Goal: Task Accomplishment & Management: Use online tool/utility

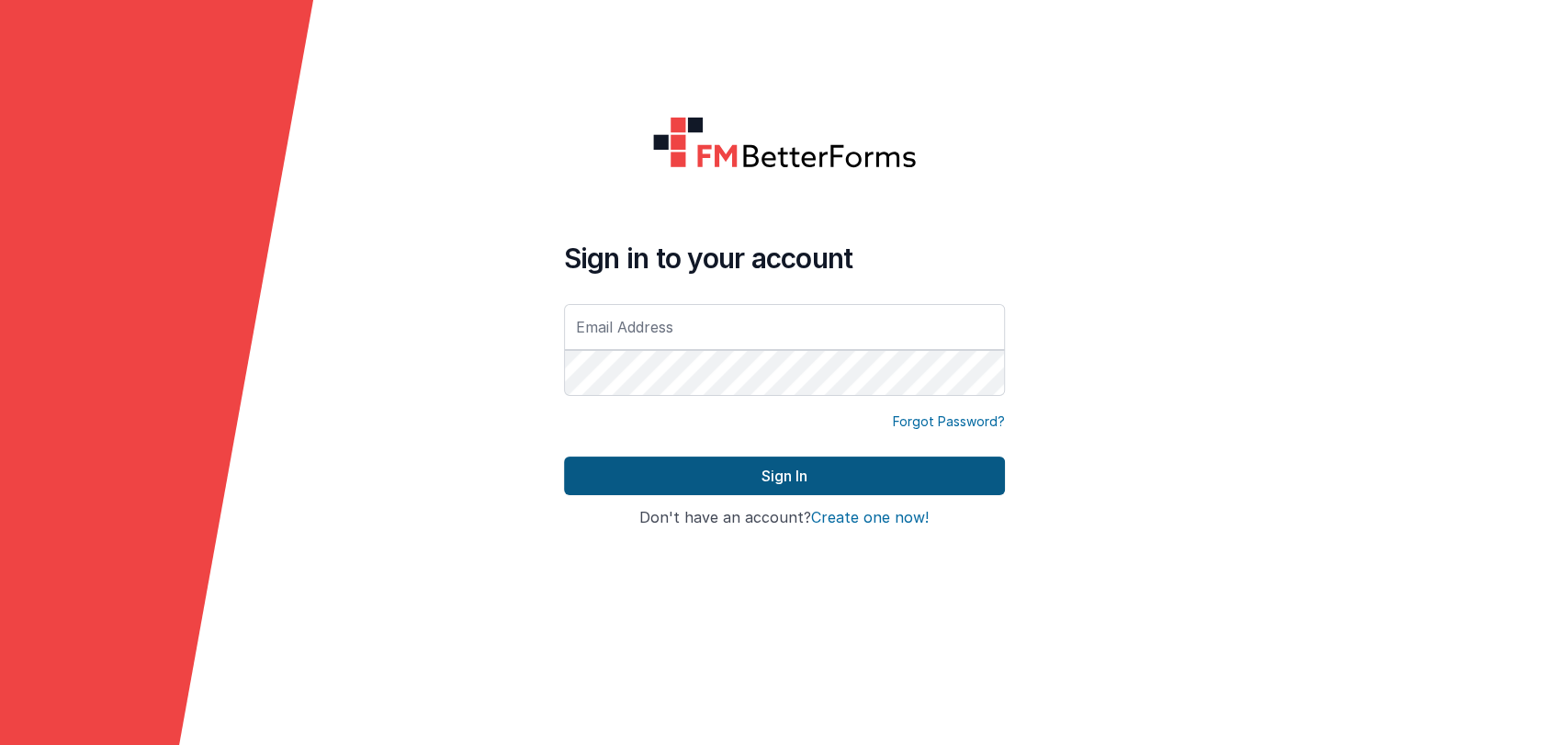
type input "[PERSON_NAME][EMAIL_ADDRESS][DOMAIN_NAME]"
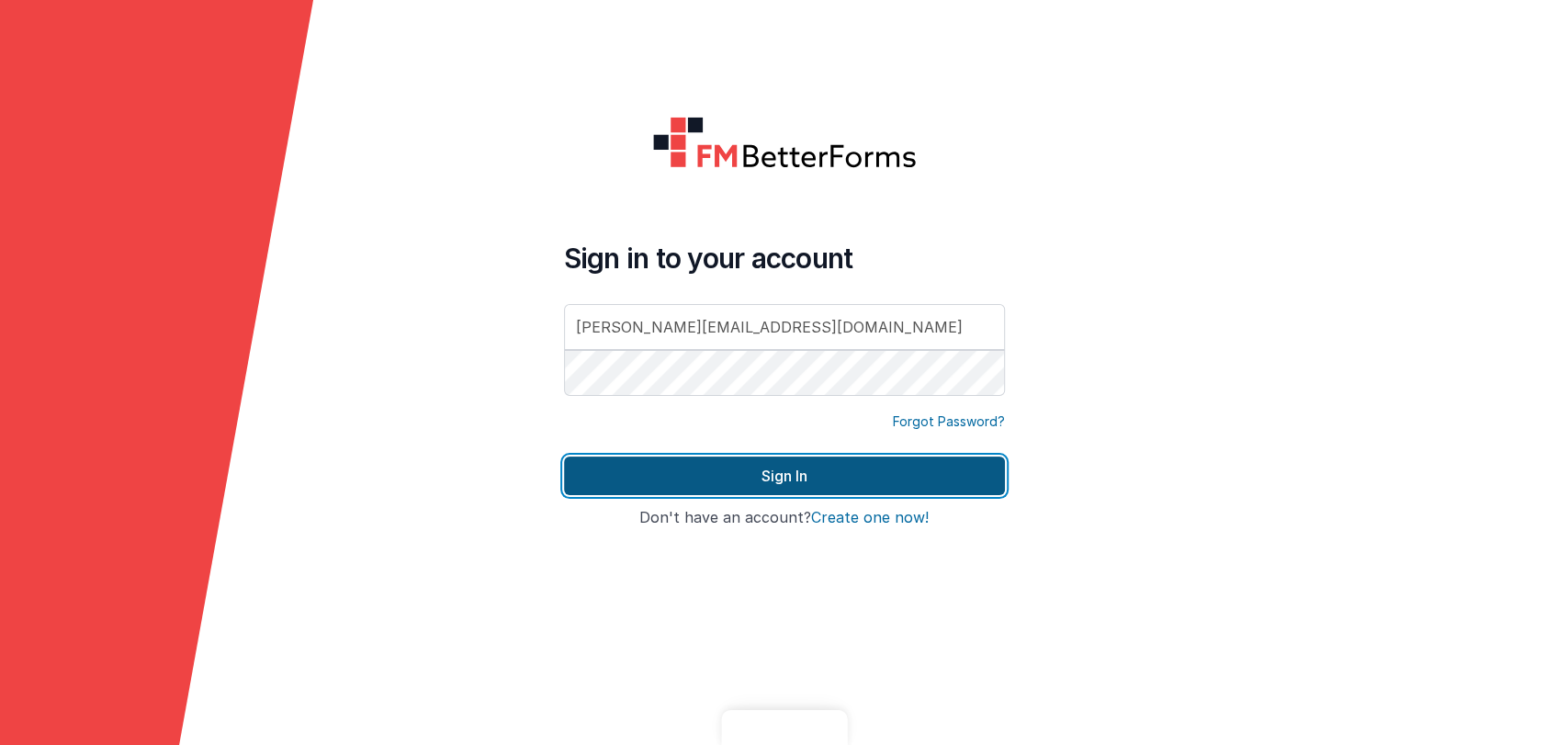
click at [720, 480] on button "Sign In" at bounding box center [784, 476] width 441 height 39
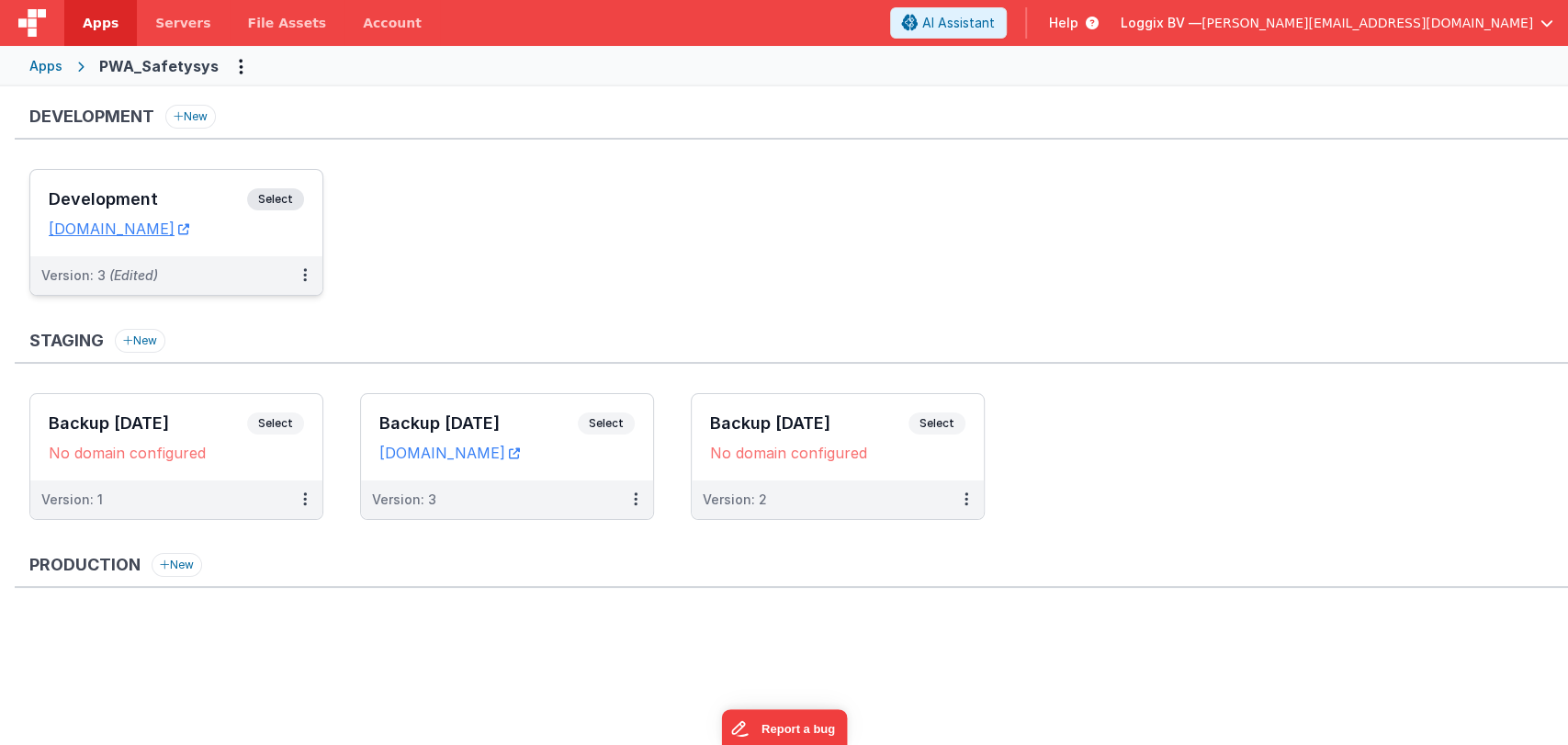
click at [123, 188] on div "Development Select" at bounding box center [176, 204] width 255 height 31
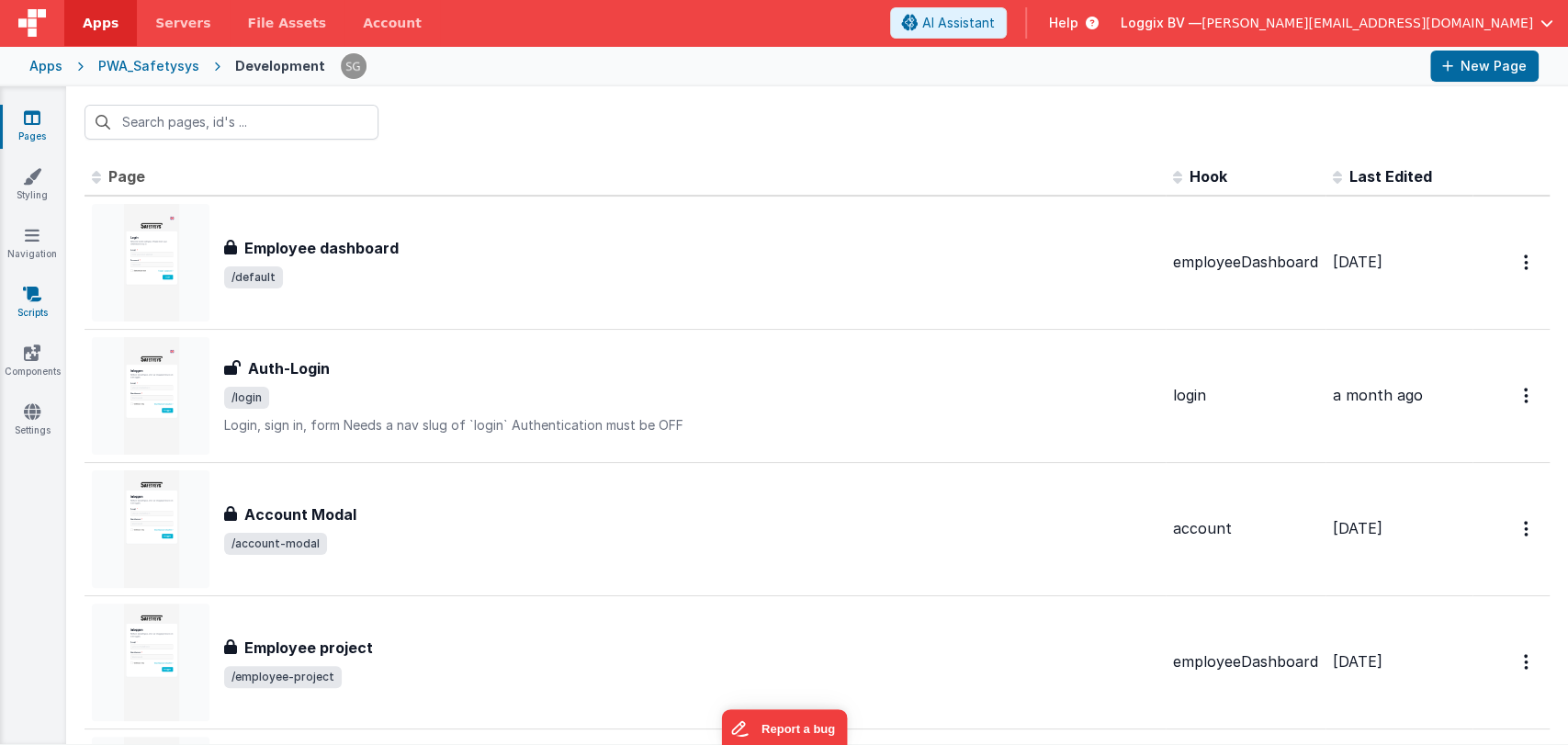
click at [36, 307] on link "Scripts" at bounding box center [32, 304] width 66 height 37
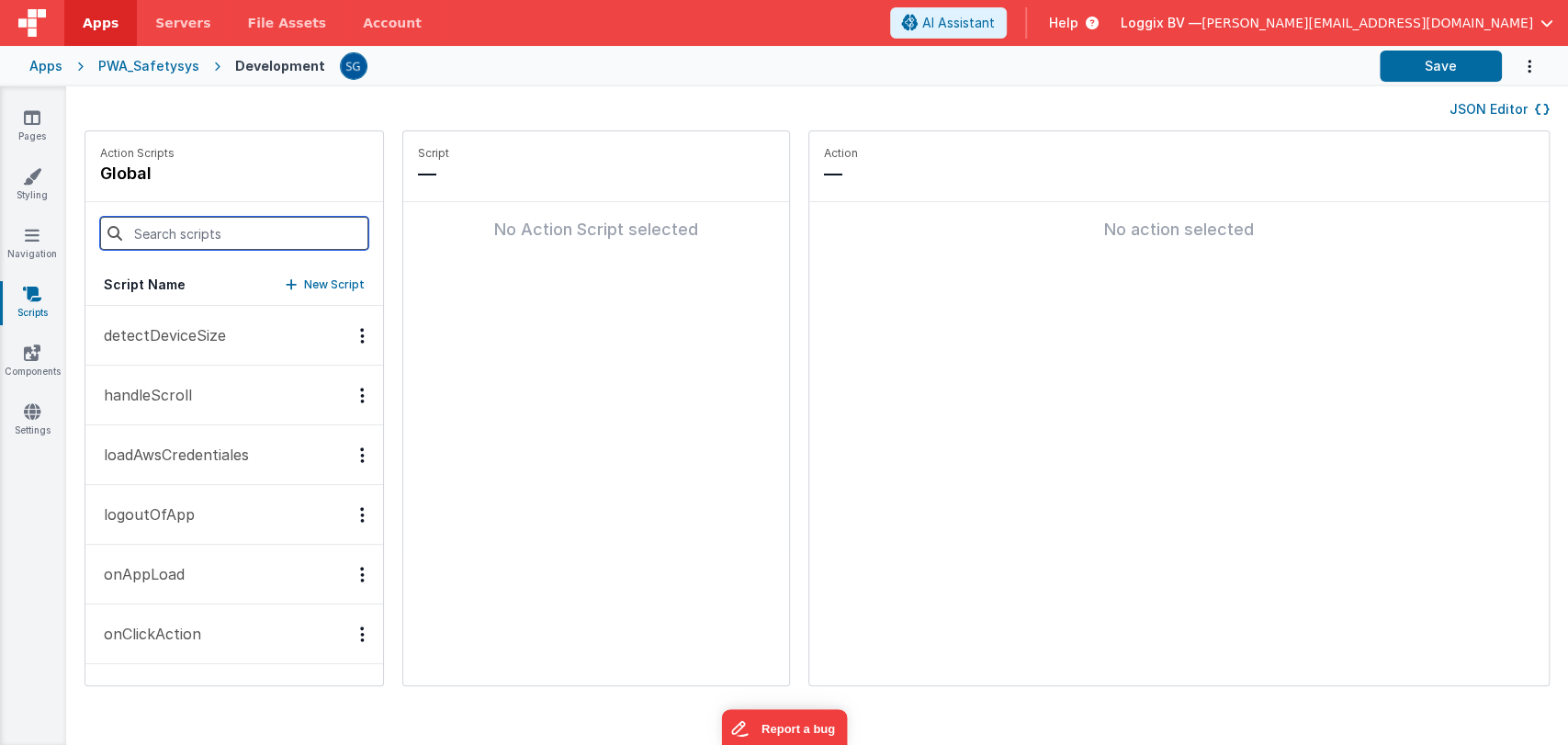
click at [192, 229] on input at bounding box center [235, 234] width 269 height 33
type input "l"
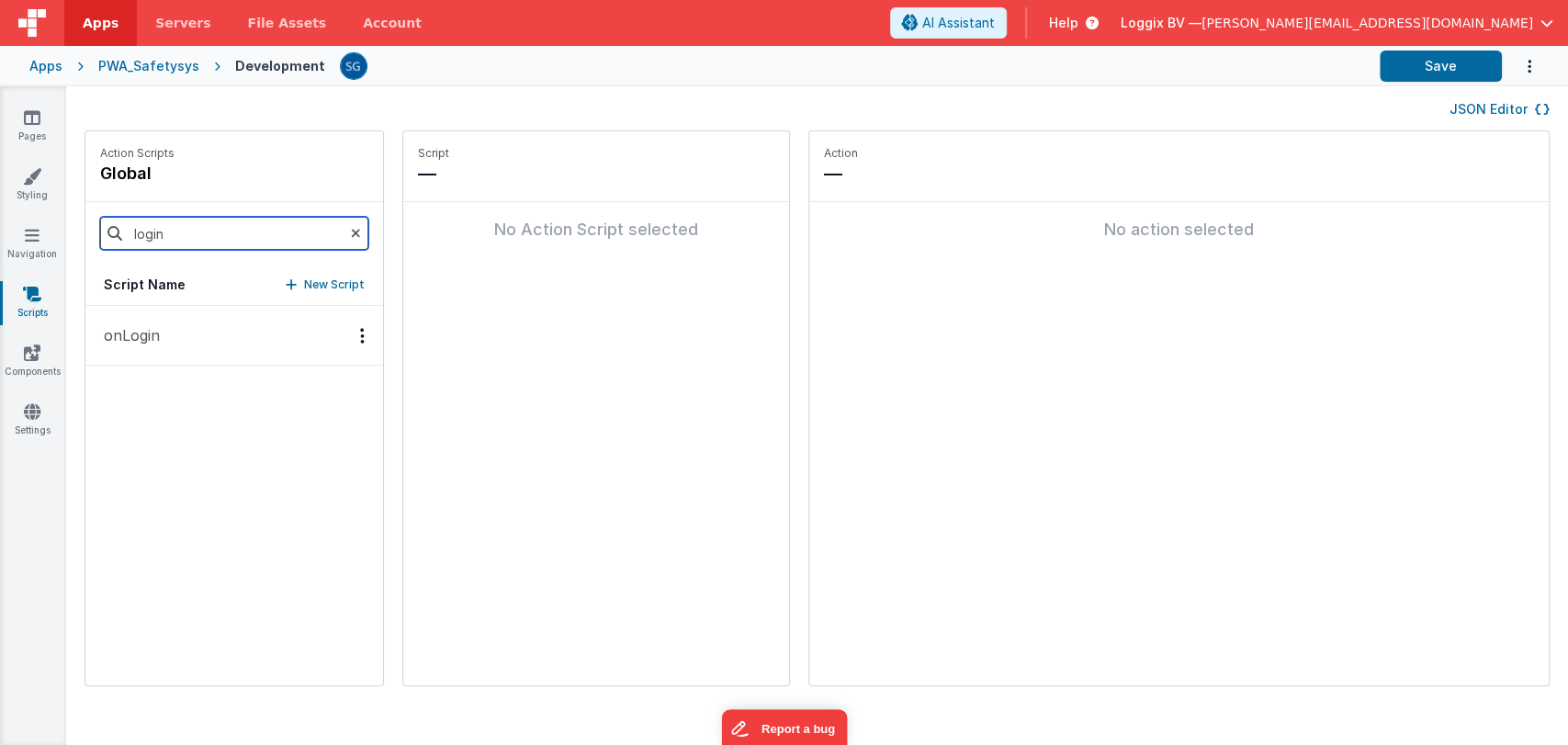
type input "login"
click at [135, 335] on p "onLogin" at bounding box center [126, 335] width 67 height 22
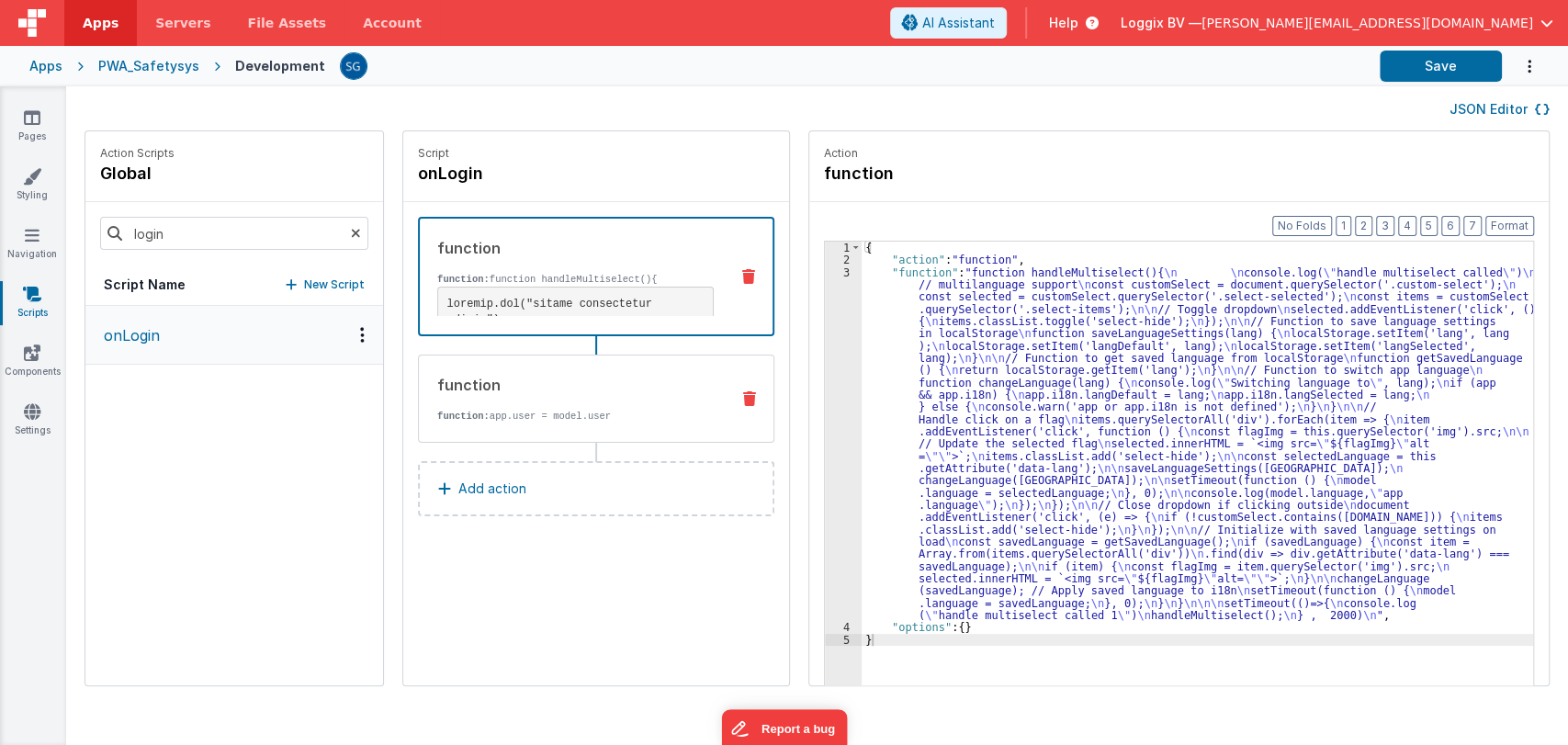
click at [574, 390] on div "function" at bounding box center [575, 385] width 277 height 22
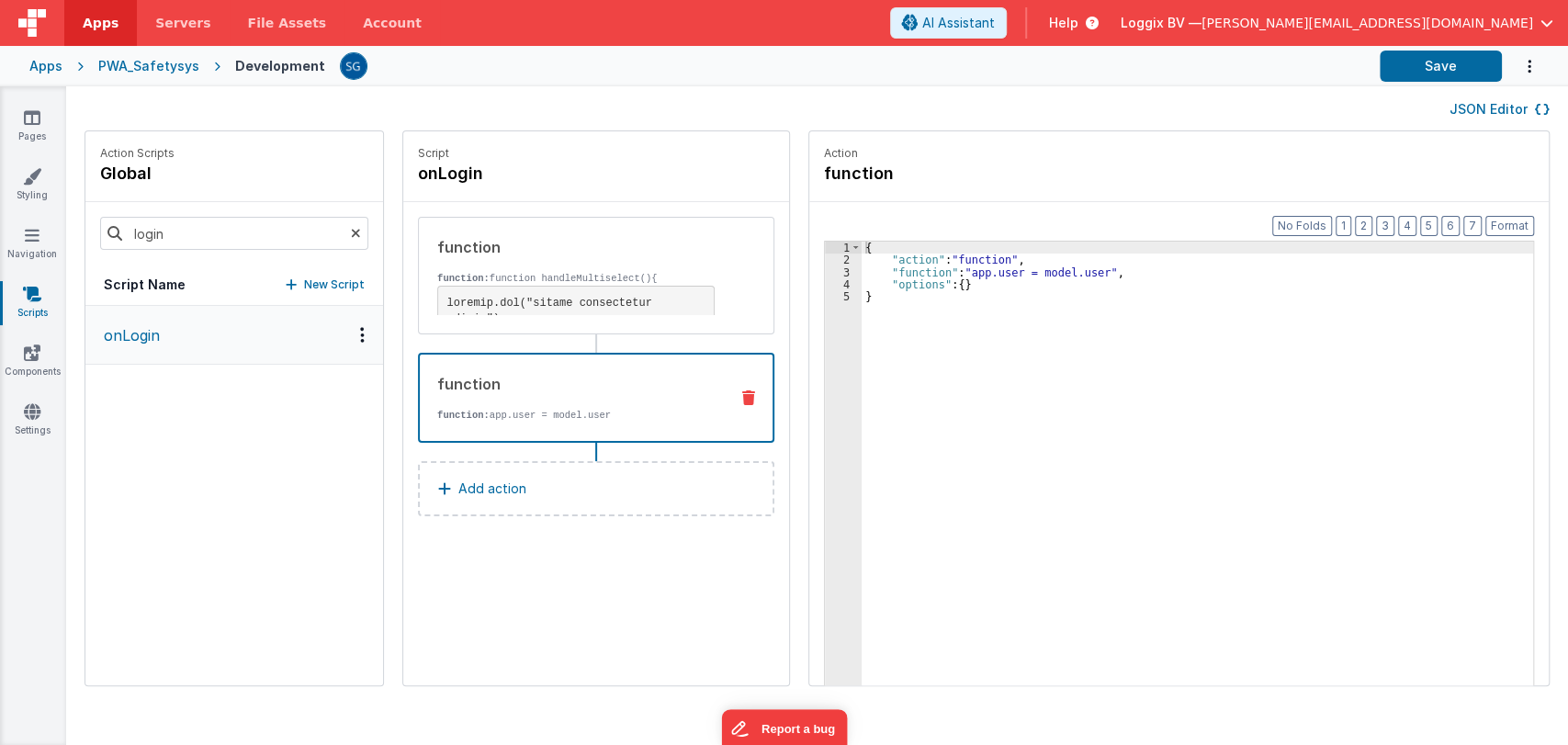
click at [869, 266] on div "{ "action" : "function" , "function" : "app.user = model.user" , "options" : { …" at bounding box center [1206, 504] width 690 height 526
click at [861, 273] on div "{ "action" : "function" , "function" : "app.user = model.user" , "options" : { …" at bounding box center [1206, 504] width 690 height 526
click at [824, 272] on div "3" at bounding box center [843, 273] width 37 height 12
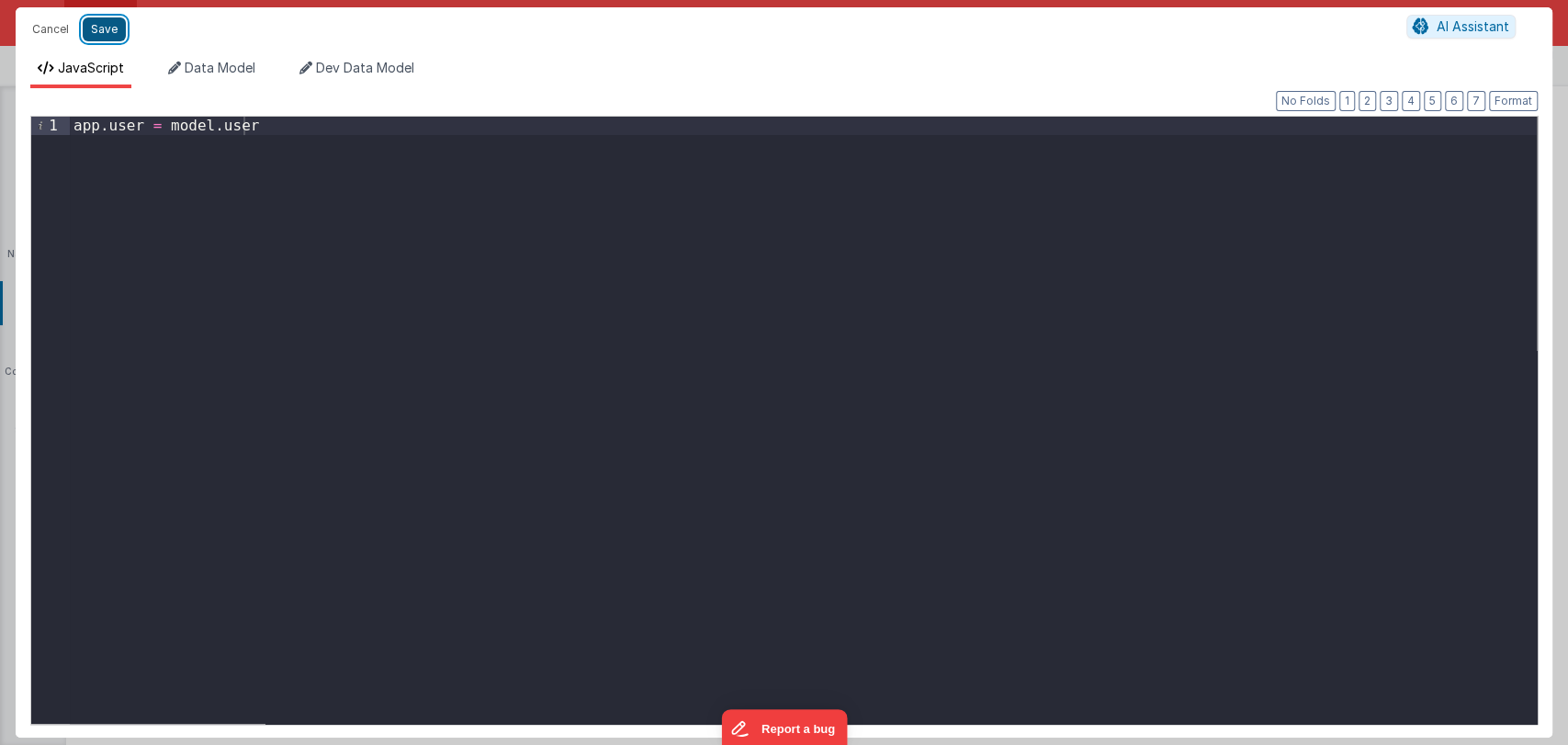
click at [90, 24] on button "Save" at bounding box center [104, 29] width 43 height 24
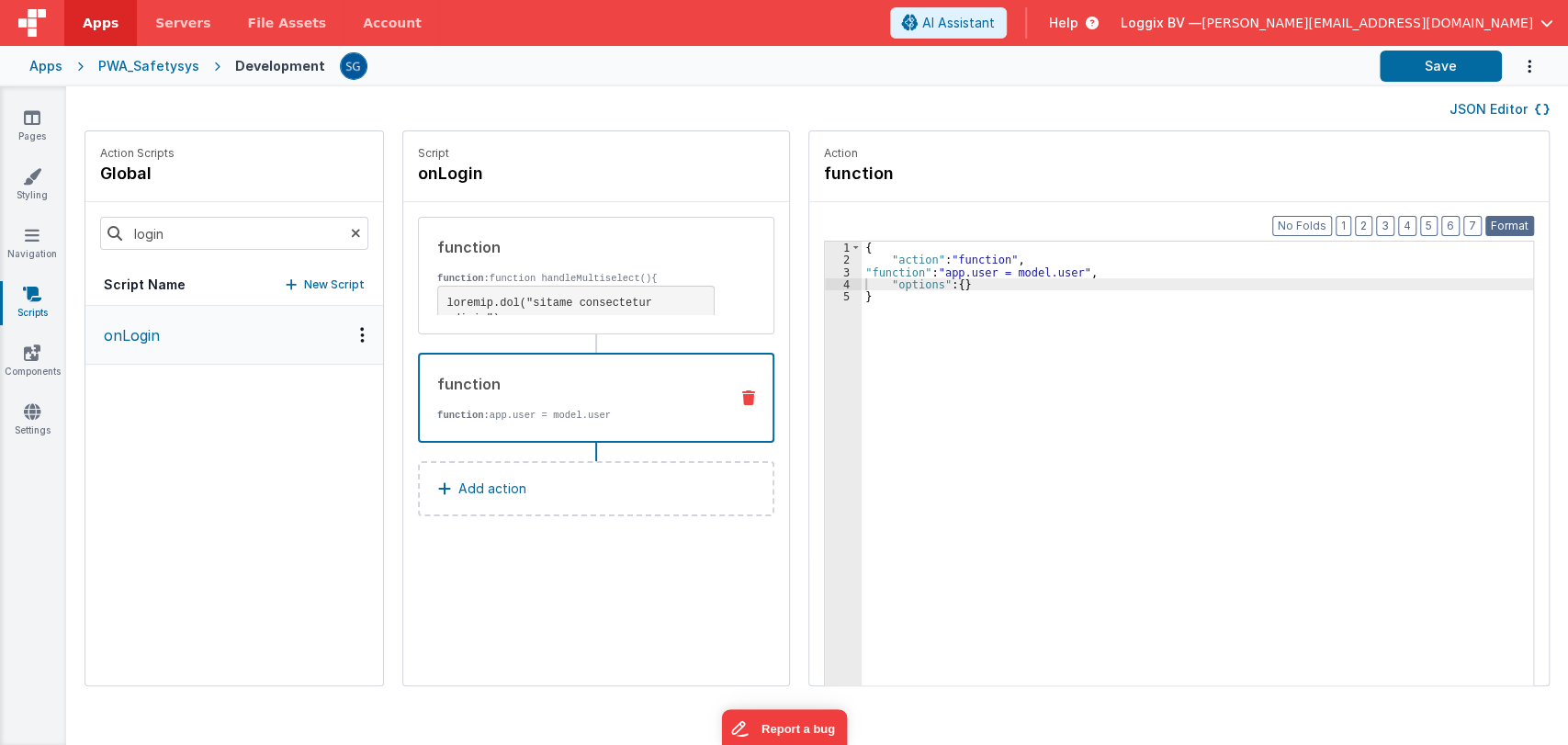
click at [1504, 229] on button "Format" at bounding box center [1510, 226] width 49 height 20
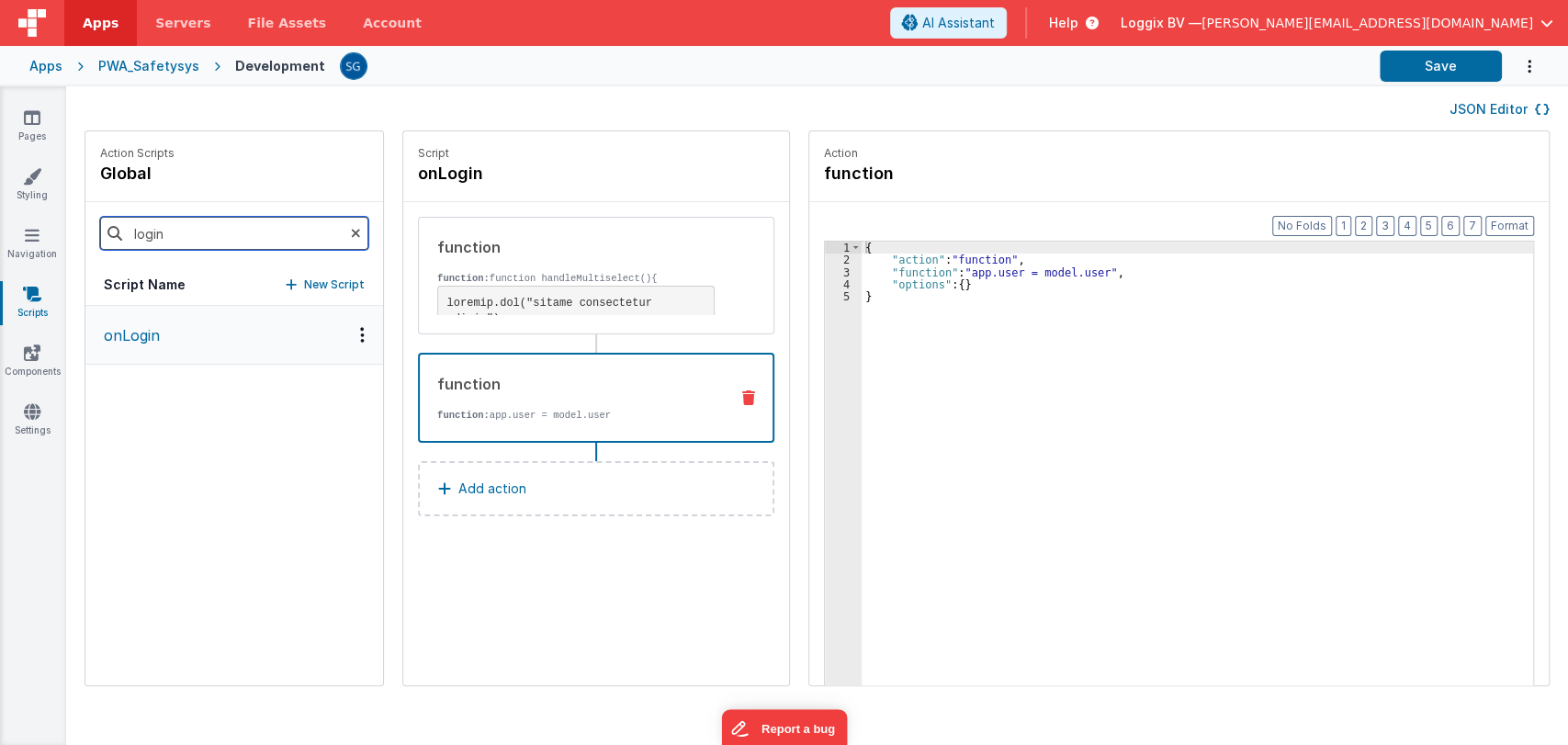
click at [171, 230] on input "login" at bounding box center [235, 234] width 269 height 33
type input "ona"
click at [130, 340] on p "onAppLoad" at bounding box center [138, 335] width 91 height 22
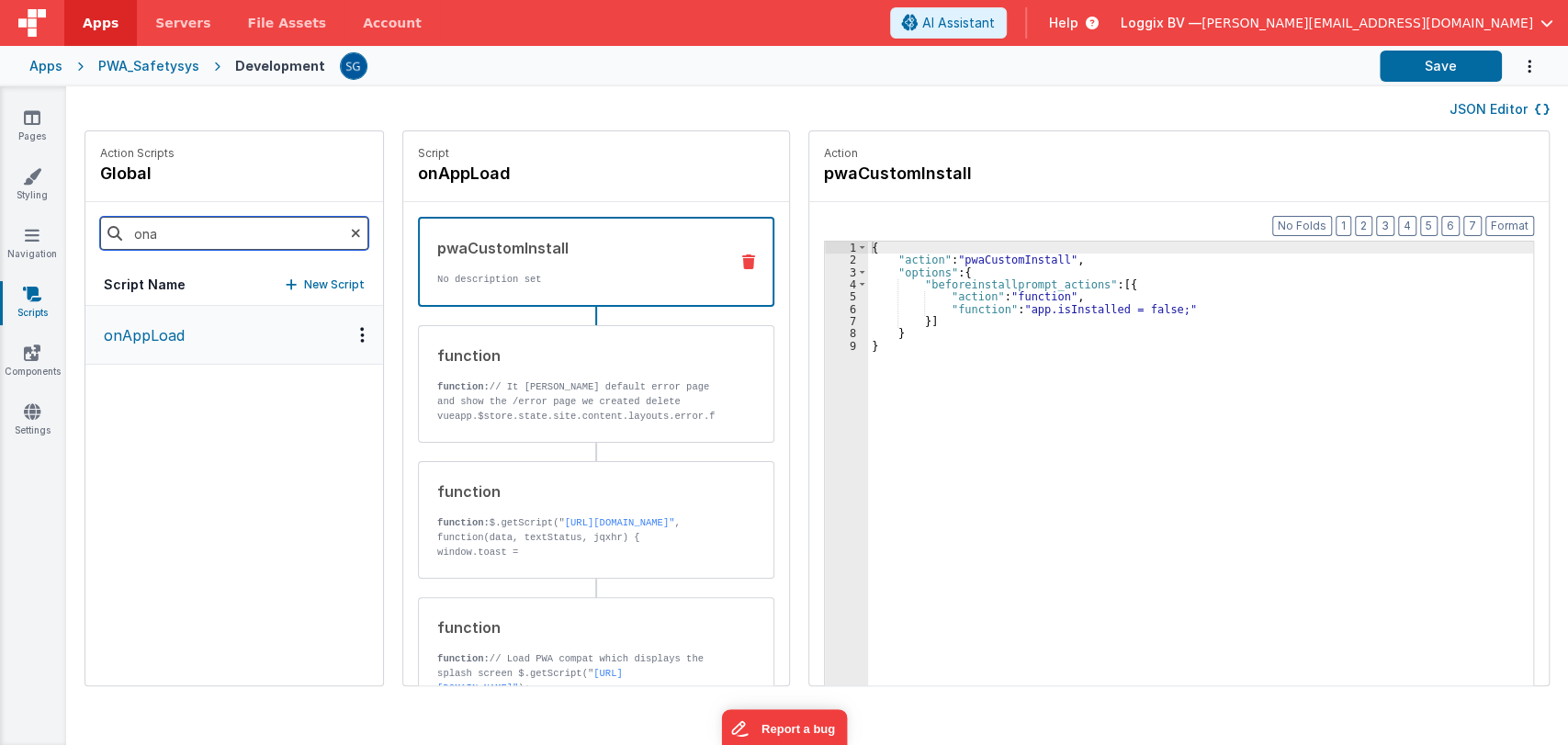
click at [162, 241] on input "ona" at bounding box center [235, 234] width 269 height 33
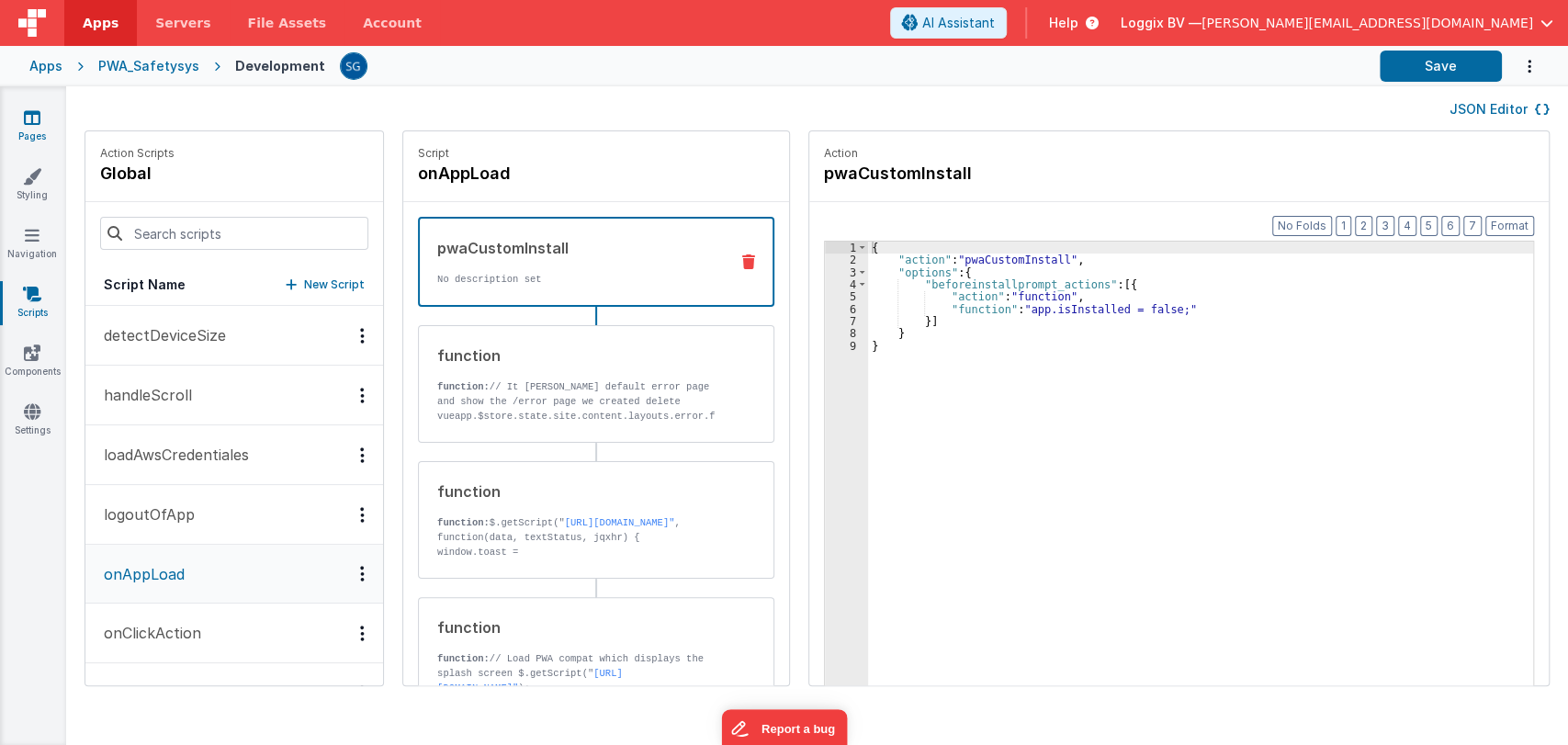
click at [29, 125] on icon at bounding box center [32, 117] width 17 height 19
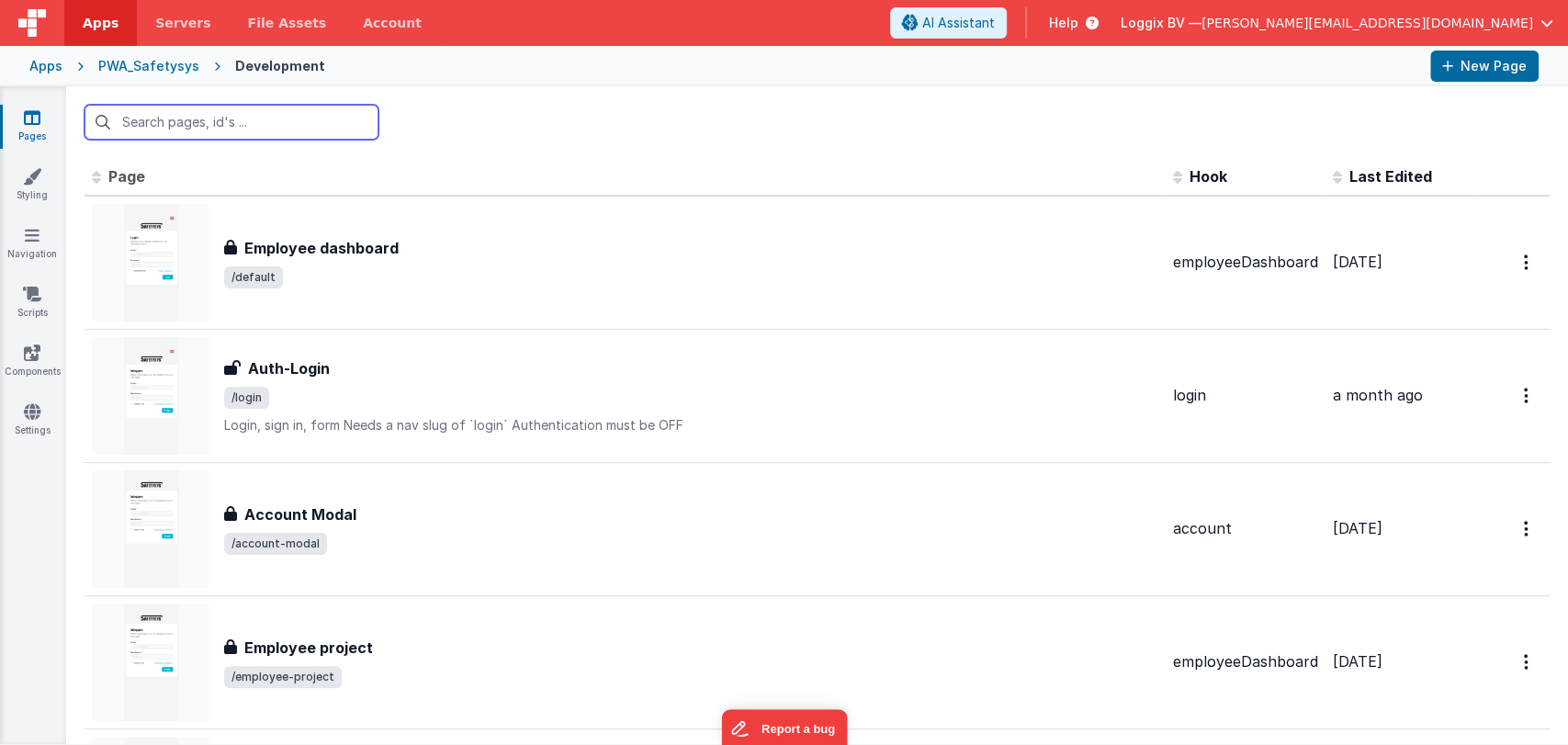
click at [267, 118] on input "text" at bounding box center [232, 123] width 294 height 35
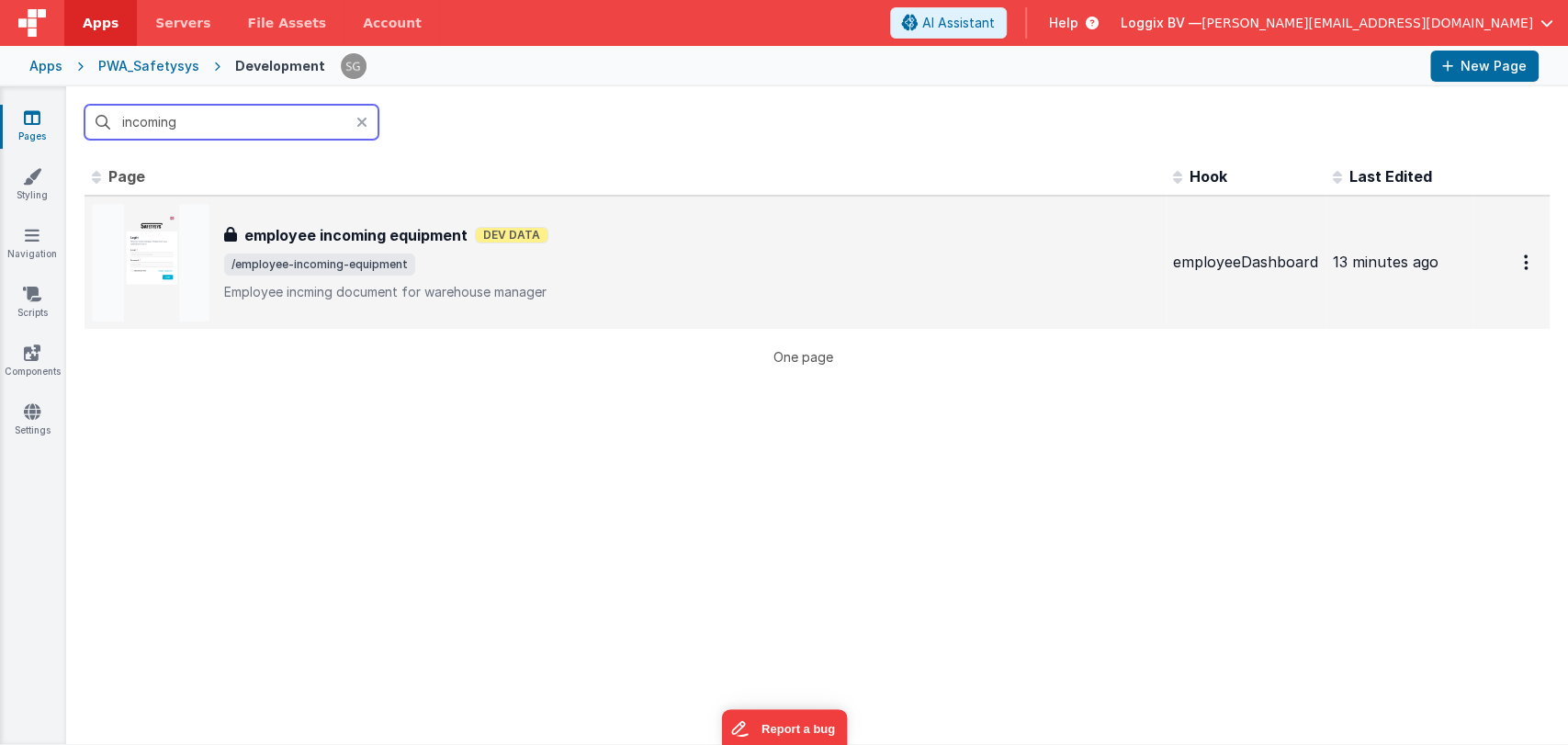
type input "incoming"
click at [367, 231] on h3 "employee incoming equipment" at bounding box center [355, 235] width 223 height 22
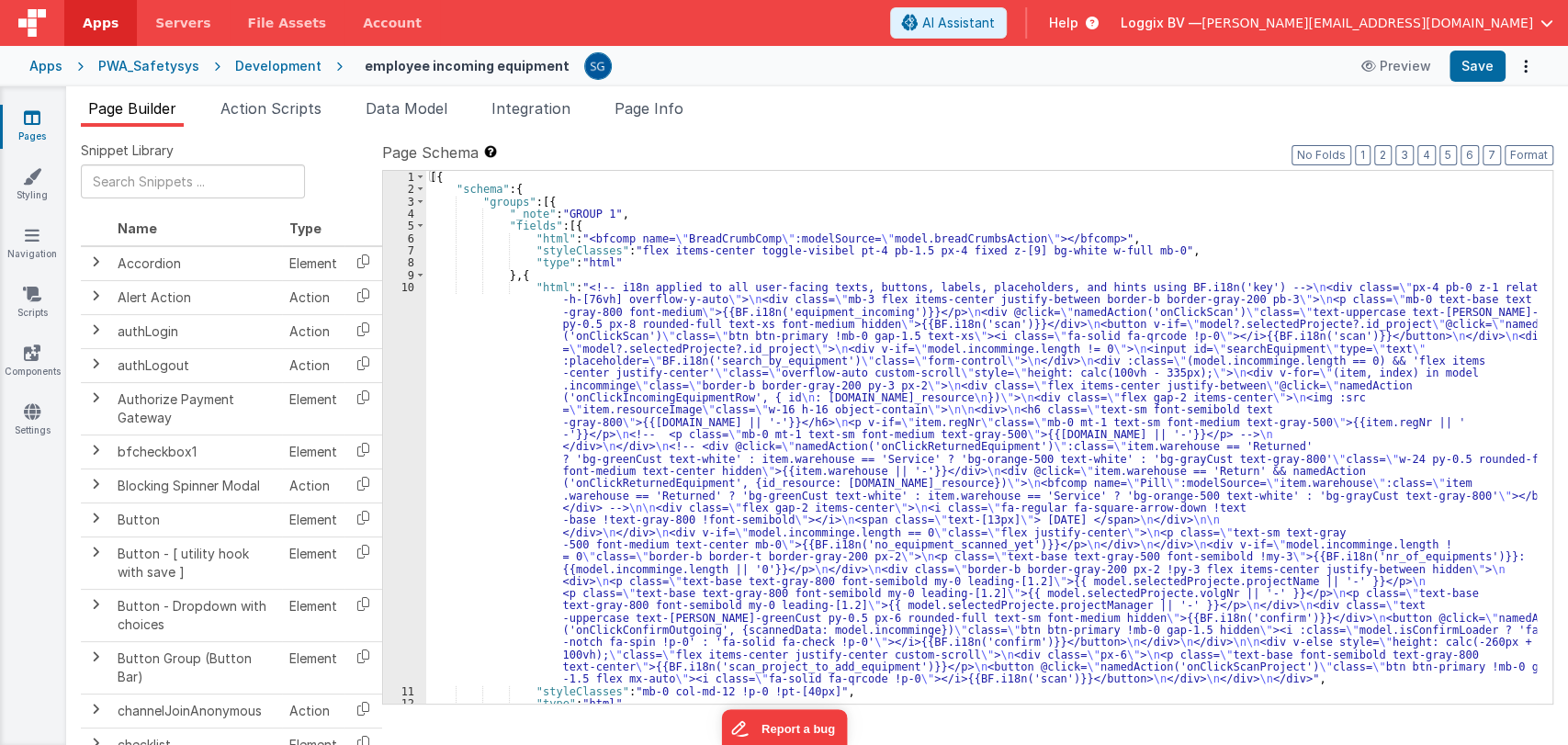
click at [467, 357] on div "[{ "schema" : { "groups" : [{ "_note" : "GROUP 1" , "fields" : [{ "html" : "<bf…" at bounding box center [981, 450] width 1111 height 558
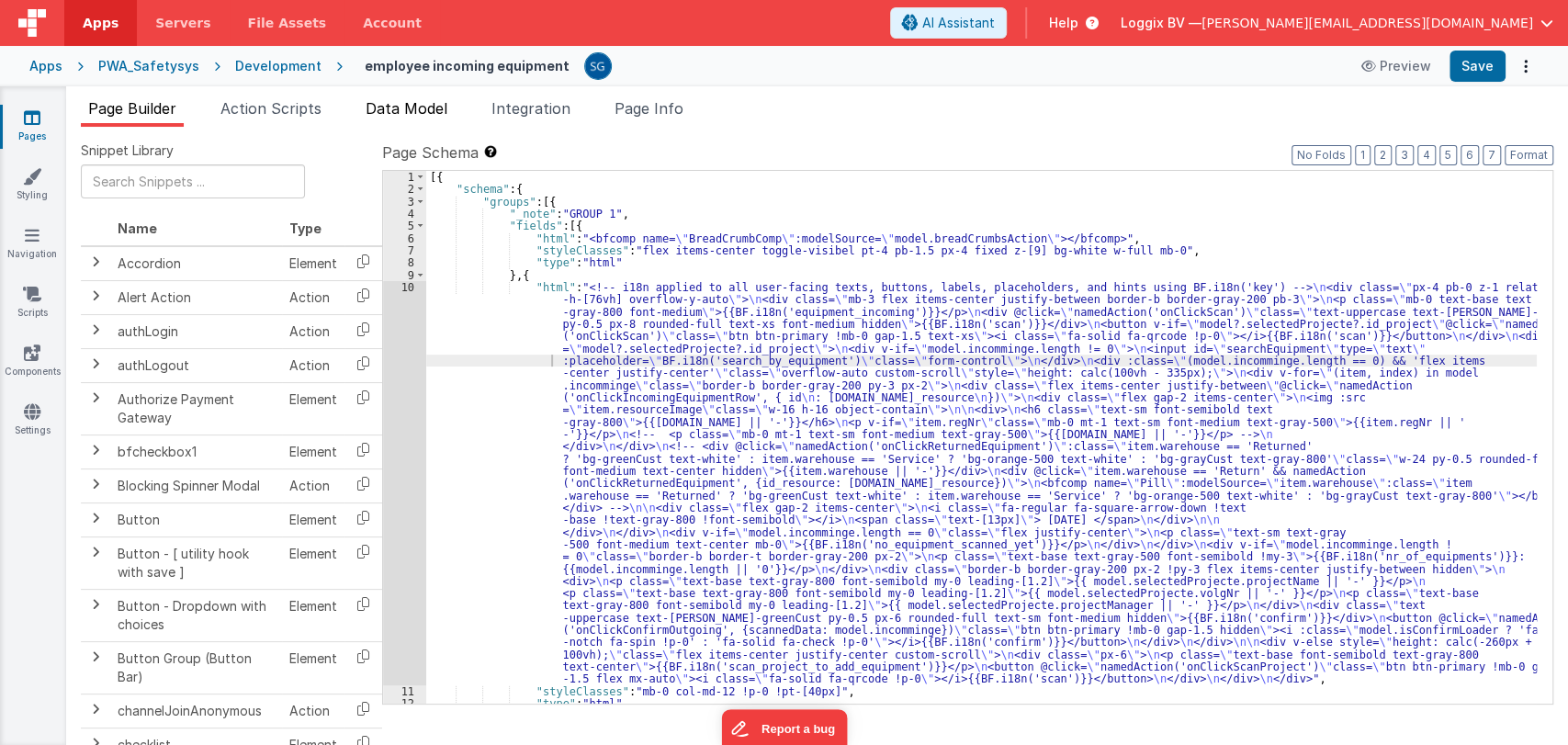
click at [388, 101] on span "Data Model" at bounding box center [407, 108] width 82 height 19
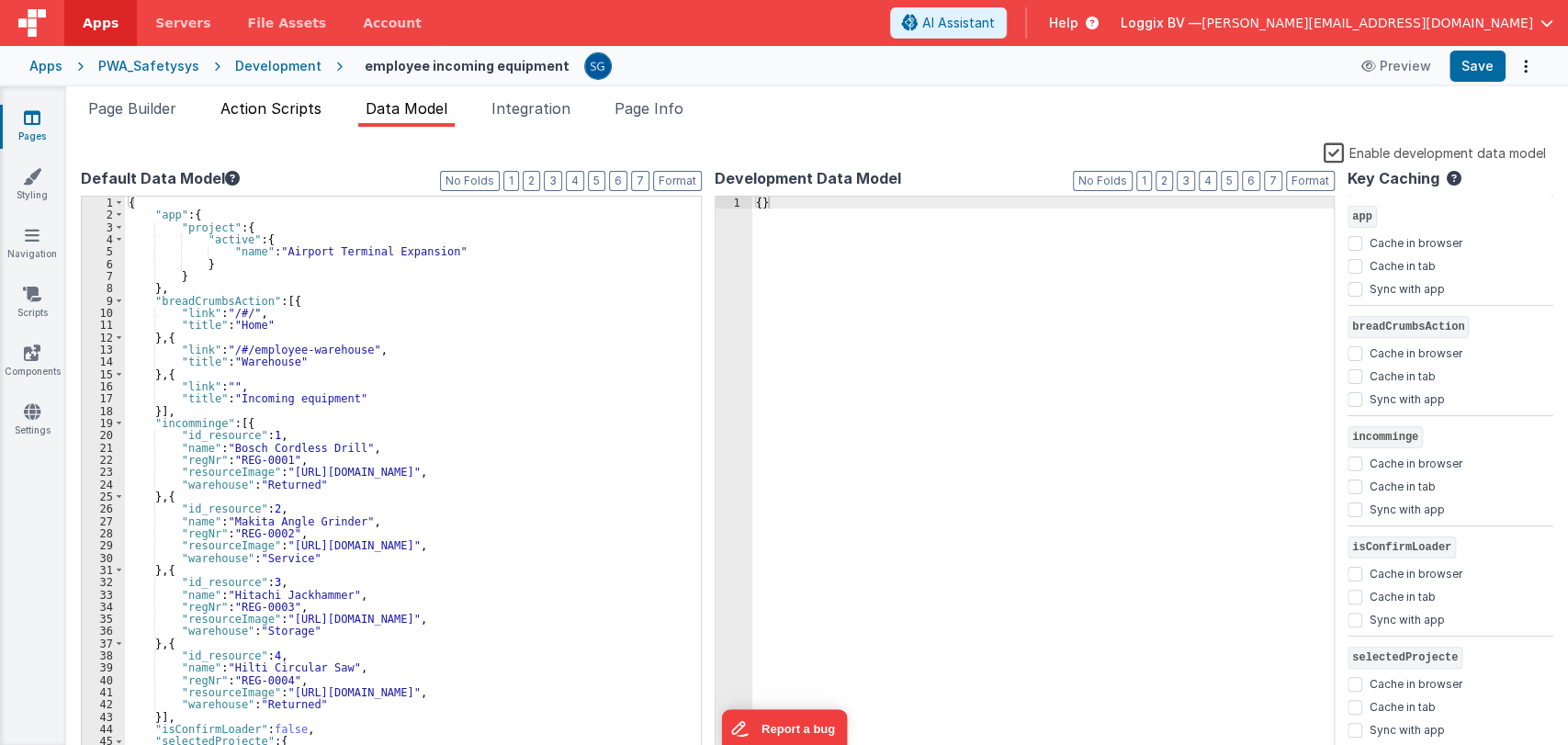
click at [279, 112] on span "Action Scripts" at bounding box center [271, 108] width 101 height 19
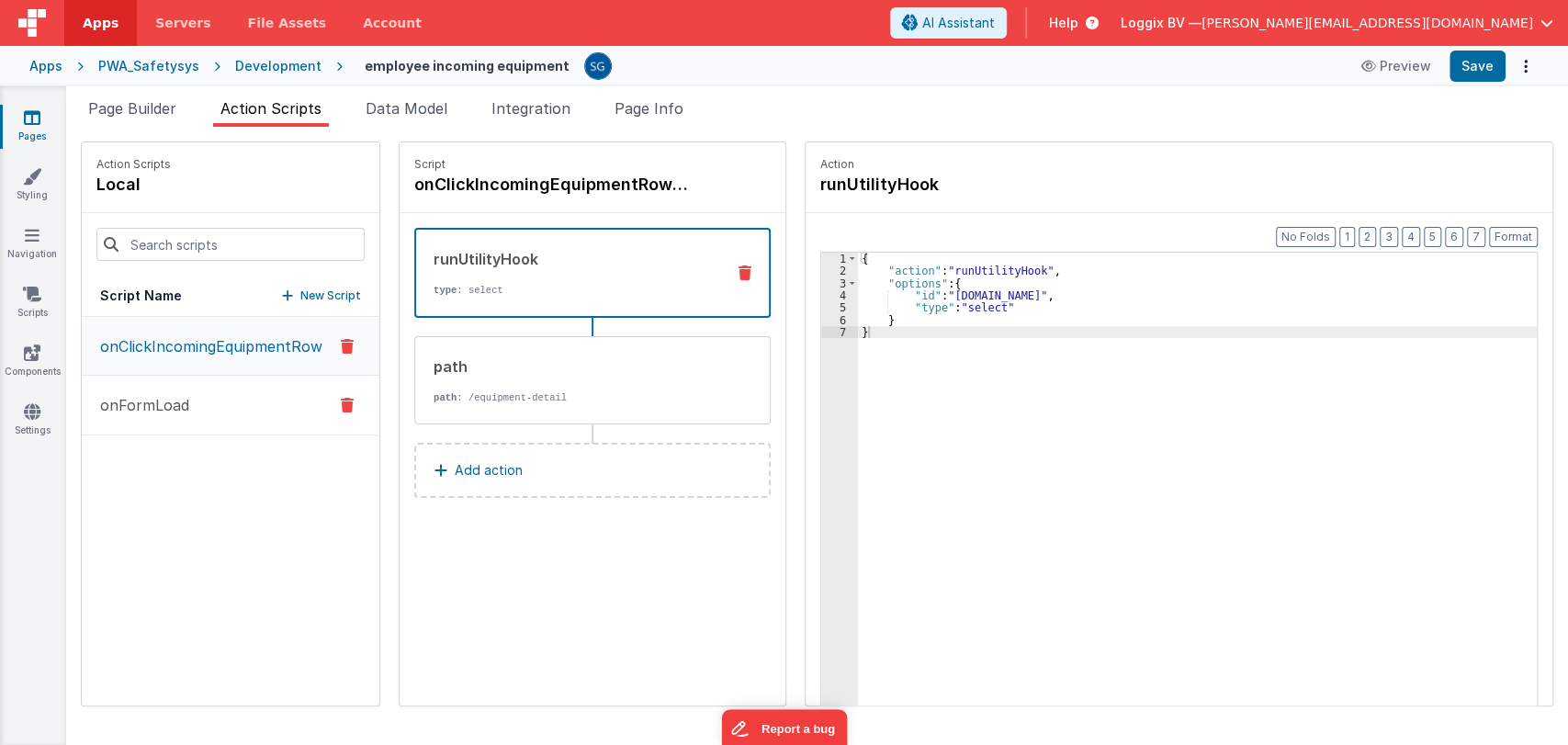
click at [151, 414] on p "onFormLoad" at bounding box center [139, 405] width 100 height 22
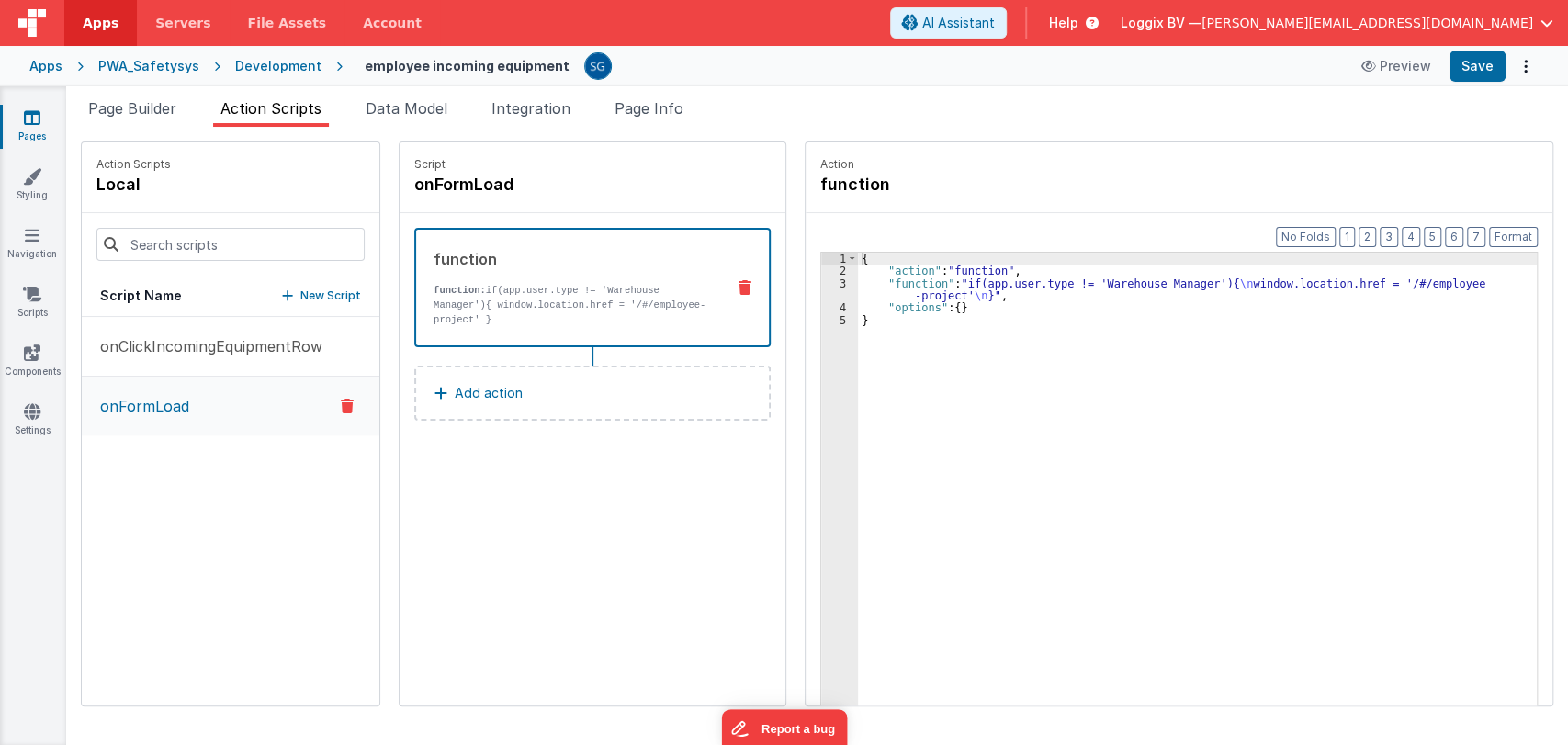
click at [563, 304] on p "function: if(app.user.type != 'Warehouse Manager'){ window.location.href = '/#/…" at bounding box center [571, 305] width 276 height 44
click at [285, 245] on input at bounding box center [231, 244] width 269 height 33
click at [29, 112] on icon at bounding box center [32, 117] width 17 height 19
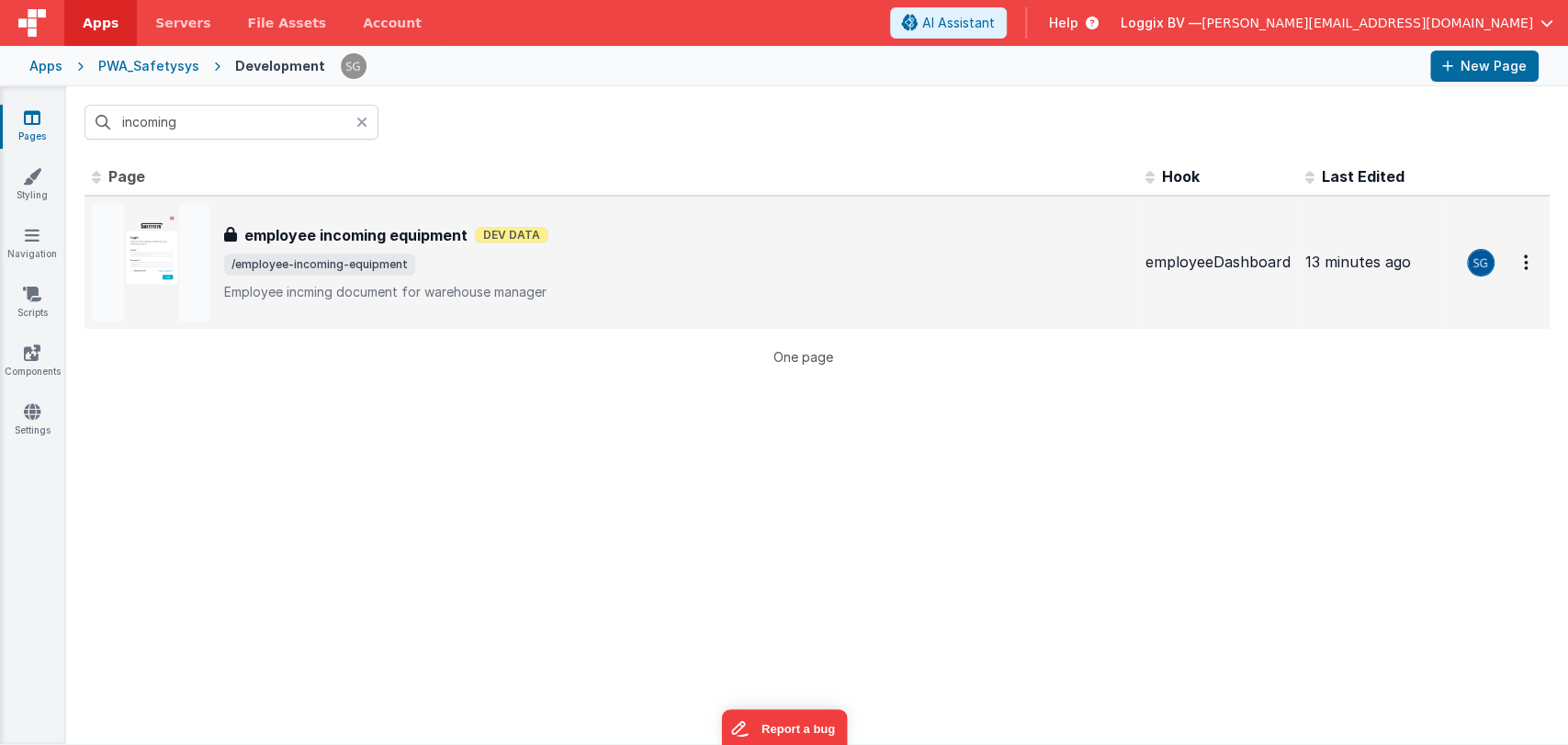
click at [352, 236] on h3 "employee incoming equipment" at bounding box center [355, 235] width 223 height 22
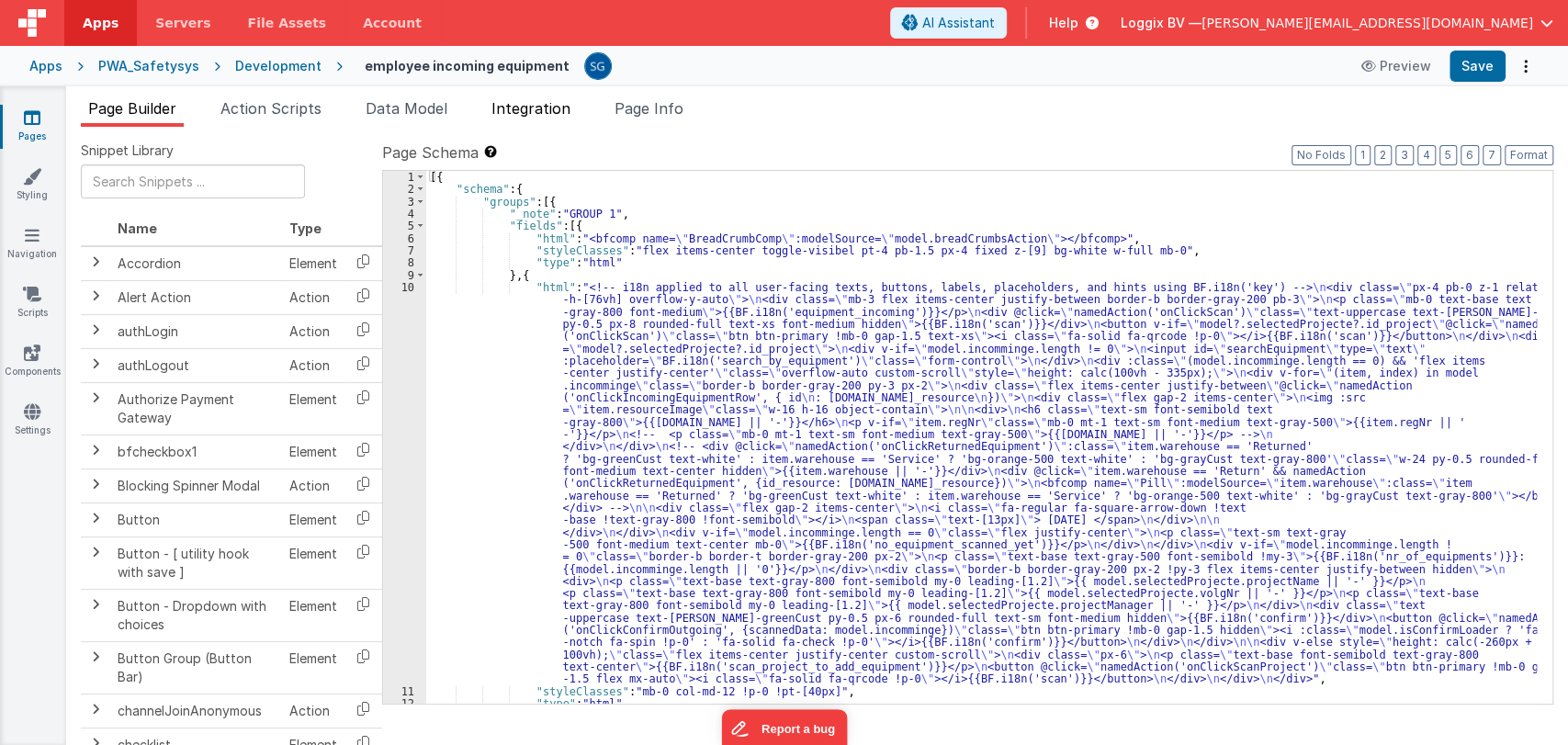
click at [538, 106] on span "Integration" at bounding box center [530, 108] width 79 height 19
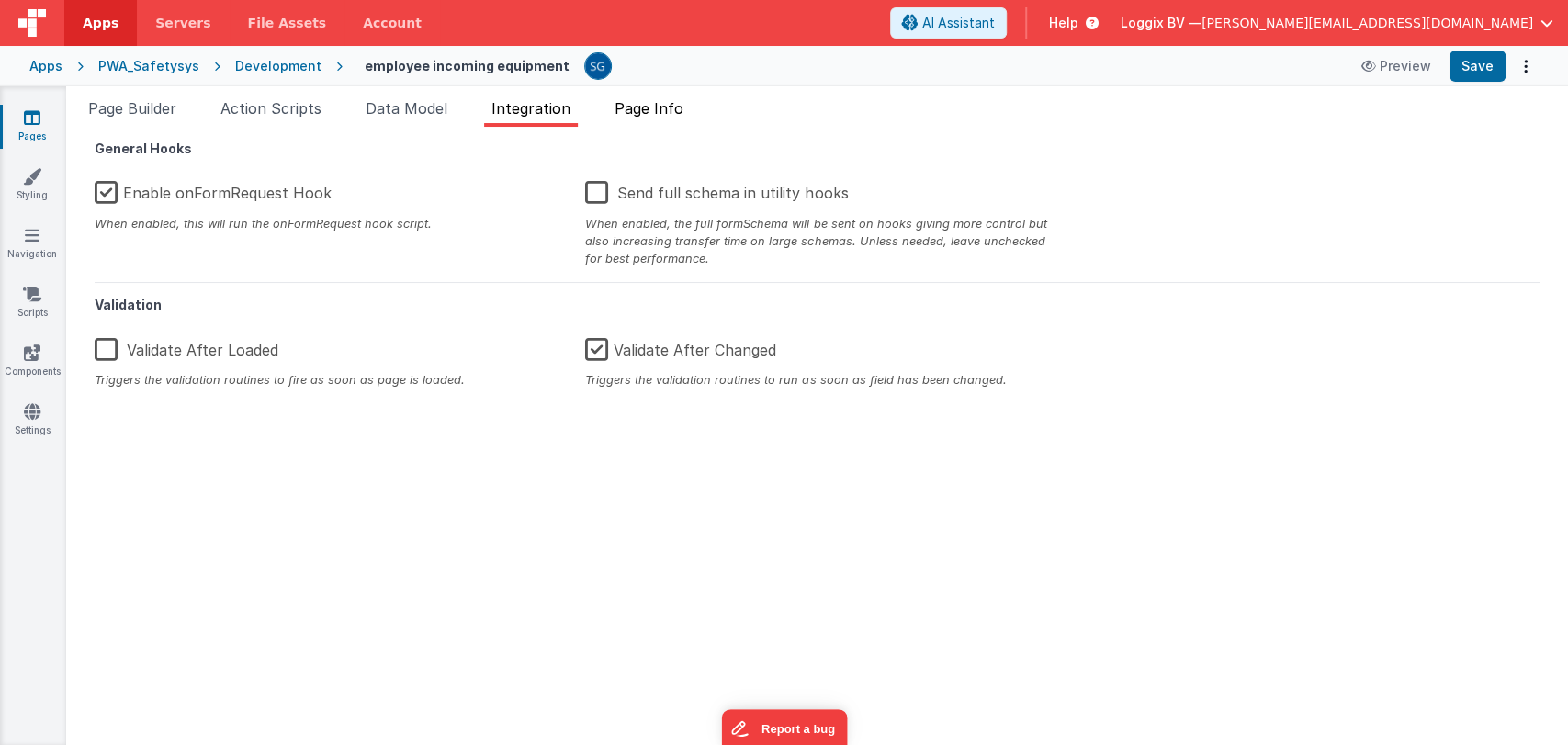
click at [647, 104] on span "Page Info" at bounding box center [648, 108] width 69 height 19
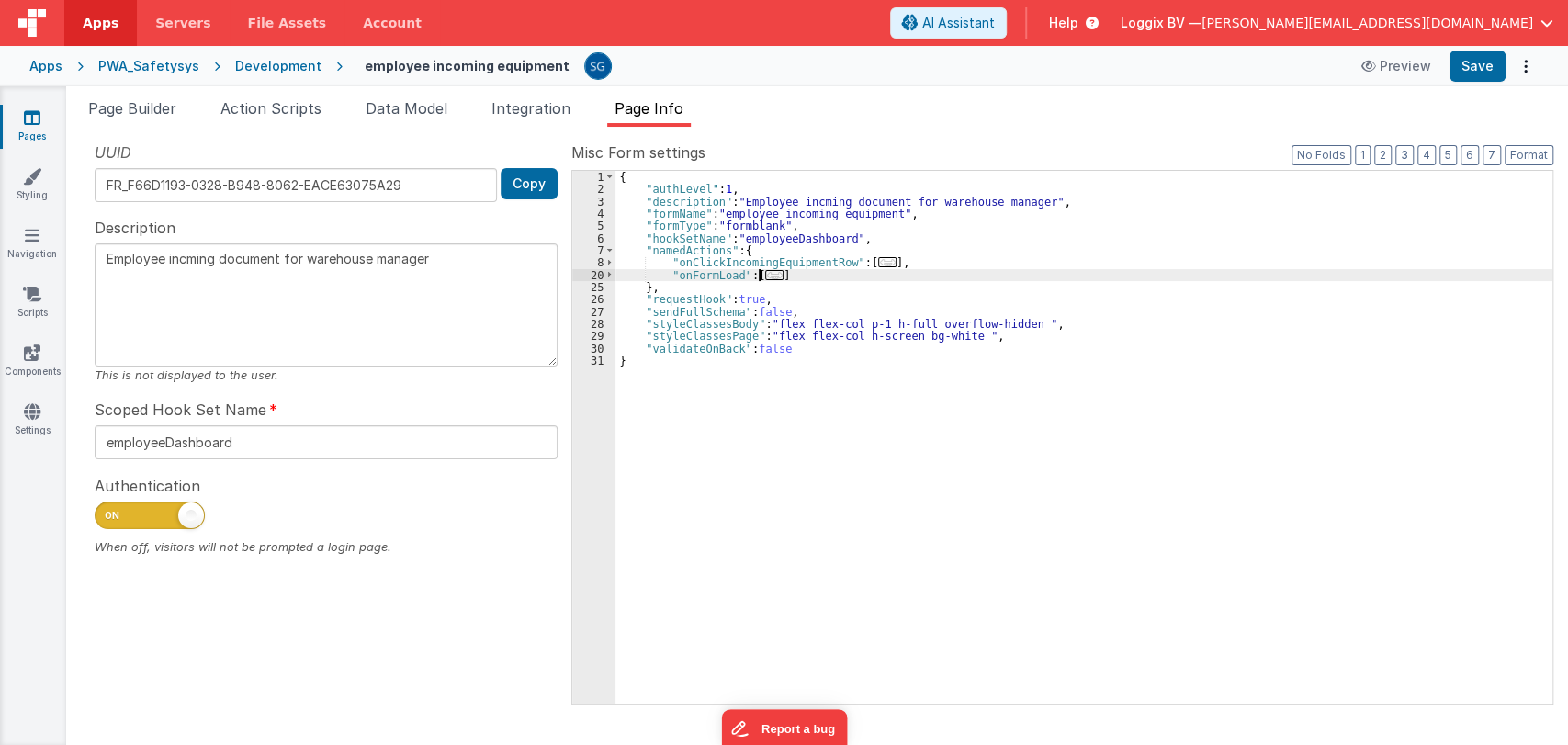
click at [767, 272] on span "..." at bounding box center [774, 275] width 18 height 10
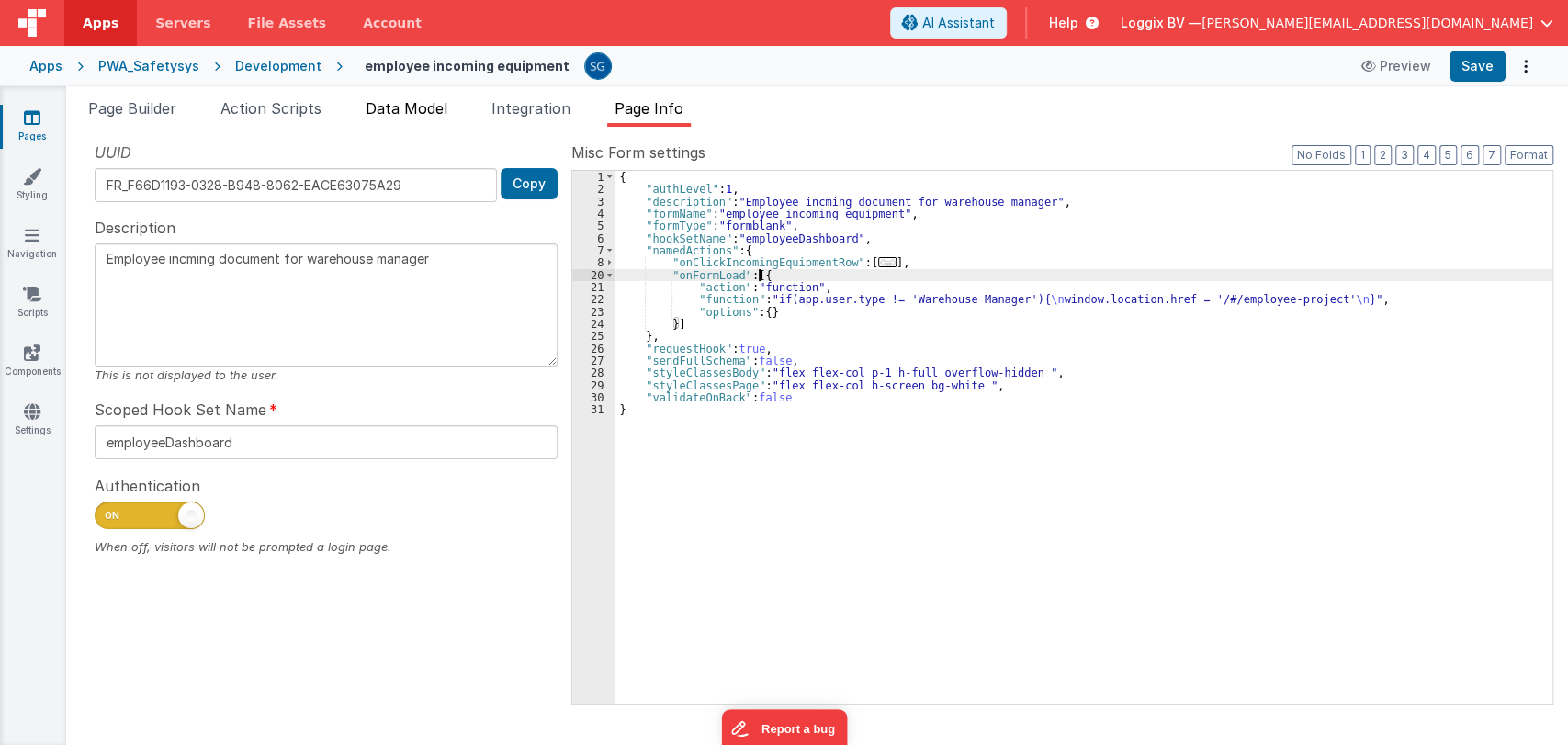
click at [391, 102] on span "Data Model" at bounding box center [407, 108] width 82 height 19
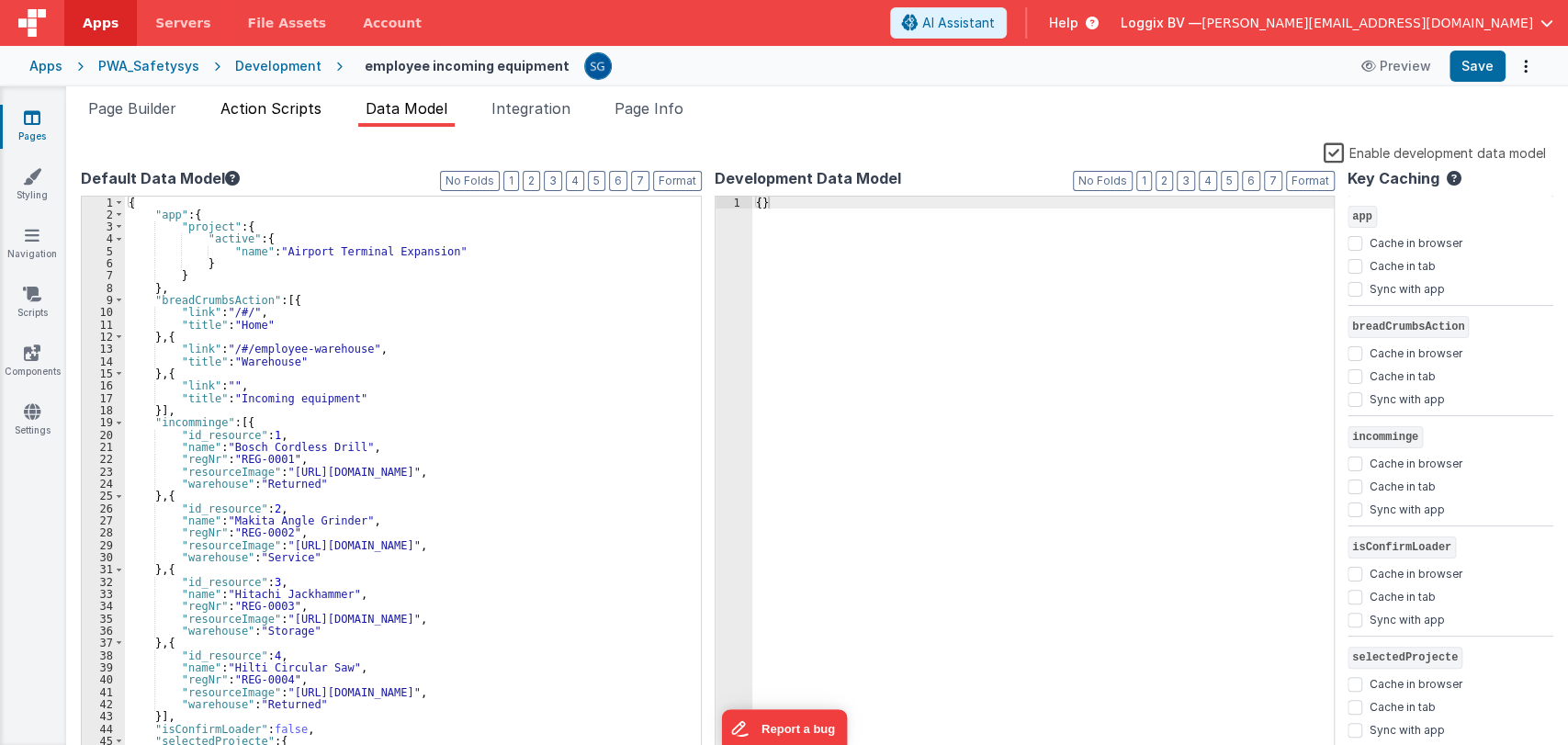
click at [266, 110] on span "Action Scripts" at bounding box center [271, 108] width 101 height 19
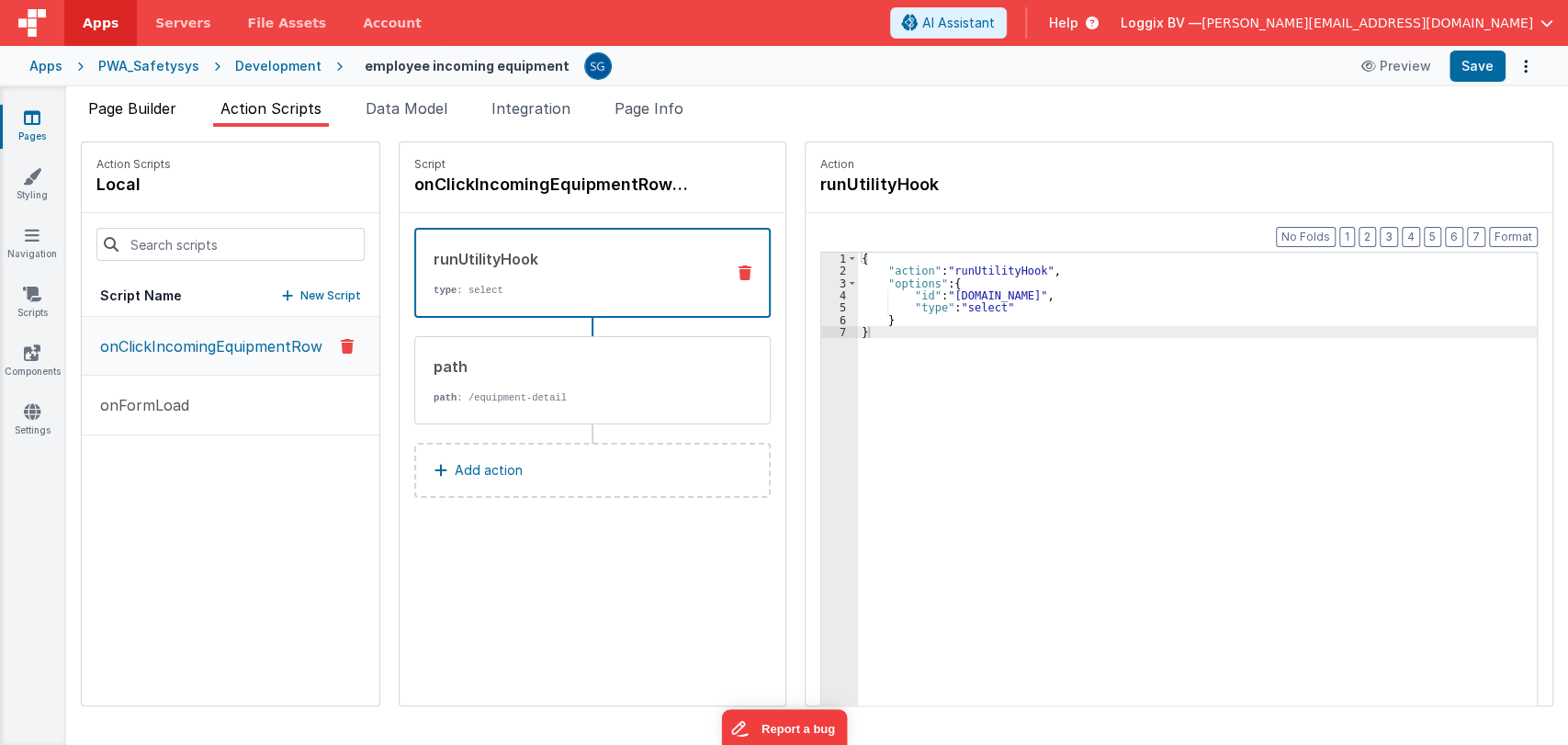
click at [172, 100] on span "Page Builder" at bounding box center [132, 108] width 89 height 19
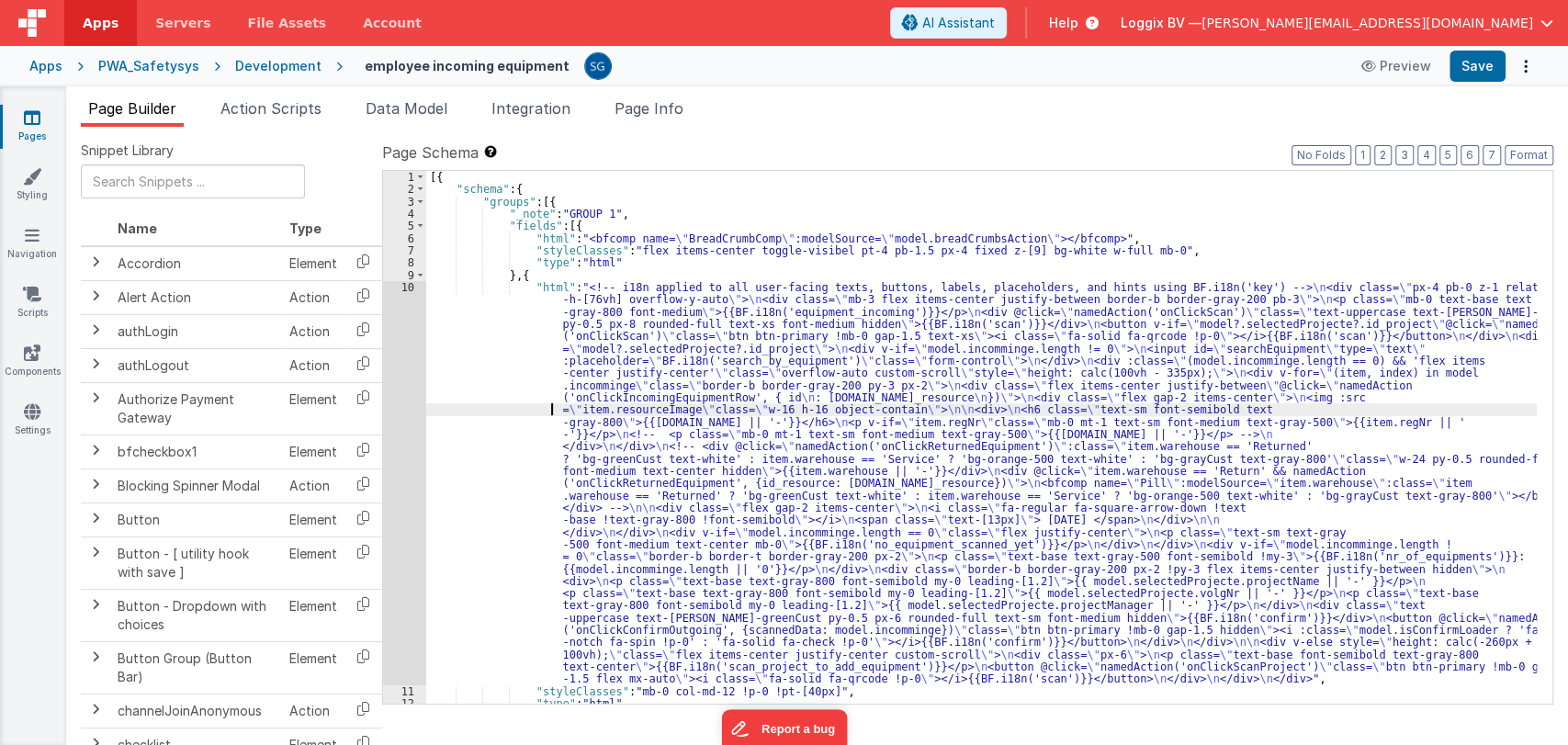
click at [509, 407] on div "[{ "schema" : { "groups" : [{ "_note" : "GROUP 1" , "fields" : [{ "html" : "<bf…" at bounding box center [981, 450] width 1111 height 558
click at [657, 106] on span "Page Info" at bounding box center [648, 108] width 69 height 19
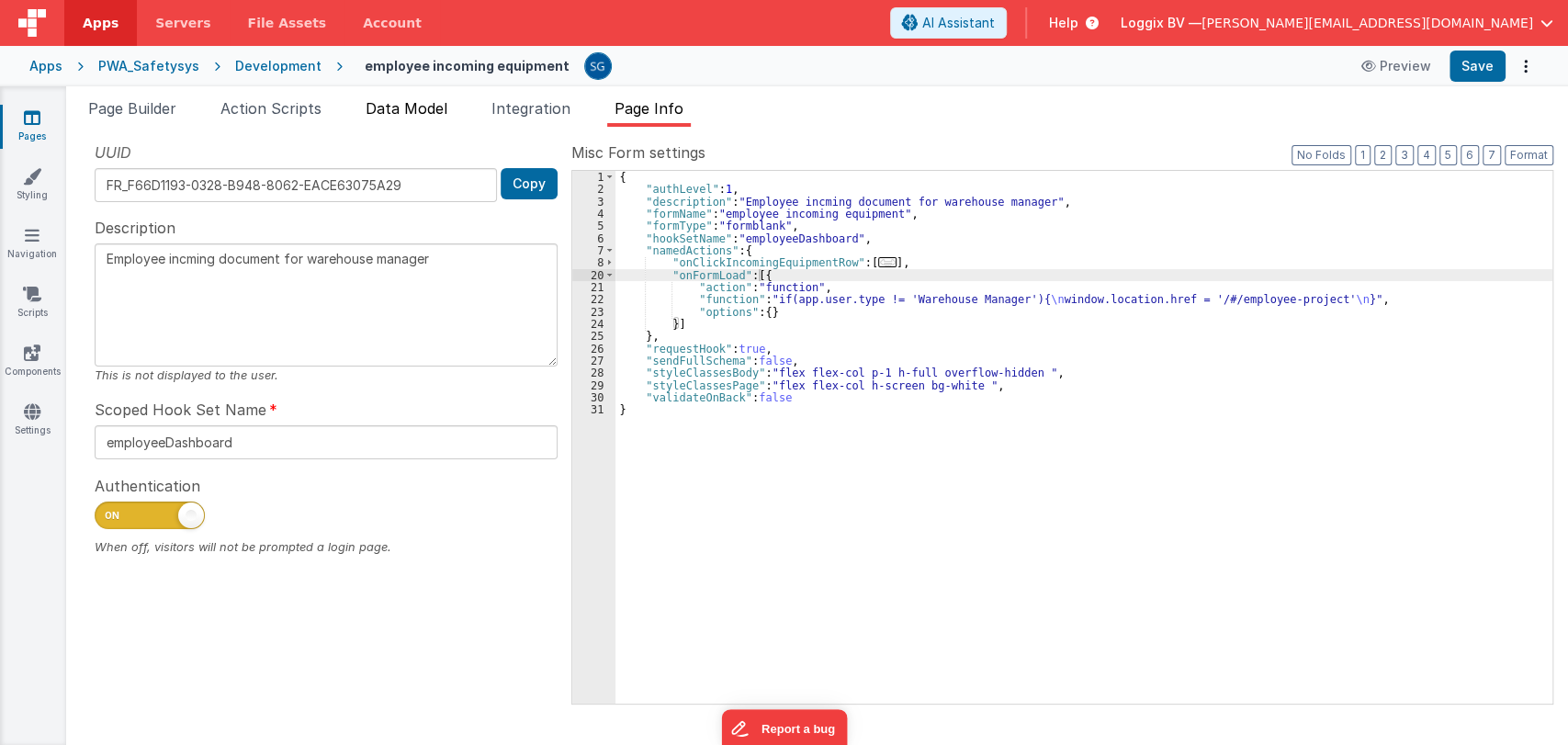
click at [395, 116] on span "Data Model" at bounding box center [407, 108] width 82 height 19
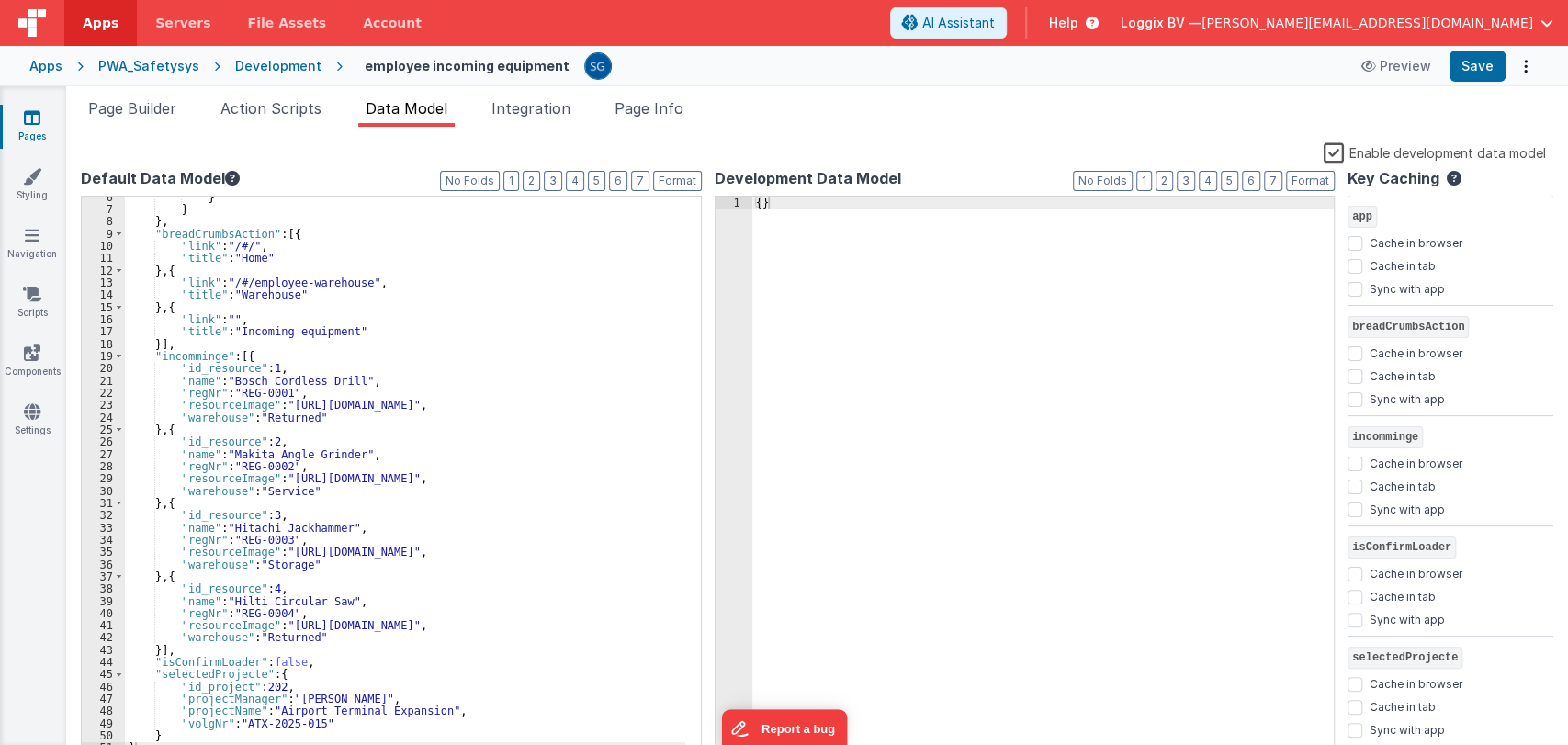
scroll to position [66, 0]
click at [187, 671] on div "} } } , "breadCrumbsAction" : [{ "link" : "/#/" , "title" : "Home" } , { "link"…" at bounding box center [405, 482] width 561 height 582
click at [304, 684] on div "} } } , "breadCrumbsAction" : [{ "link" : "/#/" , "title" : "Home" } , { "link"…" at bounding box center [405, 482] width 561 height 582
click at [156, 113] on span "Page Builder" at bounding box center [132, 108] width 89 height 19
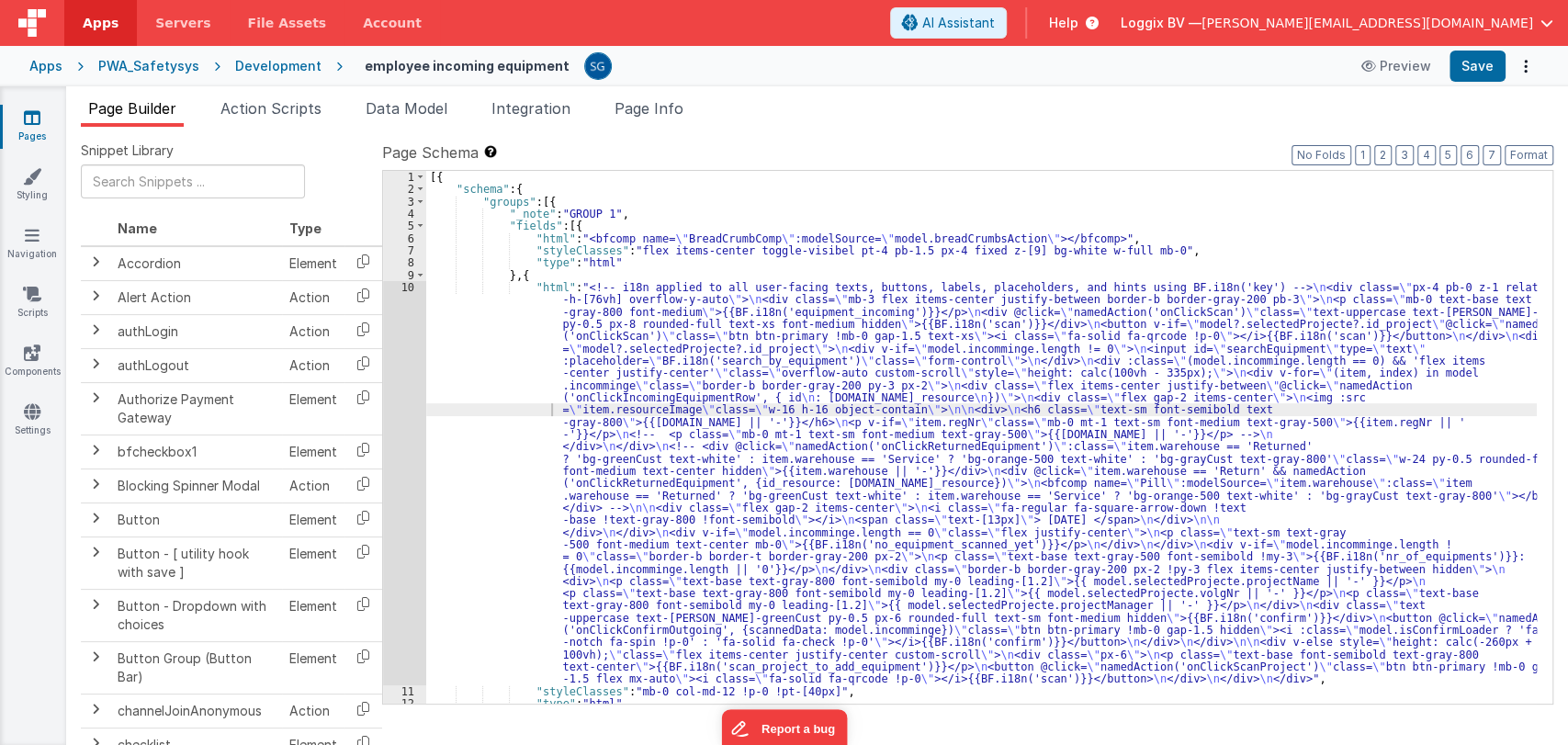
click at [463, 355] on div "[{ "schema" : { "groups" : [{ "_note" : "GROUP 1" , "fields" : [{ "html" : "<bf…" at bounding box center [981, 450] width 1111 height 558
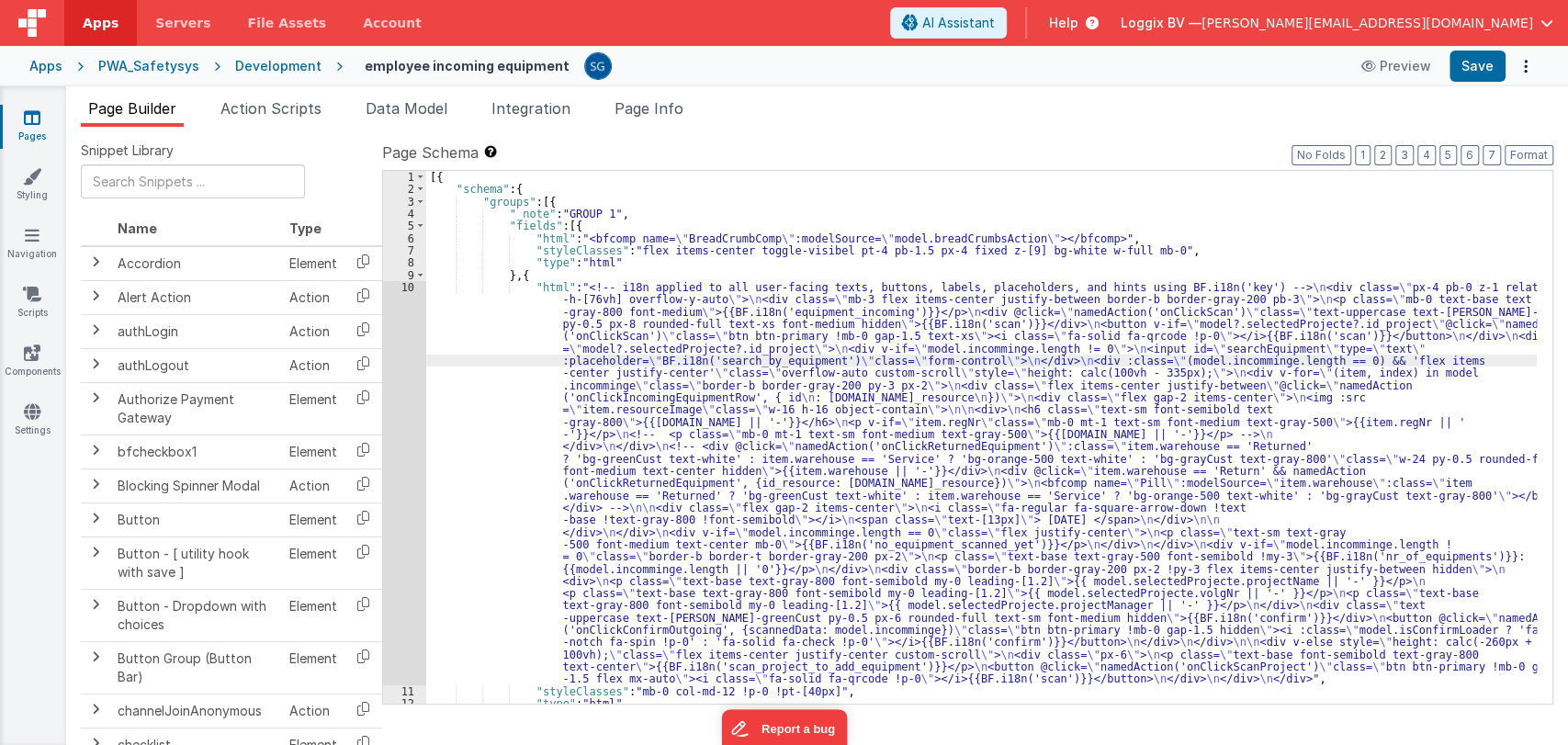
click at [406, 285] on div "10" at bounding box center [405, 483] width 43 height 404
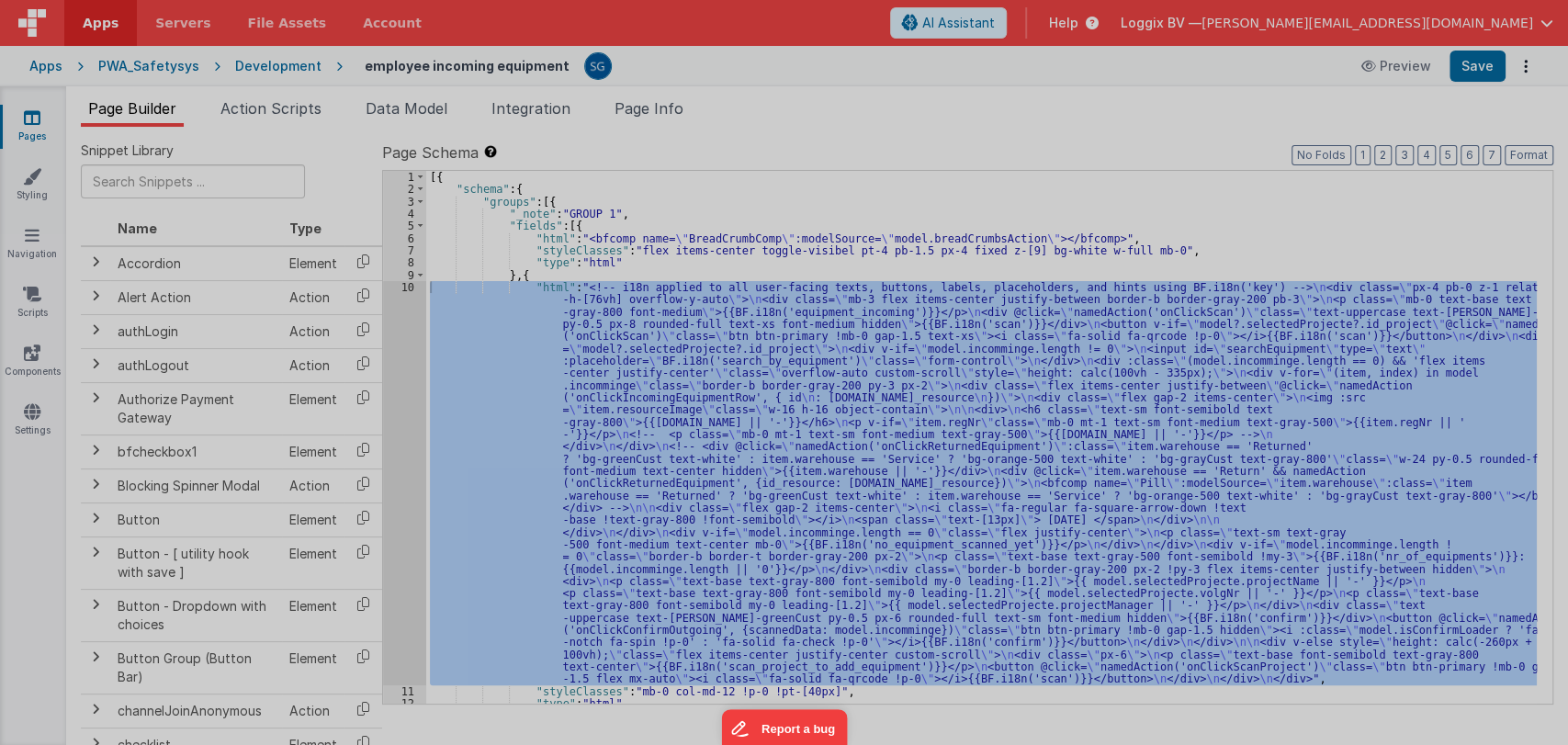
click at [406, 285] on div at bounding box center [784, 372] width 1568 height 745
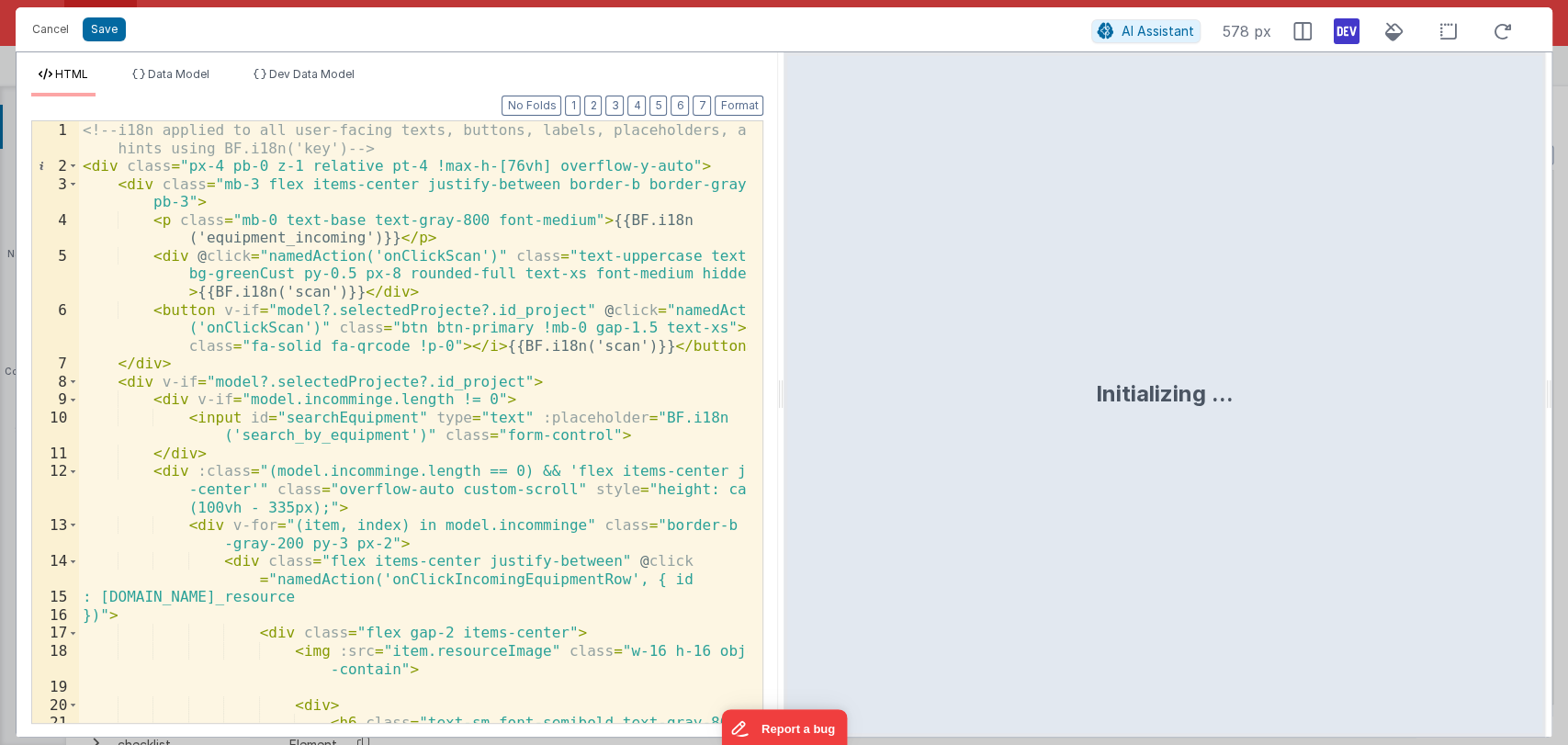
click at [776, 389] on div "Format 7 6 5 4 3 2 1 No Folds 1 2 3 4 5 6 7 8 9 10 11 12 13 14 15 16 17 18 19 2…" at bounding box center [397, 417] width 761 height 641
drag, startPoint x: 781, startPoint y: 389, endPoint x: 1566, endPoint y: 391, distance: 785.0
click at [1566, 391] on html "Cancel Save AI Assistant 578 px HTML Data Model Dev Data Model Format 7 6 5 4 3…" at bounding box center [784, 372] width 1568 height 745
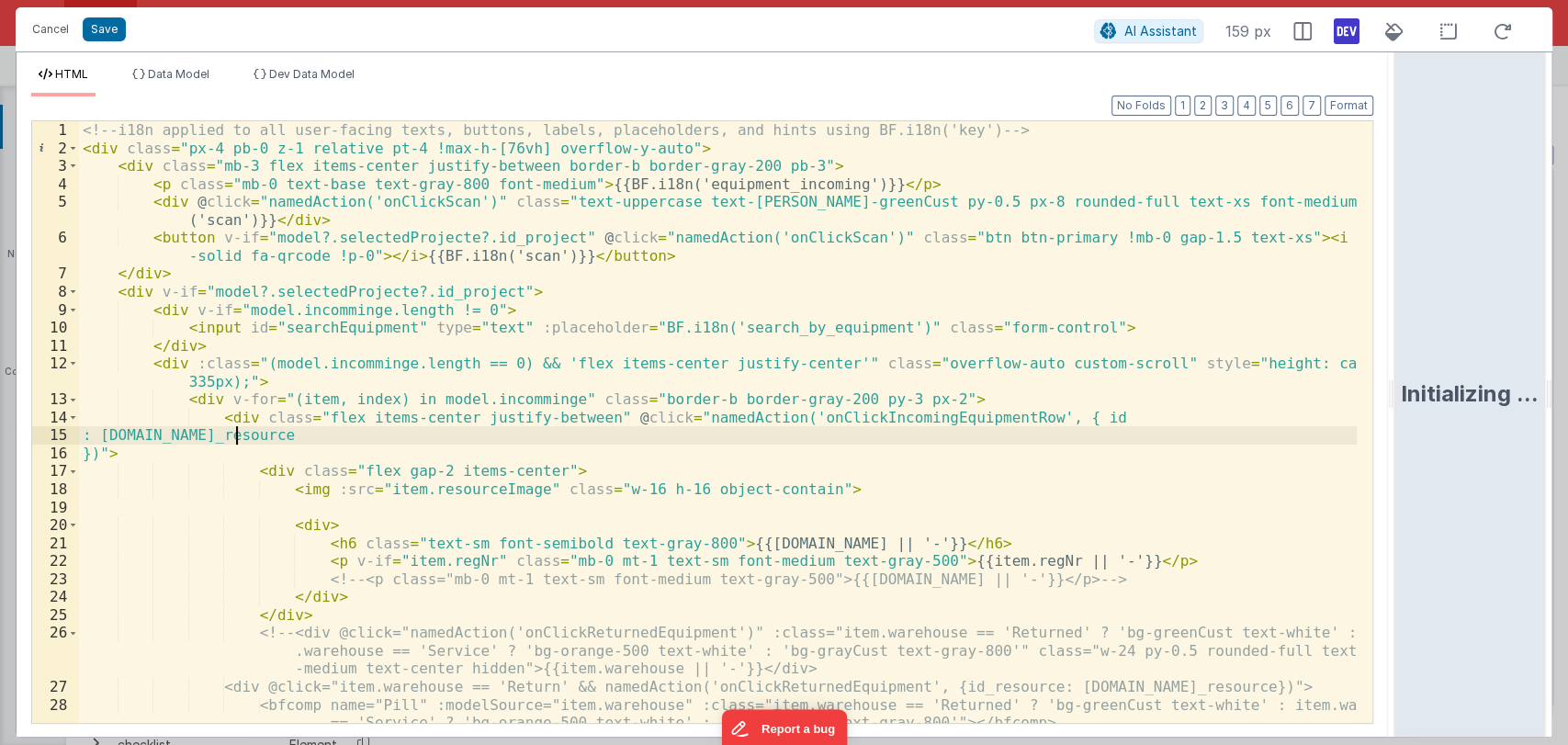
click at [1013, 431] on div "<!-- i18n applied to all user-facing texts, buttons, labels, placeholders, and …" at bounding box center [717, 440] width 1278 height 638
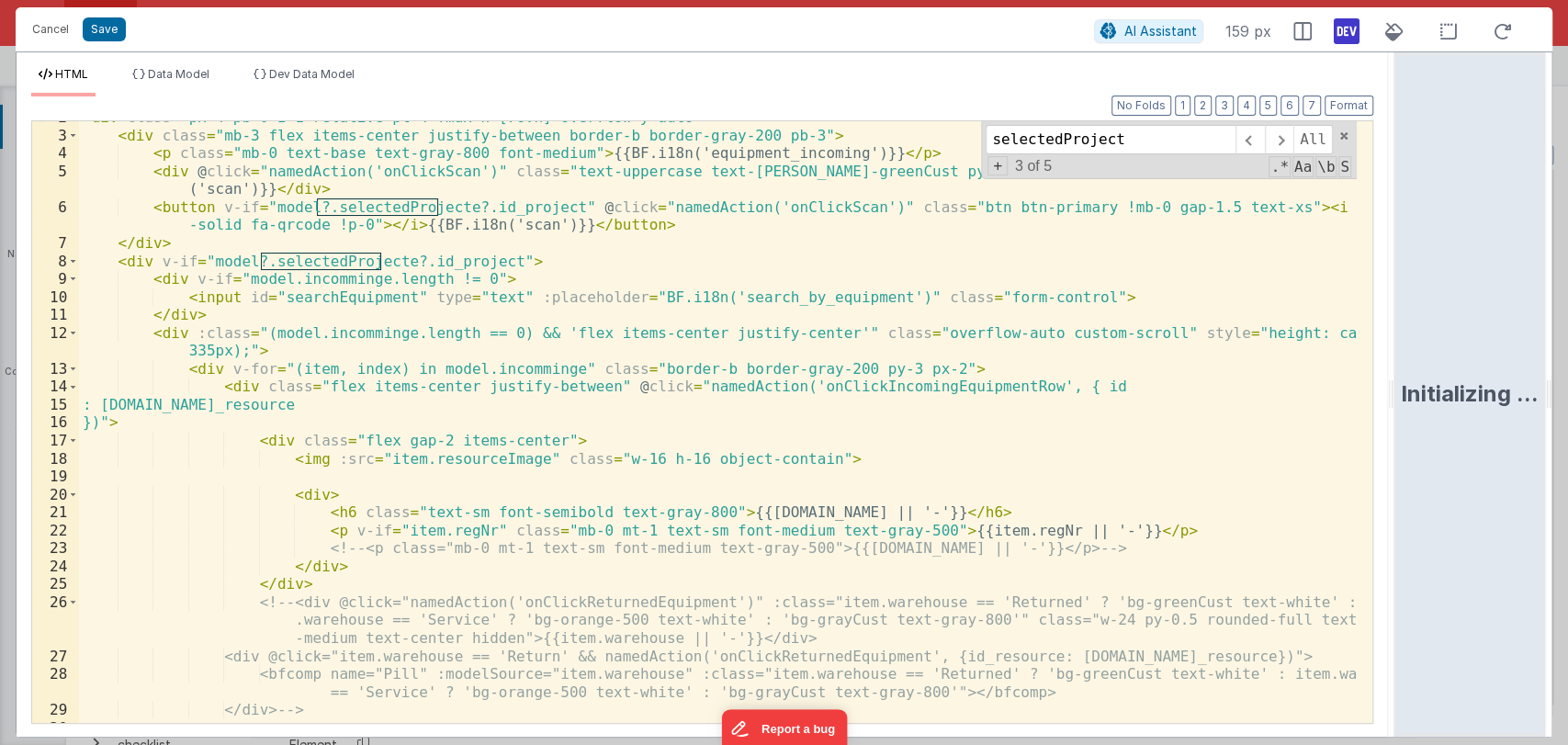
scroll to position [0, 0]
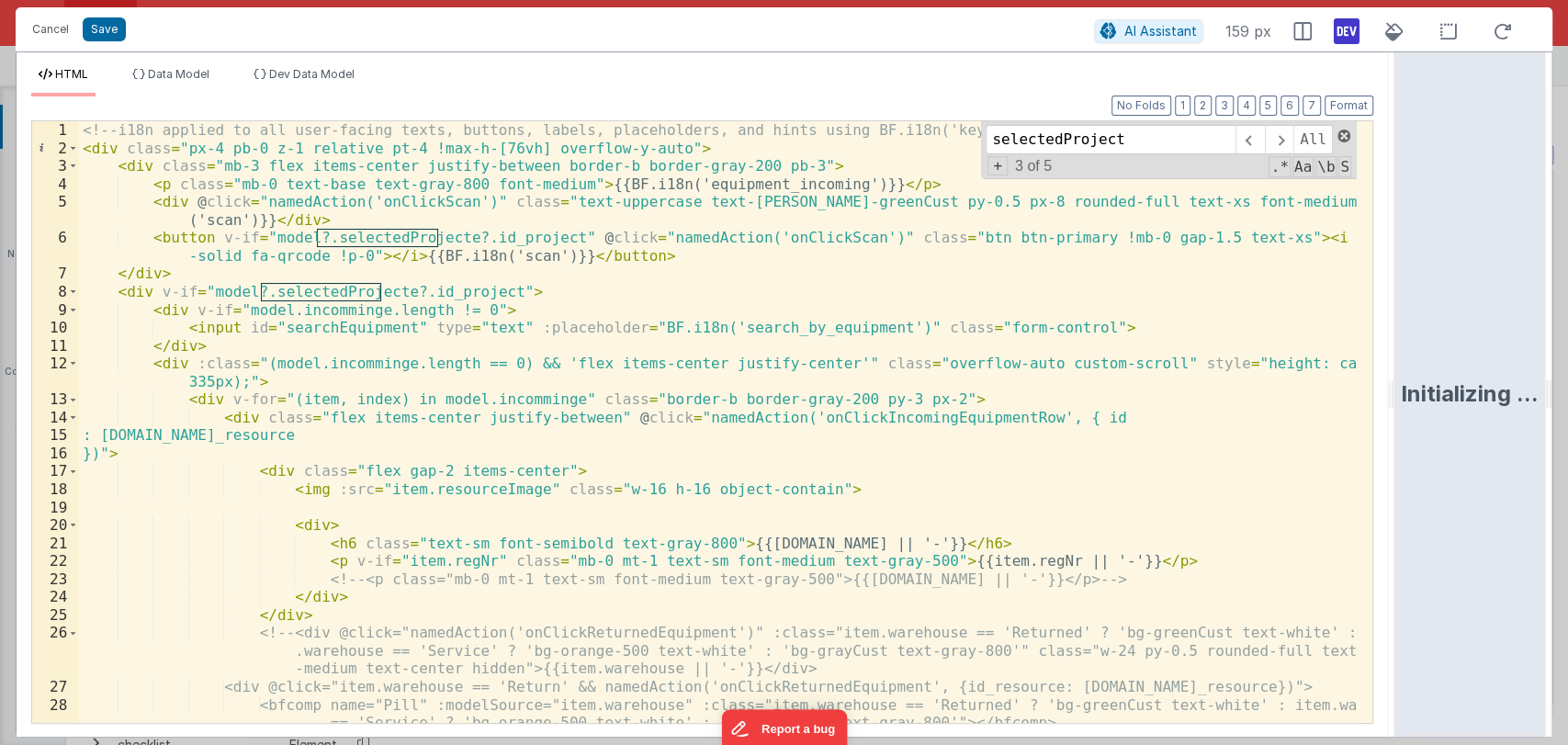
type input "selectedProject"
click at [1346, 132] on span at bounding box center [1343, 135] width 13 height 13
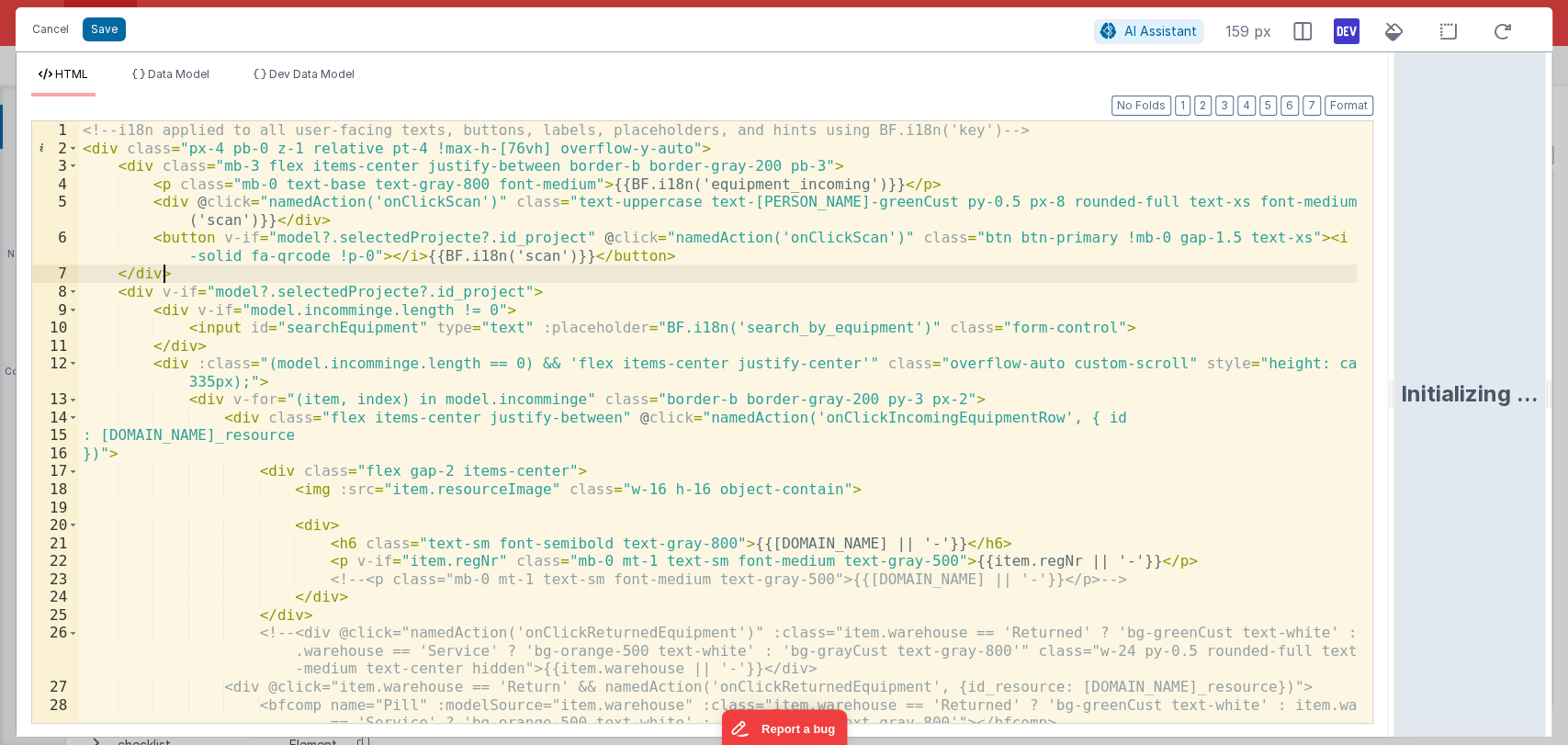
click at [937, 275] on div "<!-- i18n applied to all user-facing texts, buttons, labels, placeholders, and …" at bounding box center [717, 440] width 1278 height 638
click at [52, 27] on button "Cancel" at bounding box center [51, 29] width 55 height 25
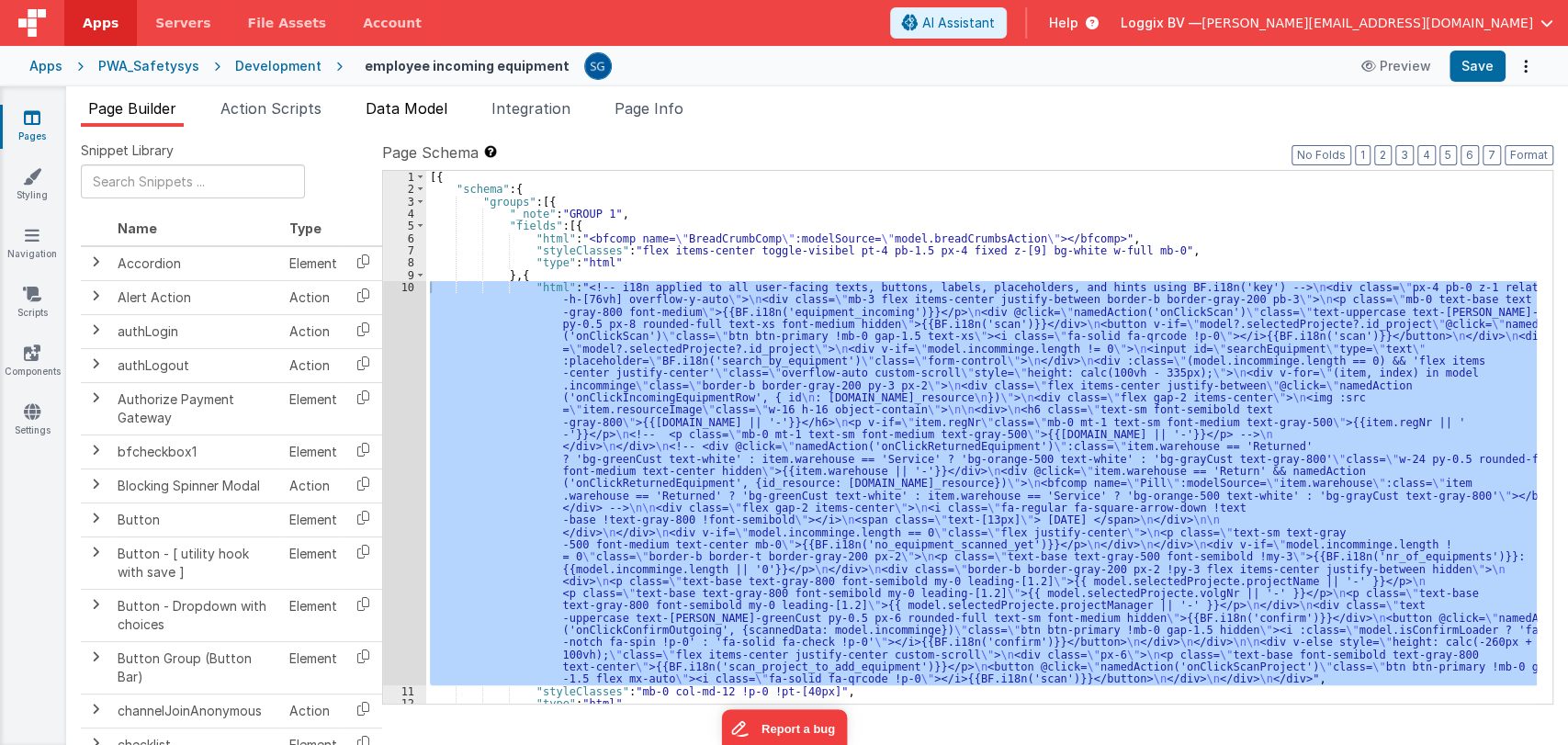
click at [414, 105] on span "Data Model" at bounding box center [407, 108] width 82 height 19
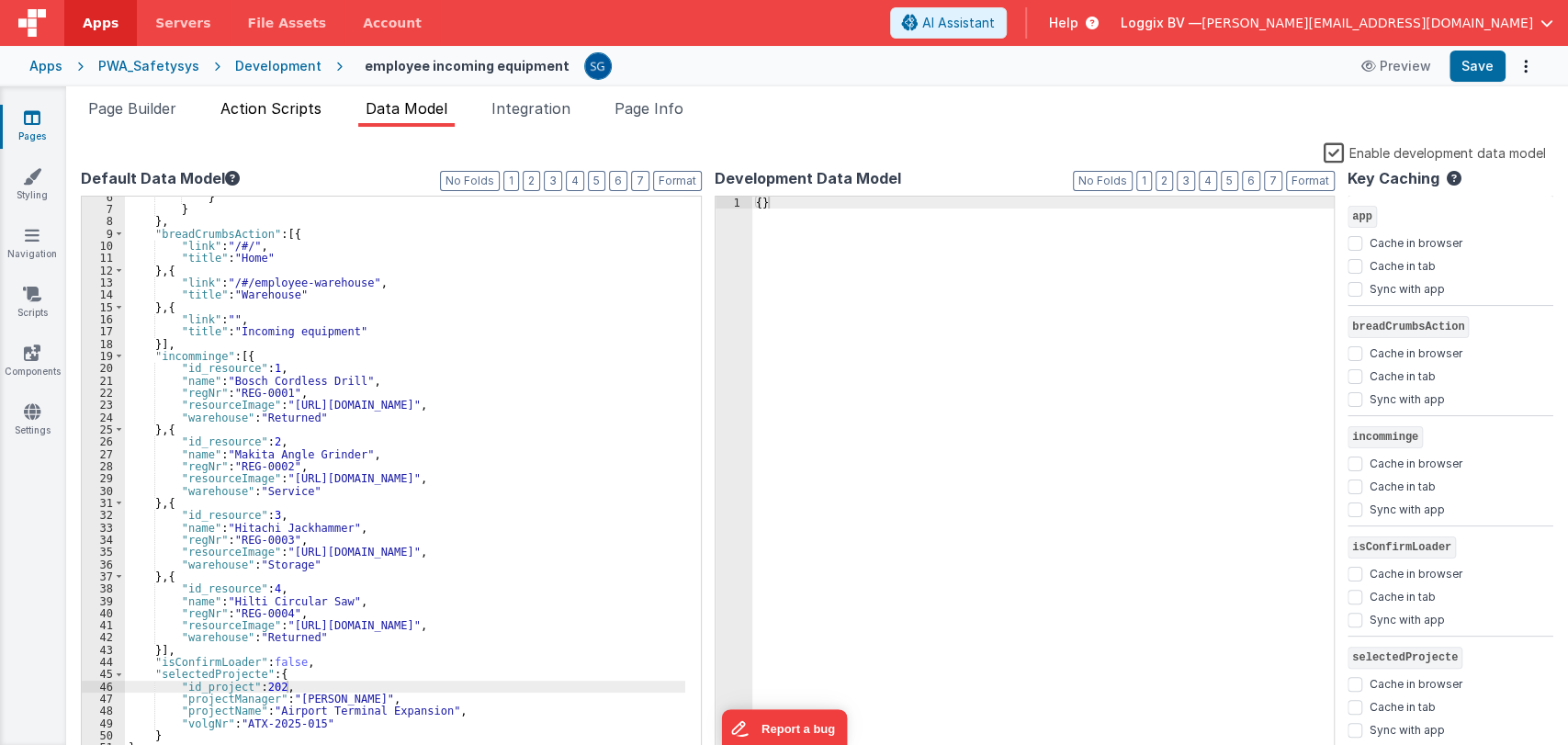
click at [278, 100] on span "Action Scripts" at bounding box center [271, 108] width 101 height 19
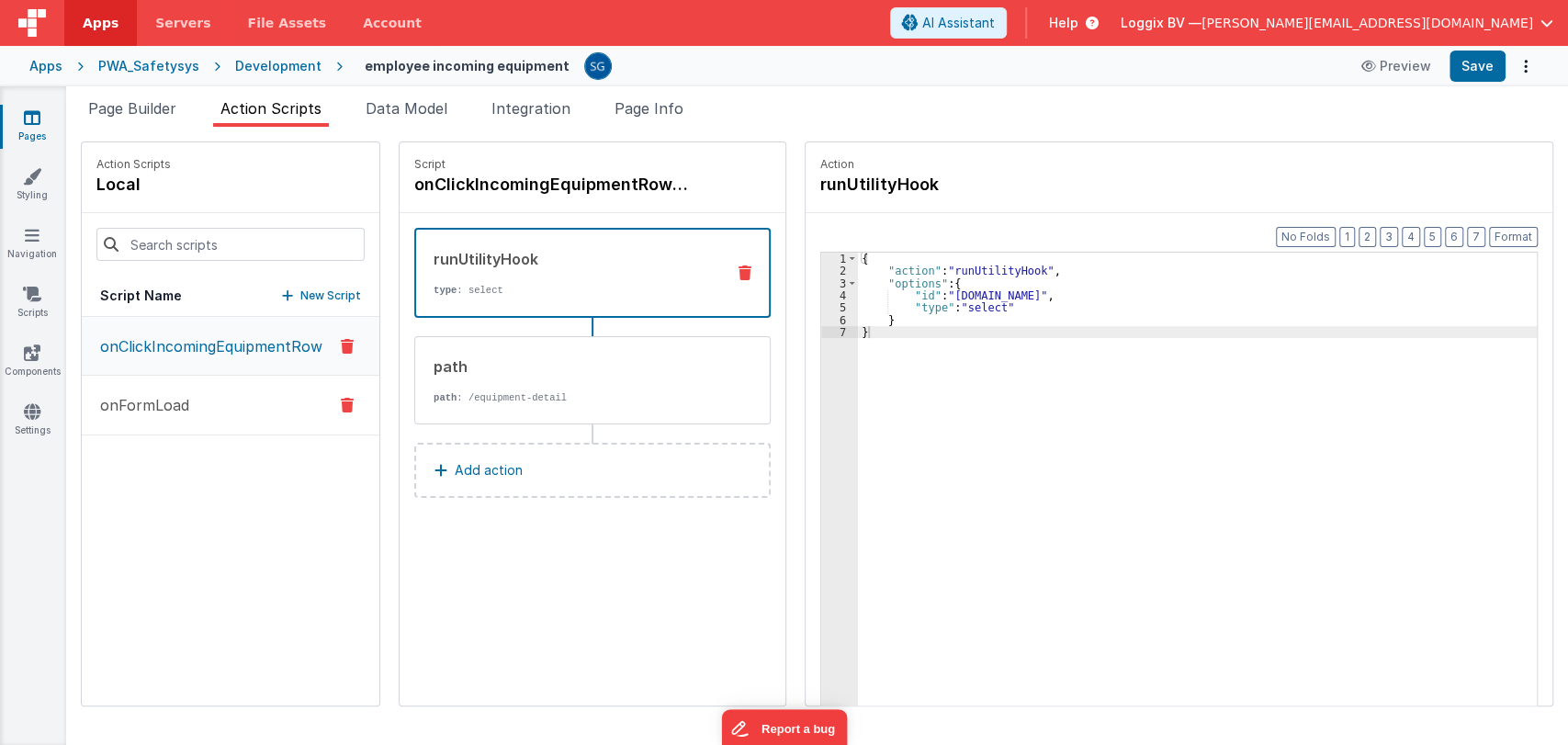
click at [127, 416] on button "onFormLoad" at bounding box center [231, 405] width 298 height 59
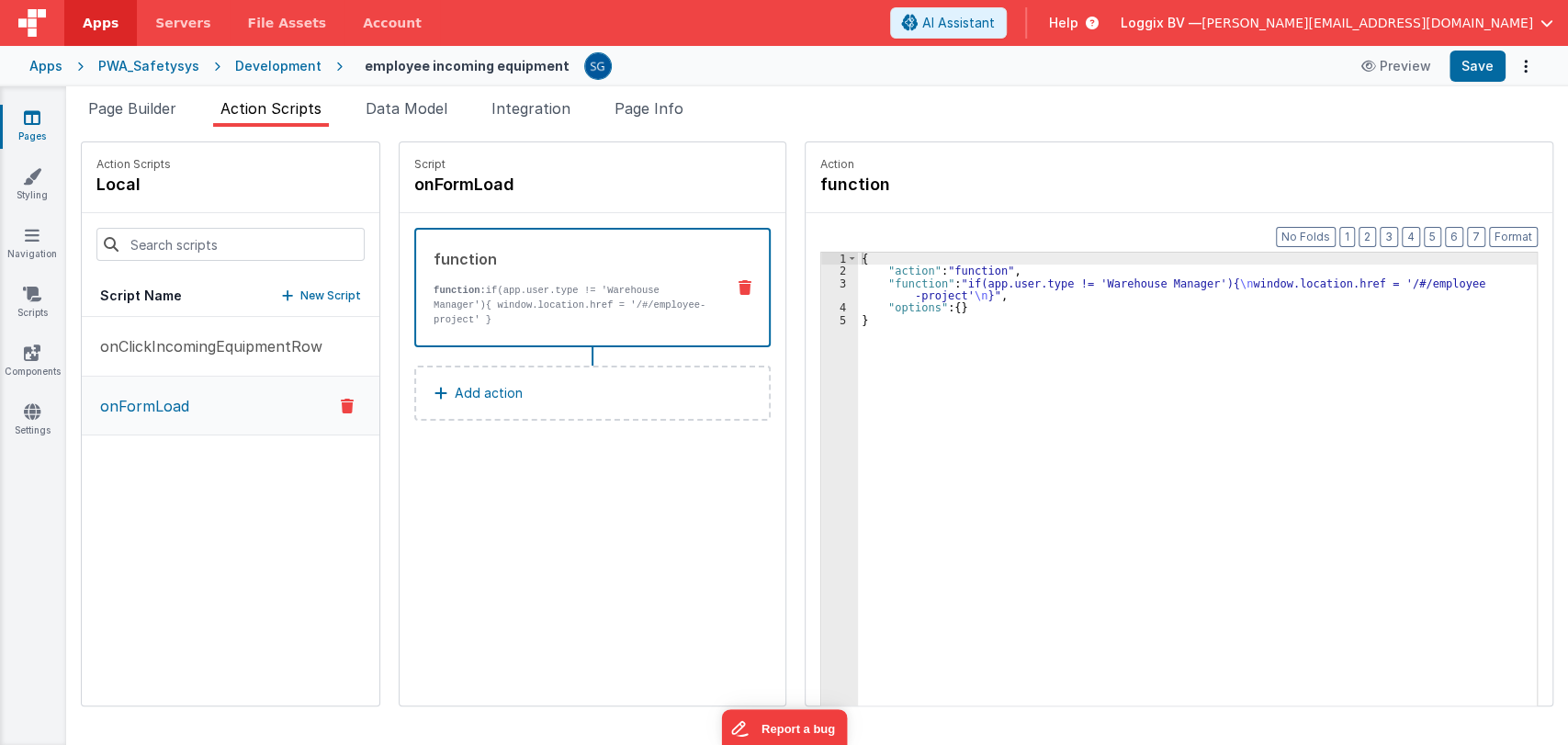
click at [485, 366] on button "Add action" at bounding box center [593, 393] width 356 height 56
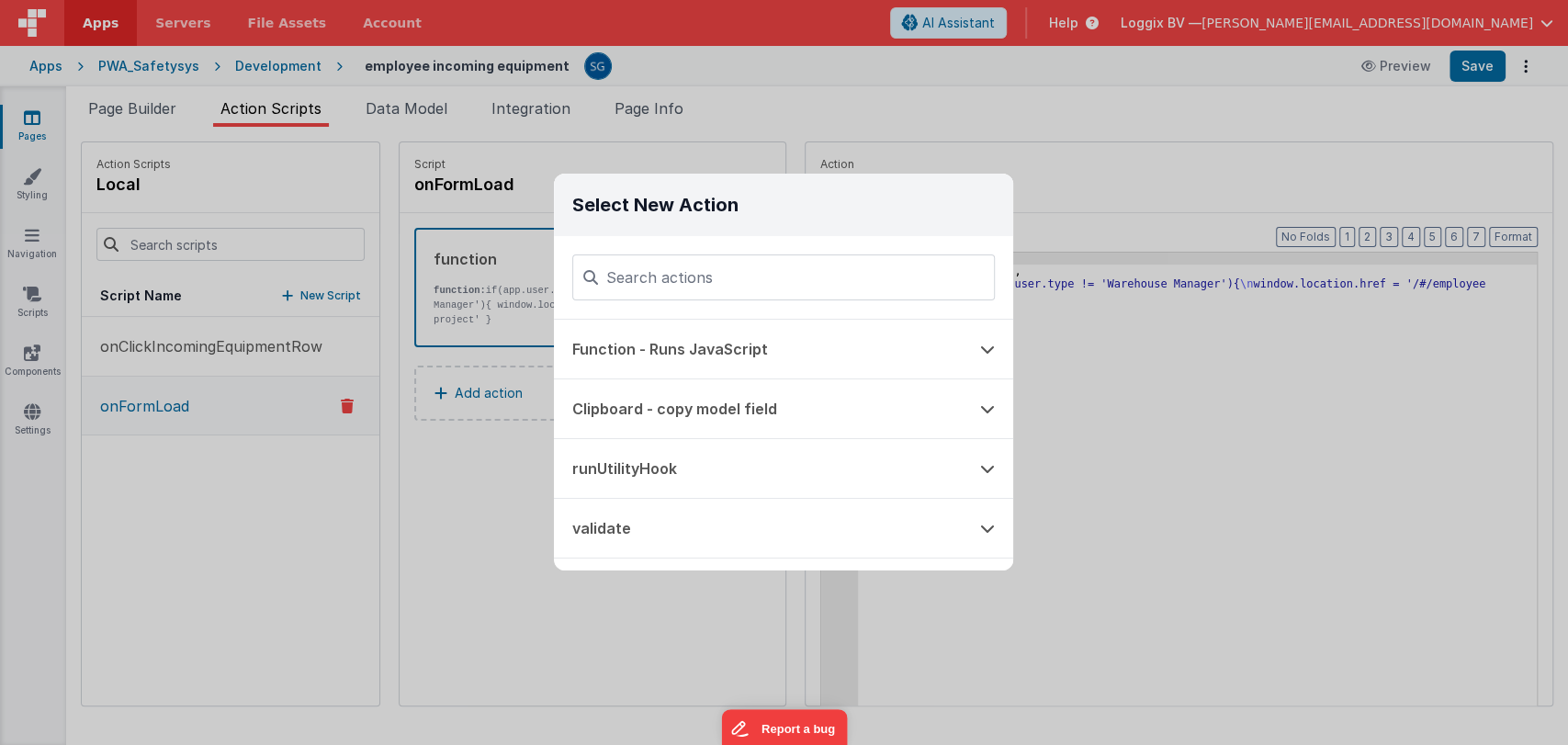
click at [1087, 365] on div "Select New Action Function - Runs JavaScript Clipboard - copy model field runUt…" at bounding box center [784, 372] width 1568 height 745
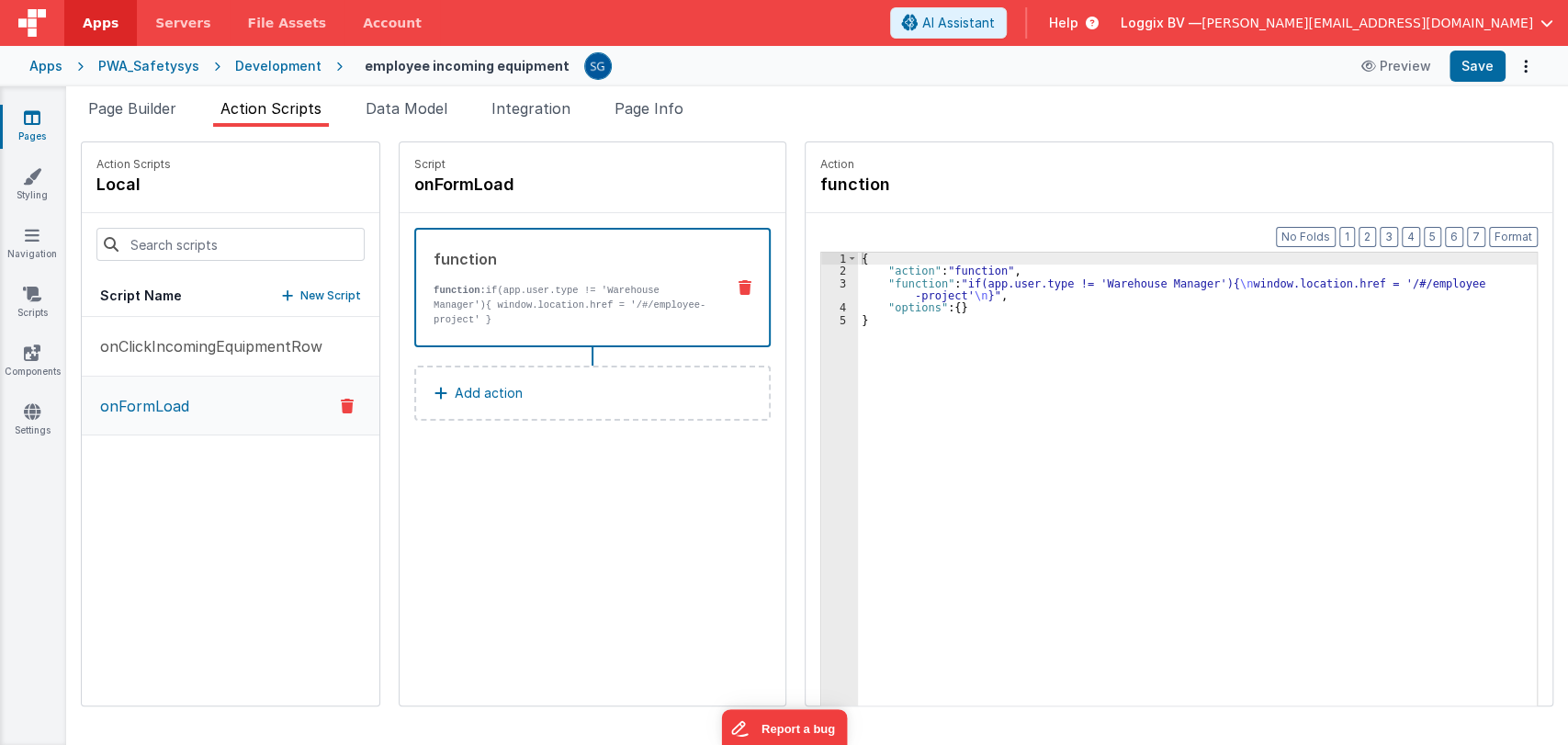
click at [924, 288] on div "{ "action" : "function" , "function" : "if(app.user.type != 'Warehouse Manager'…" at bounding box center [1198, 520] width 681 height 535
click at [834, 279] on div "3" at bounding box center [840, 289] width 37 height 24
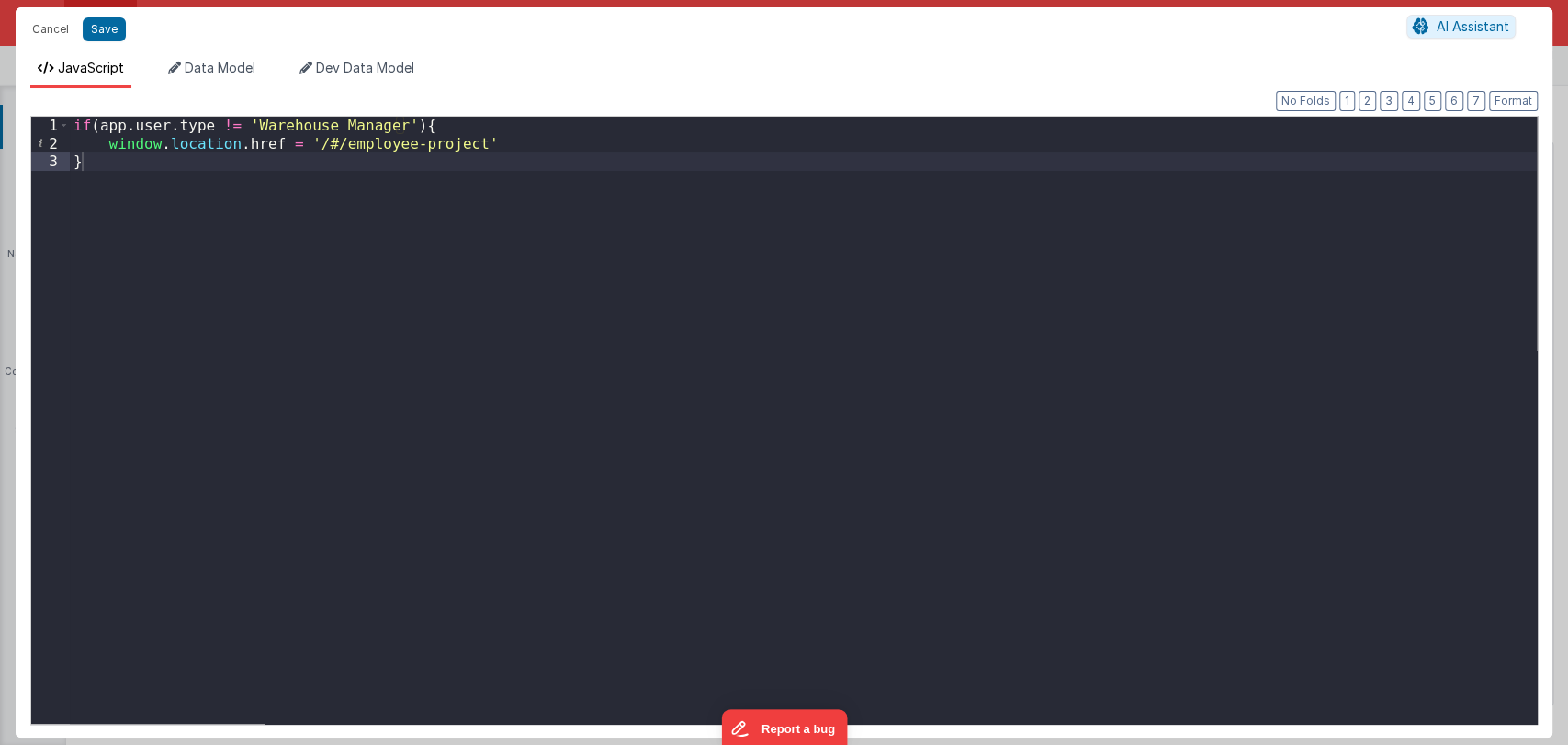
click at [251, 164] on div "if ( app . user . type != 'Warehouse Manager' ) { window . location . href = '/…" at bounding box center [803, 438] width 1467 height 644
click at [101, 27] on button "Save" at bounding box center [104, 29] width 43 height 24
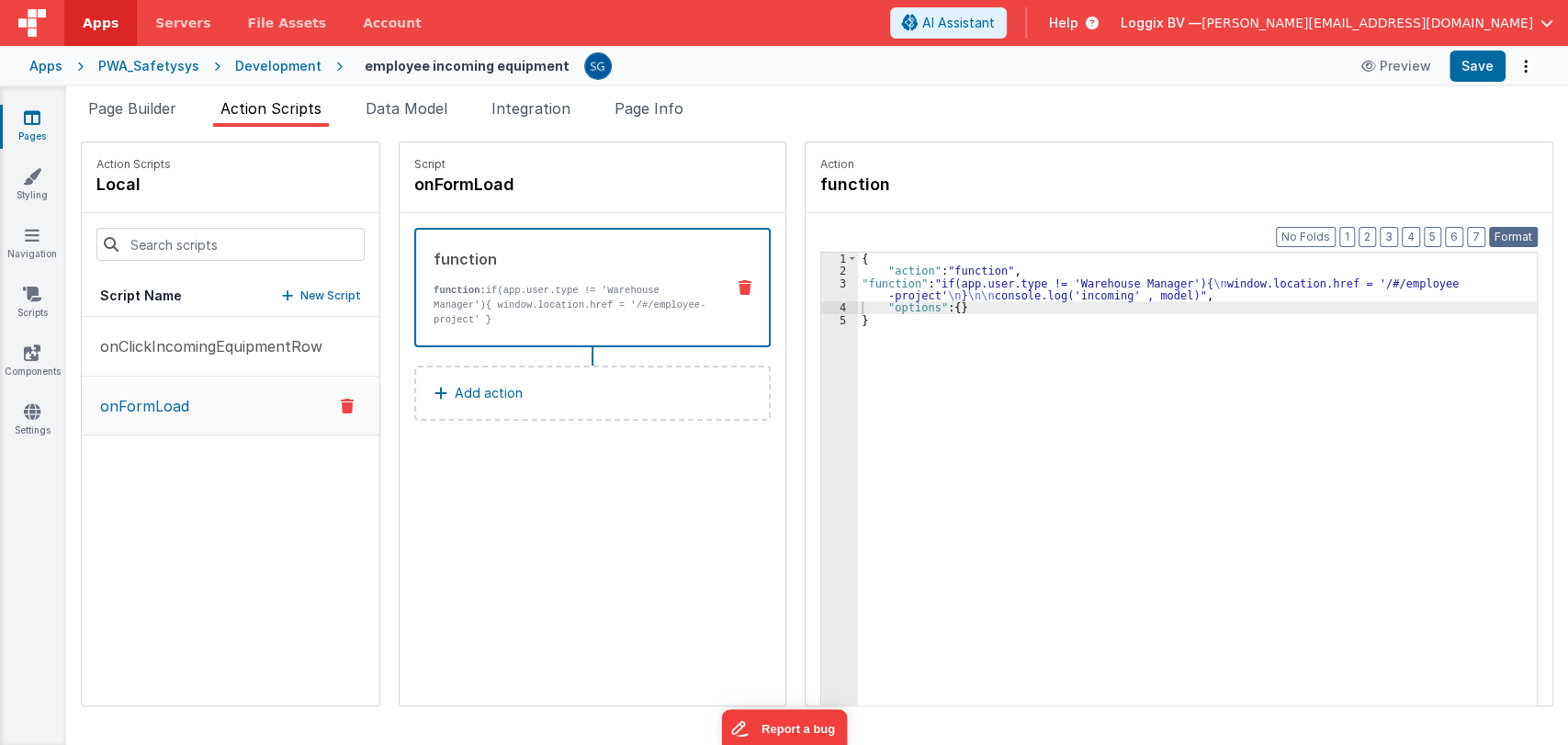
click at [1516, 239] on button "Format" at bounding box center [1513, 237] width 49 height 20
click at [1470, 70] on button "Save" at bounding box center [1477, 66] width 56 height 31
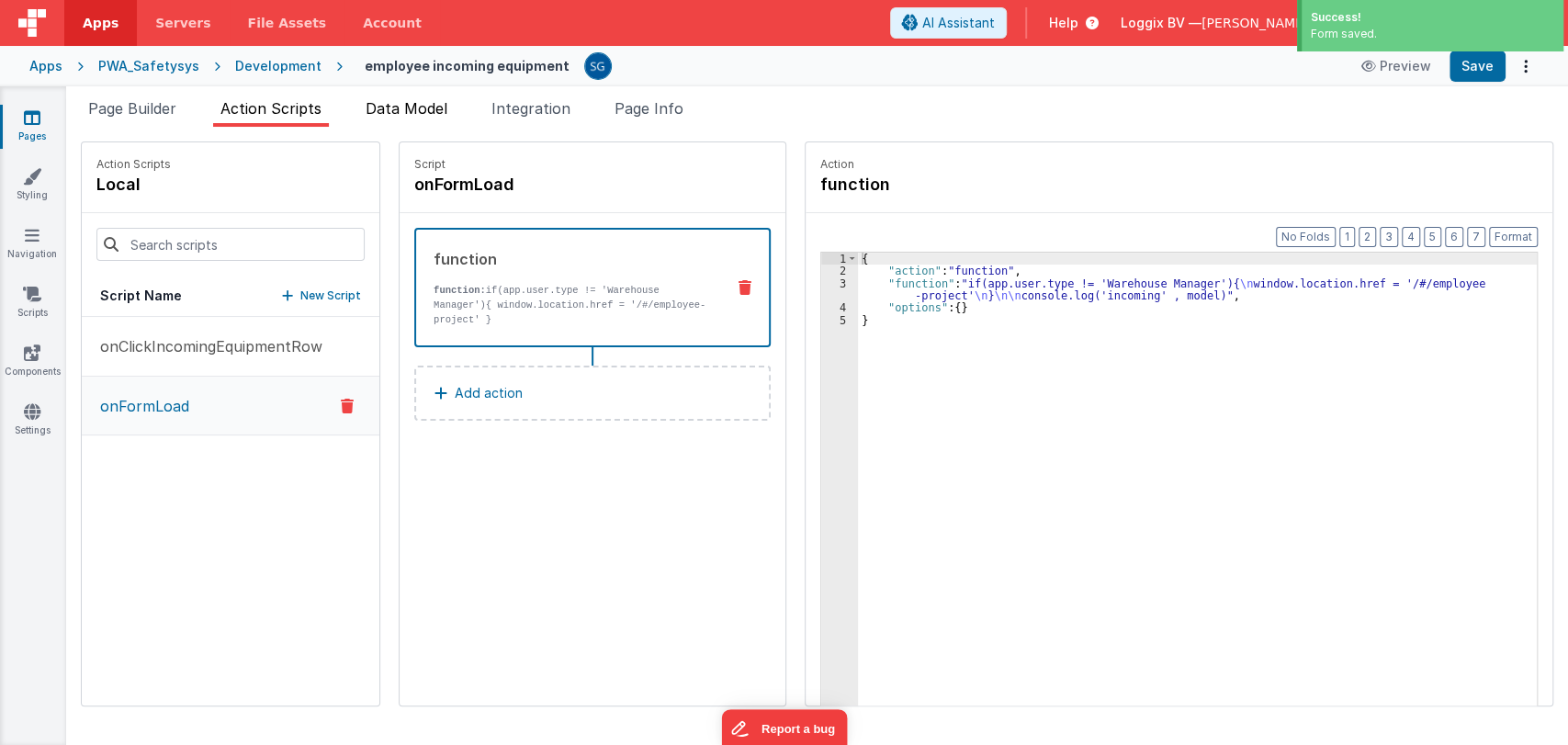
click at [417, 104] on span "Data Model" at bounding box center [407, 108] width 82 height 19
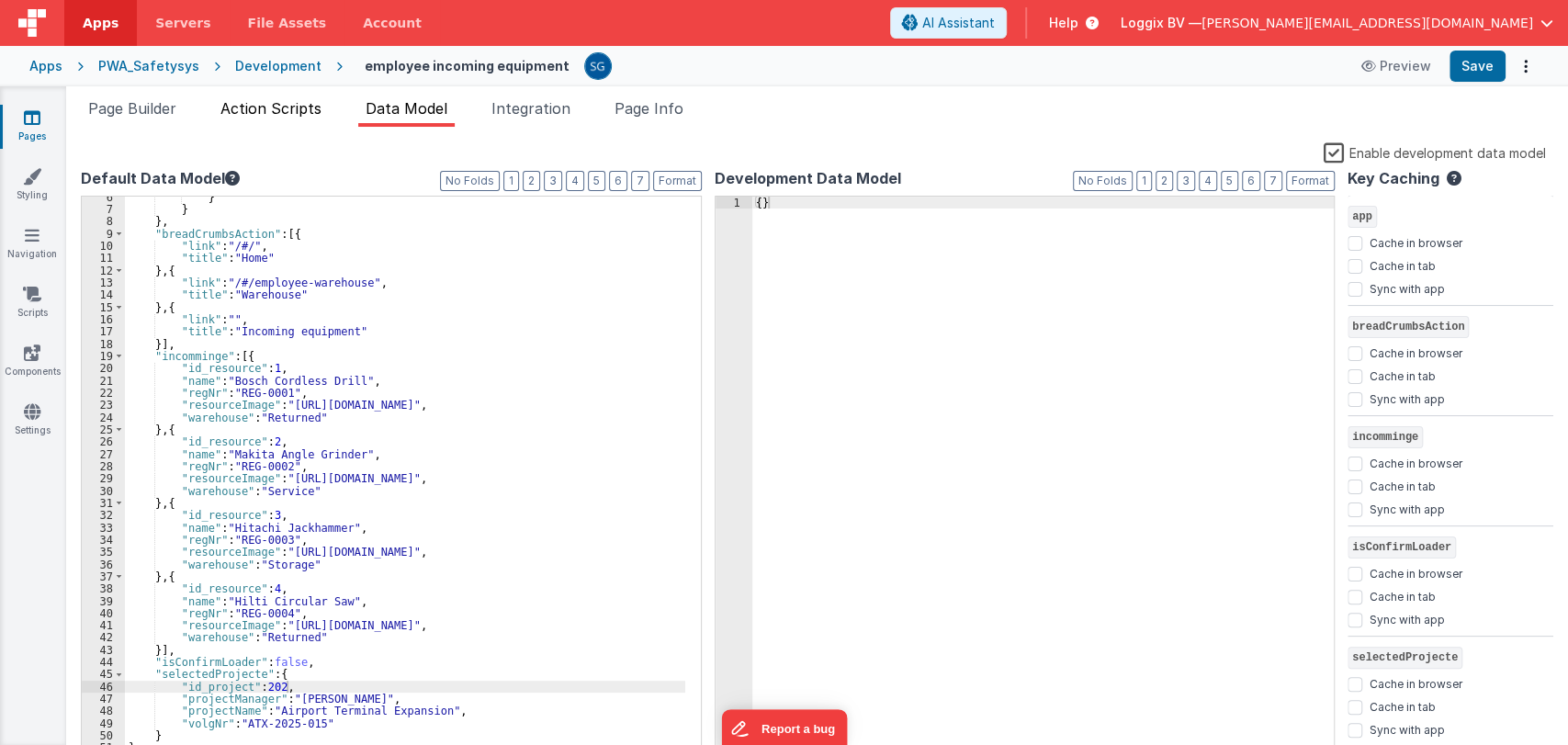
click at [253, 110] on span "Action Scripts" at bounding box center [271, 108] width 101 height 19
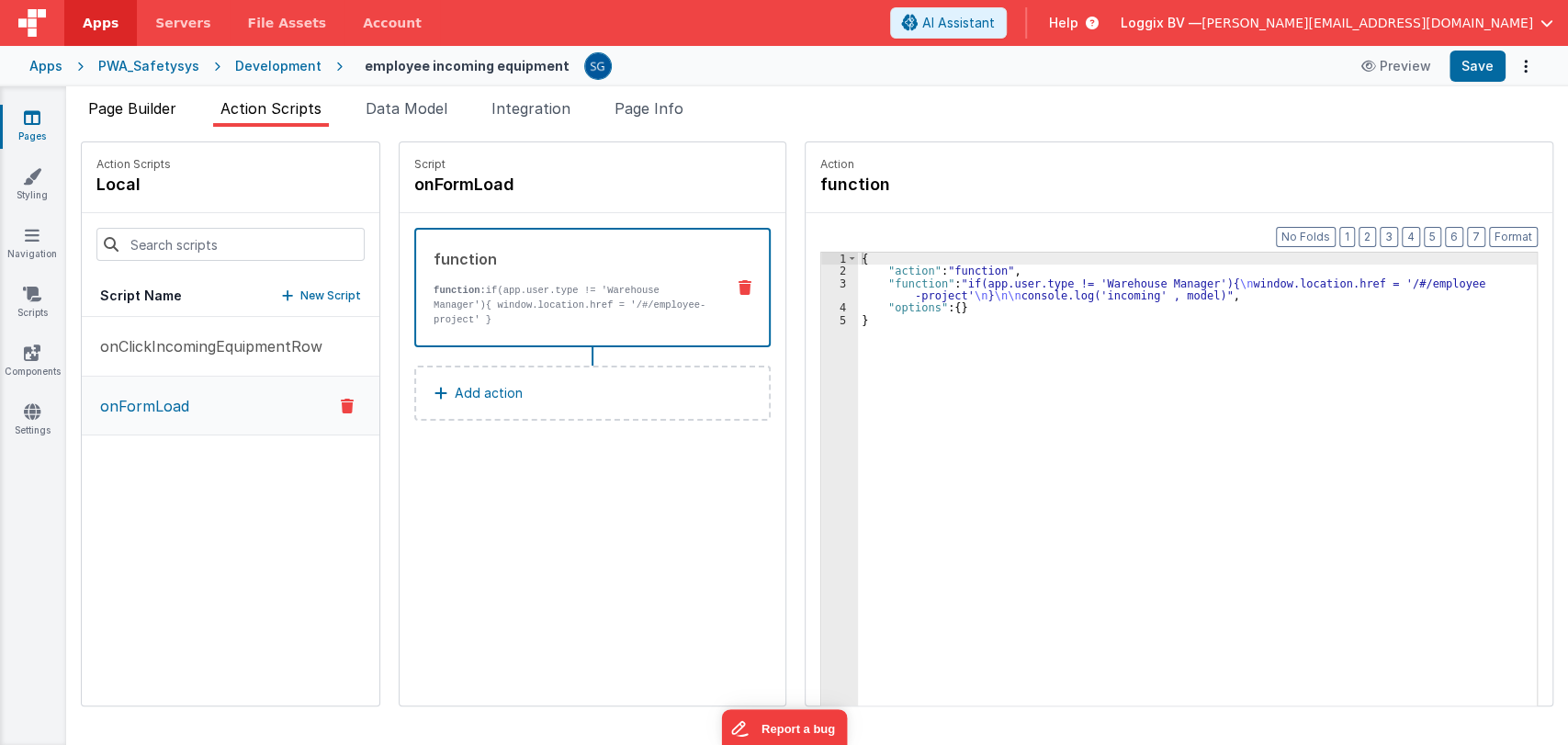
click at [152, 97] on li "Page Builder" at bounding box center [132, 112] width 103 height 29
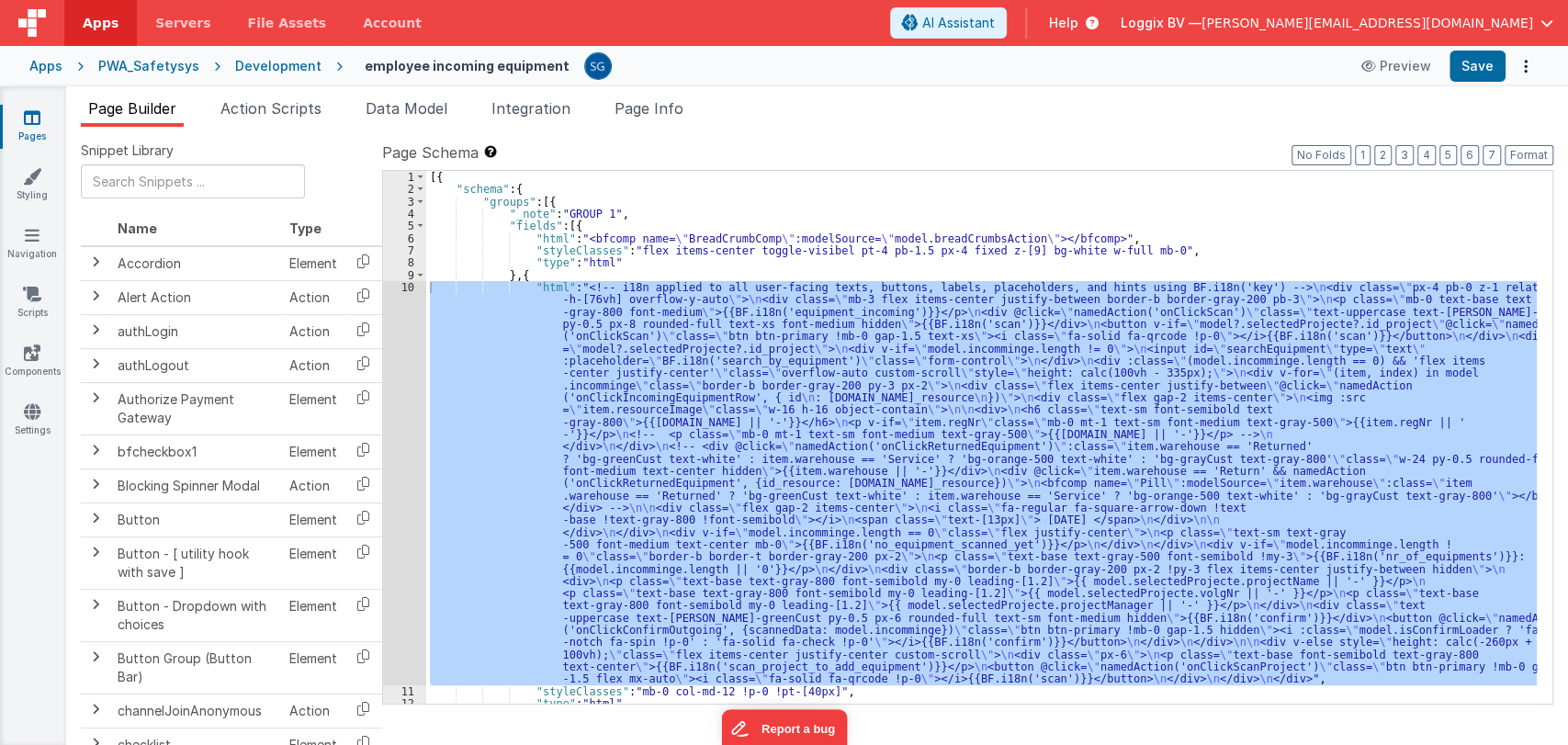
click at [519, 378] on div "[{ "schema" : { "groups" : [{ "_note" : "GROUP 1" , "fields" : [{ "html" : "<bf…" at bounding box center [981, 437] width 1111 height 533
click at [410, 285] on div "10" at bounding box center [405, 483] width 43 height 404
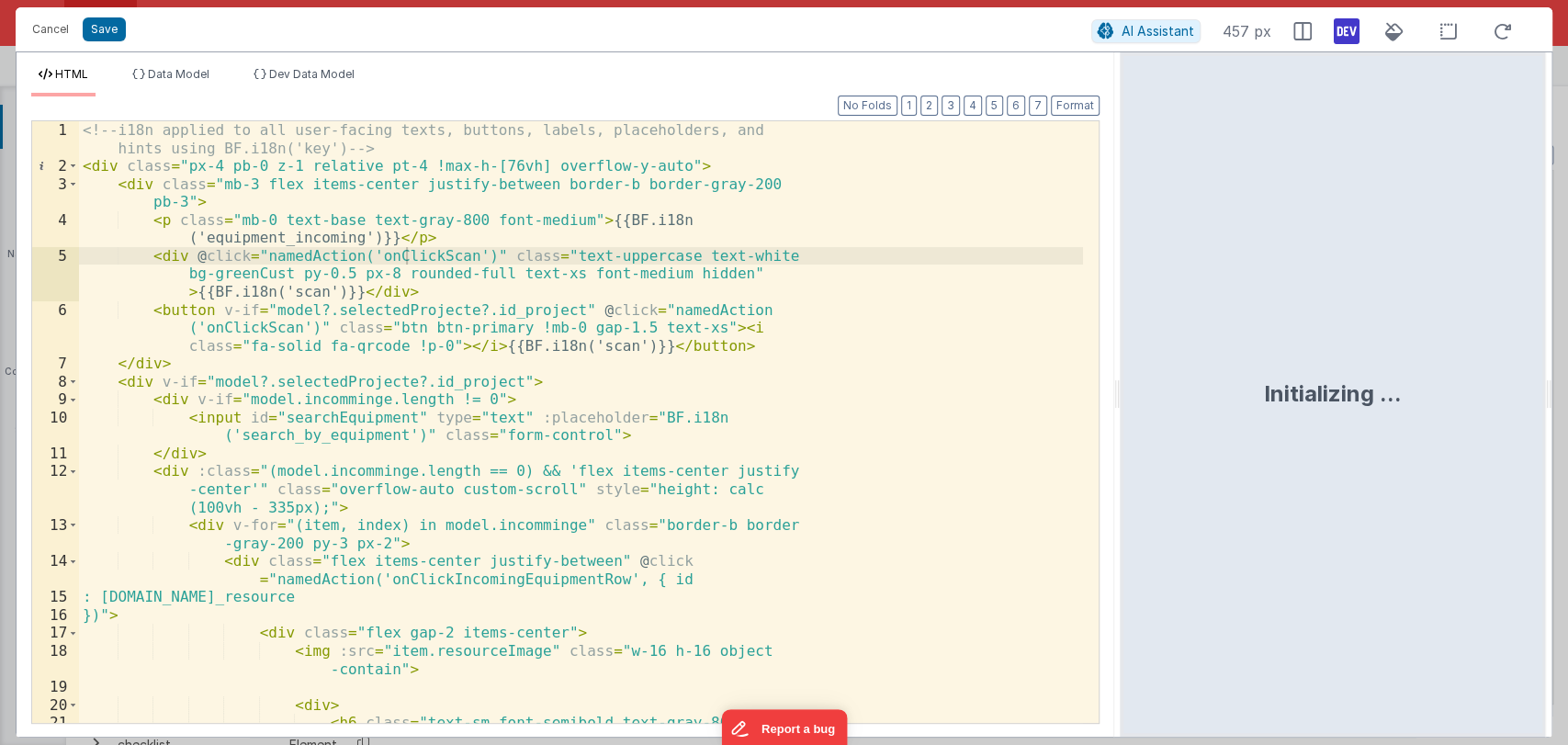
drag, startPoint x: 779, startPoint y: 398, endPoint x: 1241, endPoint y: 367, distance: 463.0
click at [1241, 367] on html "Cancel Save AI Assistant 457 px HTML Data Model Dev Data Model Format 7 6 5 4 3…" at bounding box center [784, 372] width 1568 height 745
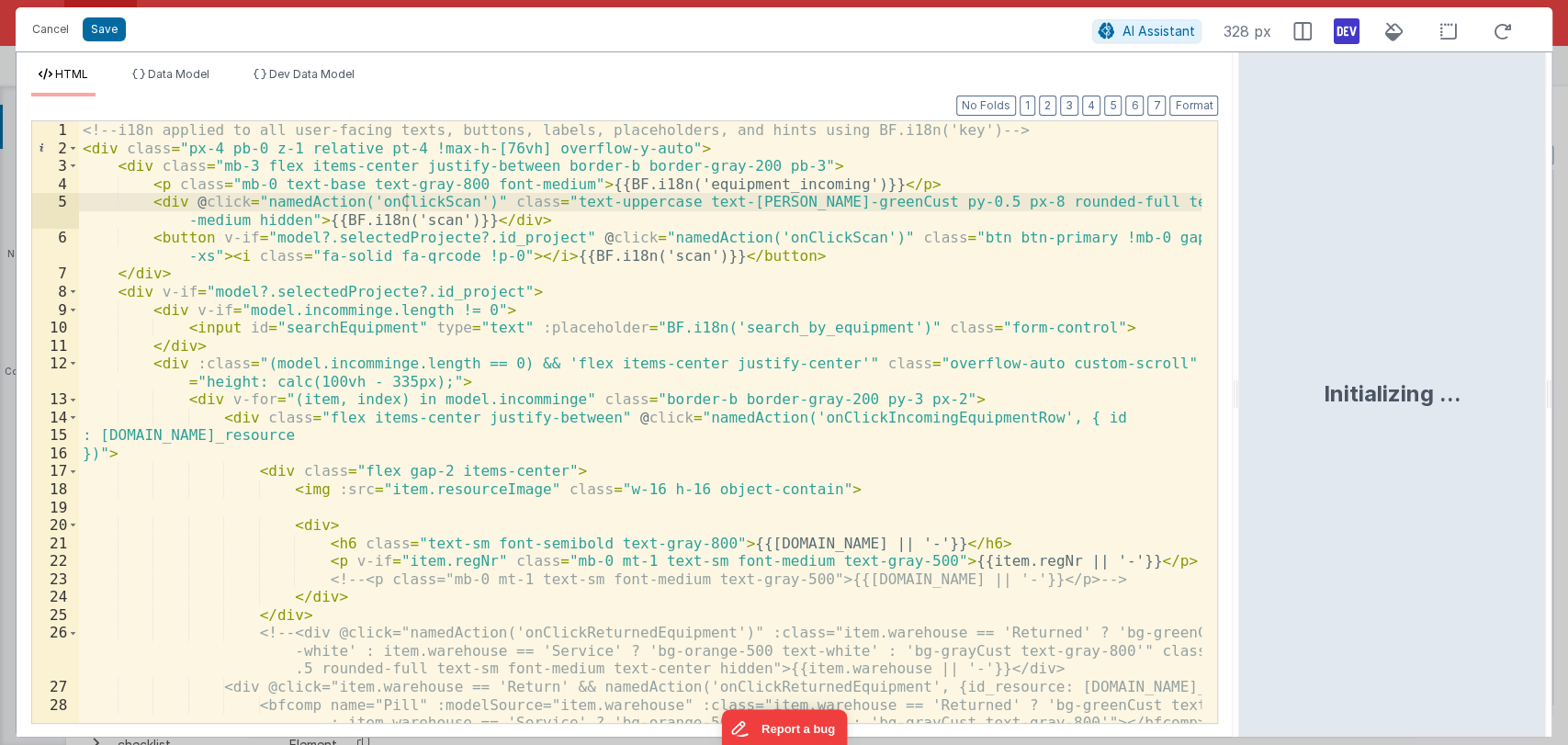
drag, startPoint x: 1236, startPoint y: 393, endPoint x: 1444, endPoint y: 398, distance: 208.1
click at [1444, 398] on html "Cancel Save AI Assistant 328 px HTML Data Model Dev Data Model Format 7 6 5 4 3…" at bounding box center [784, 372] width 1568 height 745
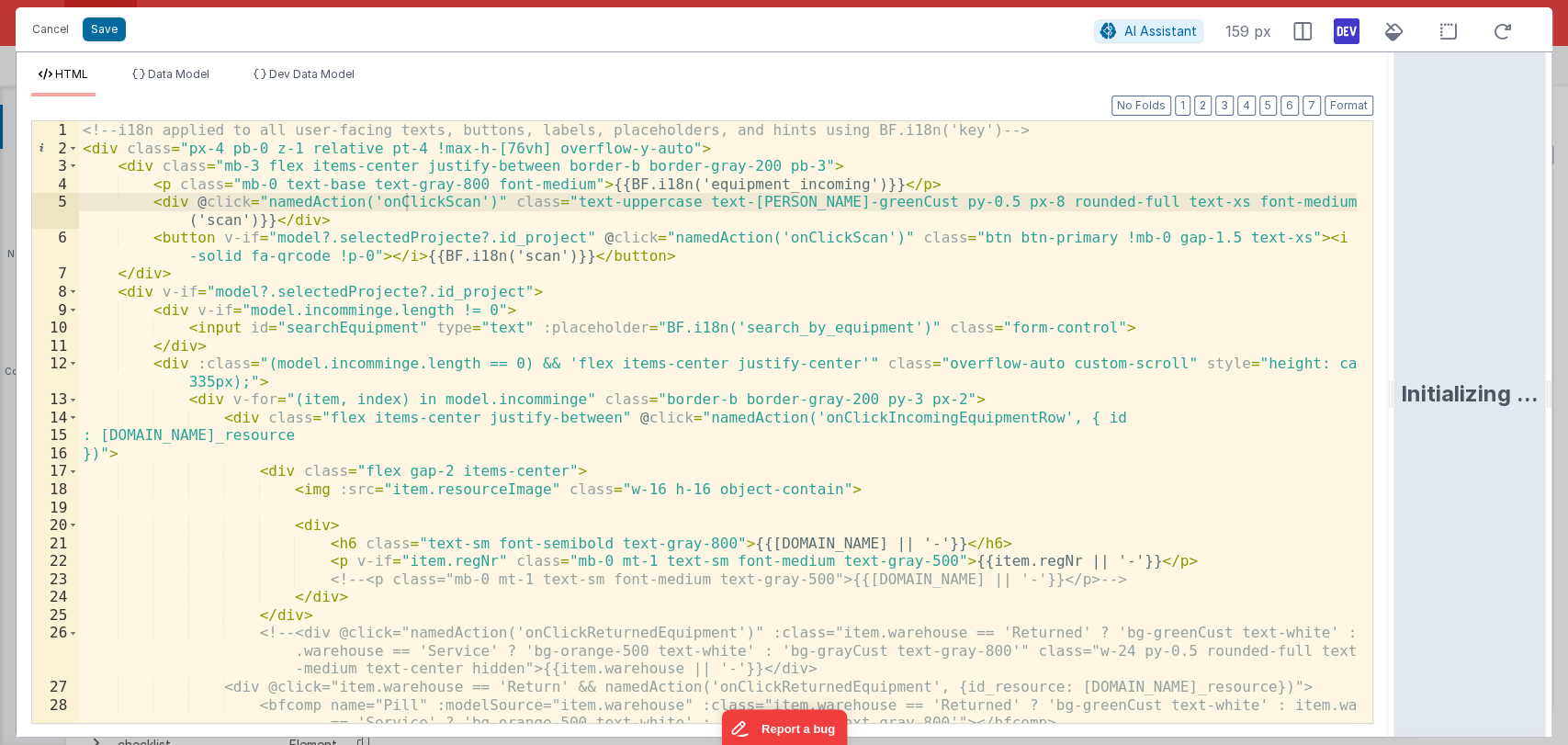
click at [352, 233] on div "<!-- i18n applied to all user-facing texts, buttons, labels, placeholders, and …" at bounding box center [717, 440] width 1278 height 638
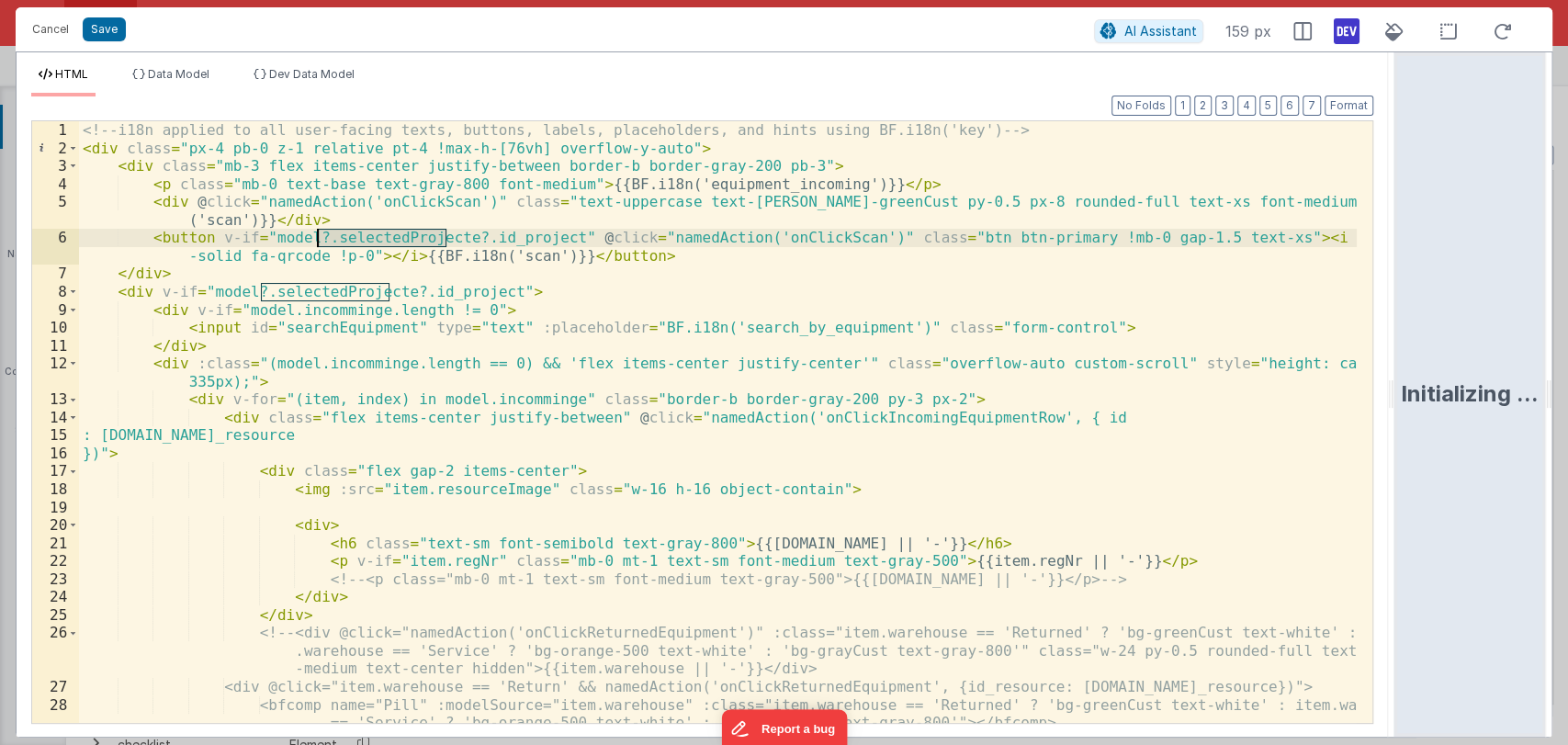
click at [352, 233] on div "<!-- i18n applied to all user-facing texts, buttons, labels, placeholders, and …" at bounding box center [717, 440] width 1278 height 638
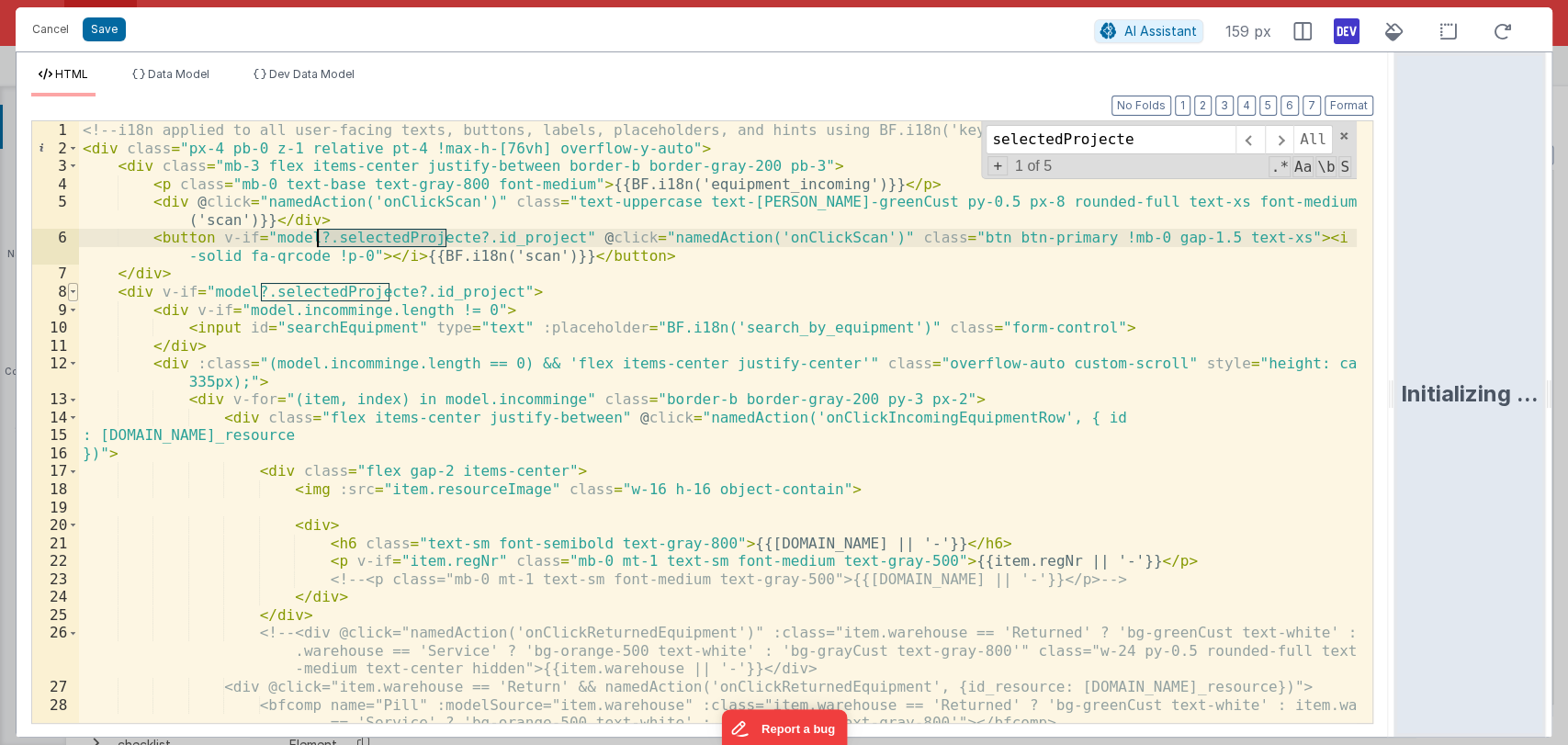
click at [70, 288] on span at bounding box center [73, 292] width 10 height 19
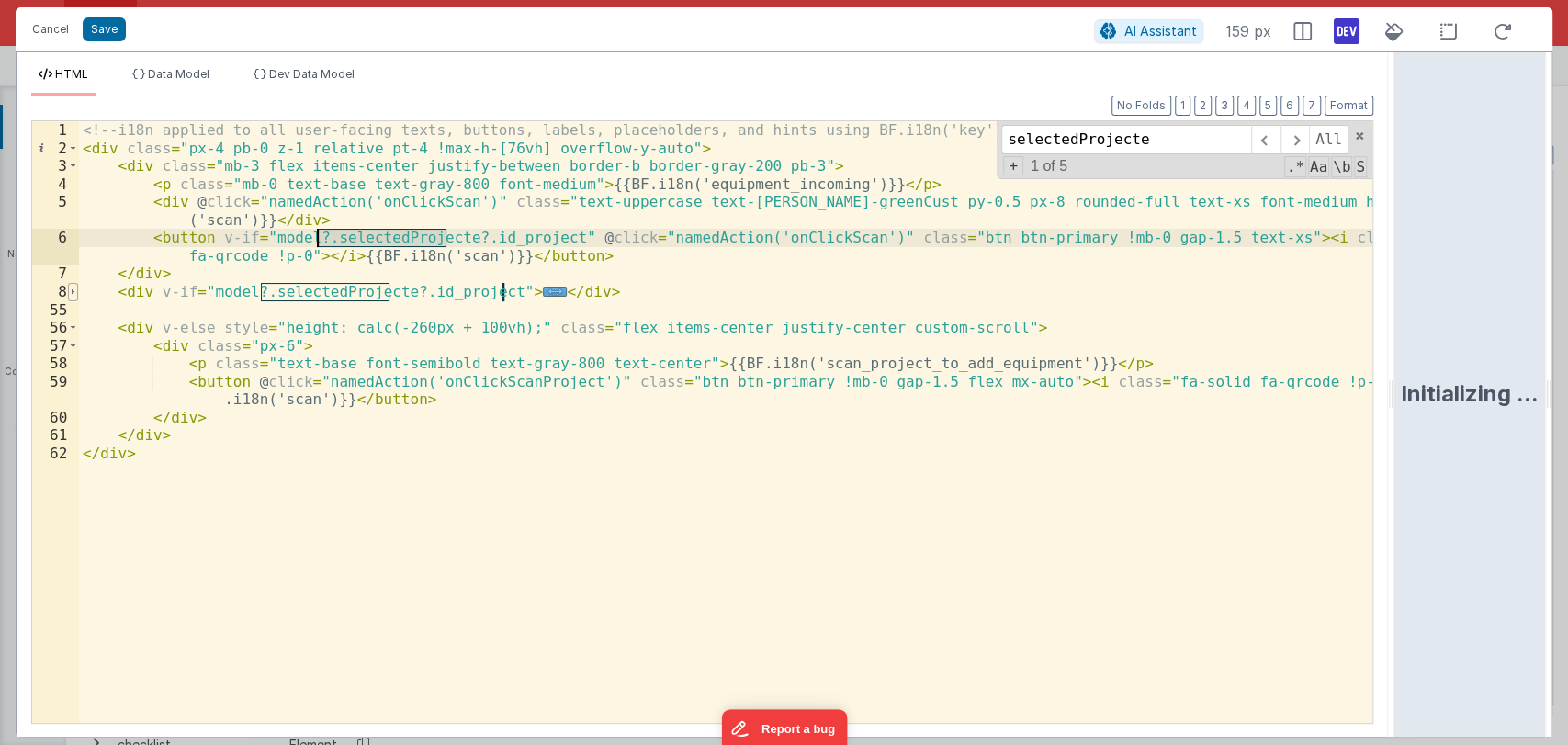
click at [70, 288] on span at bounding box center [73, 292] width 10 height 19
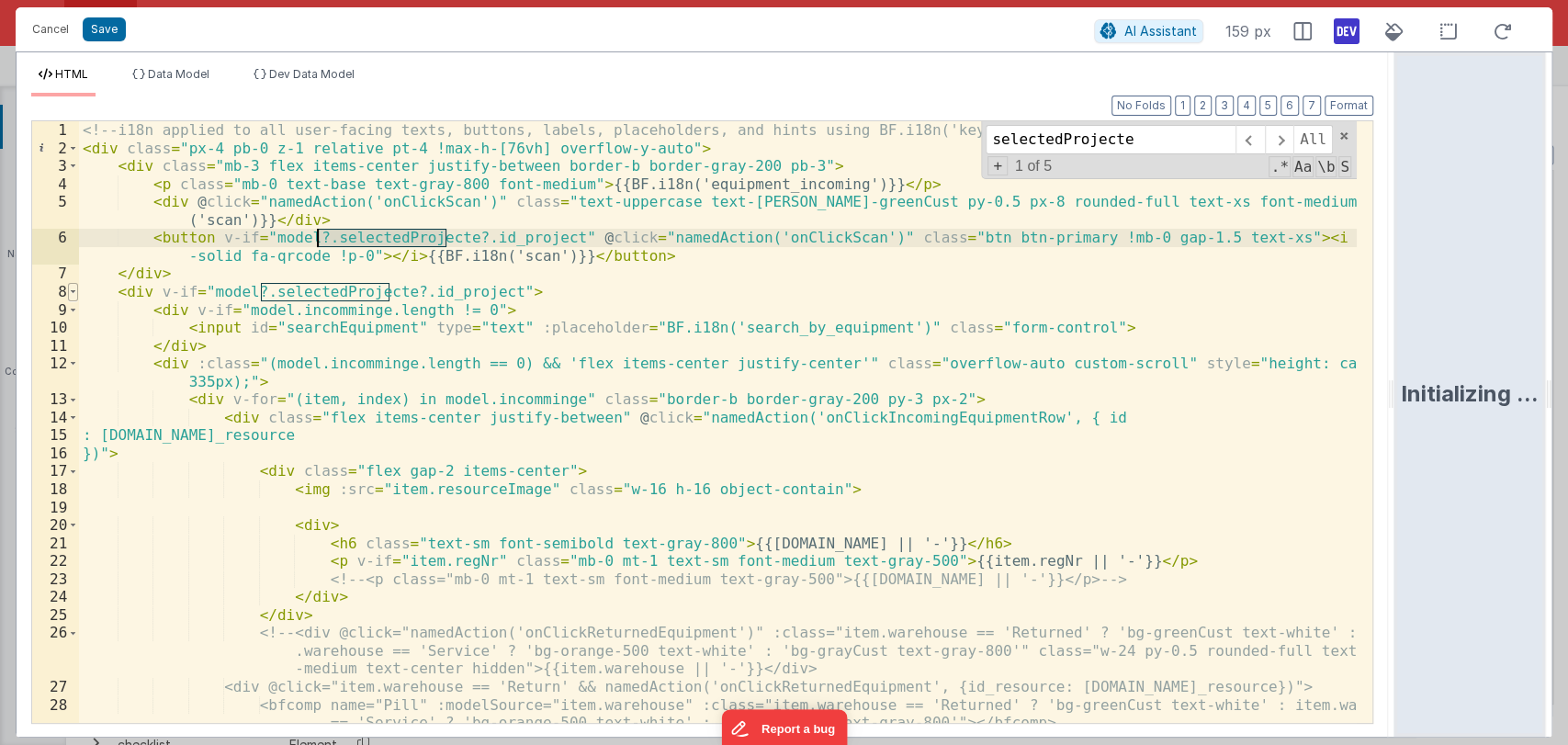
click at [70, 293] on span at bounding box center [73, 292] width 10 height 19
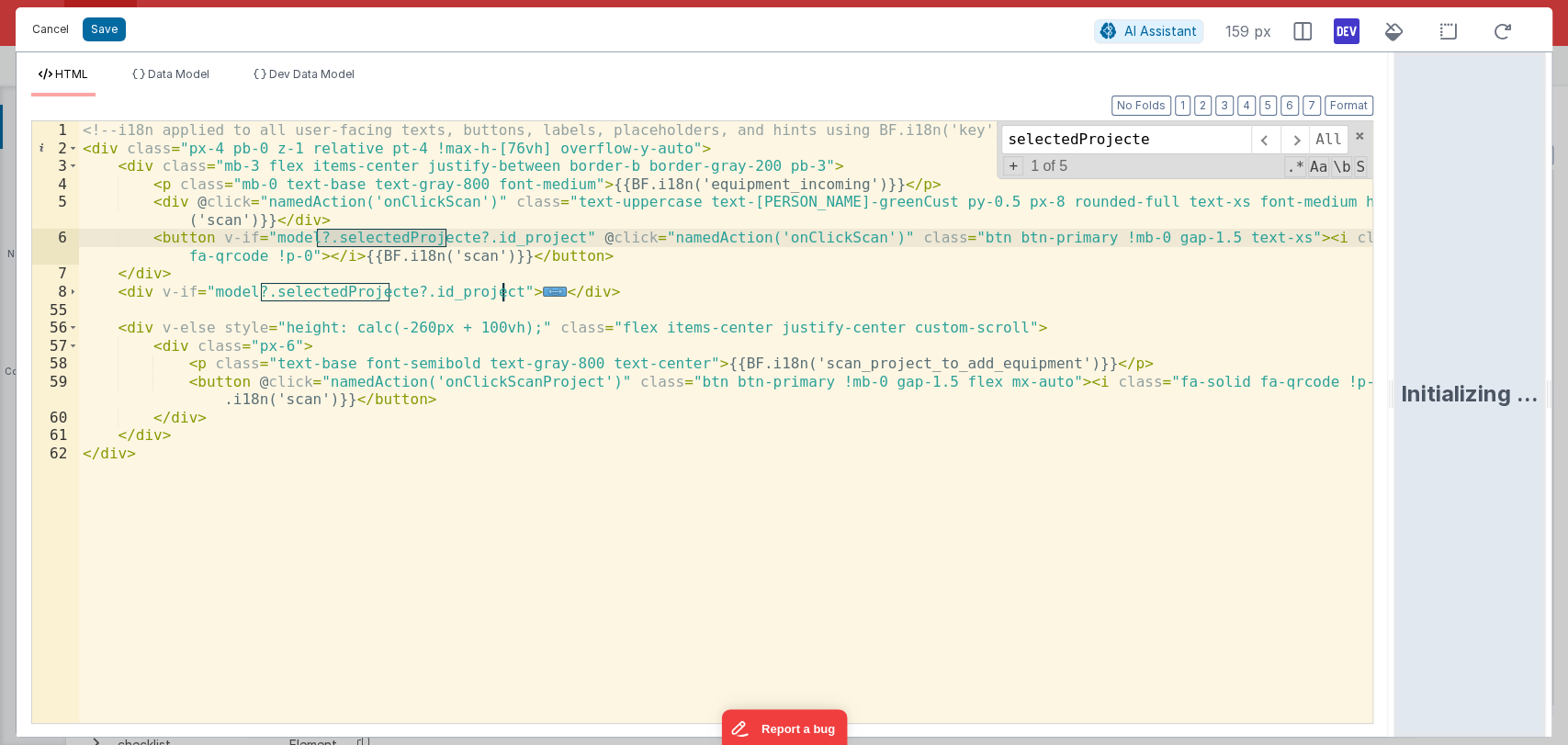
click at [47, 37] on button "Cancel" at bounding box center [51, 29] width 55 height 25
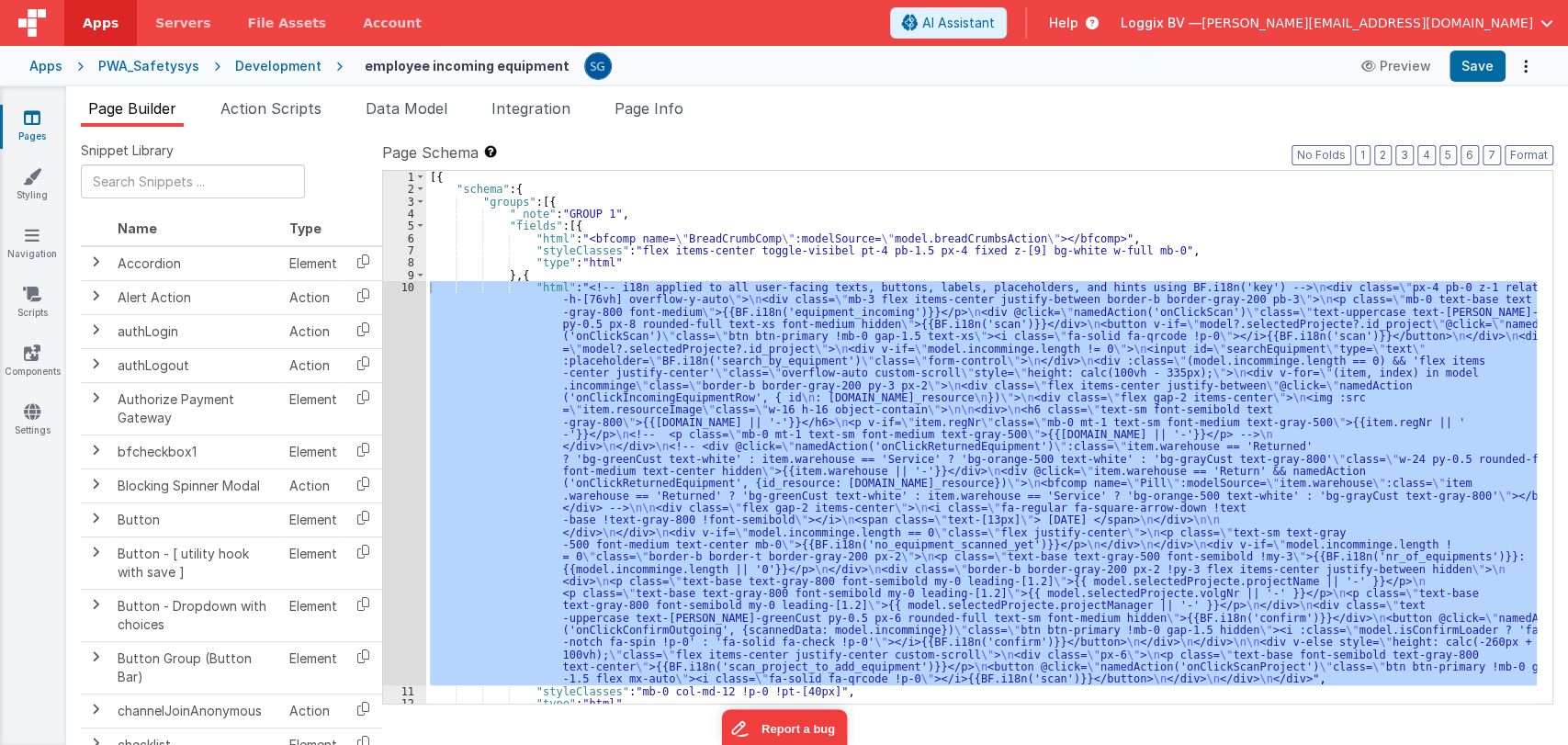
click at [417, 96] on div "Page Builder Action Scripts Data Model Integration Page Info Snippet Library Na…" at bounding box center [817, 416] width 1502 height 659
click at [405, 106] on span "Data Model" at bounding box center [407, 108] width 82 height 19
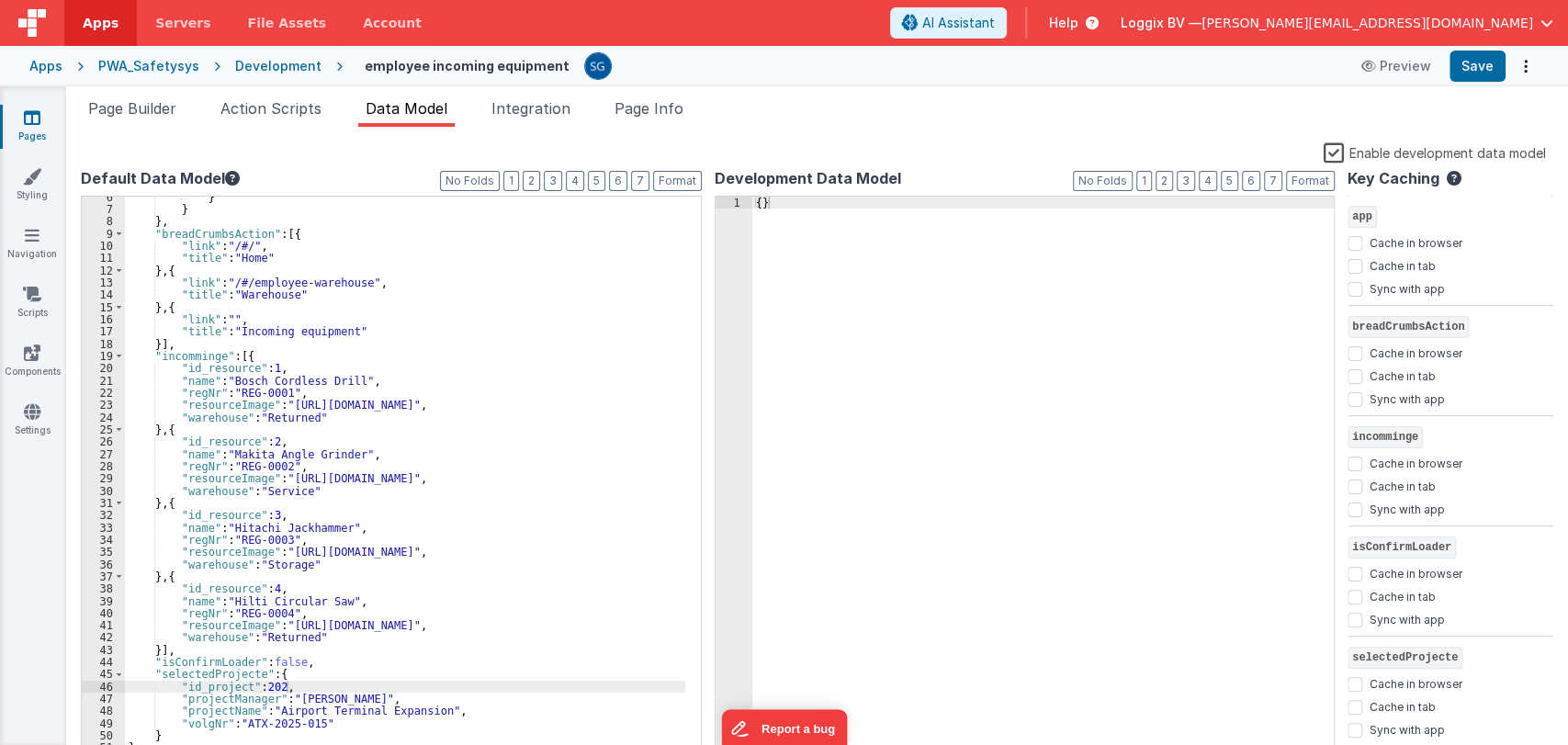
click at [32, 125] on icon at bounding box center [32, 117] width 17 height 19
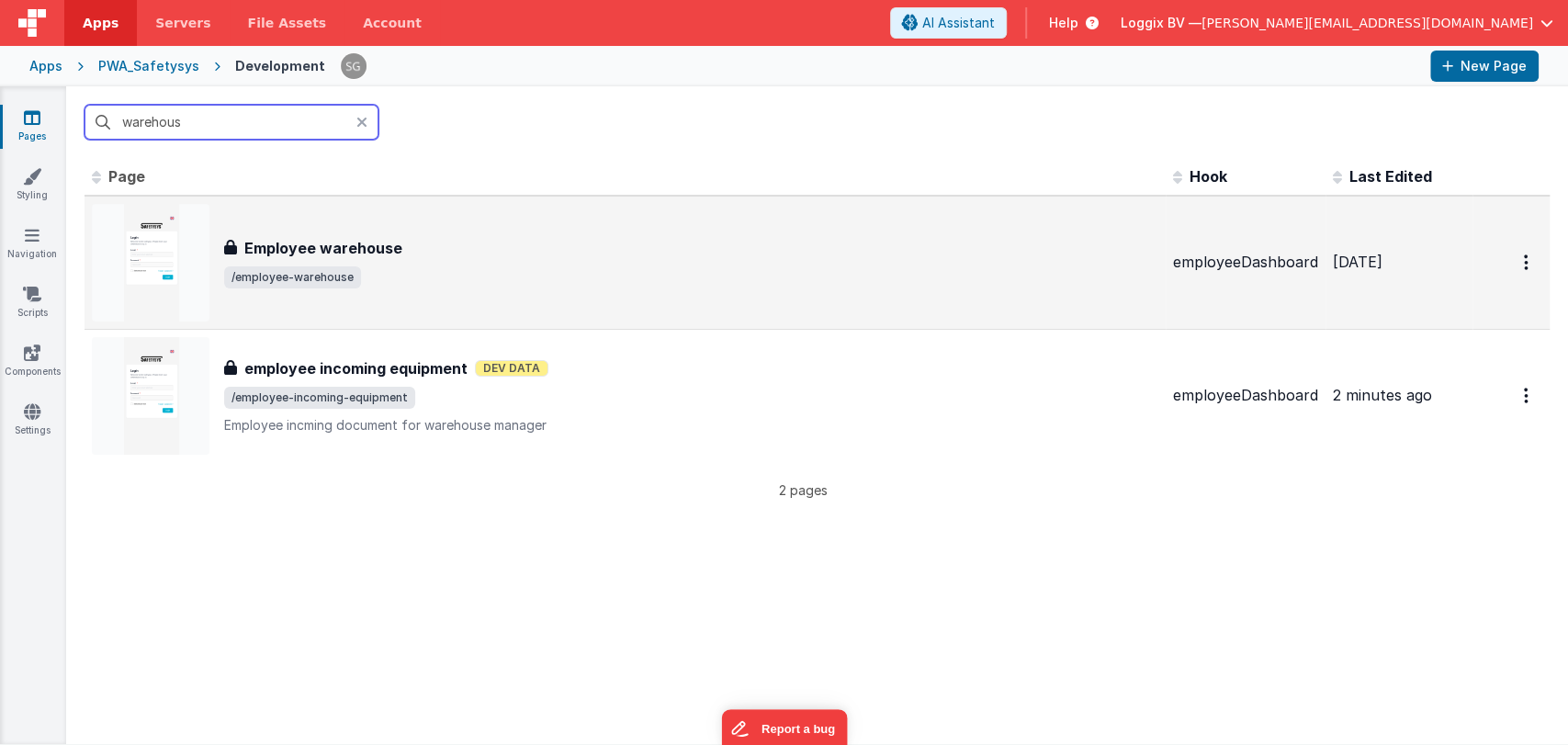
type input "warehous"
click at [433, 249] on div "Employee warehouse" at bounding box center [691, 247] width 934 height 22
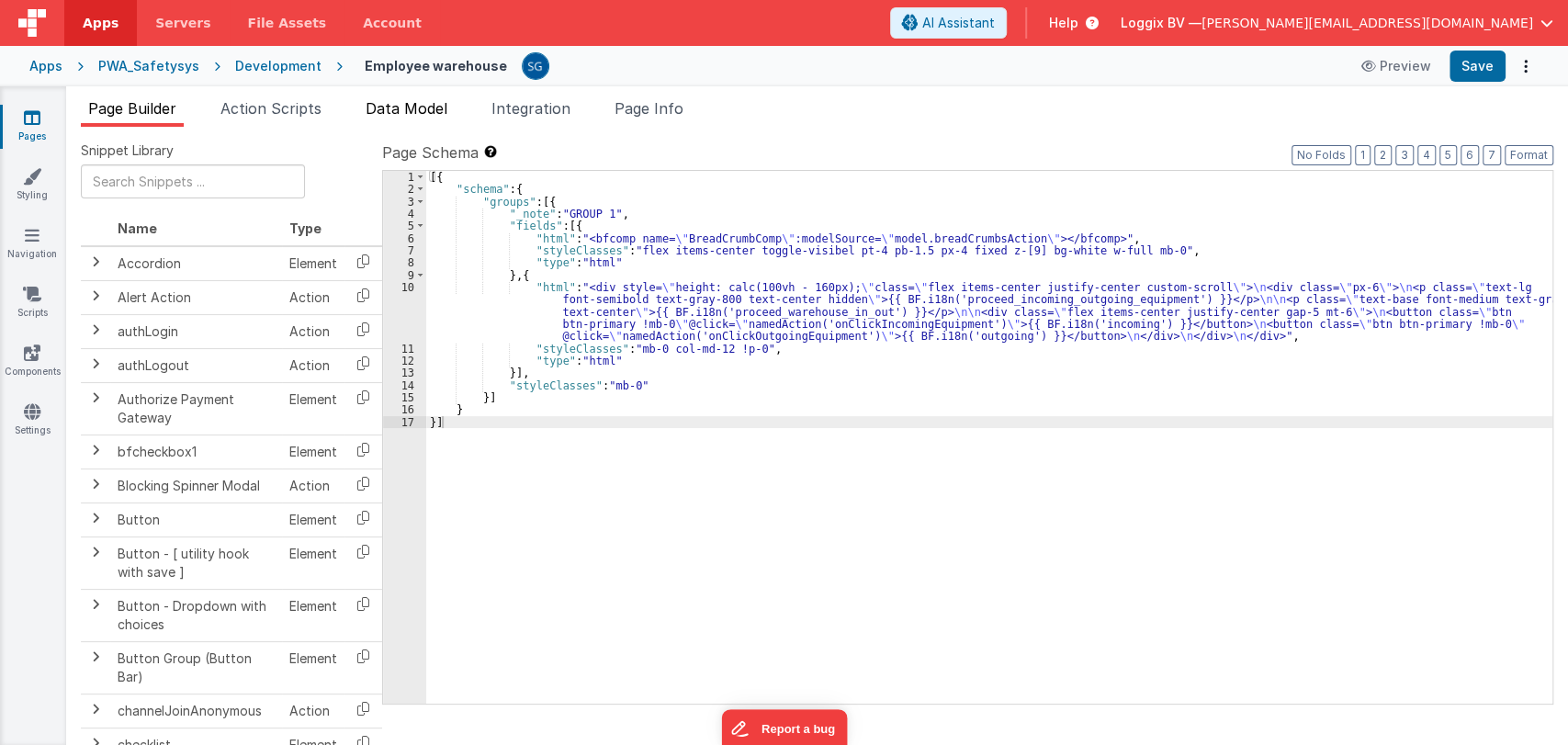
click at [410, 110] on span "Data Model" at bounding box center [407, 108] width 82 height 19
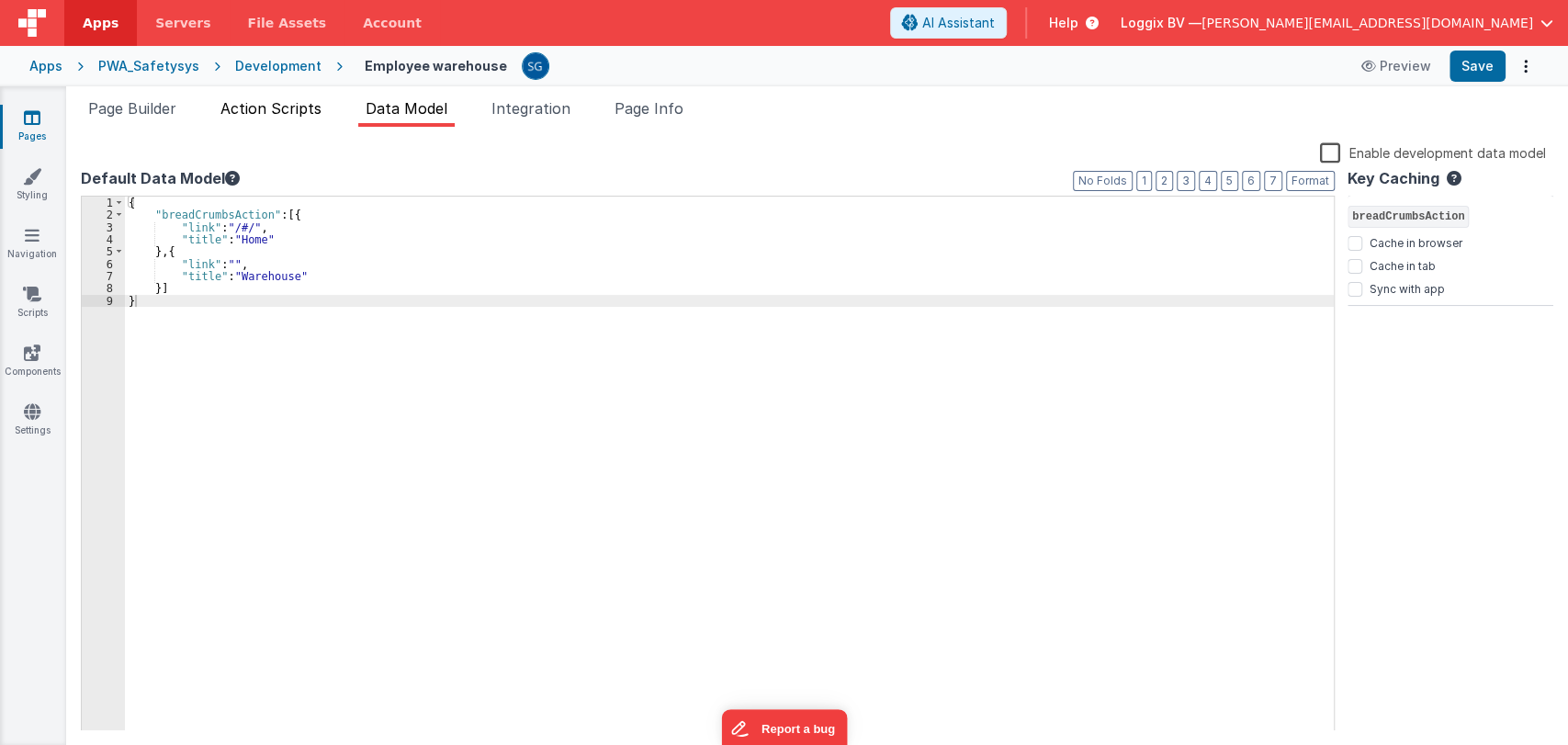
click at [287, 97] on li "Action Scripts" at bounding box center [271, 112] width 116 height 29
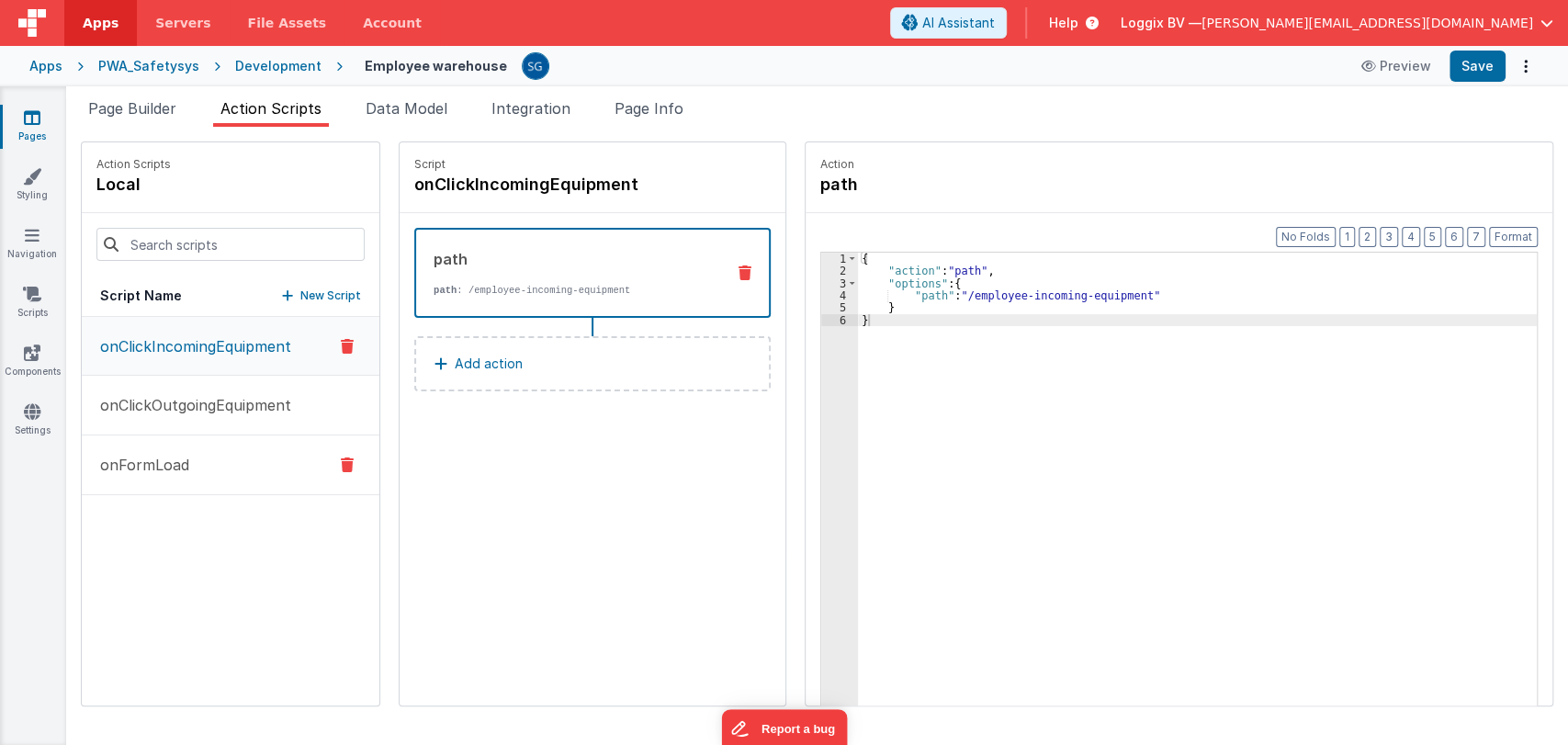
click at [151, 455] on p "onFormLoad" at bounding box center [139, 465] width 100 height 22
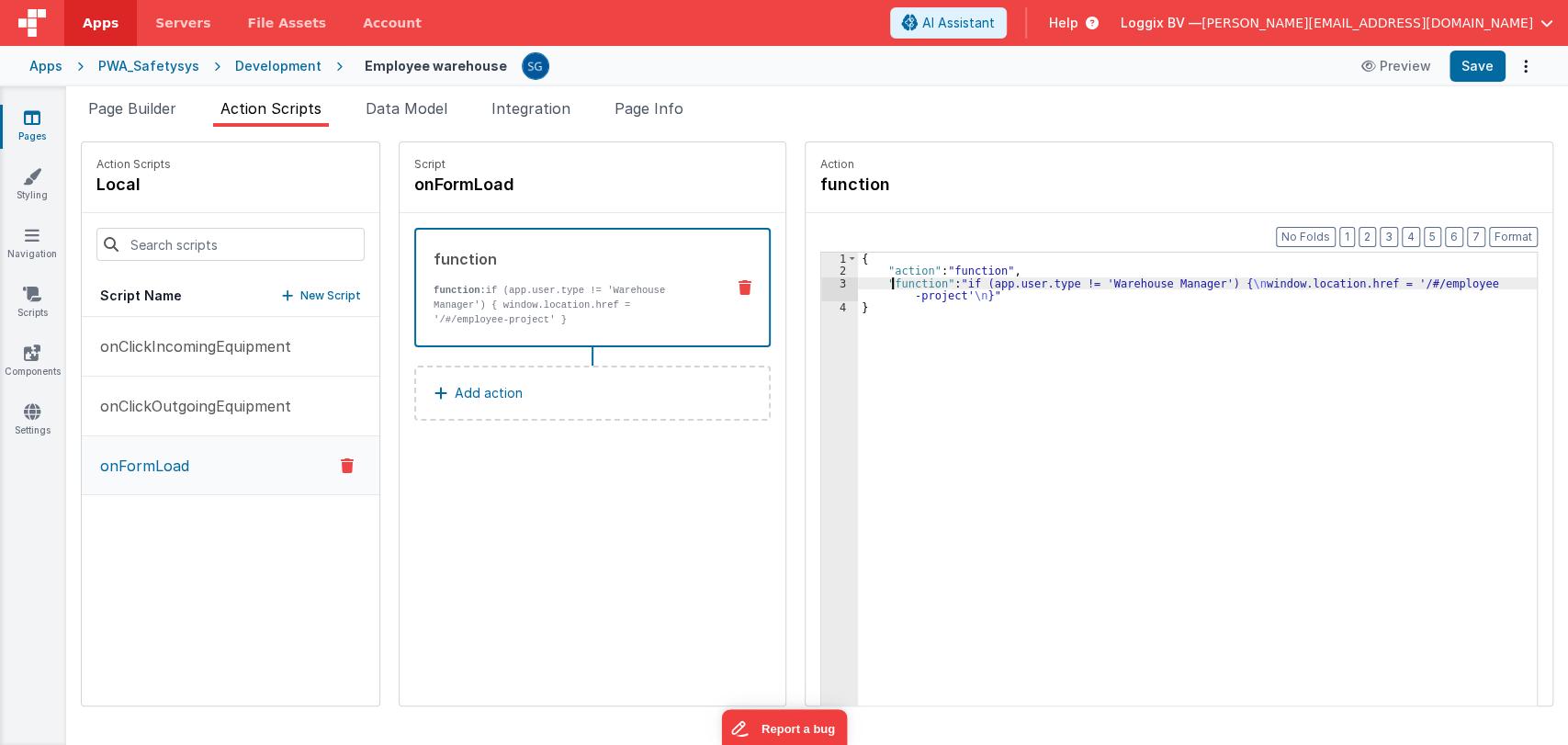
click at [875, 280] on div "{ "action" : "function" , "function" : "if (app.user.type != 'Warehouse Manager…" at bounding box center [1206, 520] width 697 height 535
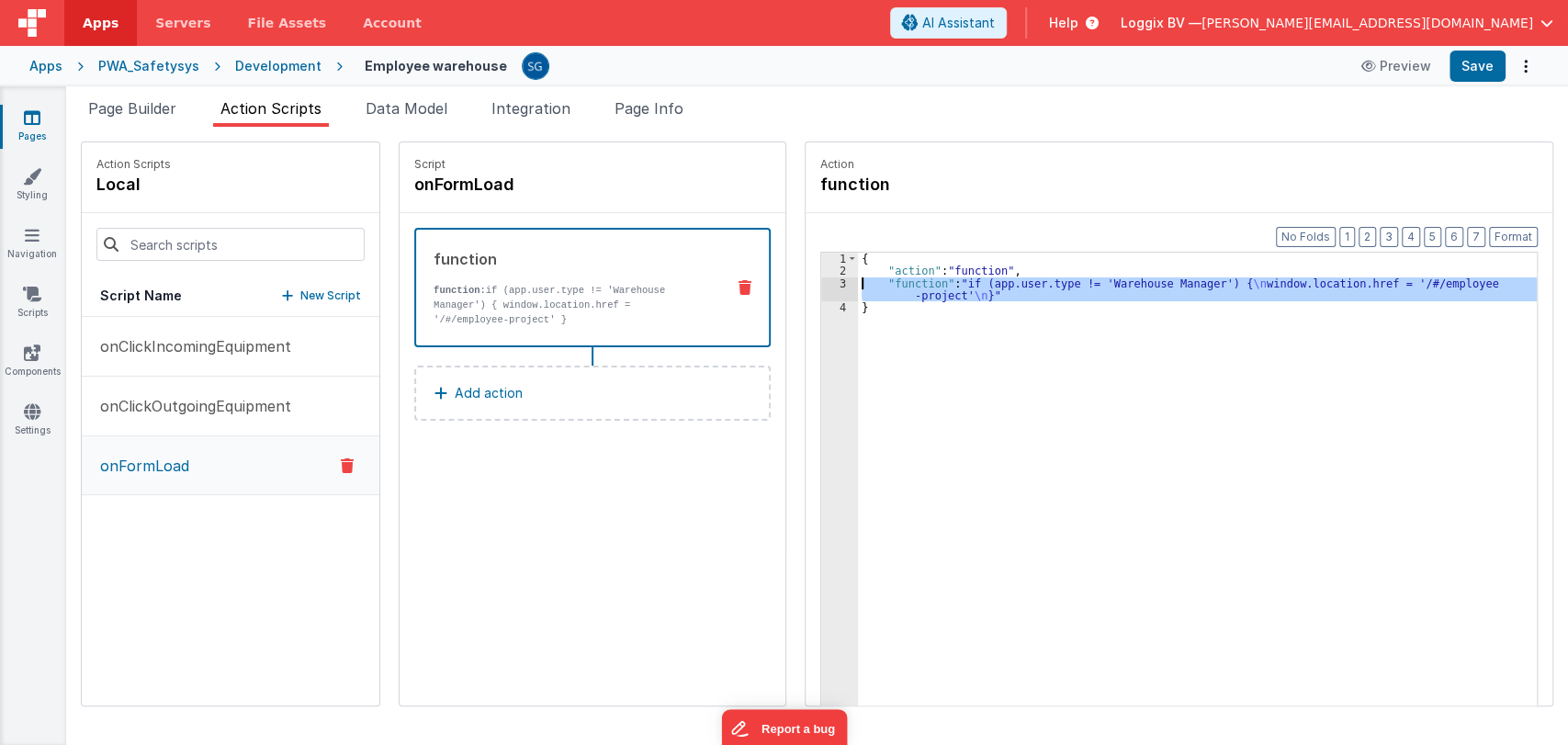
click at [826, 283] on div "3" at bounding box center [840, 289] width 37 height 24
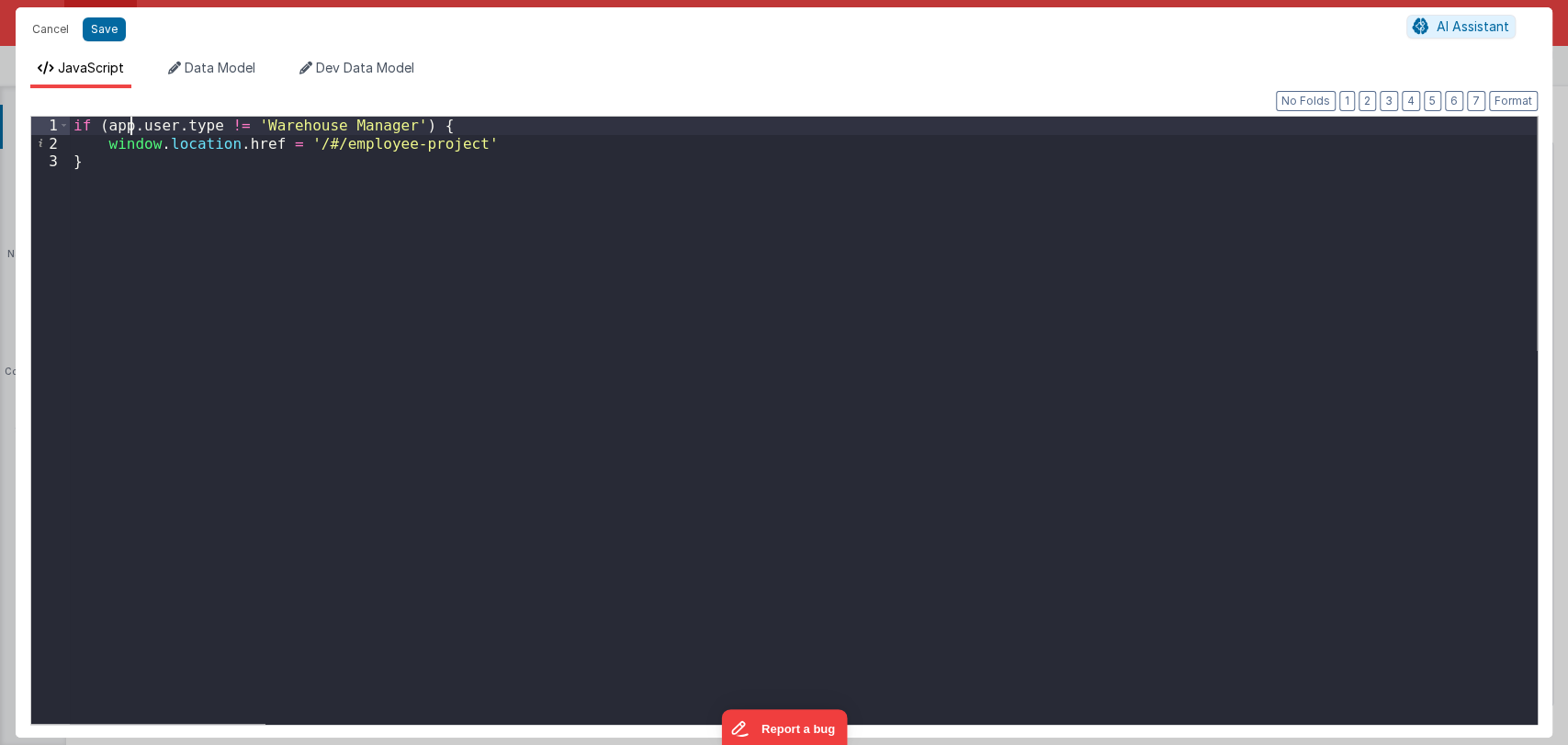
click at [128, 125] on div "if ( app . user . type != 'Warehouse Manager' ) { window . location . href = '/…" at bounding box center [803, 438] width 1467 height 644
click at [108, 25] on button "Save" at bounding box center [104, 29] width 43 height 24
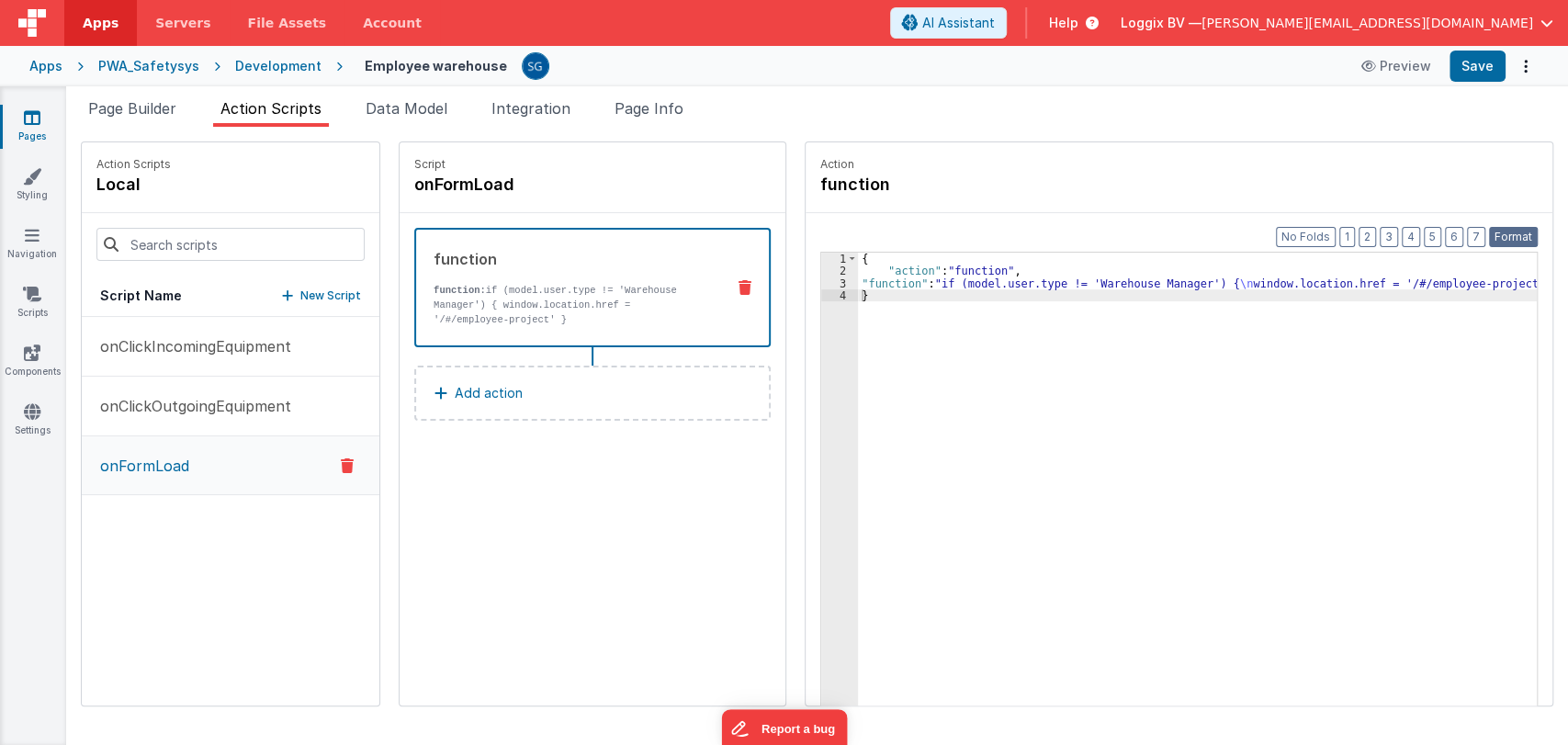
click at [1511, 244] on button "Format" at bounding box center [1513, 237] width 49 height 20
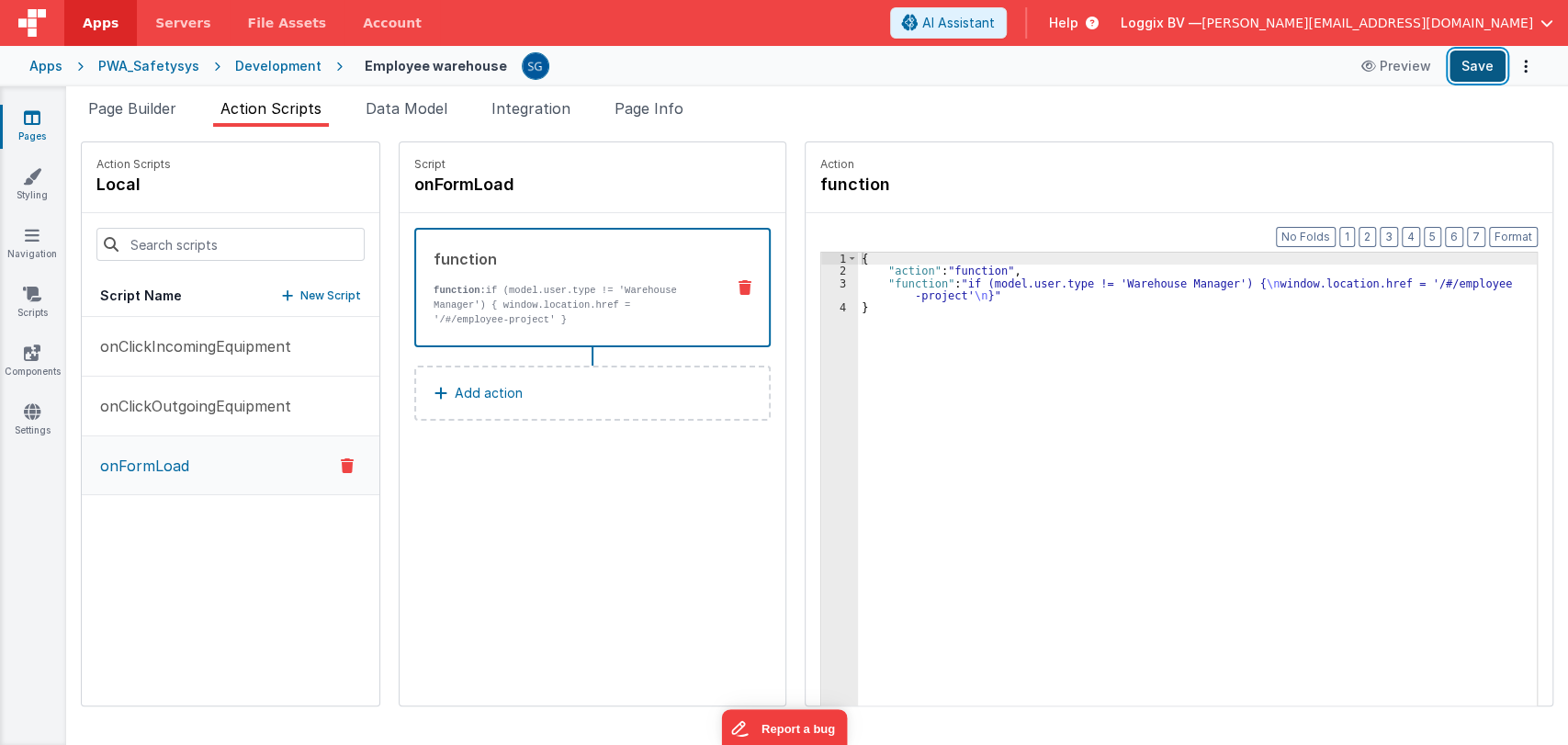
click at [1470, 60] on button "Save" at bounding box center [1477, 66] width 56 height 31
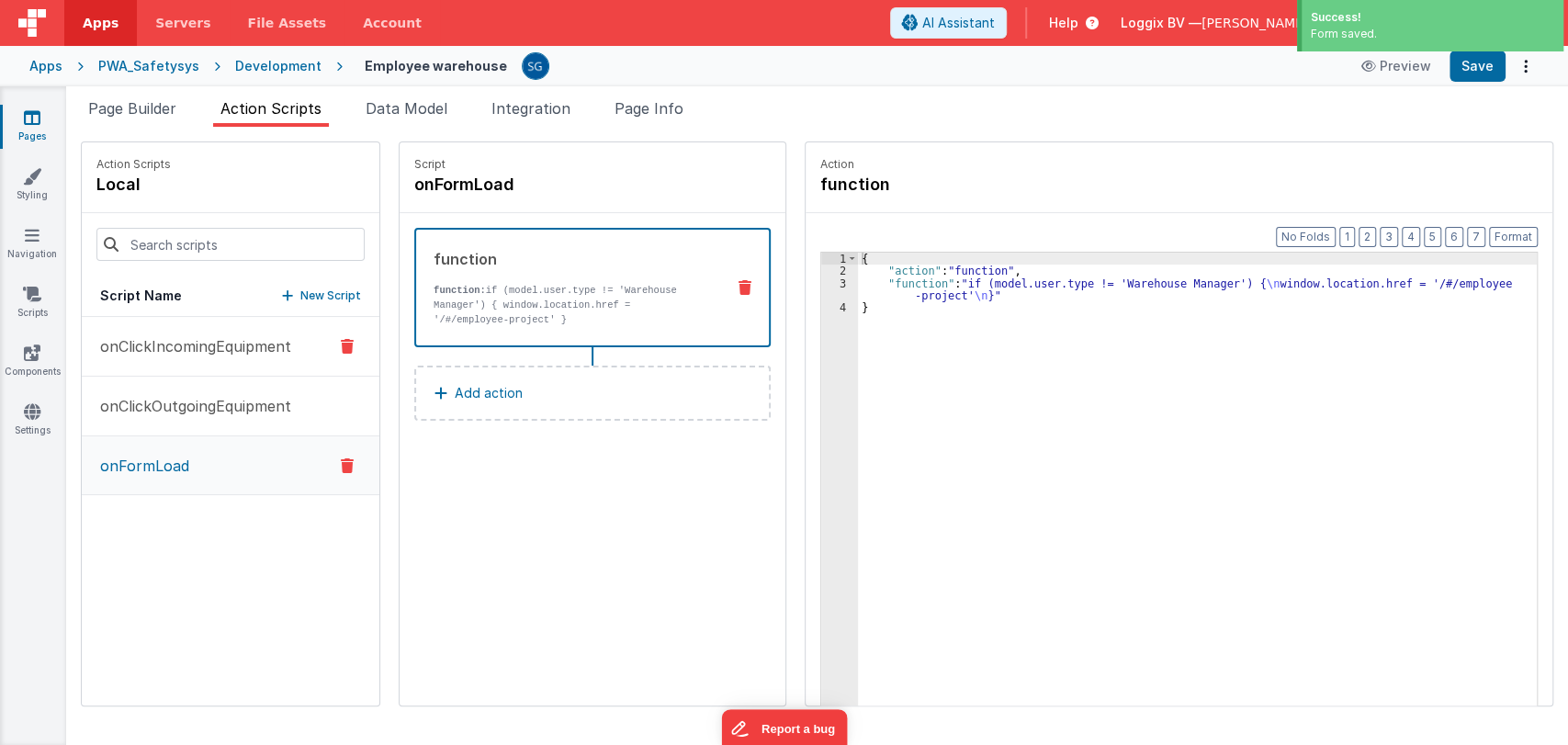
click at [159, 342] on p "onClickIncomingEquipment" at bounding box center [191, 346] width 202 height 22
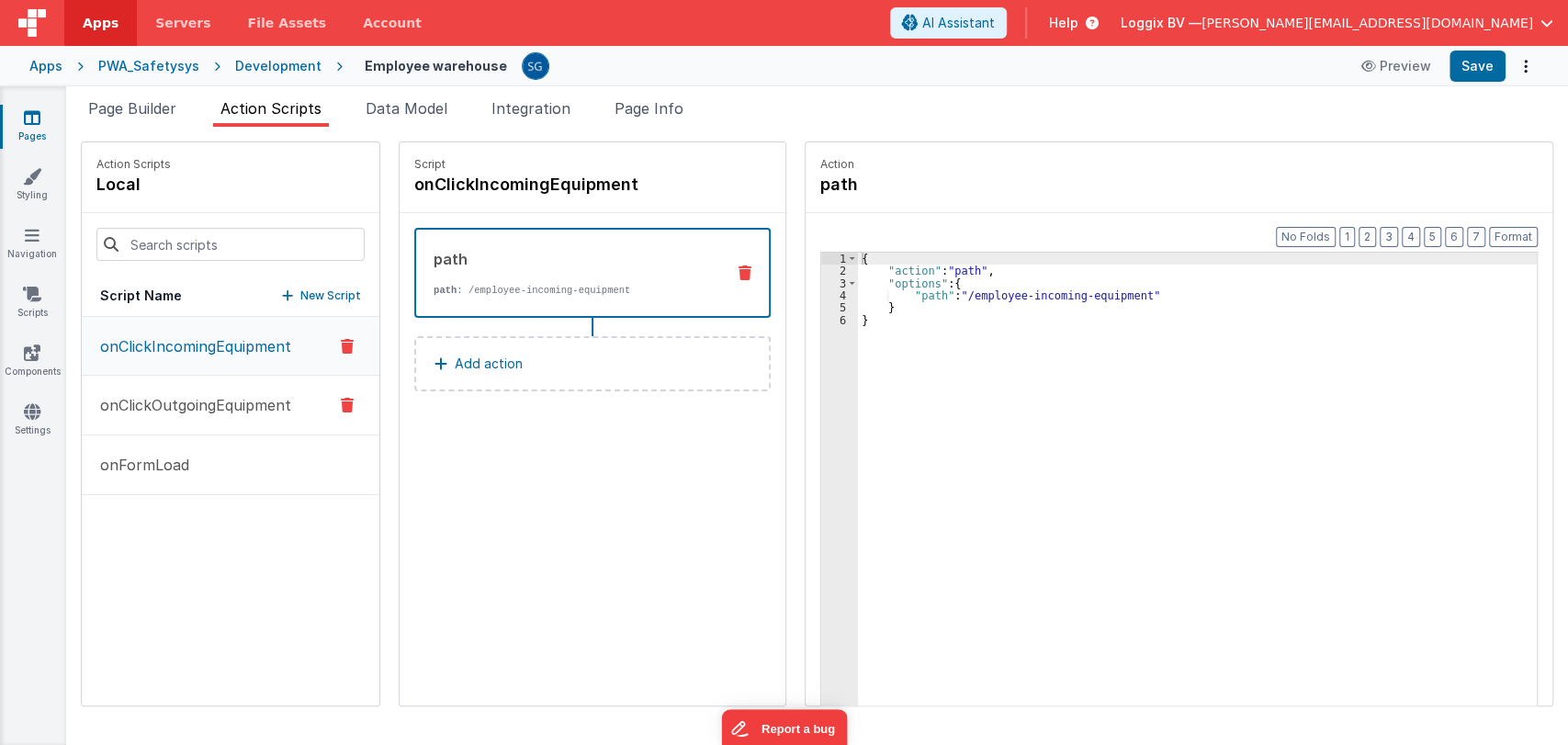
click at [205, 402] on p "onClickOutgoingEquipment" at bounding box center [191, 405] width 202 height 22
click at [36, 117] on icon at bounding box center [32, 117] width 17 height 19
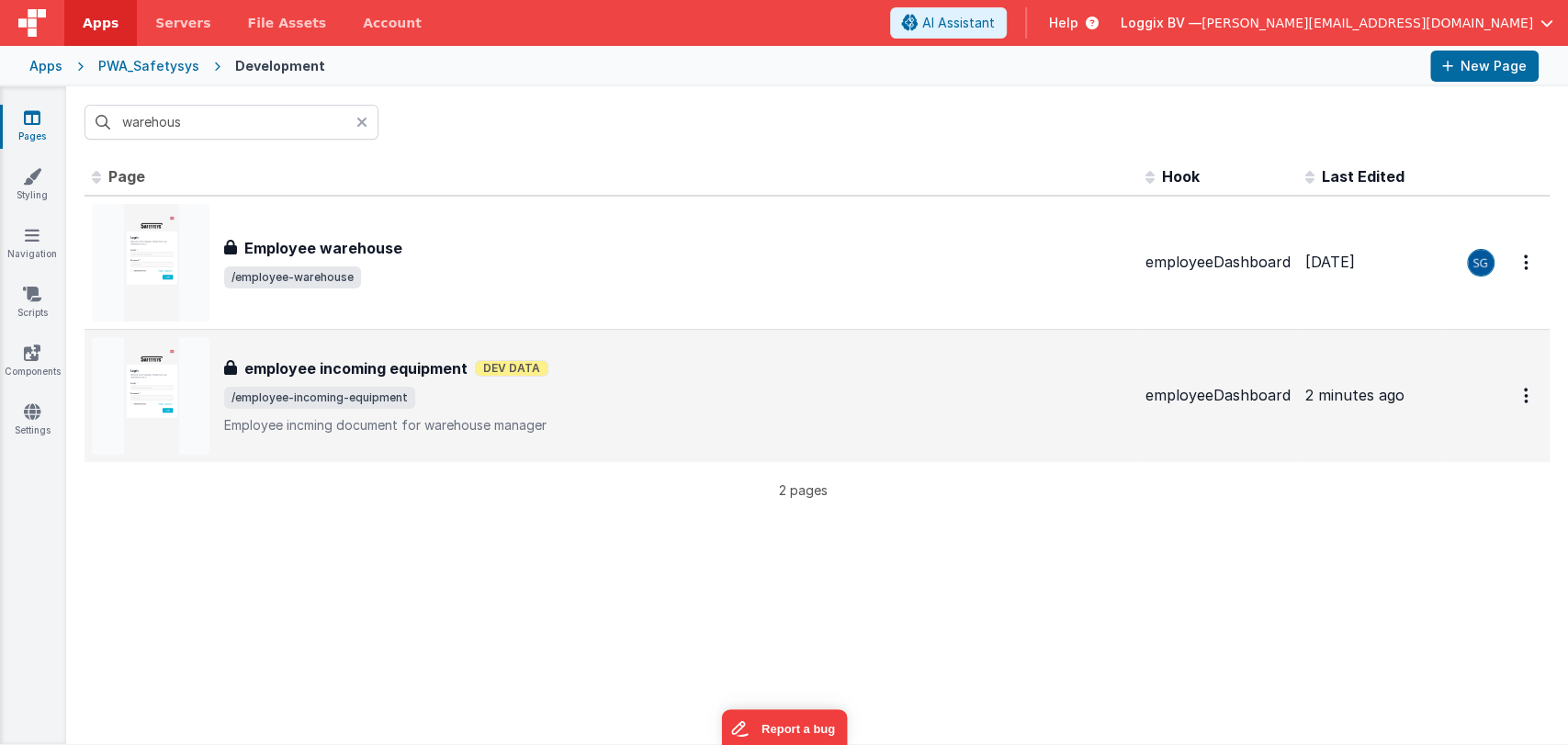
click at [383, 374] on h3 "employee incoming equipment" at bounding box center [355, 368] width 223 height 22
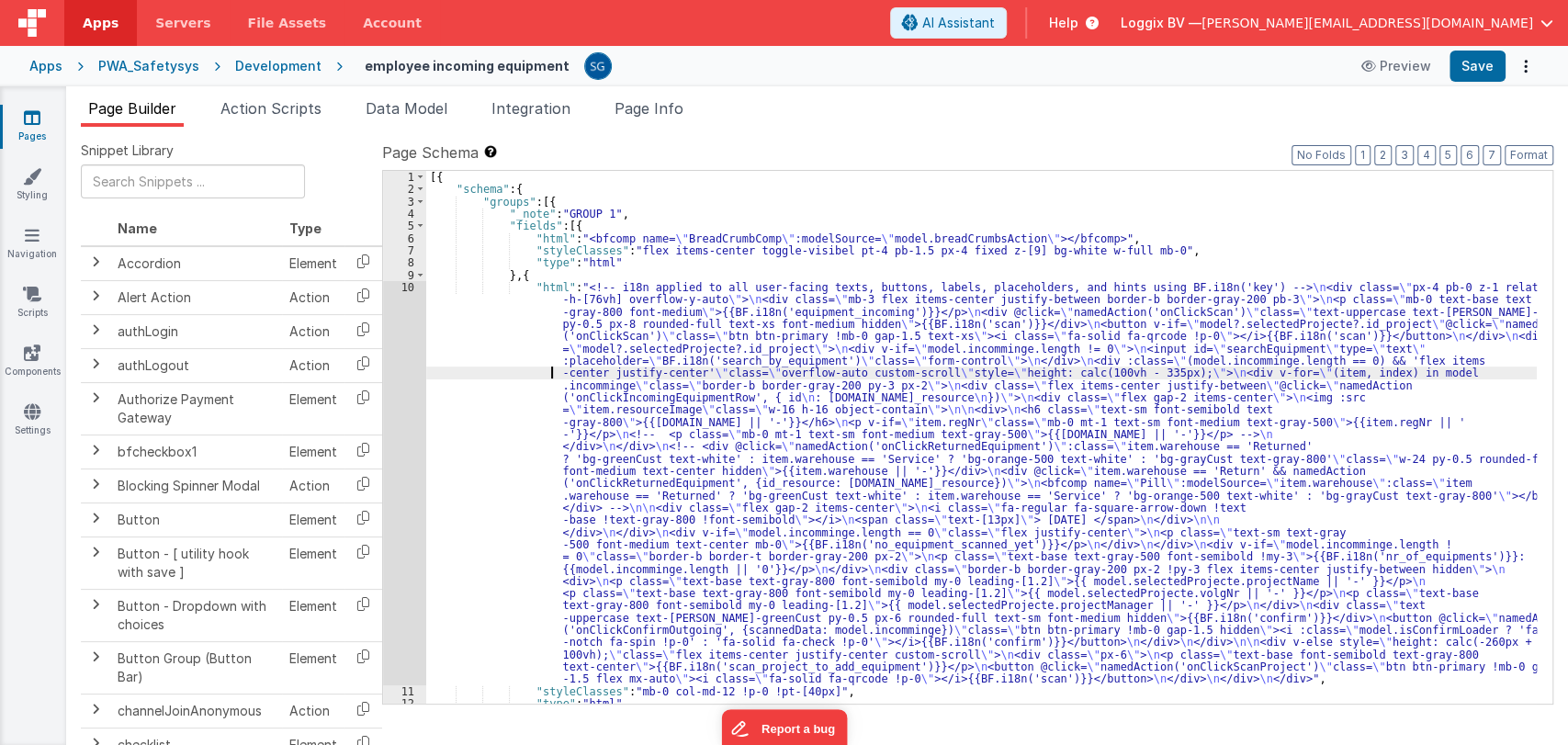
click at [457, 375] on div "[{ "schema" : { "groups" : [{ "_note" : "GROUP 1" , "fields" : [{ "html" : "<bf…" at bounding box center [981, 450] width 1111 height 558
click at [290, 97] on li "Action Scripts" at bounding box center [271, 112] width 116 height 29
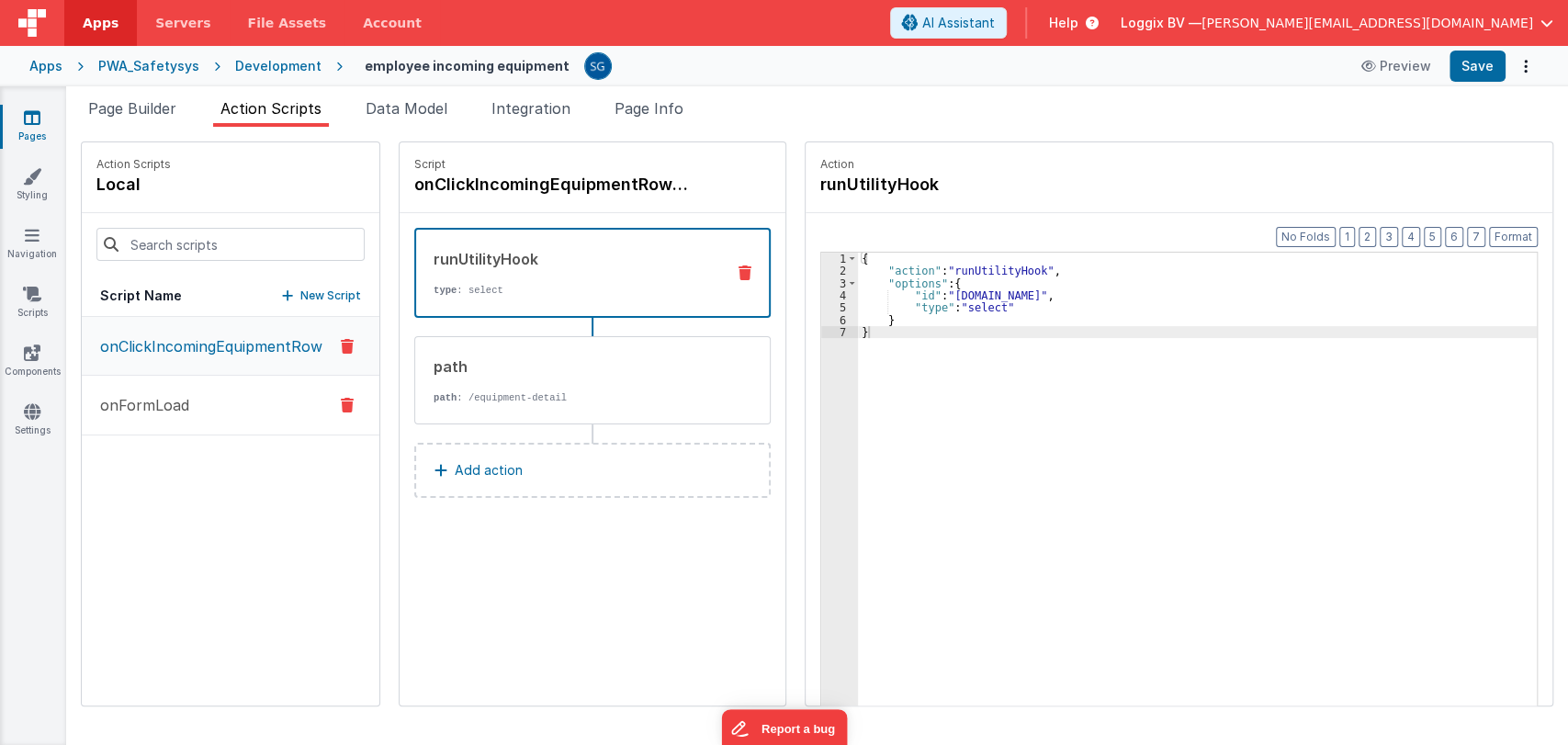
click at [152, 403] on p "onFormLoad" at bounding box center [139, 405] width 100 height 22
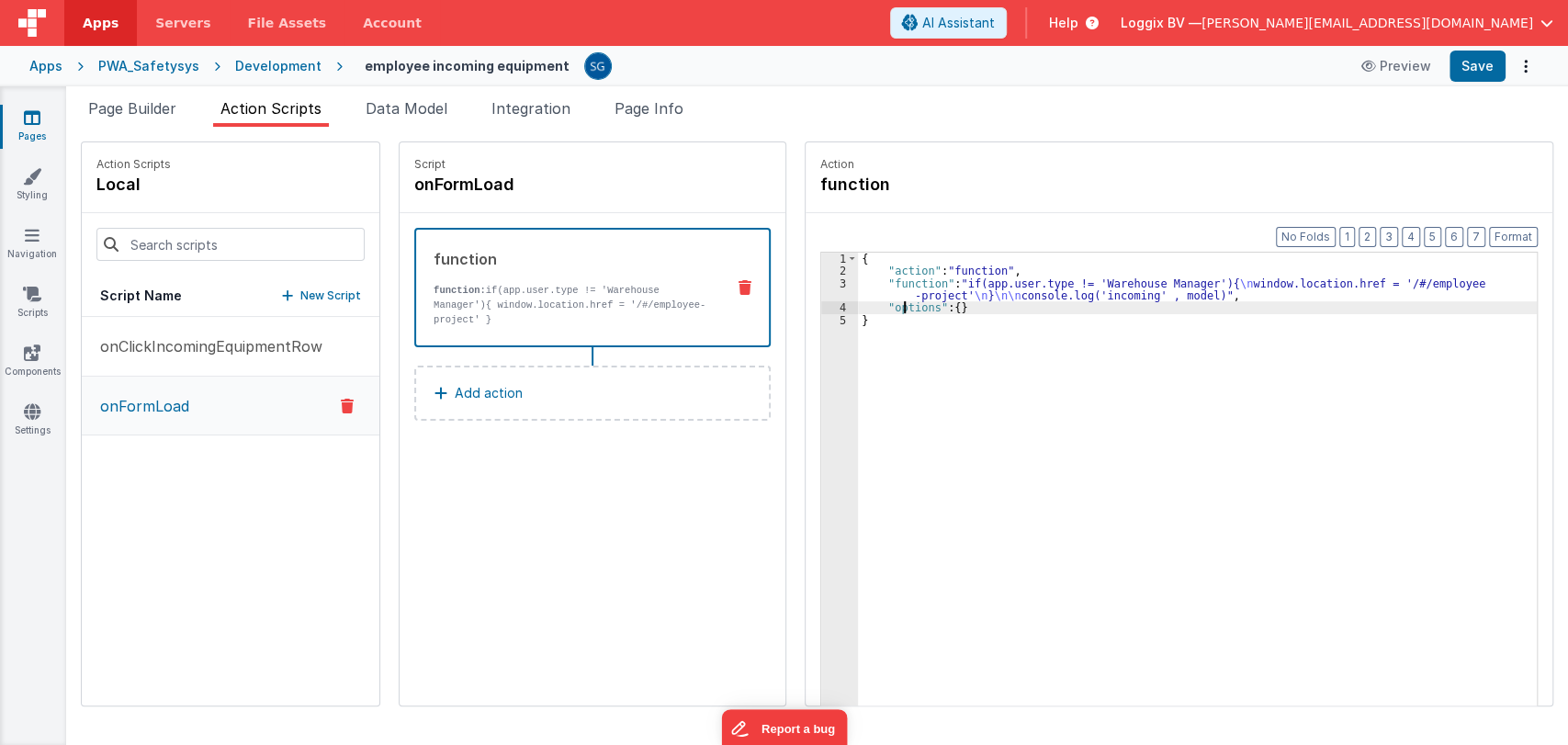
click at [902, 302] on div "{ "action" : "function" , "function" : "if(app.user.type != 'Warehouse Manager'…" at bounding box center [1198, 520] width 681 height 535
click at [844, 284] on div "3" at bounding box center [840, 289] width 37 height 24
click at [871, 302] on div "{ "action" : "function" , "function" : "if(app.user.type != 'Warehouse Manager'…" at bounding box center [1198, 520] width 681 height 535
click at [867, 288] on div "{ "action" : "function" , "function" : "if(app.user.type != 'Warehouse Manager'…" at bounding box center [1198, 520] width 681 height 535
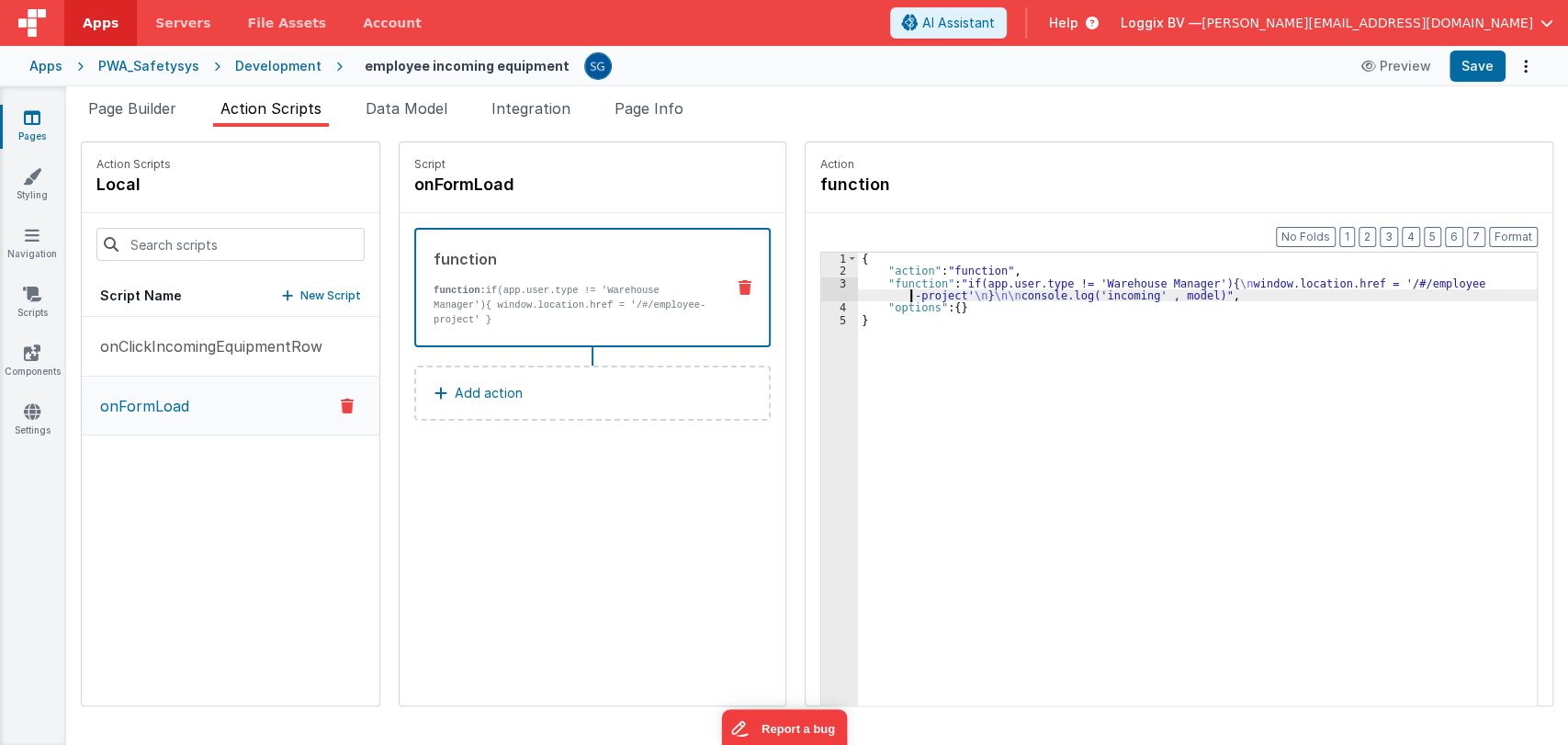
click at [837, 279] on div "3" at bounding box center [840, 289] width 37 height 24
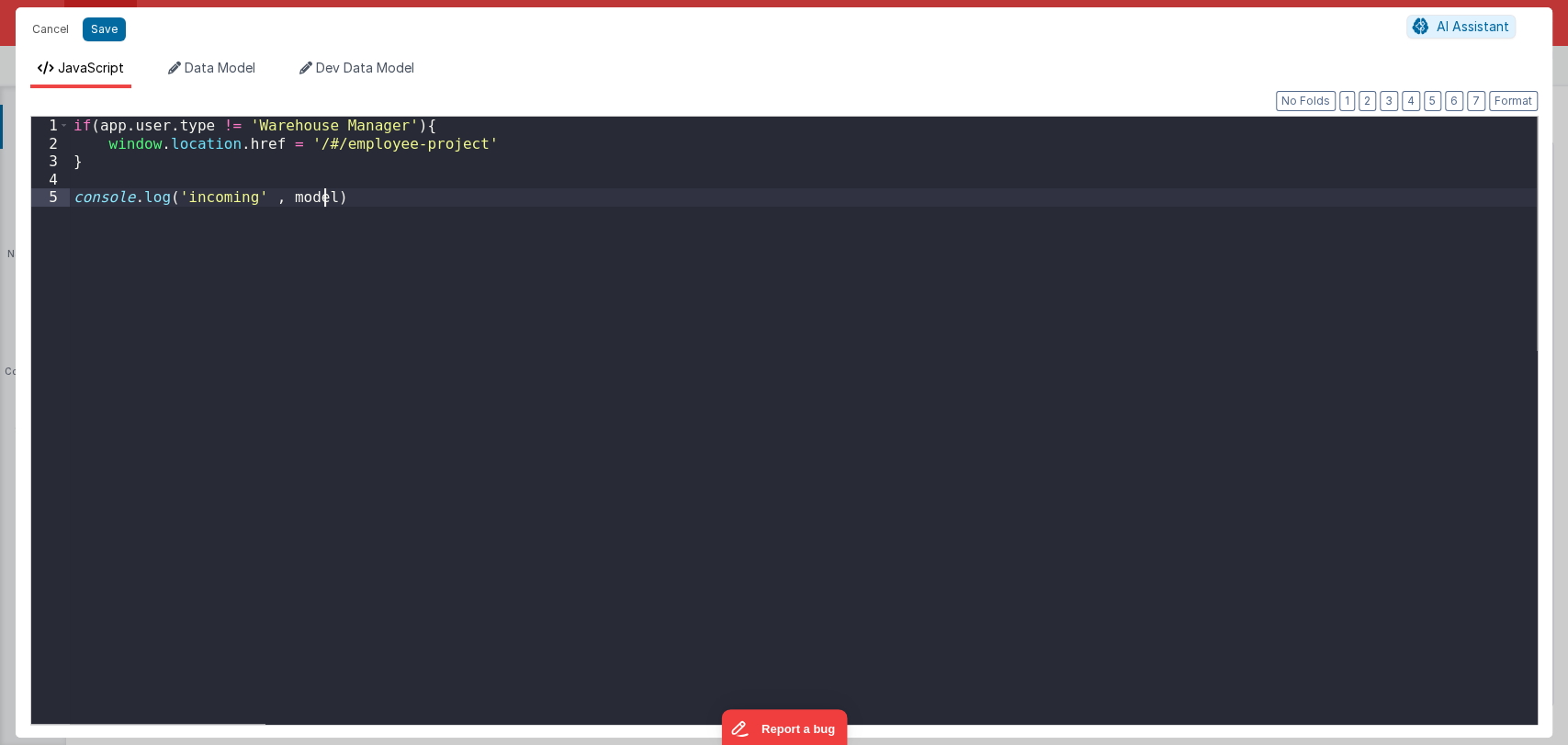
click at [837, 279] on div "if ( app . user . type != 'Warehouse Manager' ) { window . location . href = '/…" at bounding box center [803, 438] width 1467 height 644
click at [120, 125] on div "if ( app . user . type != 'Warehouse Manager' ) { window . location . href = '/…" at bounding box center [803, 438] width 1467 height 644
click at [117, 32] on button "Save" at bounding box center [104, 29] width 43 height 24
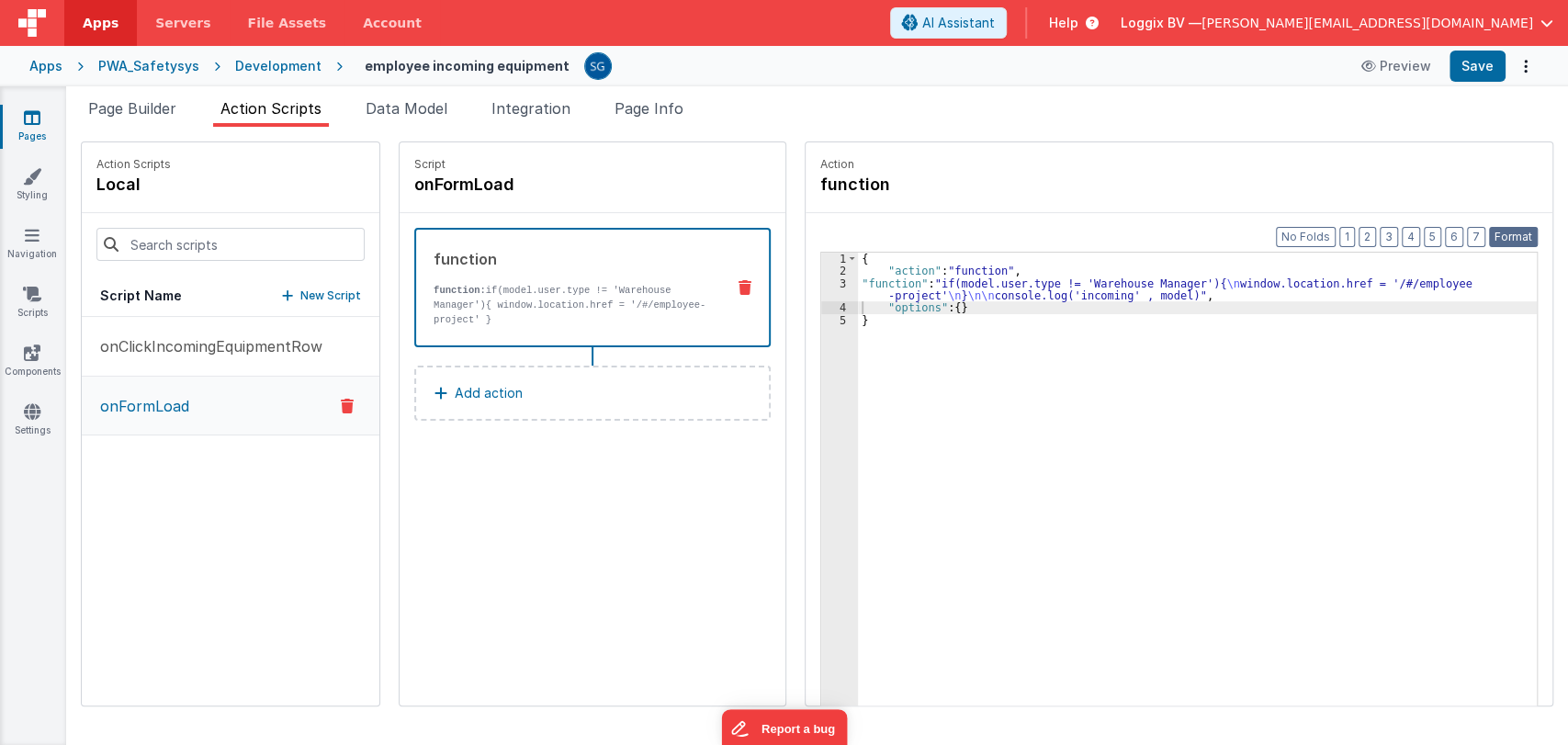
click at [1510, 231] on button "Format" at bounding box center [1513, 237] width 49 height 20
click at [1462, 75] on button "Save" at bounding box center [1477, 66] width 56 height 31
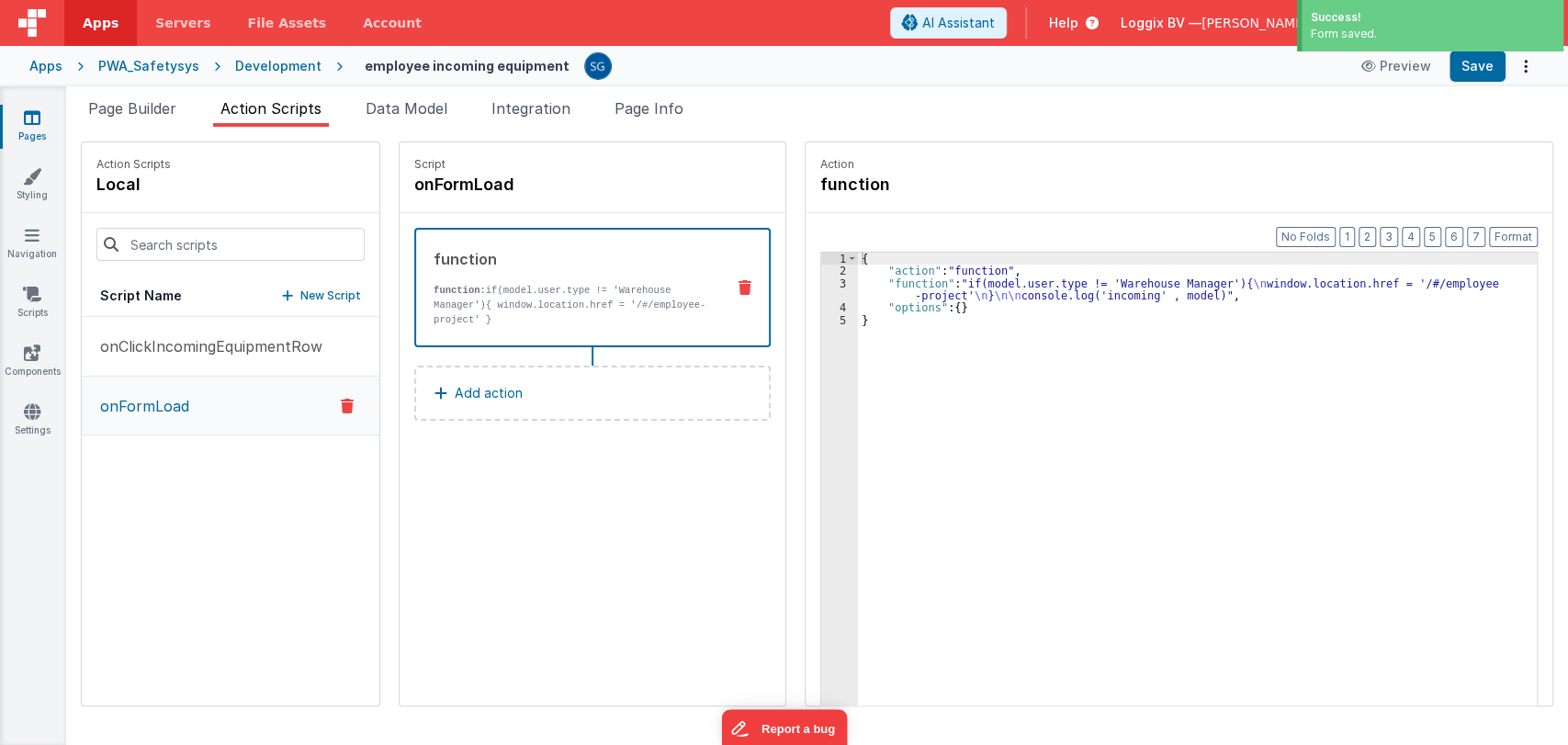
click at [37, 127] on link "Pages" at bounding box center [32, 127] width 66 height 37
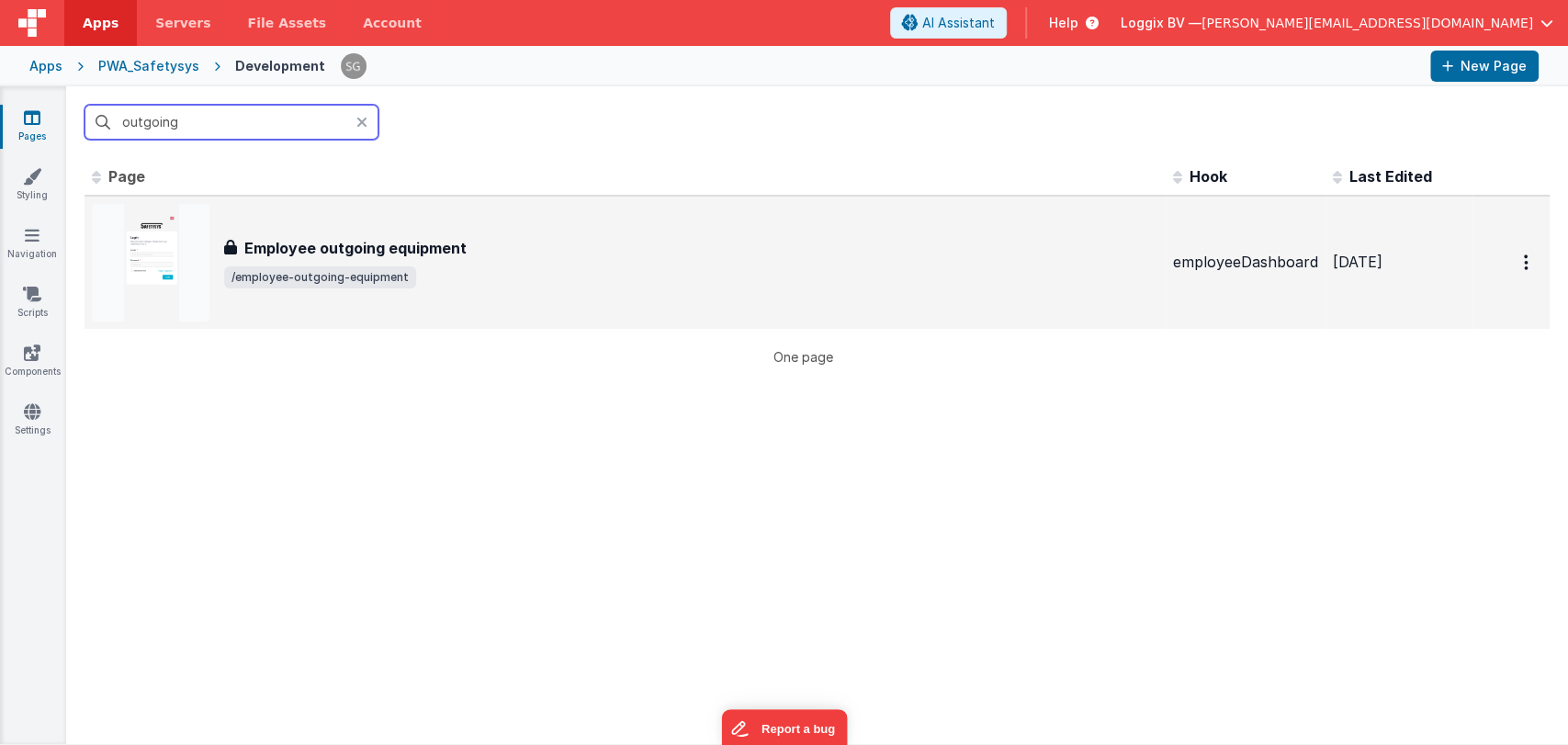
type input "outgoing"
click at [416, 242] on h3 "Employee outgoing equipment" at bounding box center [355, 247] width 222 height 22
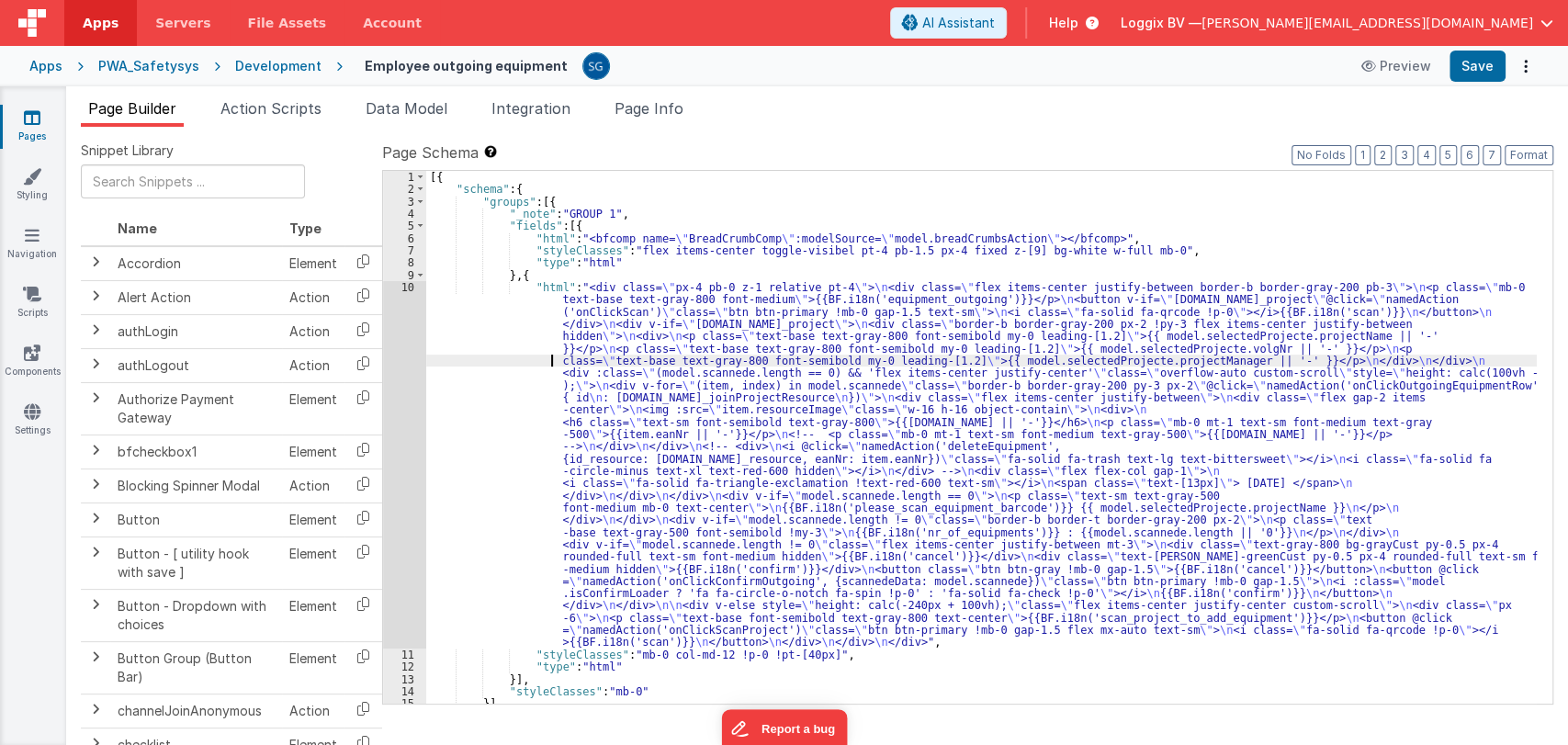
click at [516, 364] on div "[{ "schema" : { "groups" : [{ "_note" : "GROUP 1" , "fields" : [{ "html" : "<bf…" at bounding box center [981, 450] width 1111 height 558
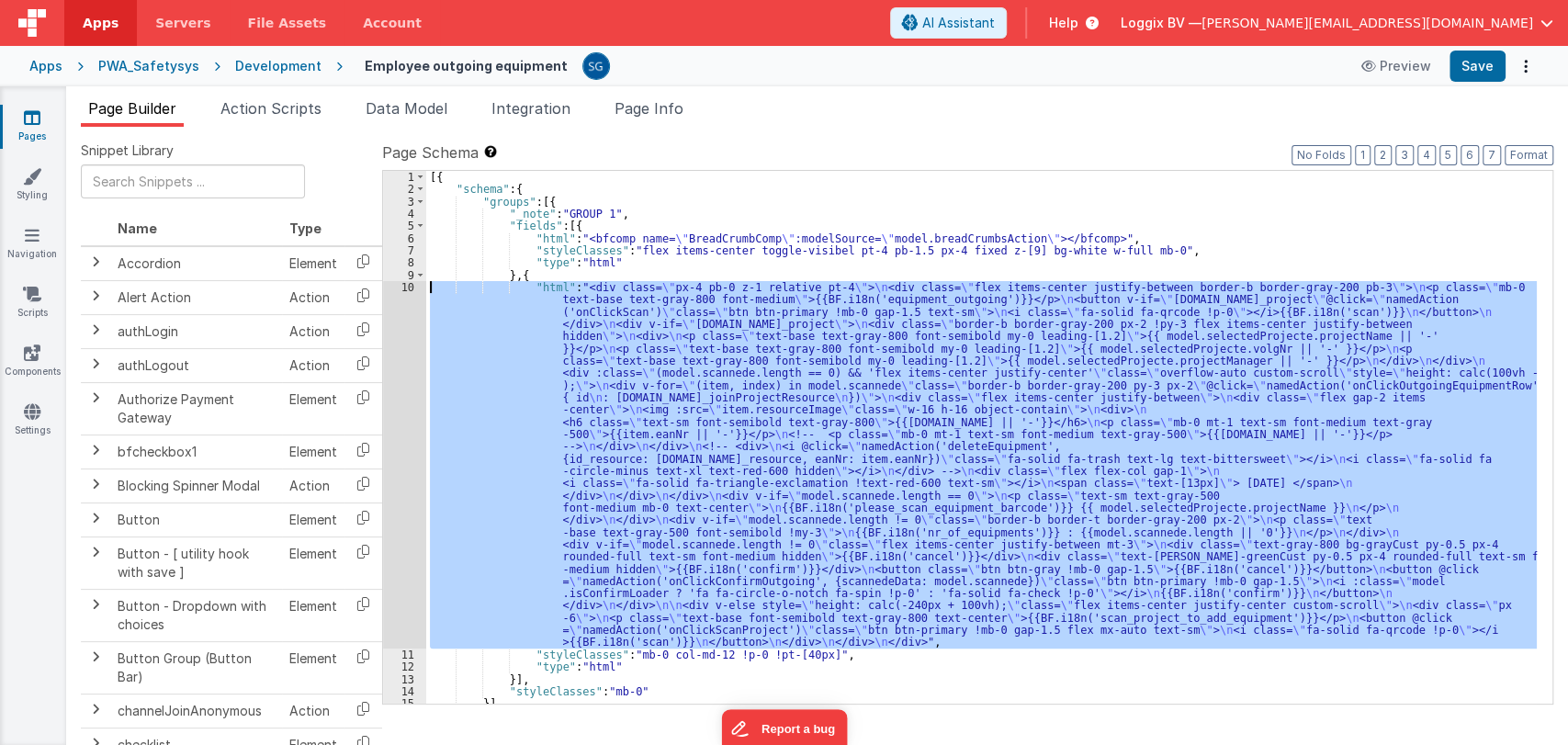
click at [410, 291] on div "10" at bounding box center [405, 465] width 43 height 367
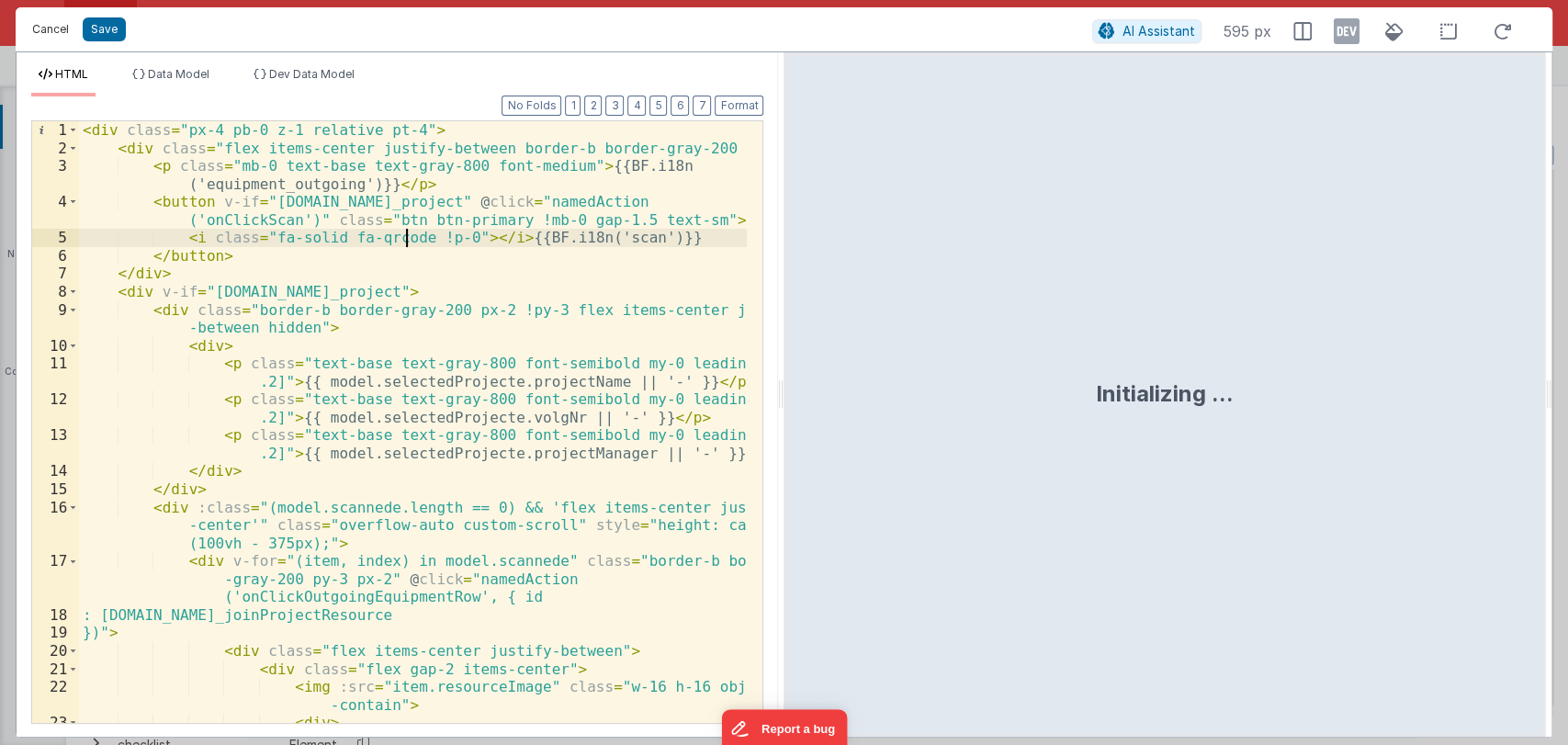
click at [40, 35] on button "Cancel" at bounding box center [51, 29] width 55 height 25
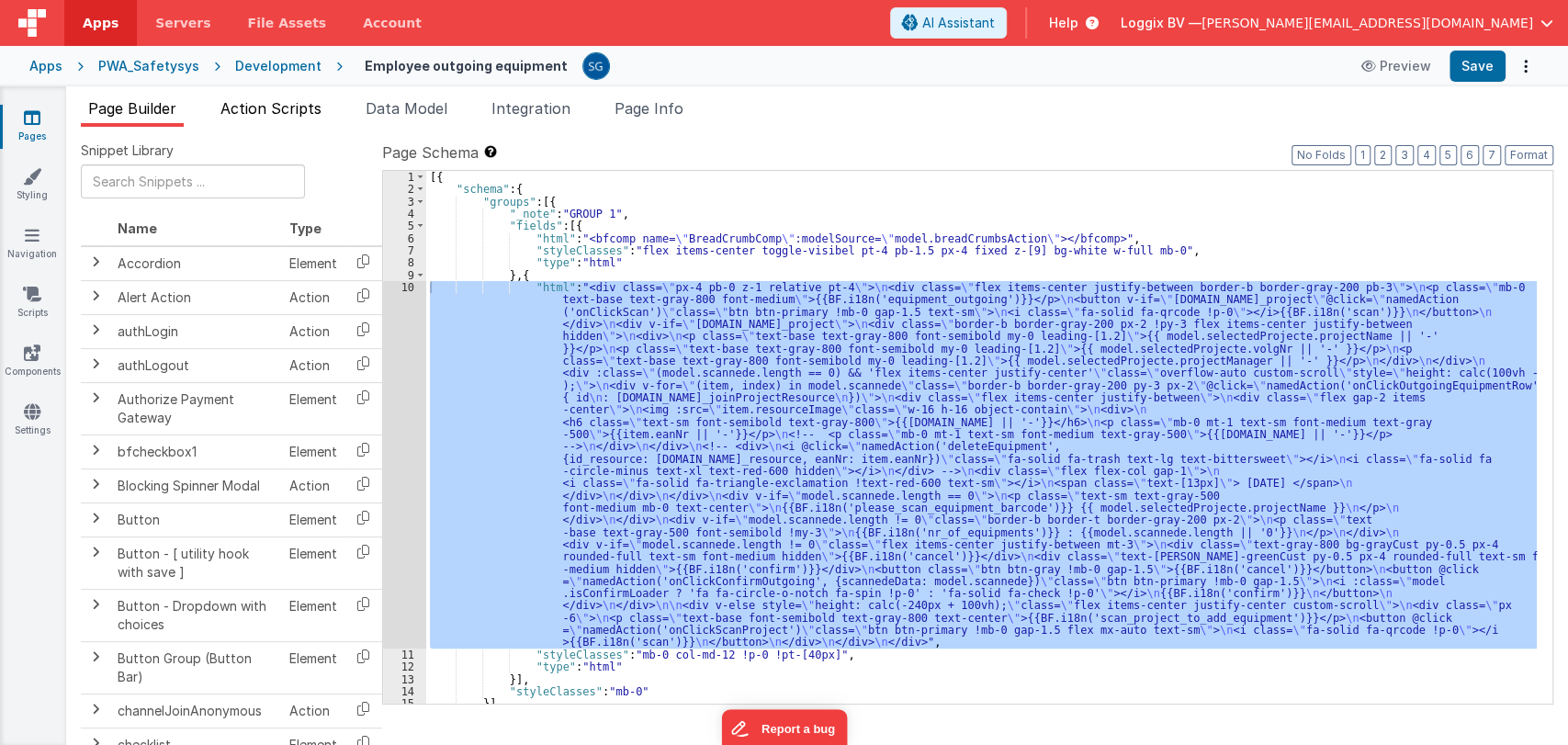
click at [275, 99] on span "Action Scripts" at bounding box center [271, 108] width 101 height 19
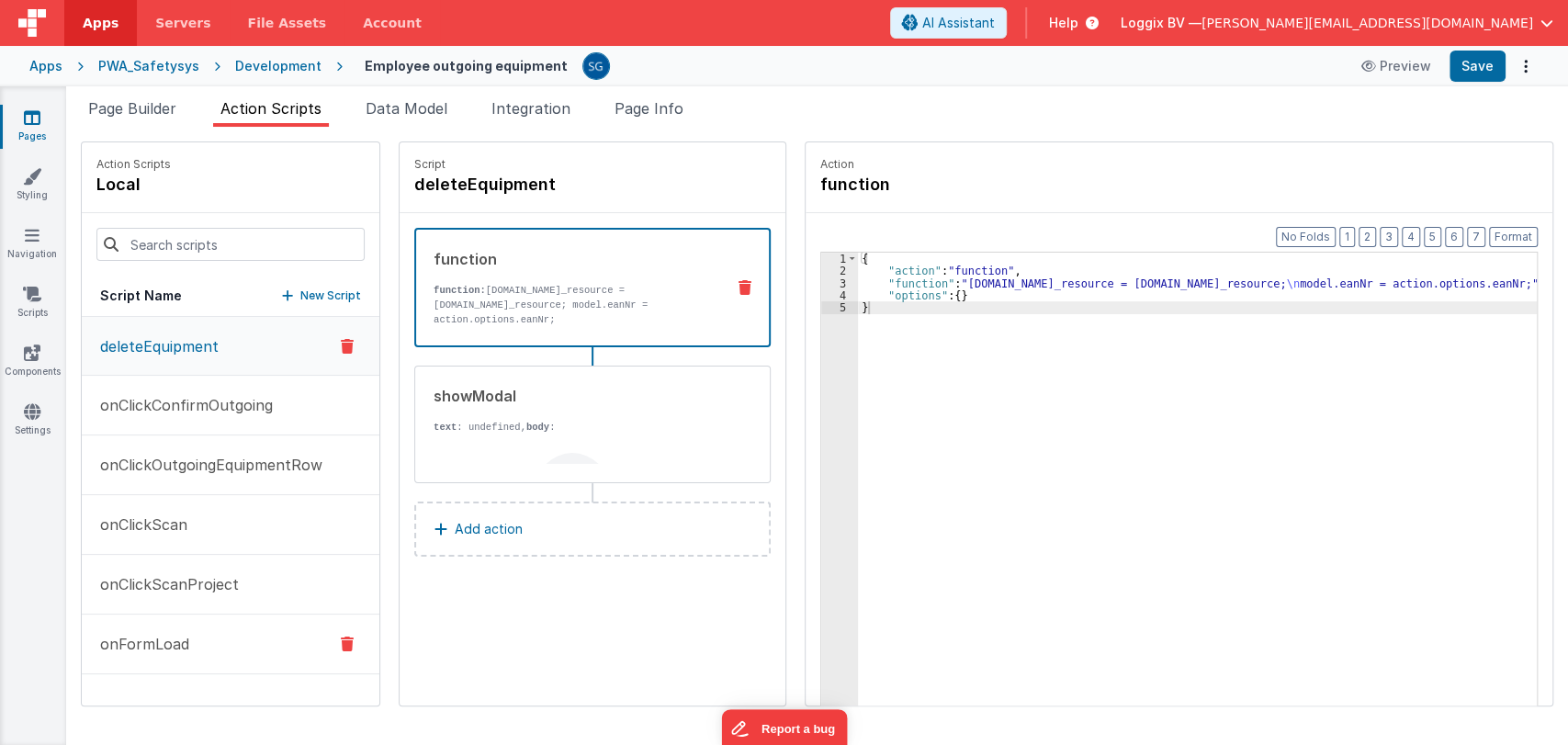
click at [165, 633] on p "onFormLoad" at bounding box center [139, 644] width 100 height 22
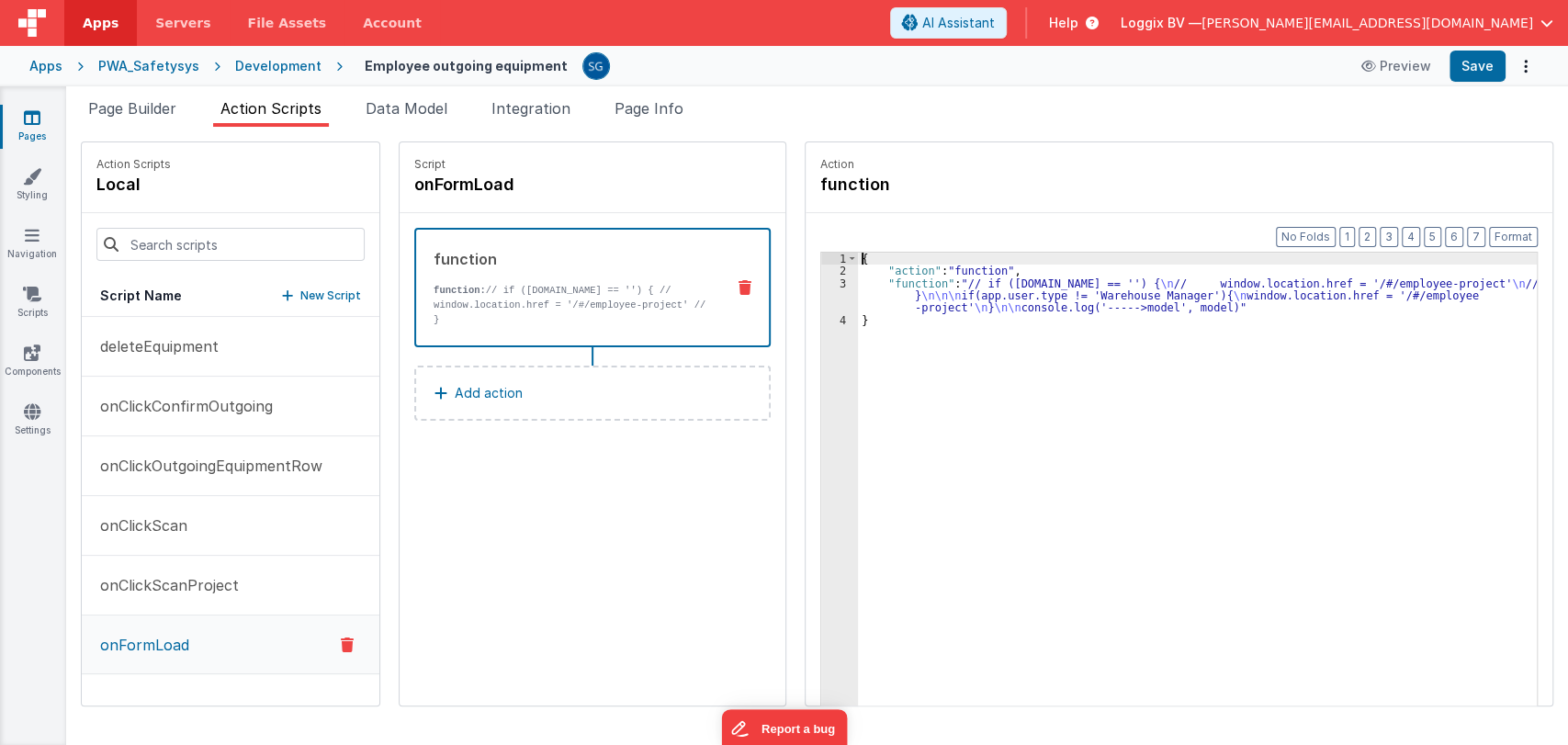
click at [853, 291] on div "3" at bounding box center [840, 296] width 37 height 37
click at [866, 295] on div "{ "action" : "function" , "function" : "// if ([DOMAIN_NAME] == '') { \n // win…" at bounding box center [1198, 520] width 682 height 535
click at [838, 281] on div "3" at bounding box center [840, 296] width 37 height 37
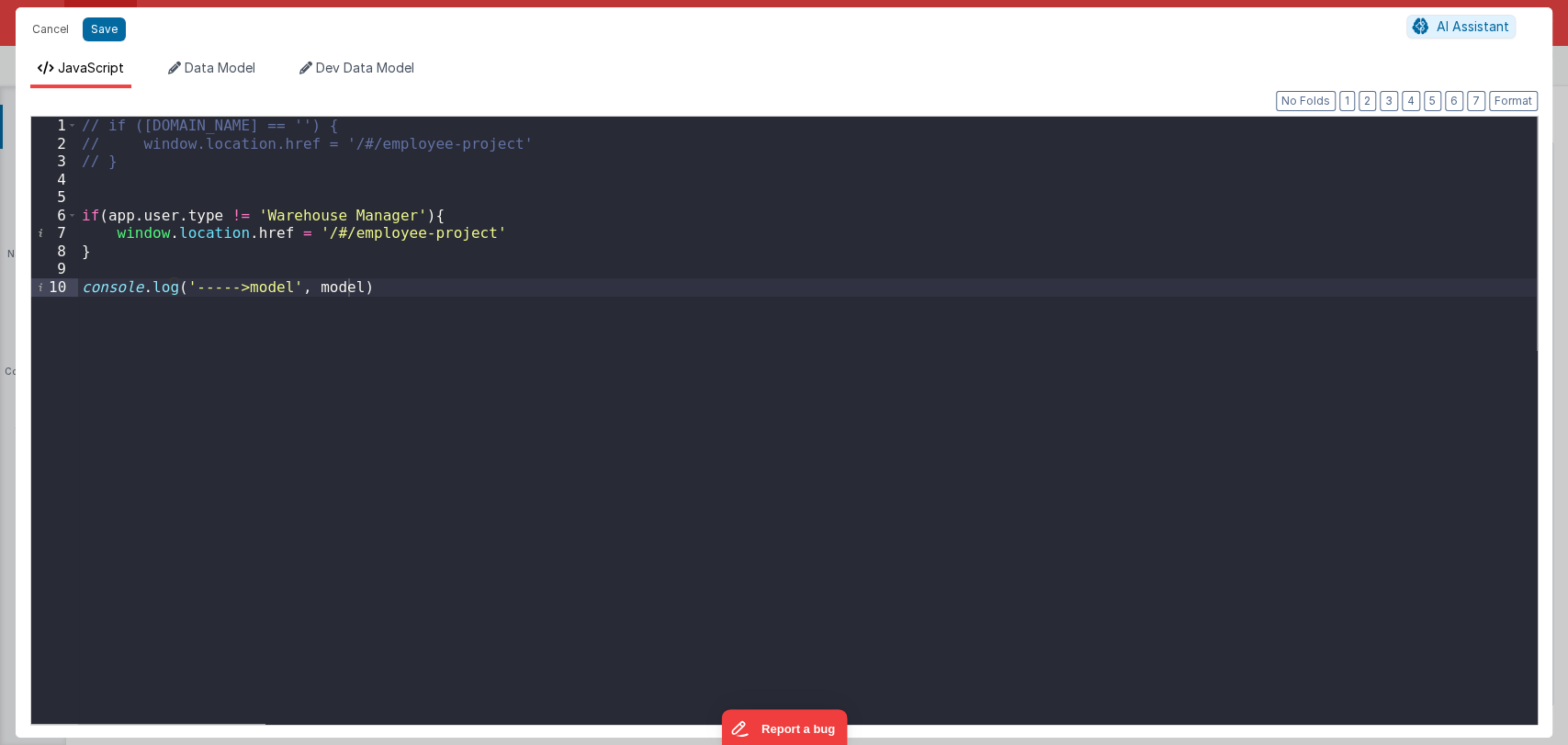
click at [132, 214] on div "// if ([DOMAIN_NAME] == '') { // window.location.href = '/#/employee-project' /…" at bounding box center [807, 438] width 1459 height 644
click at [270, 274] on div "// if ([DOMAIN_NAME] == '') { // window.location.href = '/#/employee-project' /…" at bounding box center [807, 438] width 1459 height 644
click at [106, 37] on button "Save" at bounding box center [104, 29] width 43 height 24
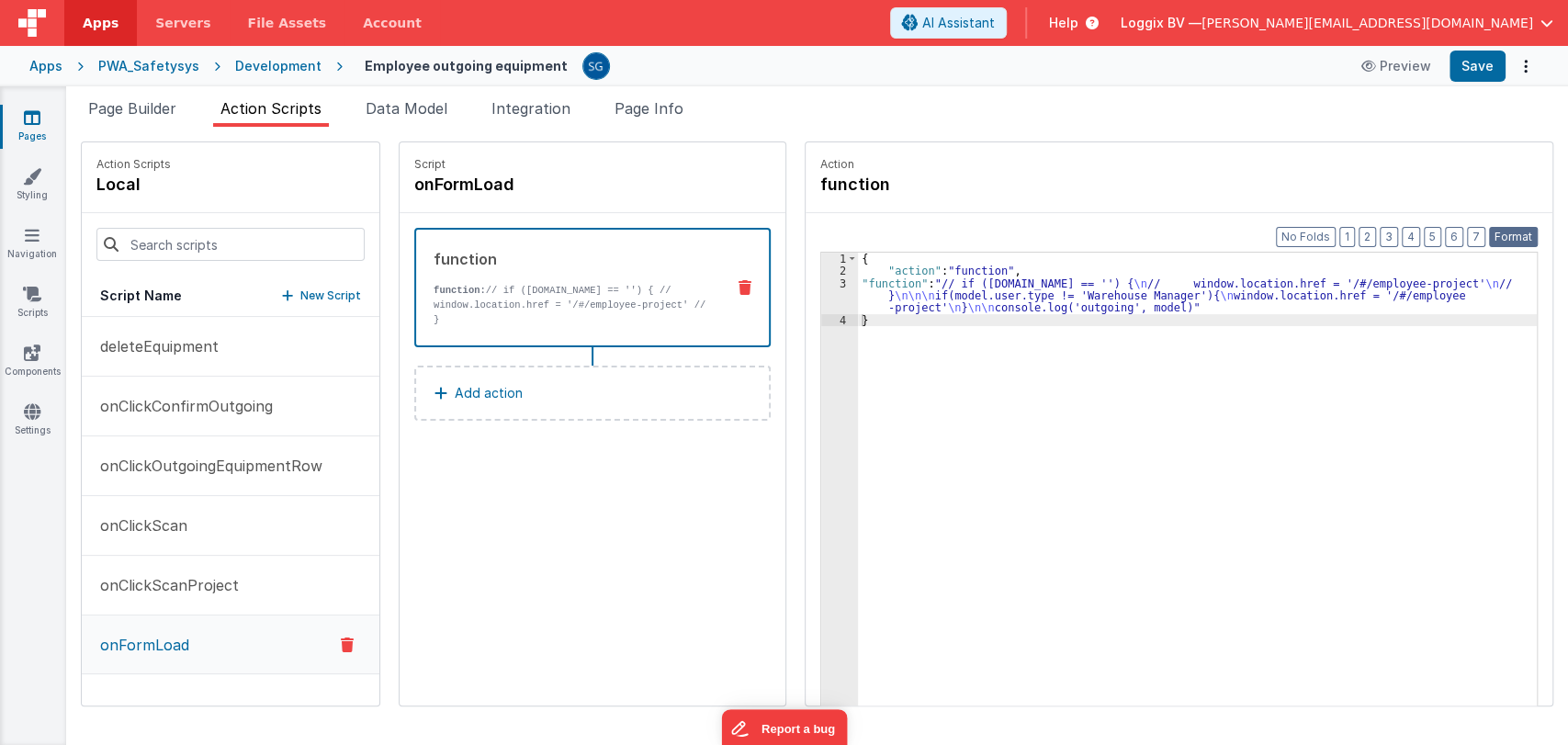
click at [1504, 233] on button "Format" at bounding box center [1513, 237] width 49 height 20
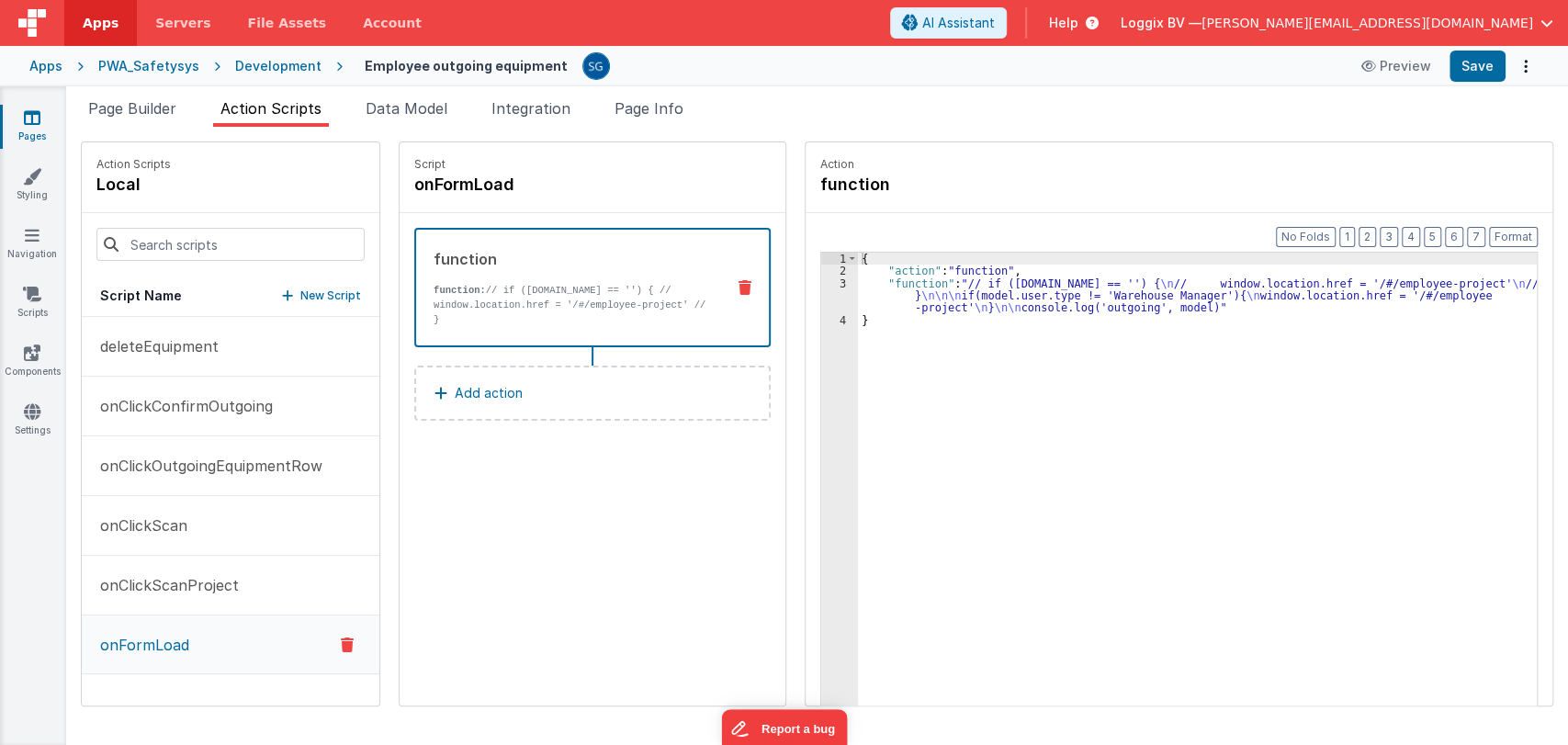
click at [1469, 45] on header "Apps Servers File Assets Account Some FUTURE Slot AI Assistant Help Loggix BV —…" at bounding box center [784, 22] width 1568 height 46
click at [1473, 56] on button "Save" at bounding box center [1477, 66] width 56 height 31
click at [656, 481] on div "Script onFormLoad function function: // if ([DOMAIN_NAME] == '') { // window.lo…" at bounding box center [592, 424] width 385 height 563
click at [868, 303] on div "{ "action" : "function" , "function" : "// if ([DOMAIN_NAME] == '') { \n // win…" at bounding box center [1198, 520] width 682 height 535
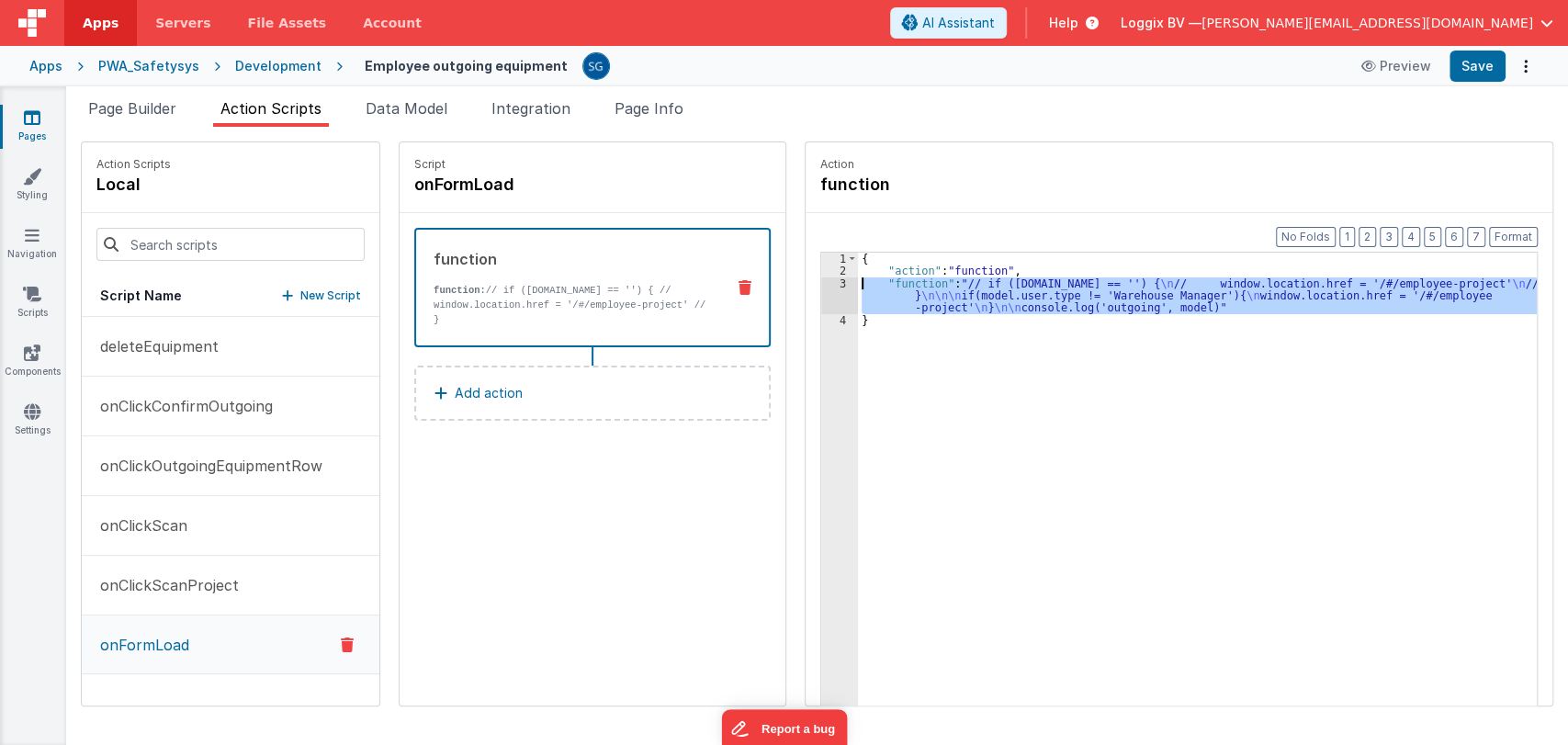
click at [838, 279] on div "3" at bounding box center [840, 296] width 37 height 37
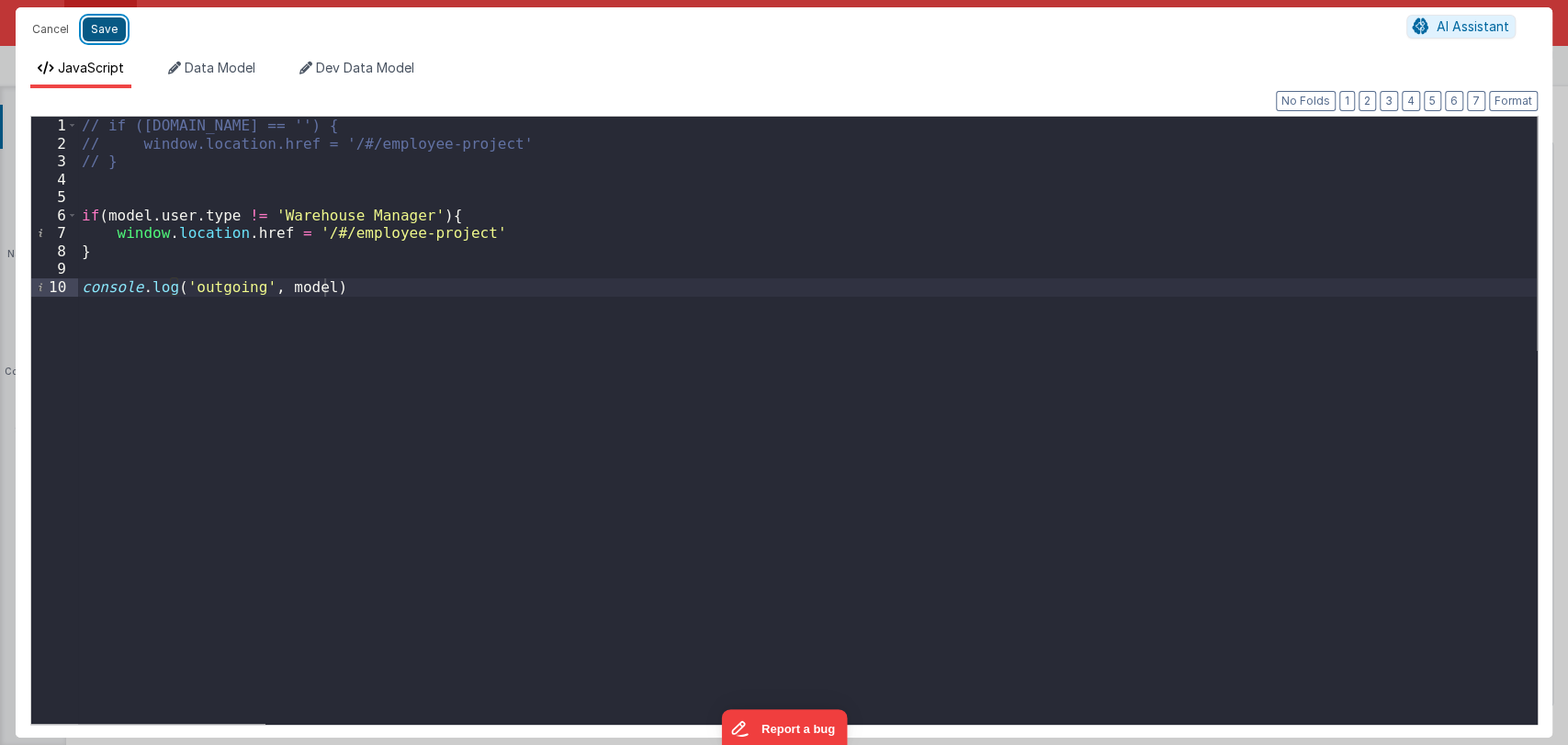
click at [118, 24] on button "Save" at bounding box center [104, 29] width 43 height 24
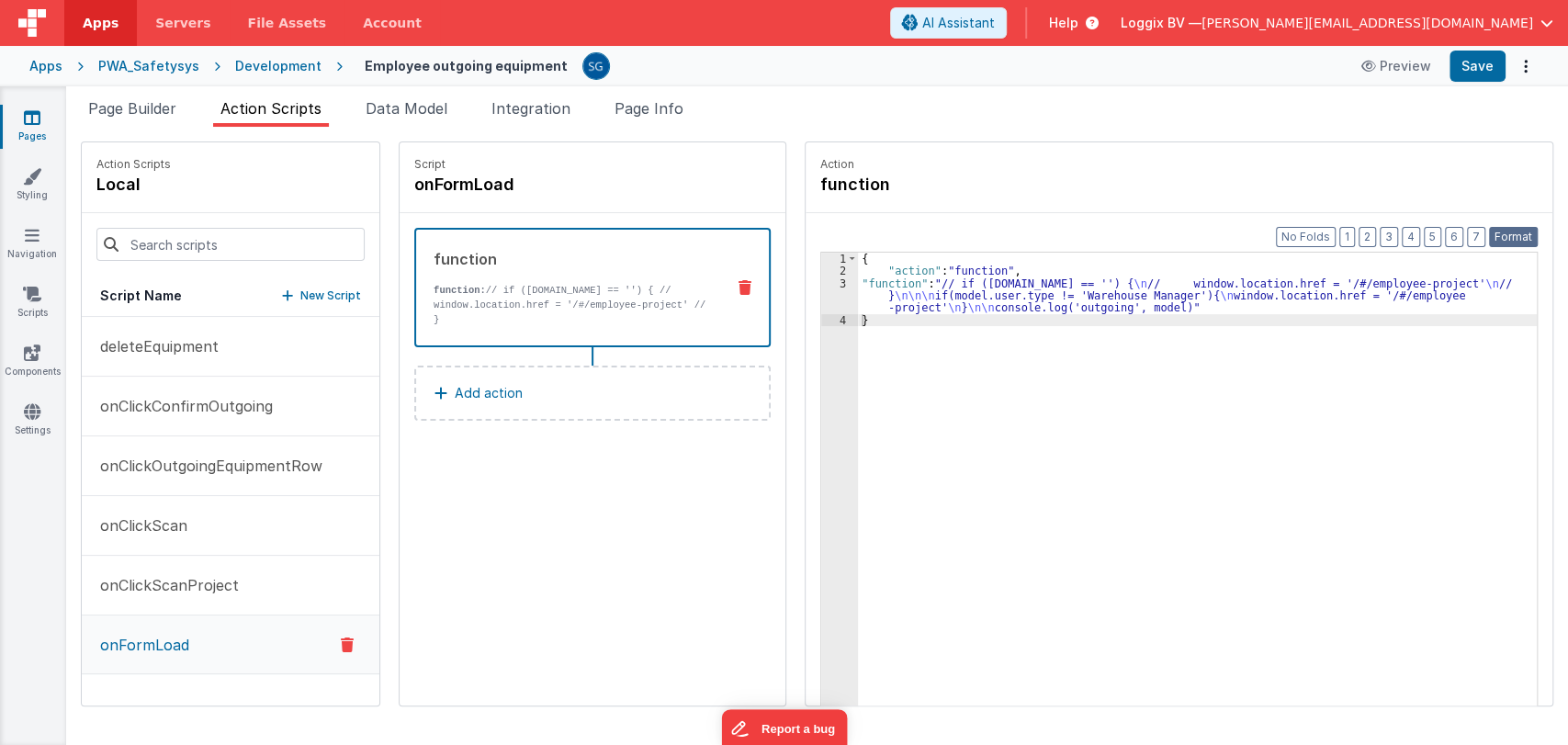
click at [1521, 237] on button "Format" at bounding box center [1513, 237] width 49 height 20
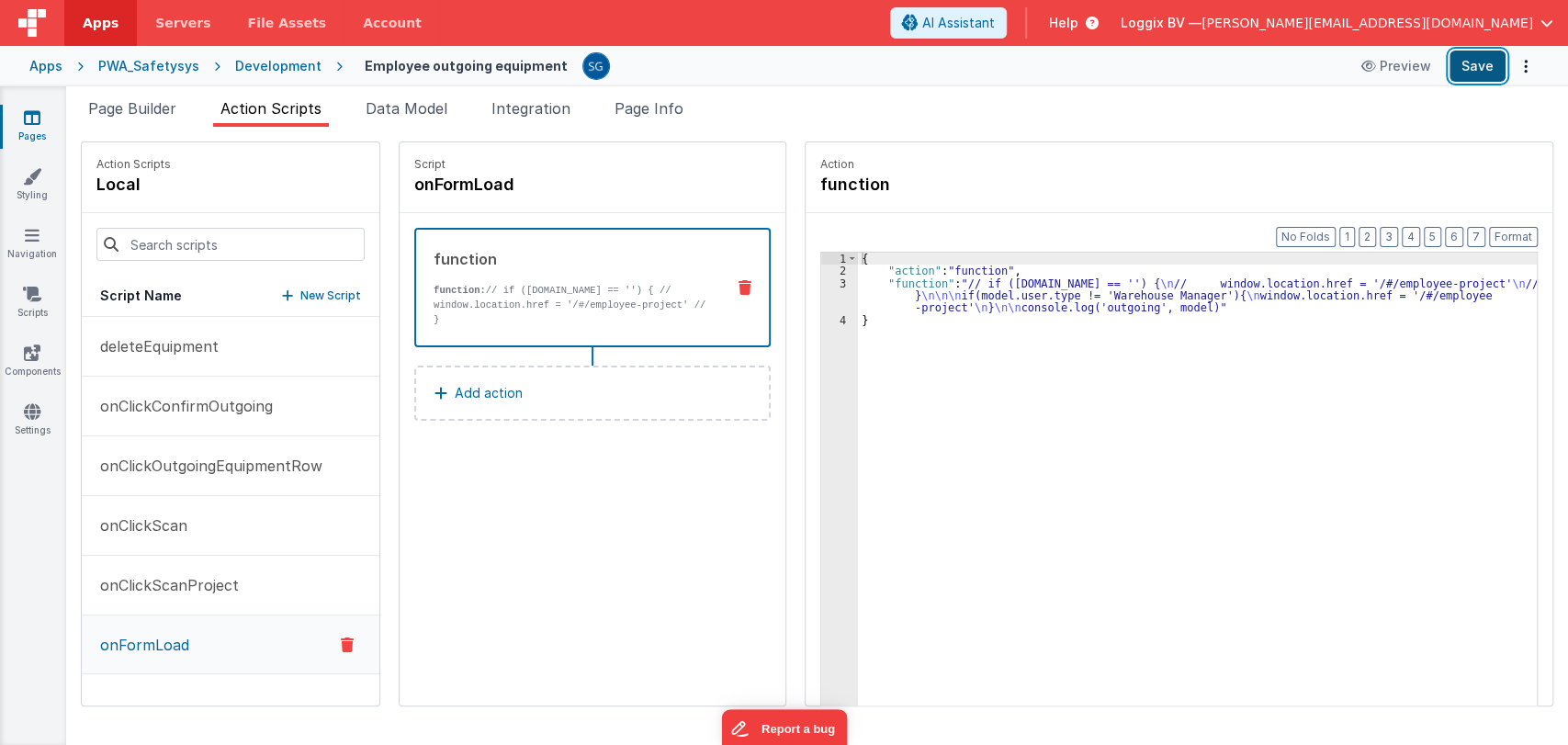
click at [1459, 62] on button "Save" at bounding box center [1477, 66] width 56 height 31
click at [17, 120] on link "Pages" at bounding box center [32, 127] width 66 height 37
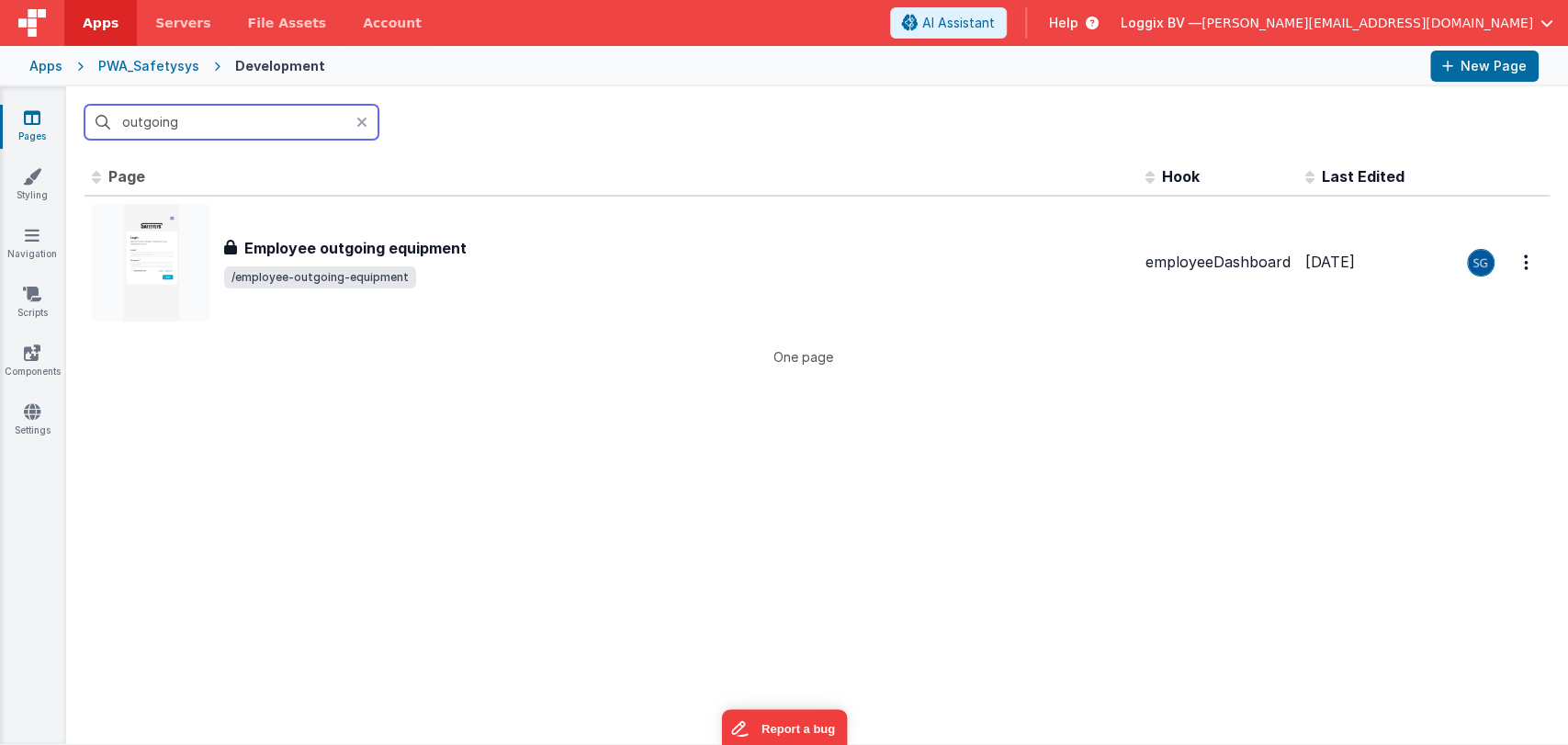
click at [205, 122] on input "outgoing" at bounding box center [232, 123] width 294 height 35
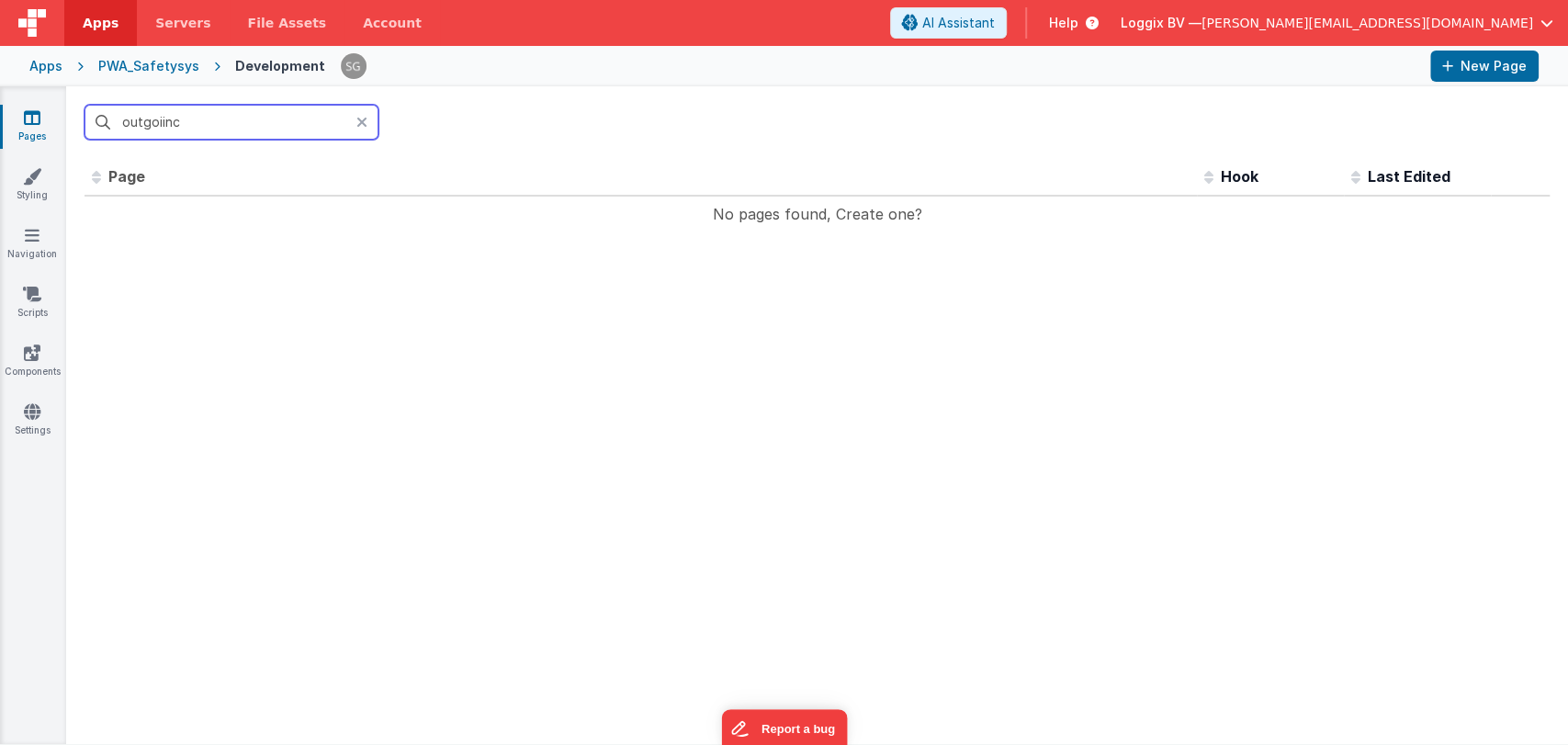
type input "outgoiin"
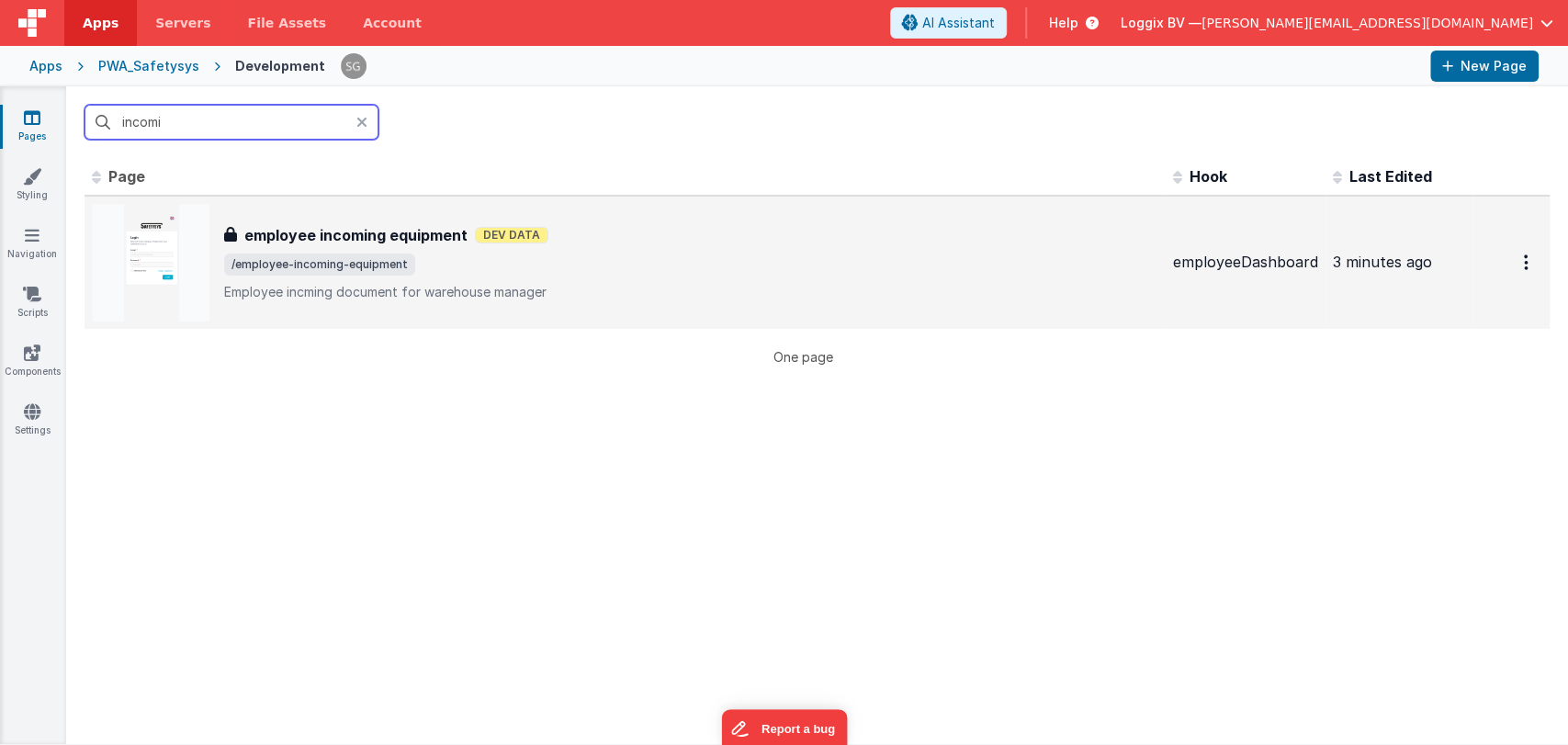
type input "incomi"
click at [393, 215] on div "employee incoming equipment employee incoming equipment Dev Data /employee-inco…" at bounding box center [625, 262] width 1067 height 118
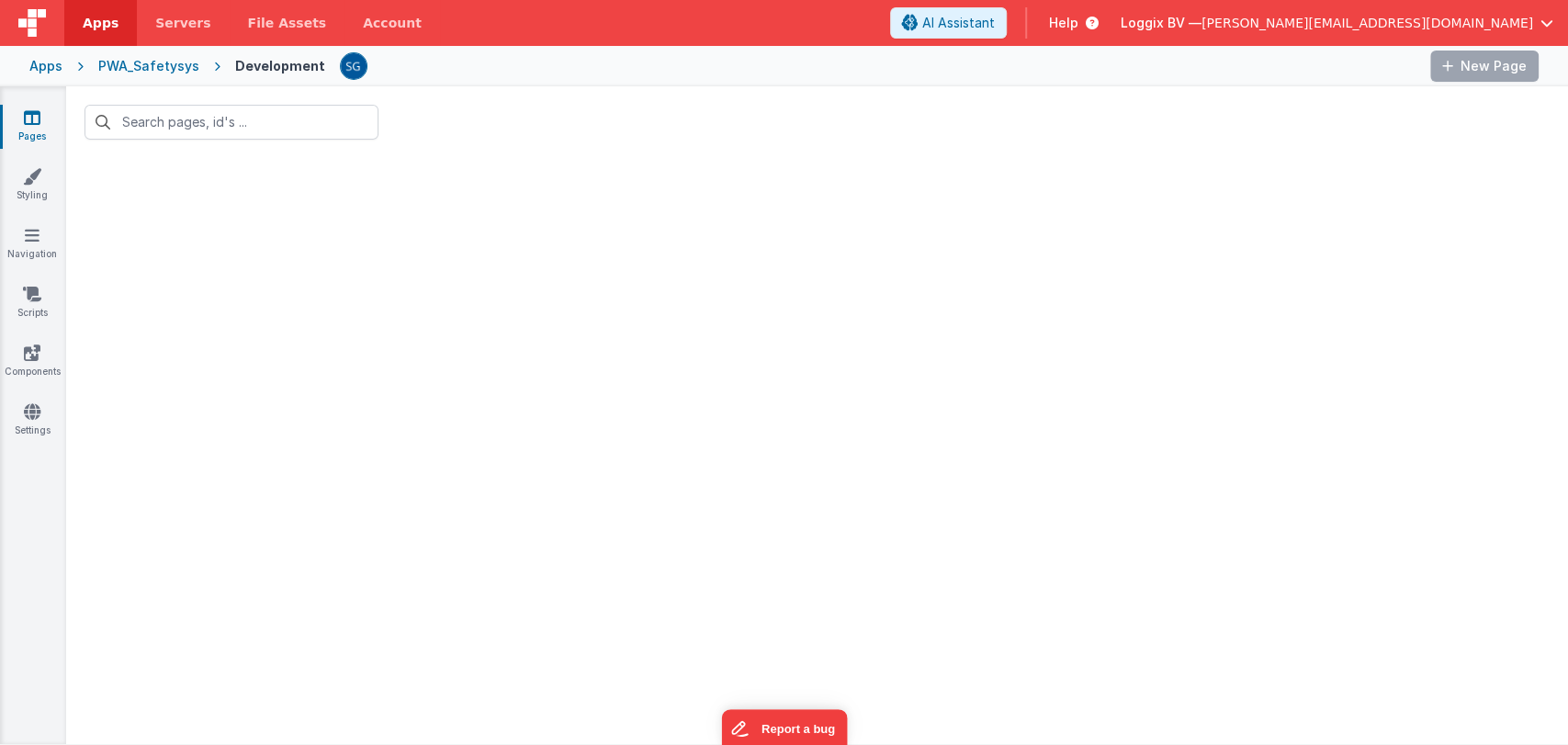
type input "incomi"
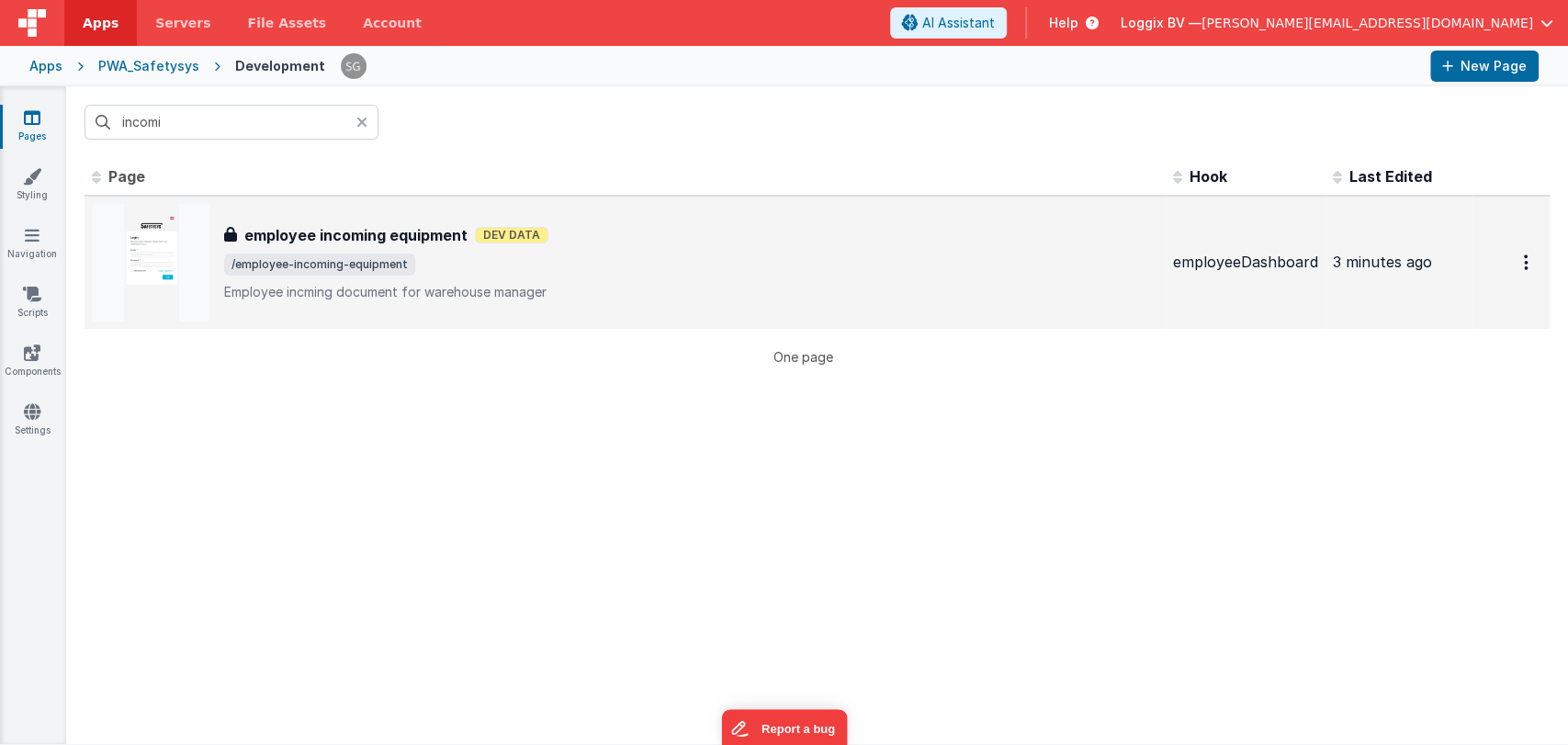
drag, startPoint x: 226, startPoint y: 266, endPoint x: 400, endPoint y: 262, distance: 174.0
click at [400, 262] on span "/employee-incoming-equipment" at bounding box center [319, 264] width 191 height 22
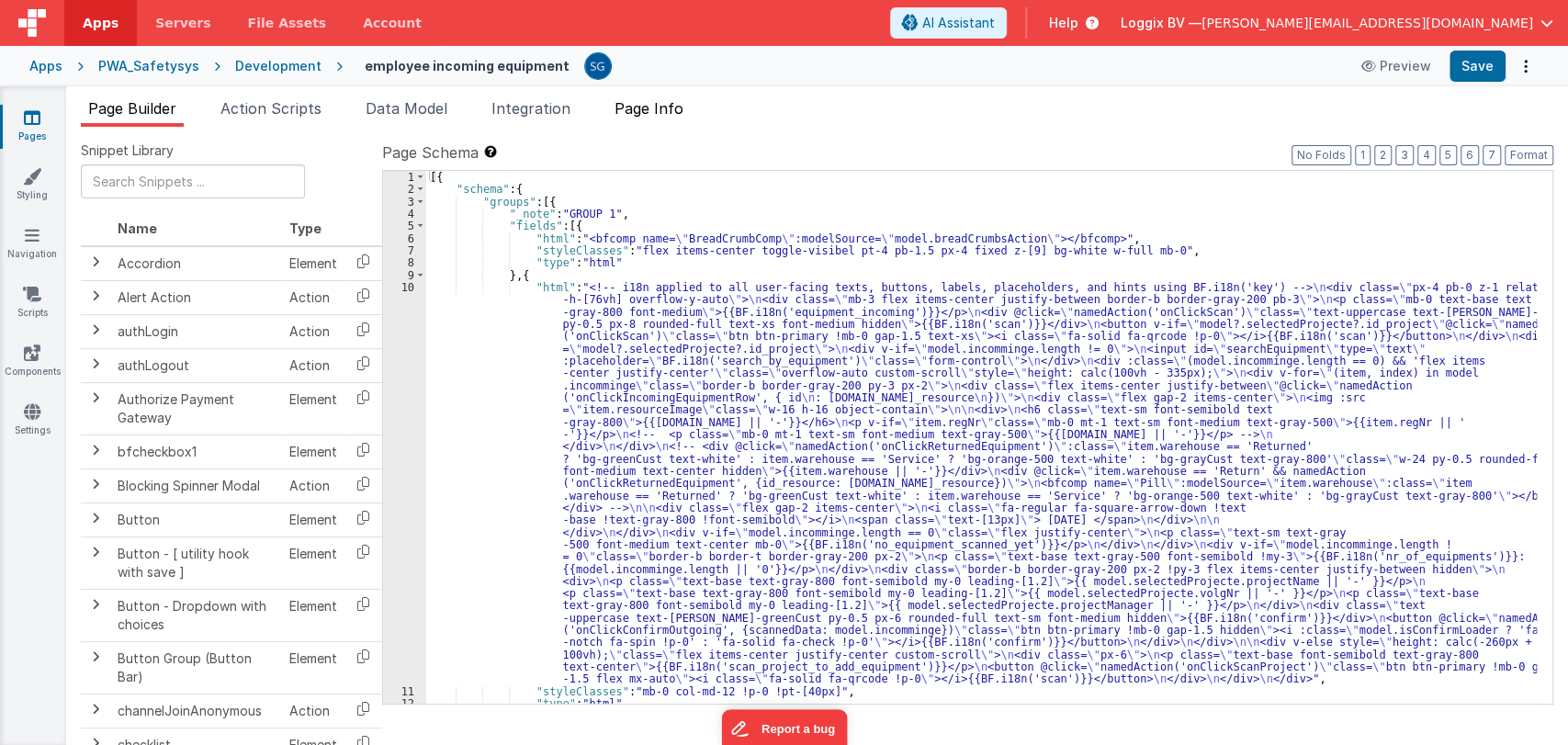
click at [638, 112] on span "Page Info" at bounding box center [648, 108] width 69 height 19
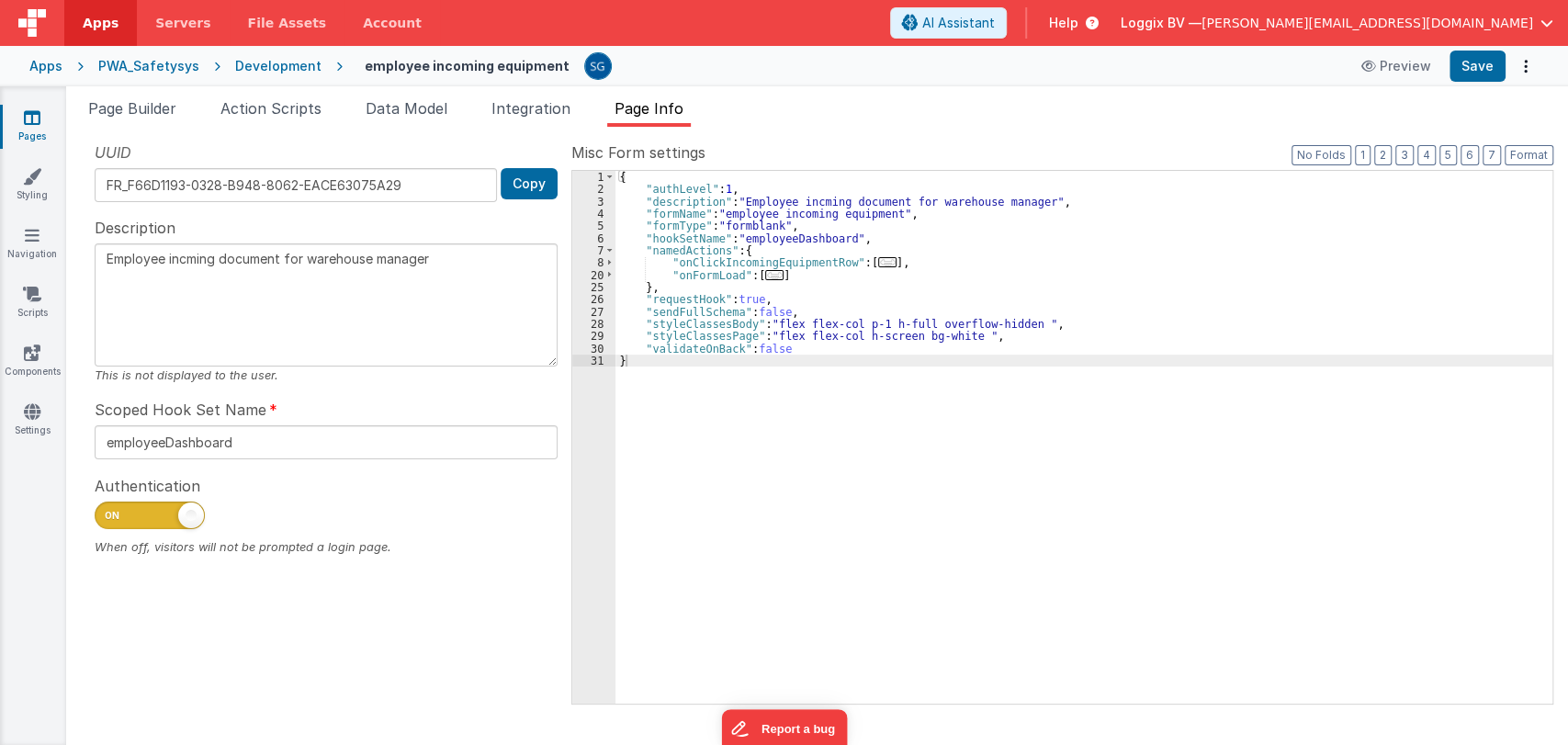
click at [808, 311] on div "{ "authLevel" : 1 , "description" : "Employee incming document for warehouse ma…" at bounding box center [1083, 450] width 937 height 558
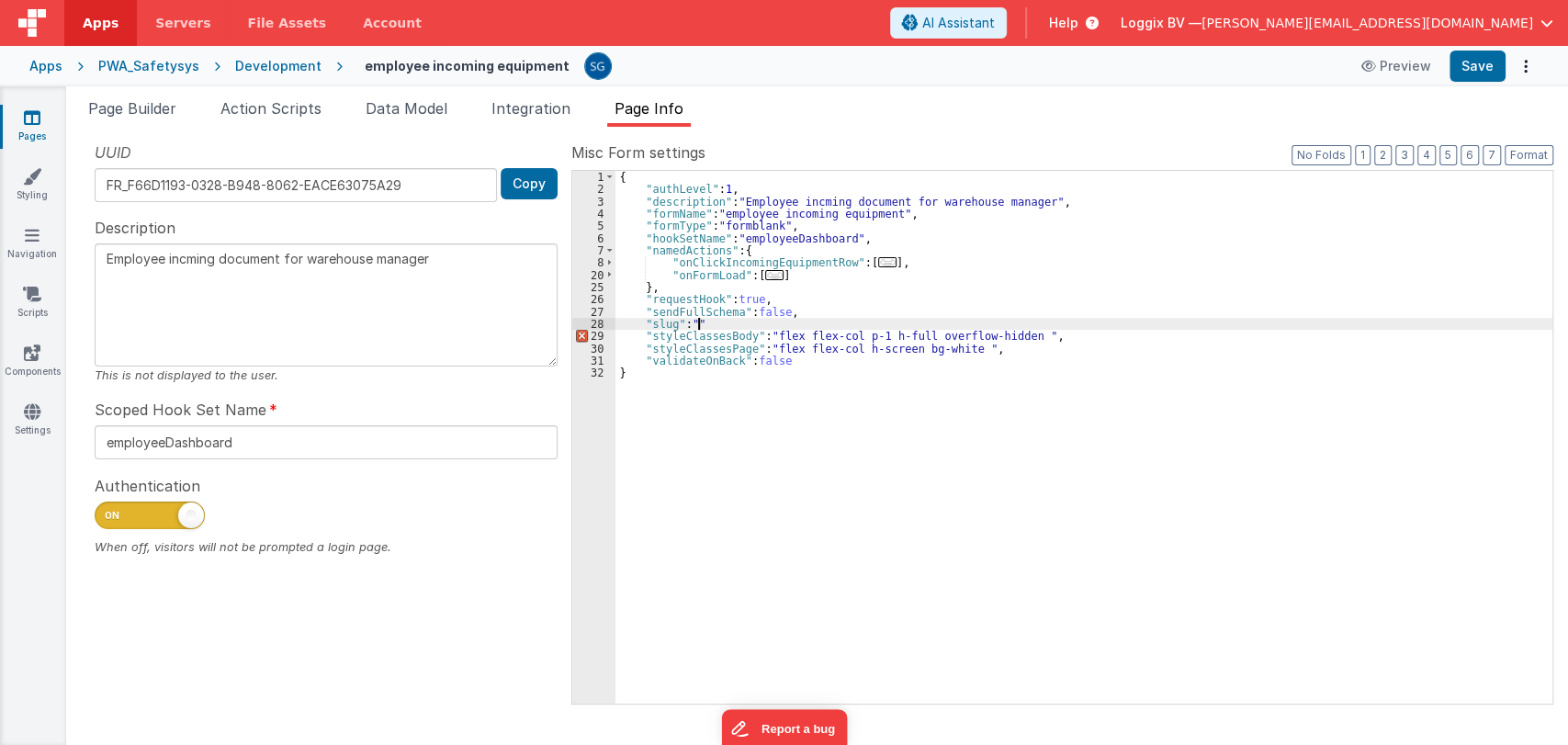
paste textarea
click at [1477, 68] on button "Save" at bounding box center [1477, 66] width 56 height 31
click at [269, 65] on div "Development" at bounding box center [278, 66] width 87 height 19
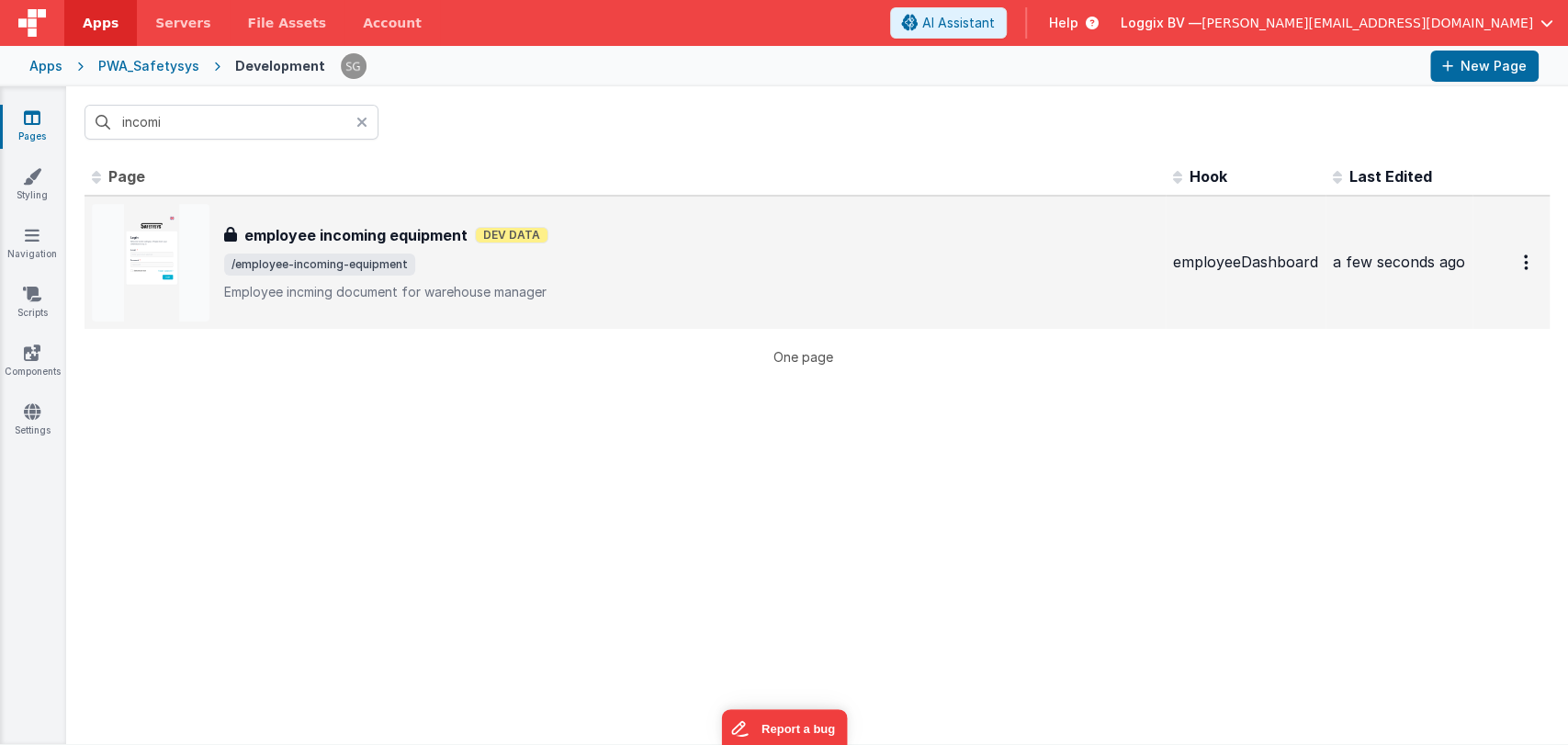
click at [321, 221] on div "employee incoming equipment employee incoming equipment Dev Data /employee-inco…" at bounding box center [625, 262] width 1067 height 118
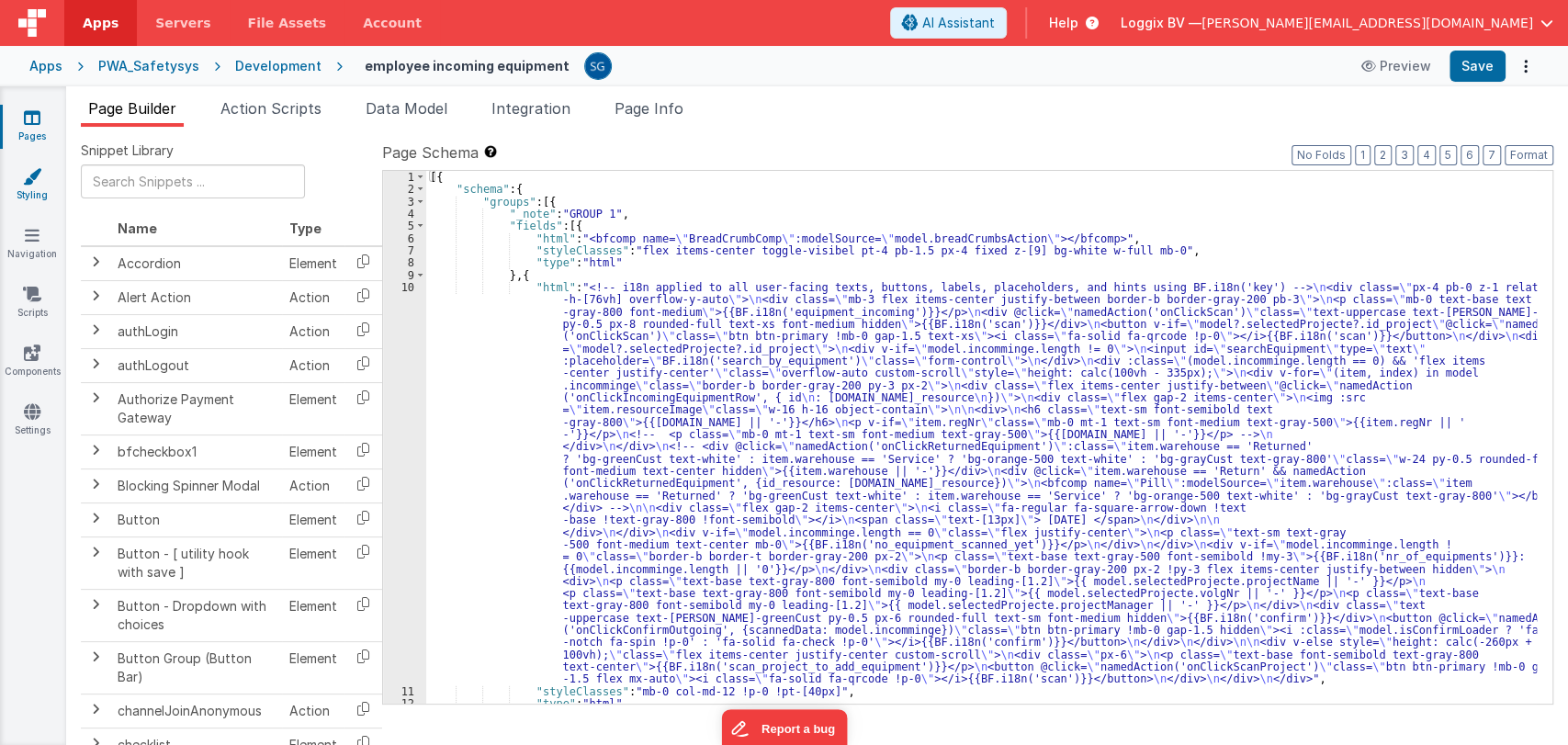
click at [41, 182] on link "Styling" at bounding box center [32, 186] width 66 height 37
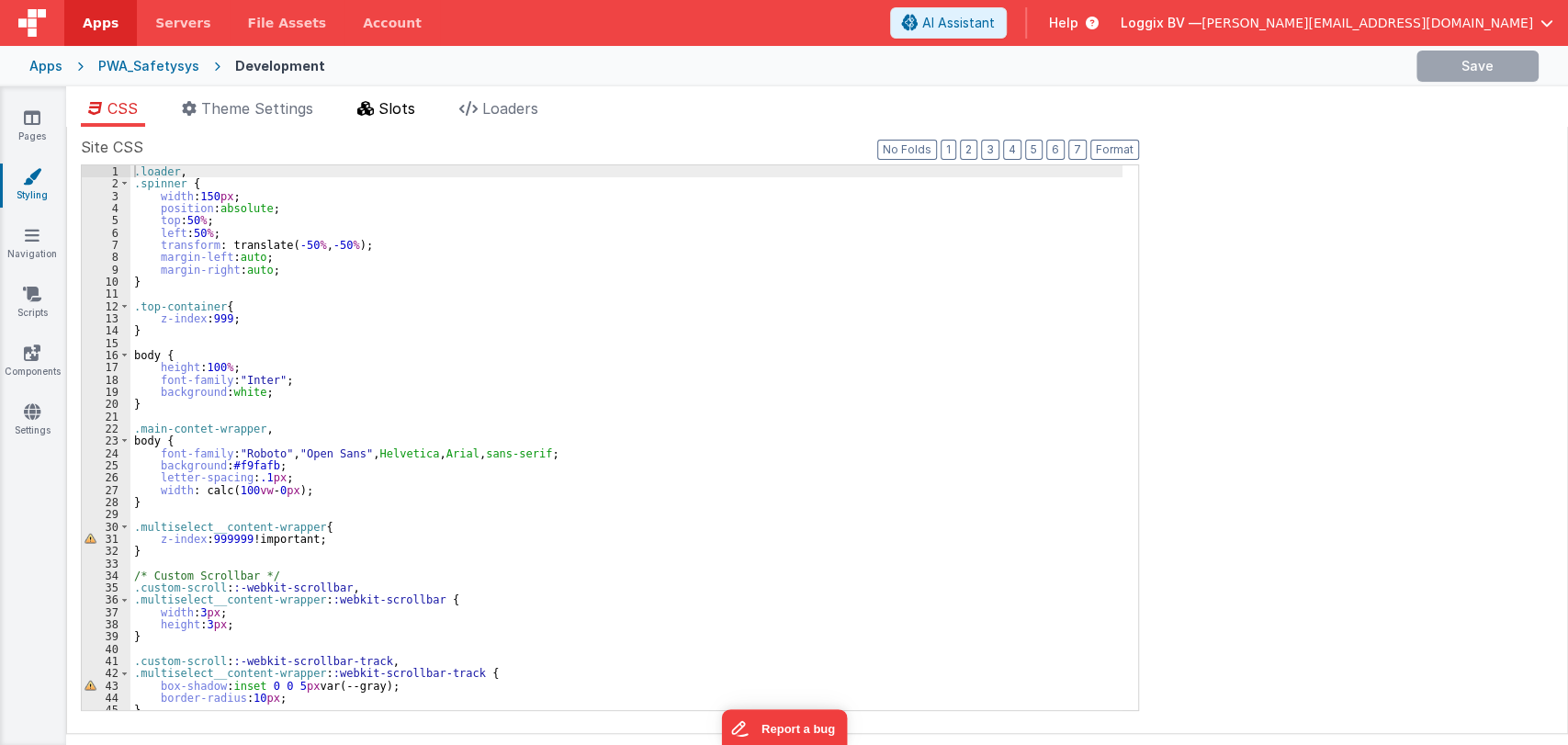
click at [395, 102] on span "Slots" at bounding box center [397, 108] width 37 height 19
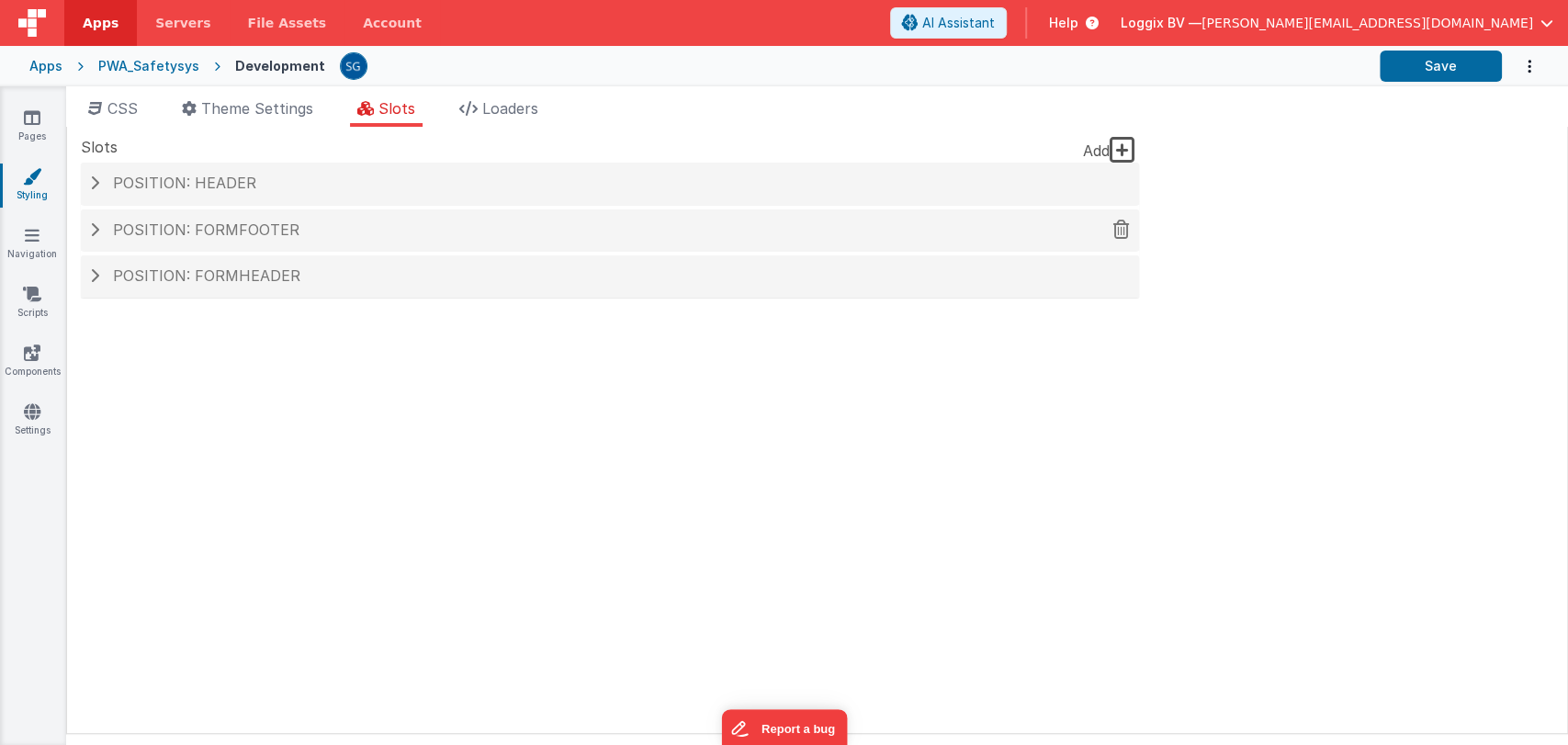
click at [189, 236] on span "Position: formFooter" at bounding box center [206, 229] width 187 height 19
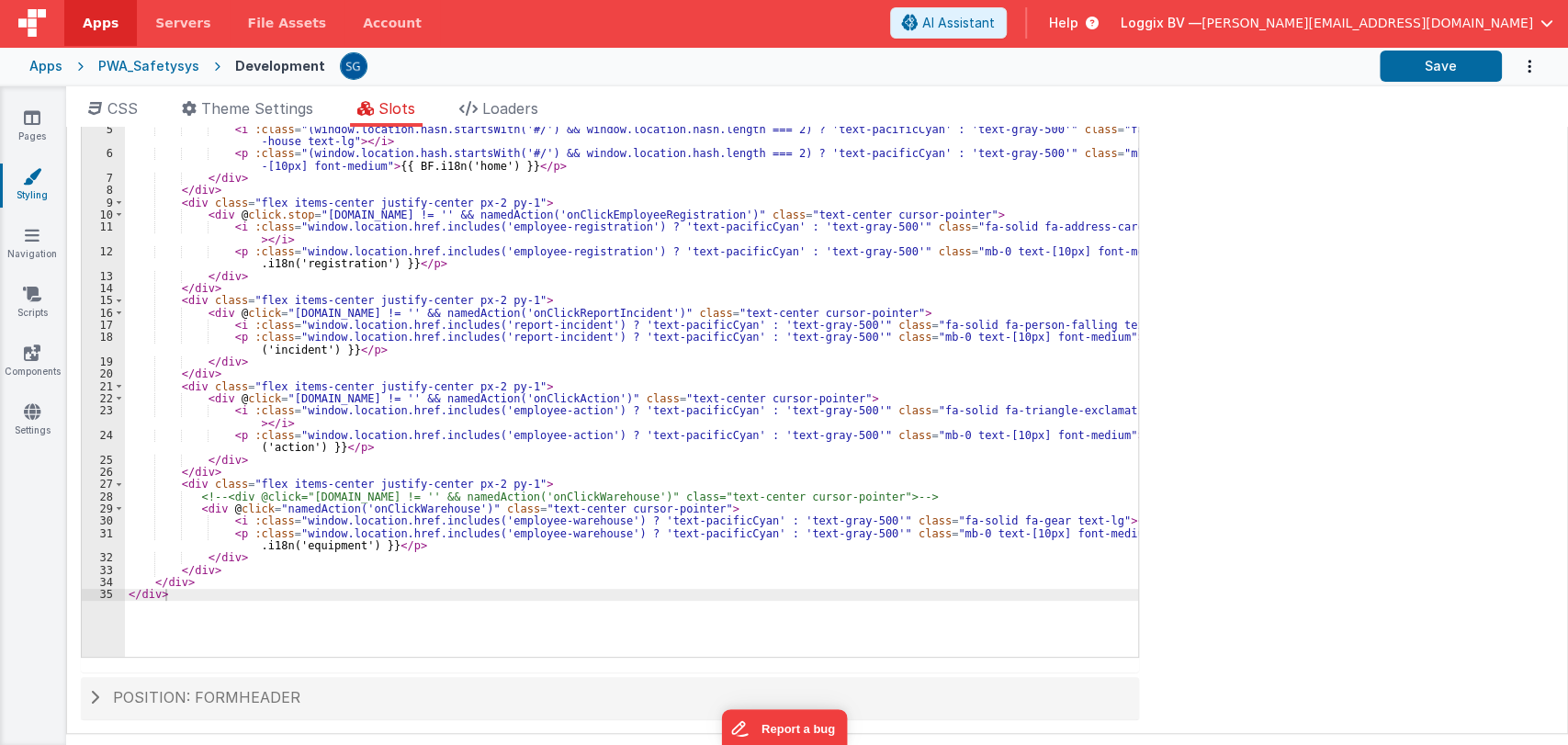
scroll to position [332, 0]
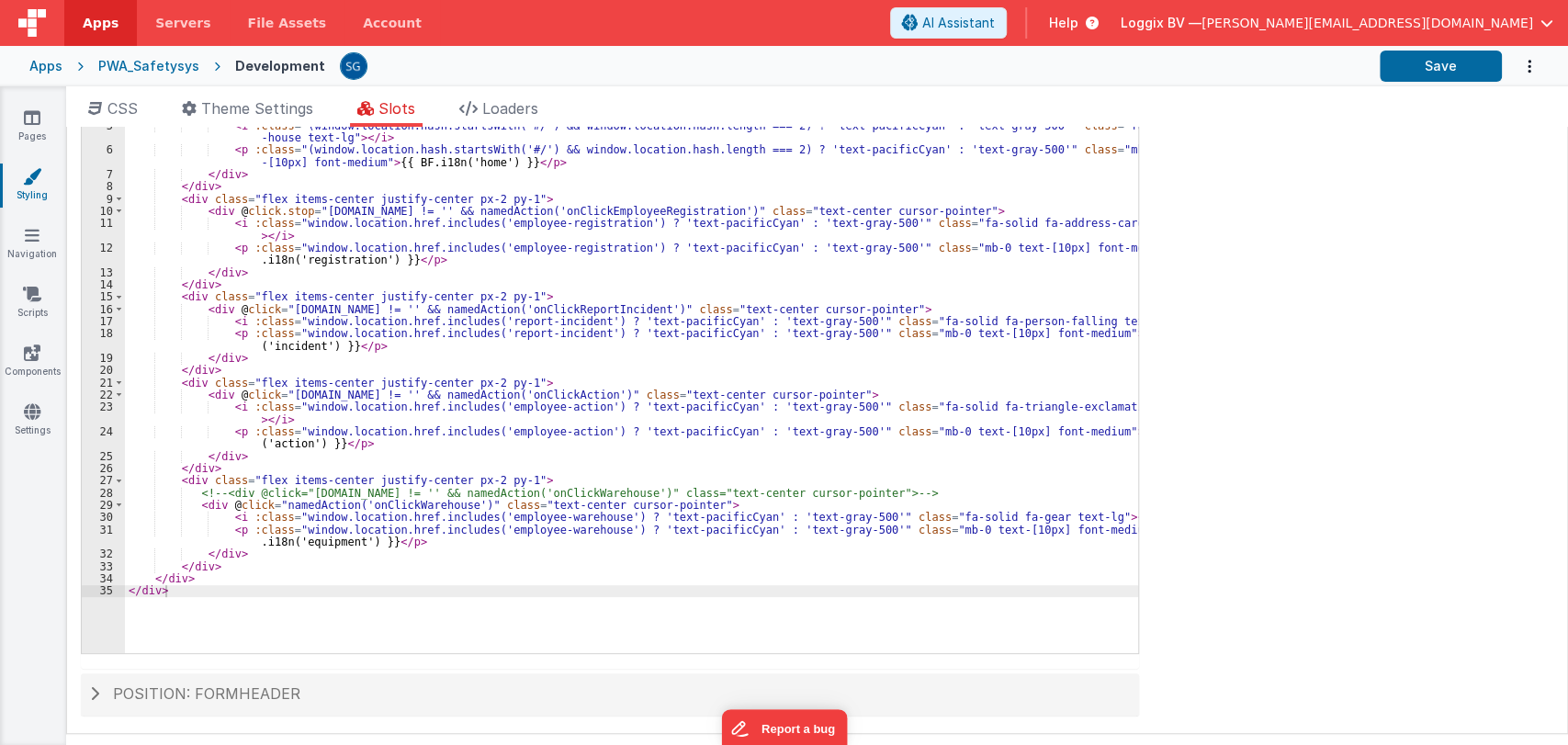
click at [394, 506] on div "< div v-if = "!model?._hideHeader" :class = "([DOMAIN_NAME] != '') ? 'bg-white …" at bounding box center [631, 373] width 1013 height 632
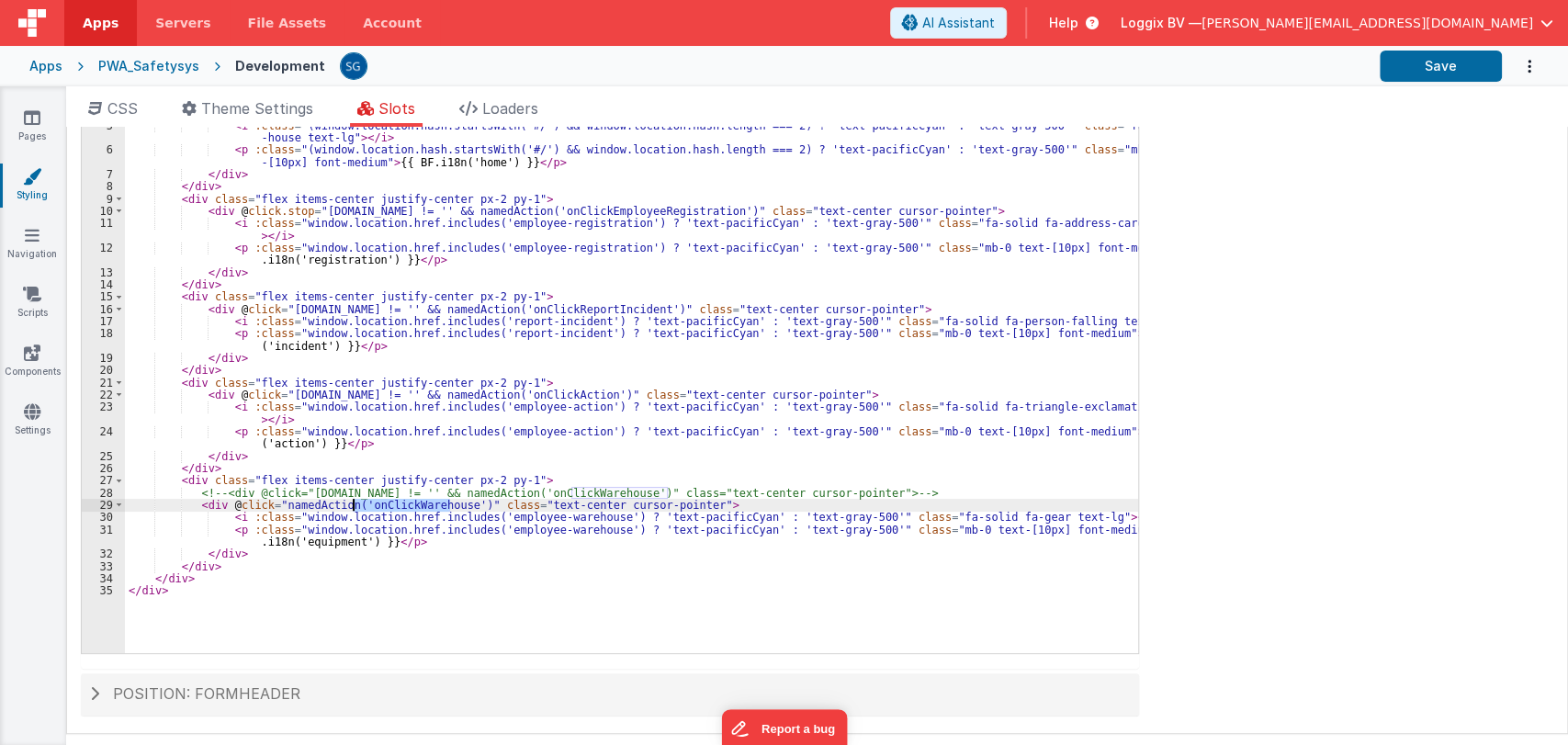
click at [394, 506] on div "< div v-if = "!model?._hideHeader" :class = "([DOMAIN_NAME] != '') ? 'bg-white …" at bounding box center [631, 373] width 1013 height 632
click at [38, 304] on link "Scripts" at bounding box center [32, 304] width 66 height 37
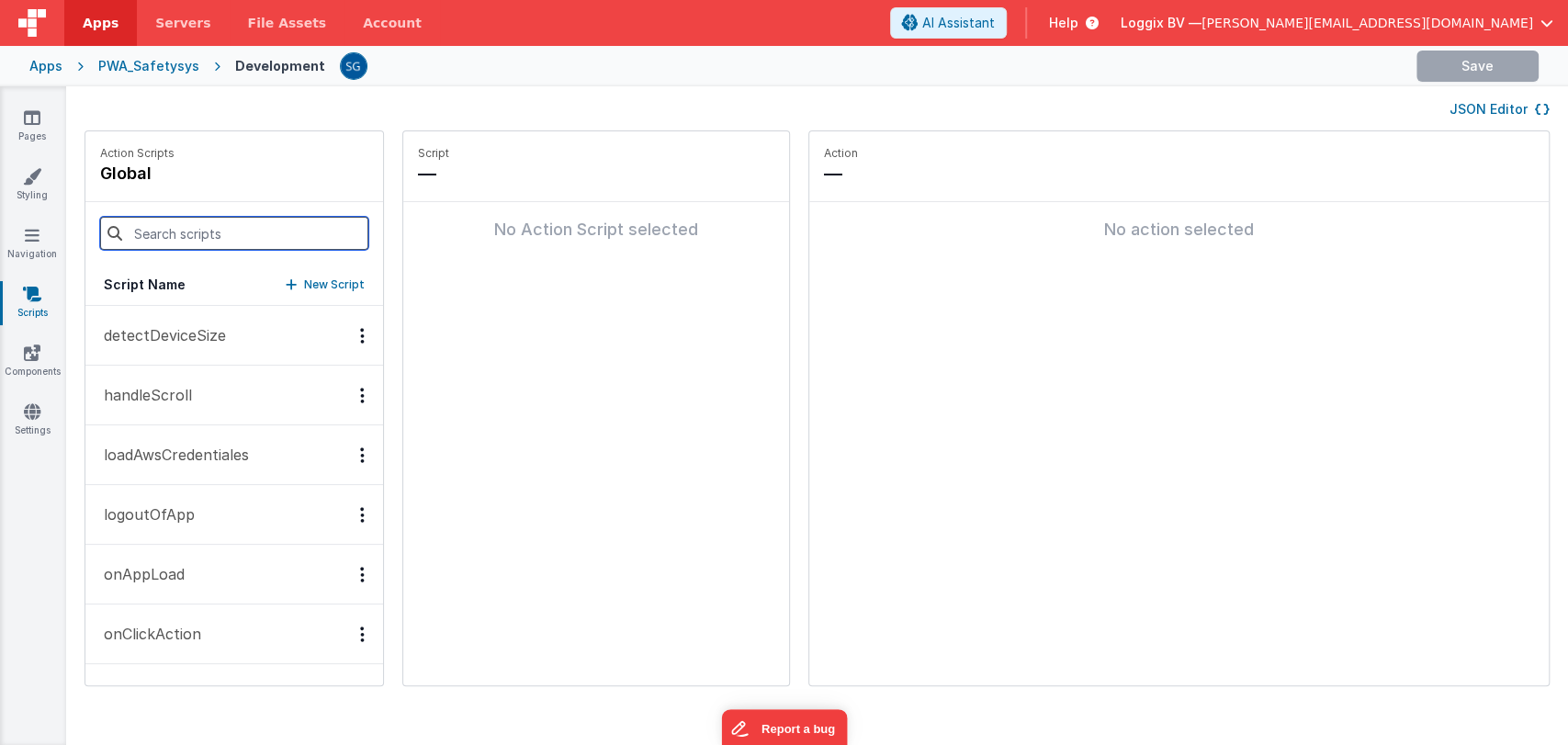
click at [165, 239] on input at bounding box center [235, 234] width 269 height 33
paste input "onClickWarehouse"
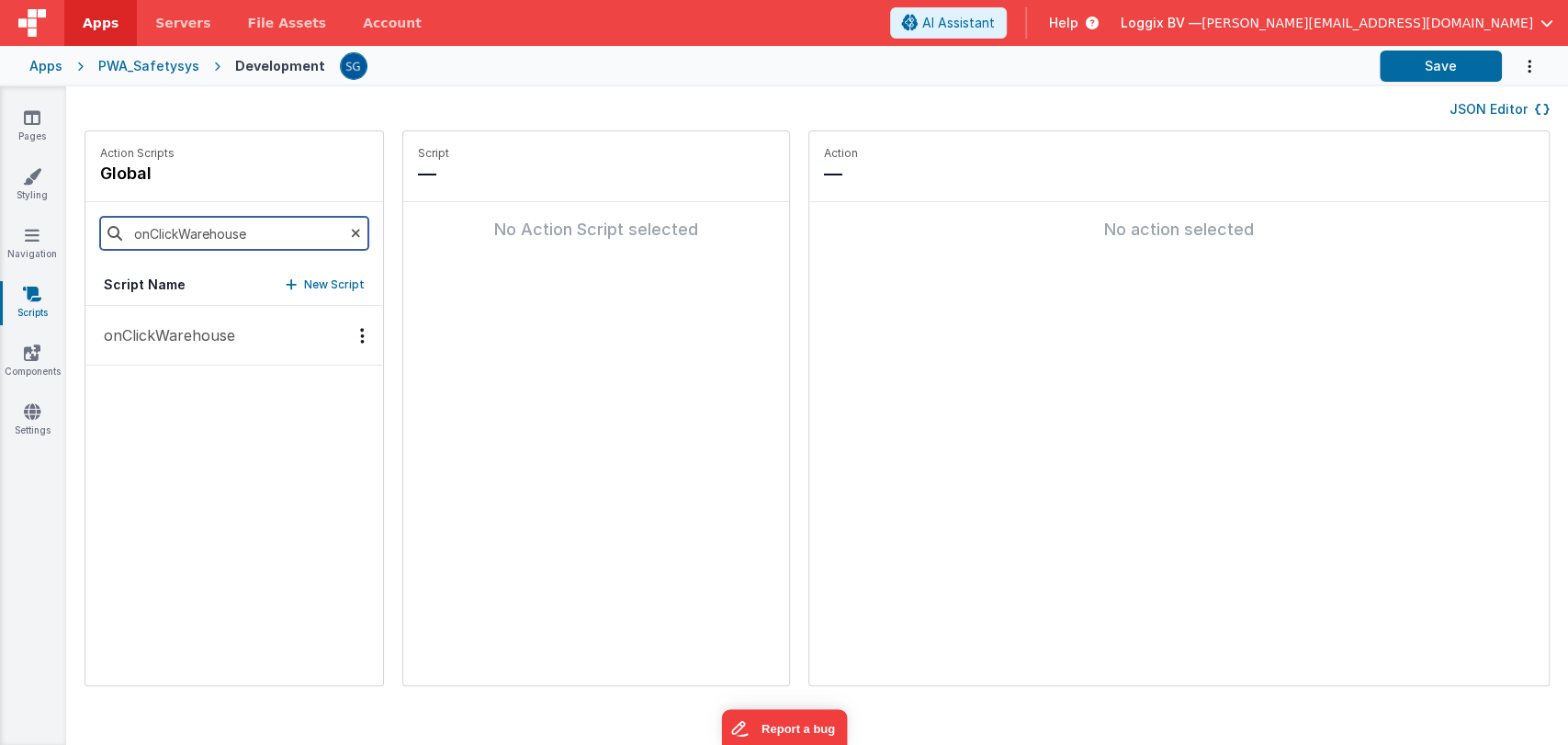
type input "onClickWarehouse"
click at [147, 342] on p "onClickWarehouse" at bounding box center [164, 335] width 142 height 22
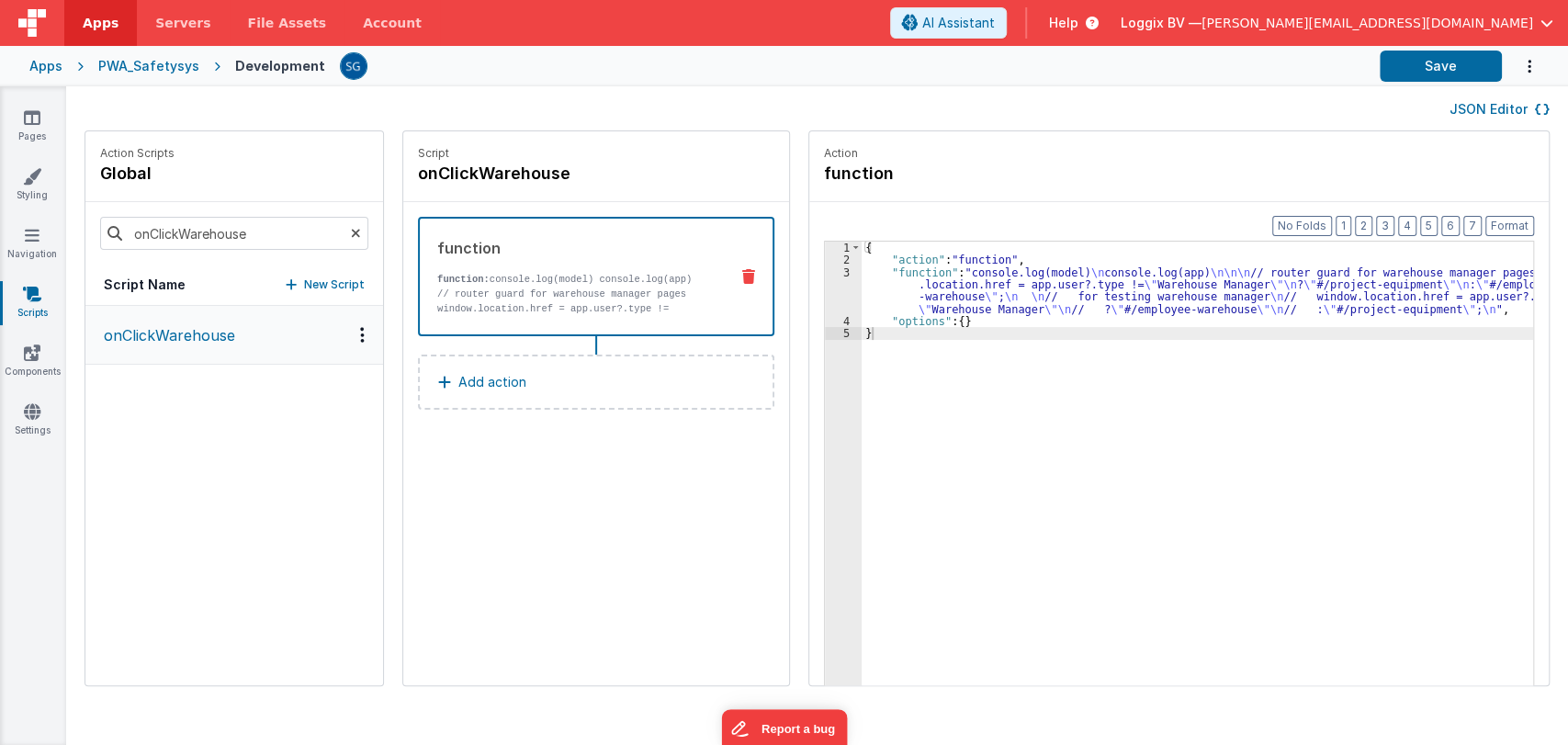
click at [861, 284] on div "{ "action" : "function" , "function" : "console.log(model) \n console.log(app) …" at bounding box center [1206, 504] width 690 height 526
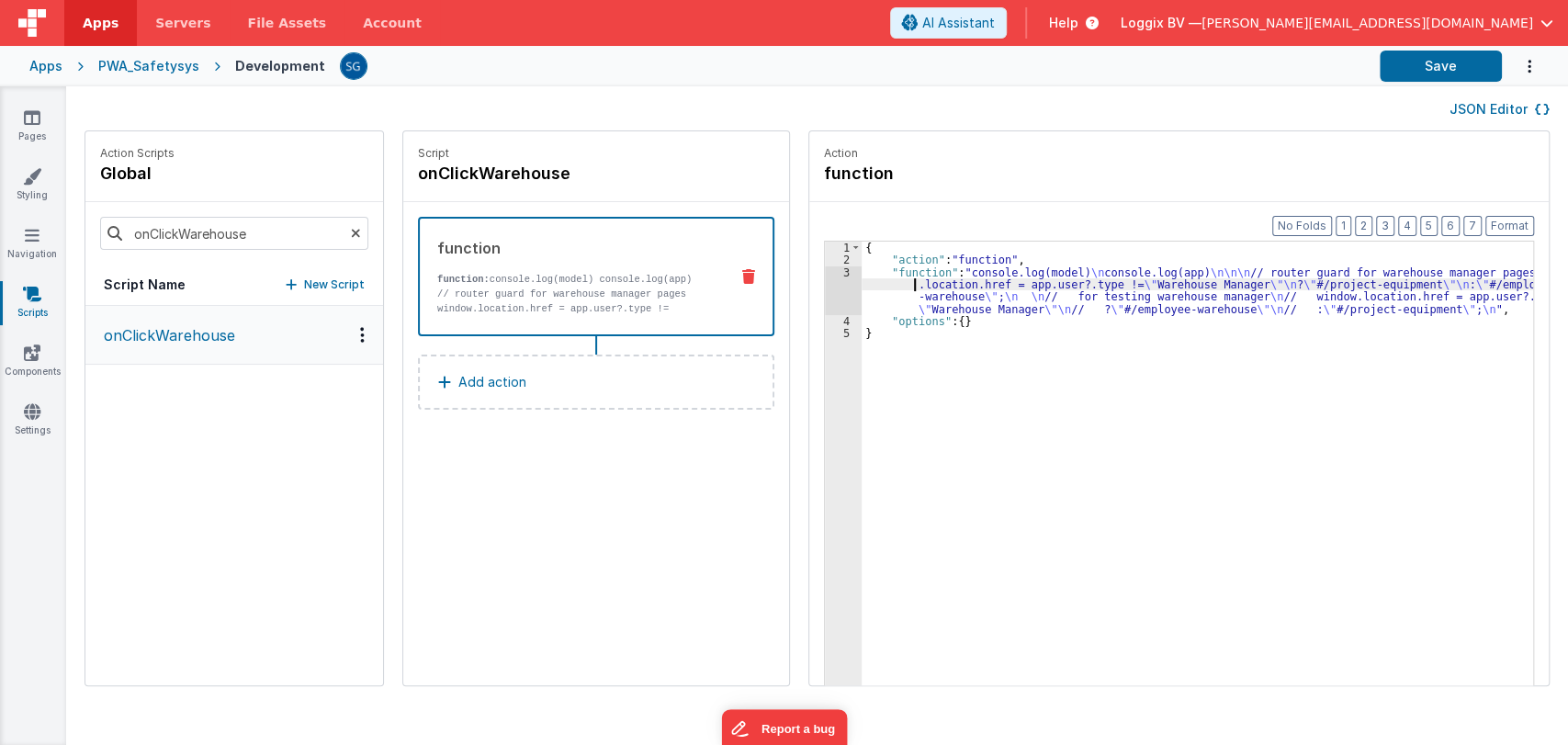
click at [824, 277] on div "3" at bounding box center [843, 291] width 37 height 49
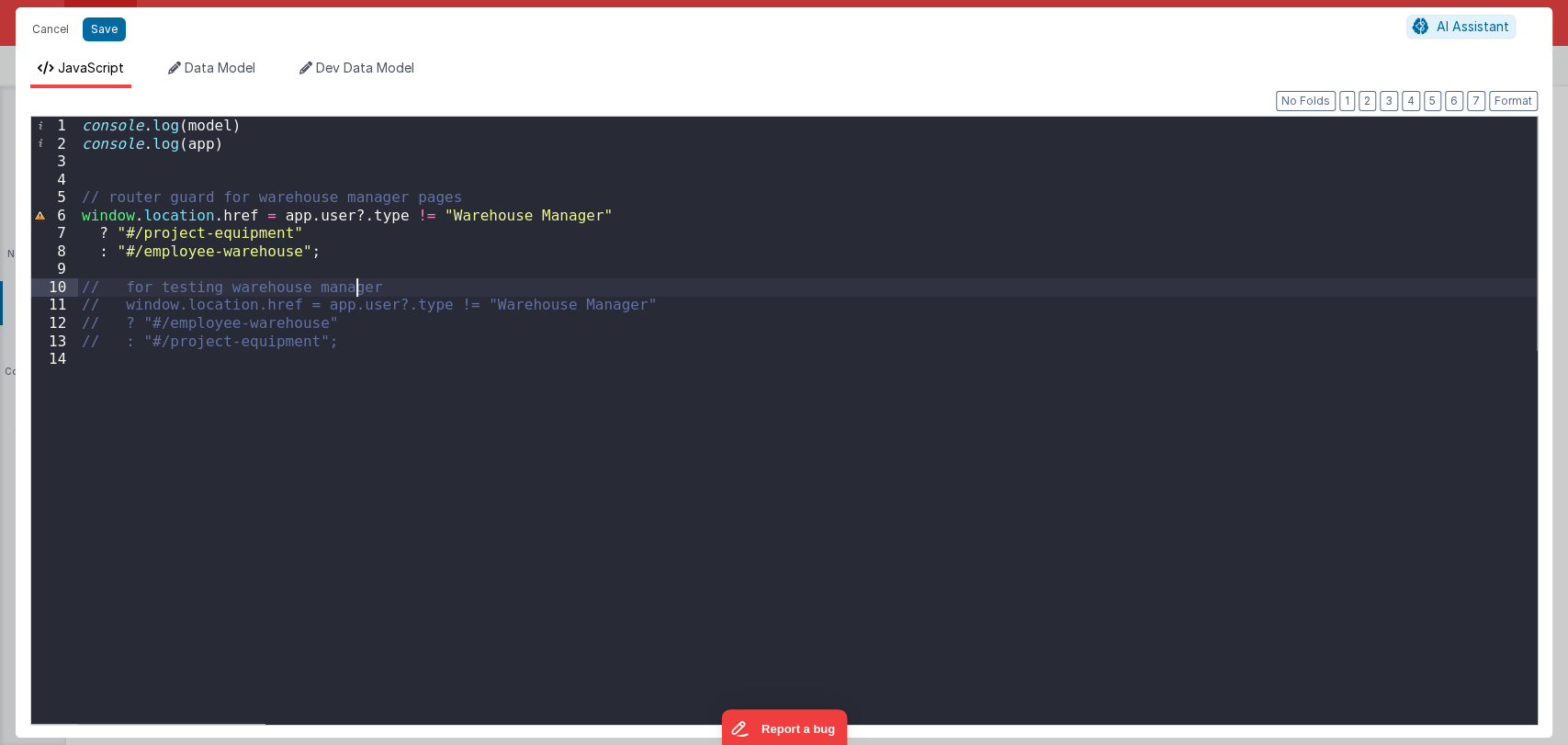
click at [292, 215] on div "console . log ( model ) console . log ( app ) // router guard for warehouse man…" at bounding box center [807, 438] width 1459 height 644
click at [96, 22] on button "Save" at bounding box center [104, 29] width 43 height 24
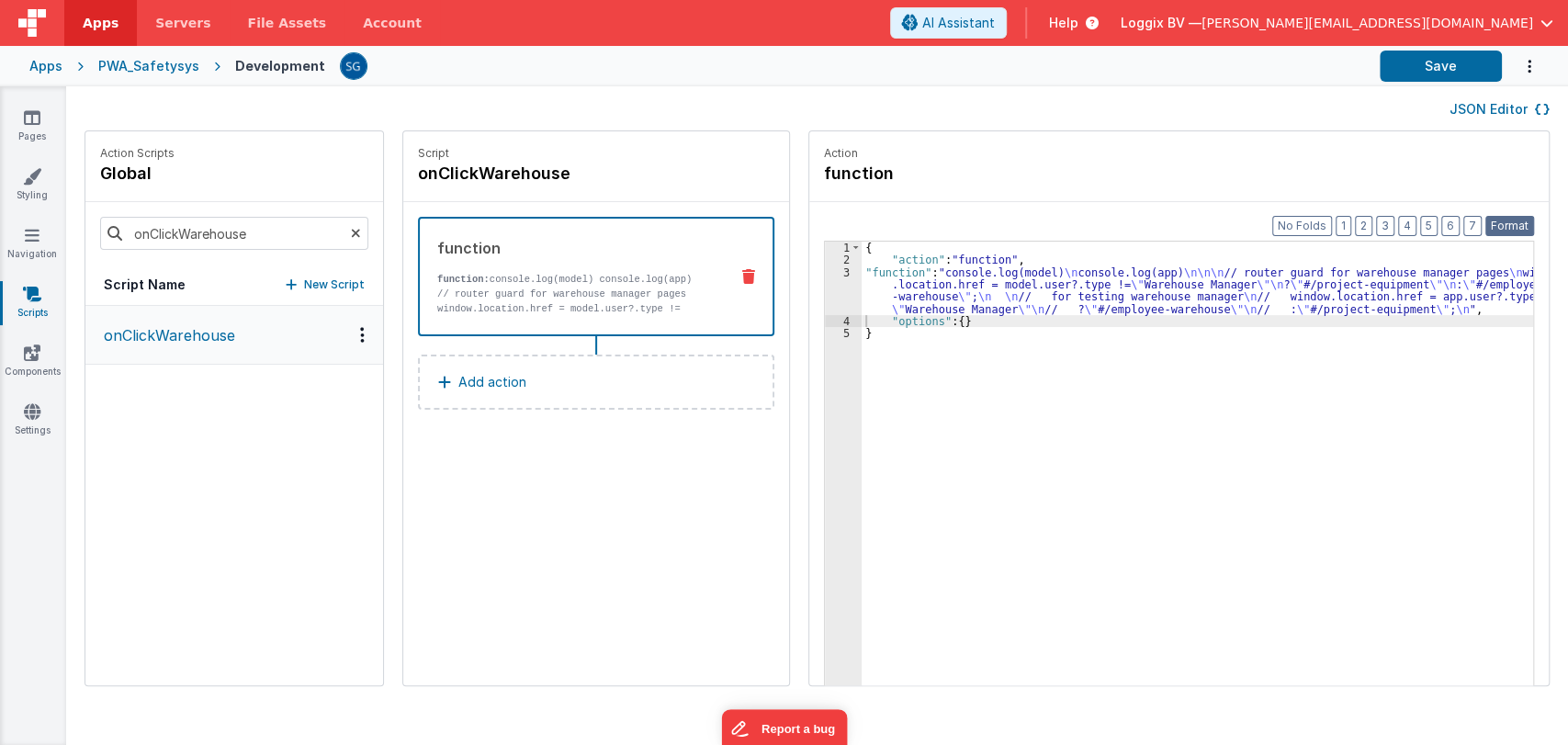
click at [1520, 227] on button "Format" at bounding box center [1510, 226] width 49 height 20
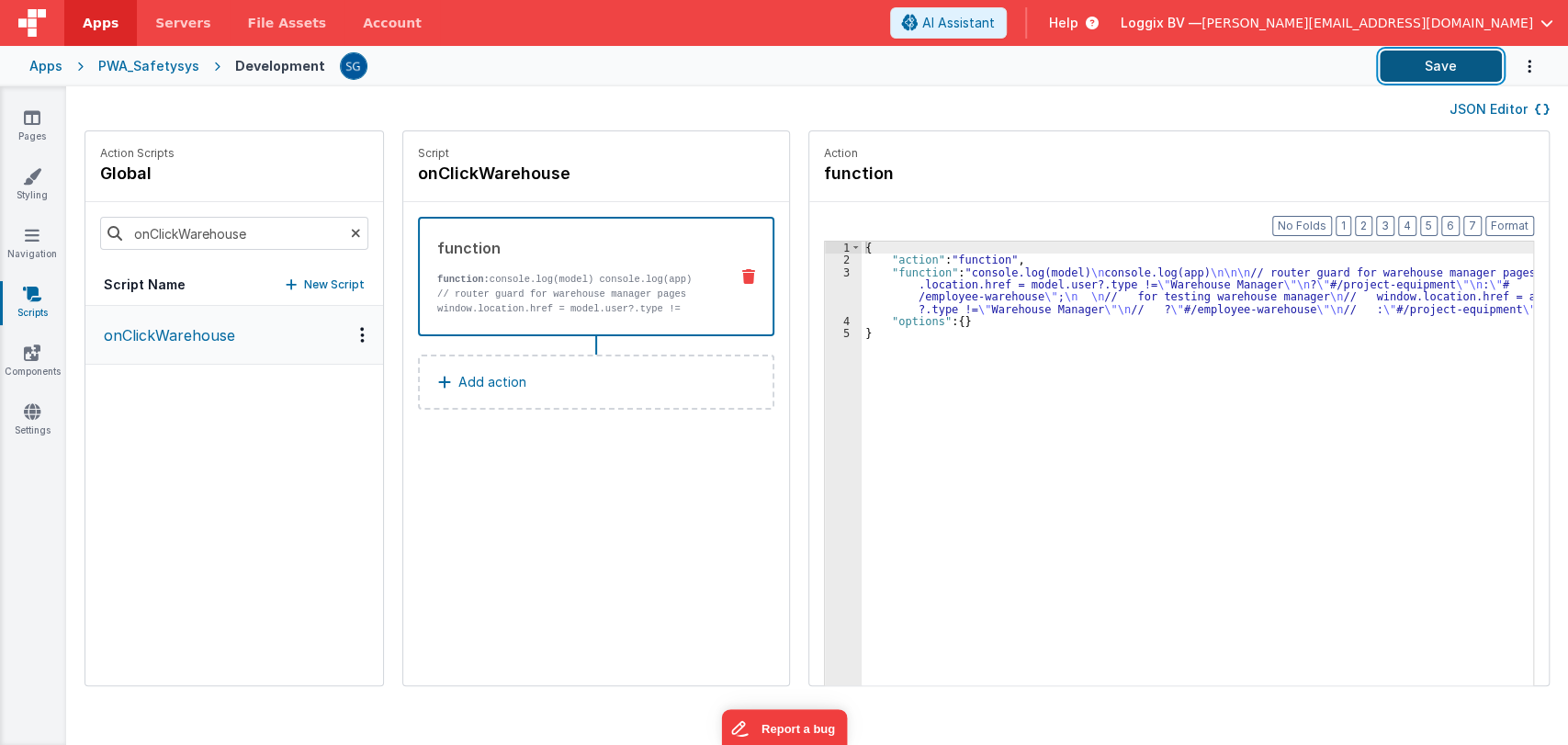
click at [1445, 68] on button "Save" at bounding box center [1440, 66] width 123 height 31
click at [23, 130] on link "Pages" at bounding box center [32, 127] width 66 height 37
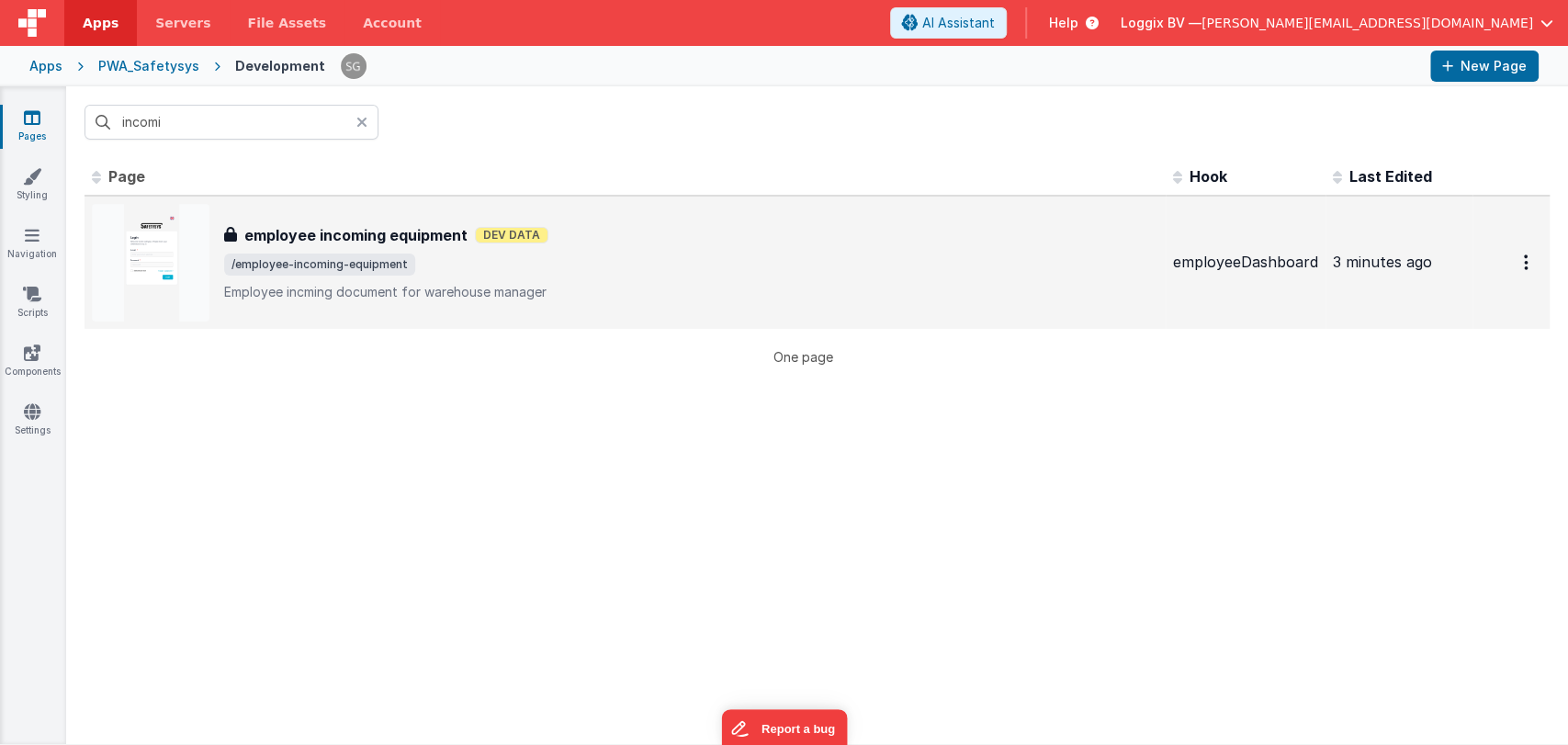
click at [380, 224] on h3 "employee incoming equipment" at bounding box center [355, 235] width 223 height 22
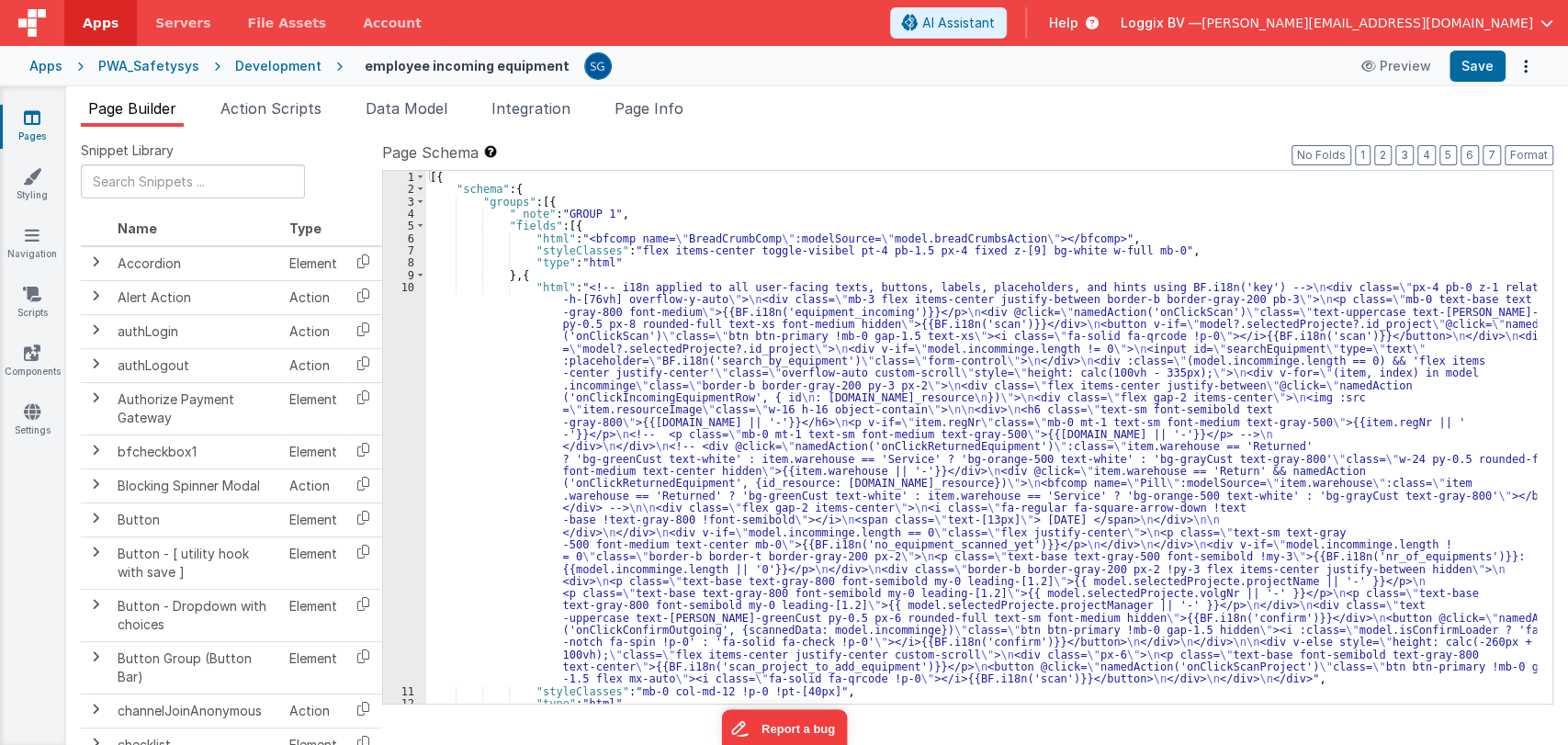
click at [564, 386] on div "[{ "schema" : { "groups" : [{ "_note" : "GROUP 1" , "fields" : [{ "html" : "<bf…" at bounding box center [981, 450] width 1111 height 558
click at [441, 316] on div "[{ "schema" : { "groups" : [{ "_note" : "GROUP 1" , "fields" : [{ "html" : "<bf…" at bounding box center [981, 450] width 1111 height 558
click at [409, 285] on div "10" at bounding box center [405, 483] width 43 height 404
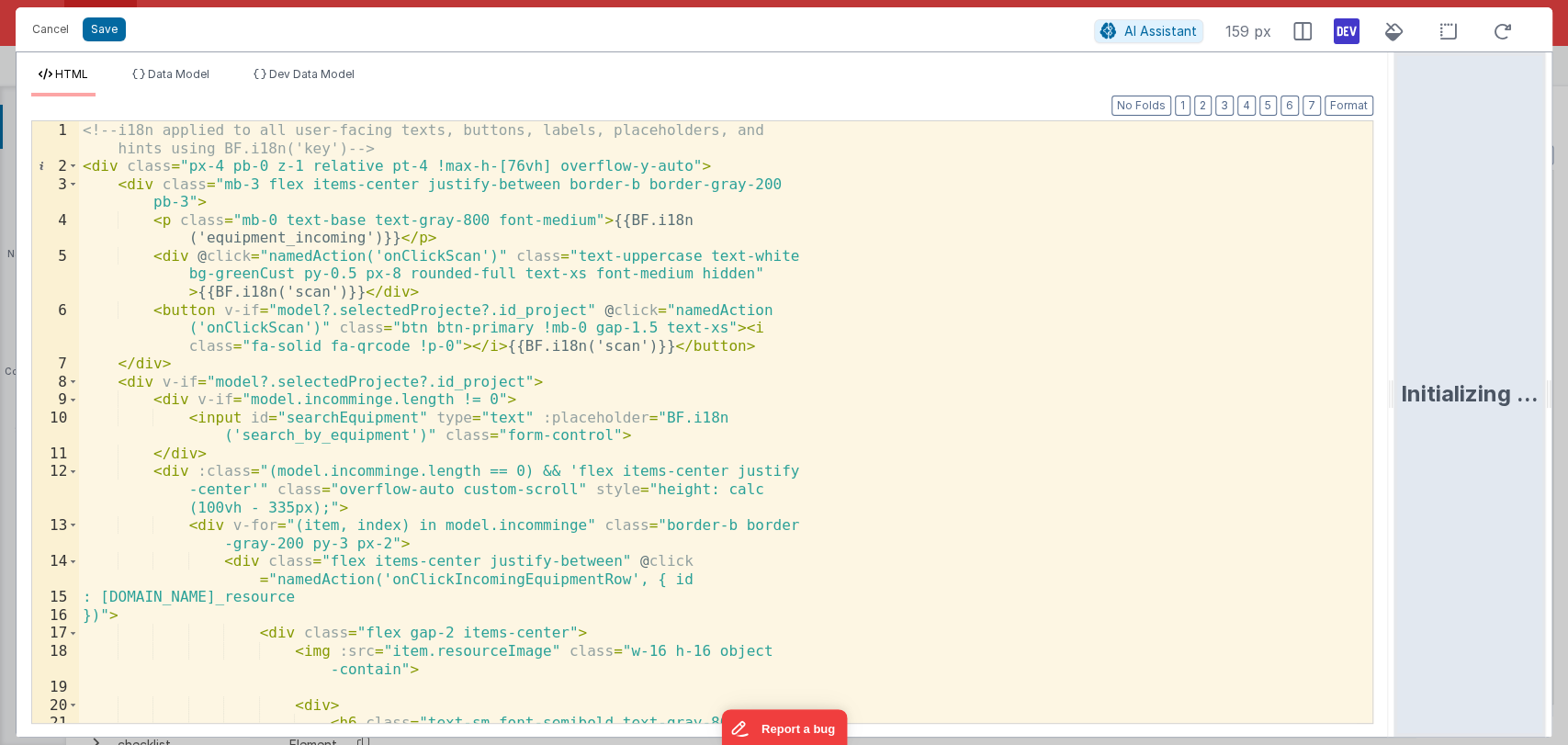
drag, startPoint x: 779, startPoint y: 399, endPoint x: 1566, endPoint y: 406, distance: 787.0
click at [1566, 406] on html "Cancel Save AI Assistant 159 px HTML Data Model Dev Data Model Format 7 6 5 4 3…" at bounding box center [784, 372] width 1568 height 745
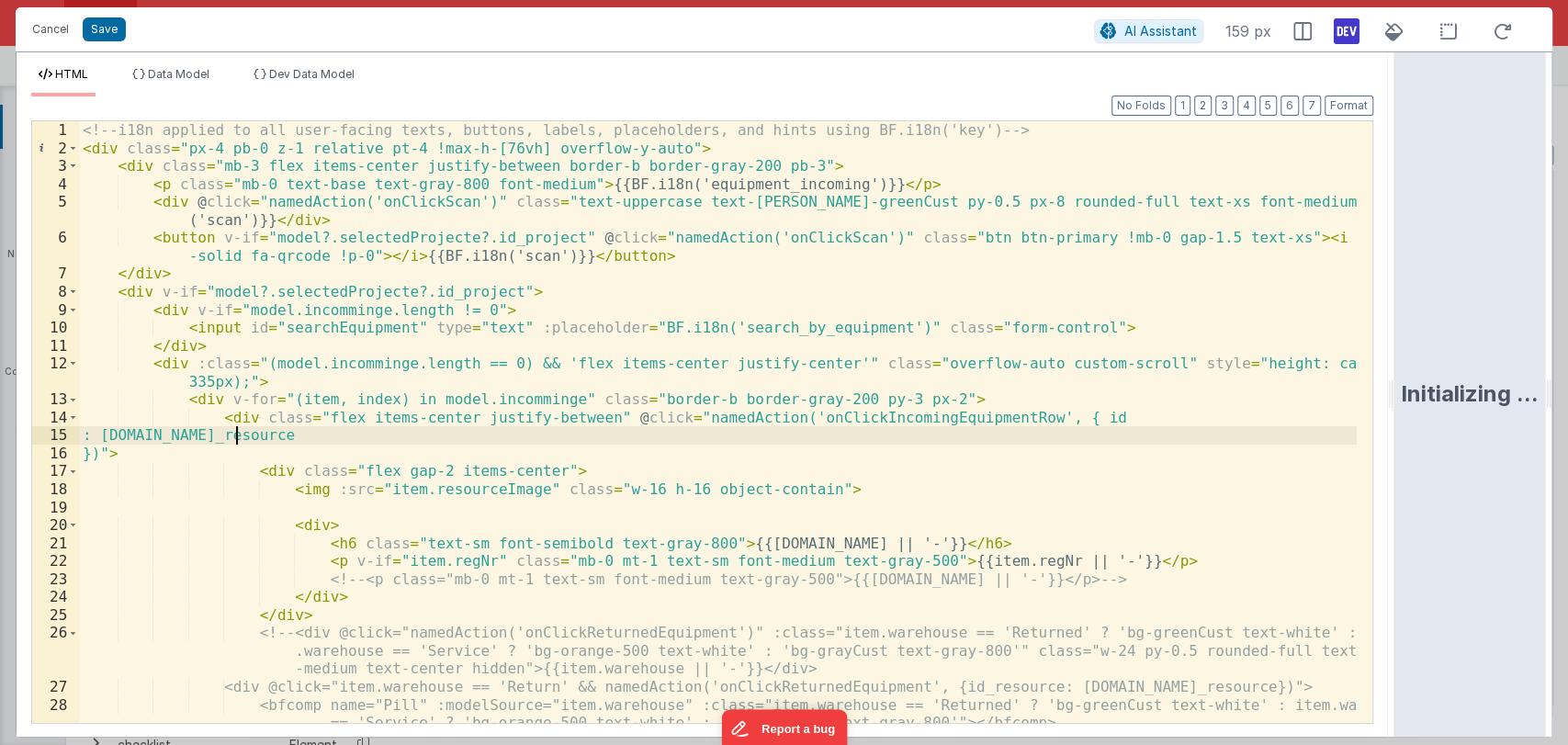
click at [1057, 427] on div "<!-- i18n applied to all user-facing texts, buttons, labels, placeholders, and …" at bounding box center [717, 440] width 1278 height 638
click at [910, 484] on div "<!-- i18n applied to all user-facing texts, buttons, labels, placeholders, and …" at bounding box center [717, 440] width 1278 height 638
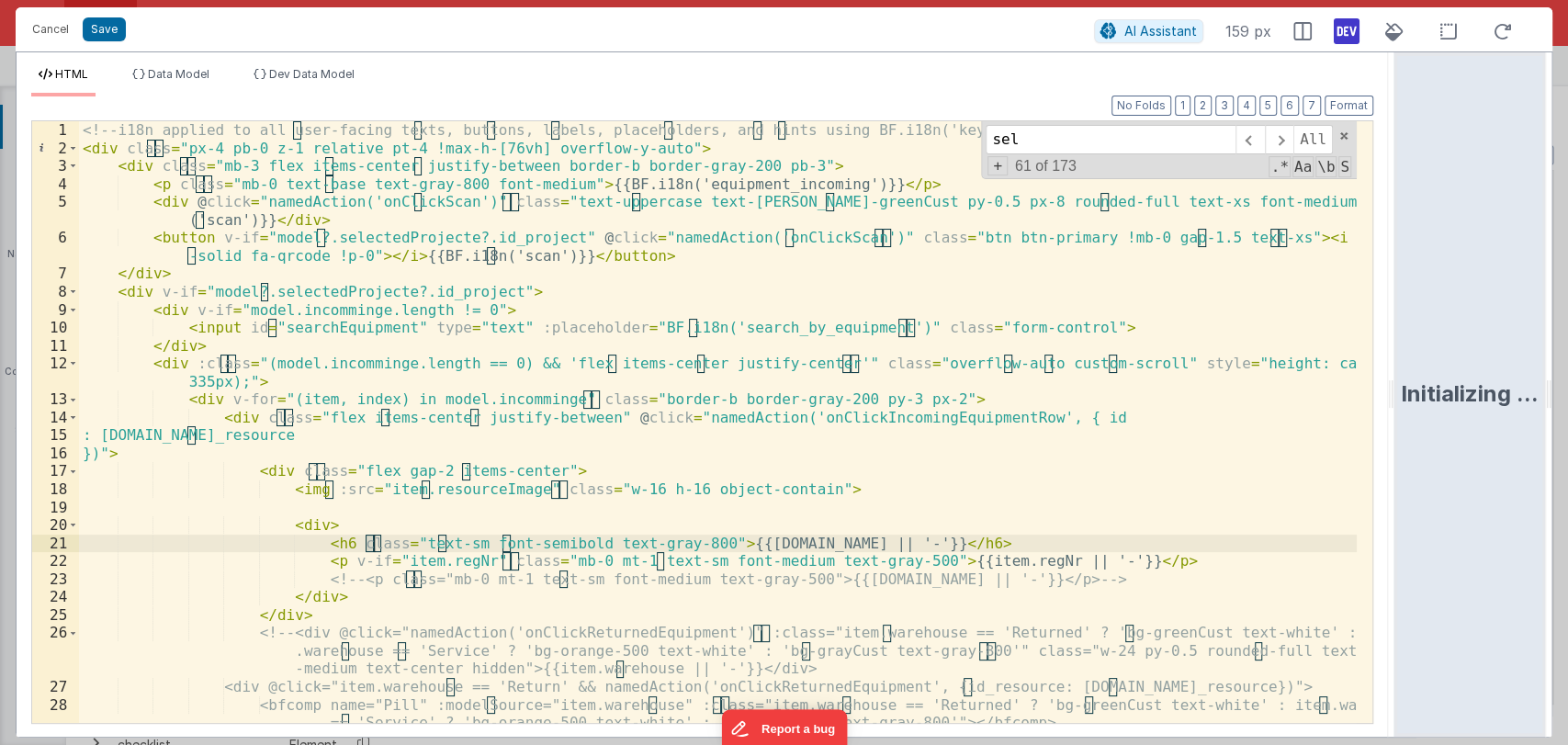
scroll to position [652, 0]
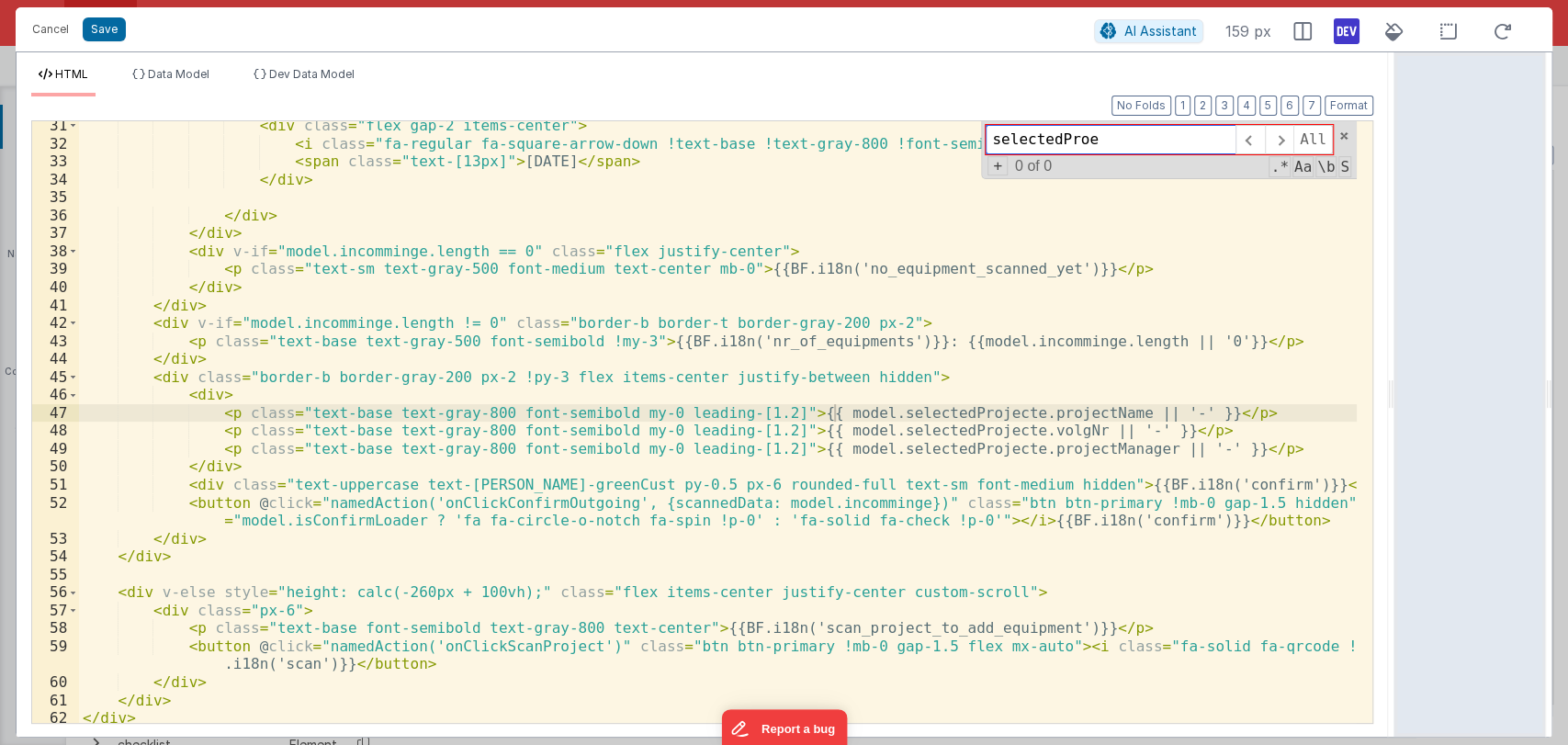
click at [1098, 133] on input "selectedProe" at bounding box center [1111, 139] width 250 height 29
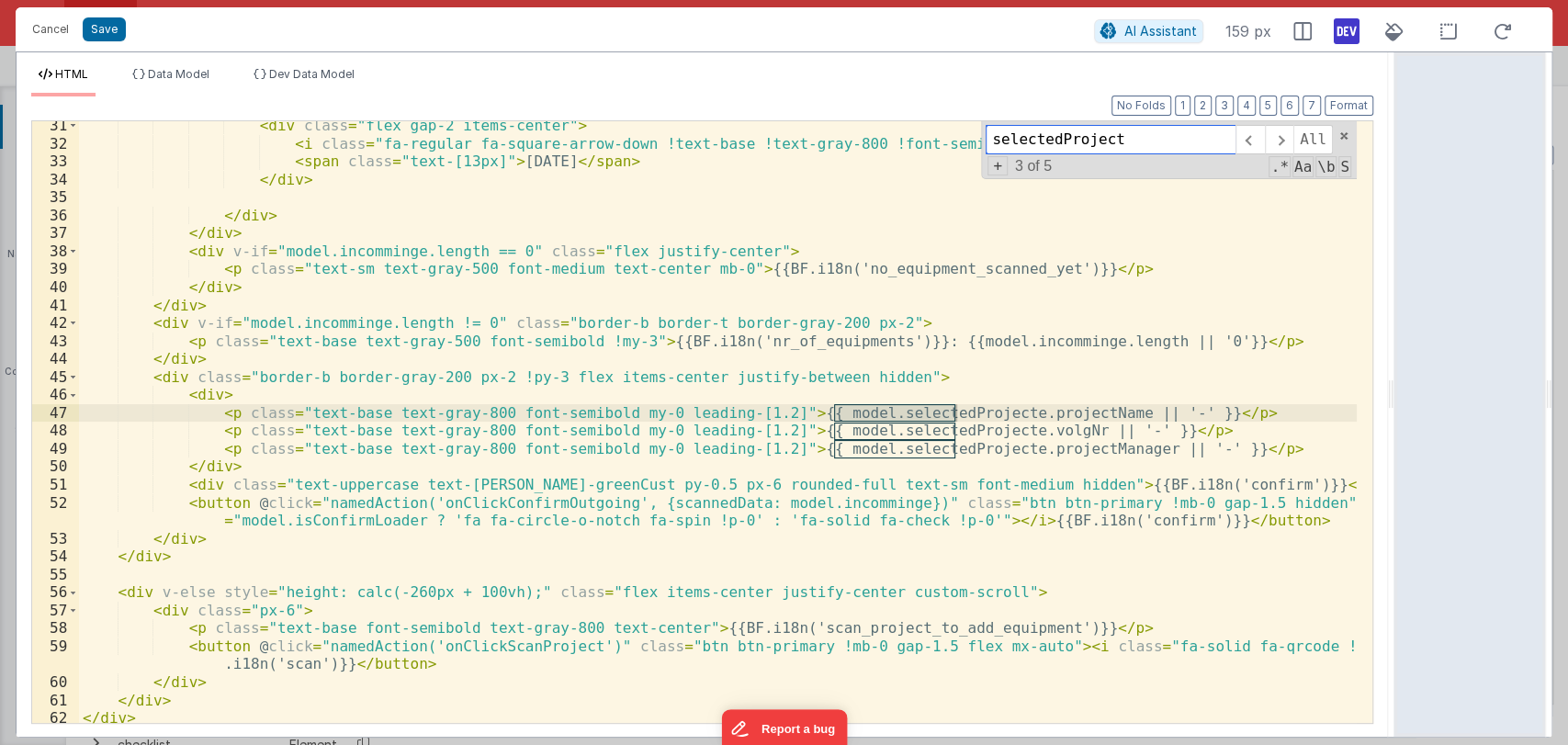
type input "selectedProject"
click at [173, 396] on div "< div class = "flex gap-2 items-center" > < i class = "fa-regular fa-square-arr…" at bounding box center [717, 435] width 1278 height 638
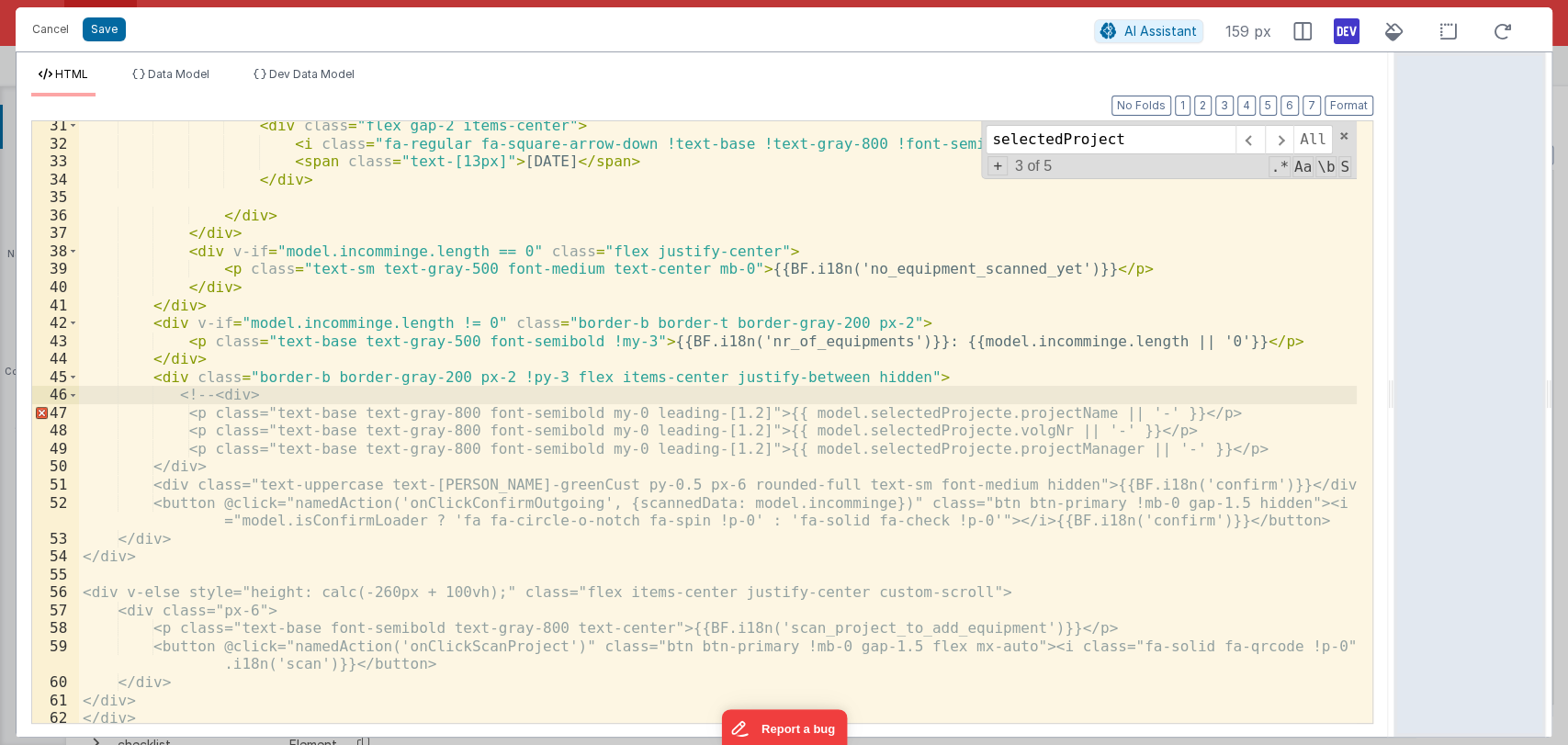
click at [292, 459] on div "< div class = "flex gap-2 items-center" > < i class = "fa-regular fa-square-arr…" at bounding box center [717, 435] width 1278 height 638
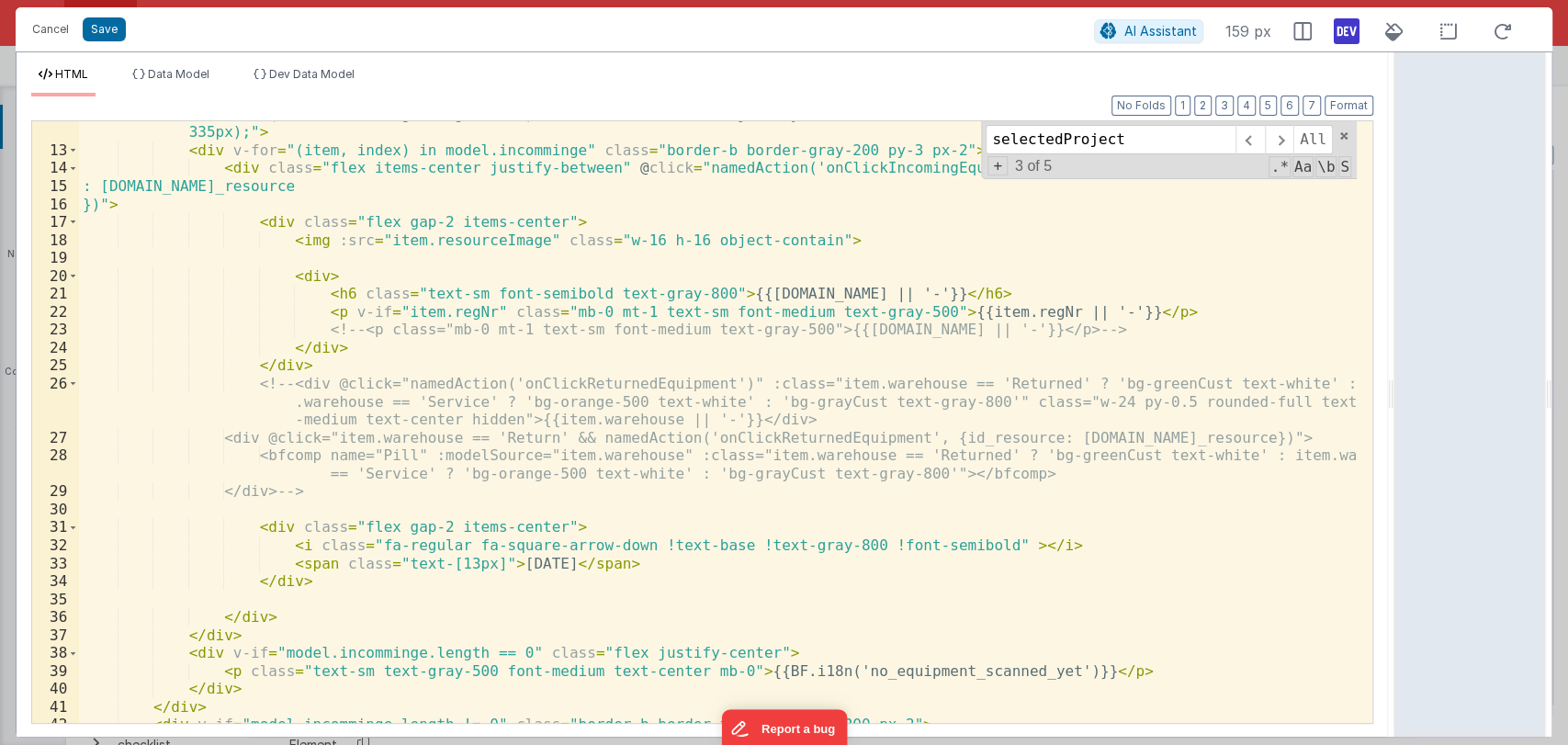
scroll to position [248, 0]
click at [1257, 141] on span at bounding box center [1249, 139] width 28 height 29
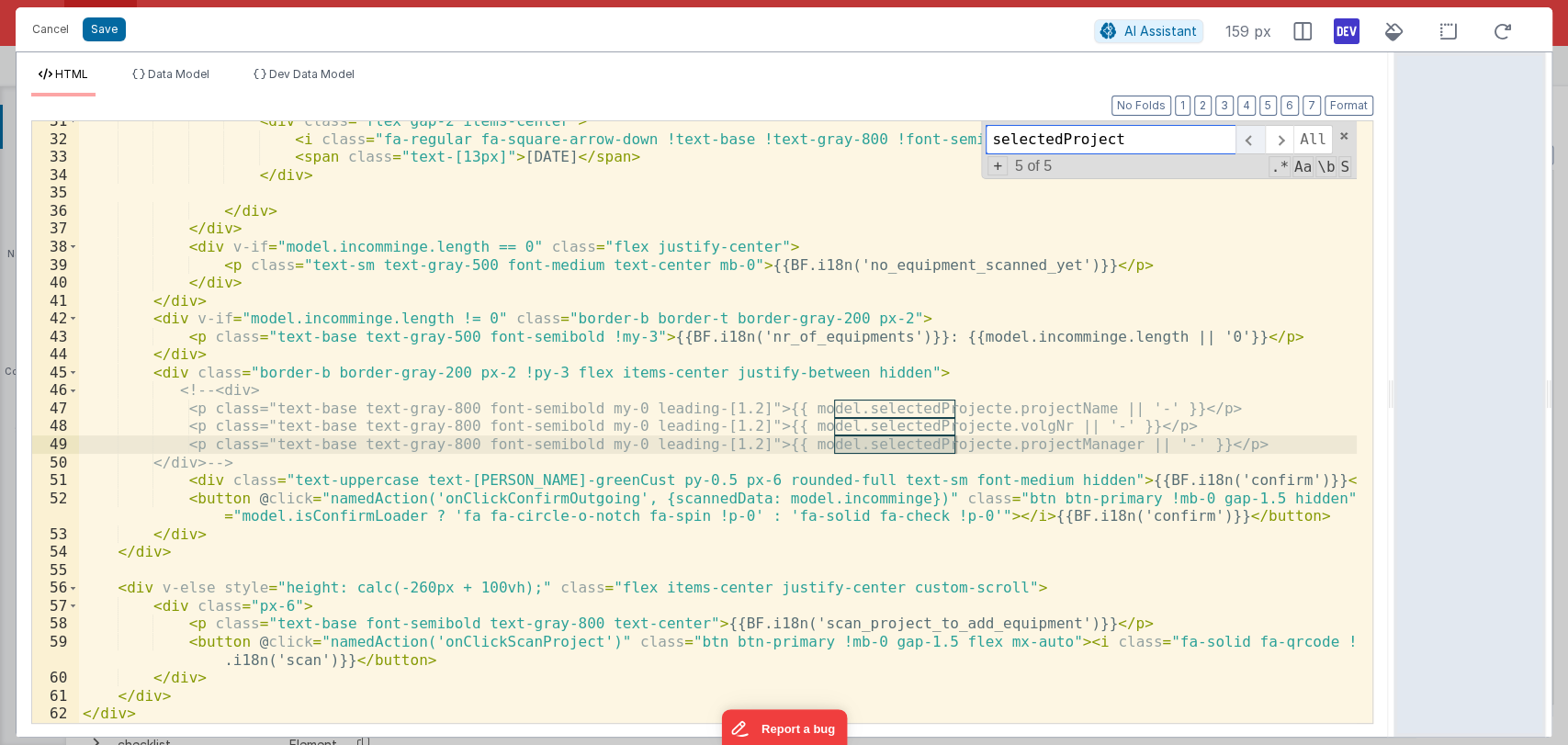
scroll to position [655, 0]
click at [1257, 141] on span at bounding box center [1249, 139] width 28 height 29
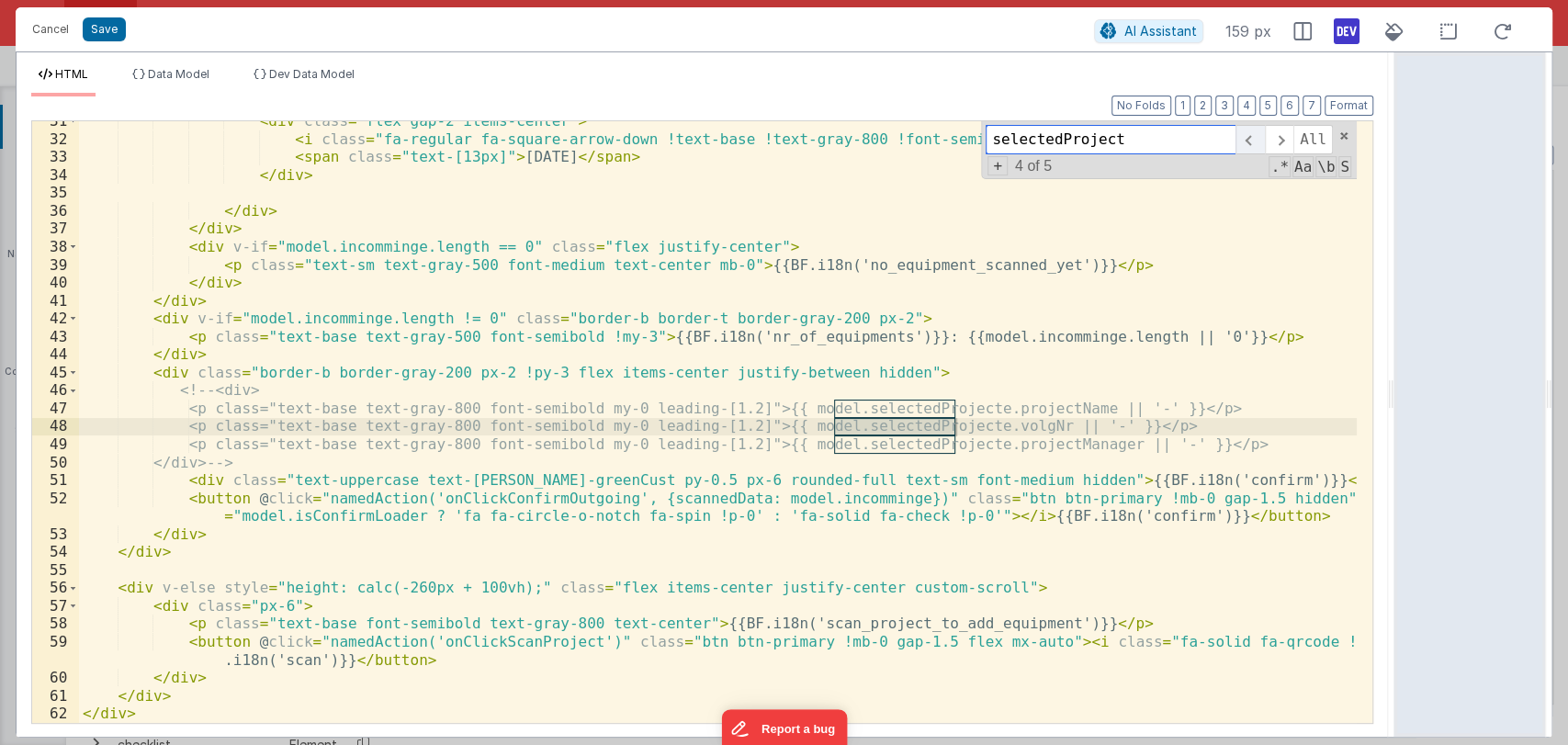
click at [1257, 141] on span at bounding box center [1249, 139] width 28 height 29
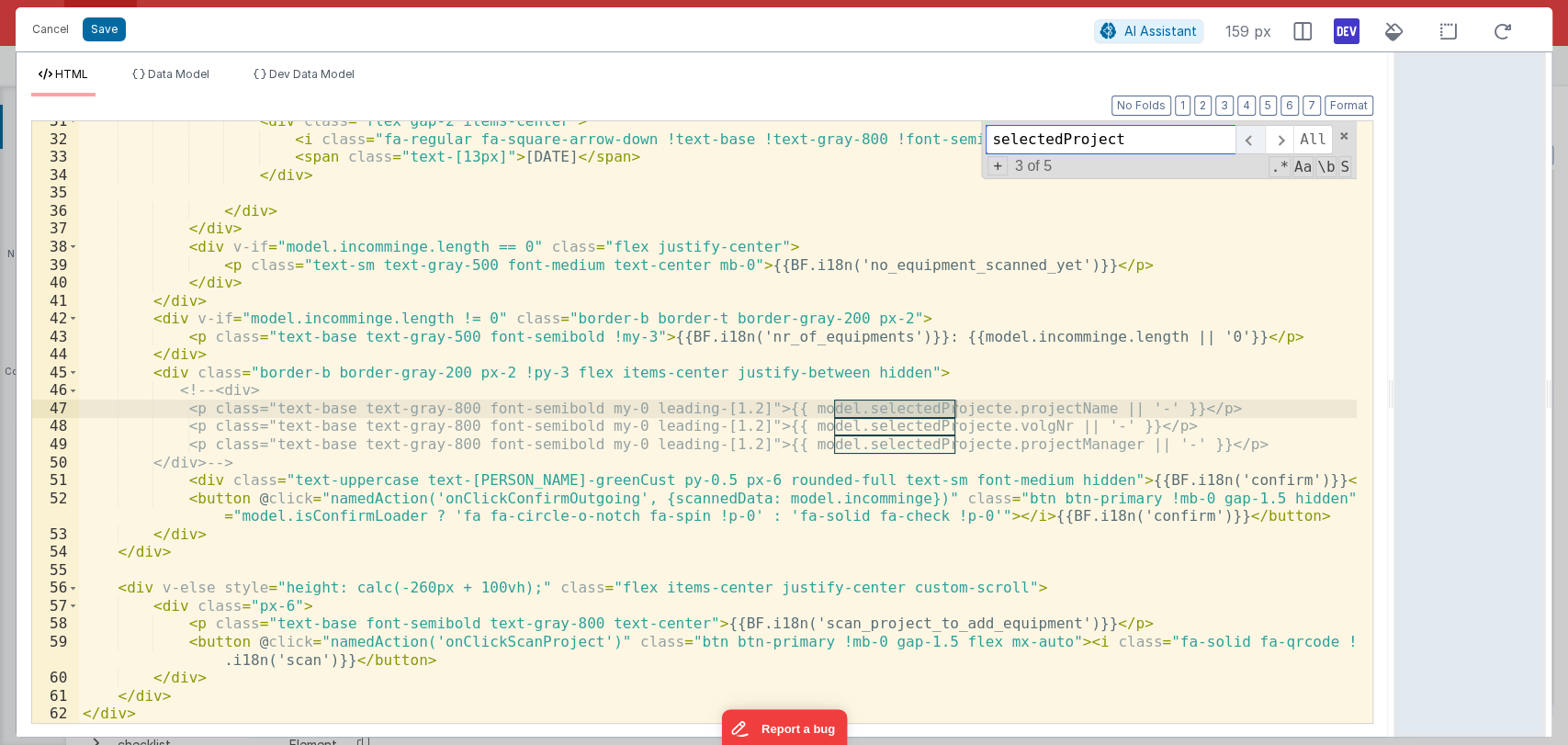
click at [1257, 141] on span at bounding box center [1249, 139] width 28 height 29
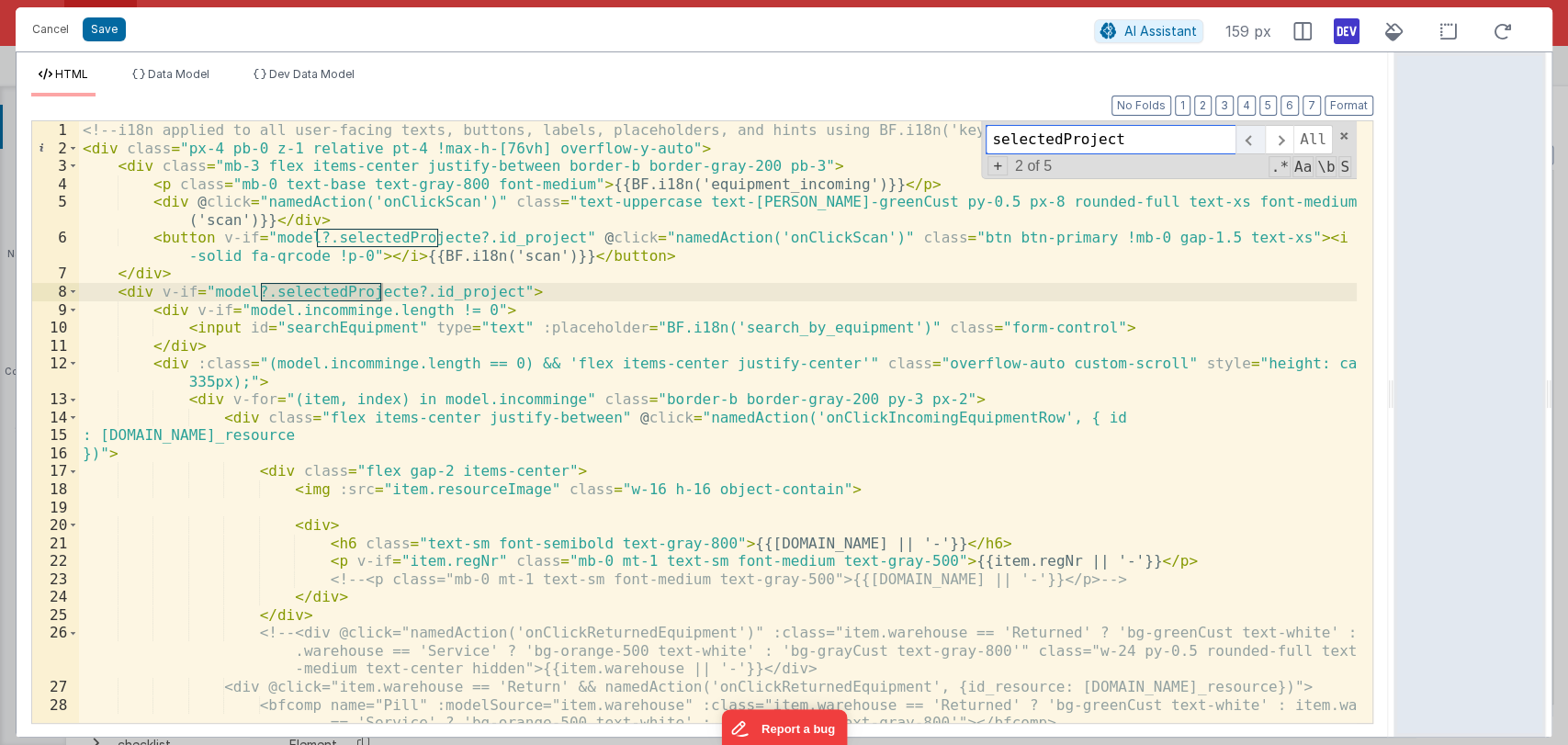
scroll to position [0, 0]
click at [517, 294] on div "<!-- i18n applied to all user-facing texts, buttons, labels, placeholders, and …" at bounding box center [717, 440] width 1278 height 638
drag, startPoint x: 116, startPoint y: 292, endPoint x: 500, endPoint y: 294, distance: 384.0
click at [500, 294] on div "<!-- i18n applied to all user-facing texts, buttons, labels, placeholders, and …" at bounding box center [717, 440] width 1278 height 638
click at [516, 294] on div "<!-- i18n applied to all user-facing texts, buttons, labels, placeholders, and …" at bounding box center [717, 423] width 1278 height 602
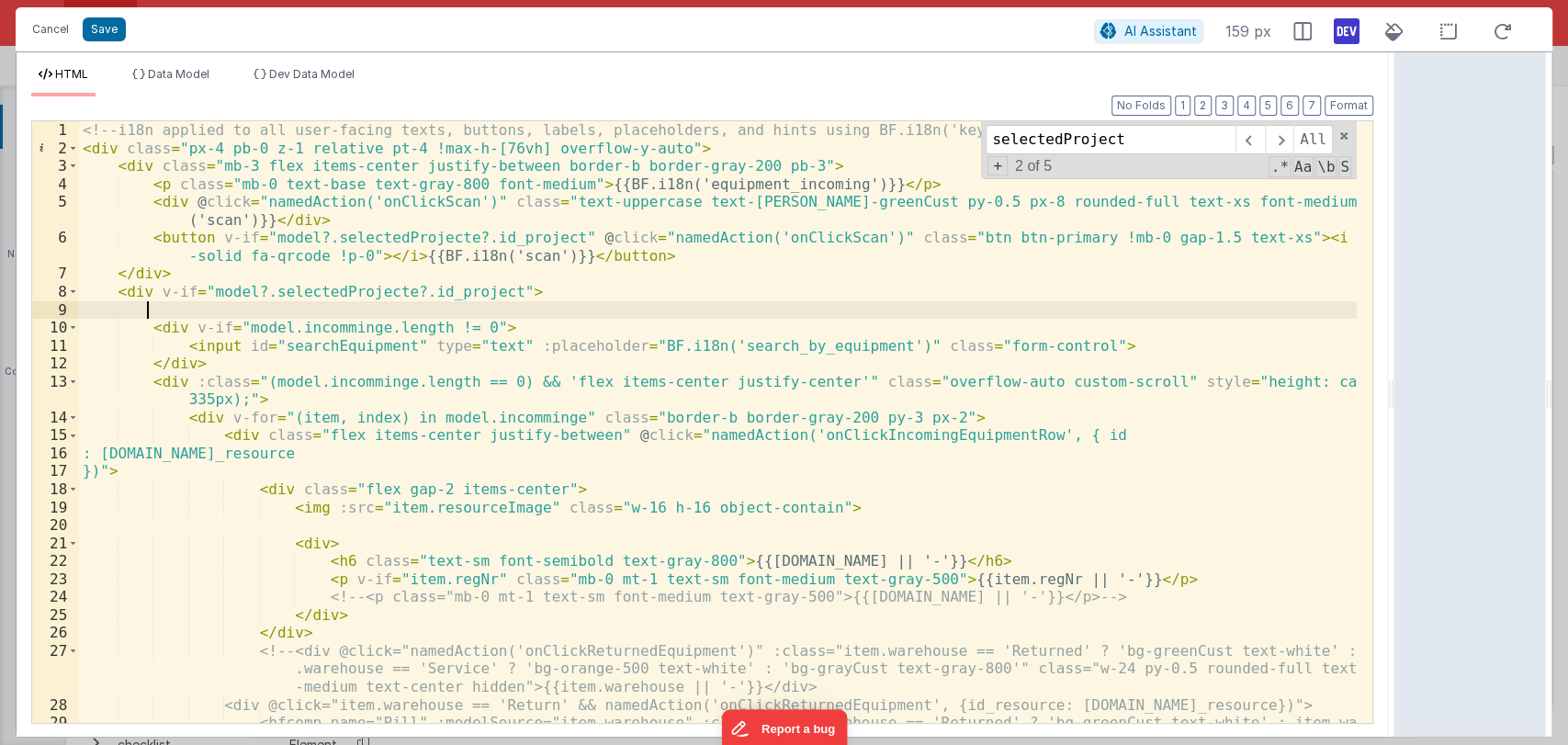
paste textarea
click at [110, 288] on div "<!-- i18n applied to all user-facing texts, buttons, labels, placeholders, and …" at bounding box center [717, 450] width 1278 height 656
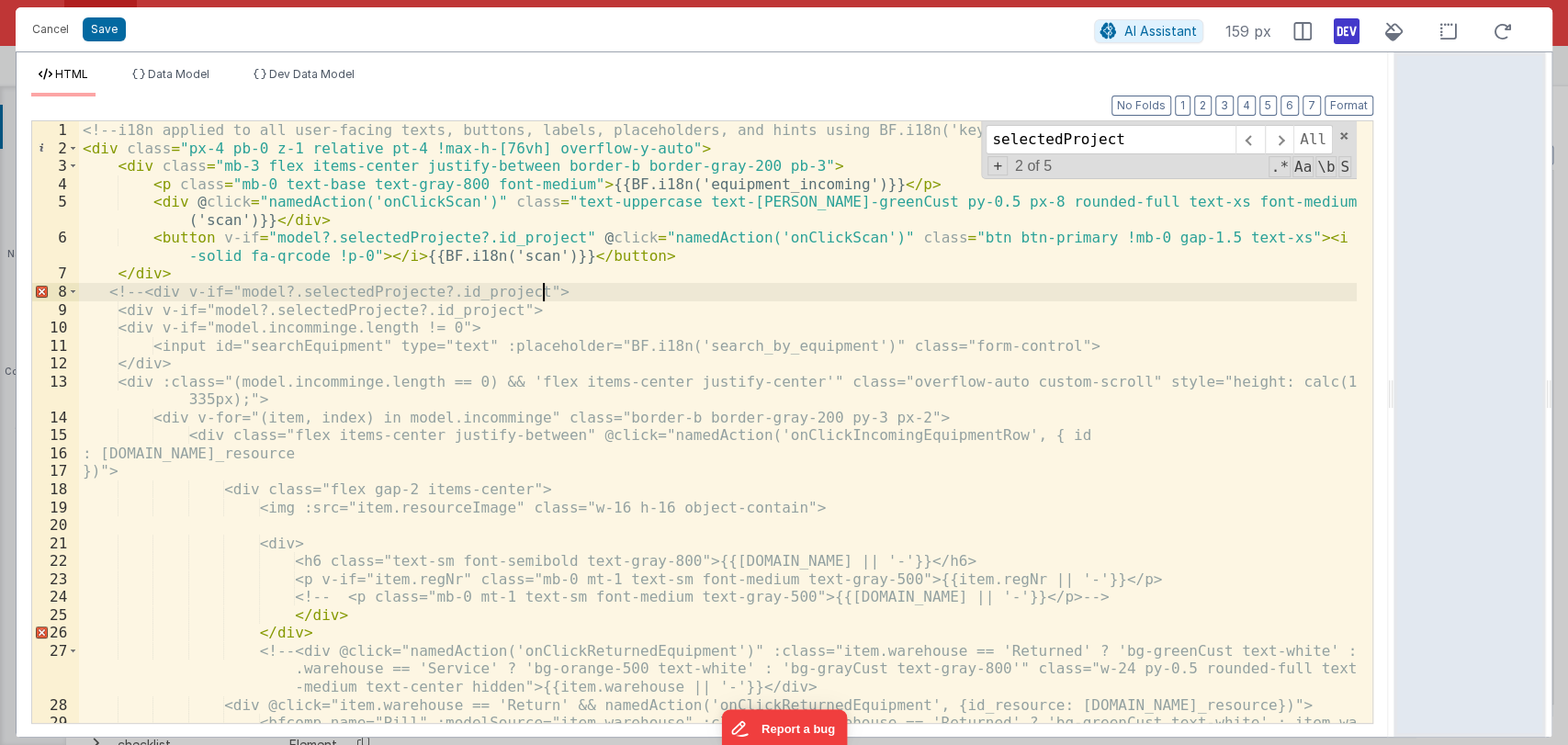
click at [626, 287] on div "<!-- i18n applied to all user-facing texts, buttons, labels, placeholders, and …" at bounding box center [717, 450] width 1278 height 656
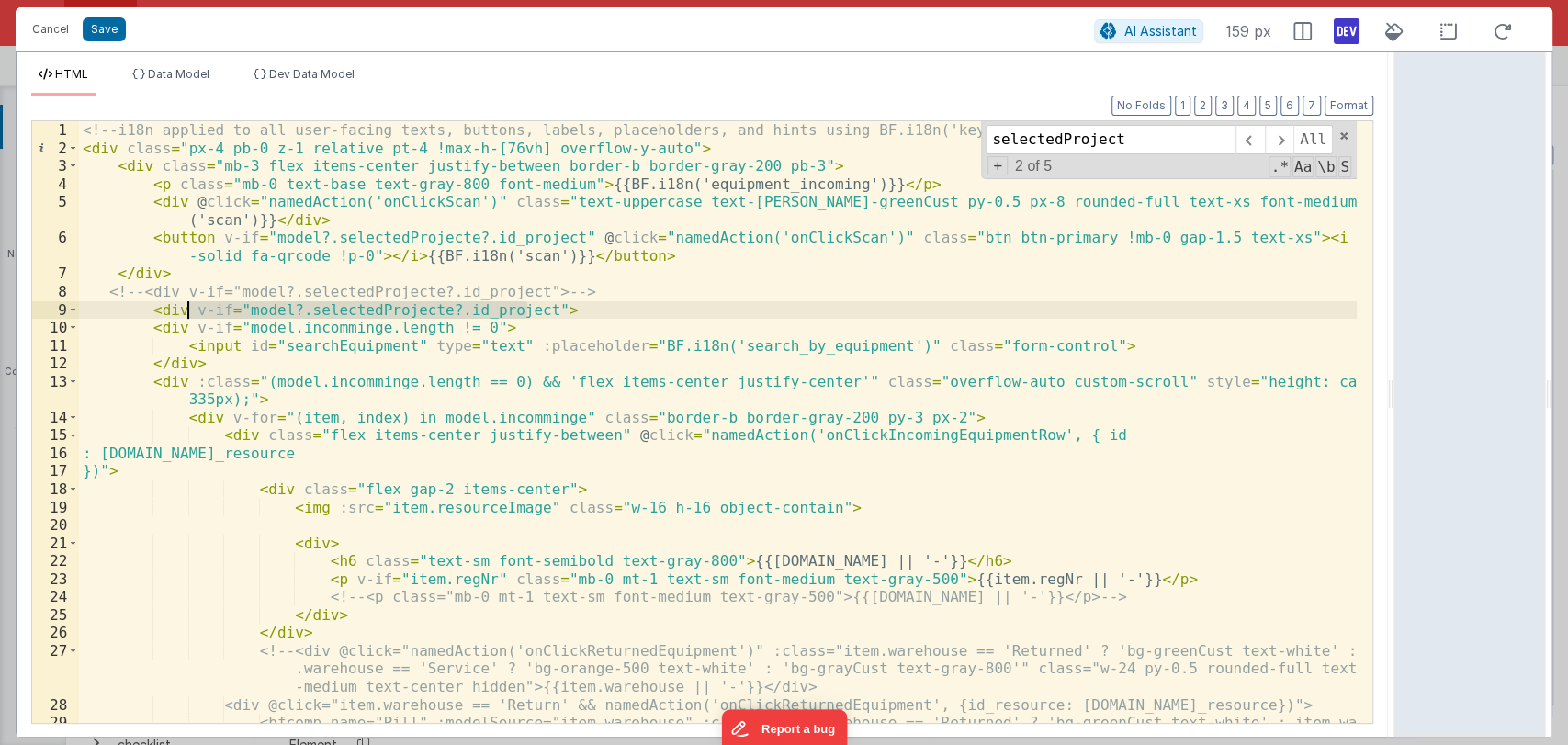
drag, startPoint x: 524, startPoint y: 309, endPoint x: 188, endPoint y: 311, distance: 336.0
click at [188, 311] on div "<!-- i18n applied to all user-facing texts, buttons, labels, placeholders, and …" at bounding box center [717, 450] width 1278 height 656
click at [202, 305] on div "<!-- i18n applied to all user-facing texts, buttons, labels, placeholders, and …" at bounding box center [717, 450] width 1278 height 656
click at [643, 255] on div "<!-- i18n applied to all user-facing texts, buttons, labels, placeholders, and …" at bounding box center [717, 450] width 1278 height 656
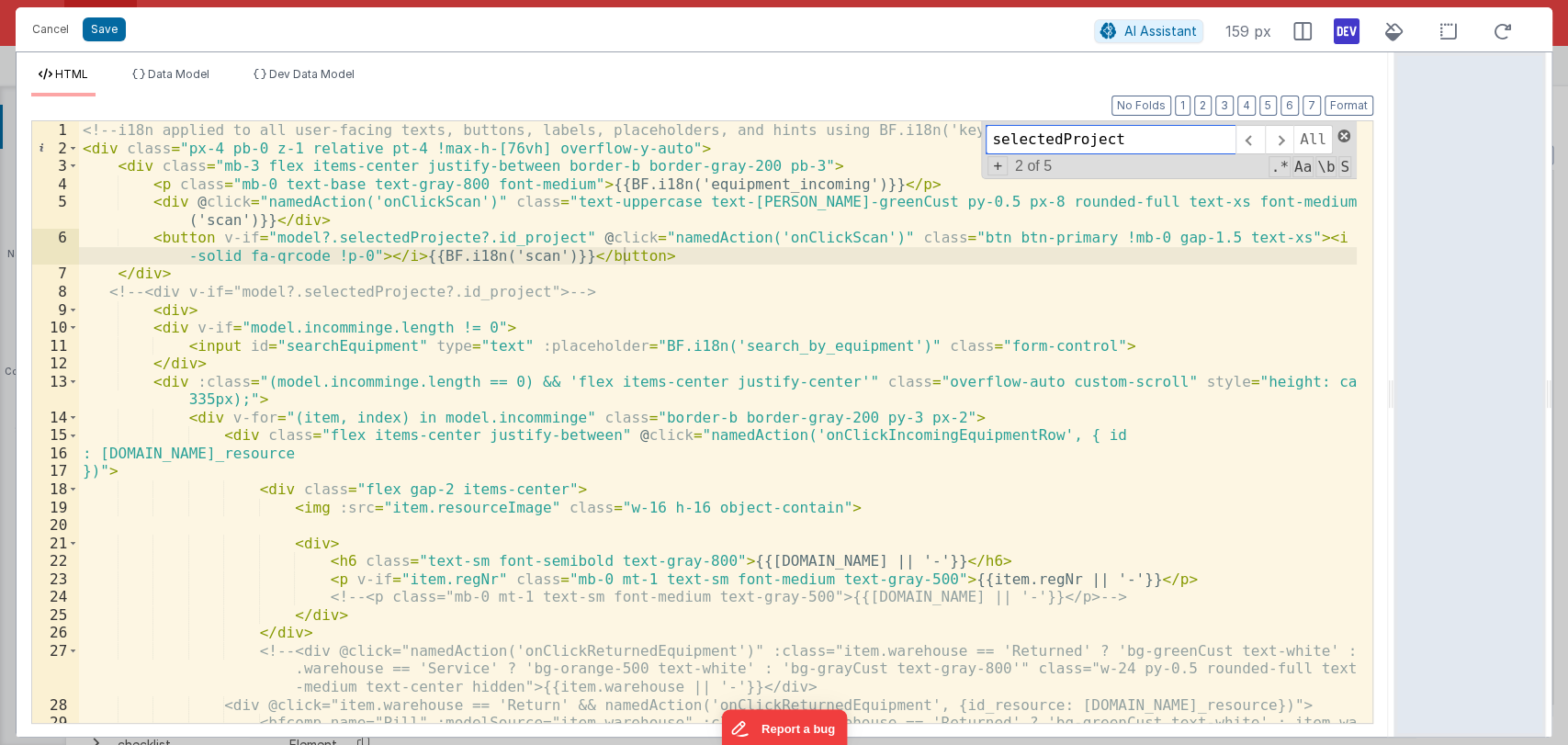
click at [1345, 135] on span at bounding box center [1343, 135] width 13 height 13
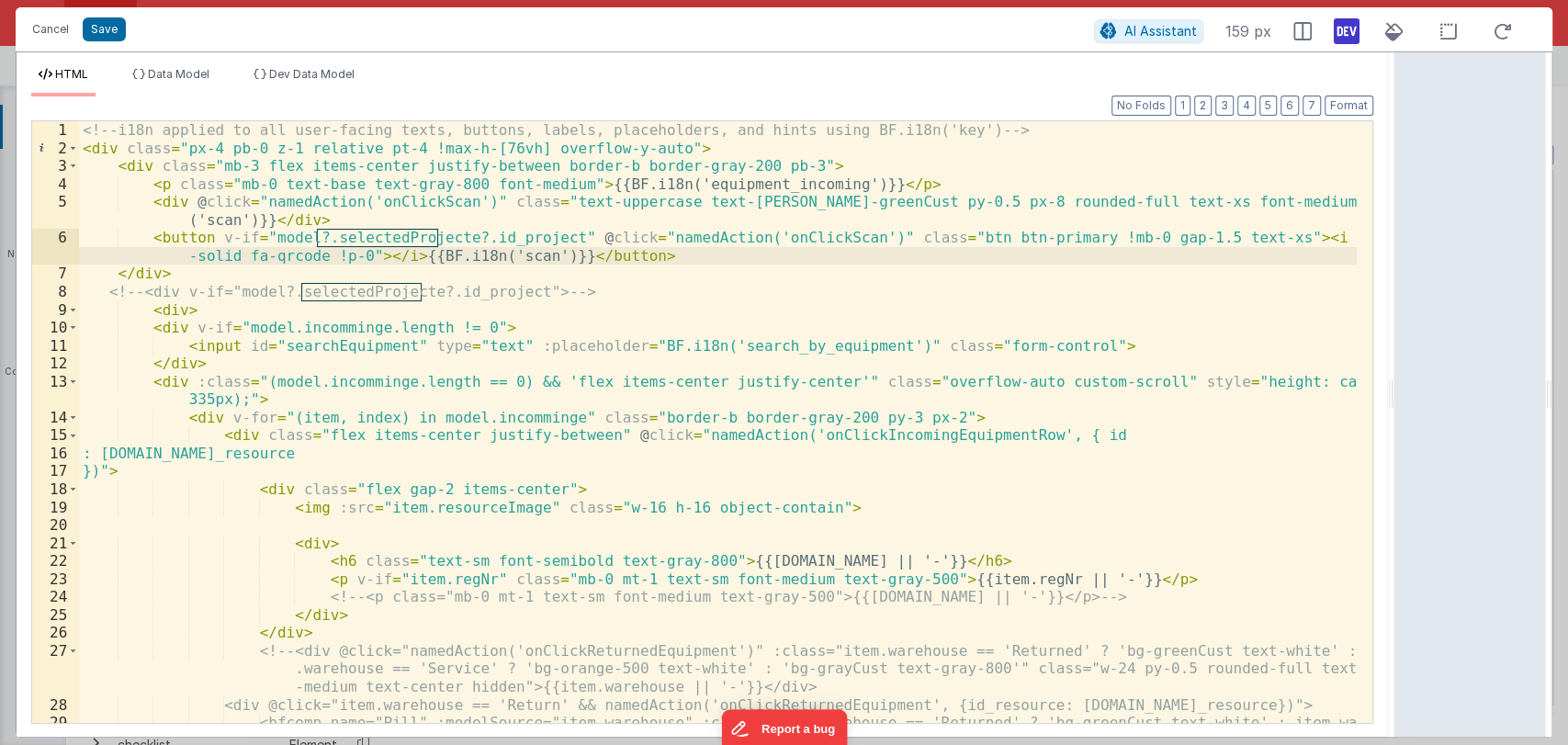
click at [378, 298] on div "<!-- i18n applied to all user-facing texts, buttons, labels, placeholders, and …" at bounding box center [717, 450] width 1278 height 656
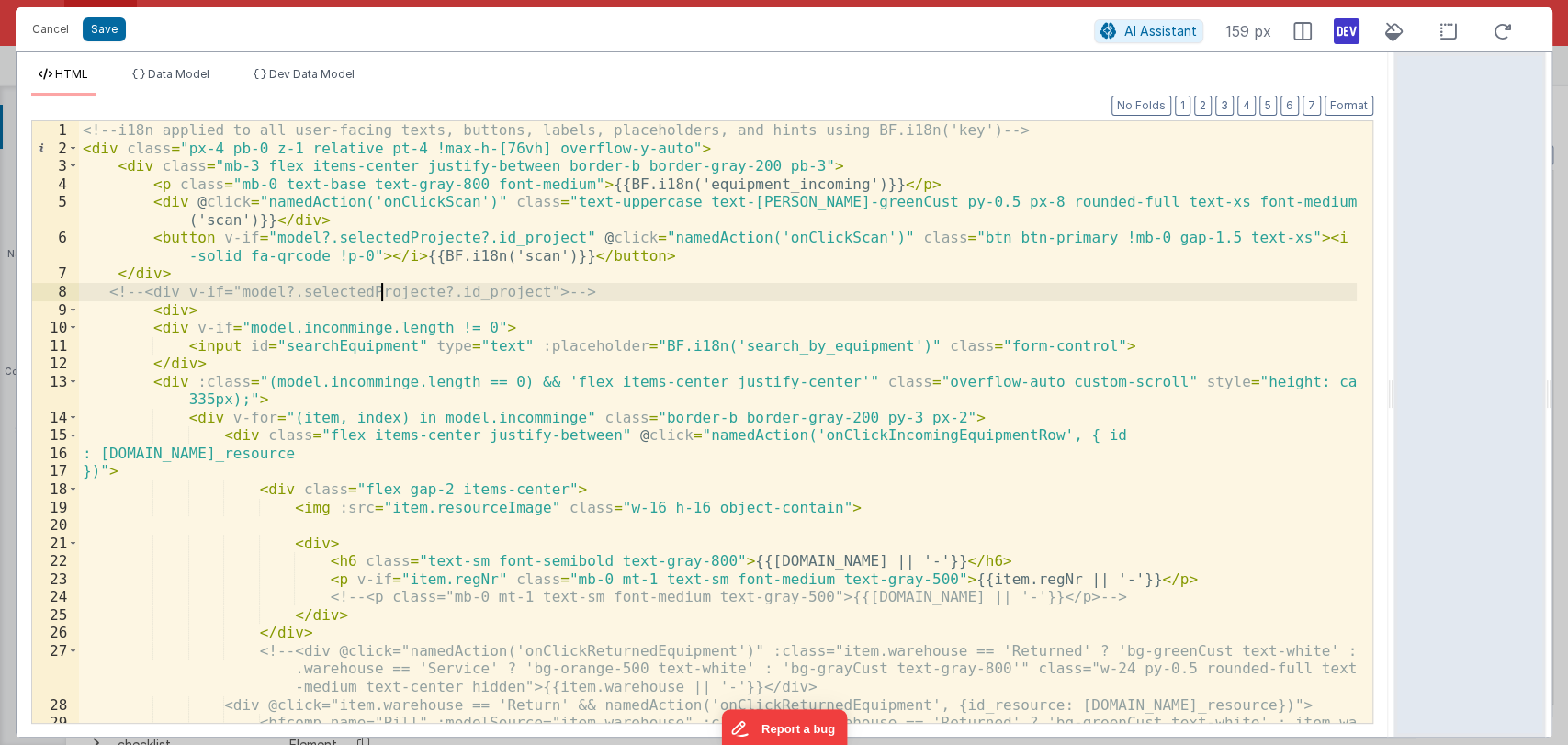
click at [378, 298] on div "<!-- i18n applied to all user-facing texts, buttons, labels, placeholders, and …" at bounding box center [717, 450] width 1278 height 656
type input "selectedProjecte"
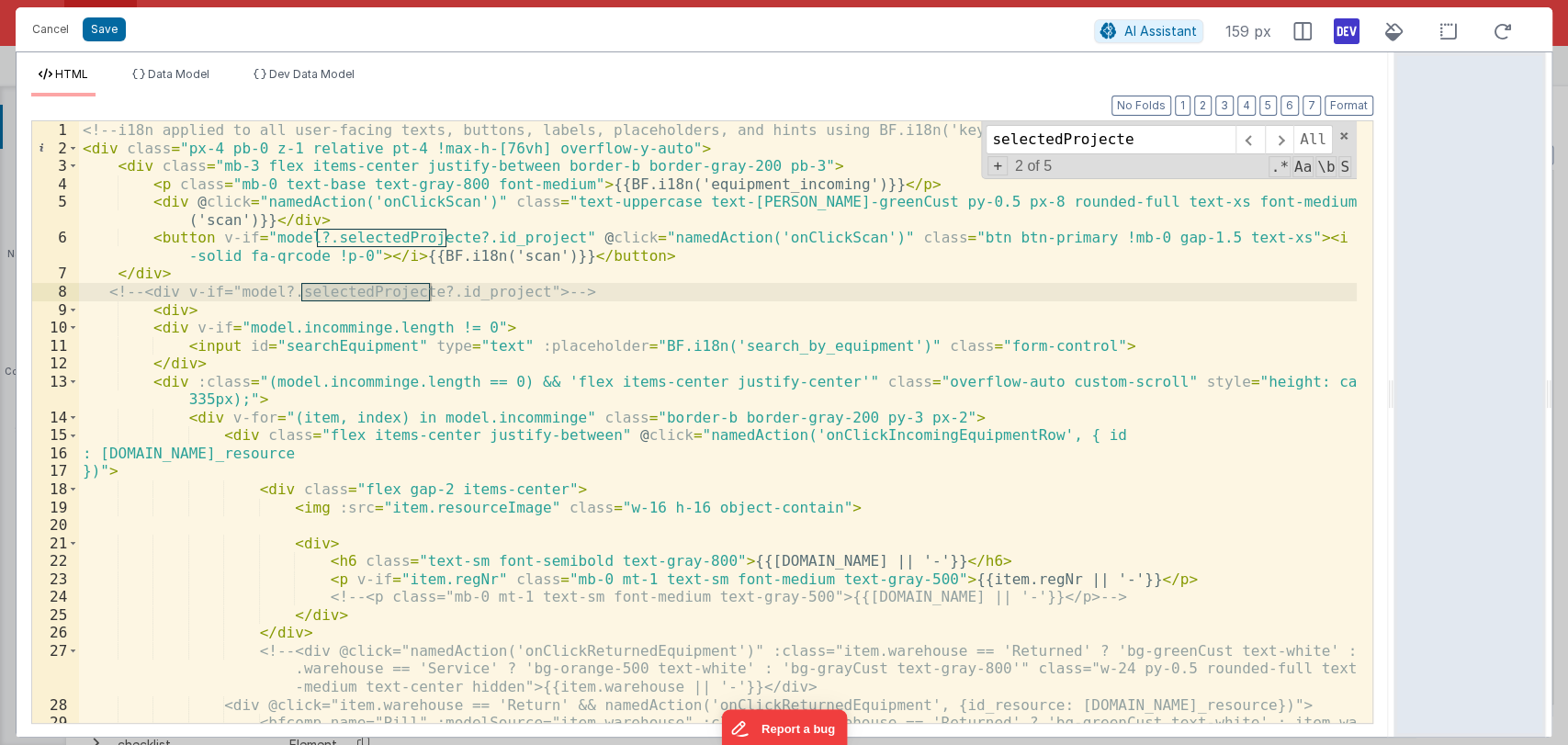
click at [686, 251] on div "<!-- i18n applied to all user-facing texts, buttons, labels, placeholders, and …" at bounding box center [717, 450] width 1278 height 656
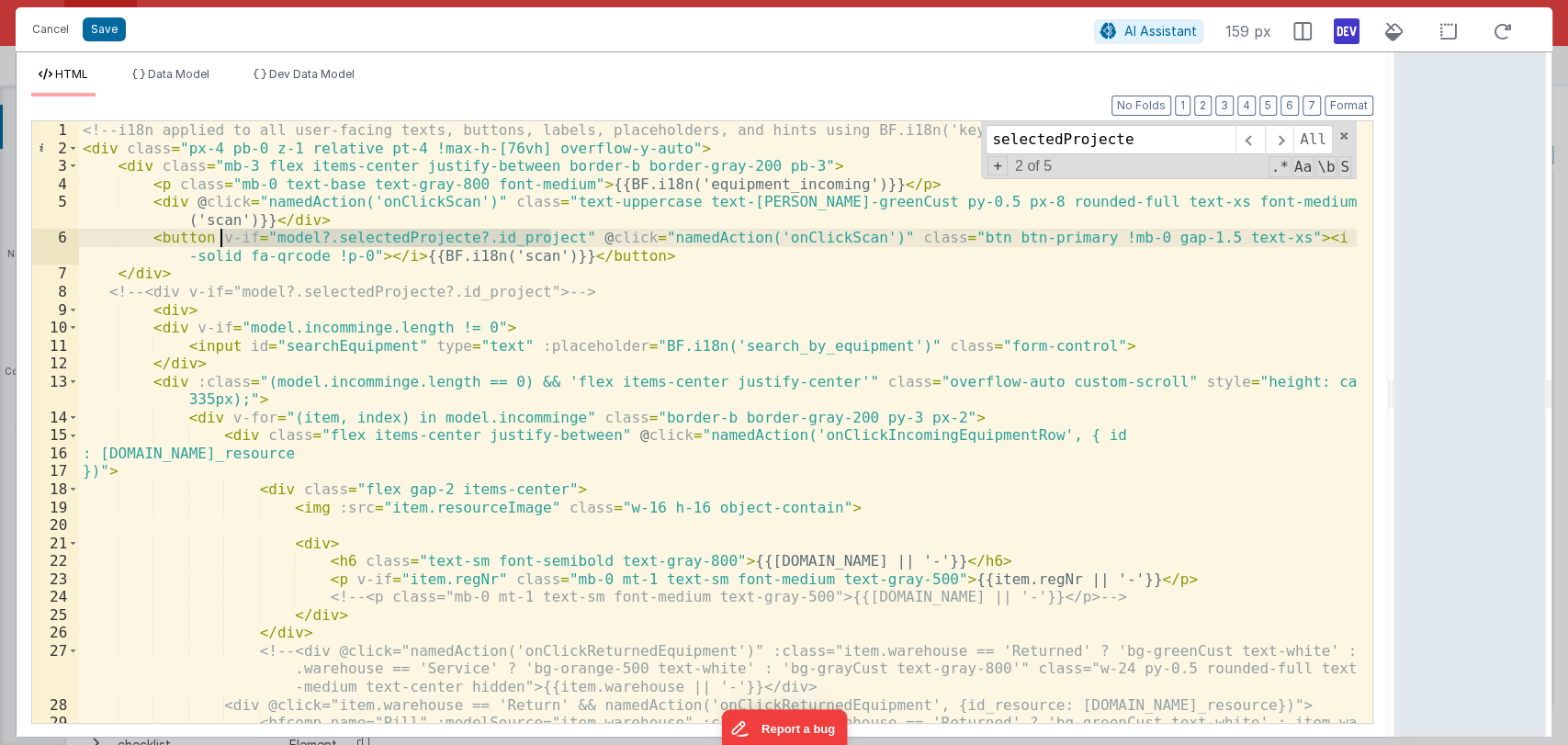
drag, startPoint x: 551, startPoint y: 231, endPoint x: 216, endPoint y: 241, distance: 335.1
click at [216, 241] on div "<!-- i18n applied to all user-facing texts, buttons, labels, placeholders, and …" at bounding box center [717, 450] width 1278 height 656
click at [637, 263] on div "<!-- i18n applied to all user-facing texts, buttons, labels, placeholders, and …" at bounding box center [717, 450] width 1278 height 656
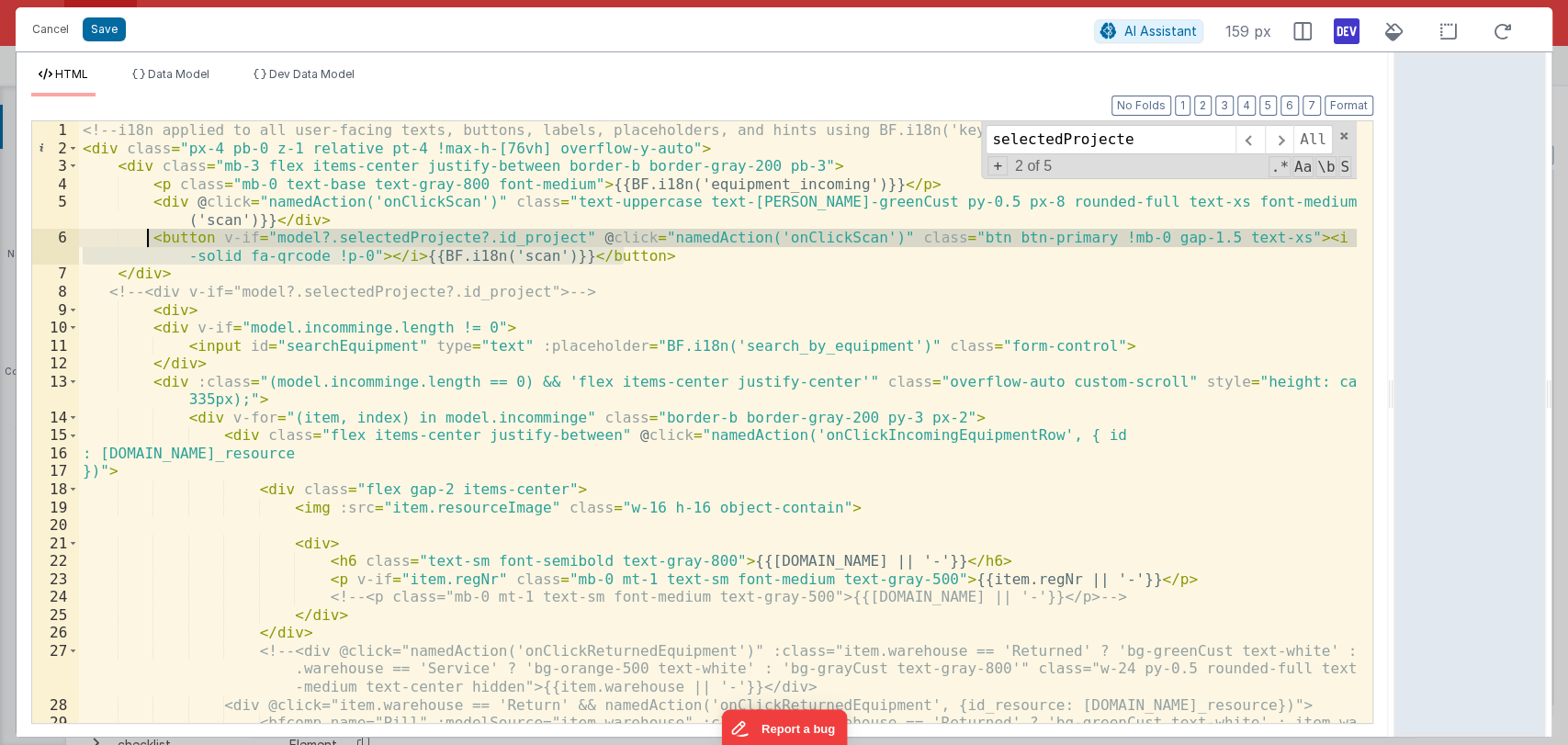
drag, startPoint x: 653, startPoint y: 256, endPoint x: 147, endPoint y: 236, distance: 506.4
click at [147, 236] on div "<!-- i18n applied to all user-facing texts, buttons, labels, placeholders, and …" at bounding box center [717, 450] width 1278 height 656
click at [140, 237] on div "<!-- i18n applied to all user-facing texts, buttons, labels, placeholders, and …" at bounding box center [717, 450] width 1278 height 656
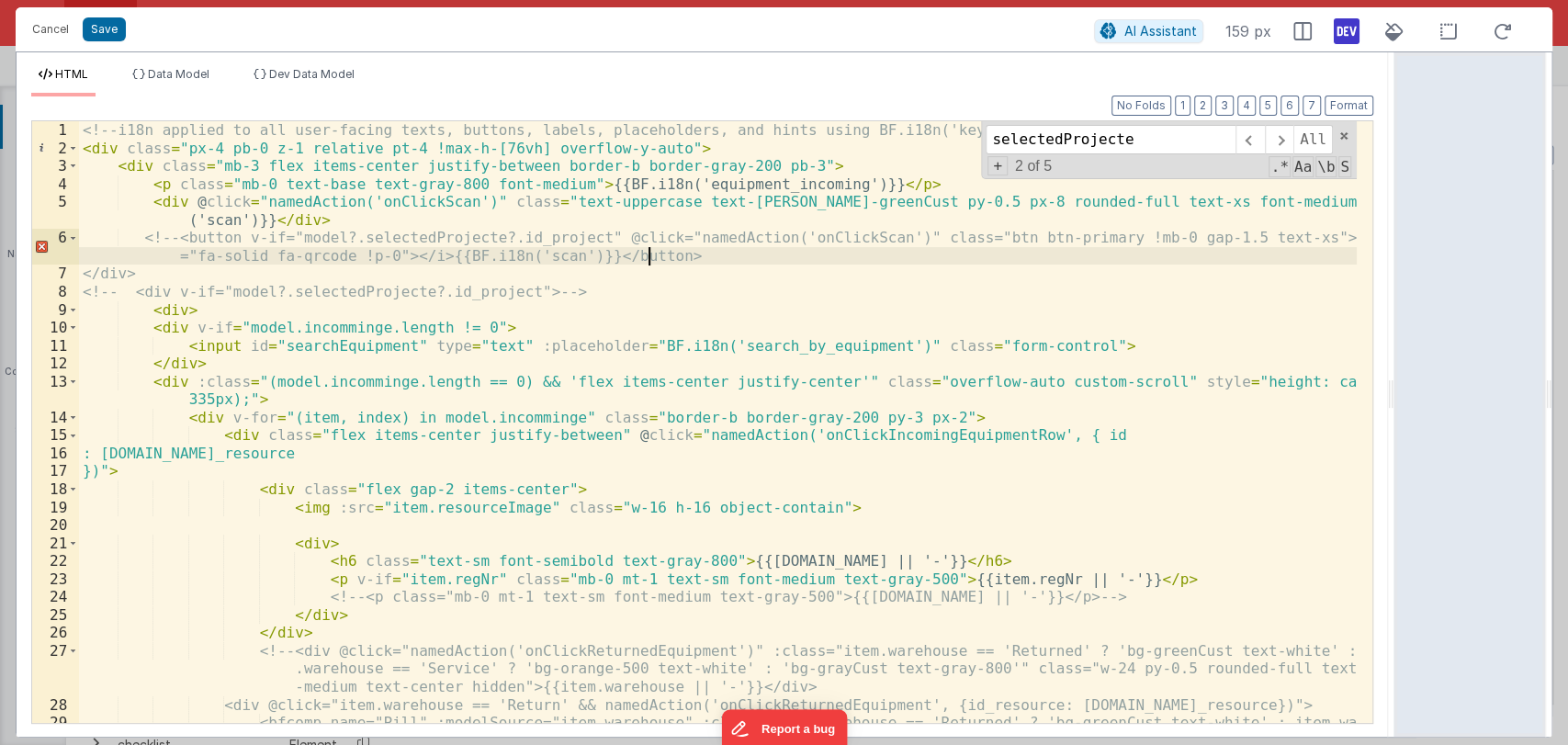
click at [707, 249] on div "<!-- i18n applied to all user-facing texts, buttons, labels, placeholders, and …" at bounding box center [717, 450] width 1278 height 656
click at [711, 251] on div "<!-- i18n applied to all user-facing texts, buttons, labels, placeholders, and …" at bounding box center [717, 450] width 1278 height 656
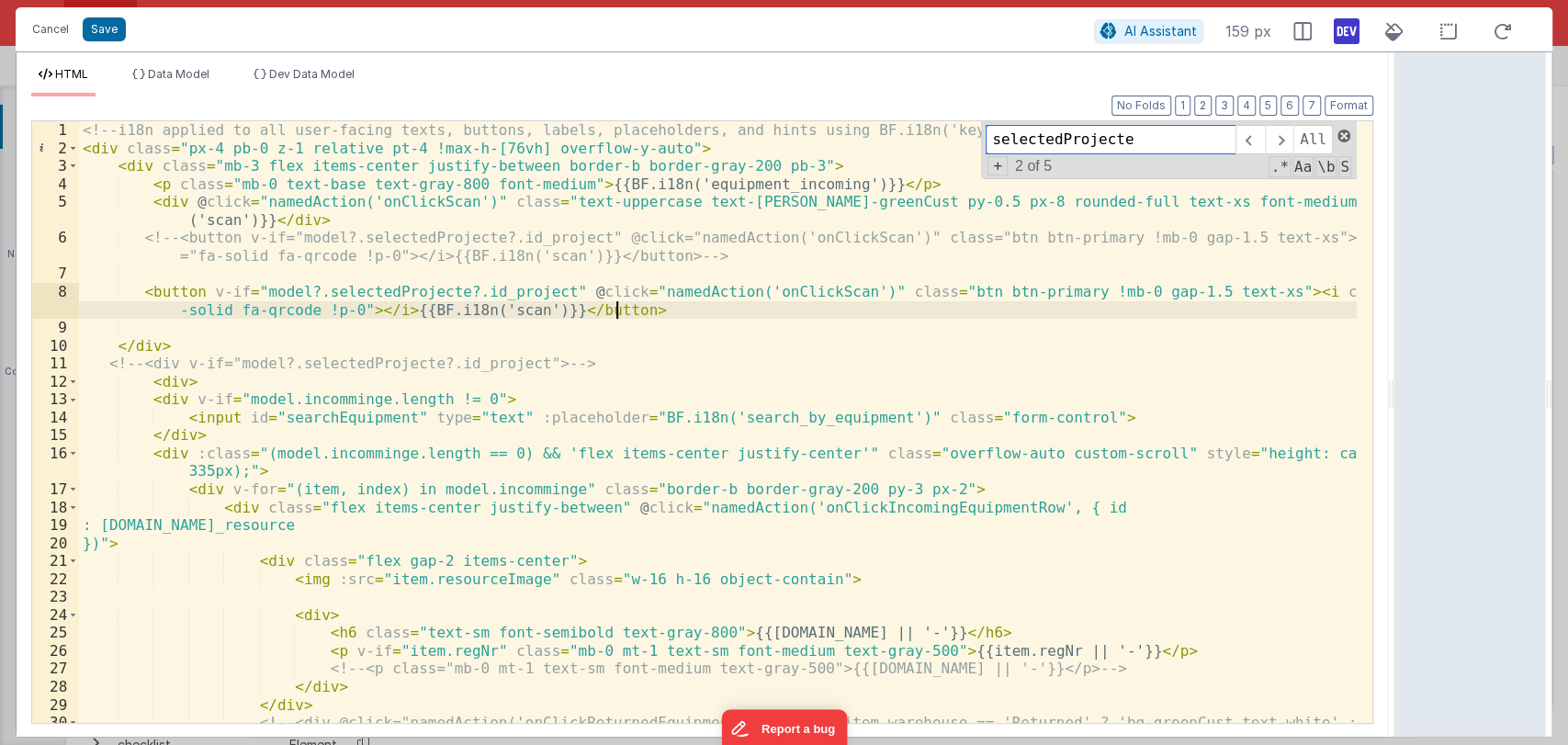
click at [1345, 134] on span at bounding box center [1343, 135] width 13 height 13
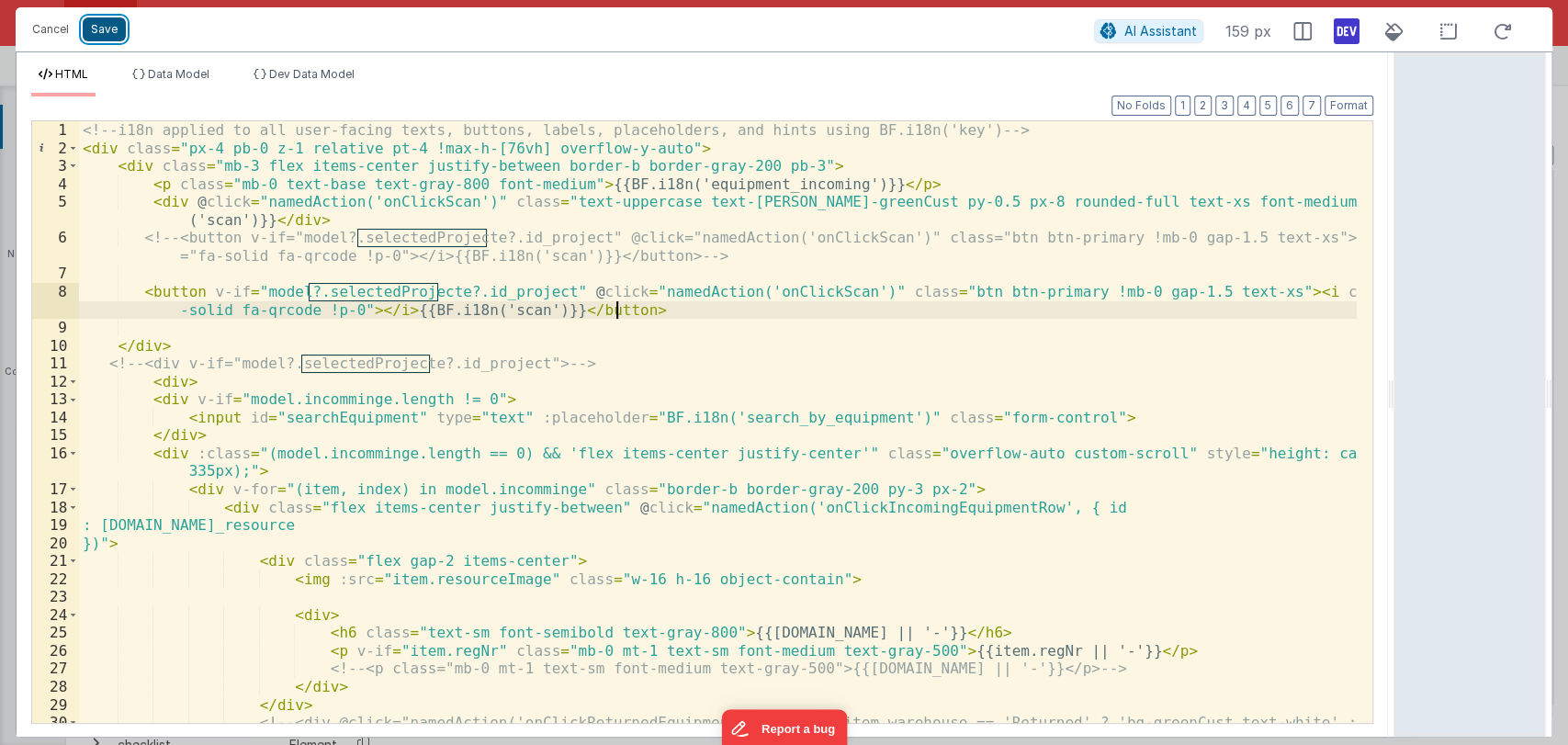
click at [102, 36] on button "Save" at bounding box center [104, 29] width 43 height 24
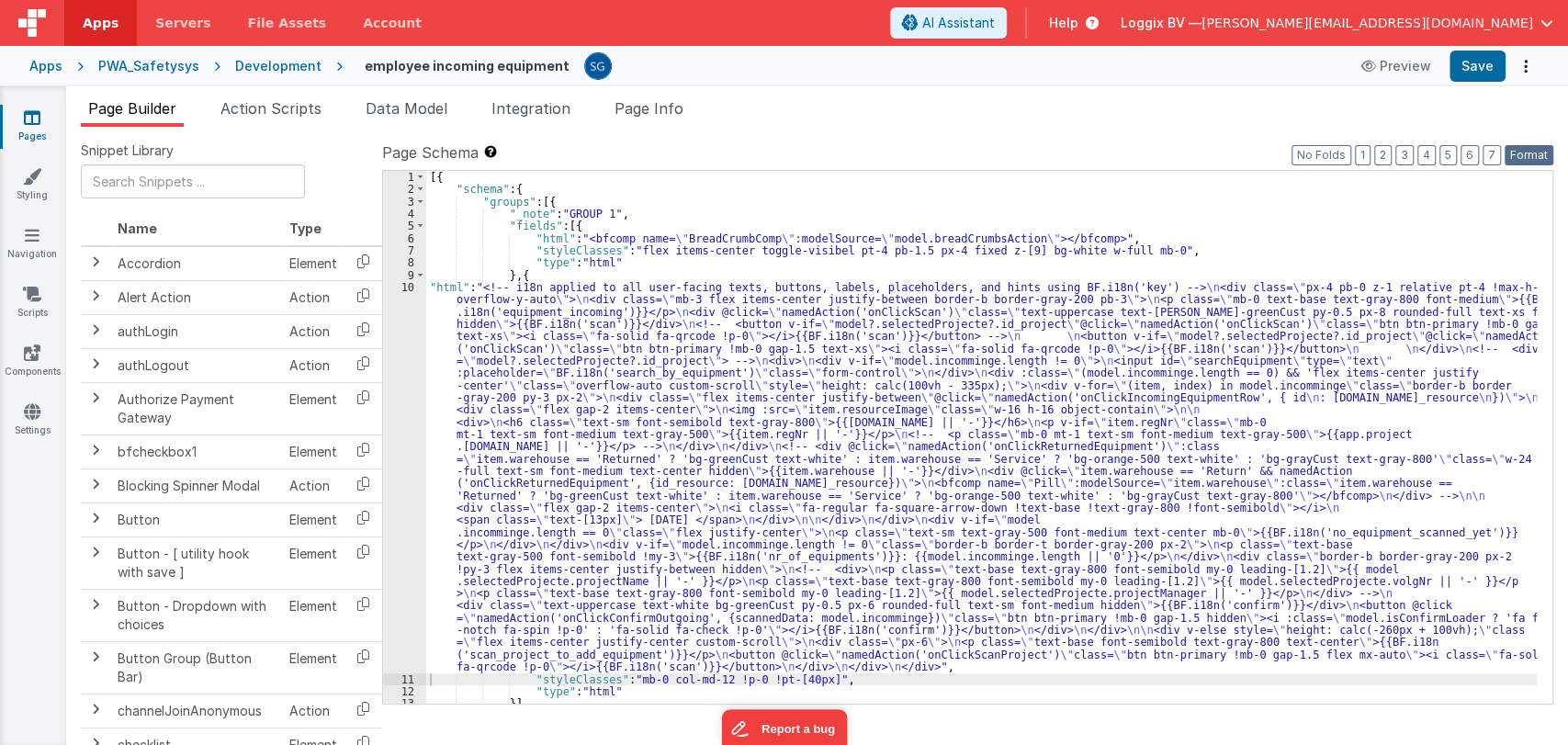
click at [1518, 150] on button "Format" at bounding box center [1529, 155] width 49 height 20
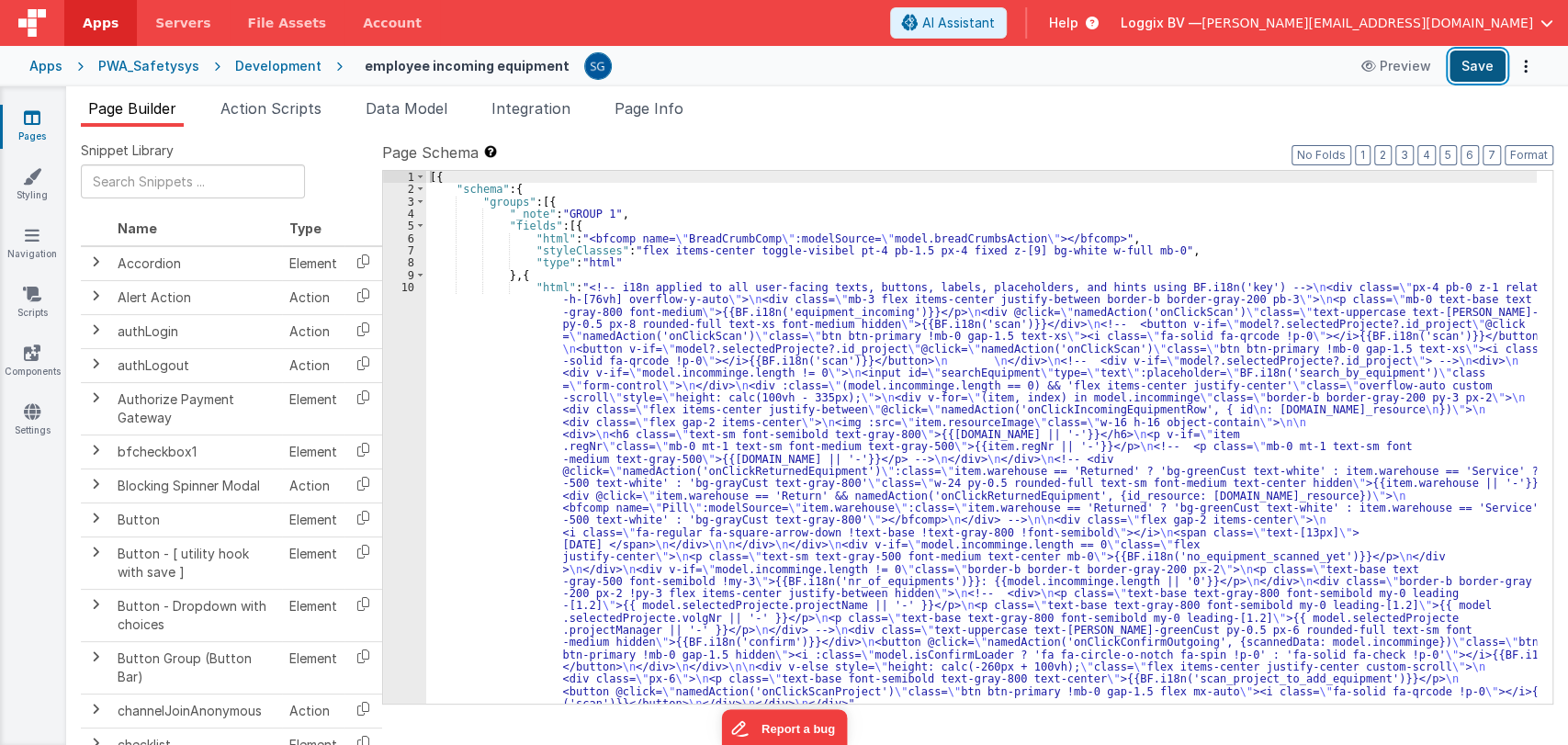
click at [1470, 69] on button "Save" at bounding box center [1477, 66] width 56 height 31
click at [440, 358] on div "[{ "schema" : { "groups" : [{ "_note" : "GROUP 1" , "fields" : [{ "html" : "<bf…" at bounding box center [981, 450] width 1111 height 558
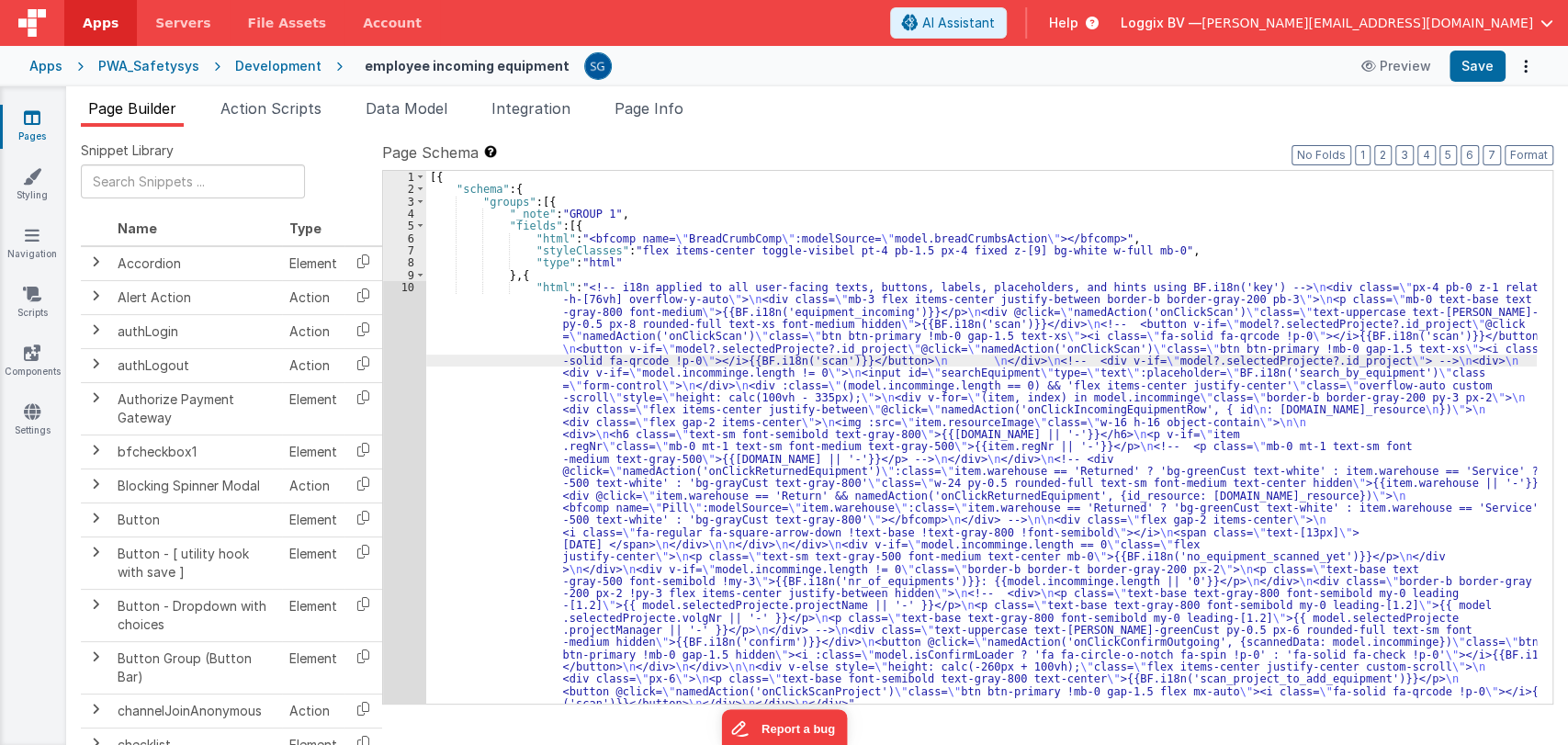
click at [408, 285] on div "10" at bounding box center [405, 496] width 43 height 429
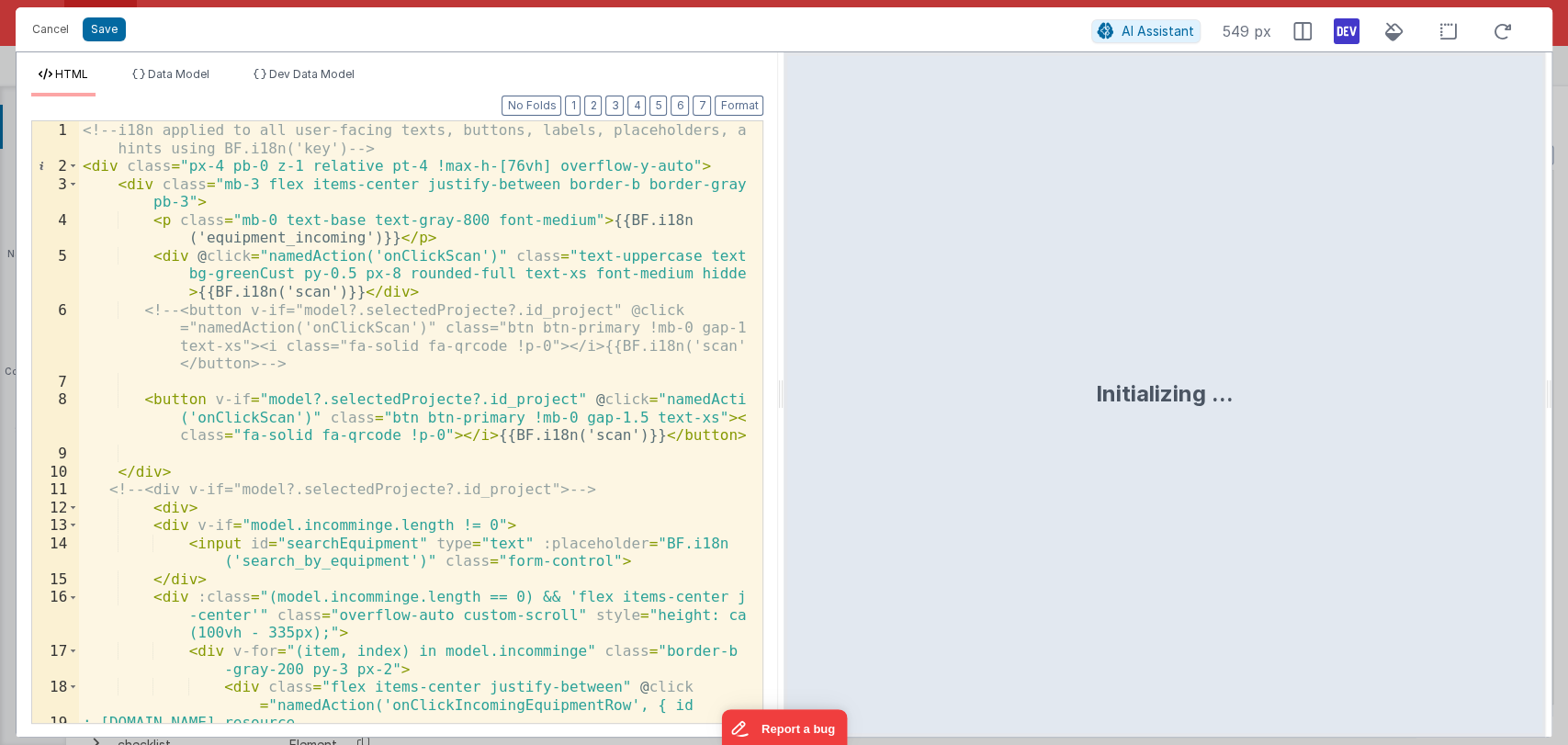
drag, startPoint x: 779, startPoint y: 395, endPoint x: 1426, endPoint y: 458, distance: 650.1
click at [1426, 458] on html "Cancel Save AI Assistant 549 px HTML Data Model Dev Data Model Format 7 6 5 4 3…" at bounding box center [784, 372] width 1568 height 745
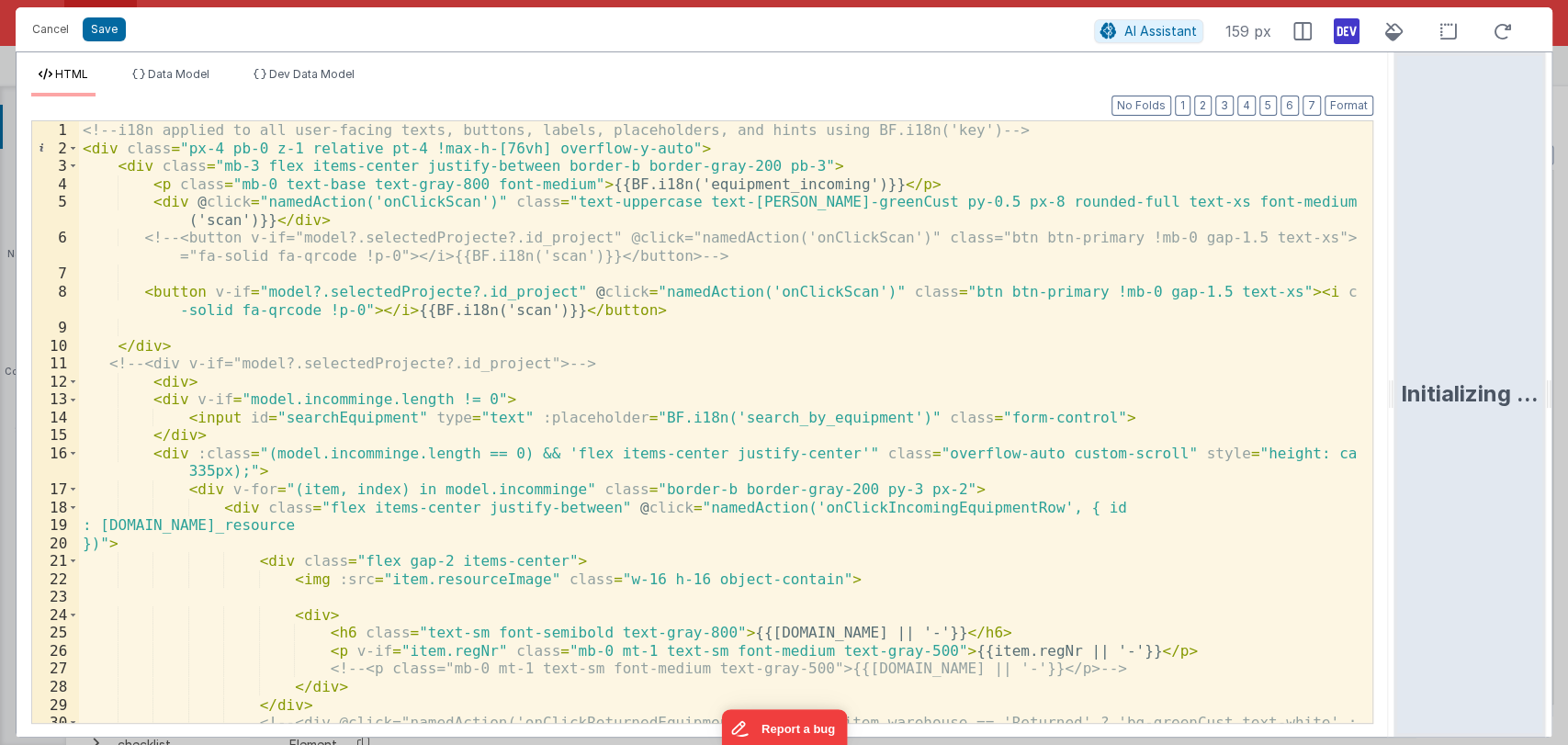
click at [363, 451] on div "<!-- i18n applied to all user-facing texts, buttons, labels, placeholders, and …" at bounding box center [717, 459] width 1278 height 674
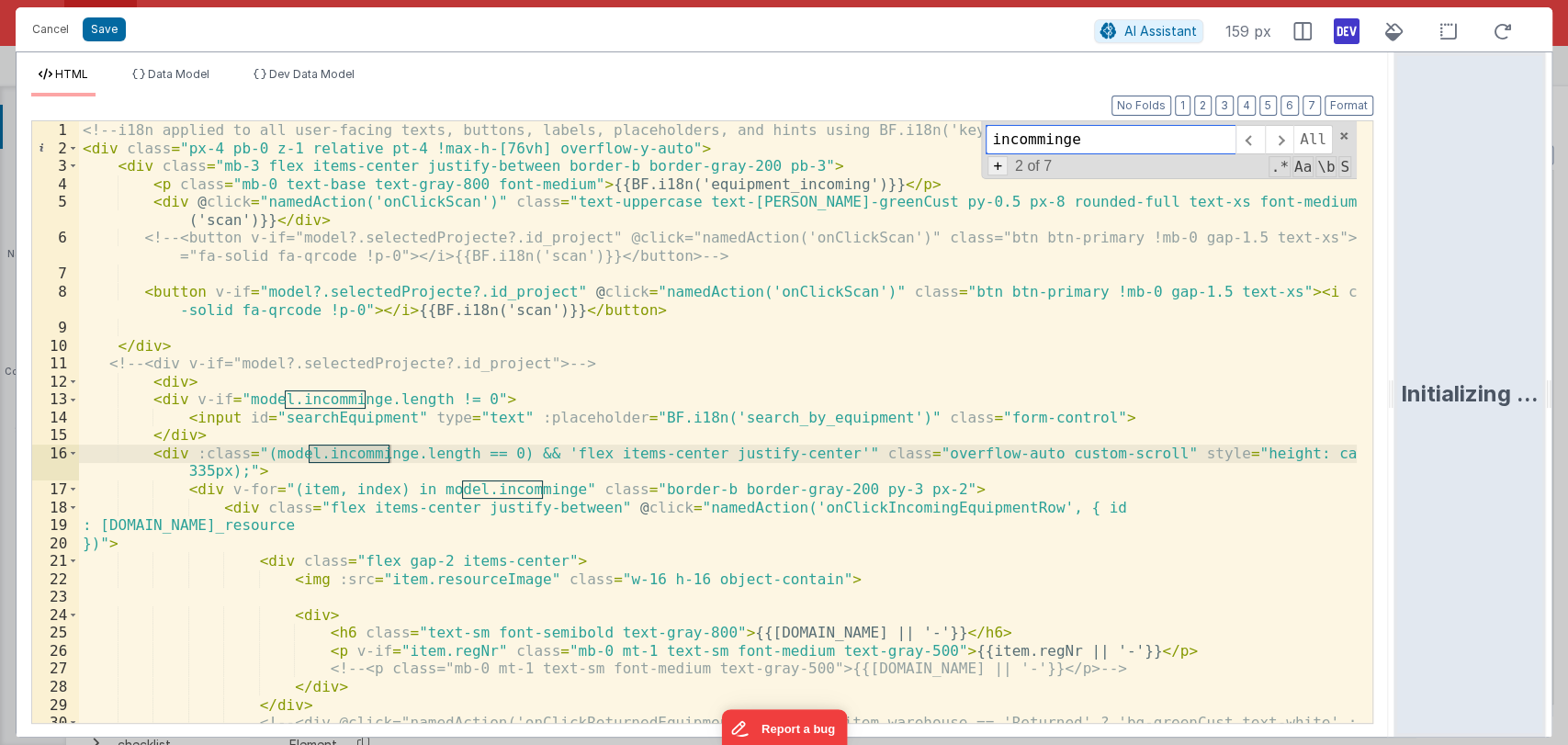
click at [1001, 159] on span "+" at bounding box center [997, 166] width 20 height 19
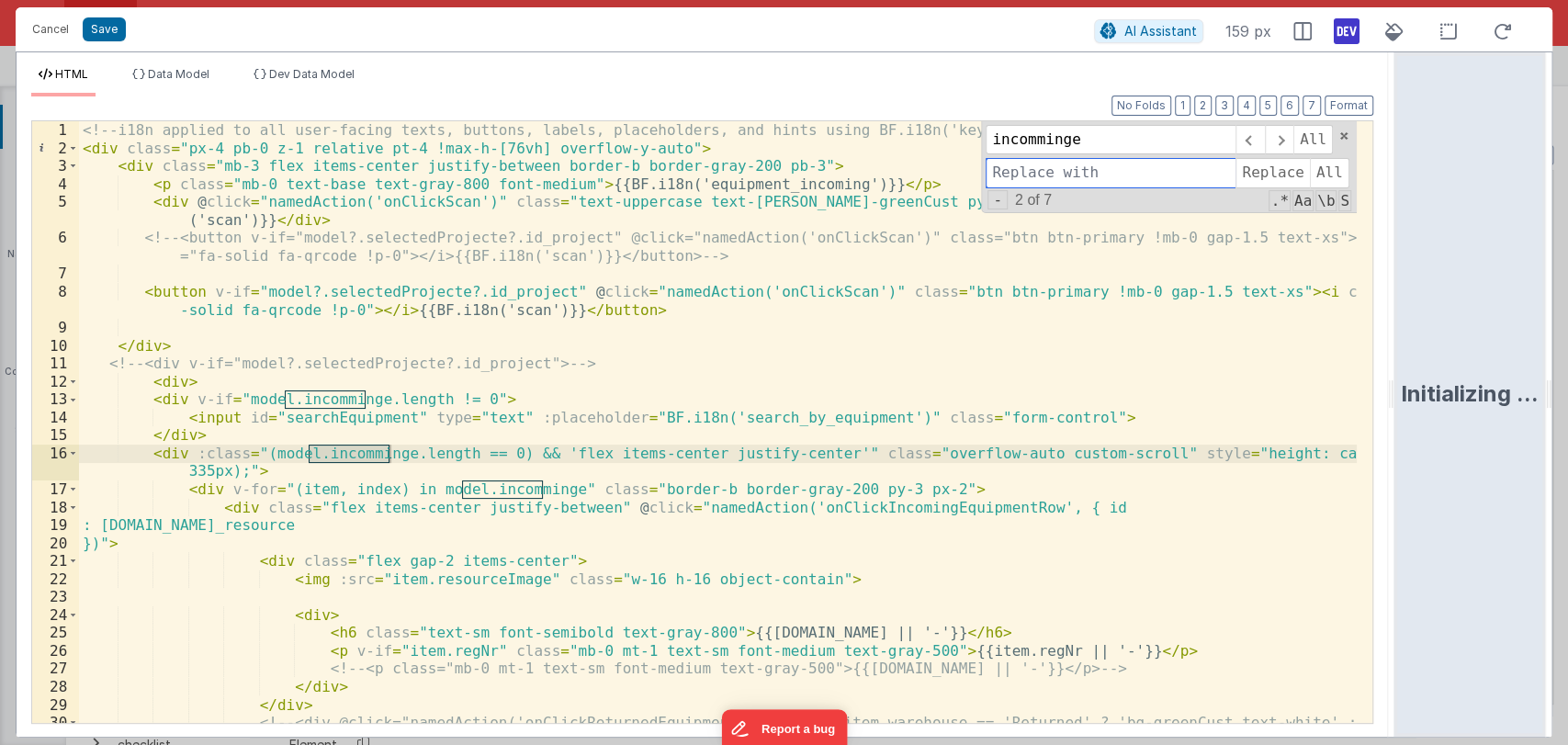
click at [1030, 172] on input at bounding box center [1111, 172] width 250 height 29
paste input "incomming"
type input "incomming"
click at [1329, 171] on span "All" at bounding box center [1330, 172] width 40 height 29
click at [1091, 178] on input "incomming" at bounding box center [1111, 172] width 250 height 29
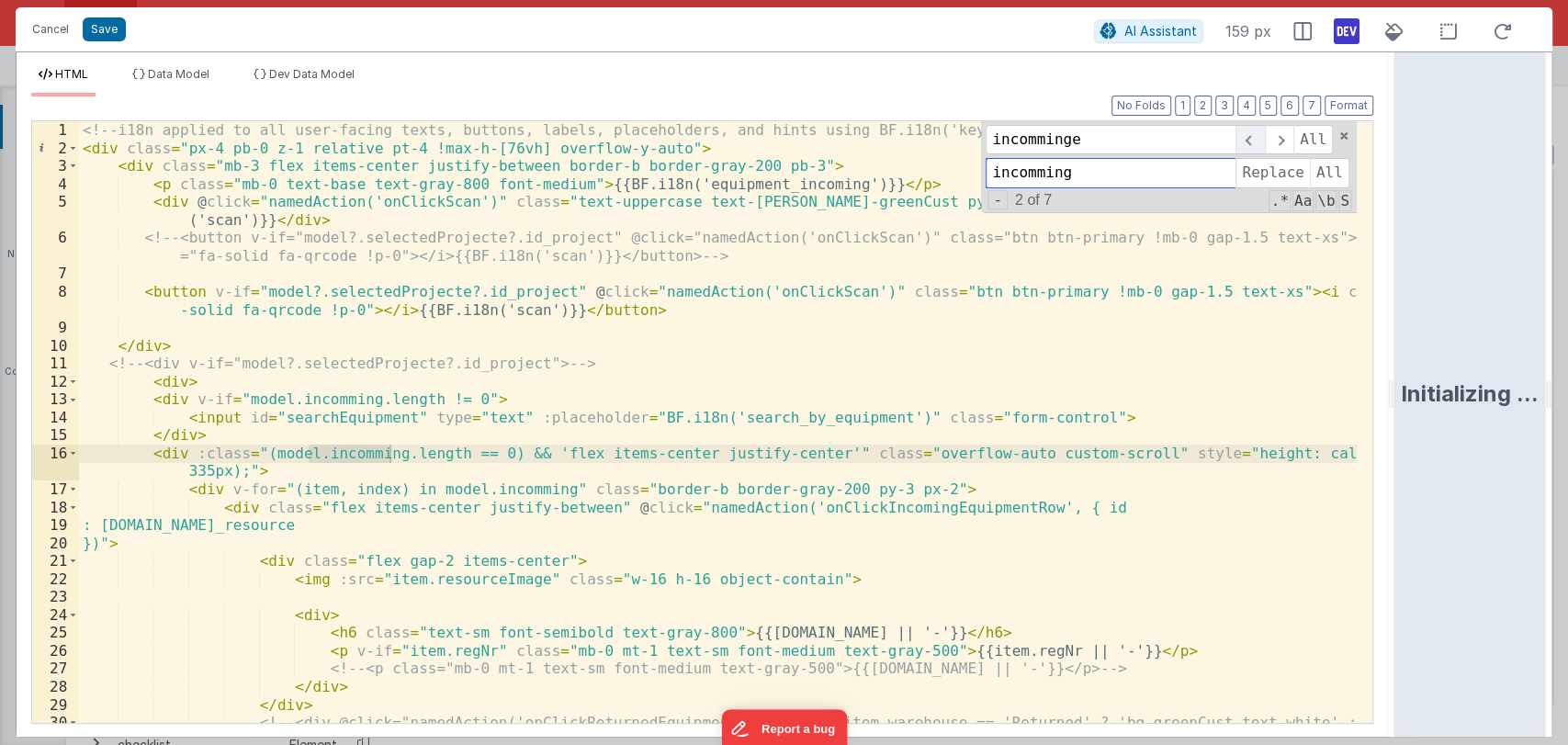
click at [1249, 141] on span at bounding box center [1249, 139] width 28 height 29
click at [1124, 170] on input "incomming" at bounding box center [1111, 172] width 250 height 29
click at [1342, 138] on span at bounding box center [1343, 135] width 13 height 13
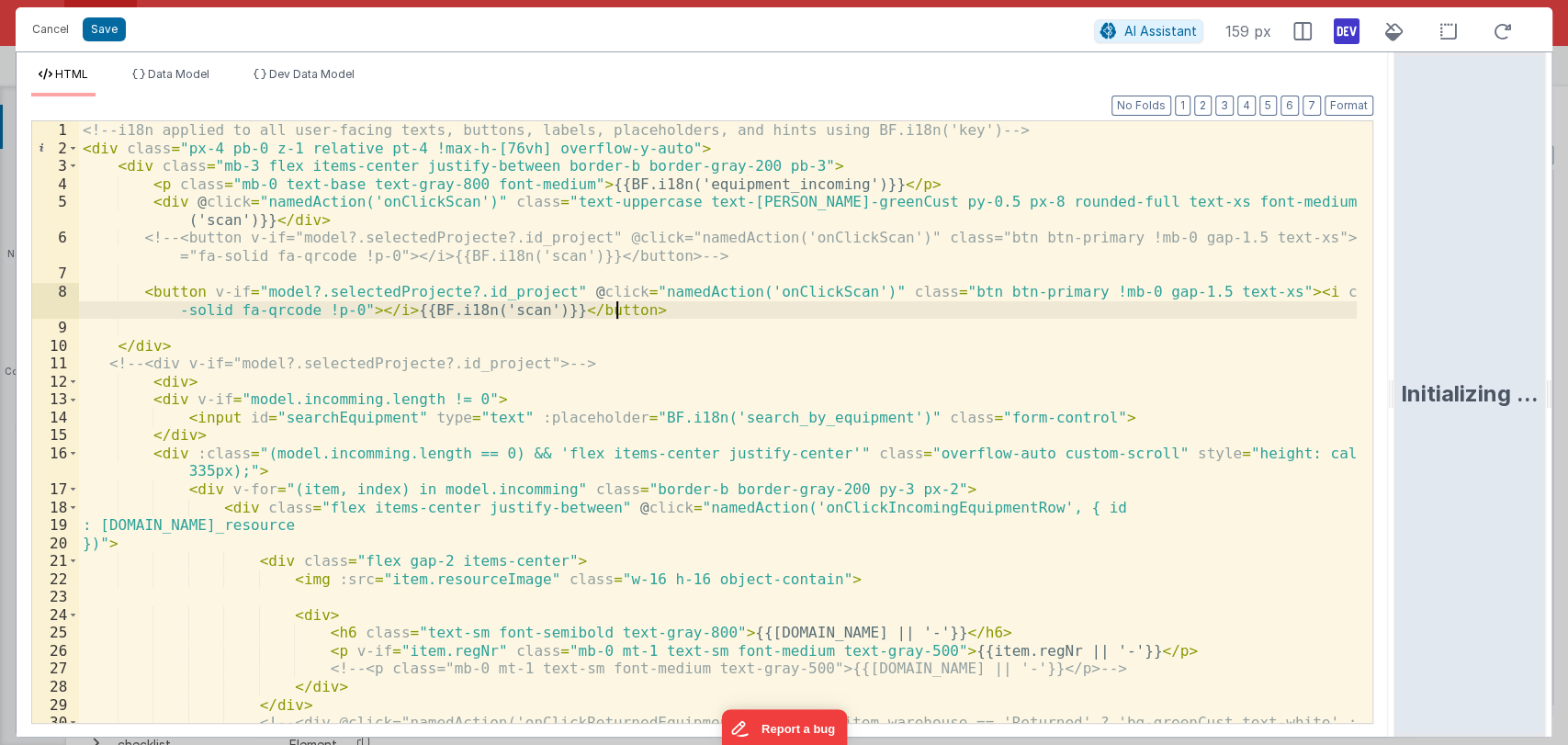
click at [874, 314] on div "<!-- i18n applied to all user-facing texts, buttons, labels, placeholders, and …" at bounding box center [717, 459] width 1278 height 674
click at [106, 28] on button "Save" at bounding box center [104, 29] width 43 height 24
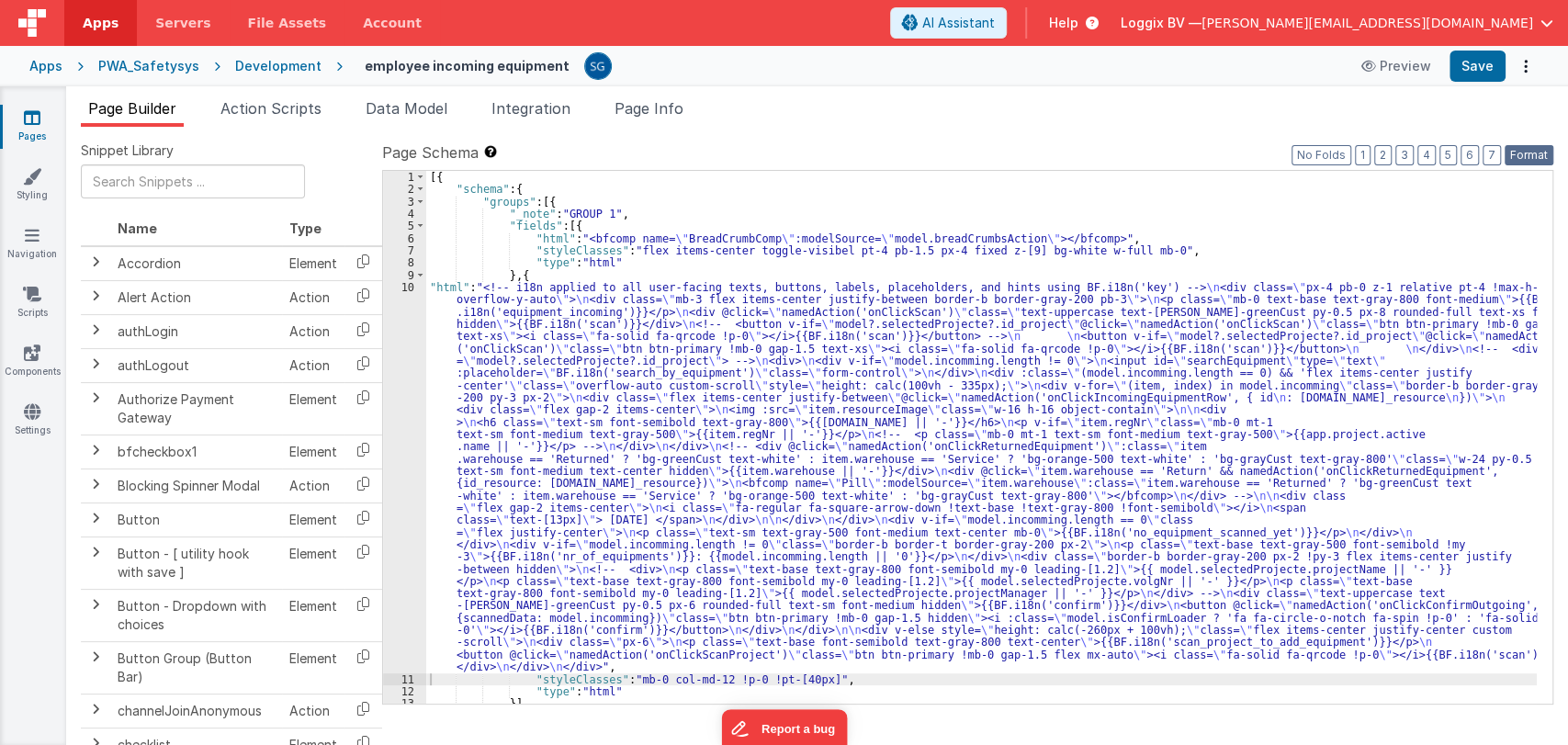
click at [1521, 147] on button "Format" at bounding box center [1529, 155] width 49 height 20
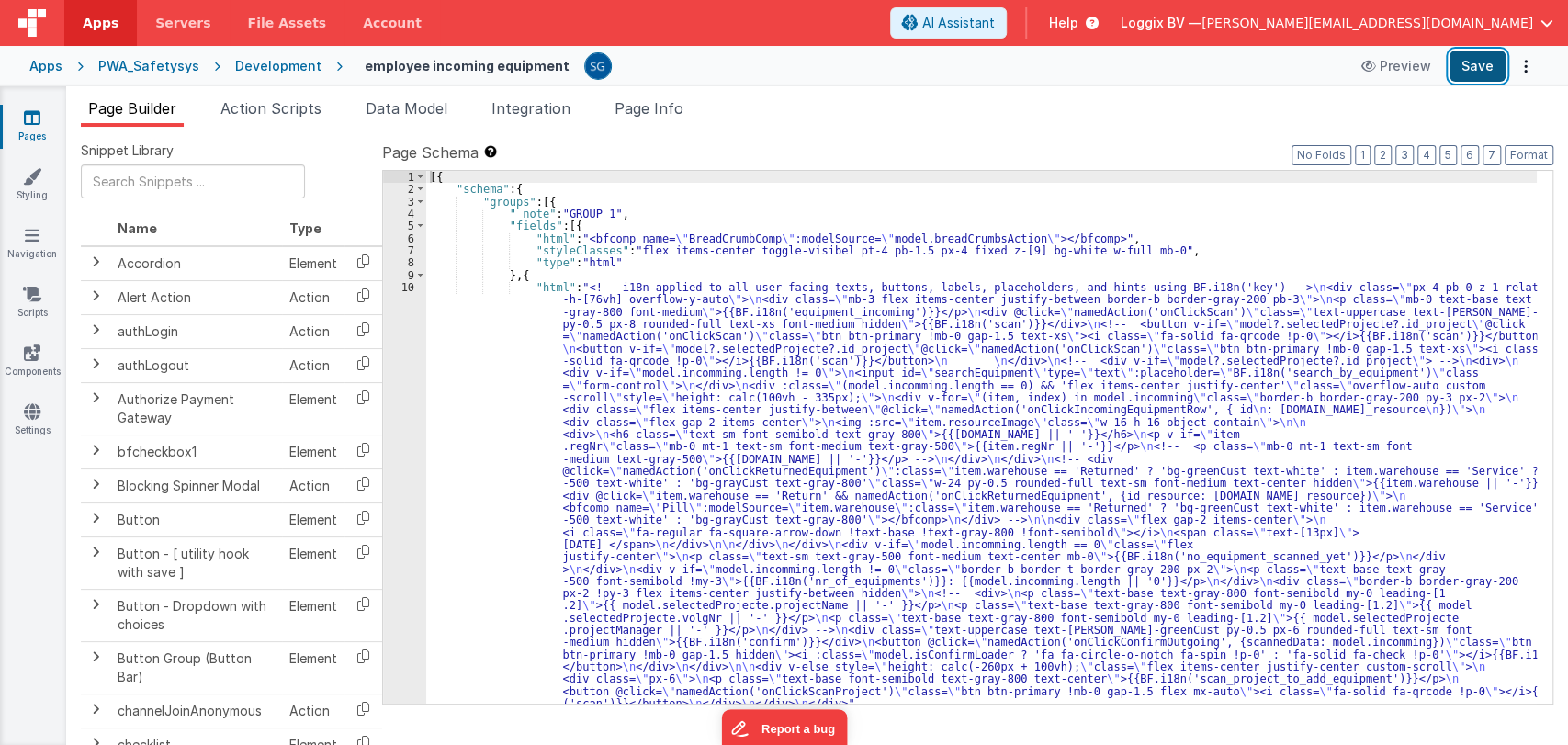
click at [1471, 72] on button "Save" at bounding box center [1477, 66] width 56 height 31
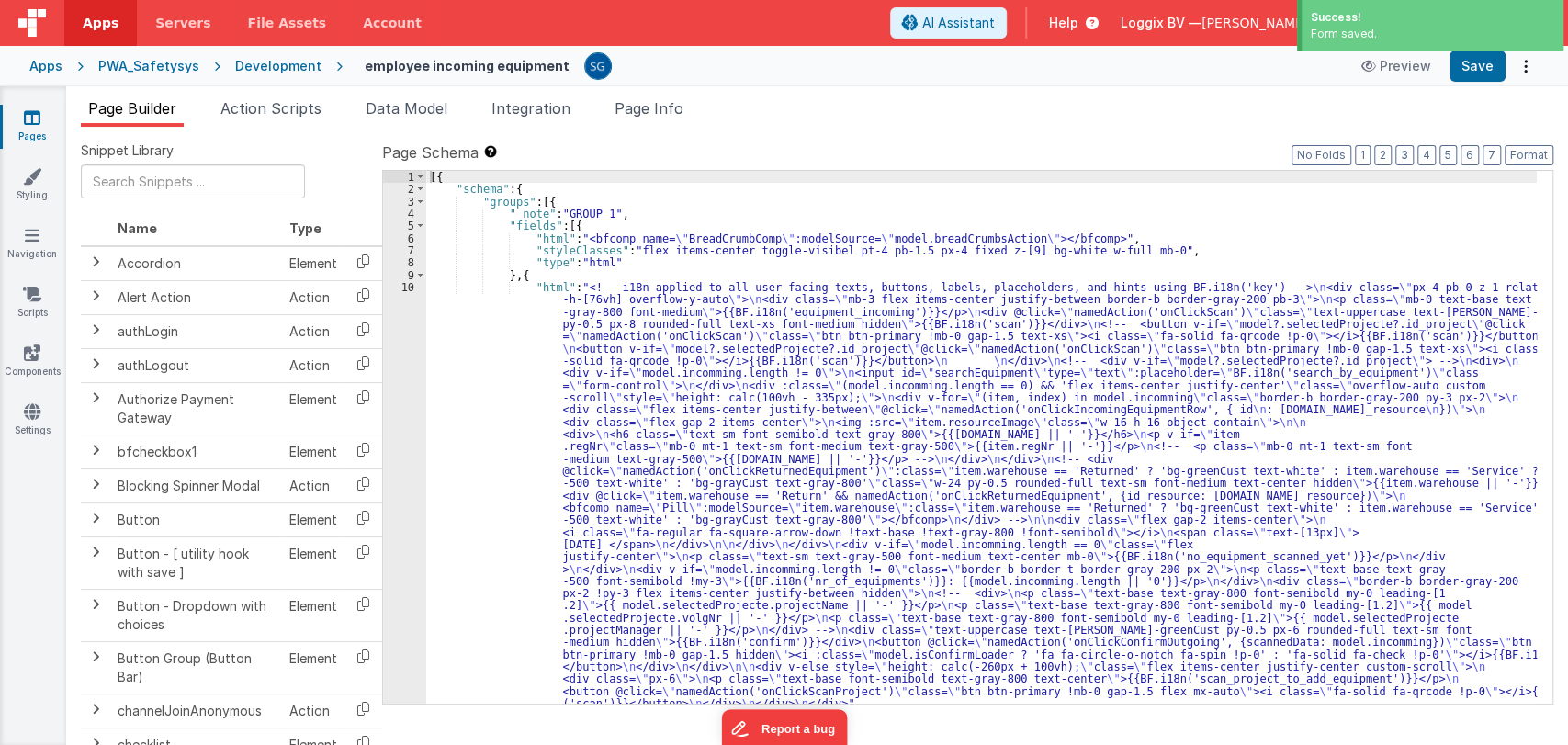
click at [492, 332] on div "[{ "schema" : { "groups" : [{ "_note" : "GROUP 1" , "fields" : [{ "html" : "<bf…" at bounding box center [981, 450] width 1111 height 558
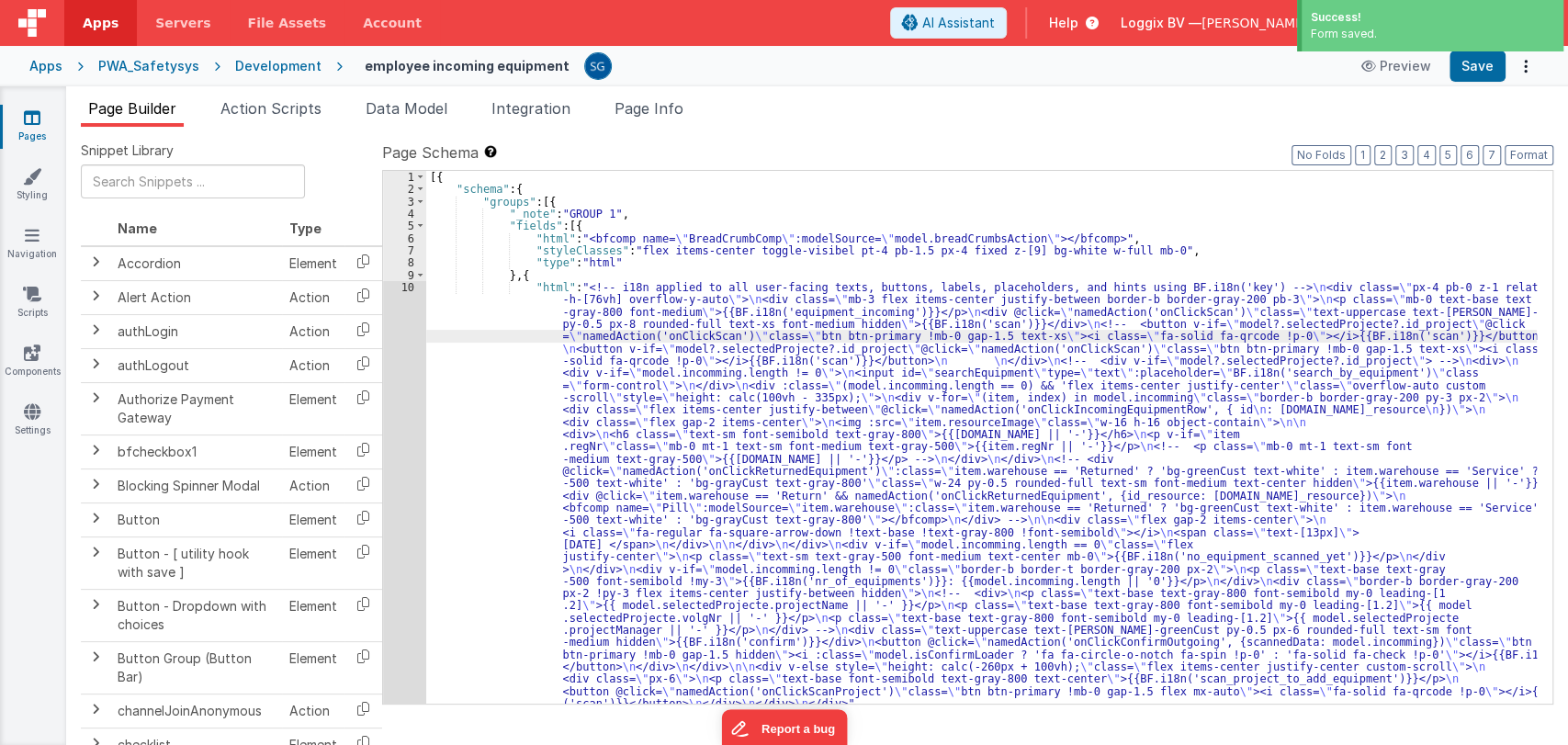
click at [407, 286] on div "10" at bounding box center [405, 496] width 43 height 429
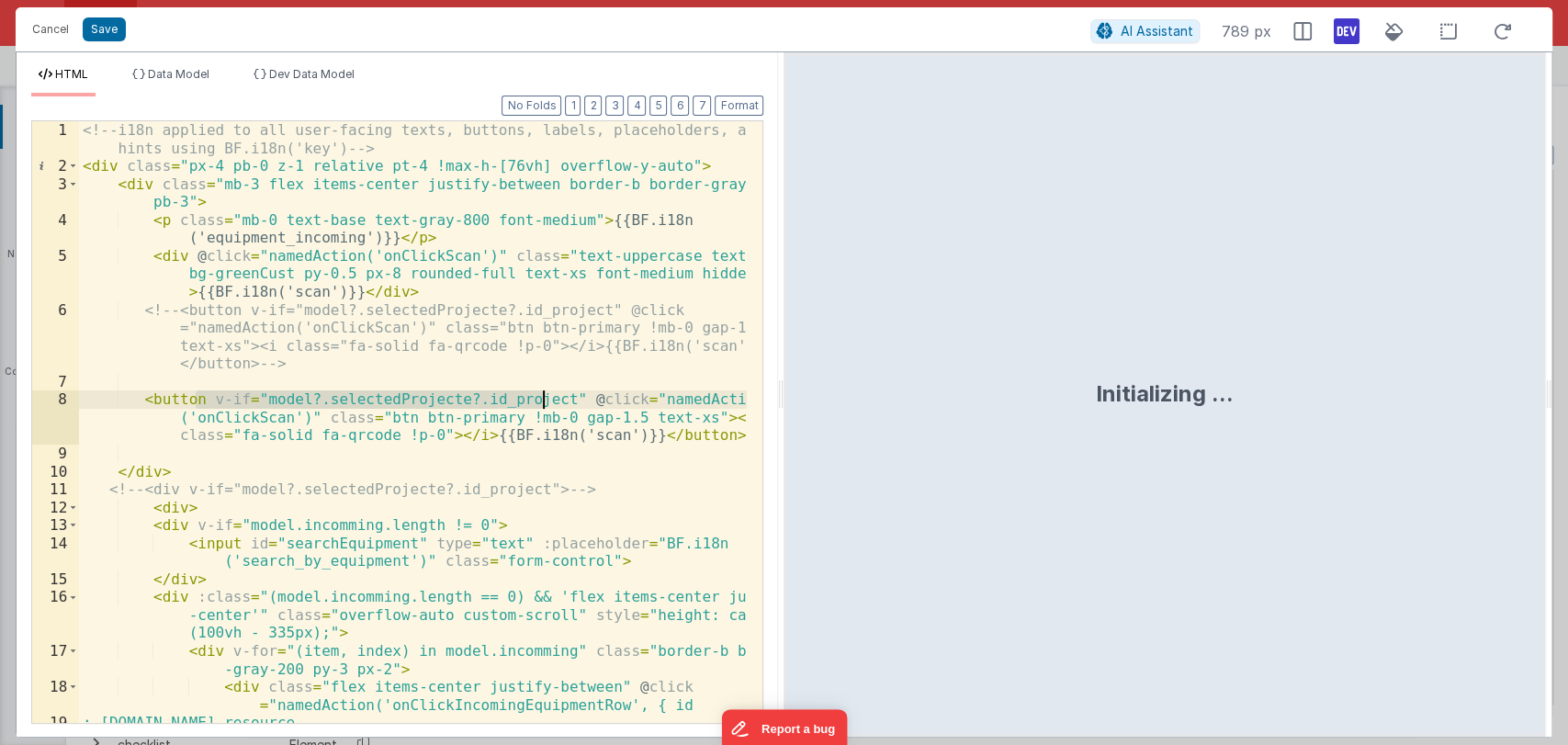
drag, startPoint x: 198, startPoint y: 398, endPoint x: 540, endPoint y: 398, distance: 342.0
click at [540, 398] on div "<!-- i18n applied to all user-facing texts, buttons, labels, placeholders, and …" at bounding box center [413, 450] width 669 height 656
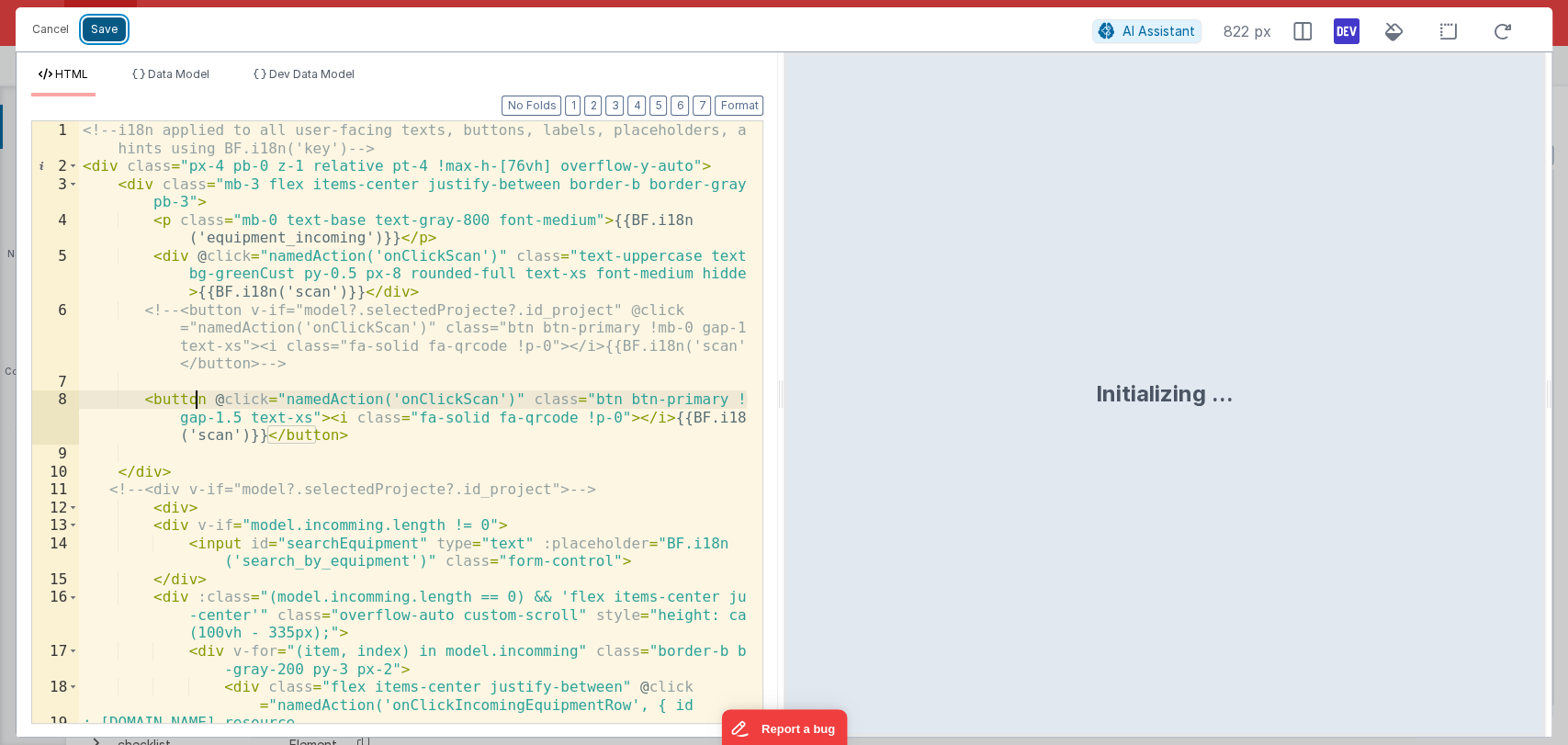
click at [94, 25] on button "Save" at bounding box center [104, 29] width 43 height 24
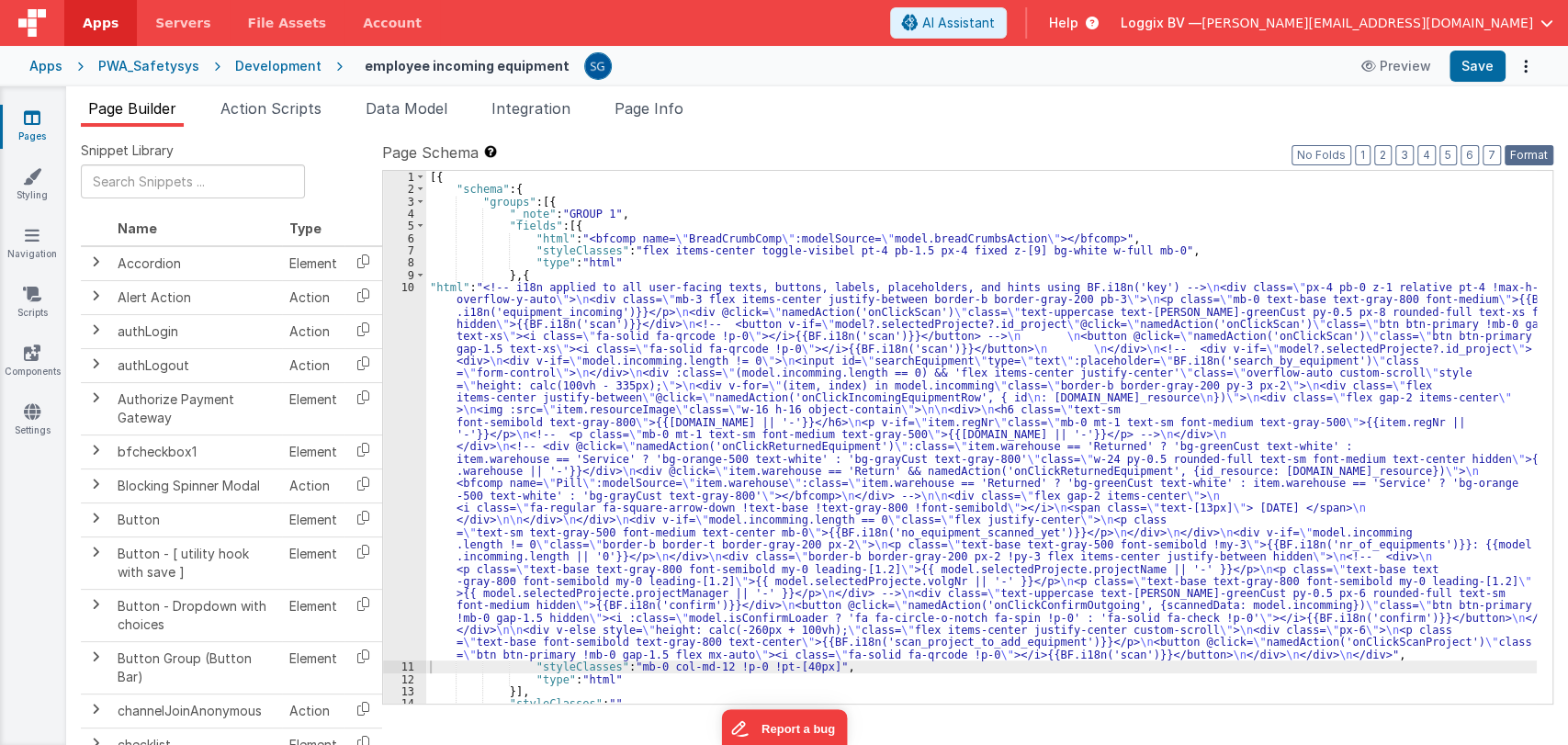
click at [1536, 149] on button "Format" at bounding box center [1529, 155] width 49 height 20
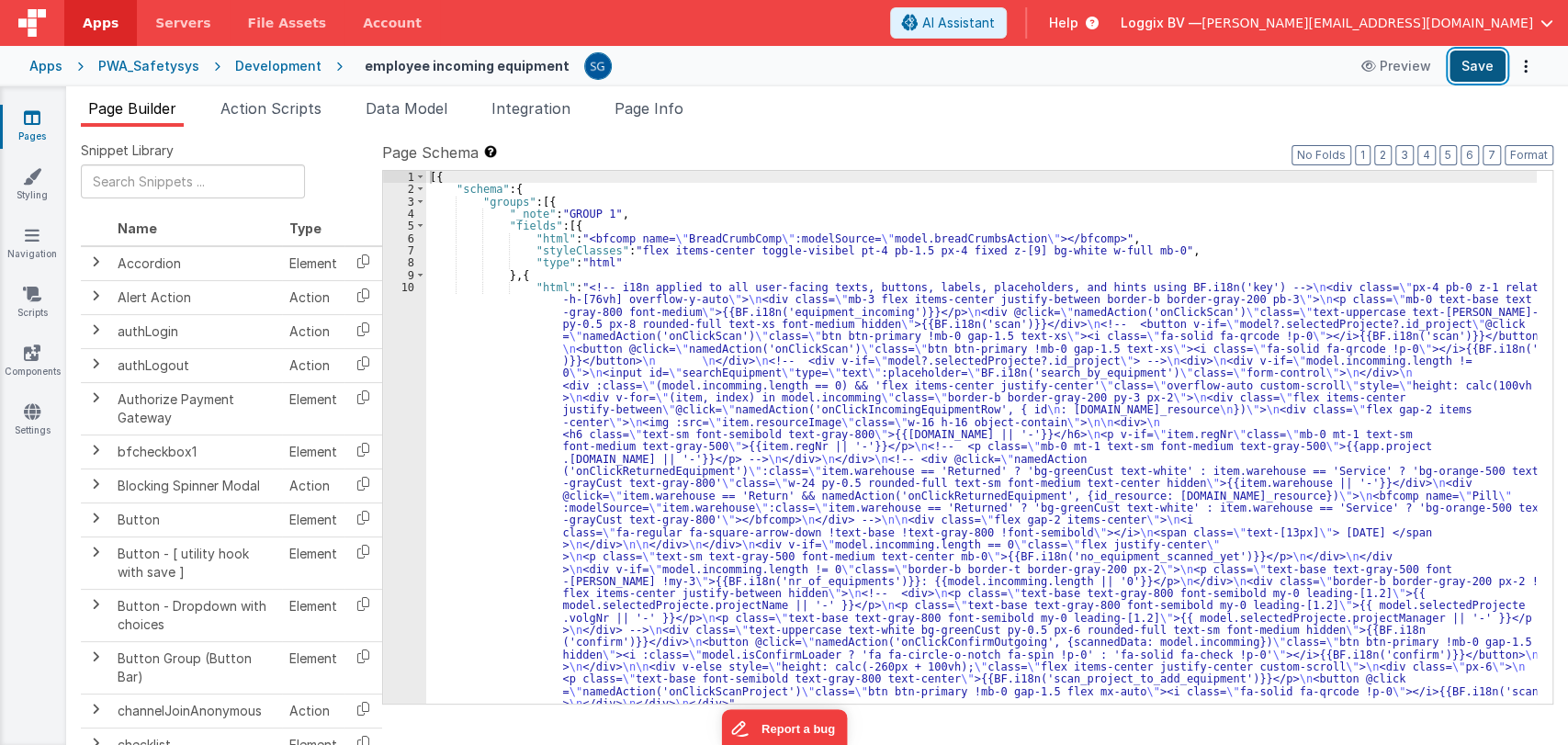
click at [1469, 70] on button "Save" at bounding box center [1477, 66] width 56 height 31
click at [495, 395] on div "[{ "schema" : { "groups" : [{ "_note" : "GROUP 1" , "fields" : [{ "html" : "<bf…" at bounding box center [981, 450] width 1111 height 558
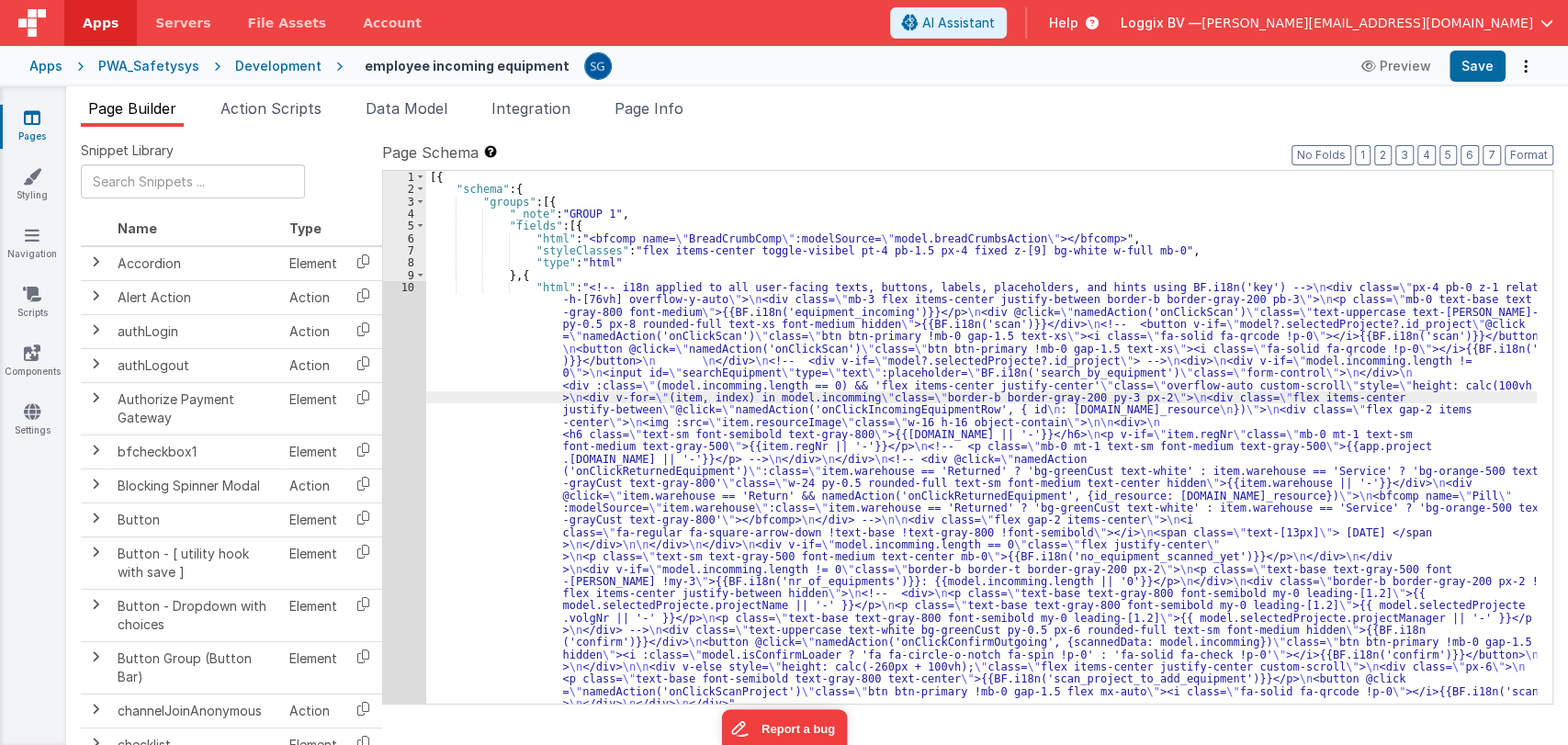
click at [409, 290] on div "10" at bounding box center [405, 496] width 43 height 429
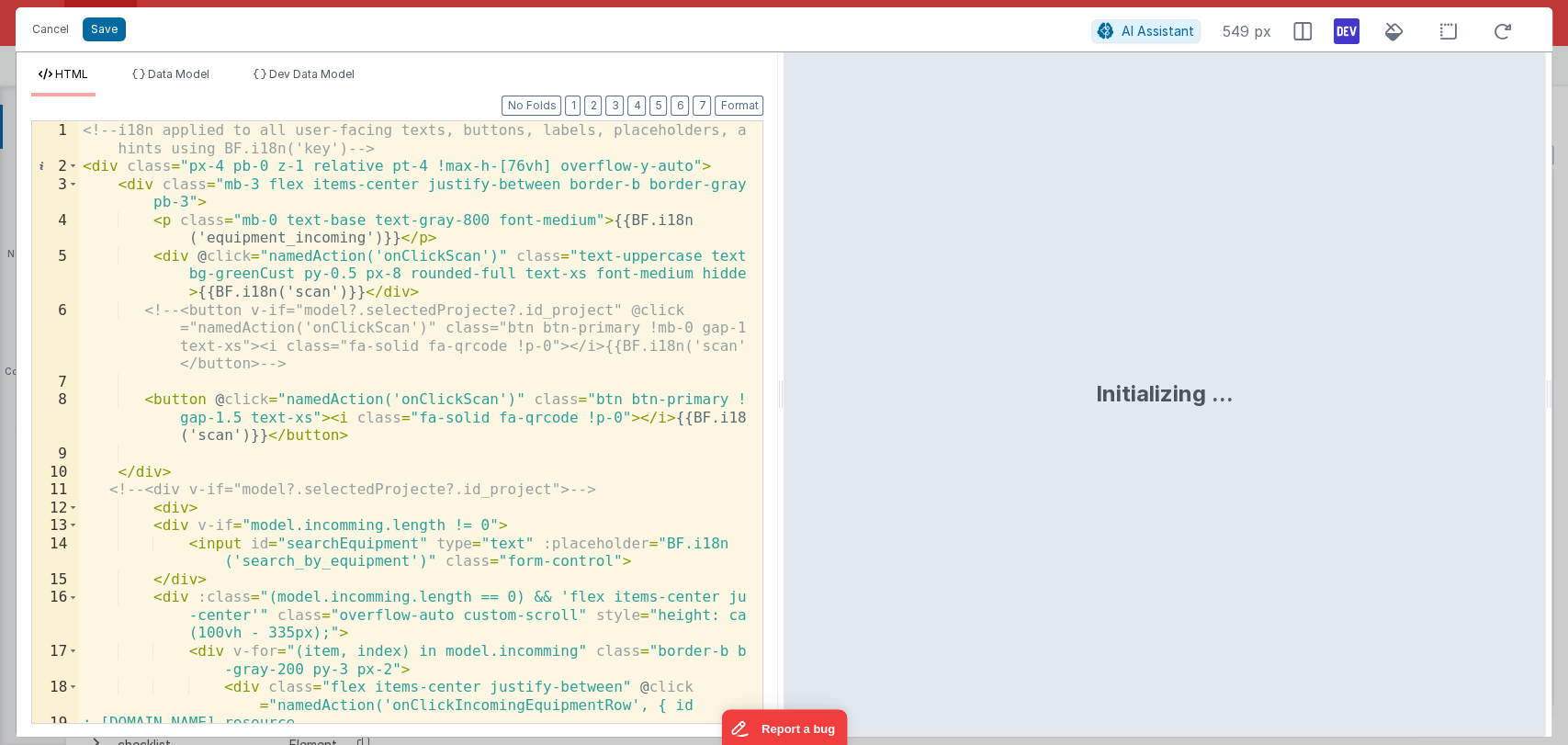
drag, startPoint x: 779, startPoint y: 384, endPoint x: 1124, endPoint y: 378, distance: 345.1
click at [1124, 378] on html "Cancel Save AI Assistant 549 px HTML Data Model Dev Data Model Format 7 6 5 4 3…" at bounding box center [784, 372] width 1568 height 745
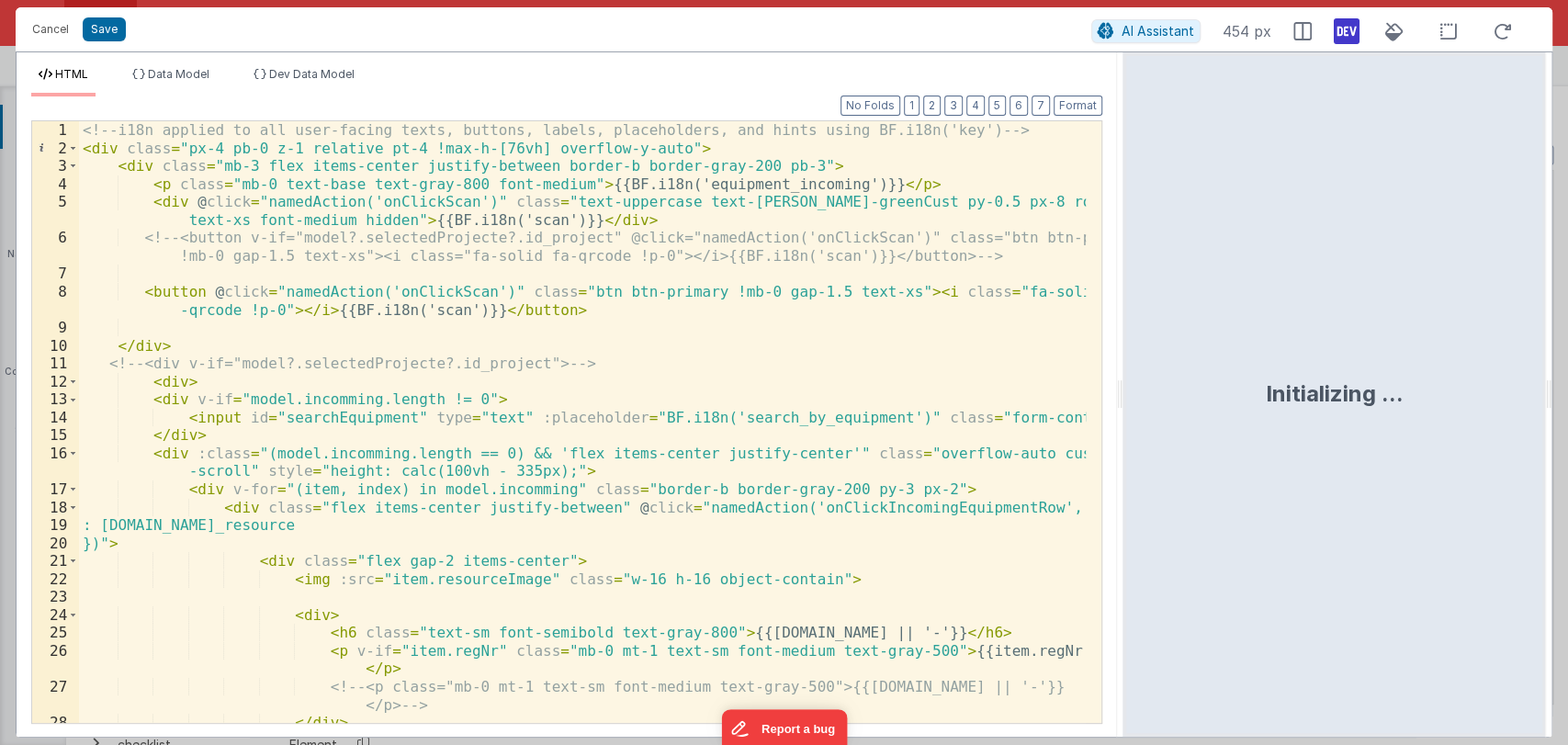
drag, startPoint x: 1121, startPoint y: 396, endPoint x: 1315, endPoint y: 375, distance: 195.1
click at [1315, 375] on html "Cancel Save AI Assistant 454 px HTML Data Model Dev Data Model Format 7 6 5 4 3…" at bounding box center [784, 372] width 1568 height 745
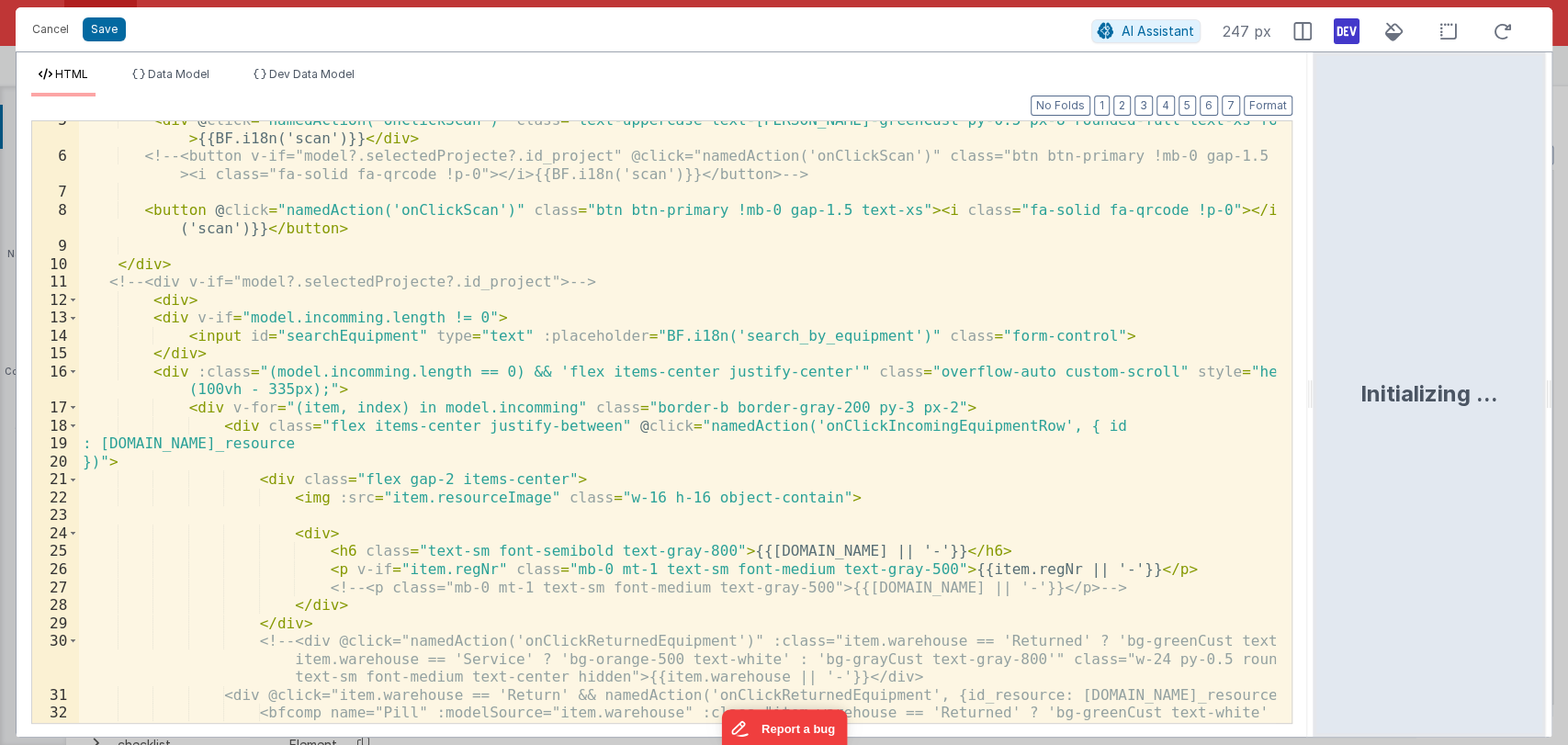
scroll to position [81, 0]
click at [995, 568] on div "< div @ click = "namedAction('onClickScan')" class = "text-uppercase text-[PERS…" at bounding box center [677, 448] width 1197 height 674
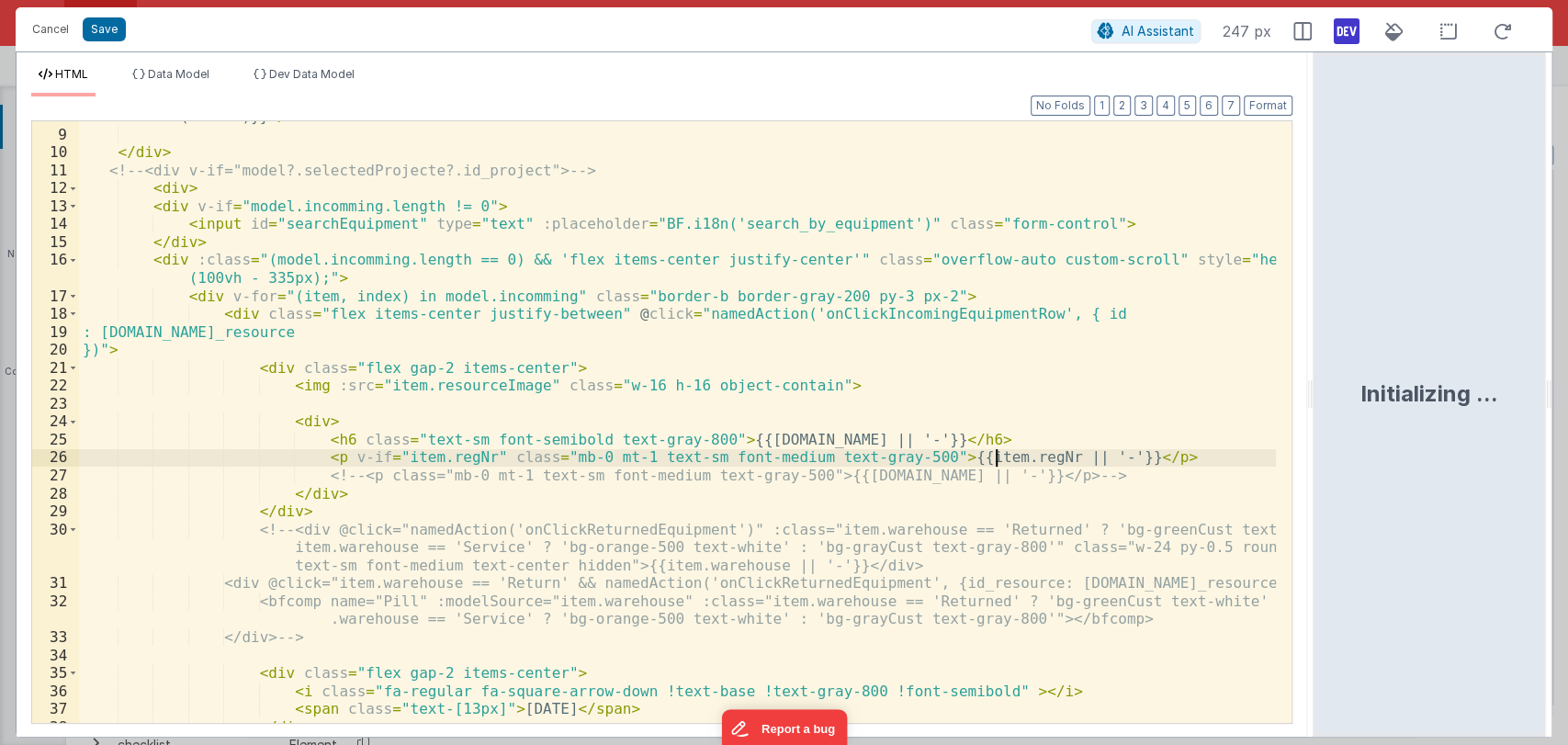
scroll to position [193, 0]
click at [995, 458] on div "< button @ click = "namedAction('onClickScan')" class = "btn btn-primary !mb-0 …" at bounding box center [677, 418] width 1197 height 656
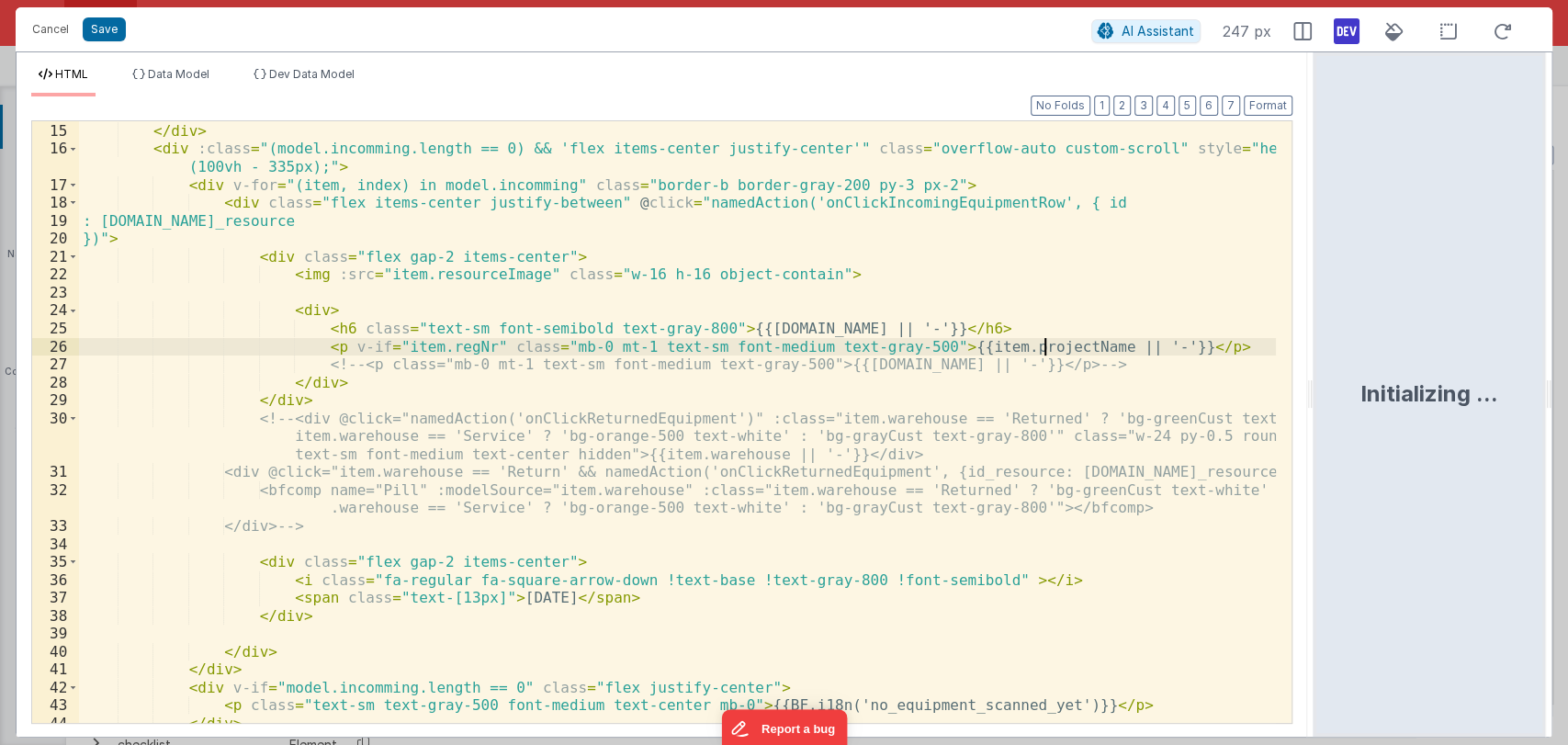
scroll to position [302, 0]
click at [930, 350] on div "< input id = "searchEquipment" type = "text" :placeholder = "BF.i18n('search_by…" at bounding box center [677, 425] width 1197 height 638
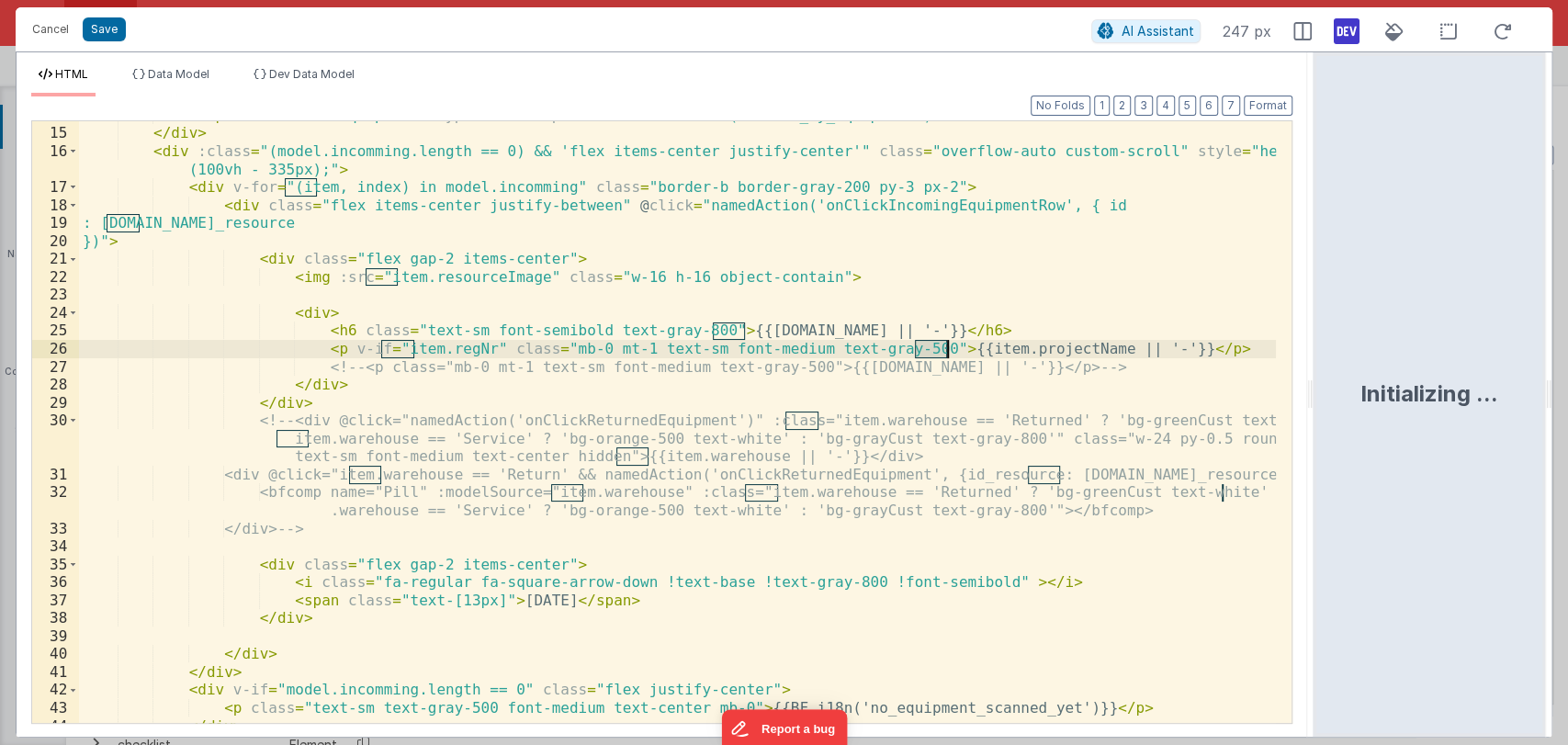
click at [930, 350] on div "< input id = "searchEquipment" type = "text" :placeholder = "BF.i18n('search_by…" at bounding box center [677, 425] width 1197 height 638
click at [558, 624] on div "< input id = "searchEquipment" type = "text" :placeholder = "BF.i18n('search_by…" at bounding box center [677, 425] width 1197 height 638
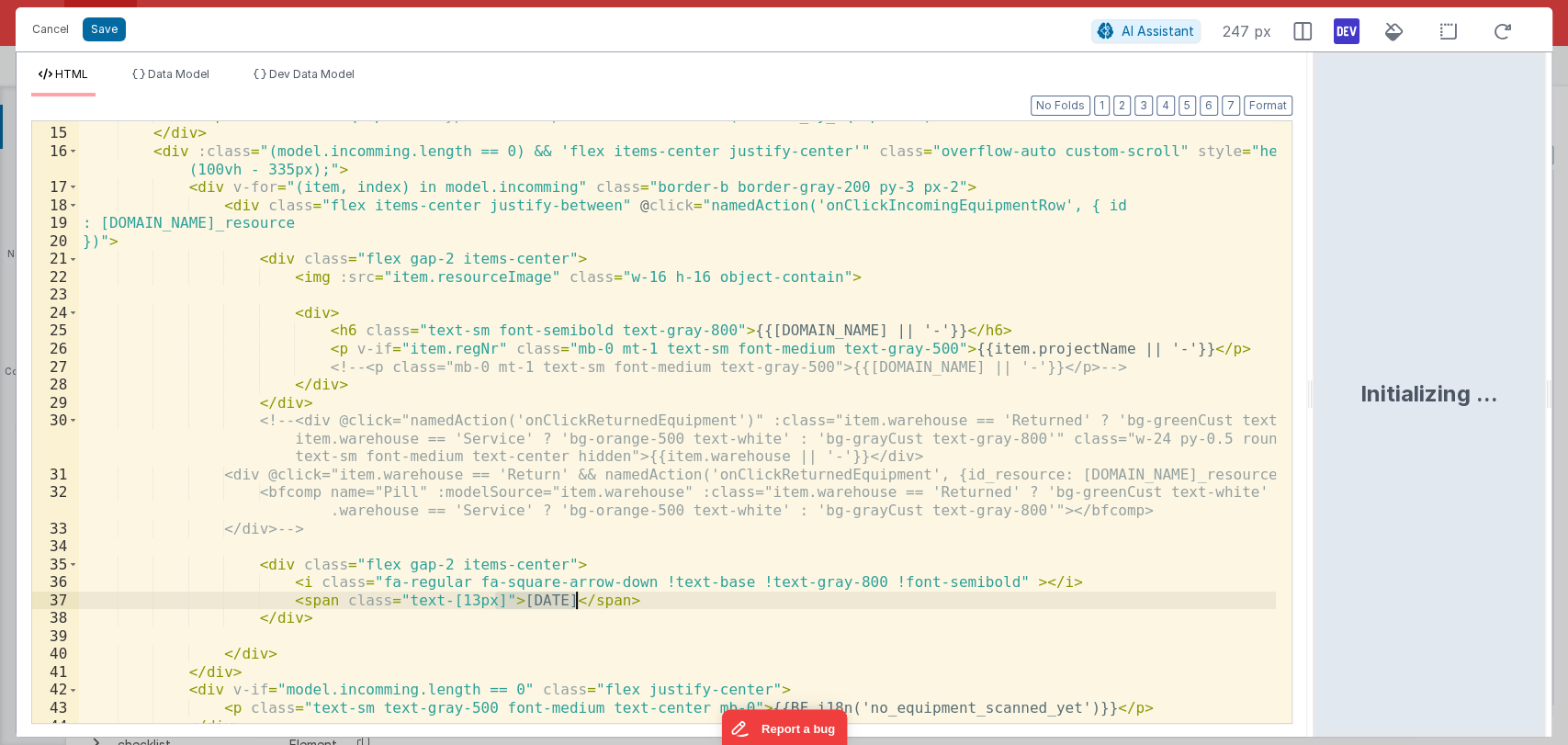
drag, startPoint x: 497, startPoint y: 599, endPoint x: 574, endPoint y: 598, distance: 77.0
click at [574, 598] on div "< input id = "searchEquipment" type = "text" :placeholder = "BF.i18n('search_by…" at bounding box center [677, 425] width 1197 height 638
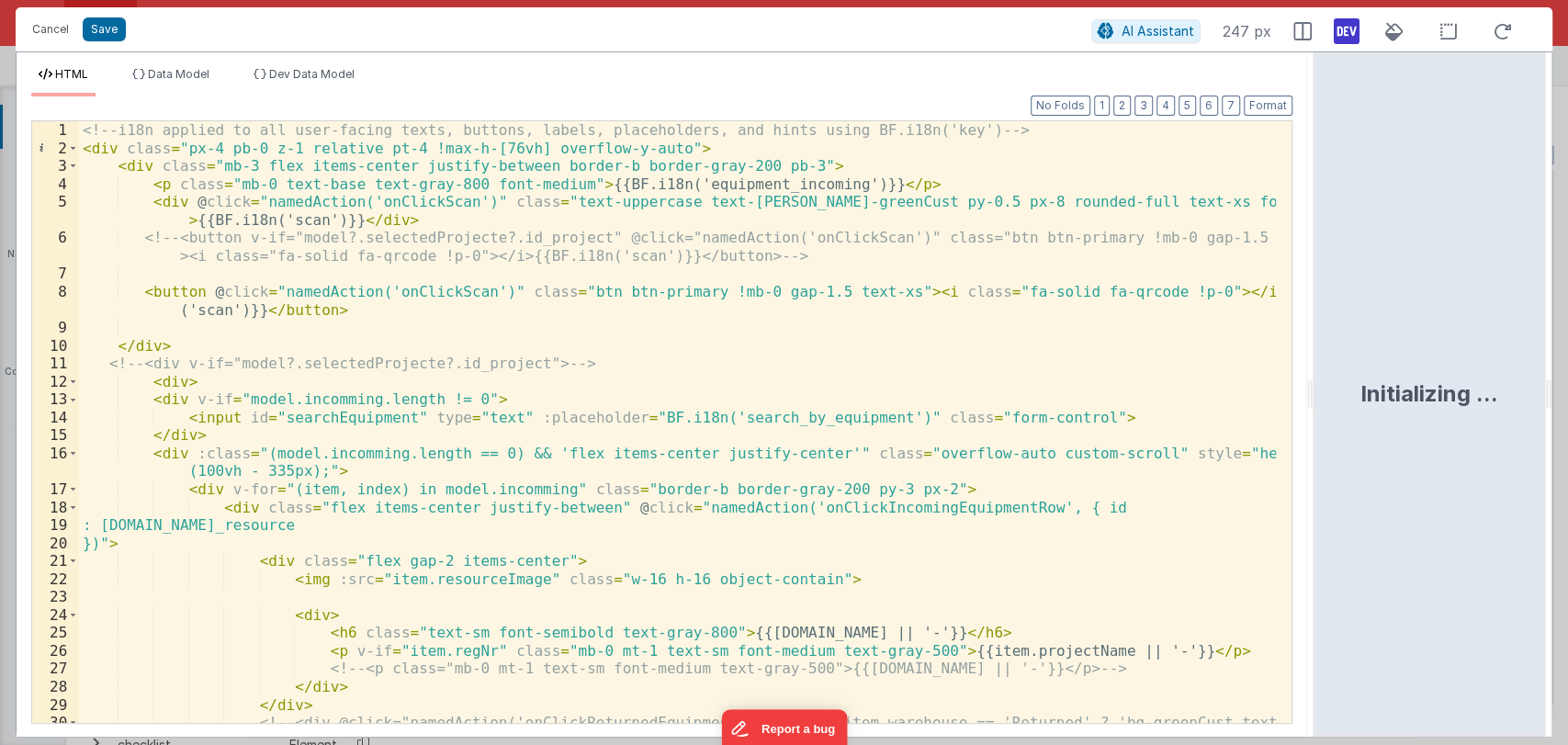
scroll to position [0, 0]
click at [106, 24] on button "Save" at bounding box center [104, 29] width 43 height 24
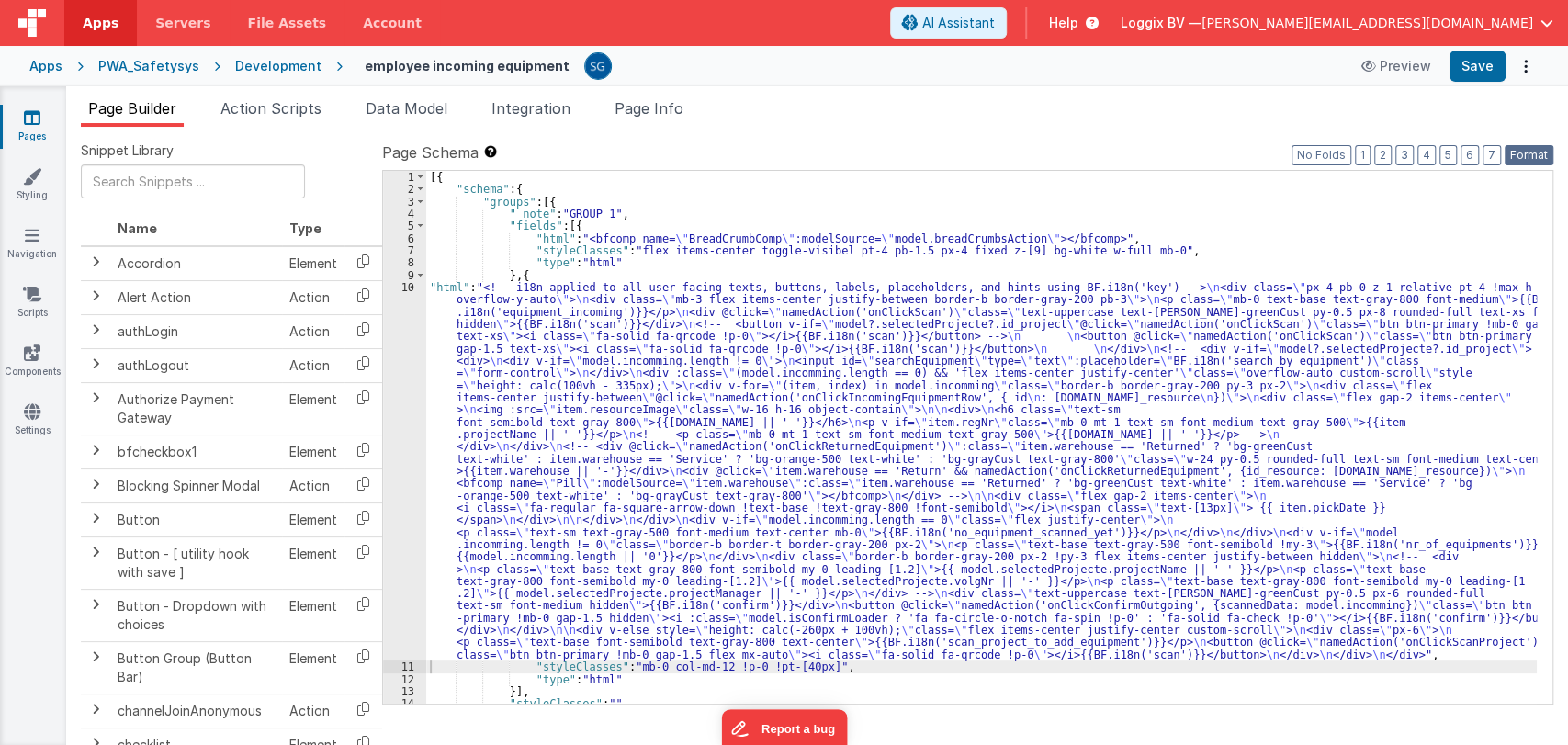
click at [1533, 156] on button "Format" at bounding box center [1529, 155] width 49 height 20
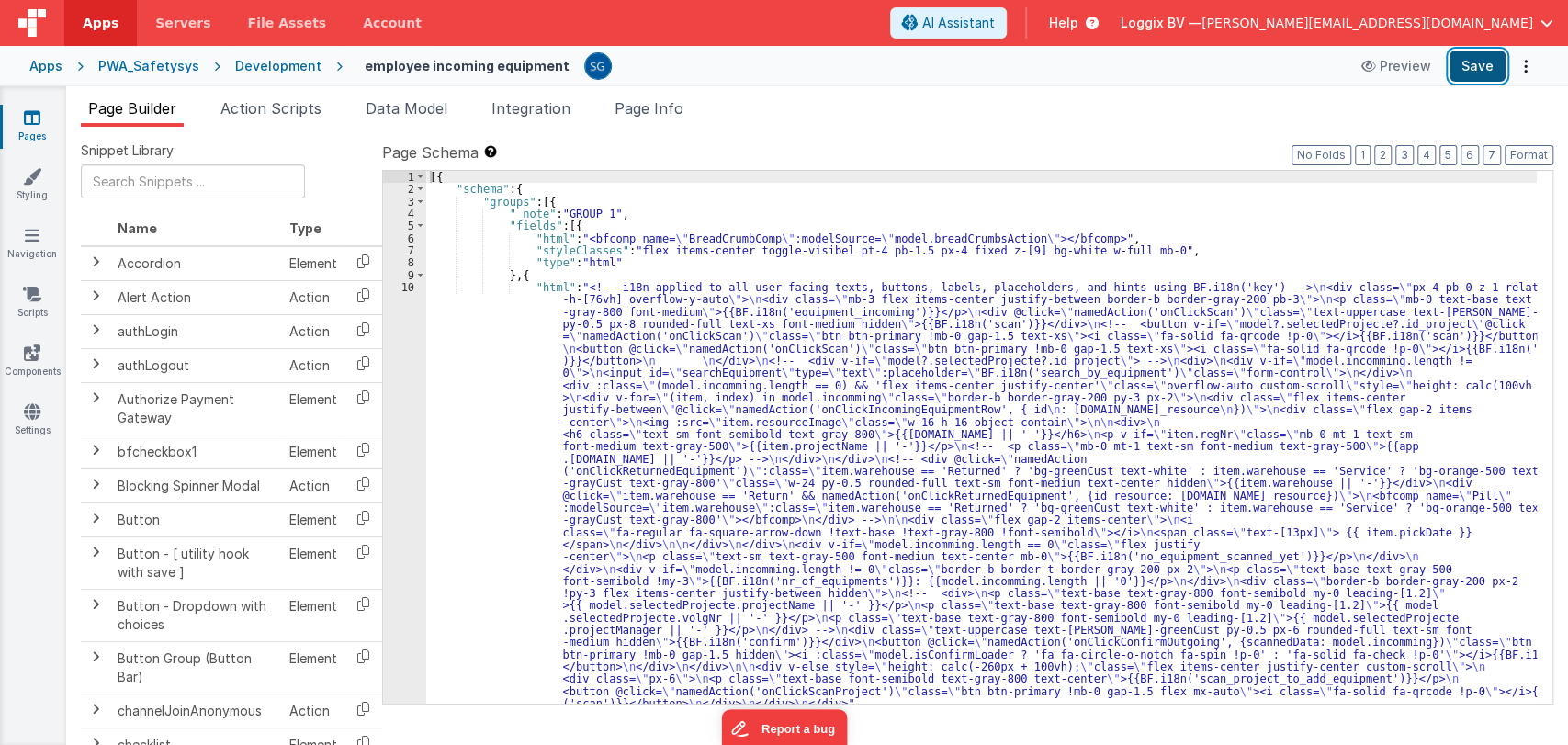
click at [1476, 64] on button "Save" at bounding box center [1477, 66] width 56 height 31
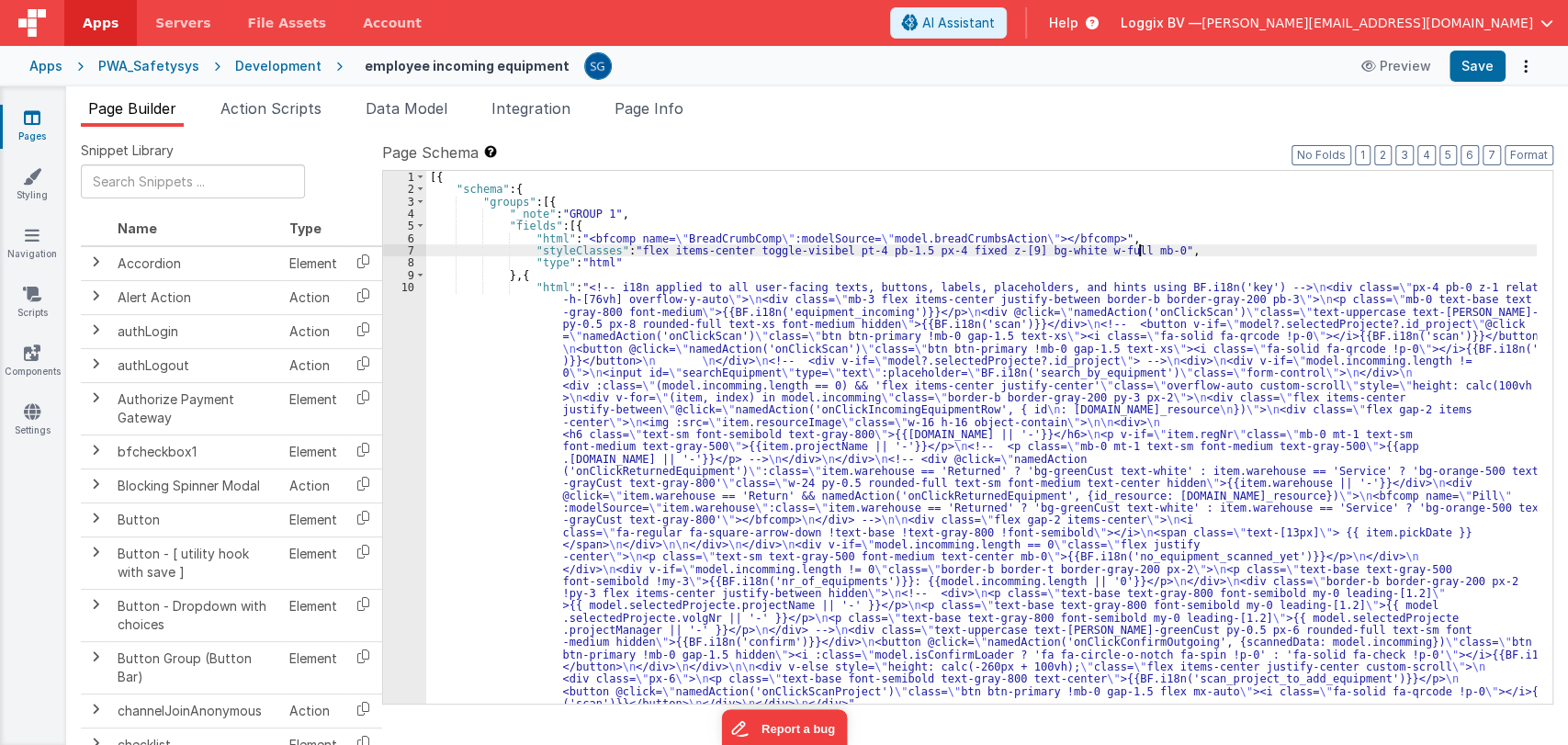
click at [1163, 245] on div "[{ "schema" : { "groups" : [{ "_note" : "GROUP 1" , "fields" : [{ "html" : "<bf…" at bounding box center [981, 450] width 1111 height 558
click at [1104, 268] on div "[{ "schema" : { "groups" : [{ "_note" : "GROUP 1" , "fields" : [{ "html" : "<bf…" at bounding box center [981, 450] width 1111 height 558
click at [936, 275] on div "[{ "schema" : { "groups" : [{ "_note" : "GROUP 1" , "fields" : [{ "html" : "<bf…" at bounding box center [981, 450] width 1111 height 558
click at [476, 362] on div "[{ "schema" : { "groups" : [{ "_note" : "GROUP 1" , "fields" : [{ "html" : "<bf…" at bounding box center [981, 450] width 1111 height 558
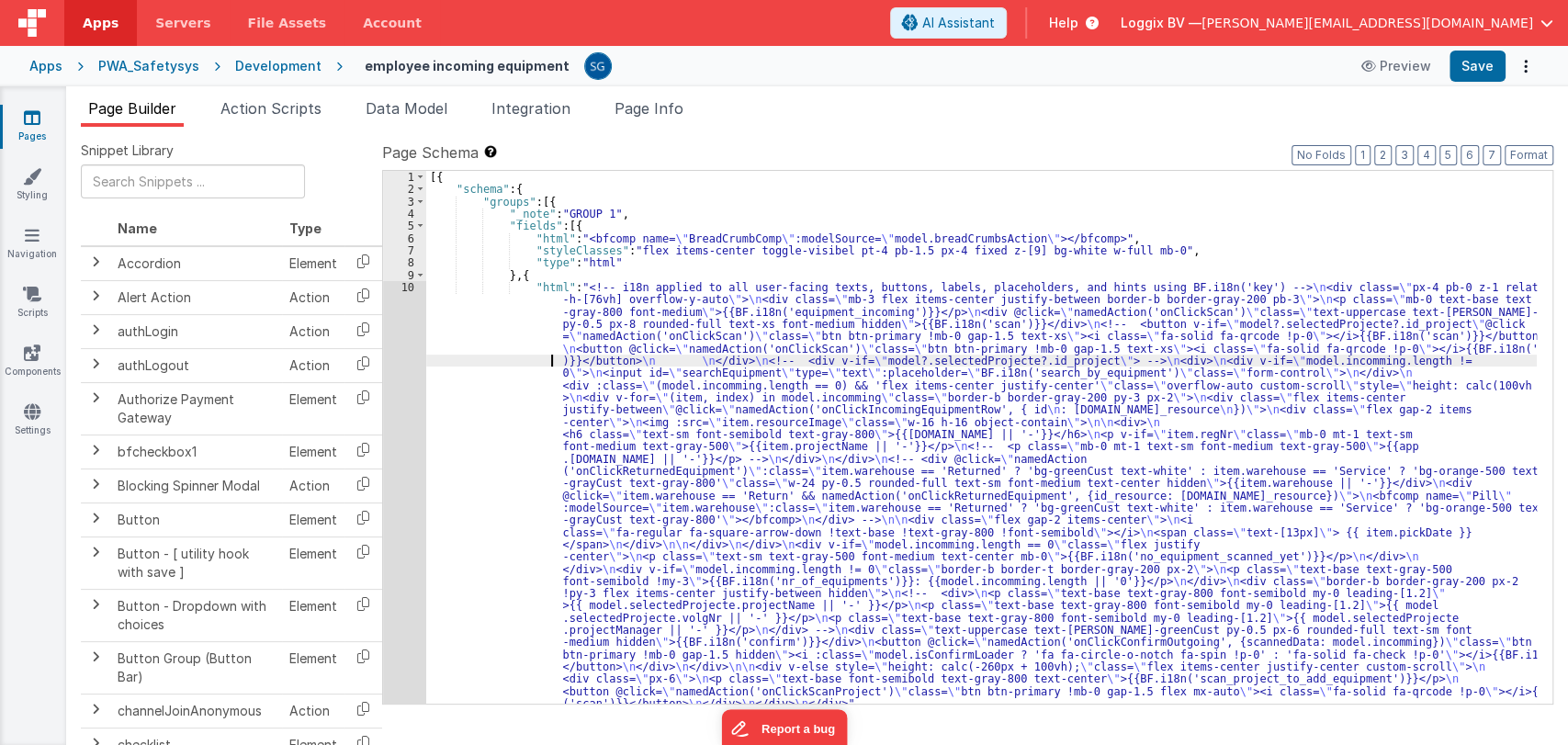
click at [402, 287] on div "10" at bounding box center [405, 496] width 43 height 429
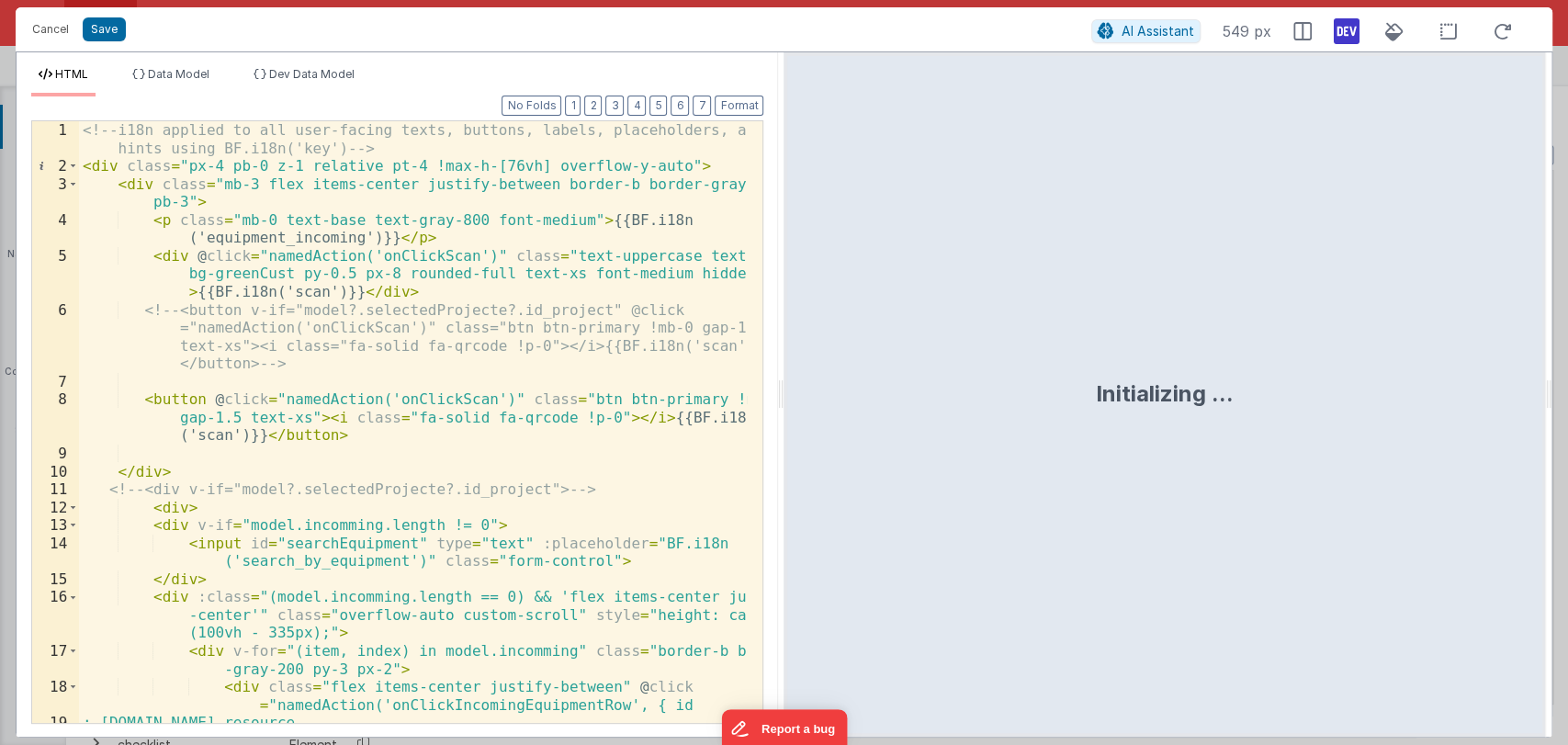
drag, startPoint x: 779, startPoint y: 399, endPoint x: 1114, endPoint y: 399, distance: 335.0
click at [1114, 399] on html "Cancel Save AI Assistant 549 px HTML Data Model Dev Data Model Format 7 6 5 4 3…" at bounding box center [784, 372] width 1568 height 745
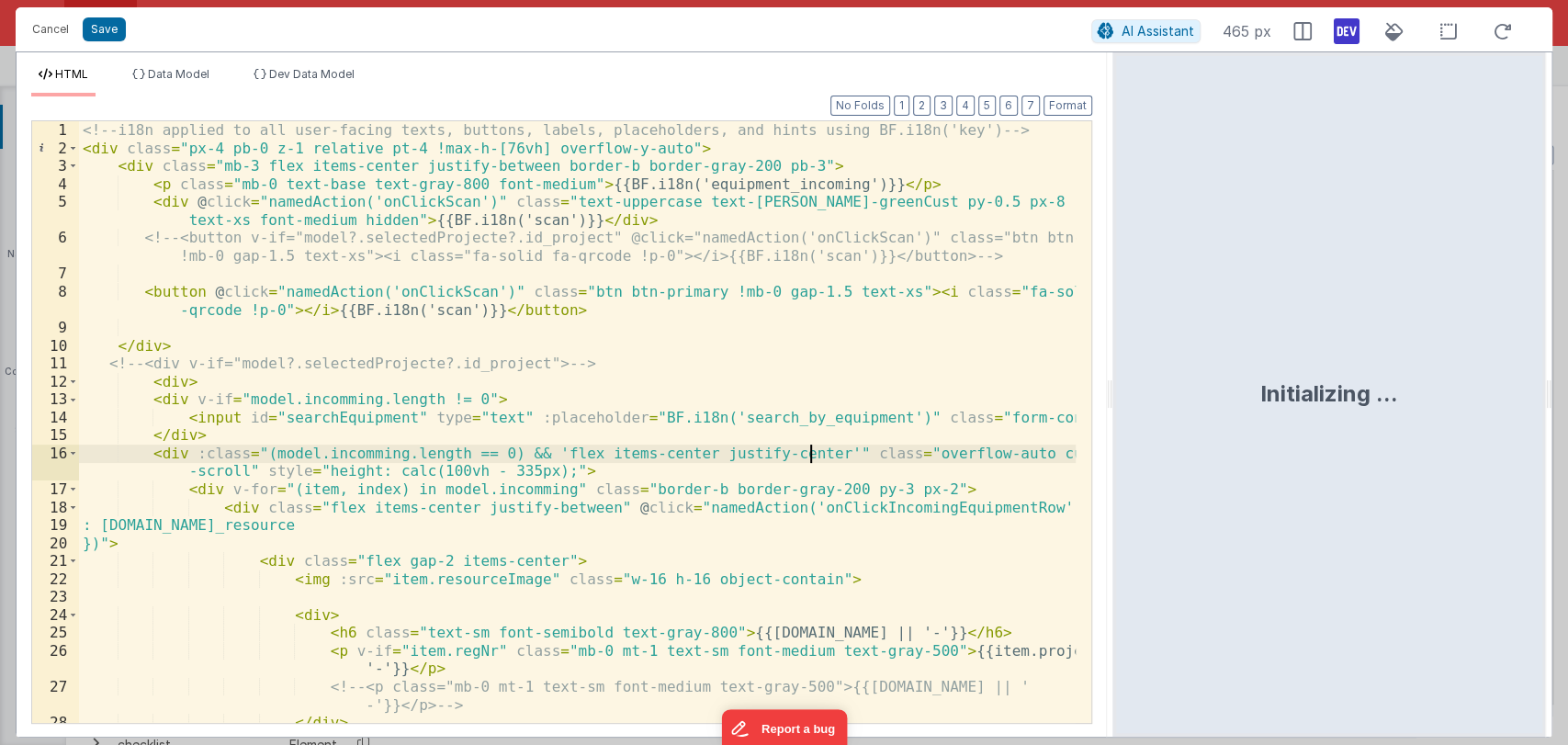
click at [809, 450] on div "<!-- i18n applied to all user-facing texts, buttons, labels, placeholders, and …" at bounding box center [577, 440] width 998 height 638
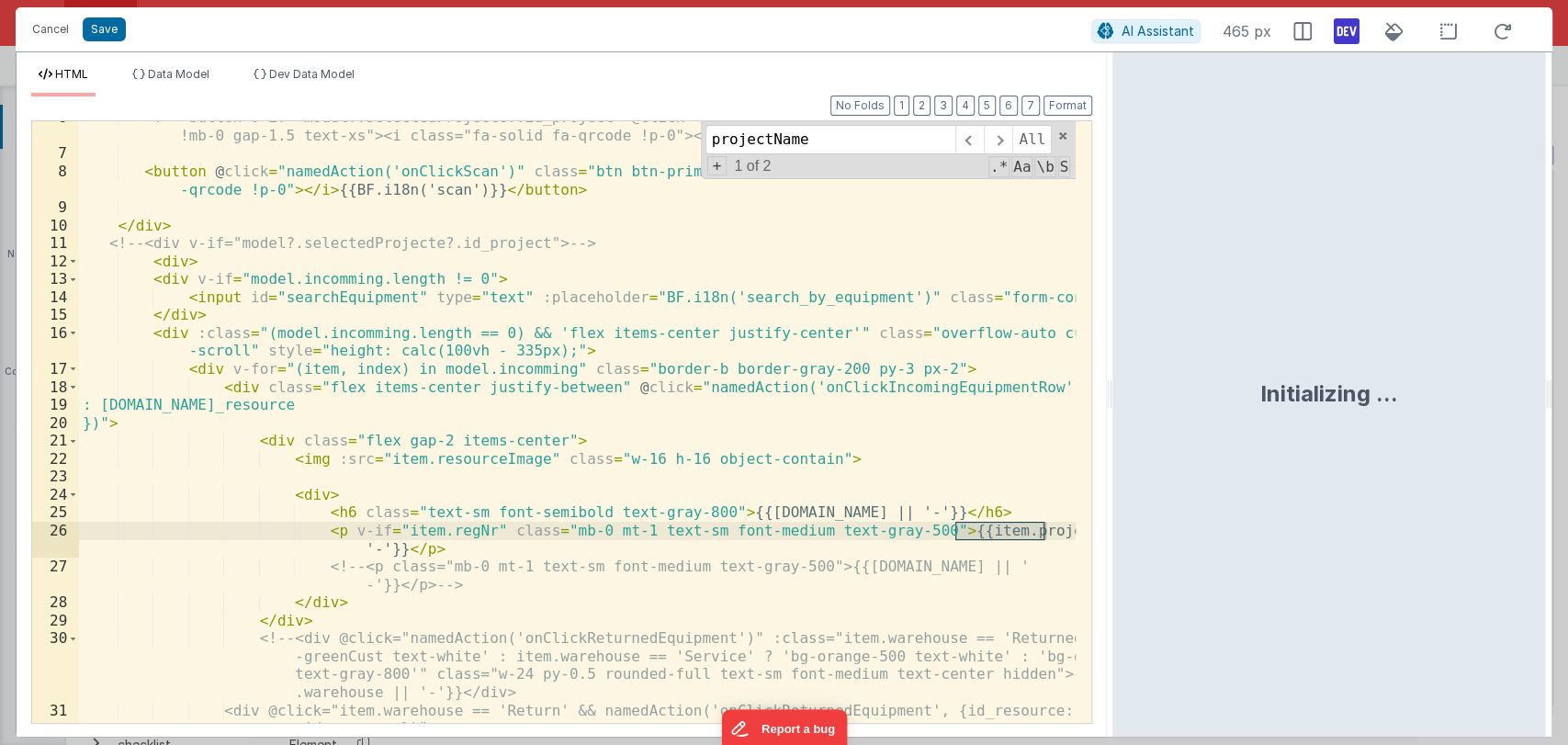
scroll to position [120, 0]
type input "p"
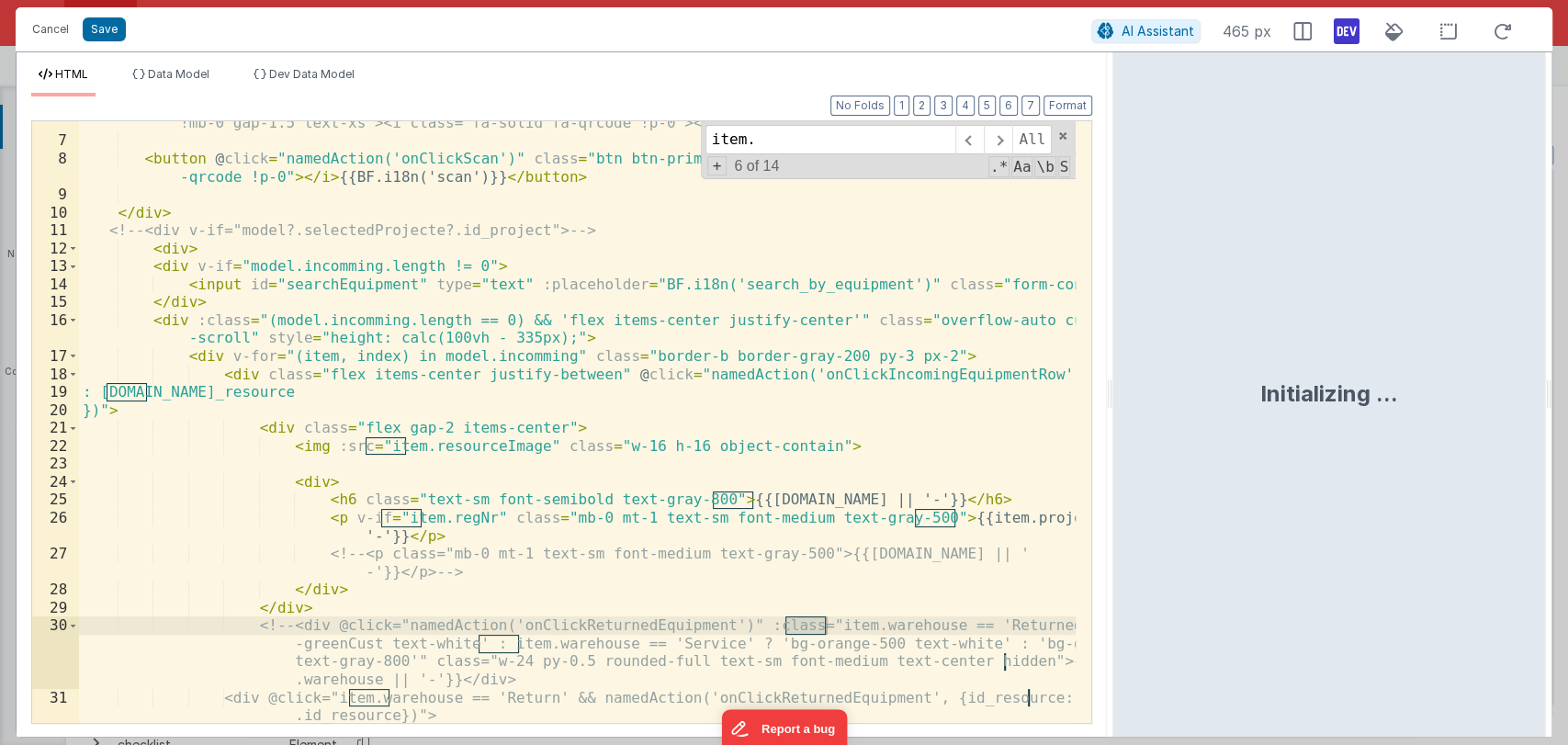
scroll to position [134, 0]
type input "item."
click at [994, 517] on div "<!-- <button v-if="model?.selectedProjecte?.id_project" @click="namedAction('on…" at bounding box center [577, 440] width 998 height 692
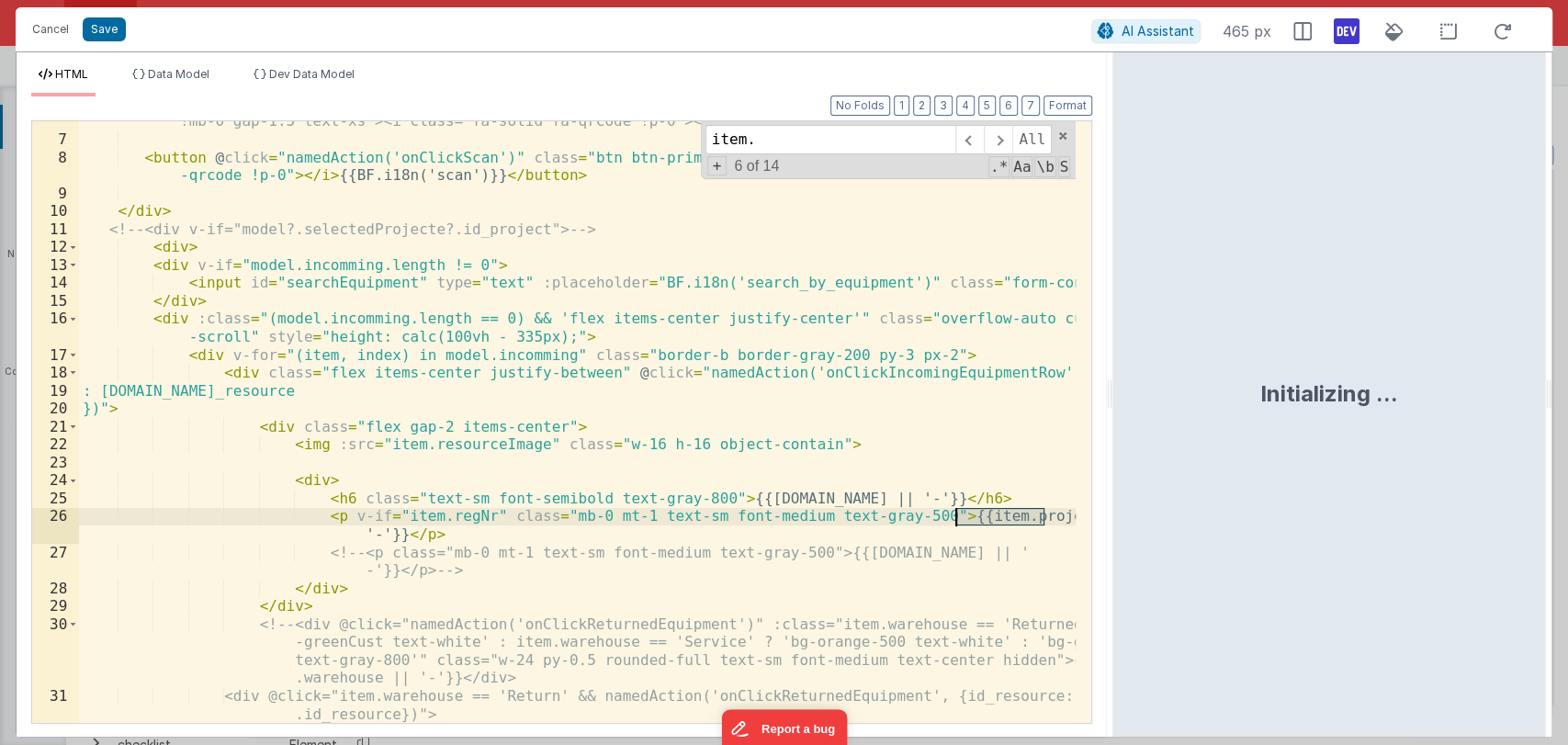
click at [994, 517] on div "<!-- <button v-if="model?.selectedProjecte?.id_project" @click="namedAction('on…" at bounding box center [577, 440] width 998 height 692
click at [440, 524] on div "<!-- <button v-if="model?.selectedProjecte?.id_project" @click="namedAction('on…" at bounding box center [577, 440] width 998 height 692
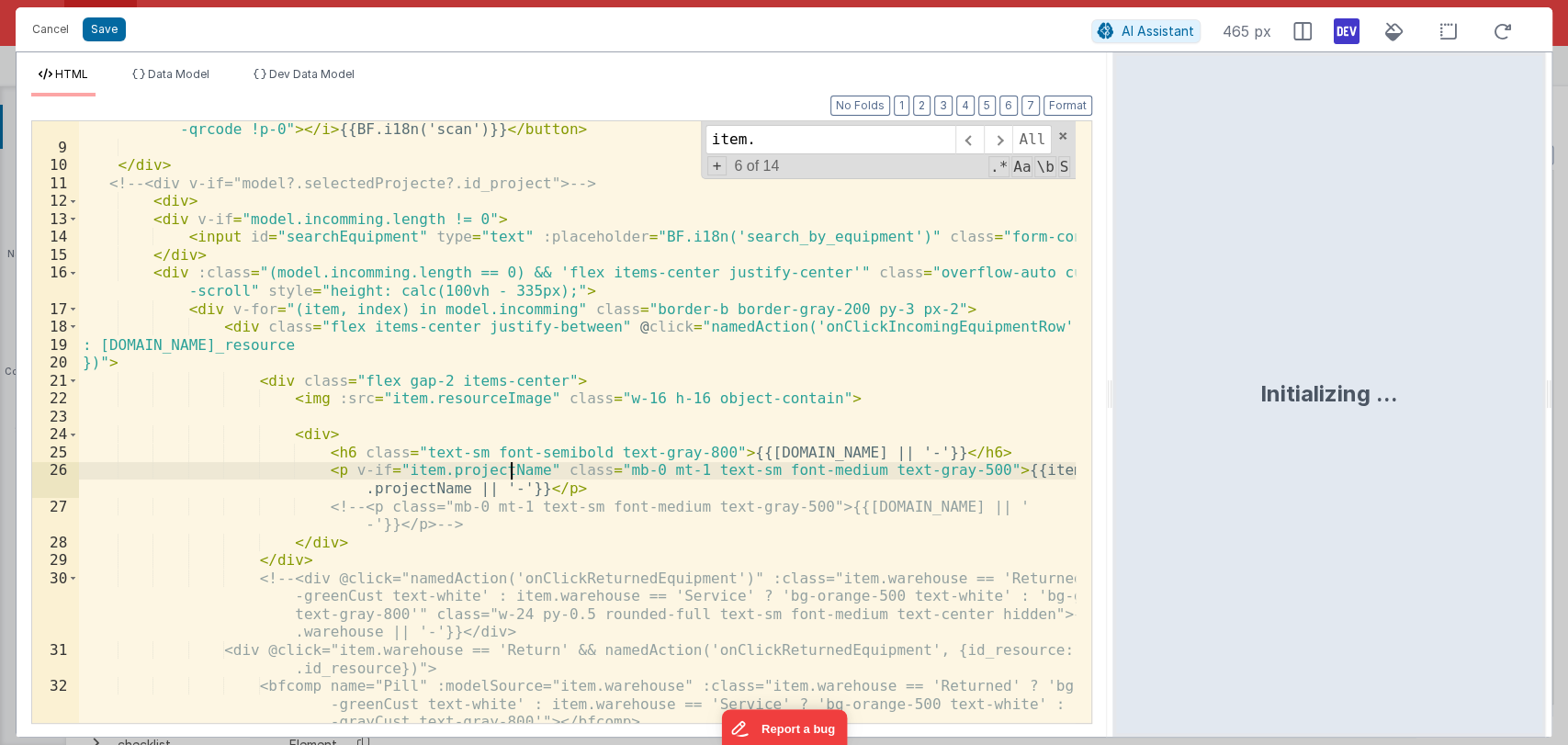
scroll to position [181, 0]
click at [106, 25] on button "Save" at bounding box center [104, 29] width 43 height 24
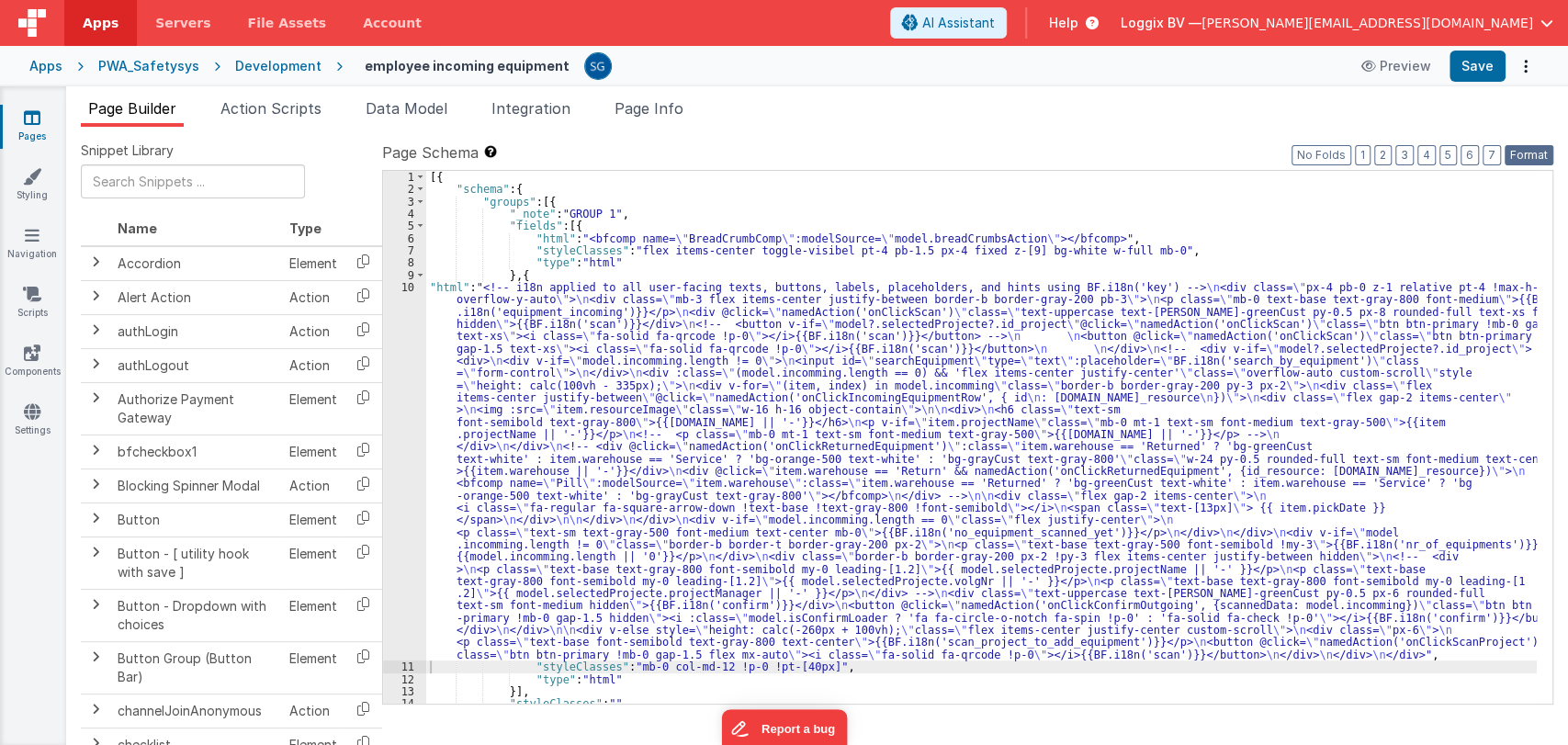
click at [1514, 155] on button "Format" at bounding box center [1529, 155] width 49 height 20
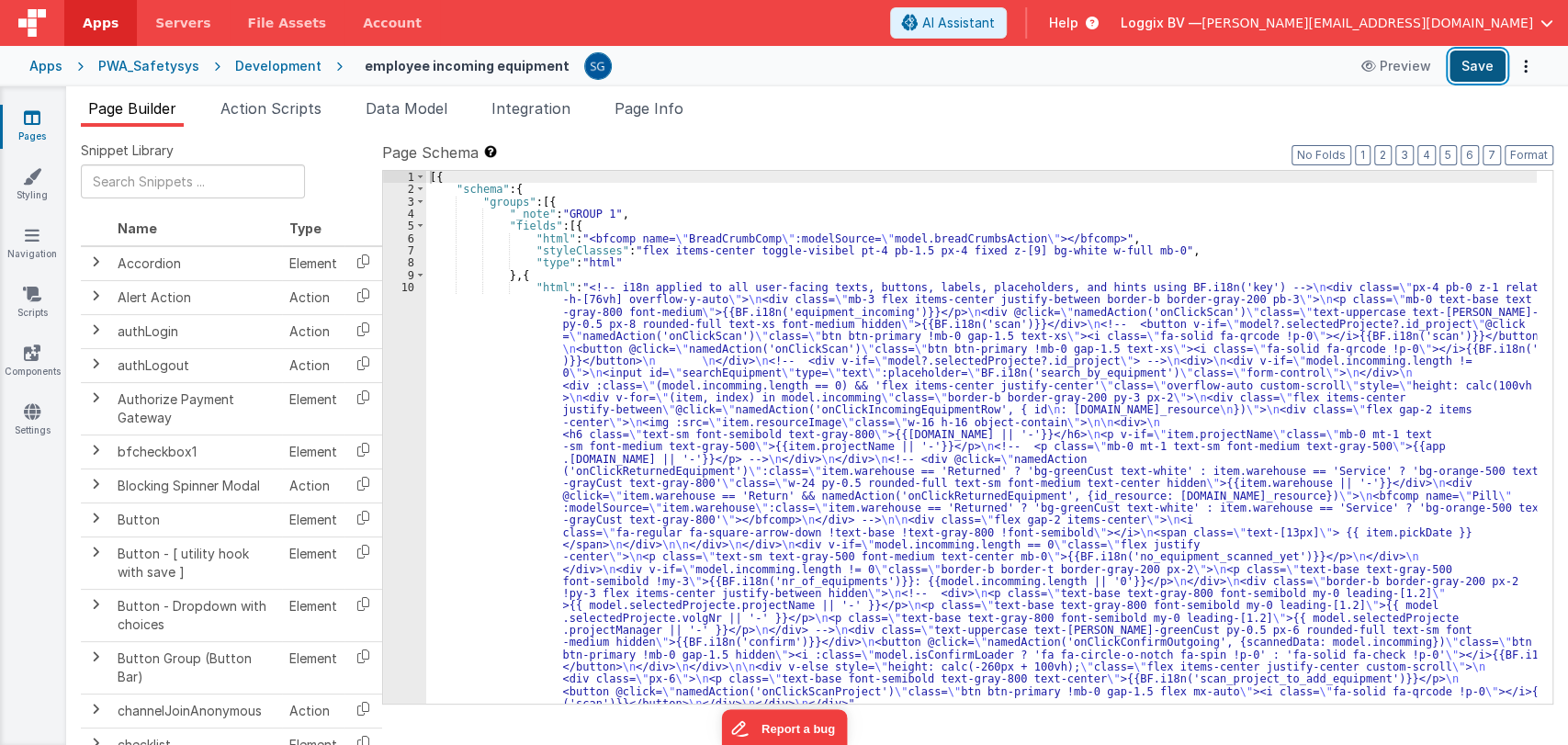
click at [1469, 75] on button "Save" at bounding box center [1477, 66] width 56 height 31
click at [544, 377] on div "[{ "schema" : { "groups" : [{ "_note" : "GROUP 1" , "fields" : [{ "html" : "<bf…" at bounding box center [981, 450] width 1111 height 558
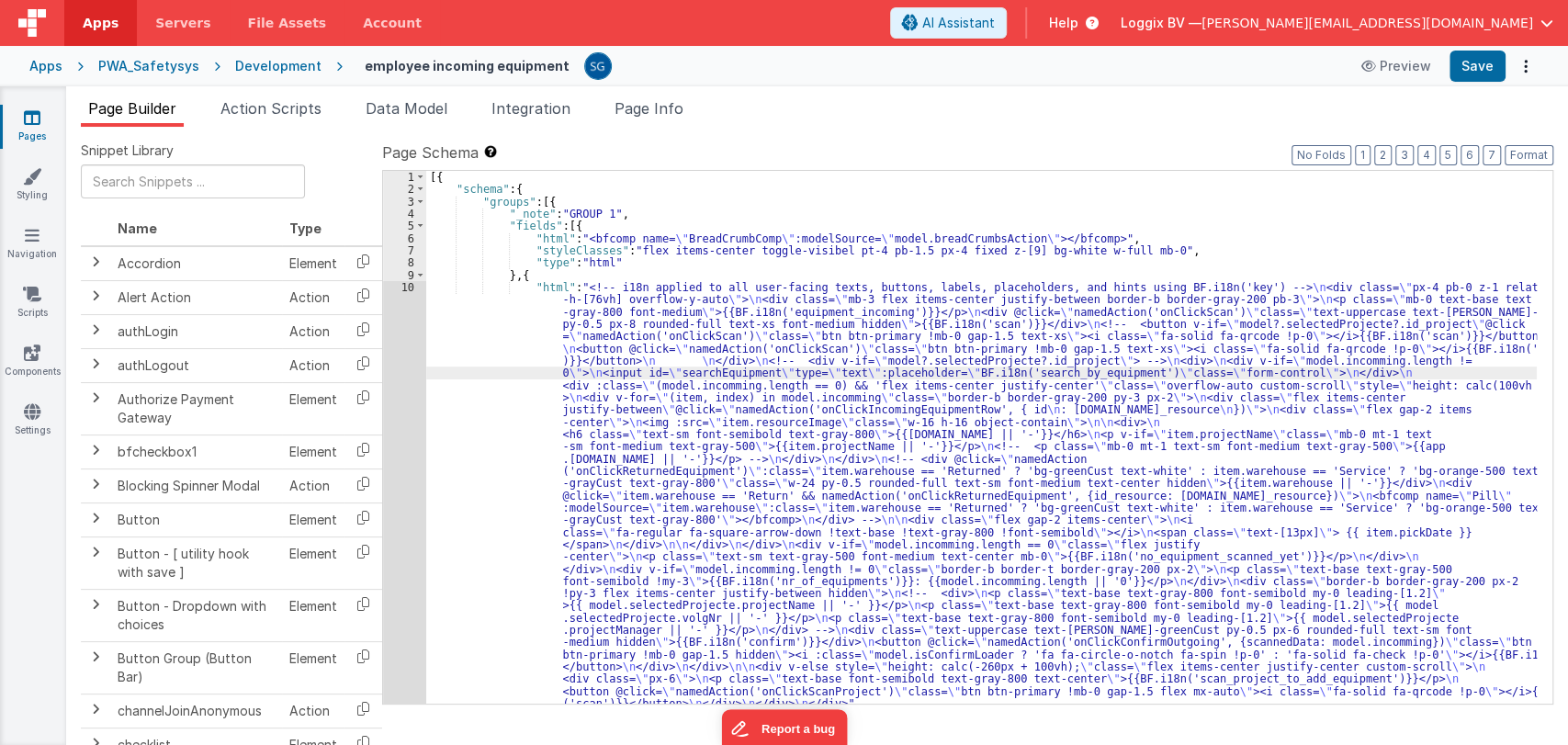
click at [409, 287] on div "10" at bounding box center [405, 496] width 43 height 429
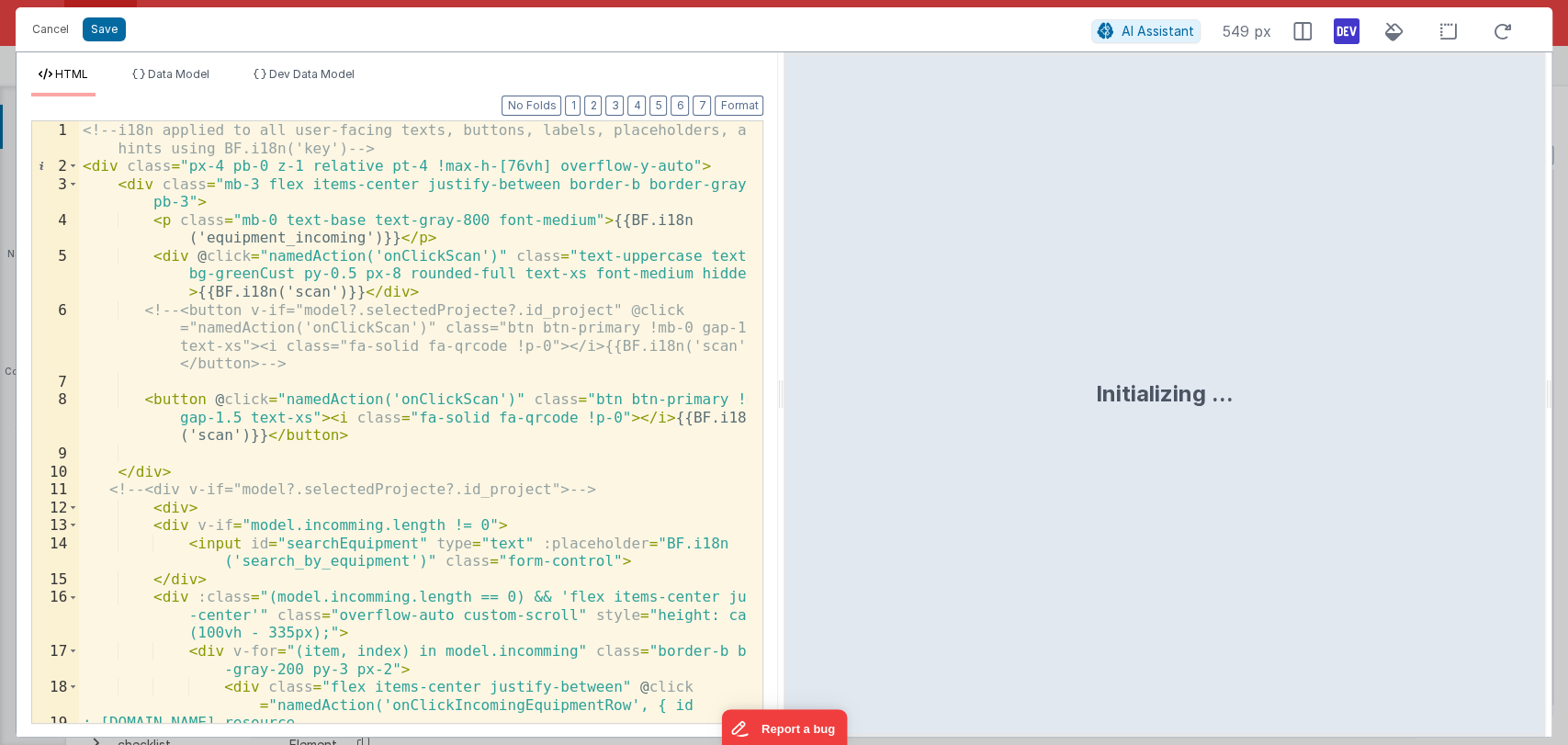
drag, startPoint x: 780, startPoint y: 381, endPoint x: 1463, endPoint y: 384, distance: 683.0
click at [1463, 384] on html "Cancel Save AI Assistant 549 px HTML Data Model Dev Data Model Format 7 6 5 4 3…" at bounding box center [784, 372] width 1568 height 745
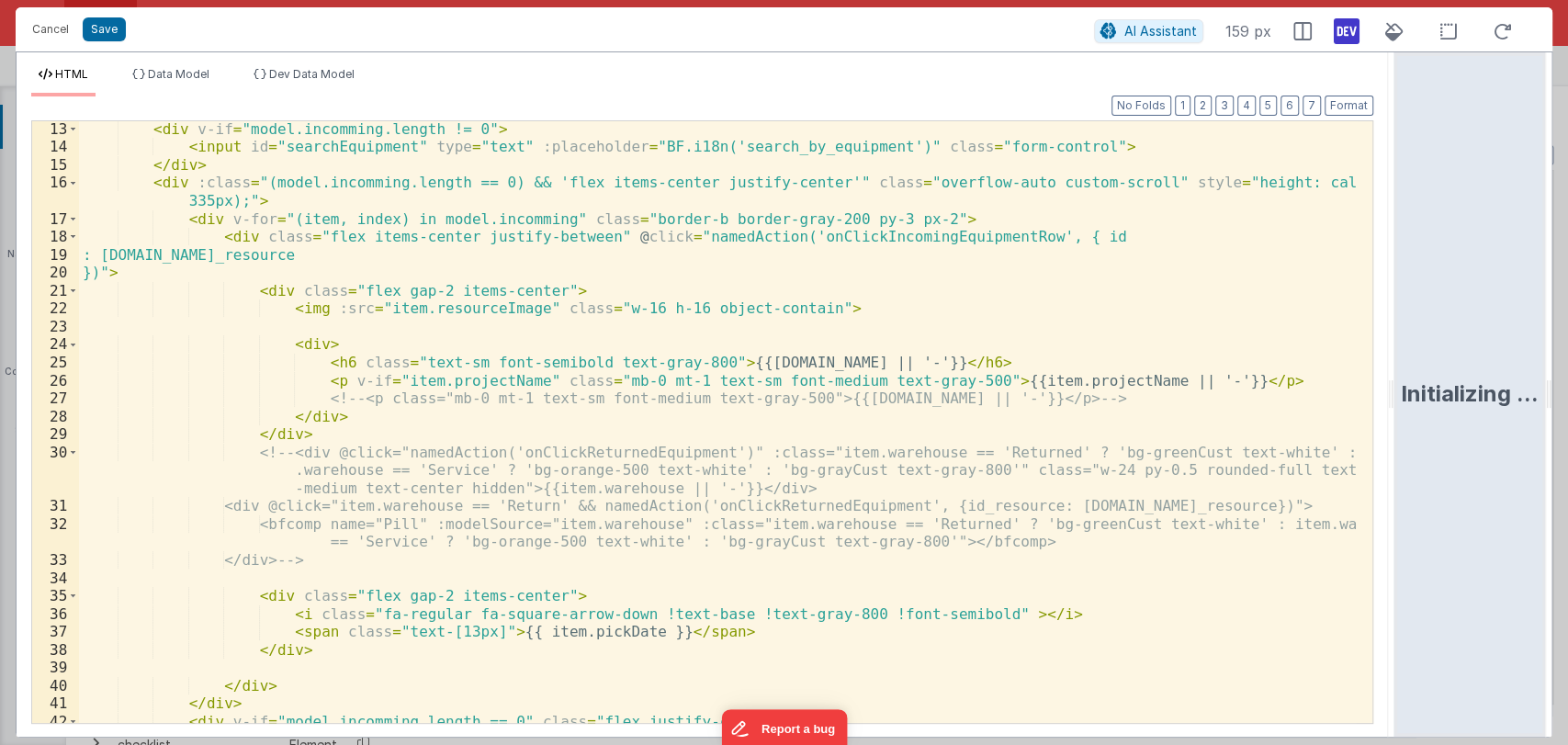
scroll to position [285, 0]
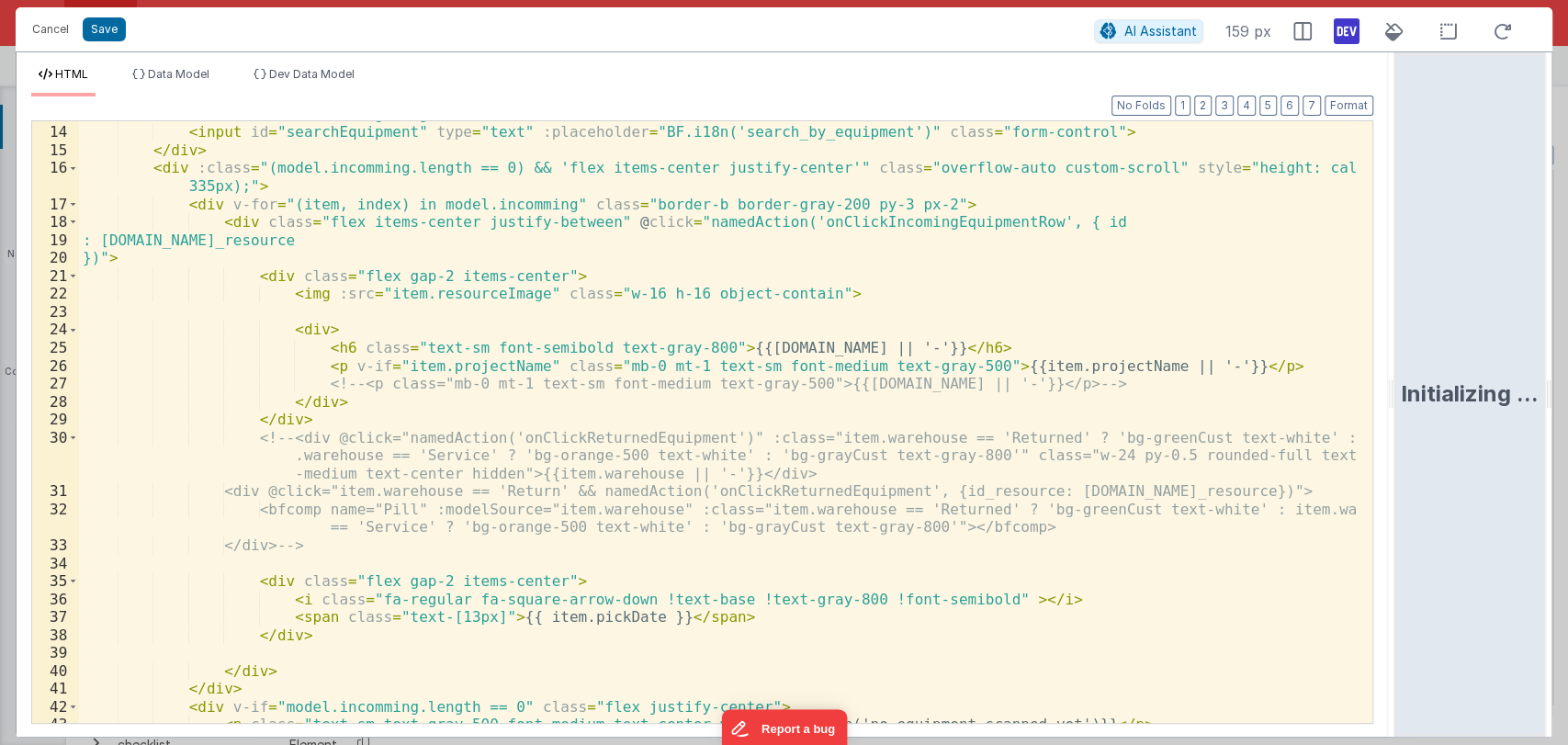
click at [455, 344] on div "< div v-if = "model.incomming.length != 0" > < input id = "searchEquipment" typ…" at bounding box center [717, 425] width 1278 height 638
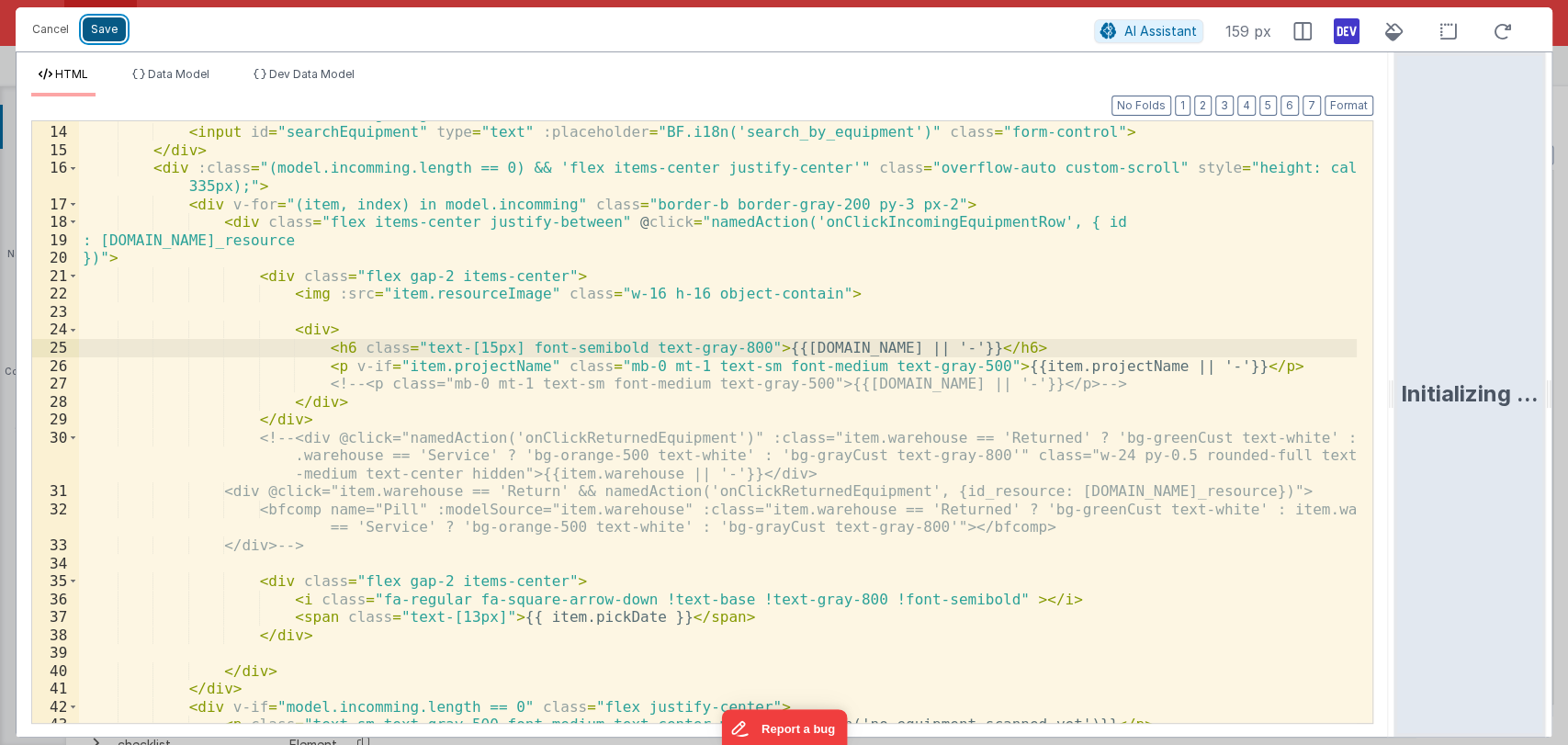
click at [103, 26] on button "Save" at bounding box center [104, 29] width 43 height 24
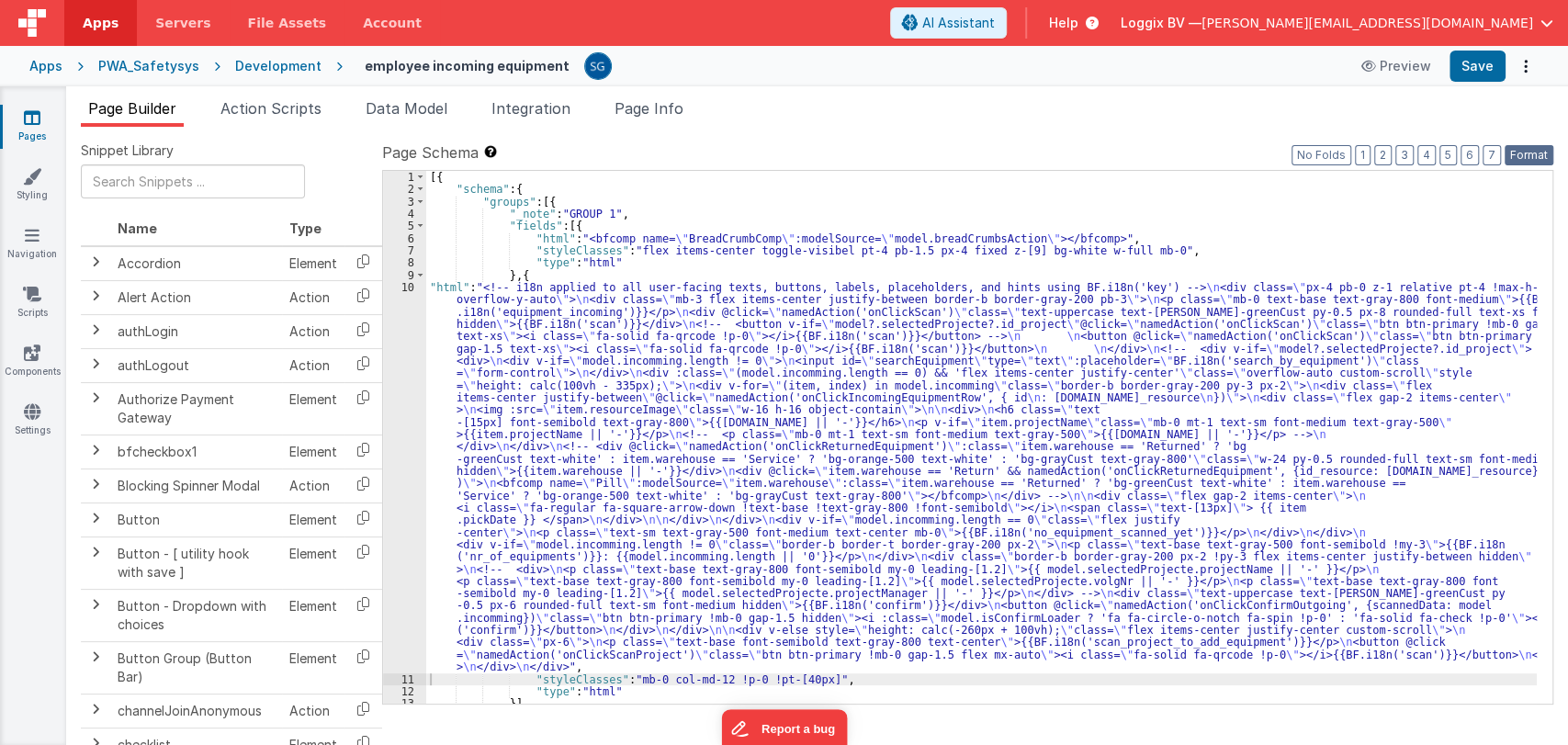
click at [1527, 155] on button "Format" at bounding box center [1529, 155] width 49 height 20
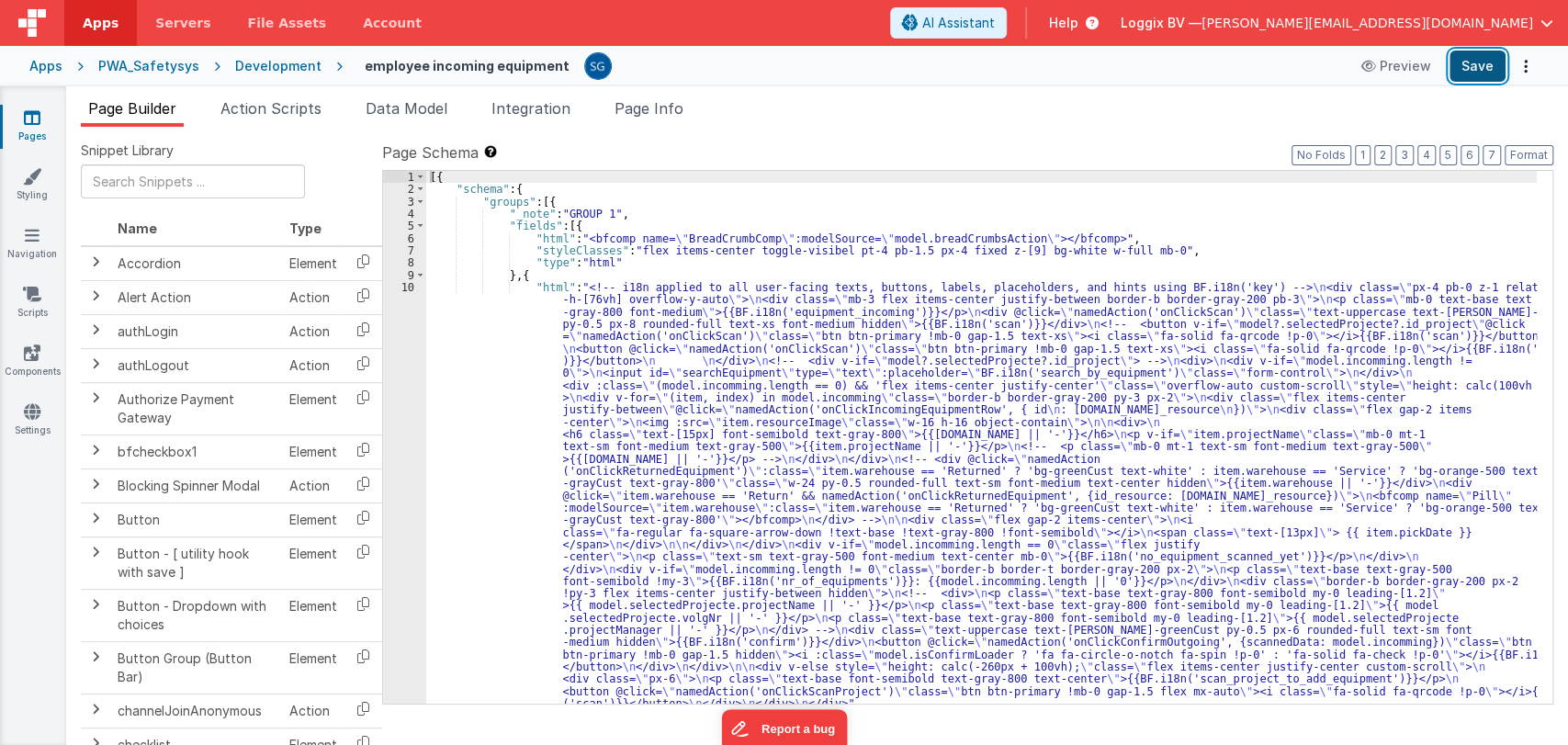
click at [1459, 71] on button "Save" at bounding box center [1477, 66] width 56 height 31
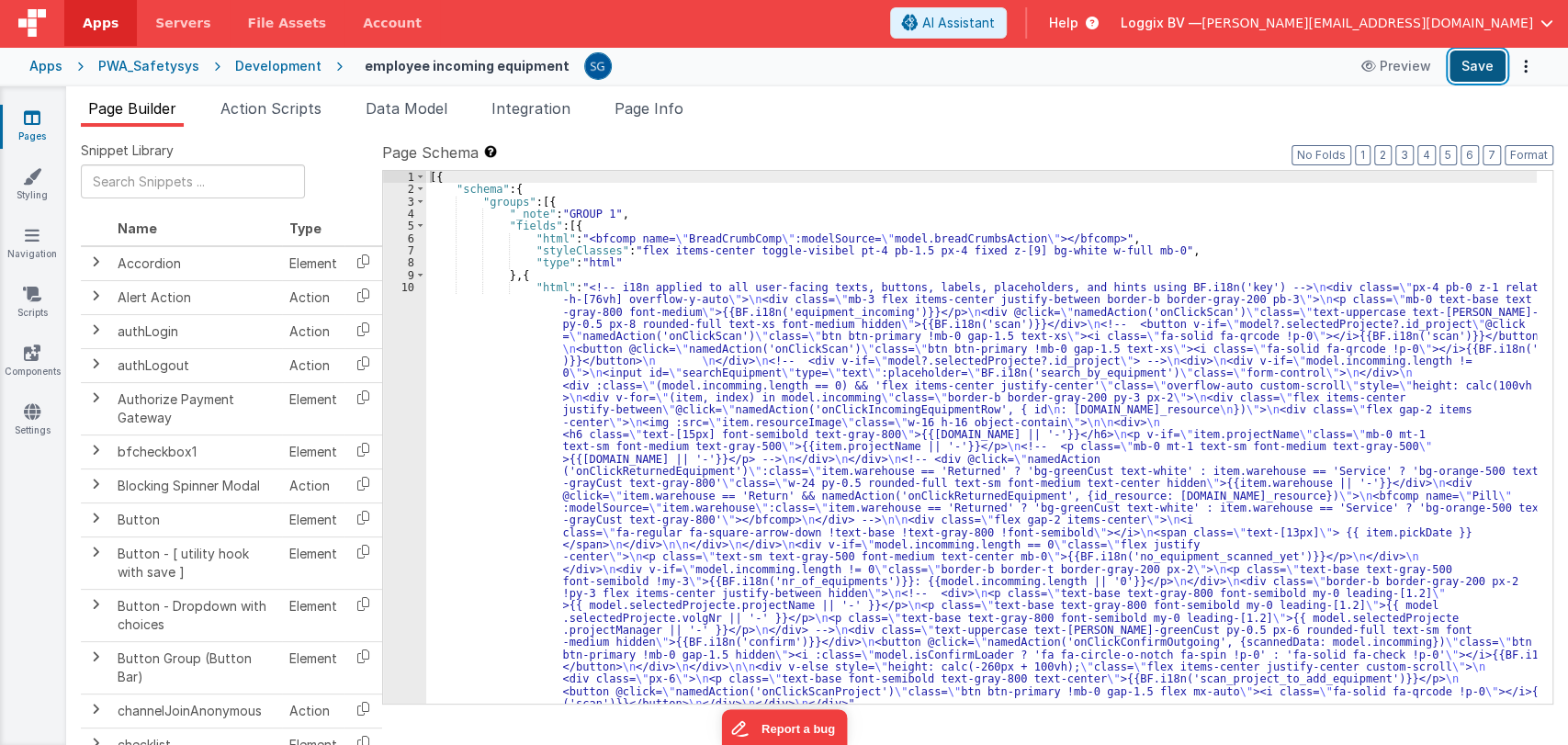
click at [1469, 64] on button "Save" at bounding box center [1477, 66] width 56 height 31
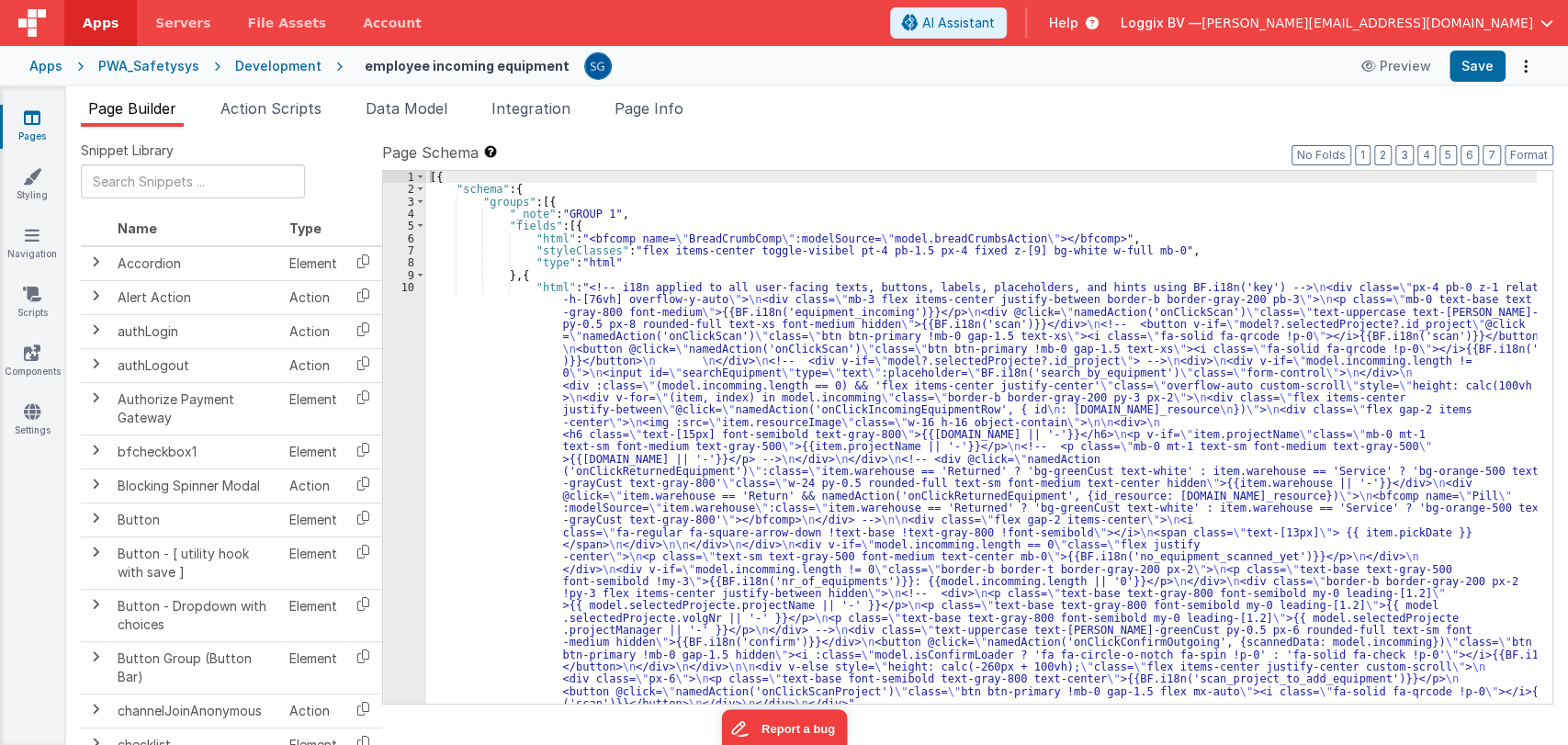
click at [22, 134] on link "Pages" at bounding box center [32, 127] width 66 height 37
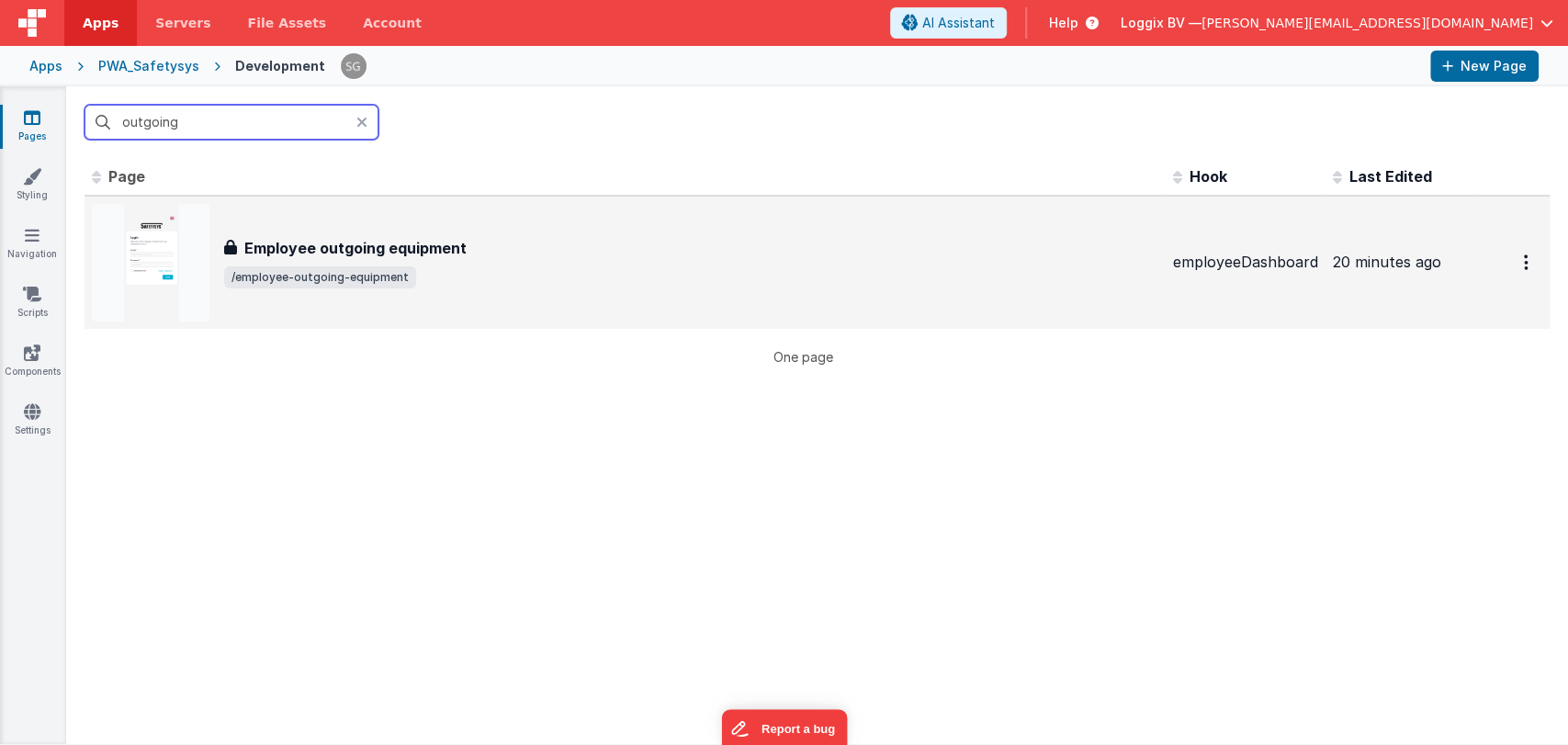
type input "outgoing"
click at [300, 237] on h3 "Employee outgoing equipment" at bounding box center [355, 247] width 222 height 22
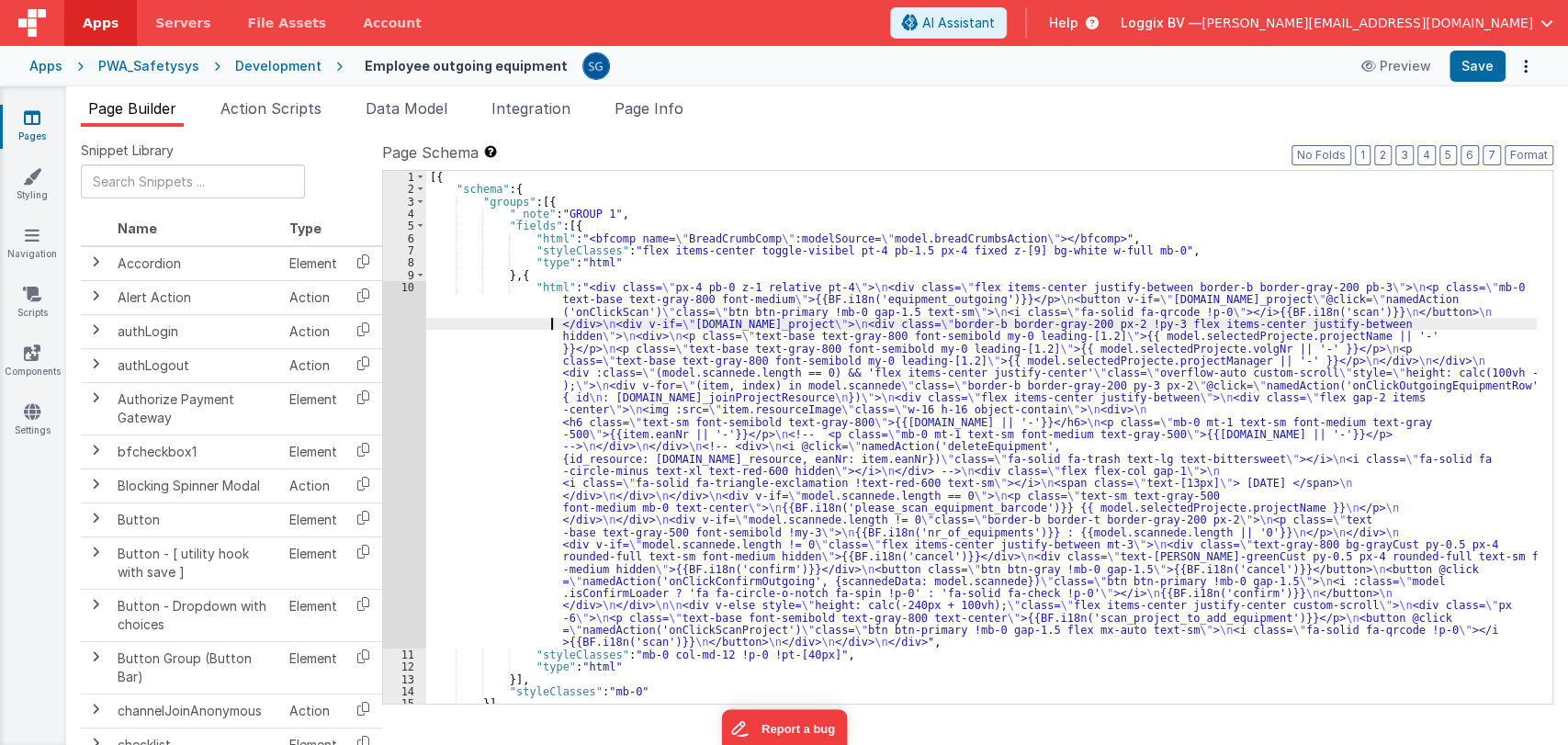
click at [514, 323] on div "[{ "schema" : { "groups" : [{ "_note" : "GROUP 1" , "fields" : [{ "html" : "<bf…" at bounding box center [981, 450] width 1111 height 558
click at [398, 283] on div "10" at bounding box center [405, 465] width 43 height 367
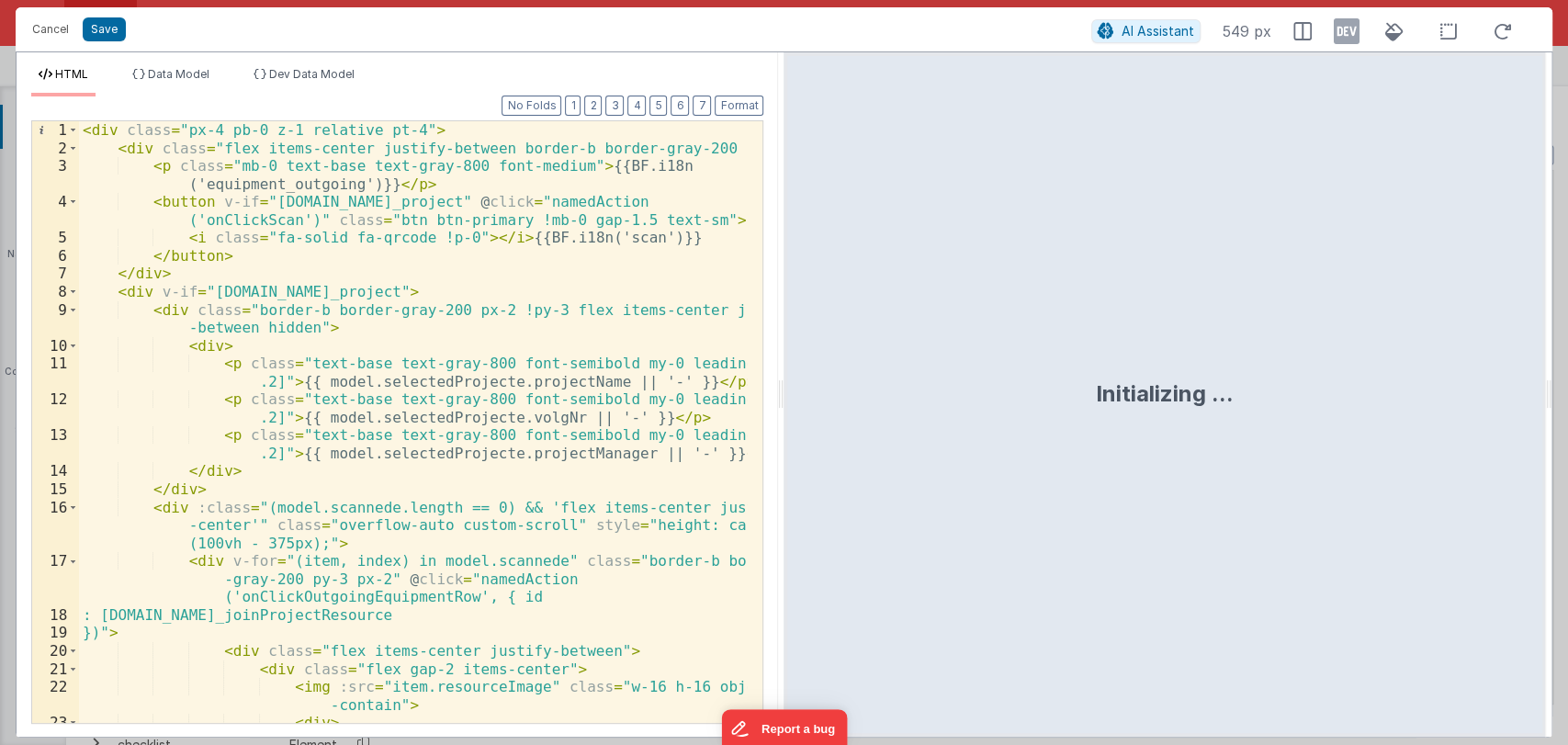
drag, startPoint x: 779, startPoint y: 399, endPoint x: 1373, endPoint y: 363, distance: 595.1
click at [1373, 363] on html "Cancel Save AI Assistant 549 px HTML Data Model Dev Data Model Format 7 6 5 4 3…" at bounding box center [784, 372] width 1568 height 745
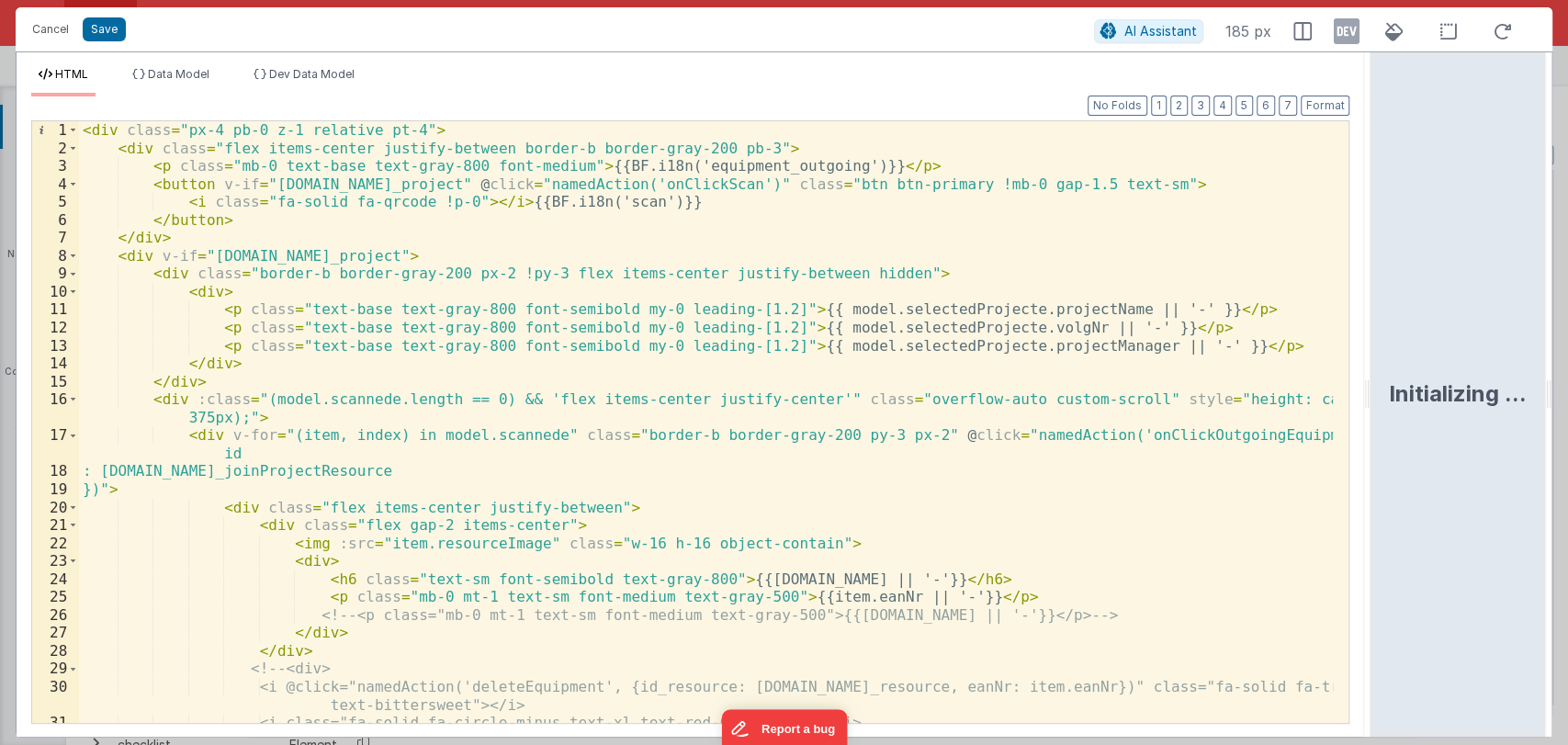
click at [896, 315] on div "< div class = "px-4 pb-0 z-1 relative pt-4" > < div class = "flex items-center …" at bounding box center [706, 440] width 1255 height 638
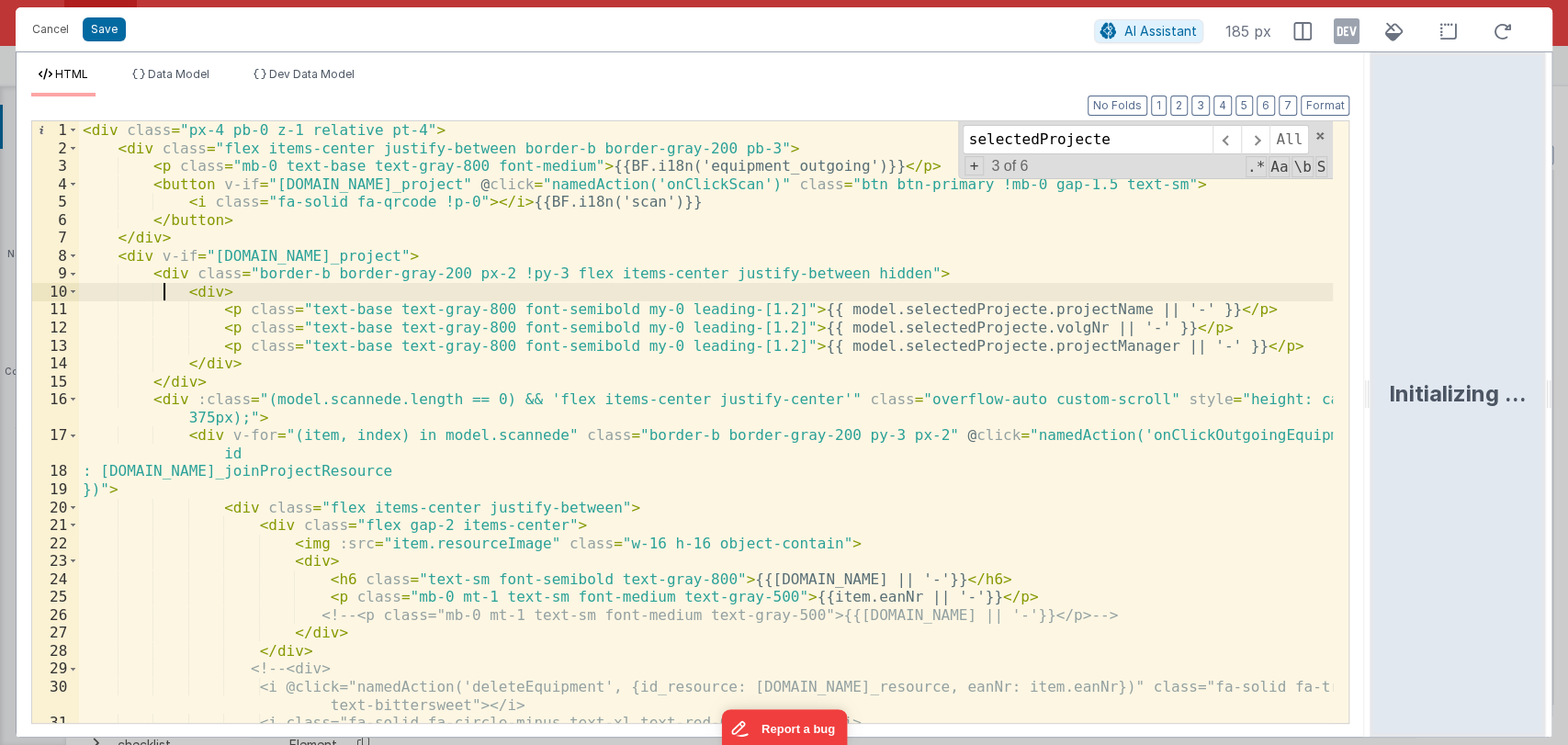
click at [166, 296] on div "< div class = "px-4 pb-0 z-1 relative pt-4" > < div class = "flex items-center …" at bounding box center [706, 440] width 1255 height 638
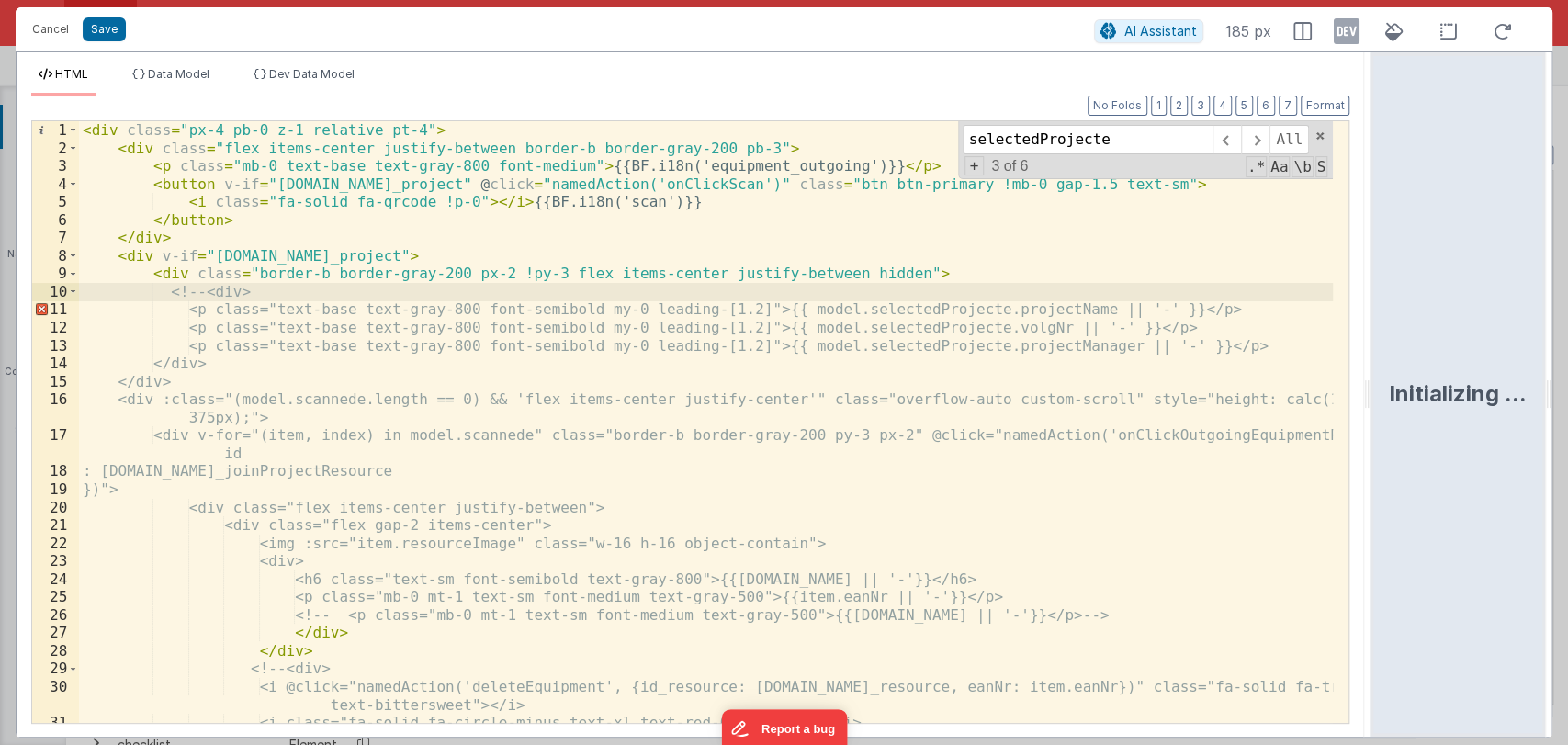
click at [269, 367] on div "< div class = "px-4 pb-0 z-1 relative pt-4" > < div class = "flex items-center …" at bounding box center [706, 440] width 1255 height 638
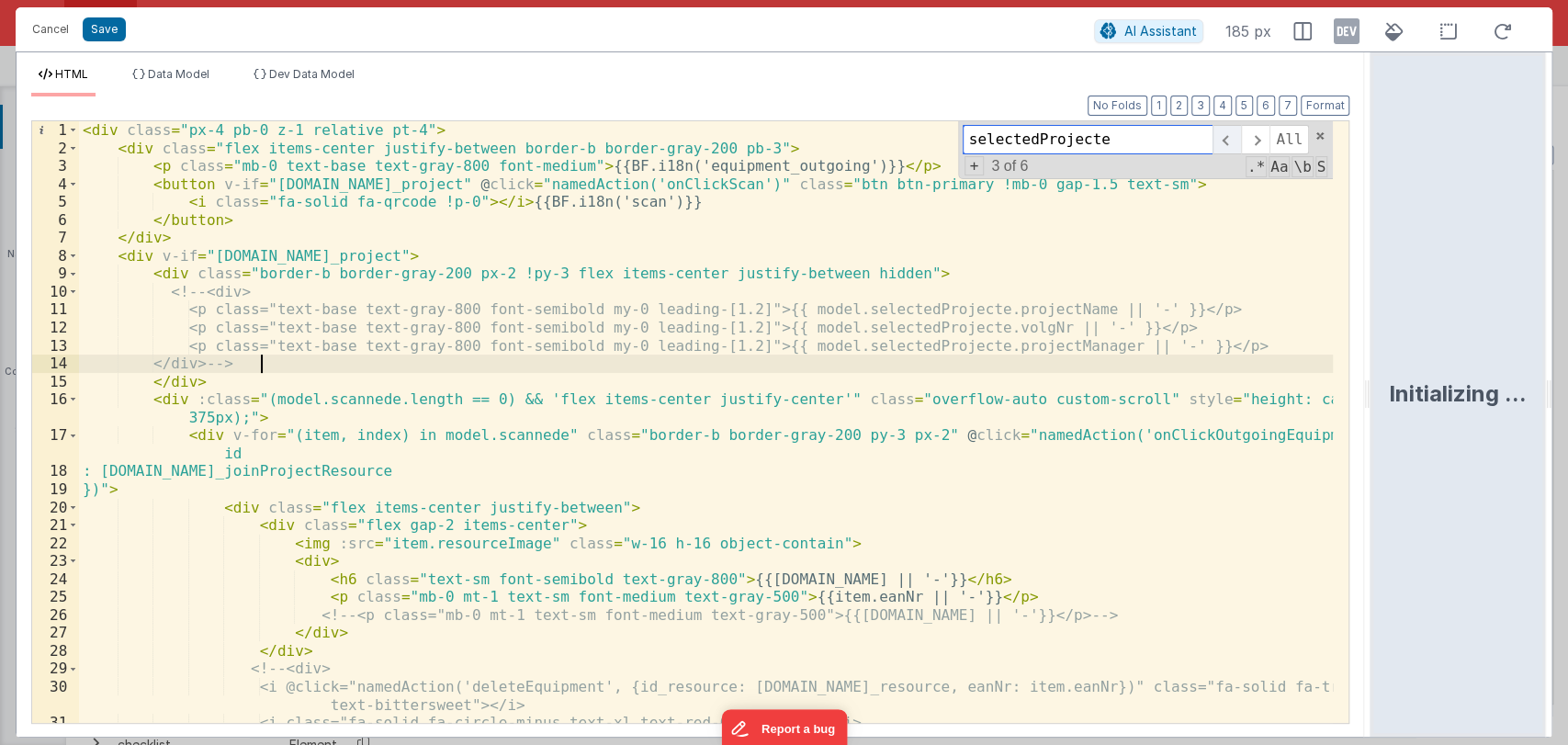
click at [1227, 139] on span at bounding box center [1226, 139] width 28 height 29
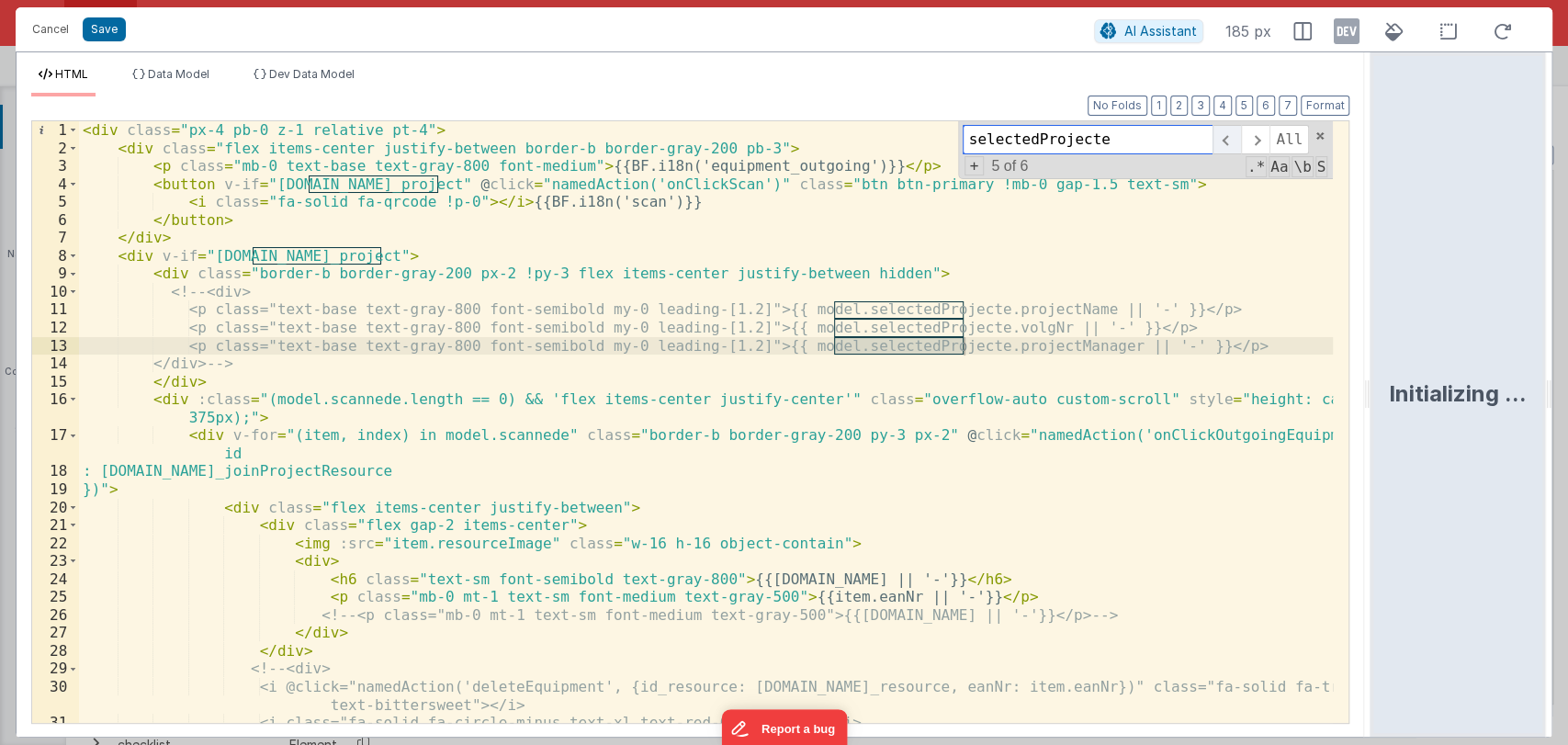
click at [1227, 139] on span at bounding box center [1226, 139] width 28 height 29
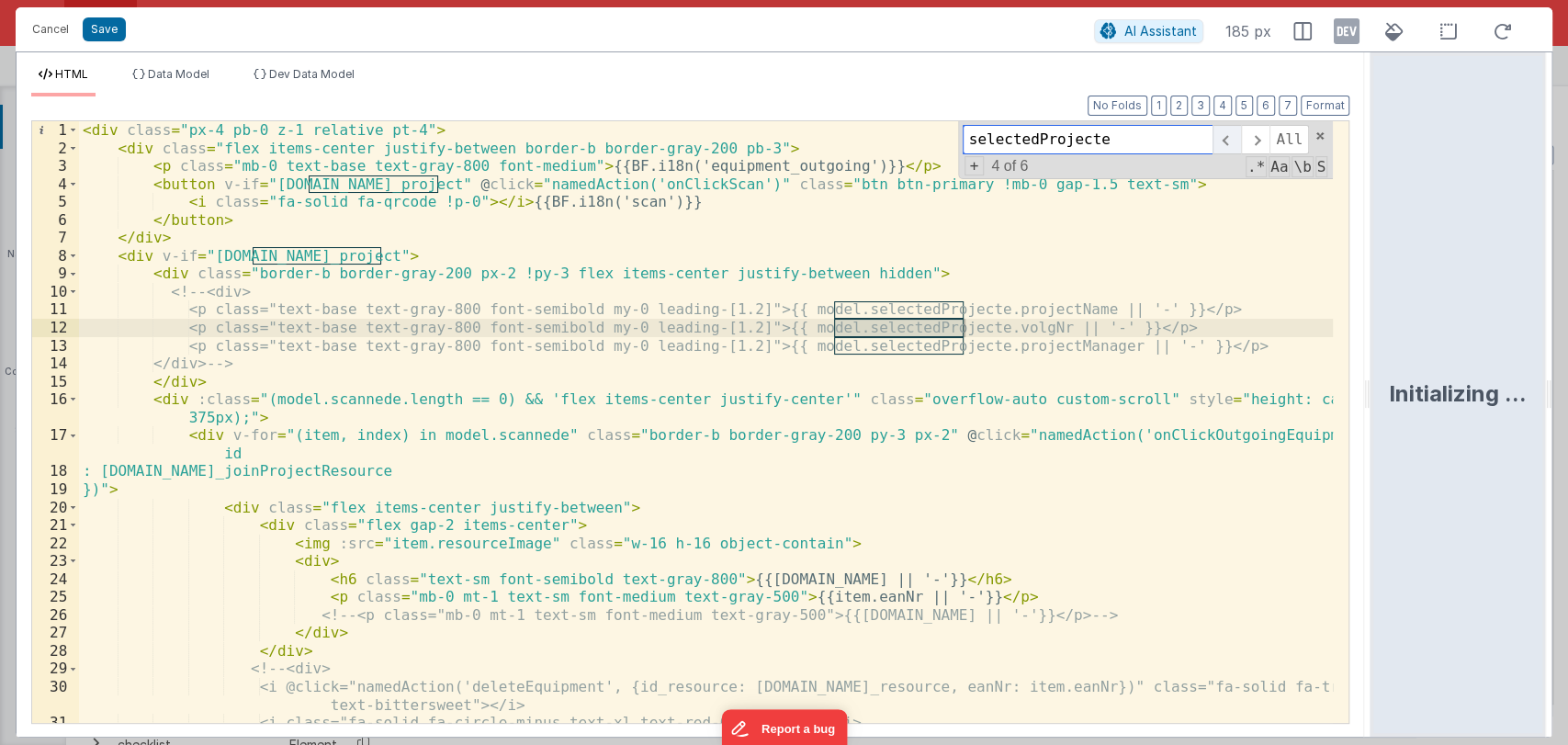
click at [1227, 139] on span at bounding box center [1226, 139] width 28 height 29
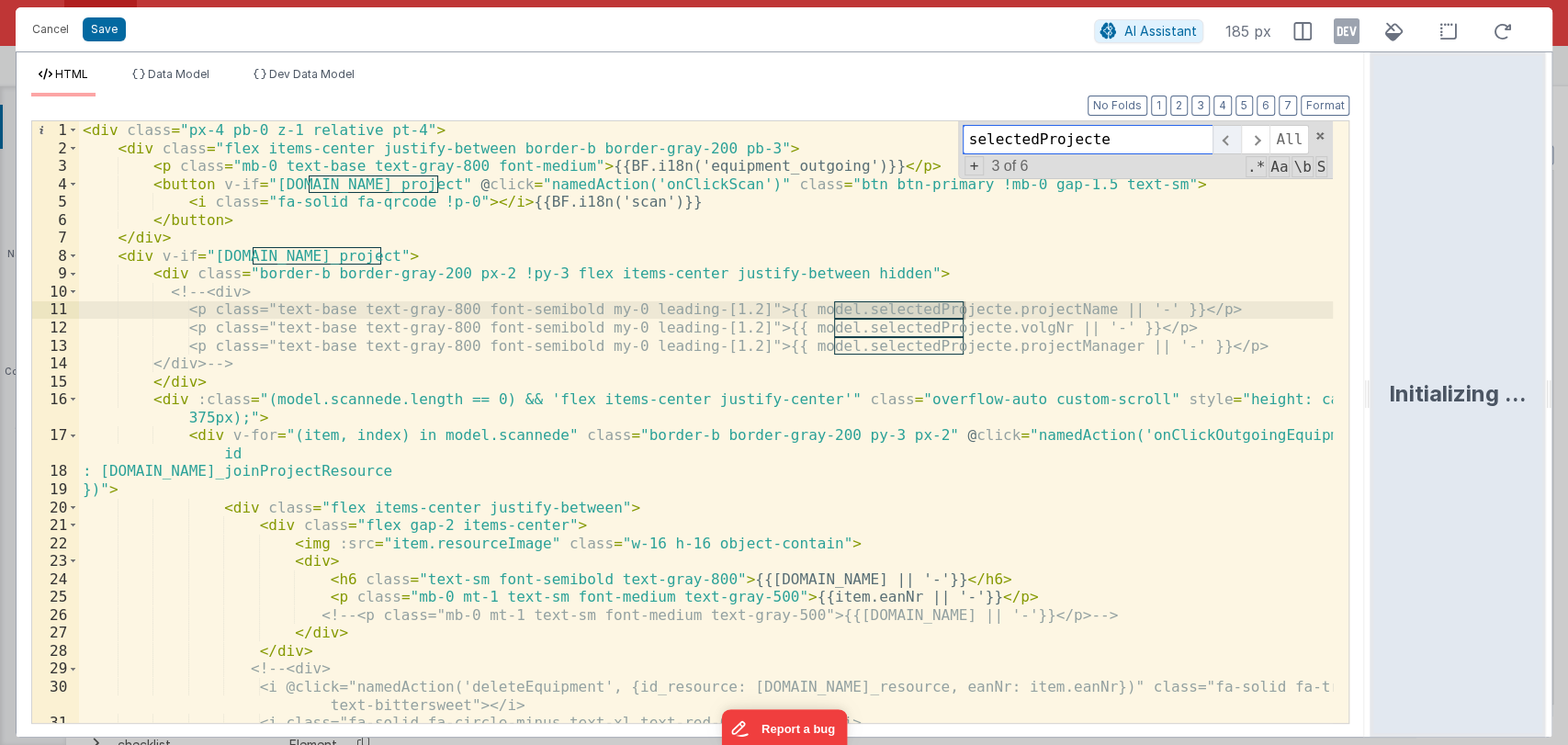
click at [1227, 139] on span at bounding box center [1226, 139] width 28 height 29
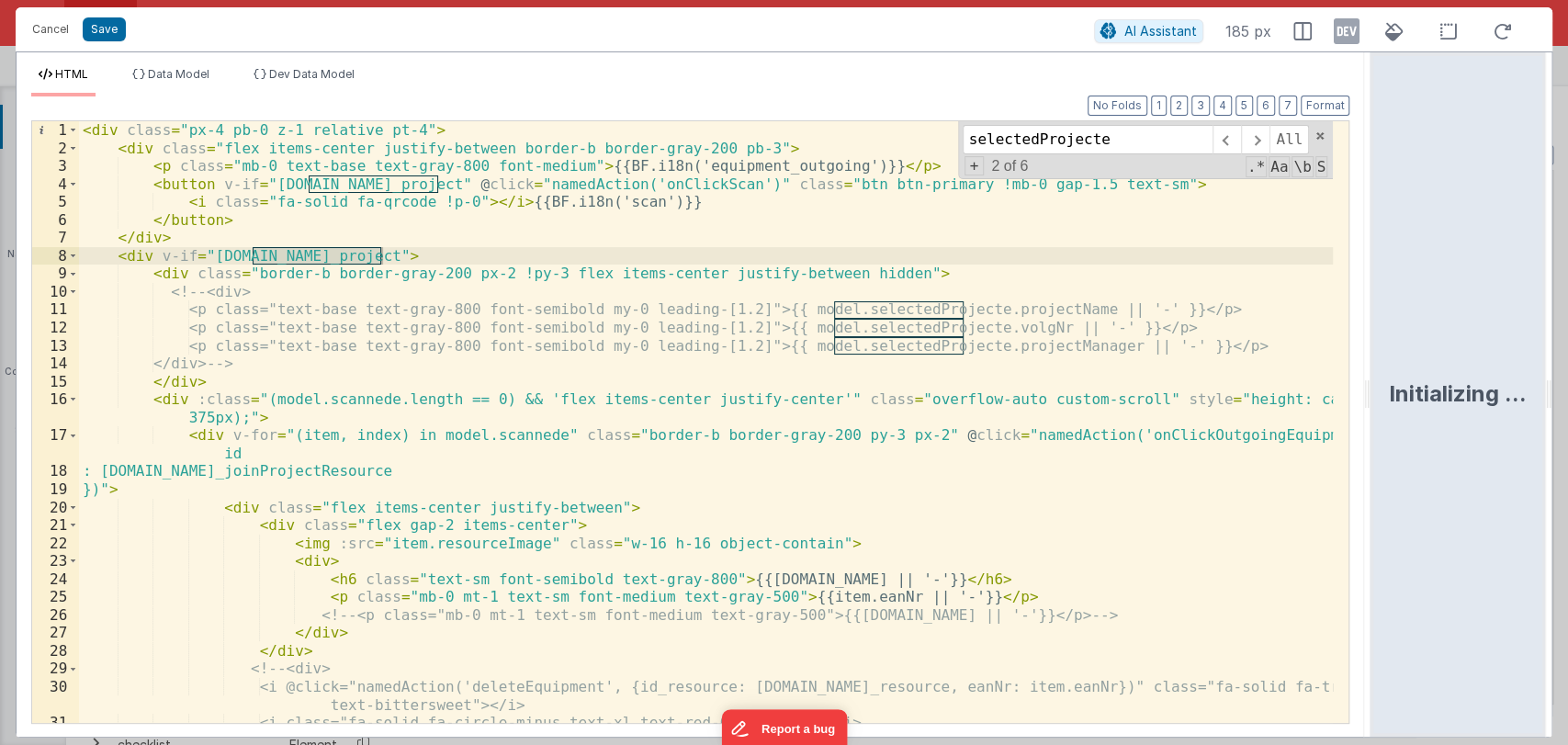
click at [93, 260] on div "< div class = "px-4 pb-0 z-1 relative pt-4" > < div class = "flex items-center …" at bounding box center [706, 440] width 1255 height 638
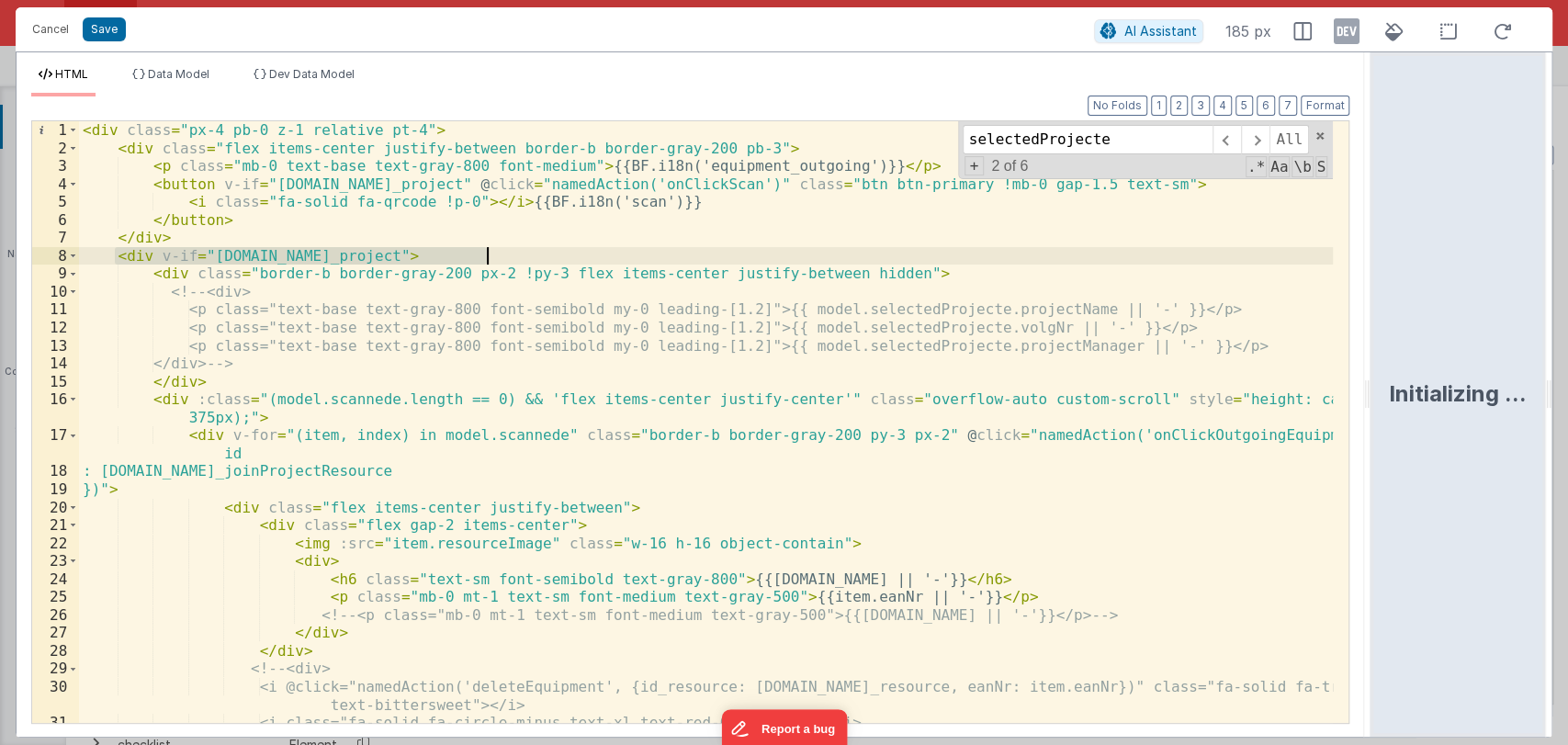
drag, startPoint x: 118, startPoint y: 256, endPoint x: 507, endPoint y: 253, distance: 389.0
click at [507, 253] on div "< div class = "px-4 pb-0 z-1 relative pt-4" > < div class = "flex items-center …" at bounding box center [706, 440] width 1255 height 638
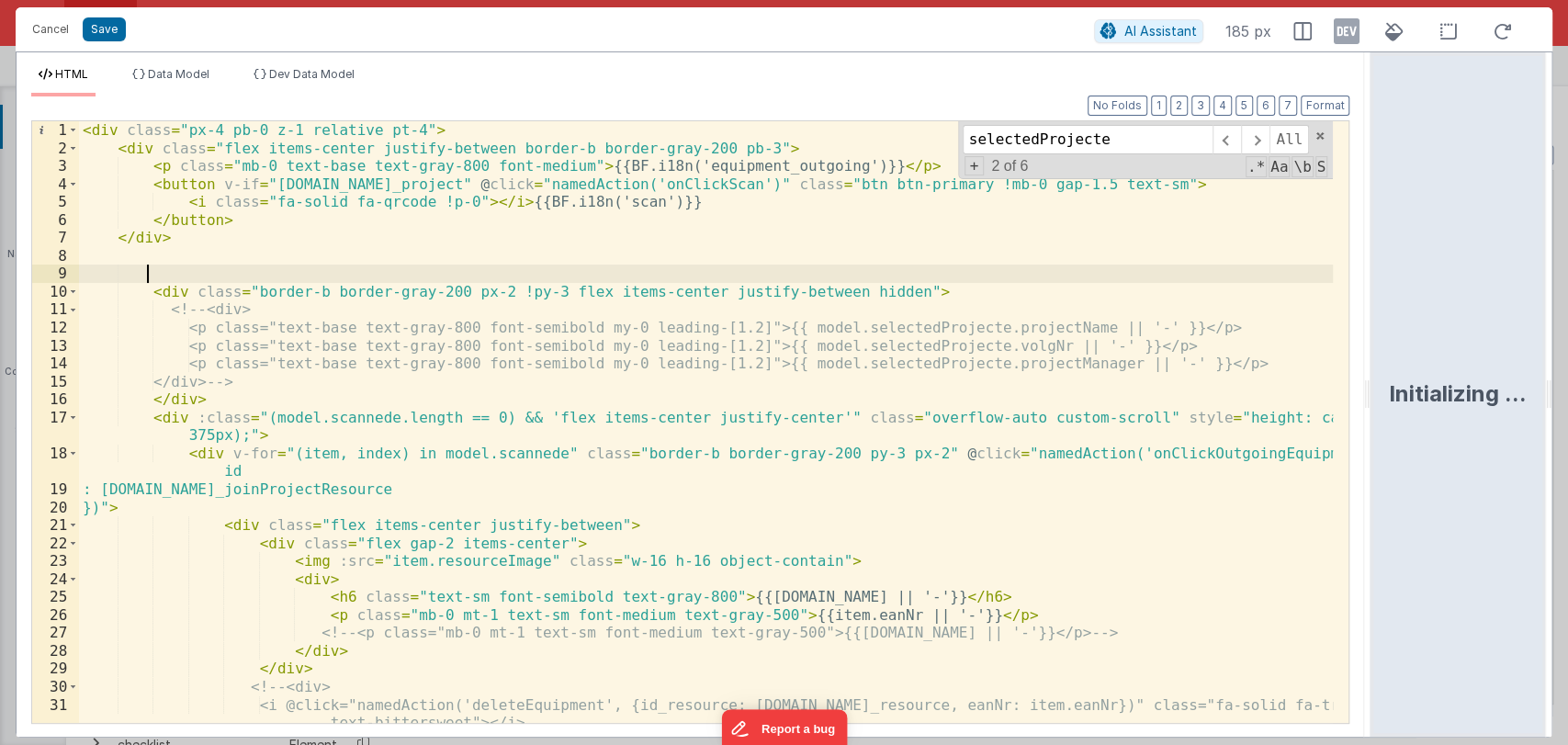
paste textarea
click at [516, 273] on div "< div class = "px-4 pb-0 z-1 relative pt-4" > < div class = "flex items-center …" at bounding box center [706, 440] width 1255 height 638
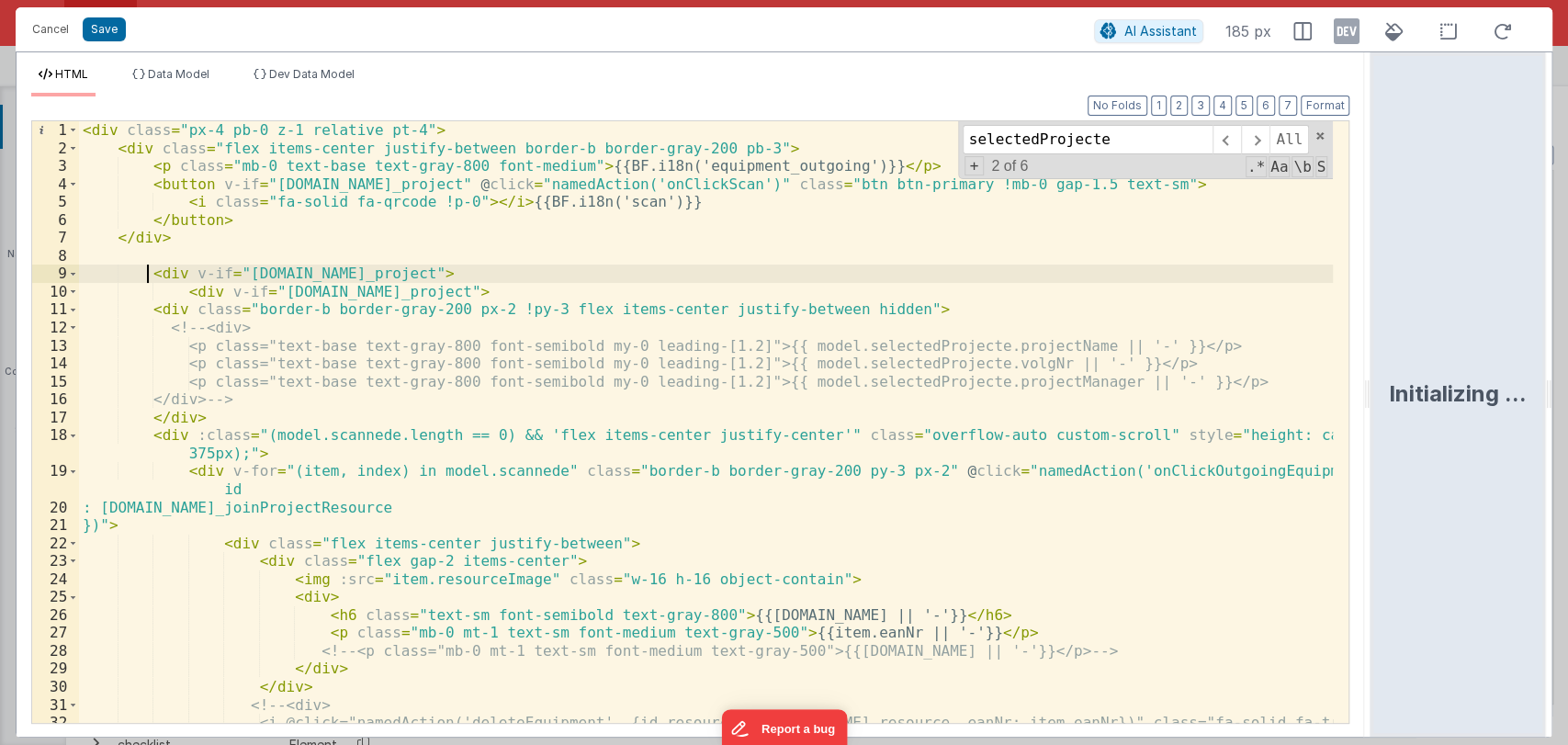
click at [144, 280] on div "< div class = "px-4 pb-0 z-1 relative pt-4" > < div class = "flex items-center …" at bounding box center [706, 450] width 1255 height 656
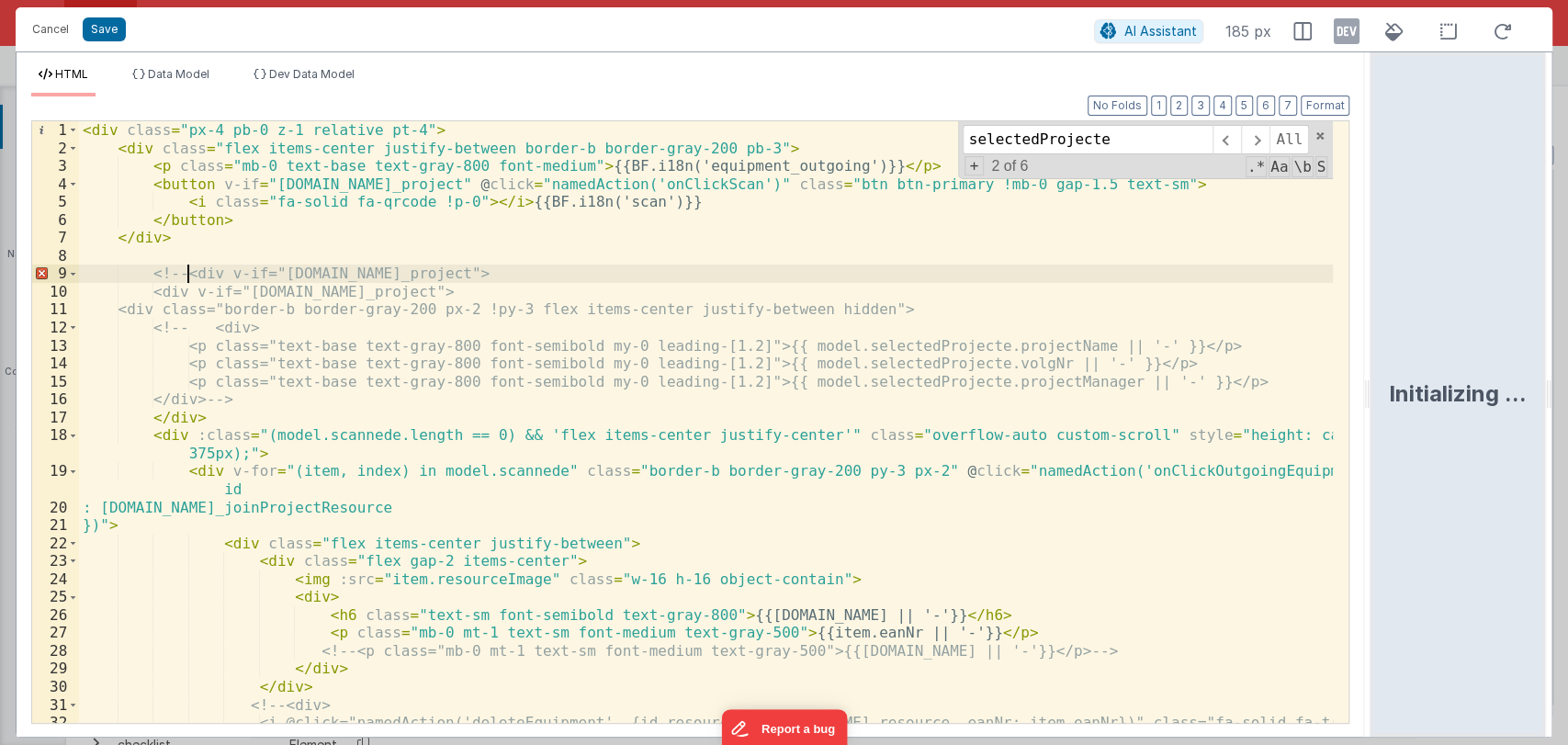
click at [671, 272] on div "< div class = "px-4 pb-0 z-1 relative pt-4" > < div class = "flex items-center …" at bounding box center [706, 450] width 1255 height 656
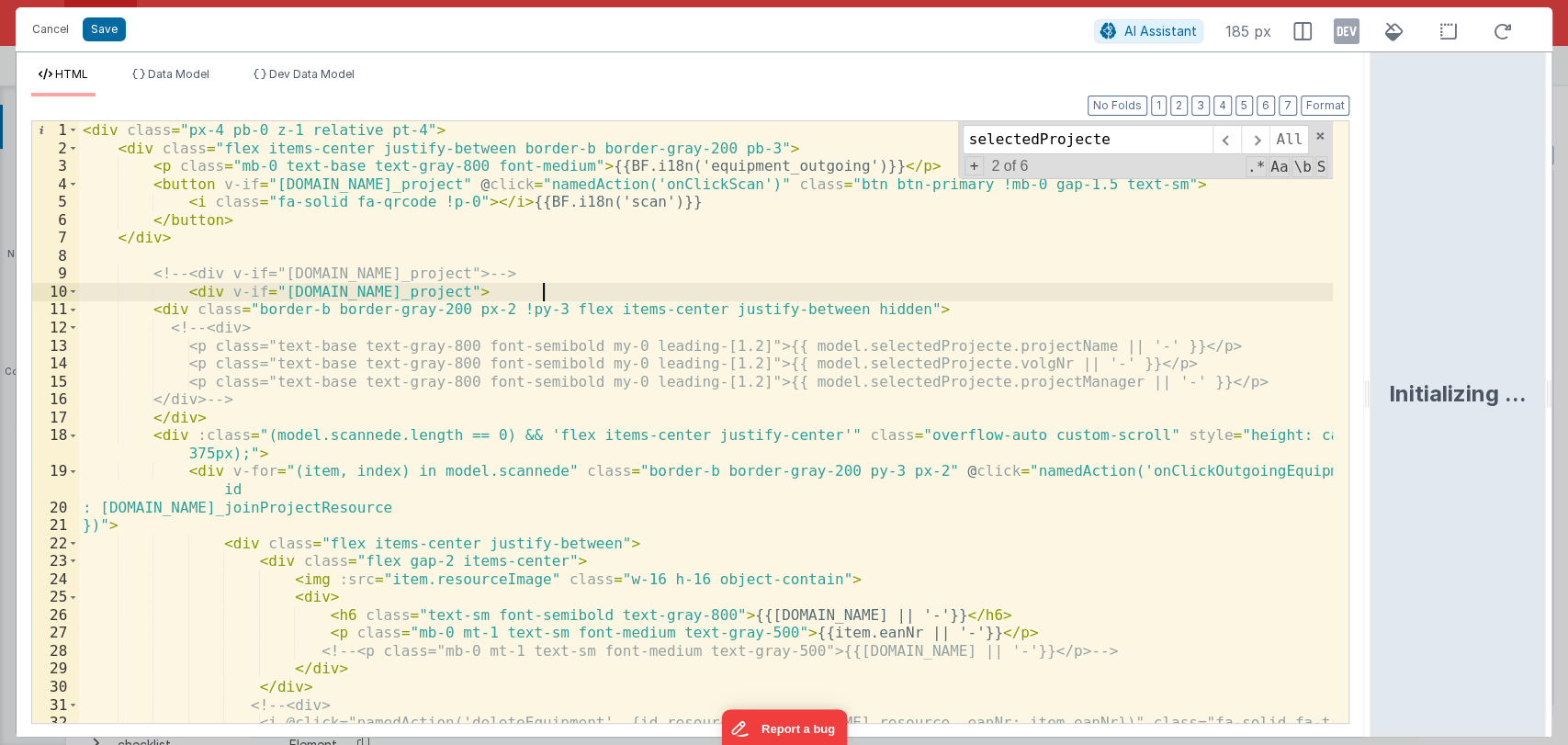
click at [541, 289] on div "< div class = "px-4 pb-0 z-1 relative pt-4" > < div class = "flex items-center …" at bounding box center [706, 450] width 1255 height 656
click at [1227, 135] on span at bounding box center [1226, 139] width 28 height 29
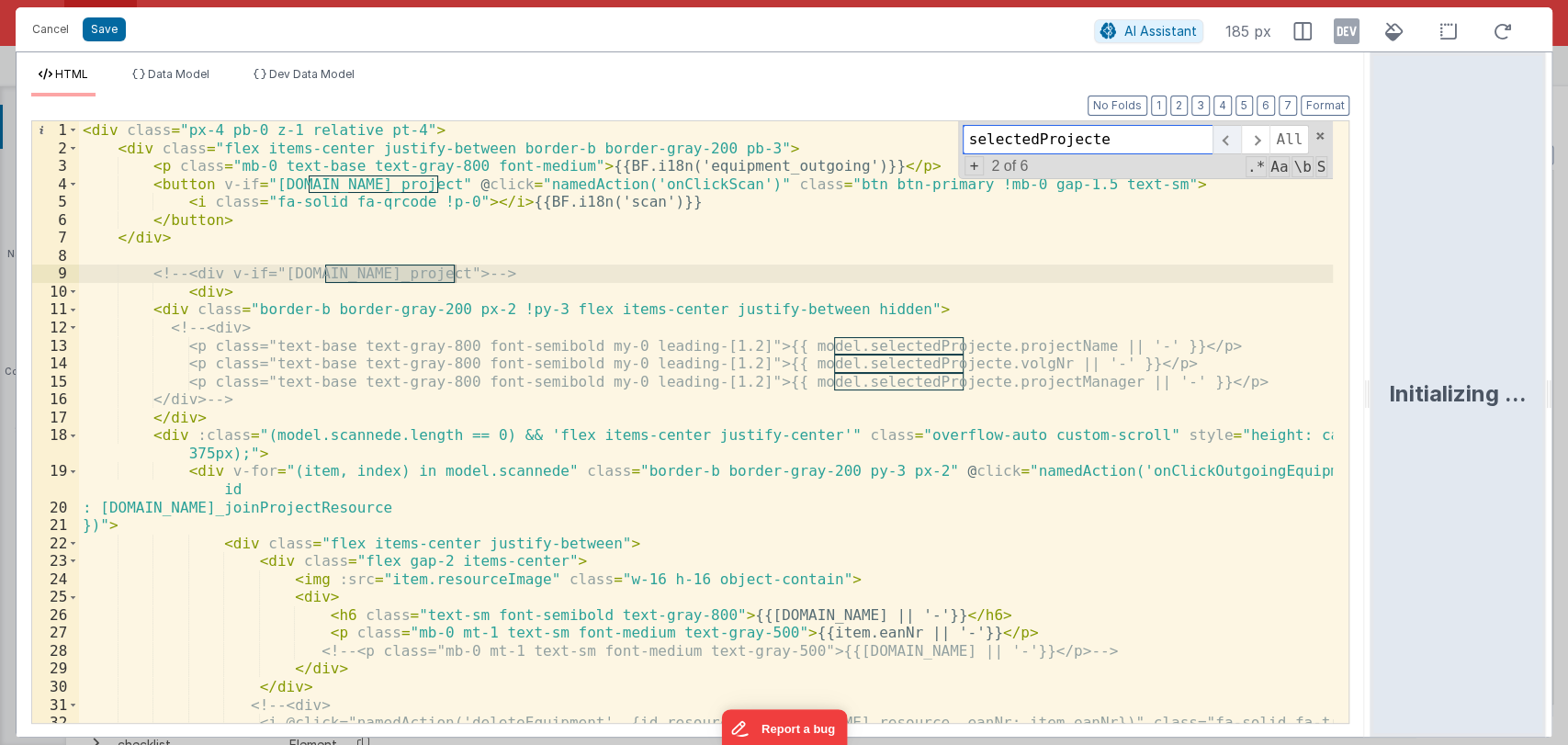
click at [1227, 135] on span at bounding box center [1226, 139] width 28 height 29
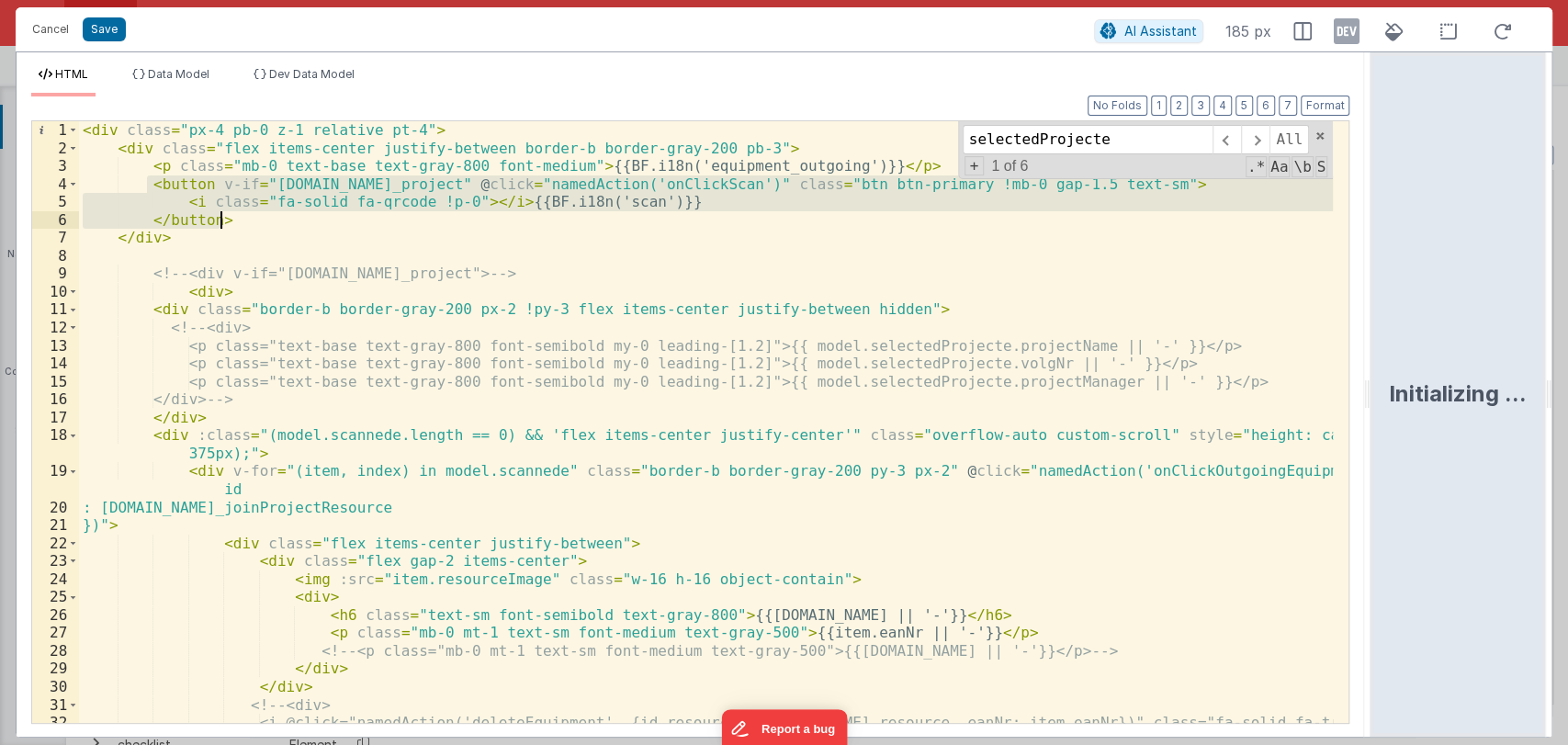
drag, startPoint x: 146, startPoint y: 186, endPoint x: 236, endPoint y: 217, distance: 95.2
click at [236, 217] on div "< div class = "px-4 pb-0 z-1 relative pt-4" > < div class = "flex items-center …" at bounding box center [706, 450] width 1255 height 656
click at [237, 218] on div "< div class = "px-4 pb-0 z-1 relative pt-4" > < div class = "flex items-center …" at bounding box center [706, 423] width 1254 height 602
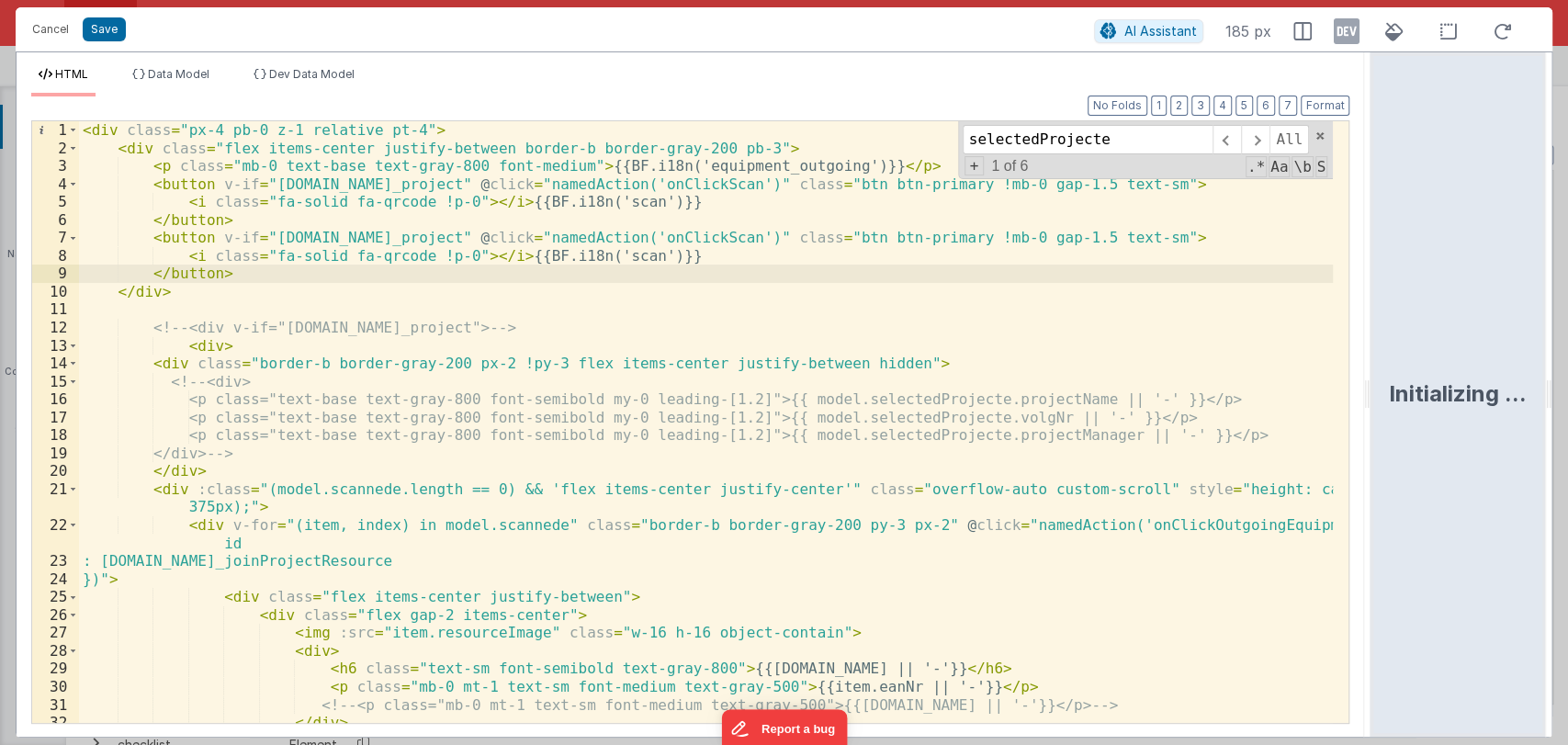
click at [238, 219] on div "< div class = "px-4 pb-0 z-1 relative pt-4" > < div class = "flex items-center …" at bounding box center [706, 440] width 1255 height 638
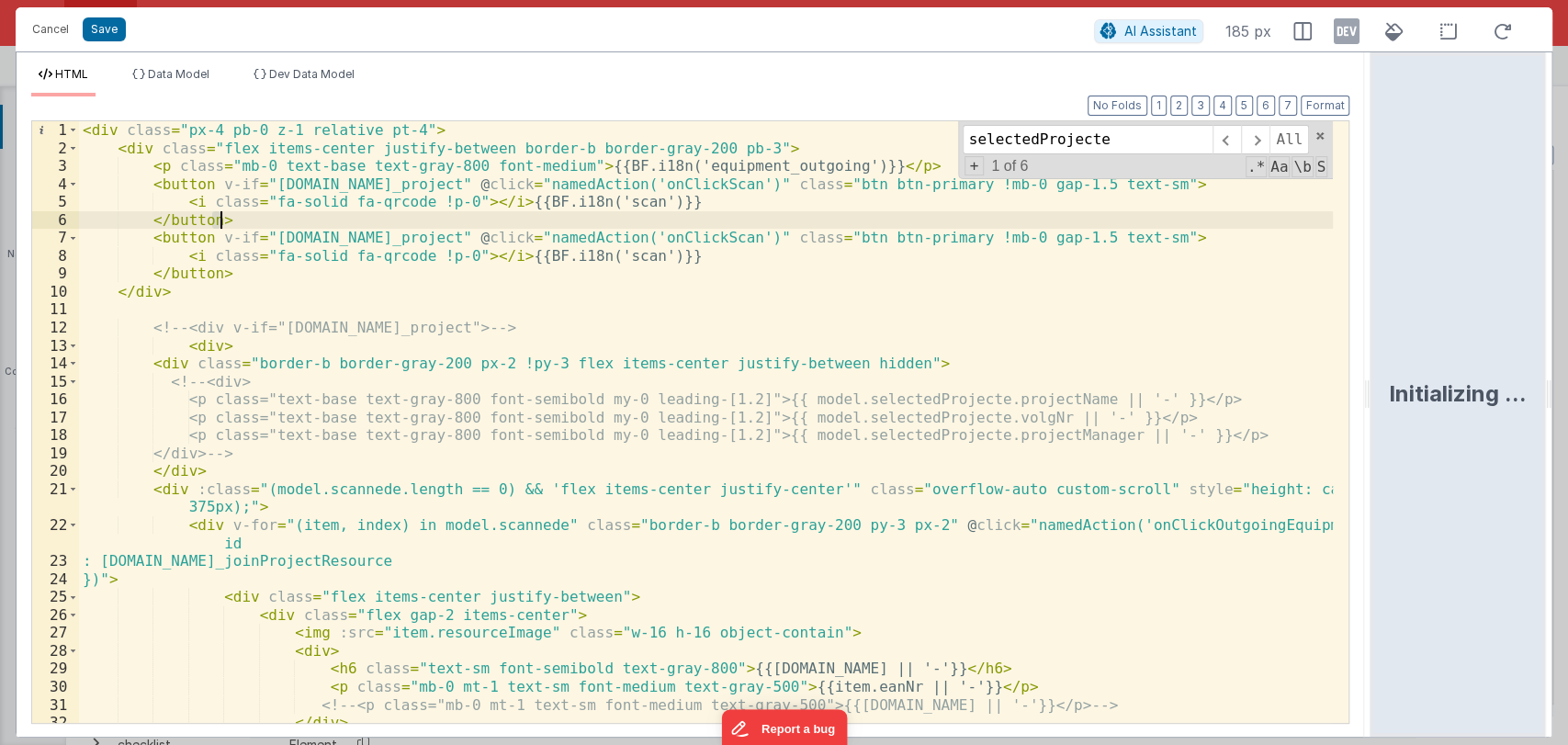
click at [238, 219] on div "< div class = "px-4 pb-0 z-1 relative pt-4" > < div class = "flex items-center …" at bounding box center [706, 440] width 1255 height 638
click at [152, 192] on div "< div class = "px-4 pb-0 z-1 relative pt-4" > < div class = "flex items-center …" at bounding box center [706, 440] width 1255 height 638
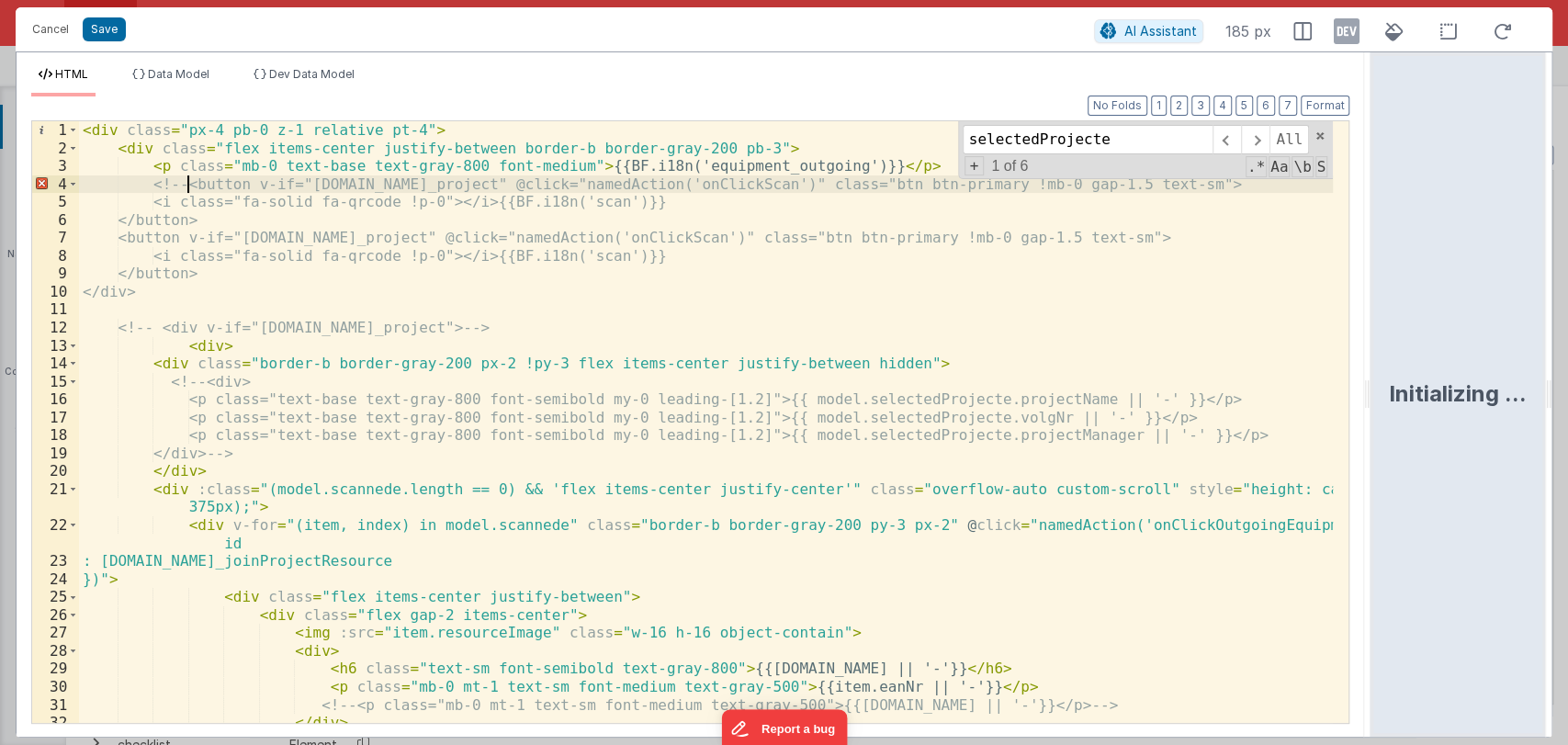
click at [274, 216] on div "< div class = "px-4 pb-0 z-1 relative pt-4" > < div class = "flex items-center …" at bounding box center [706, 440] width 1255 height 638
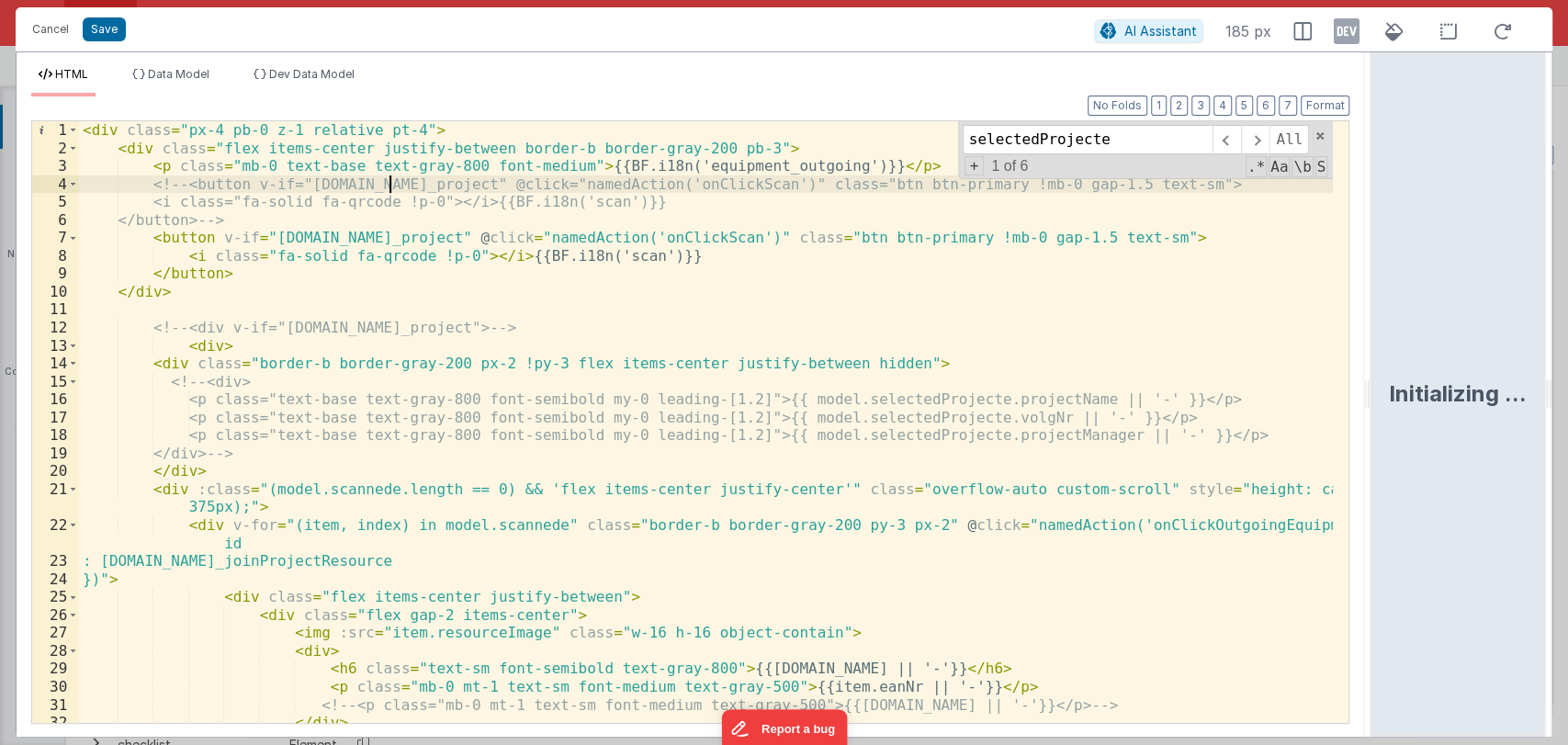
click at [391, 185] on div "< div class = "px-4 pb-0 z-1 relative pt-4" > < div class = "flex items-center …" at bounding box center [706, 440] width 1255 height 638
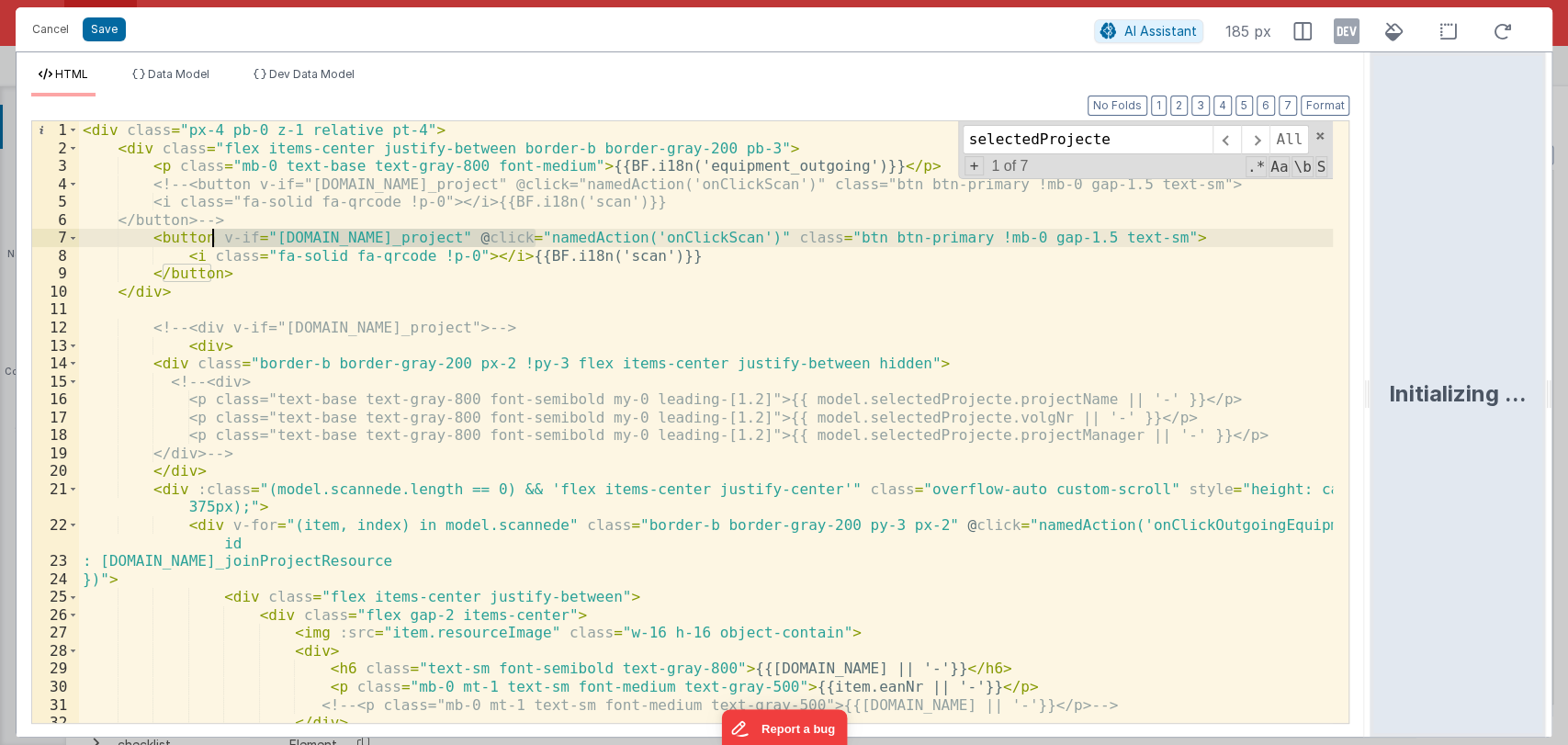
drag, startPoint x: 533, startPoint y: 236, endPoint x: 210, endPoint y: 240, distance: 323.0
click at [210, 240] on div "< div class = "px-4 pb-0 z-1 relative pt-4" > < div class = "flex items-center …" at bounding box center [706, 440] width 1255 height 638
click at [1227, 137] on span at bounding box center [1226, 139] width 28 height 29
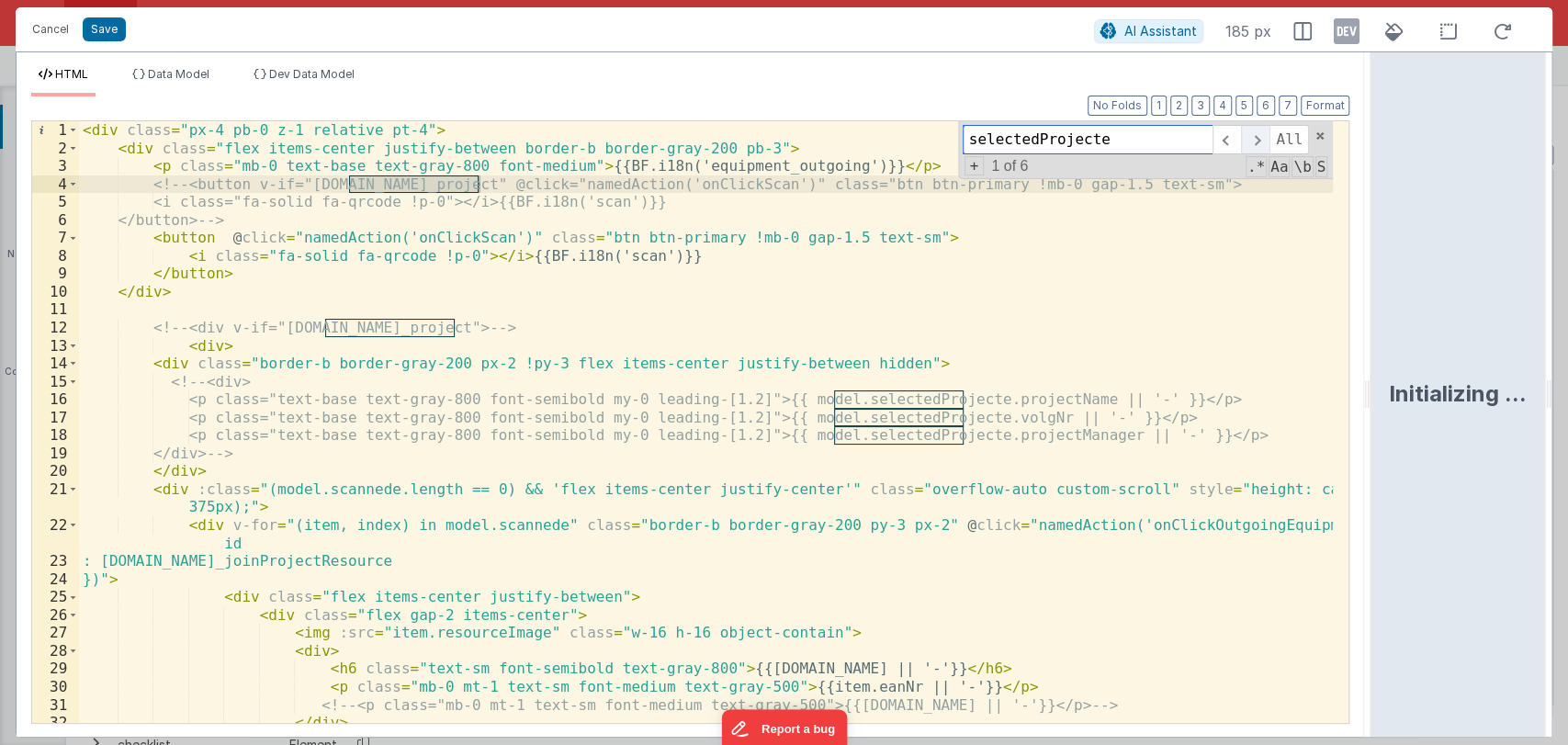
click at [1259, 141] on span at bounding box center [1255, 139] width 28 height 29
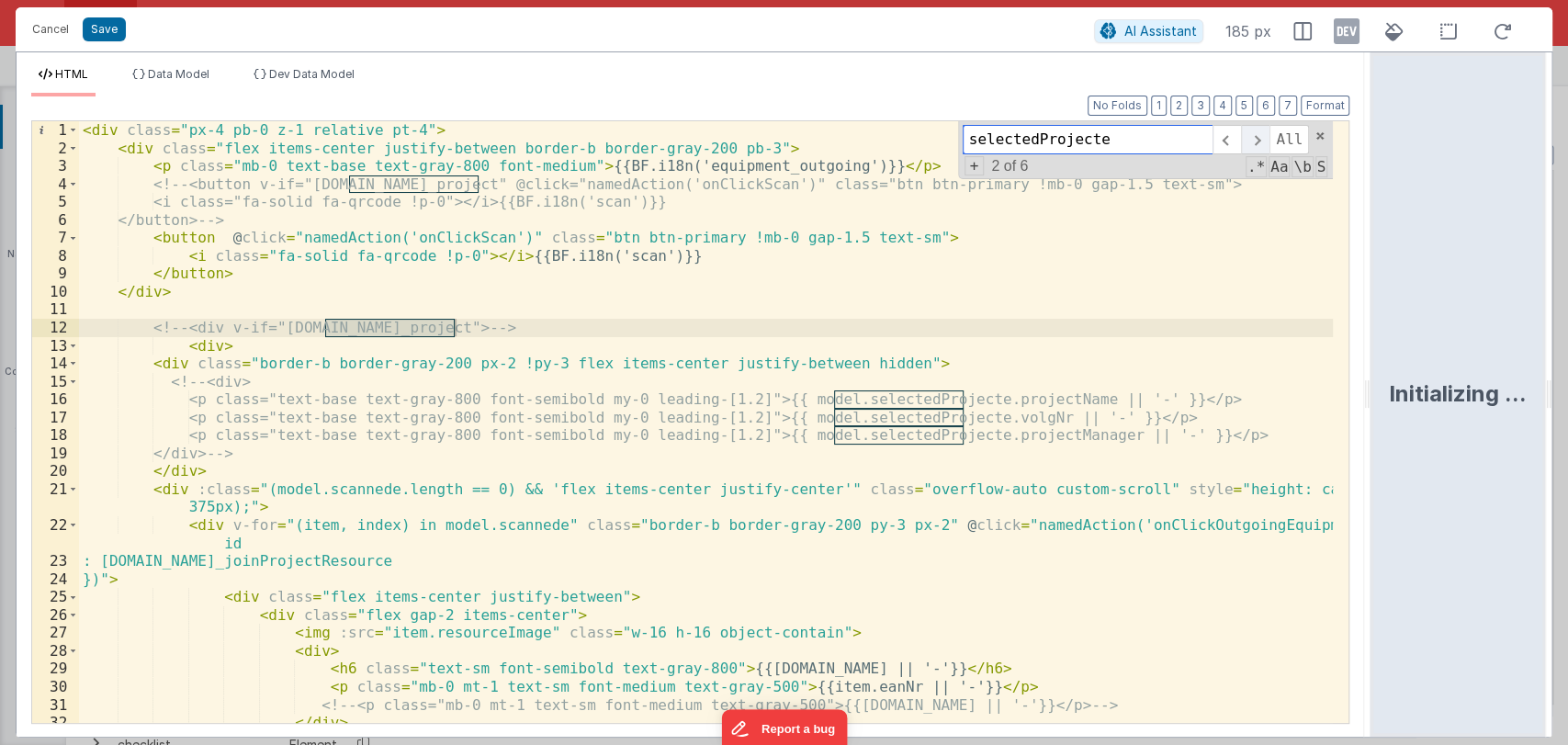
click at [1259, 141] on span at bounding box center [1255, 139] width 28 height 29
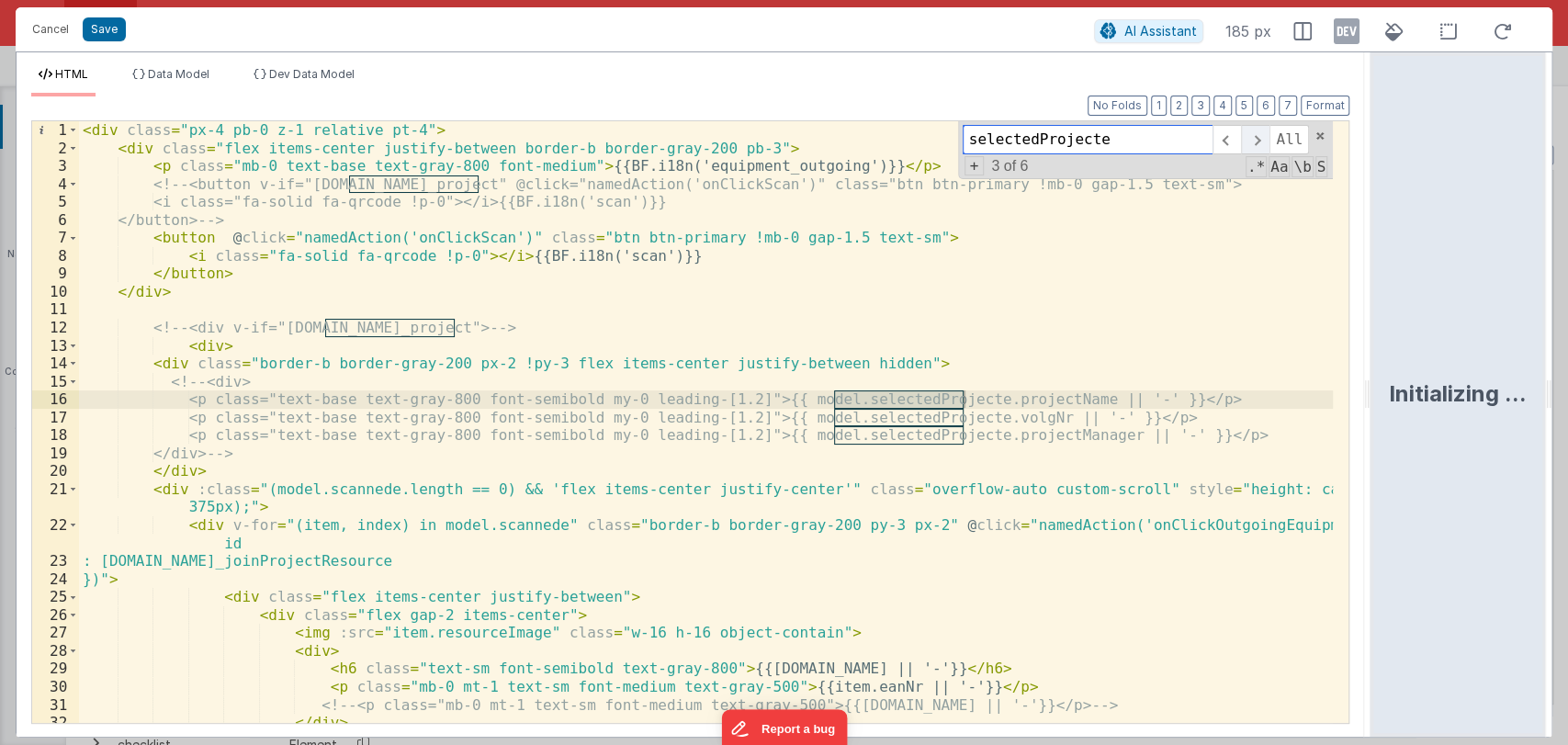
click at [1259, 141] on span at bounding box center [1255, 139] width 28 height 29
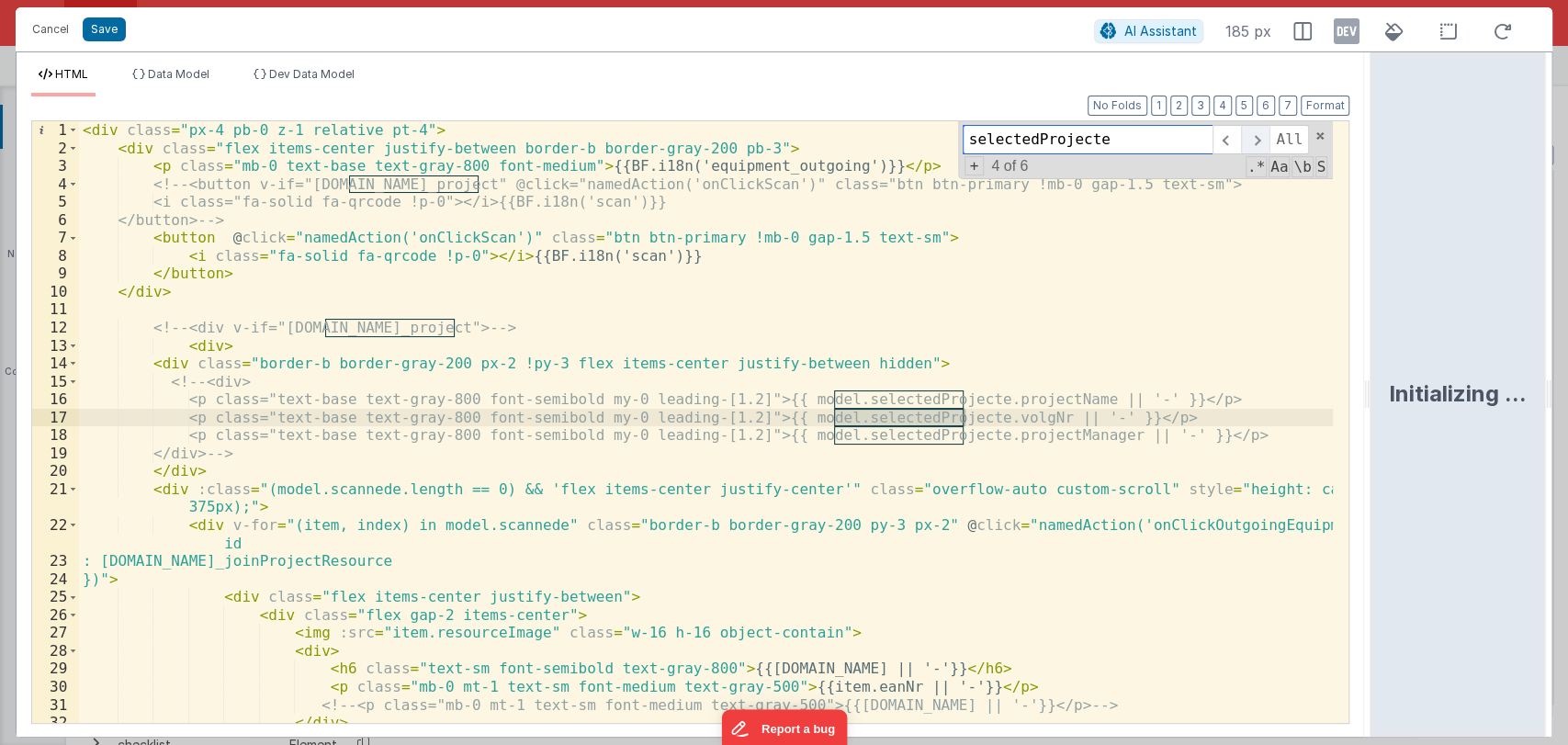
click at [1259, 141] on span at bounding box center [1255, 139] width 28 height 29
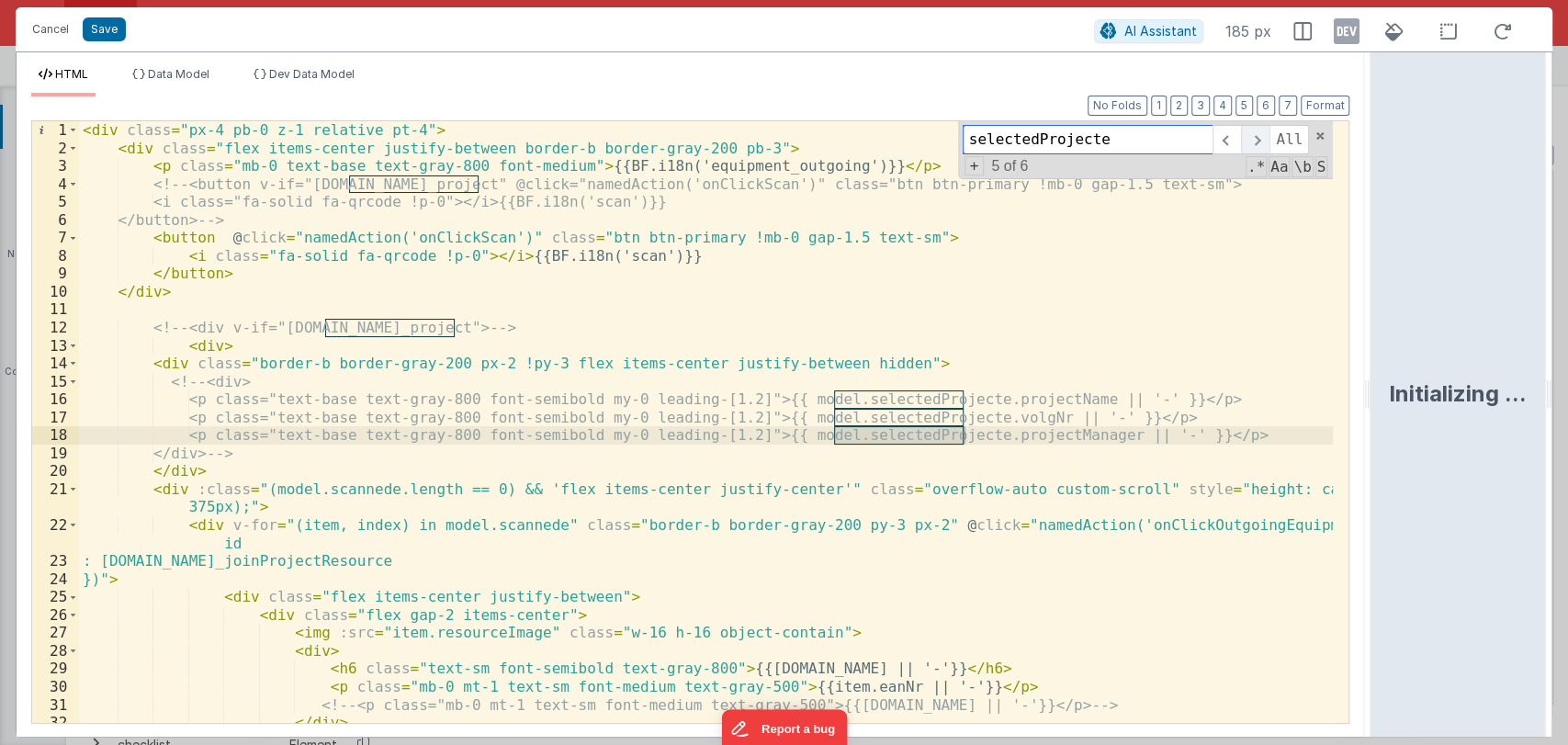
click at [1259, 141] on span at bounding box center [1255, 139] width 28 height 29
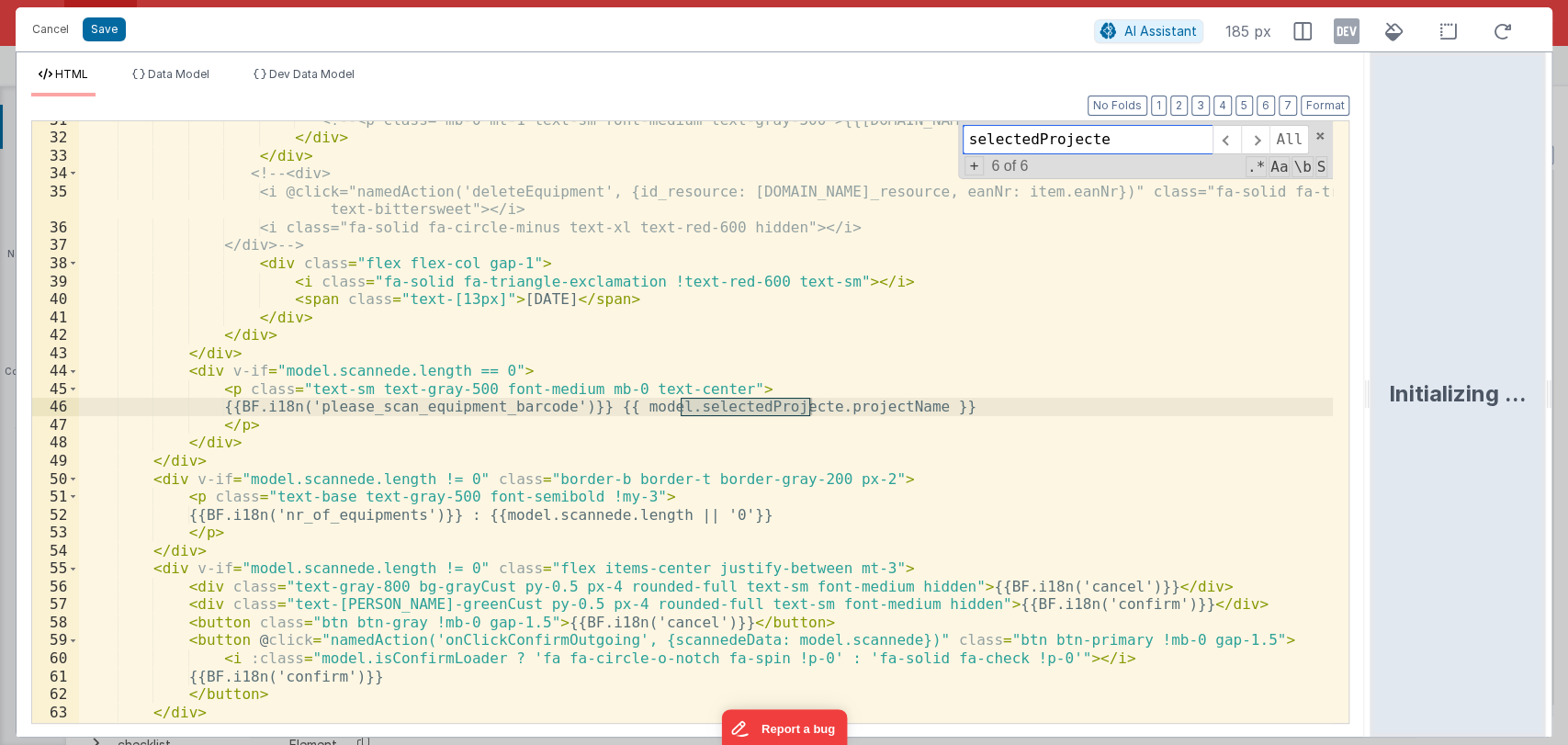
scroll to position [591, 0]
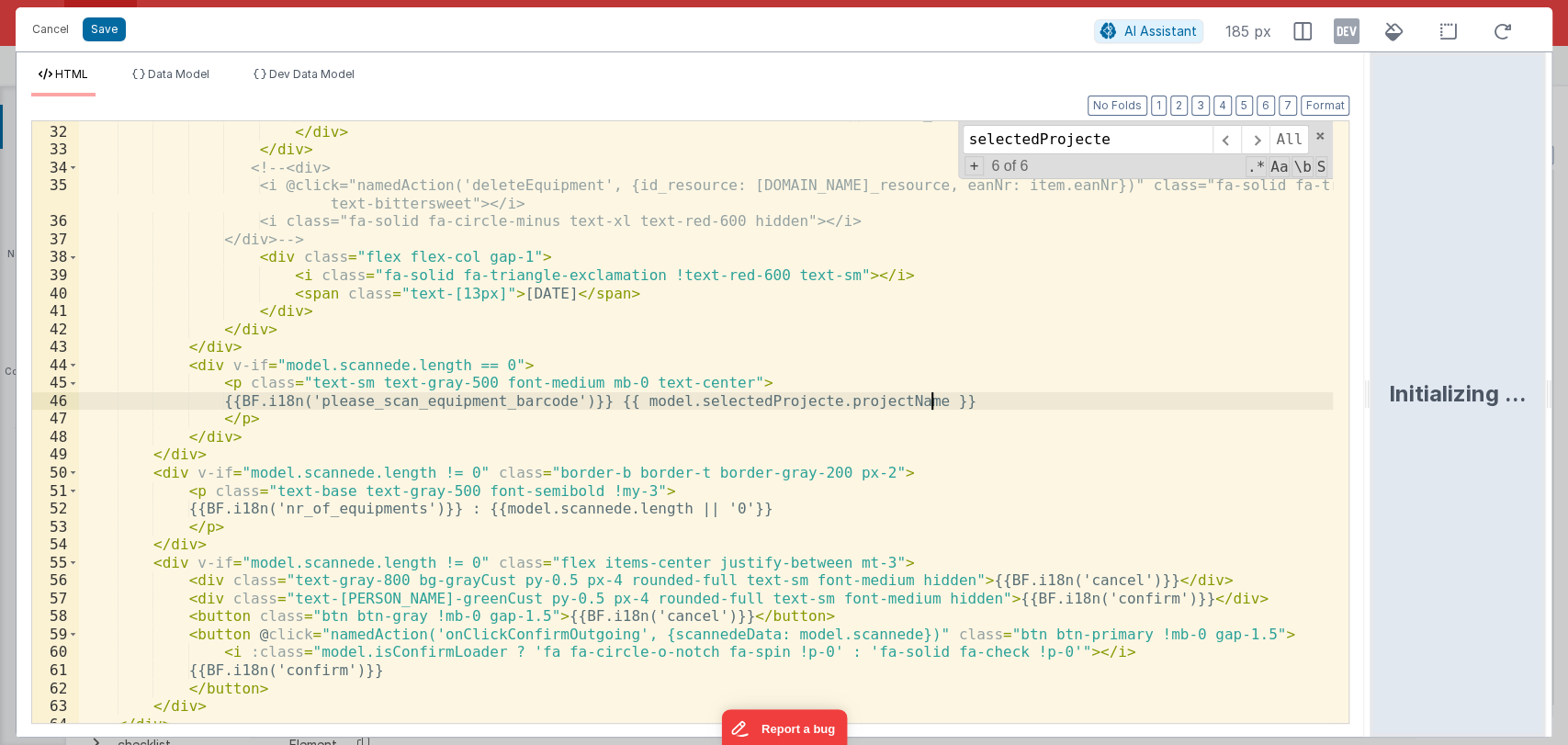
click at [959, 399] on div "<!-- <p class="mb-0 mt-1 text-sm font-medium text-gray-500">{{[DOMAIN_NAME] || …" at bounding box center [706, 424] width 1255 height 638
drag, startPoint x: 603, startPoint y: 406, endPoint x: 931, endPoint y: 397, distance: 328.1
click at [931, 397] on div "<!-- <p class="mb-0 mt-1 text-sm font-medium text-gray-500">{{[DOMAIN_NAME] || …" at bounding box center [706, 424] width 1255 height 638
click at [1319, 134] on span at bounding box center [1319, 135] width 13 height 13
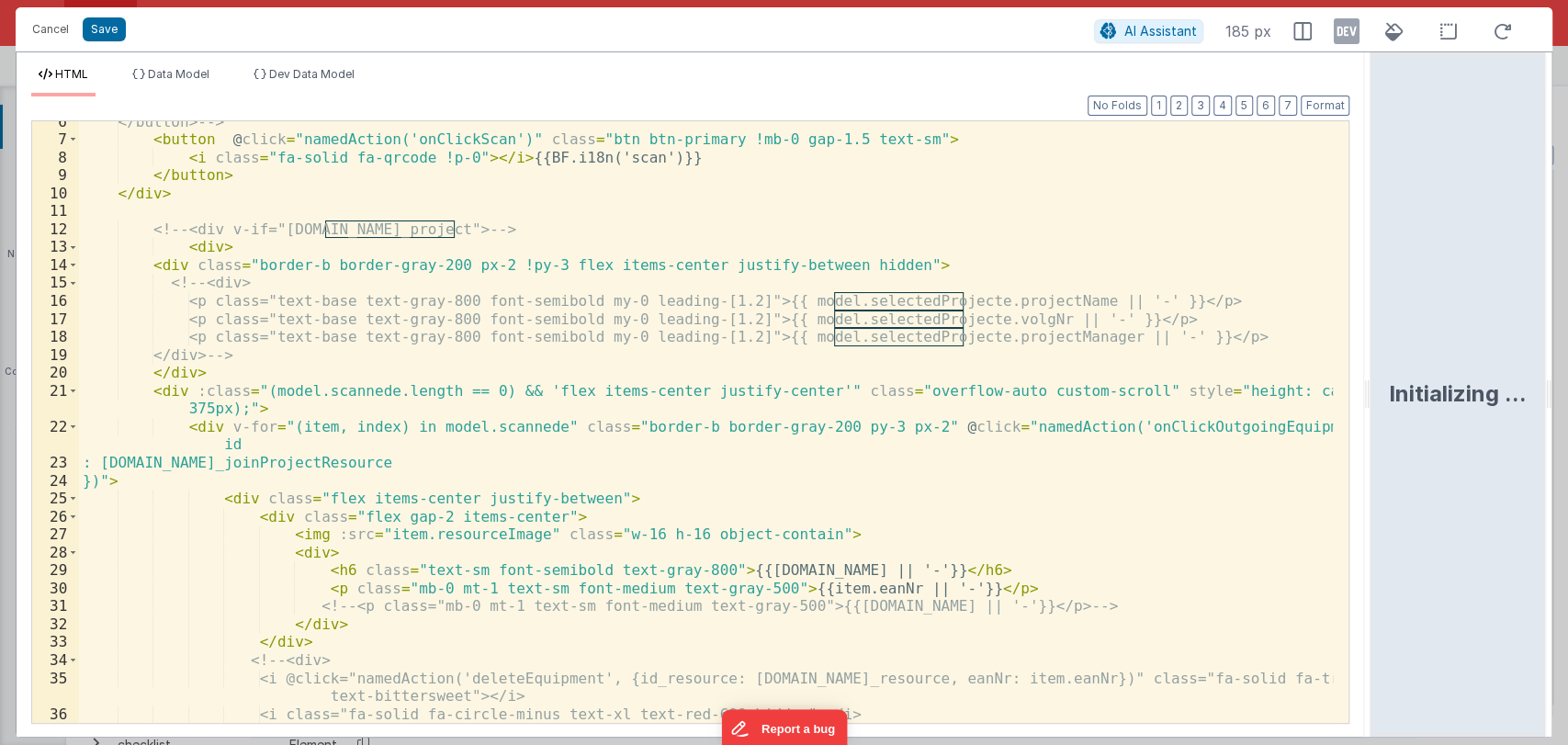
scroll to position [0, 0]
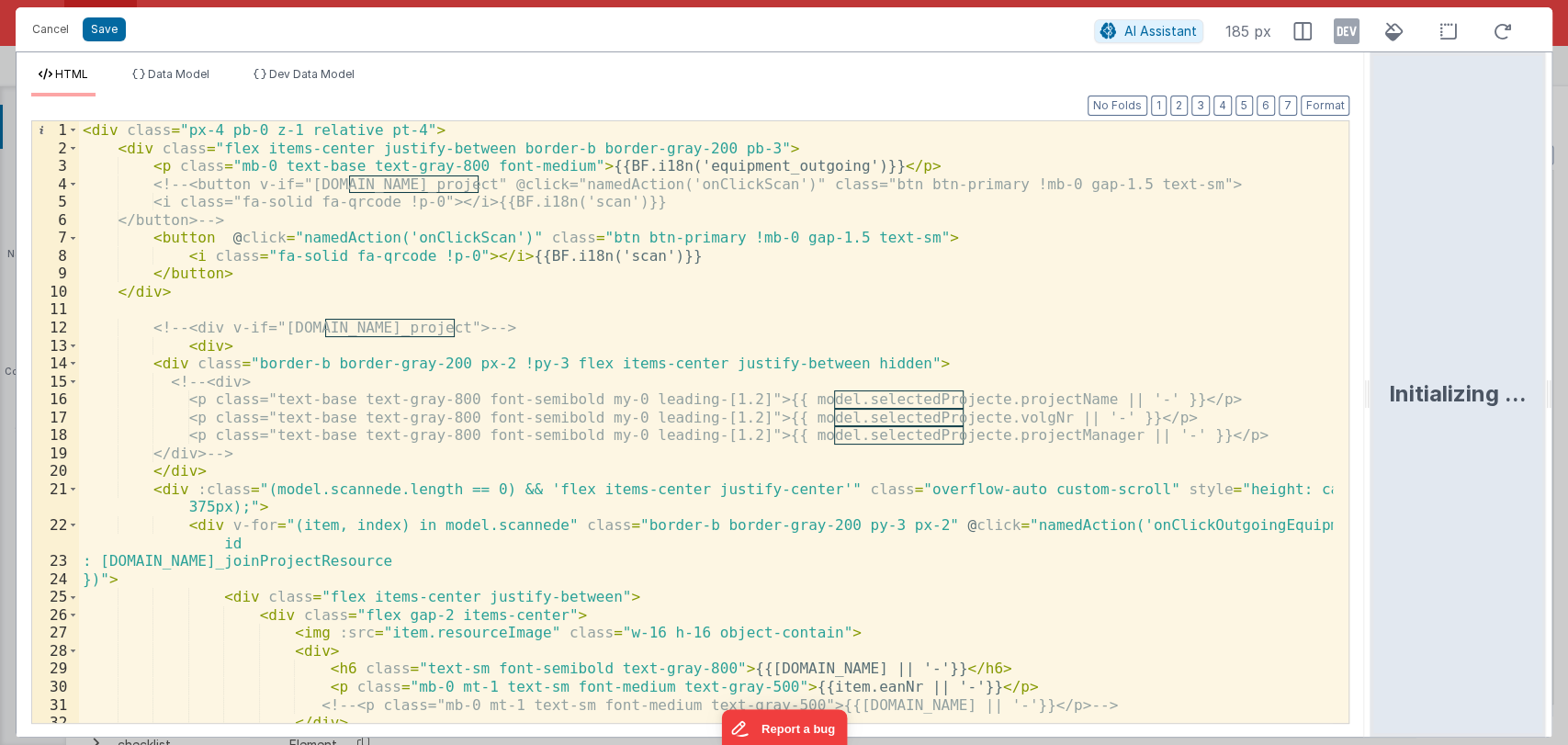
click at [628, 318] on div "< div class = "px-4 pb-0 z-1 relative pt-4" > < div class = "flex items-center …" at bounding box center [706, 440] width 1255 height 638
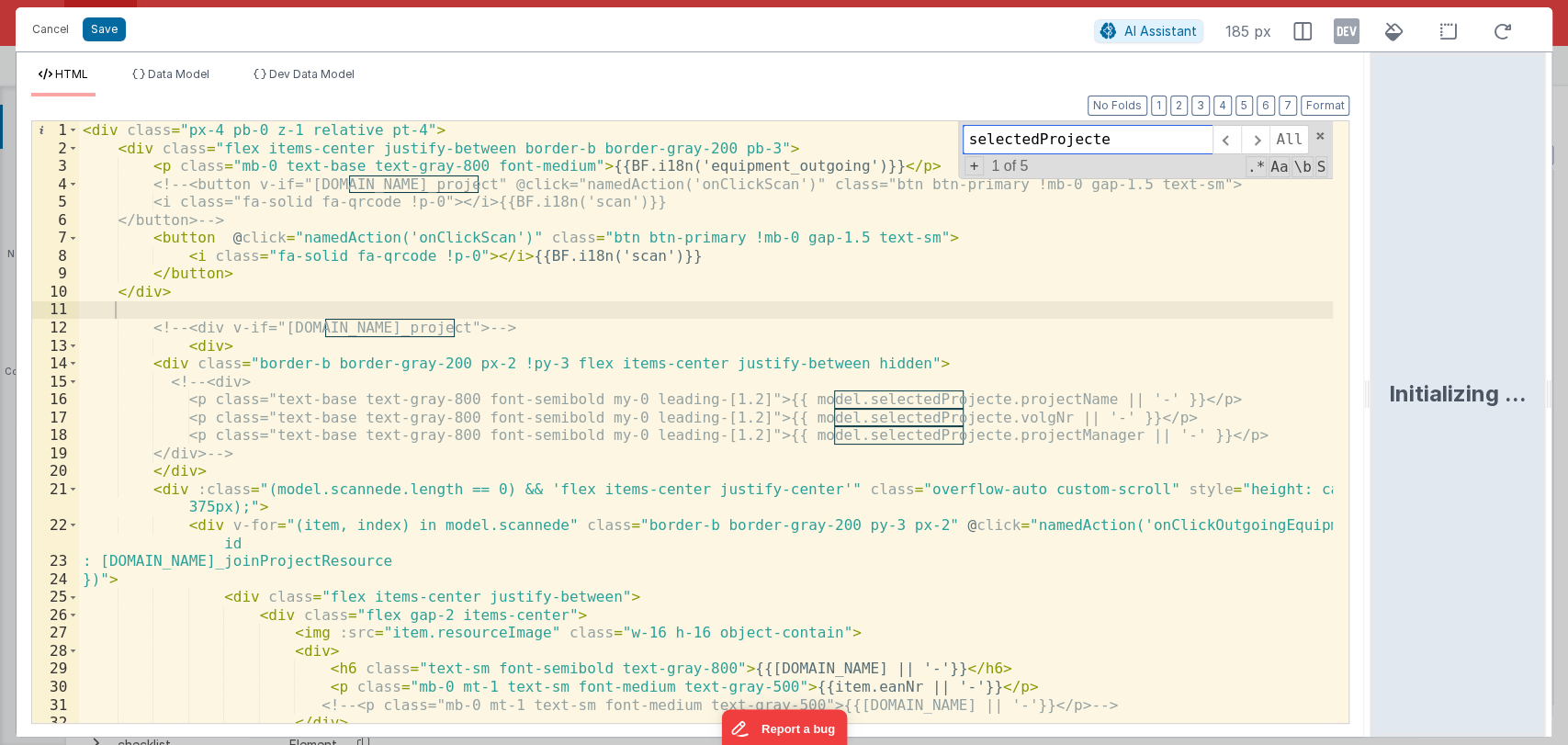
type input "o"
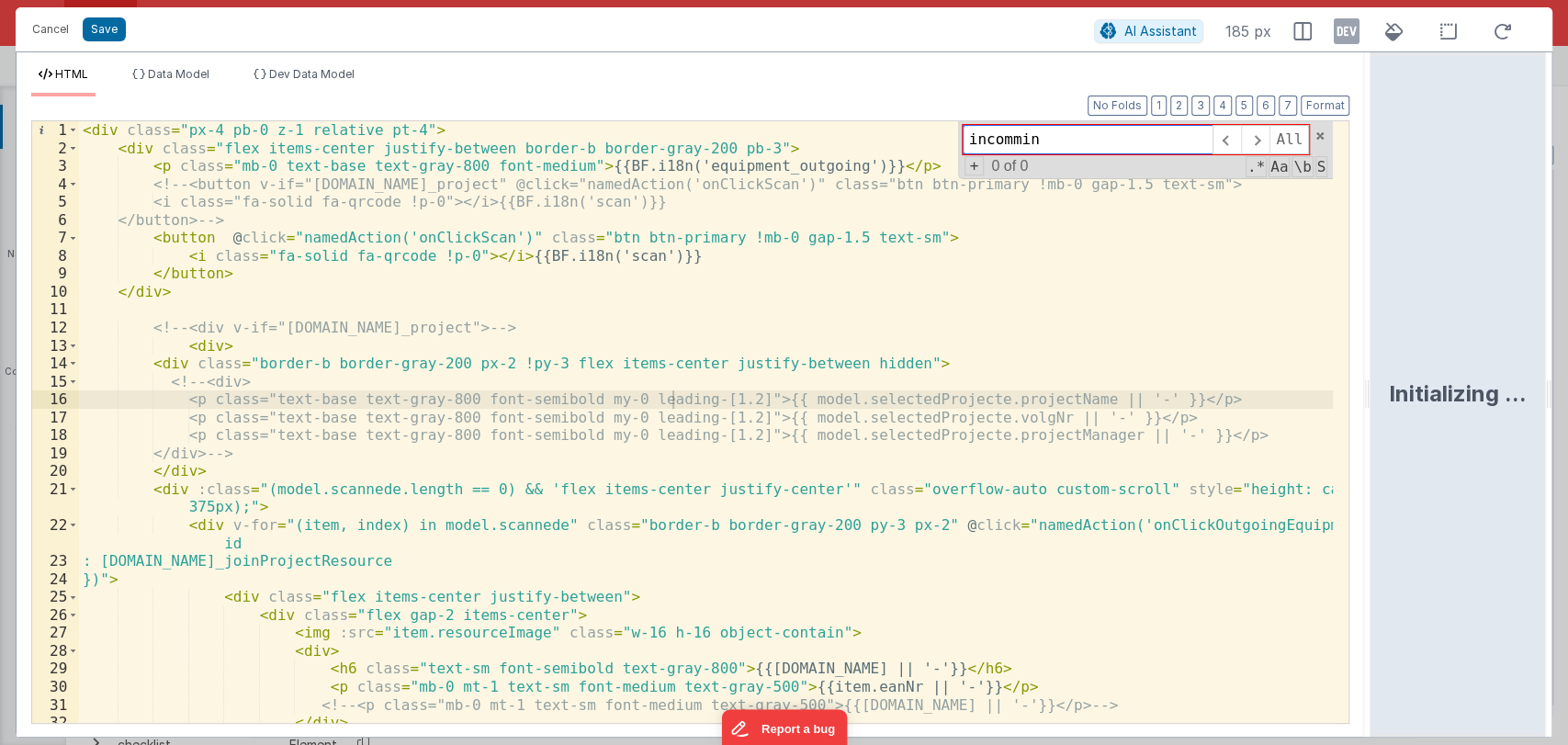
type input "incomming"
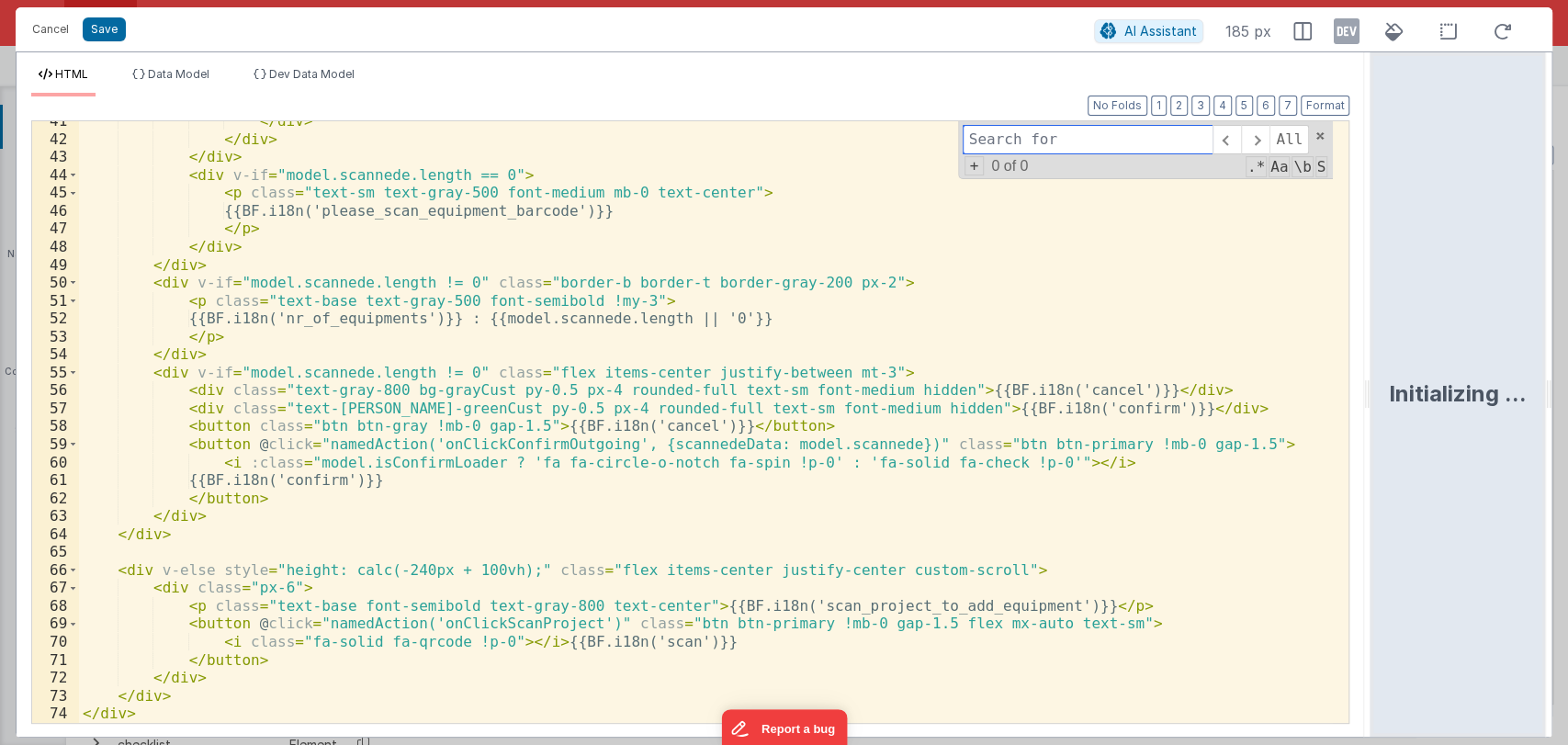
scroll to position [781, 0]
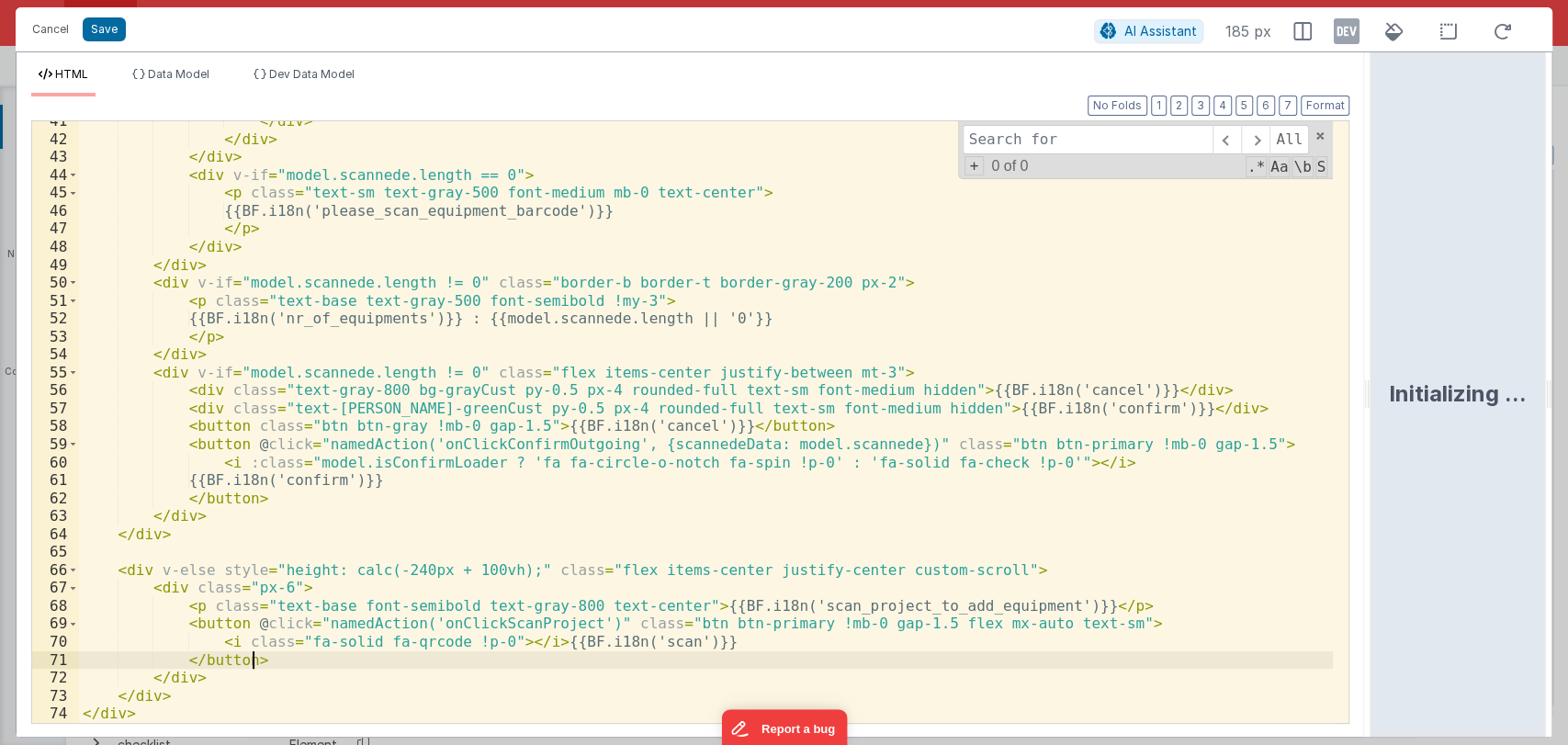
click at [264, 658] on div "</ div > </ div > </ div > < div v-if = "model.scannede.length == 0" > < p clas…" at bounding box center [706, 430] width 1255 height 638
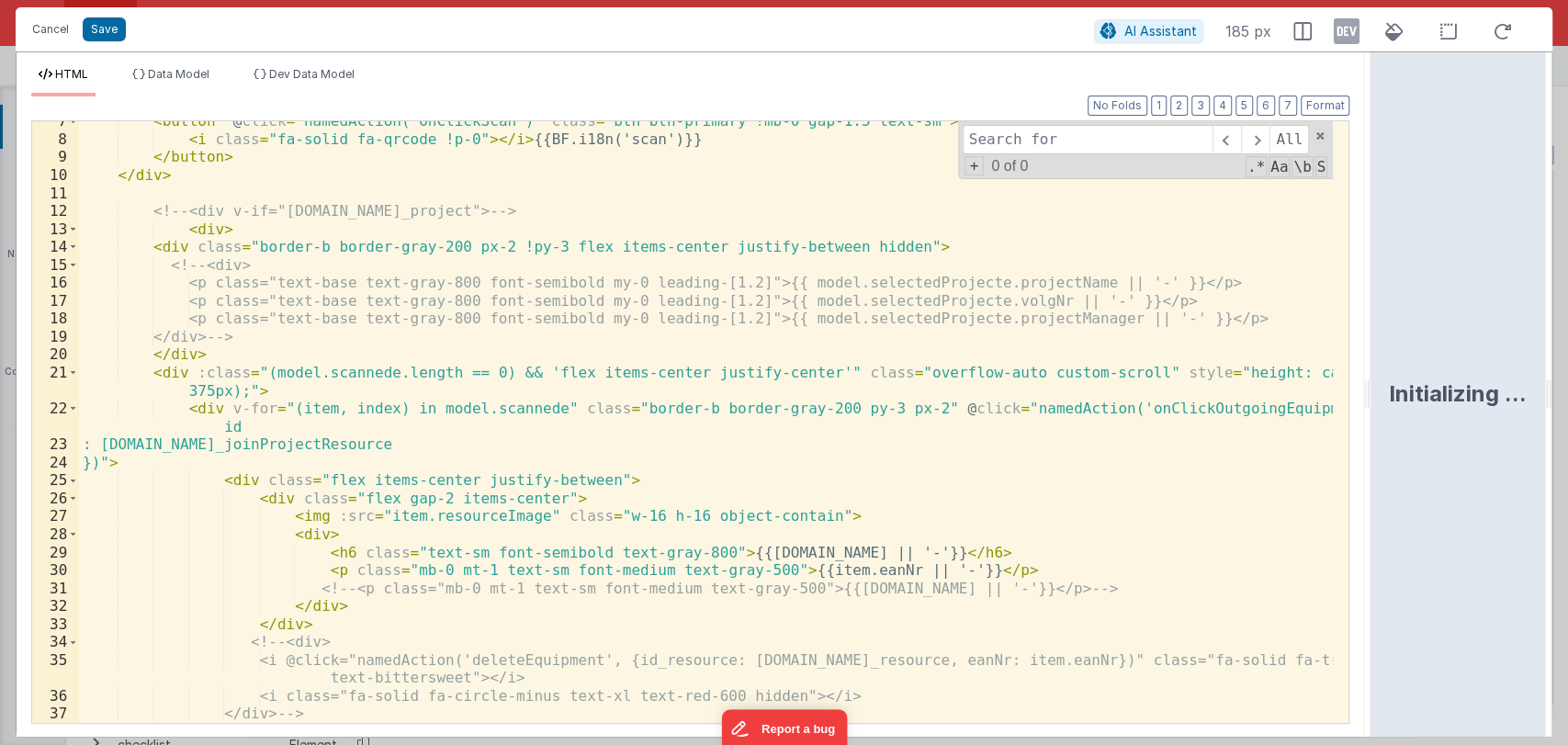
scroll to position [117, 0]
click at [346, 376] on div "< button @ click = "namedAction('onClickScan')" class = "btn btn-primary !mb-0 …" at bounding box center [706, 430] width 1255 height 638
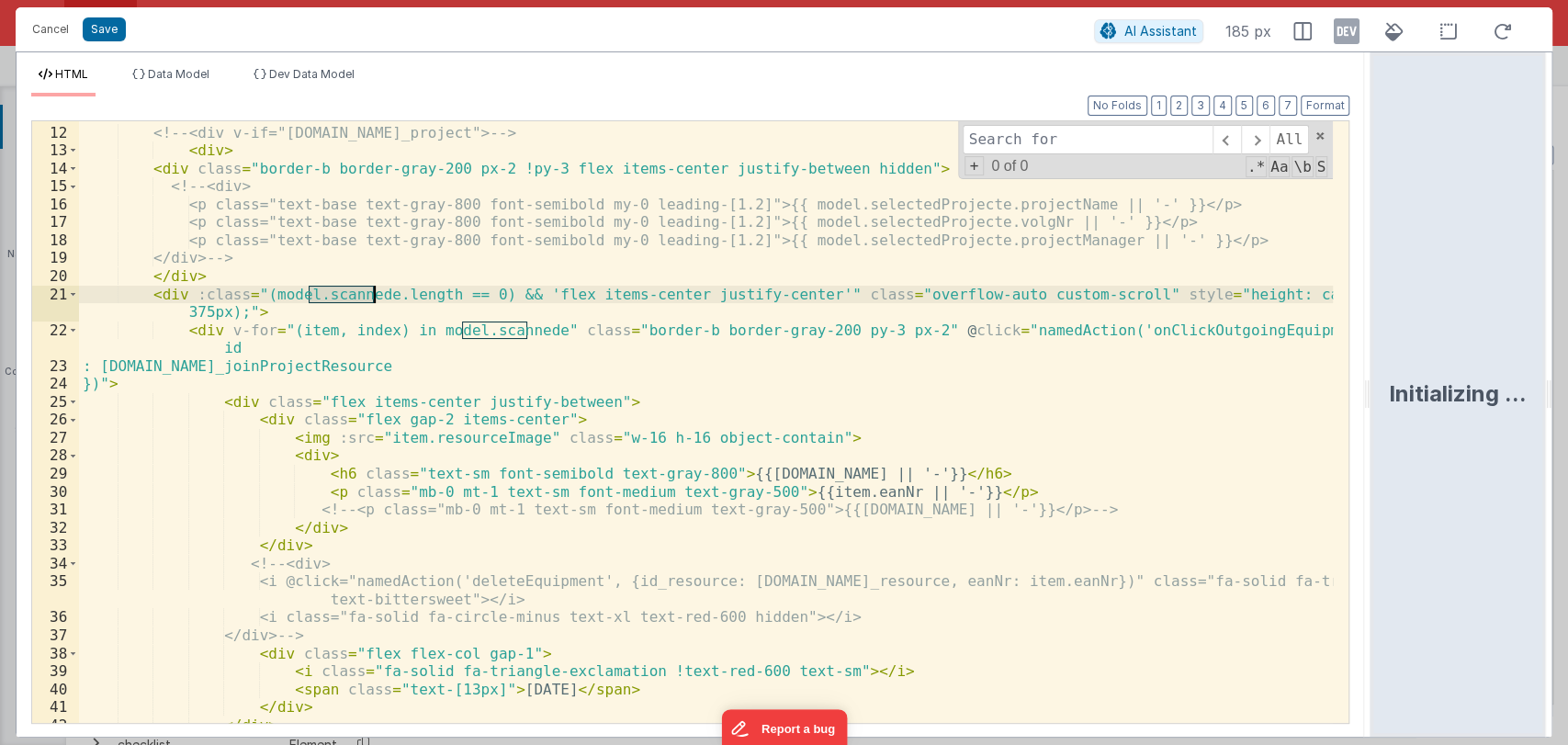
scroll to position [204, 0]
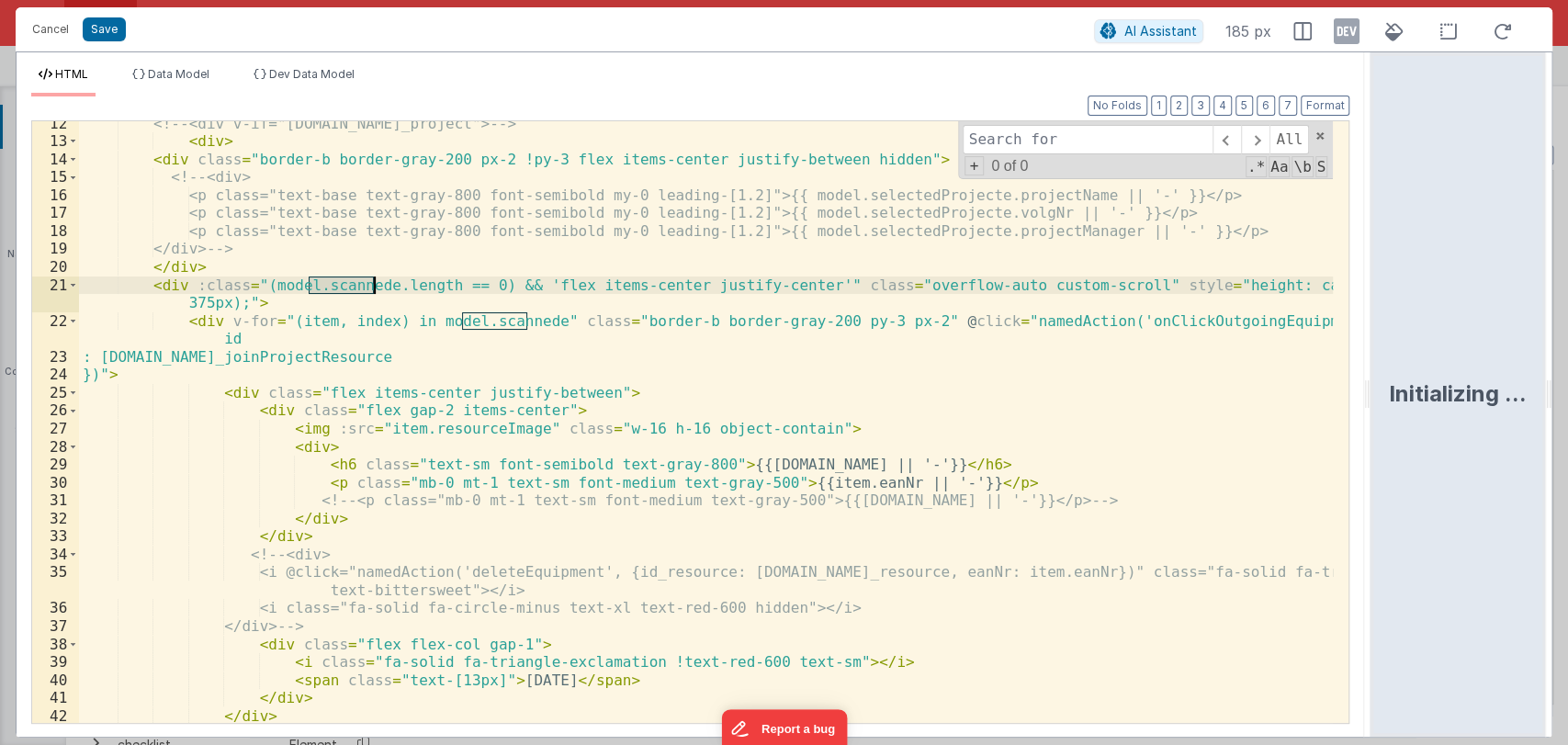
click at [638, 393] on div "<!-- <div v-if="[DOMAIN_NAME]_project"> --> < div > < div class = "border-b bor…" at bounding box center [706, 433] width 1255 height 638
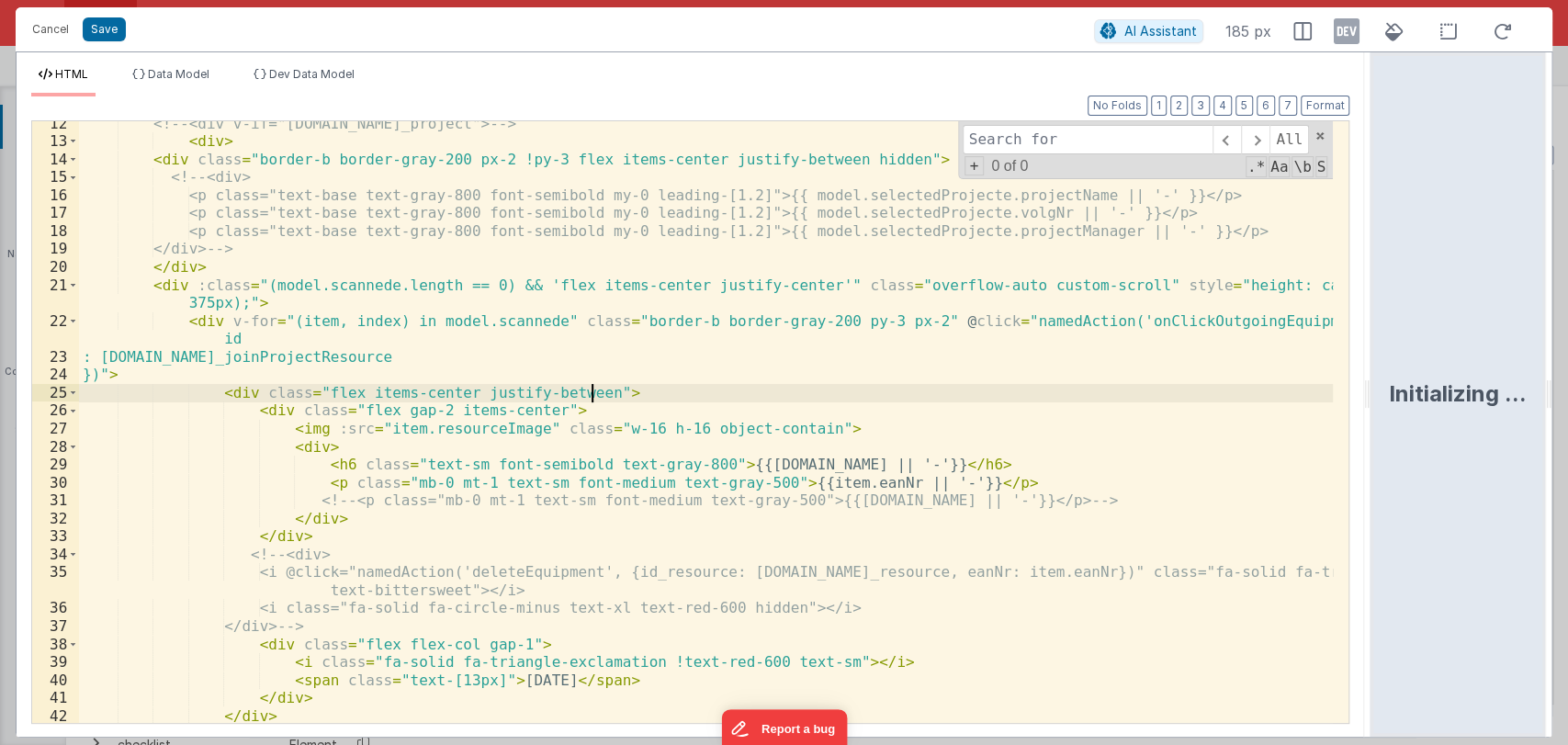
click at [634, 393] on div "<!-- <div v-if="[DOMAIN_NAME]_project"> --> < div > < div class = "border-b bor…" at bounding box center [706, 433] width 1255 height 638
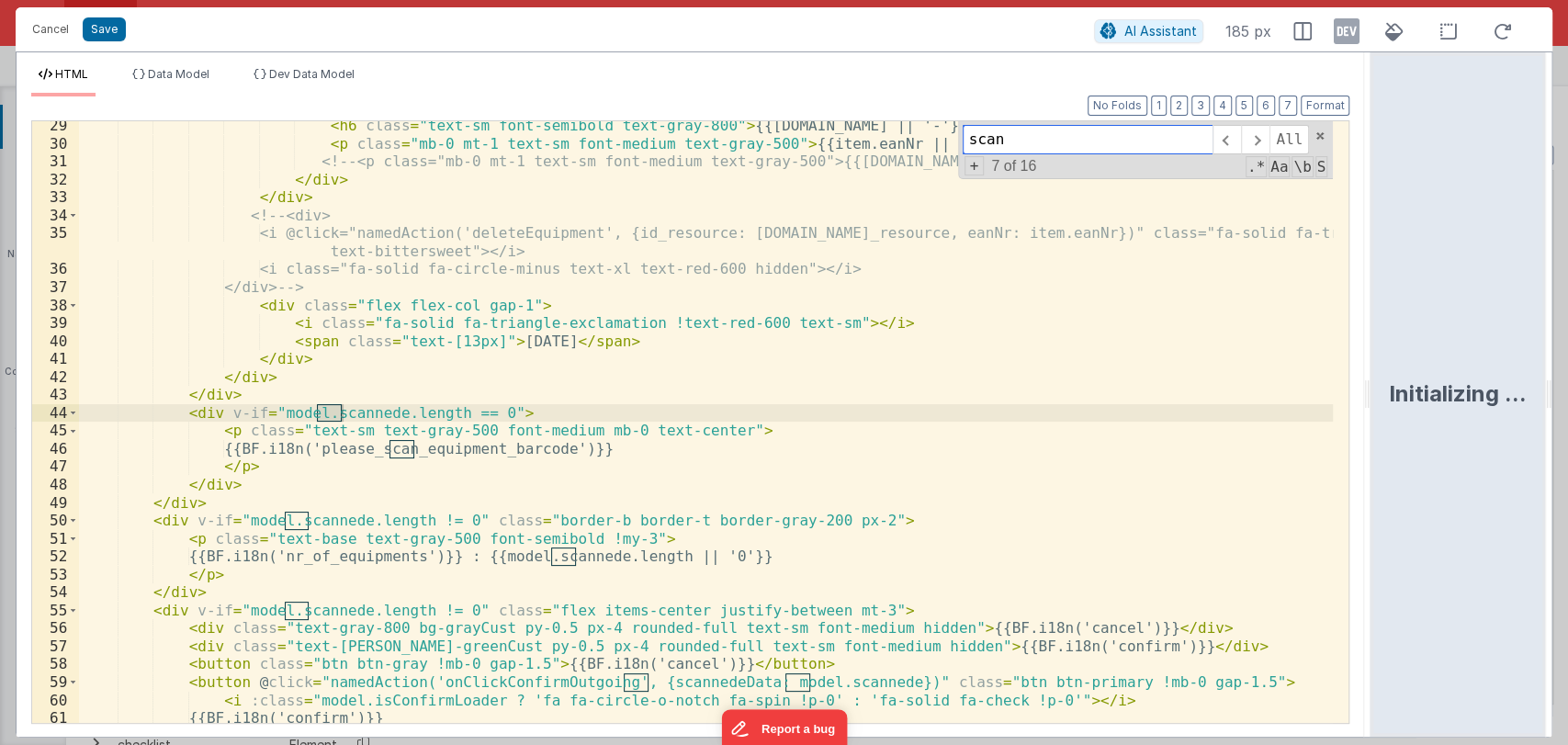
scroll to position [544, 0]
type input "scanned"
click at [1229, 134] on span at bounding box center [1226, 139] width 28 height 29
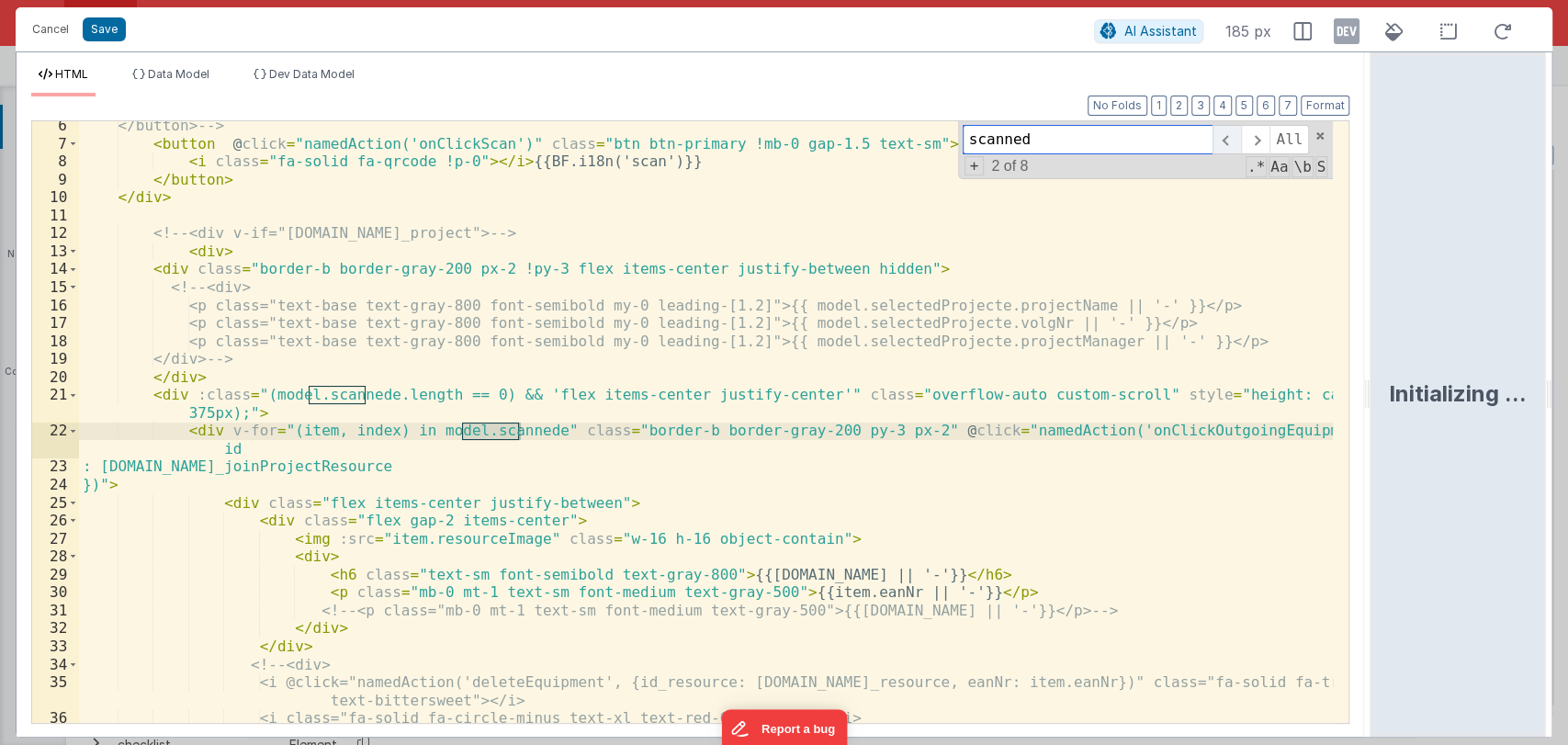
click at [1229, 134] on span at bounding box center [1226, 139] width 28 height 29
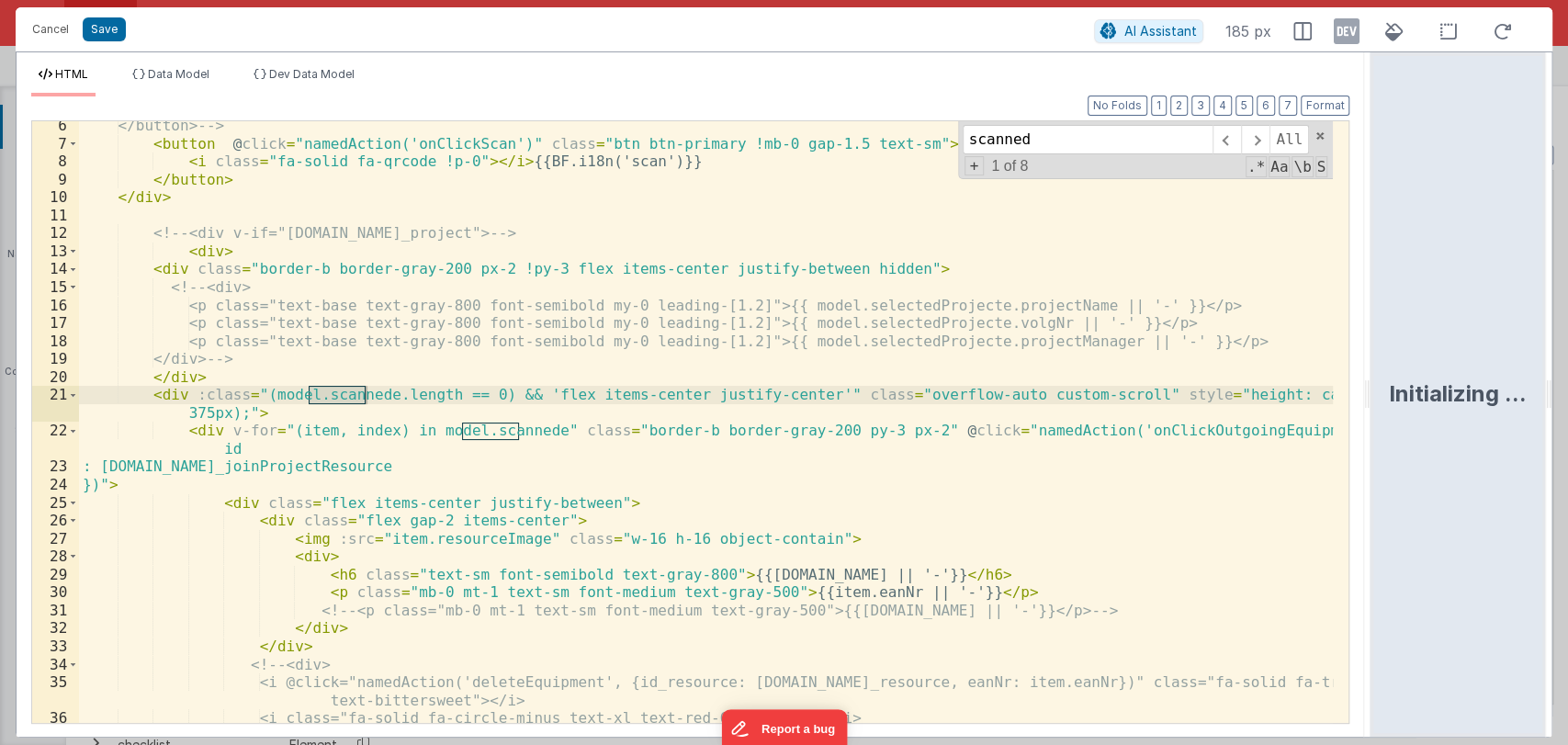
click at [372, 391] on div "</button> --> < button @ click = "namedAction('onClickScan')" class = "btn btn-…" at bounding box center [706, 435] width 1255 height 638
click at [975, 168] on span "+" at bounding box center [974, 166] width 20 height 19
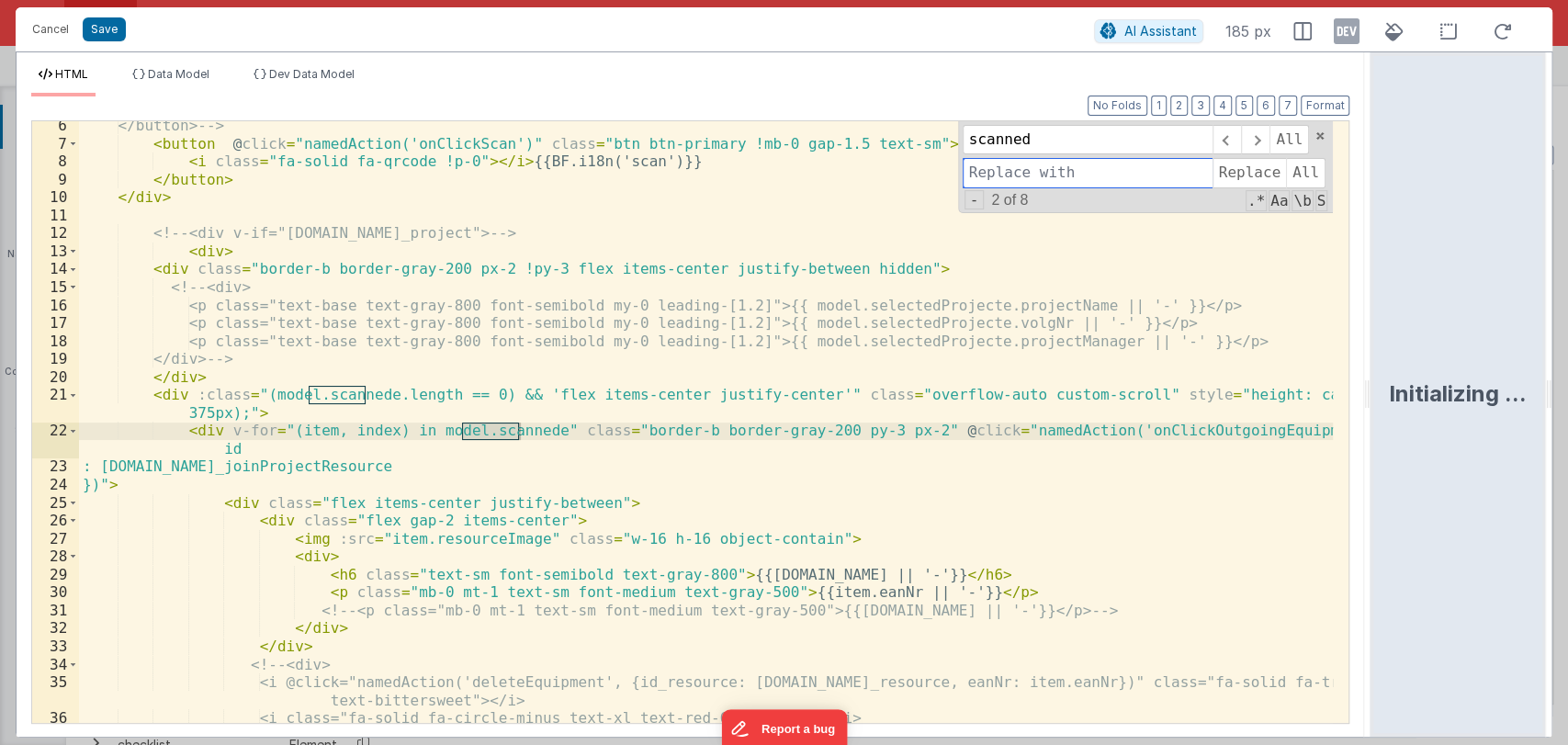
click at [1036, 182] on input at bounding box center [1087, 172] width 250 height 29
type input "outgoing"
click at [1301, 173] on span "All" at bounding box center [1305, 172] width 40 height 29
click at [1318, 137] on span at bounding box center [1319, 135] width 13 height 13
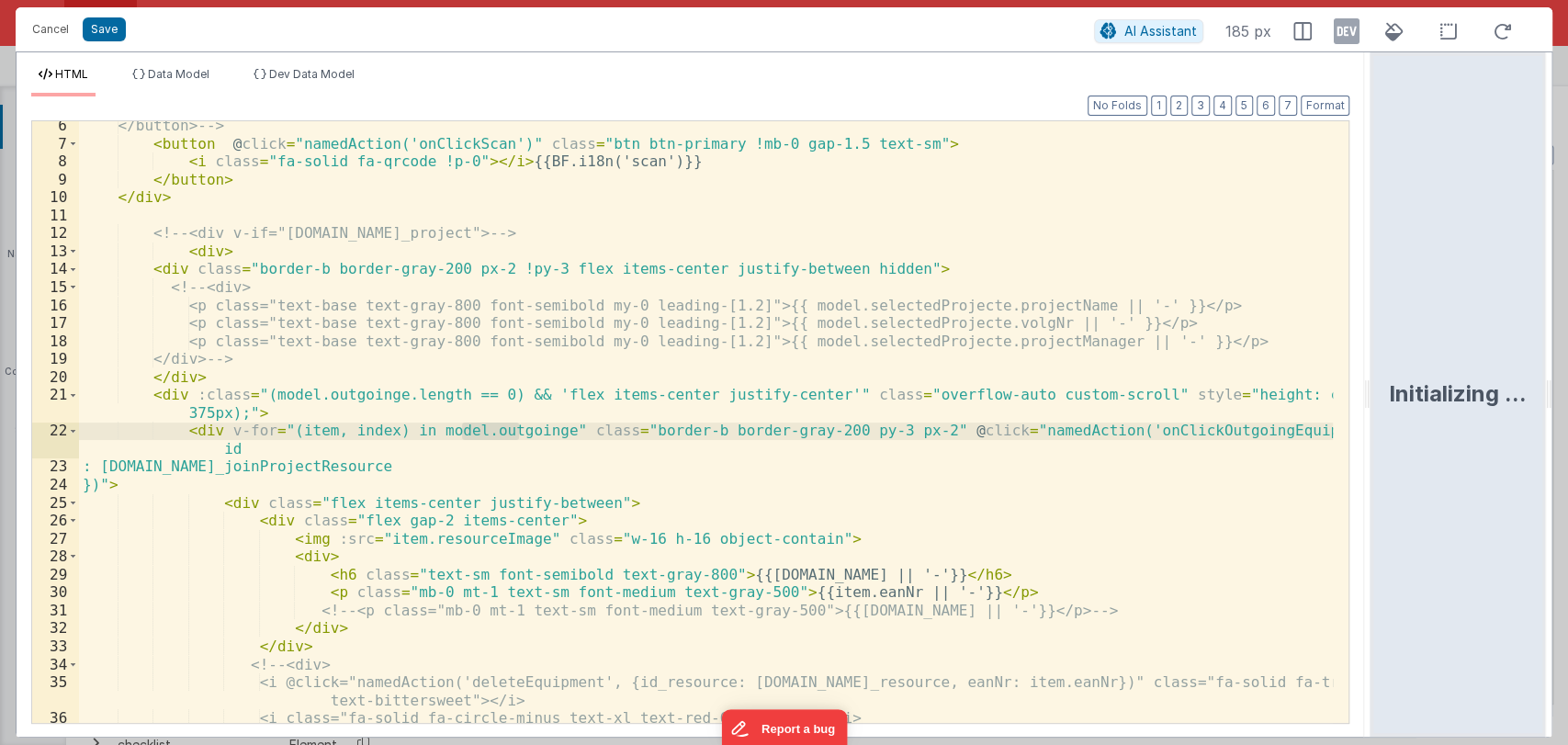
click at [684, 206] on div "</button> --> < button @ click = "namedAction('onClickScan')" class = "btn btn-…" at bounding box center [706, 435] width 1255 height 638
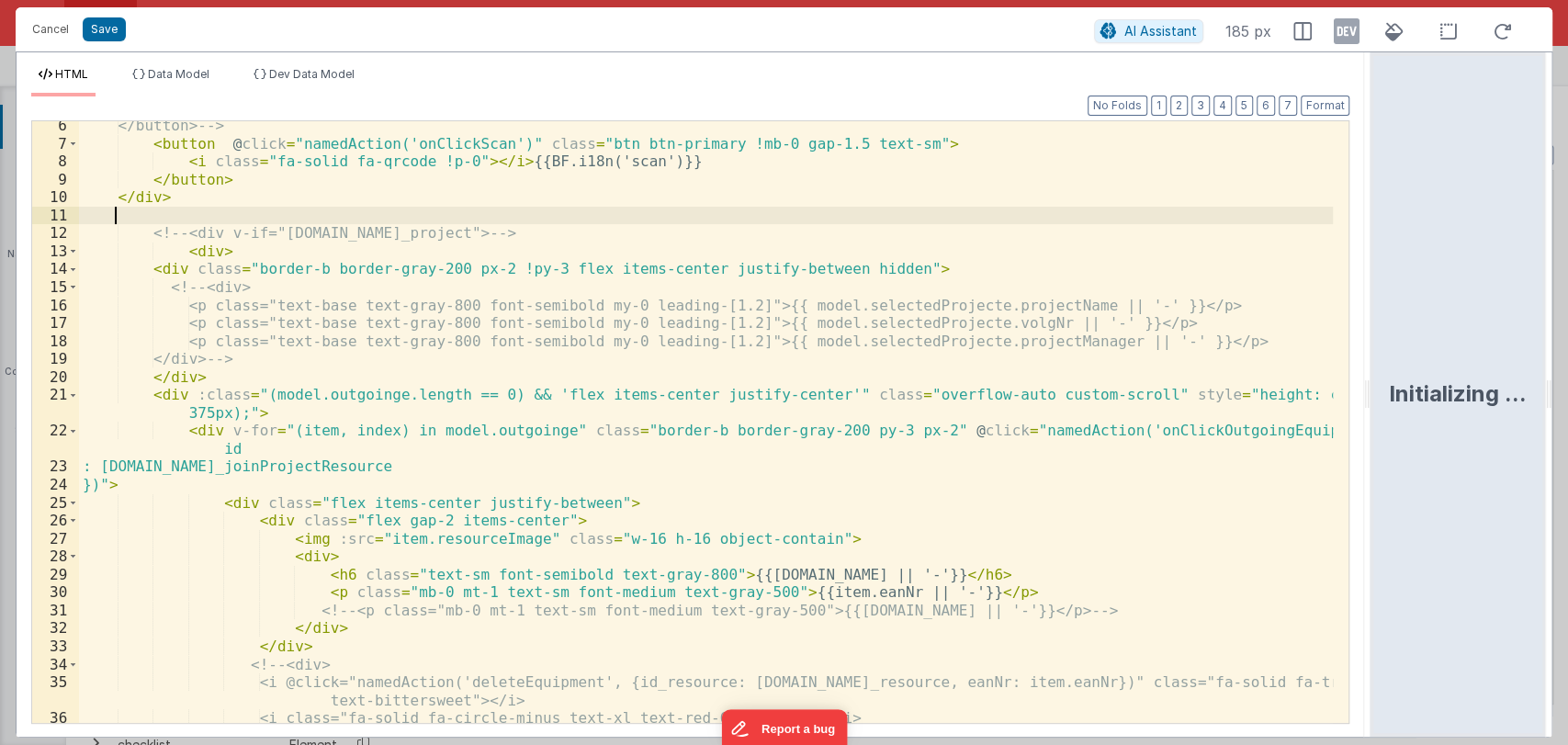
click at [853, 592] on div "</button> --> < button @ click = "namedAction('onClickScan')" class = "btn btn-…" at bounding box center [706, 435] width 1255 height 638
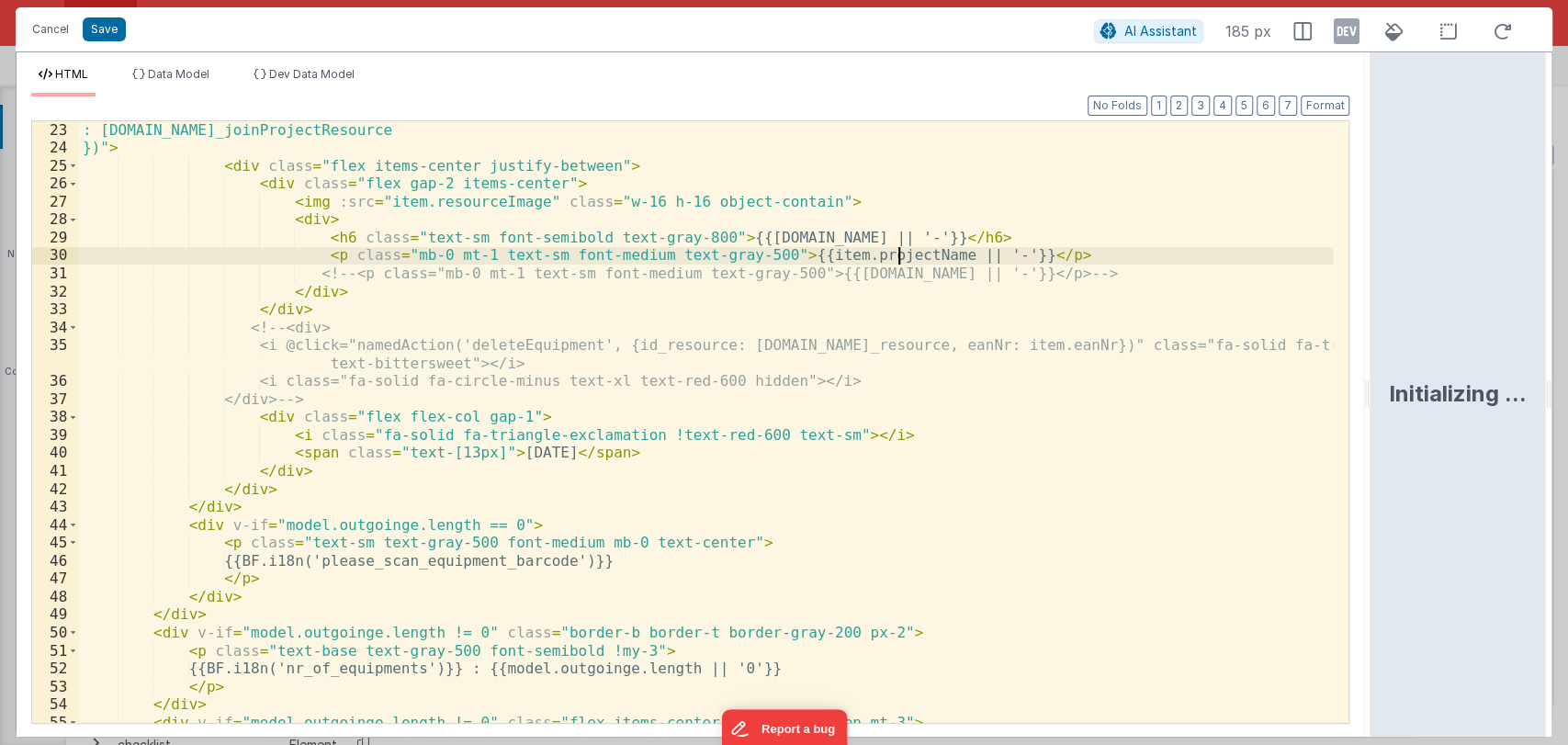
scroll to position [431, 0]
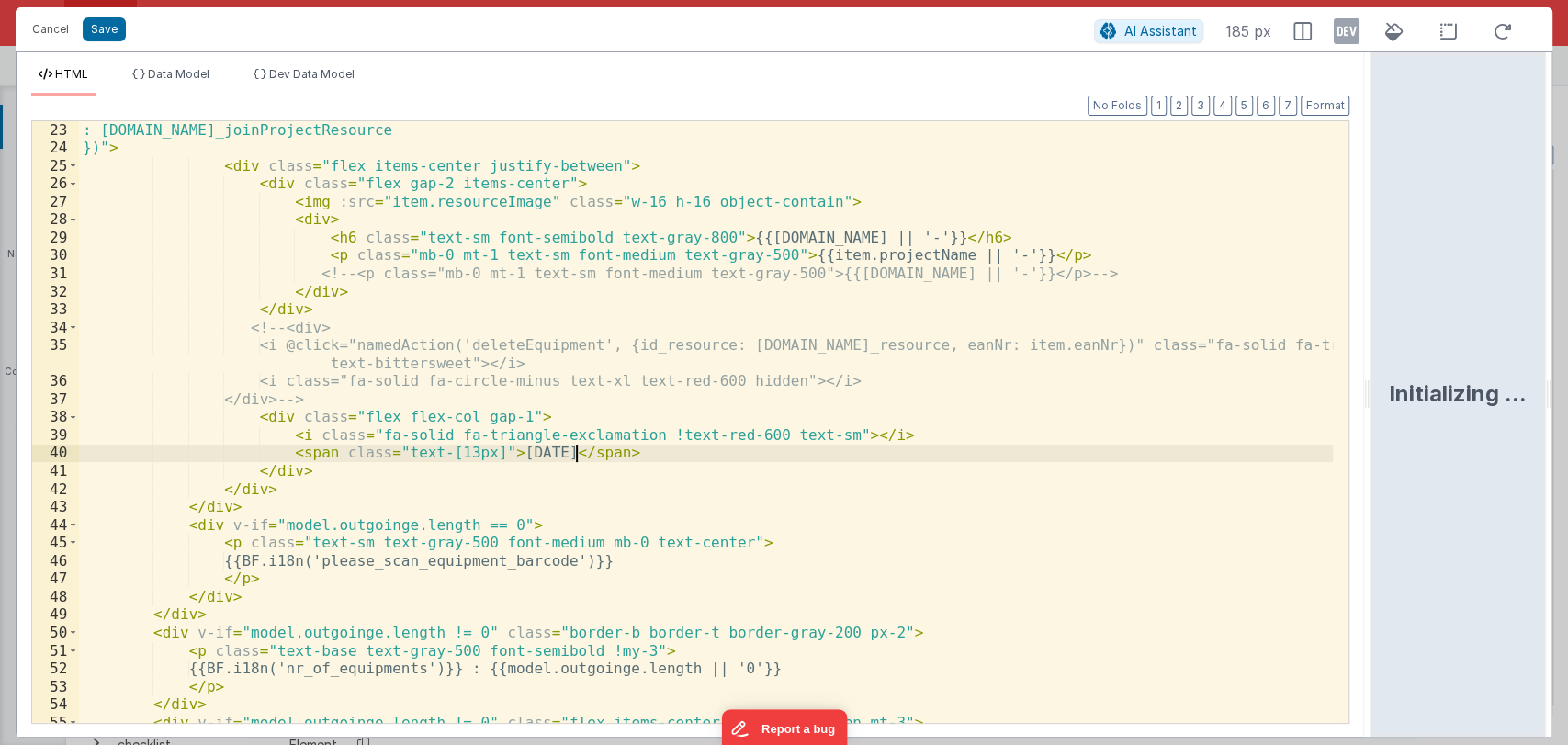
click at [576, 451] on div ": [DOMAIN_NAME]_joinProjectResource })" > < div class = "flex items-center just…" at bounding box center [706, 440] width 1255 height 638
click at [579, 451] on div ": [DOMAIN_NAME]_joinProjectResource })" > < div class = "flex items-center just…" at bounding box center [706, 440] width 1255 height 638
click at [819, 445] on div ": [DOMAIN_NAME]_joinProjectResource })" > < div class = "flex items-center just…" at bounding box center [706, 440] width 1255 height 638
click at [114, 25] on button "Save" at bounding box center [104, 29] width 43 height 24
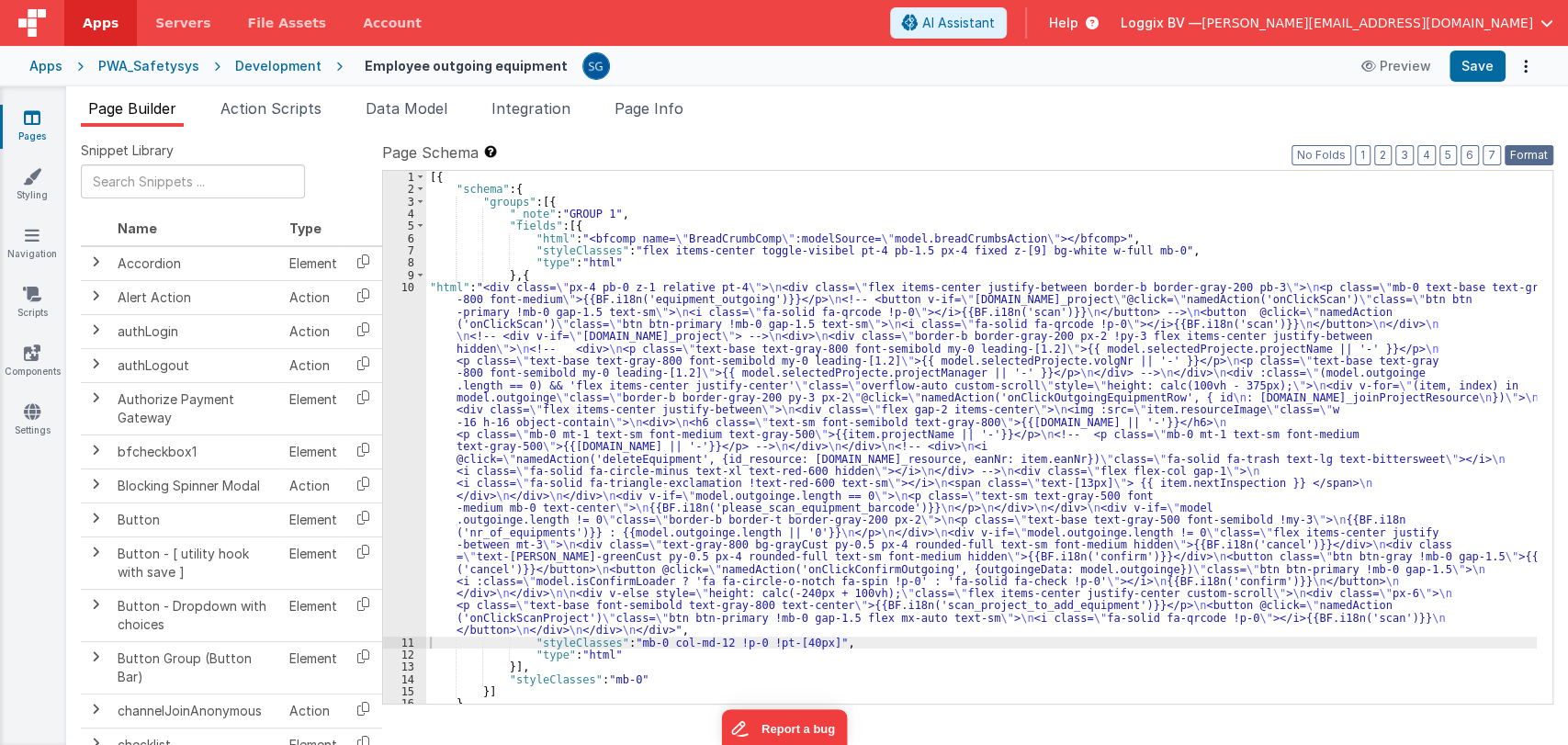
click at [1515, 153] on button "Format" at bounding box center [1529, 155] width 49 height 20
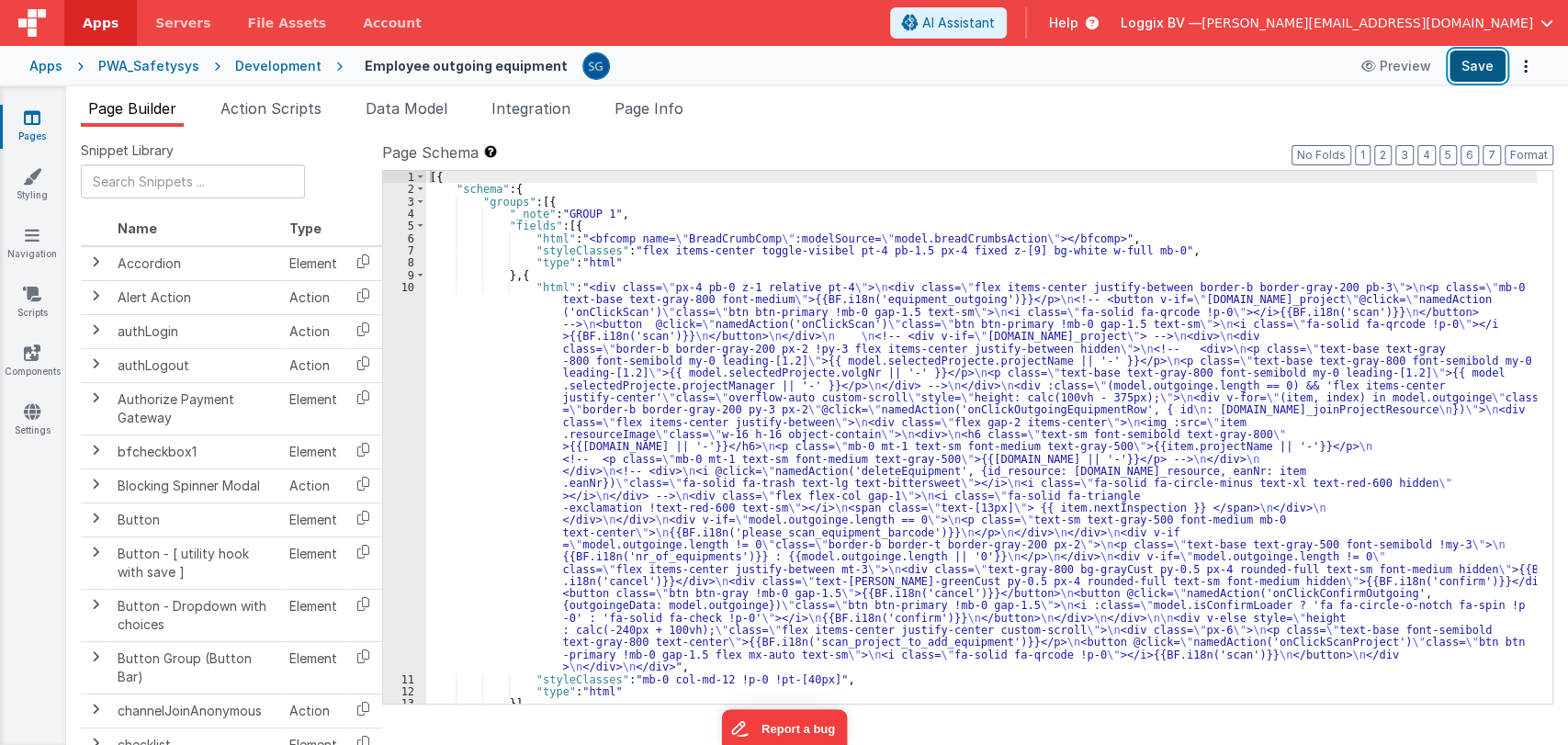
click at [1472, 56] on button "Save" at bounding box center [1477, 66] width 56 height 31
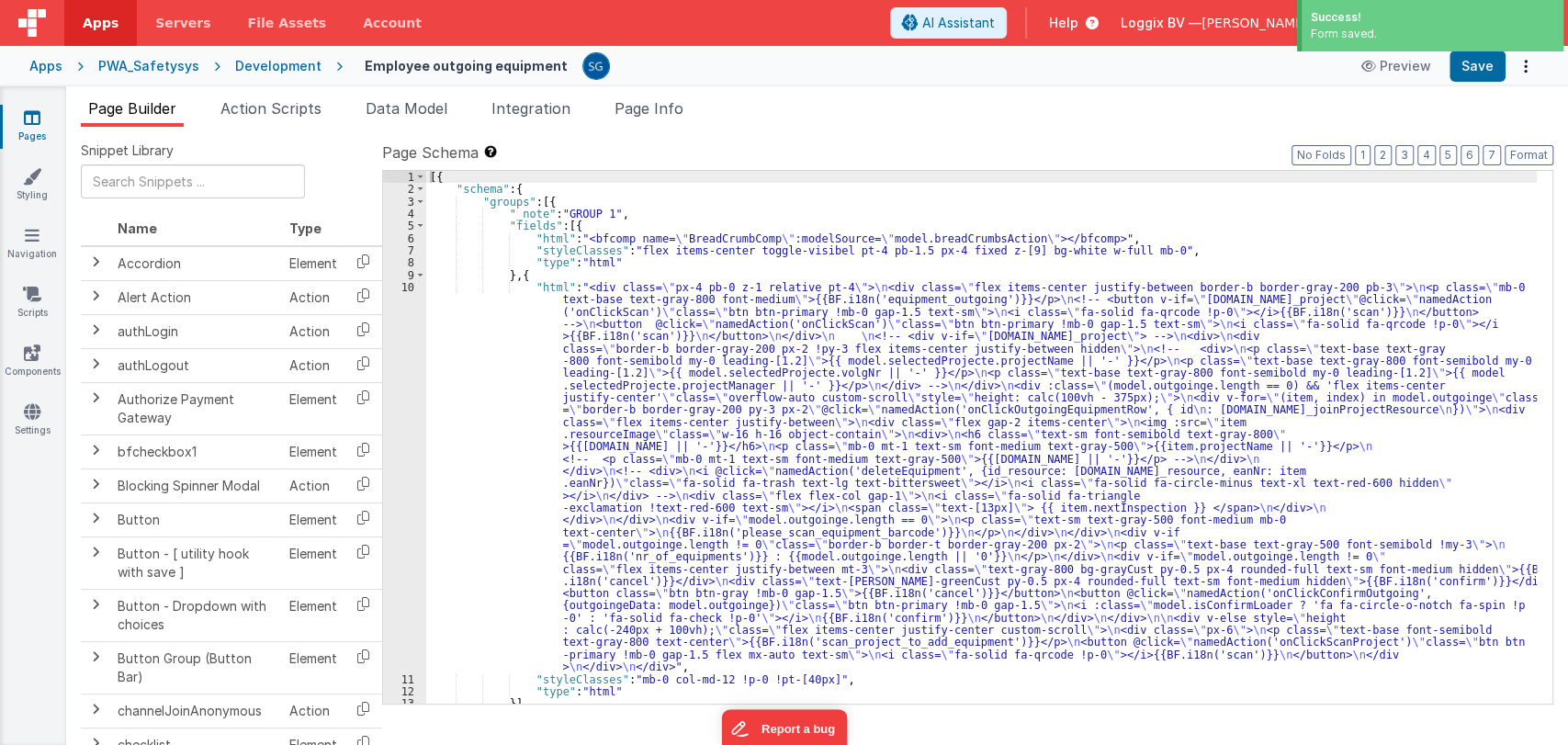
click at [28, 139] on link "Pages" at bounding box center [32, 127] width 66 height 37
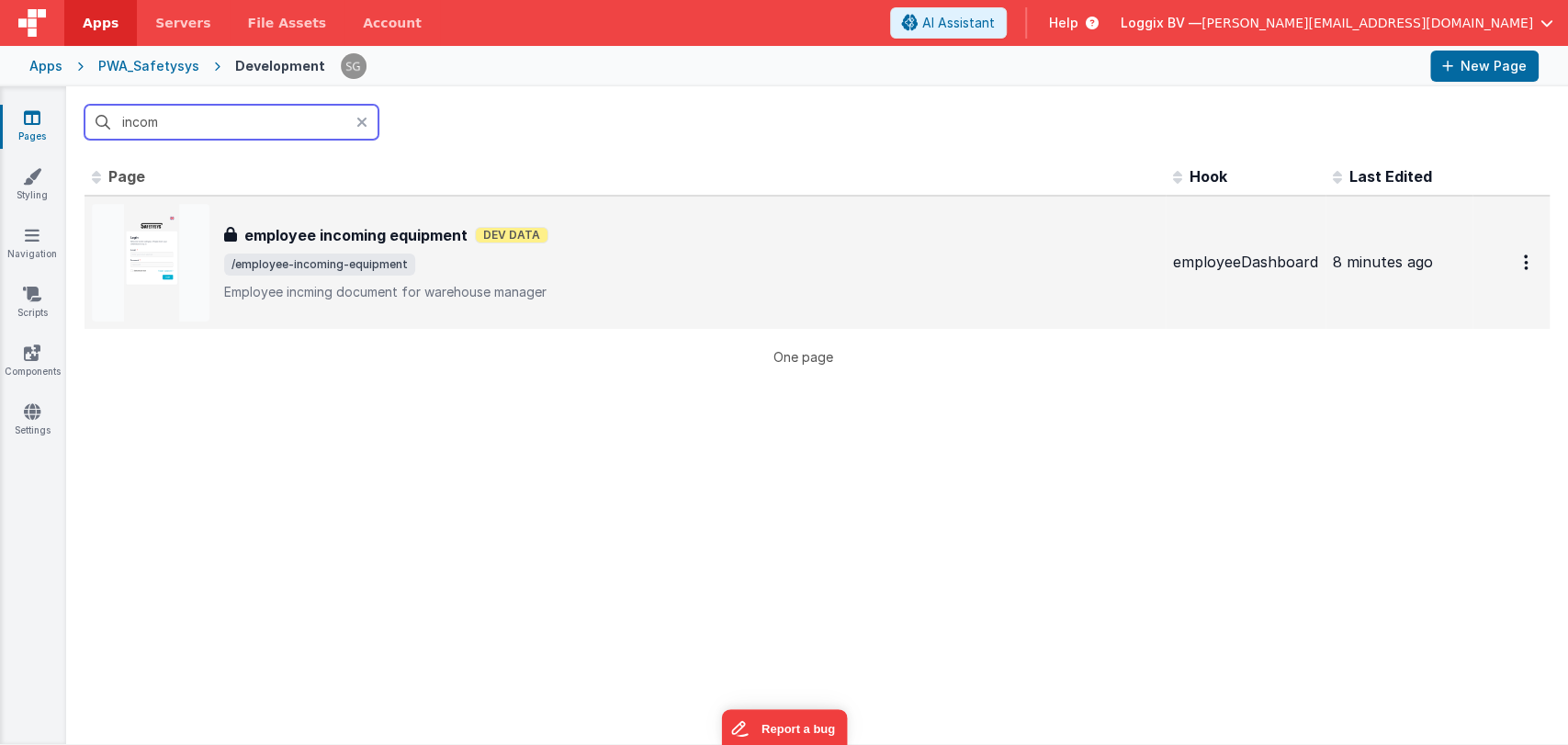
type input "incom"
click at [385, 221] on div "employee incoming equipment employee incoming equipment Dev Data /employee-inco…" at bounding box center [625, 262] width 1067 height 118
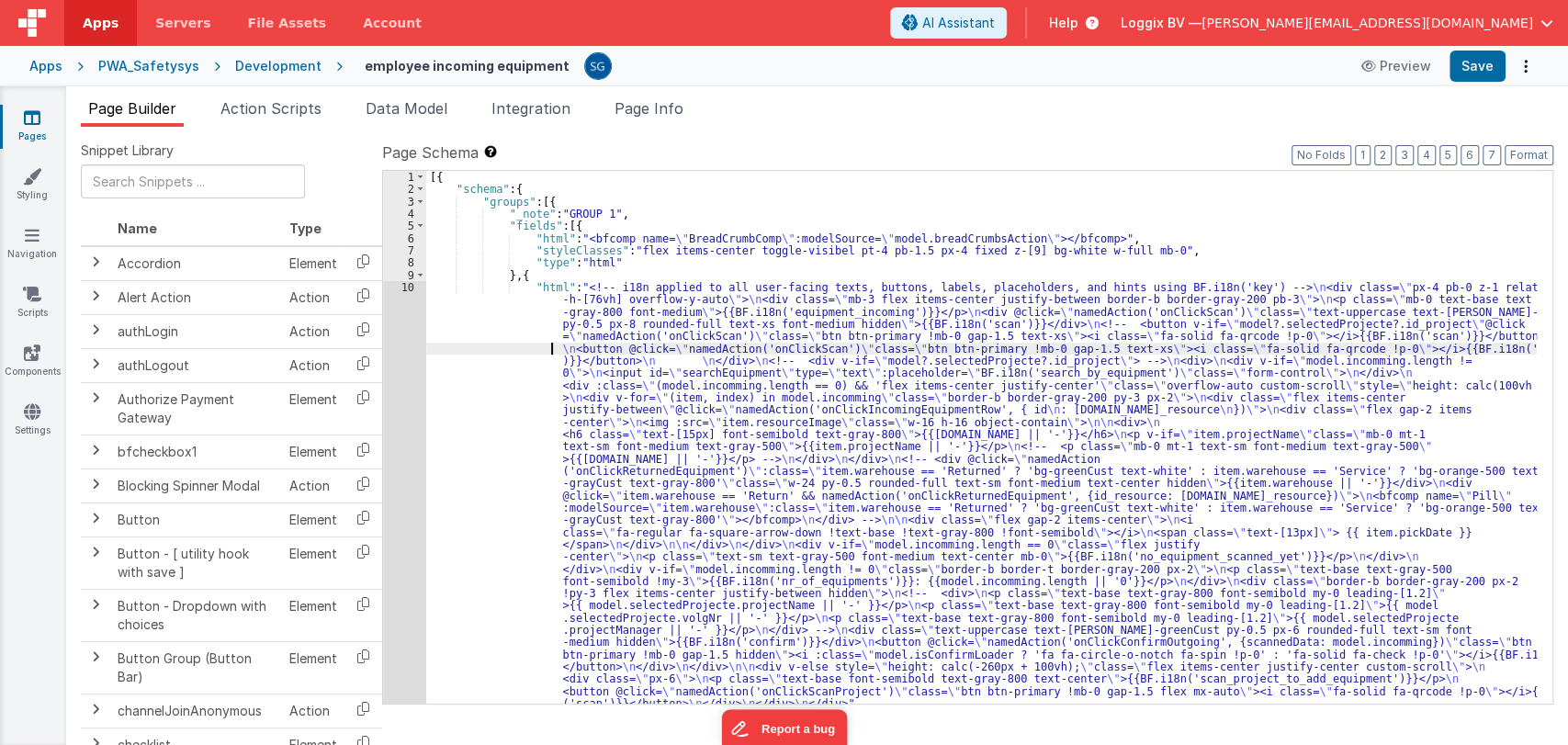
click at [517, 354] on div "[{ "schema" : { "groups" : [{ "_note" : "GROUP 1" , "fields" : [{ "html" : "<bf…" at bounding box center [981, 450] width 1111 height 558
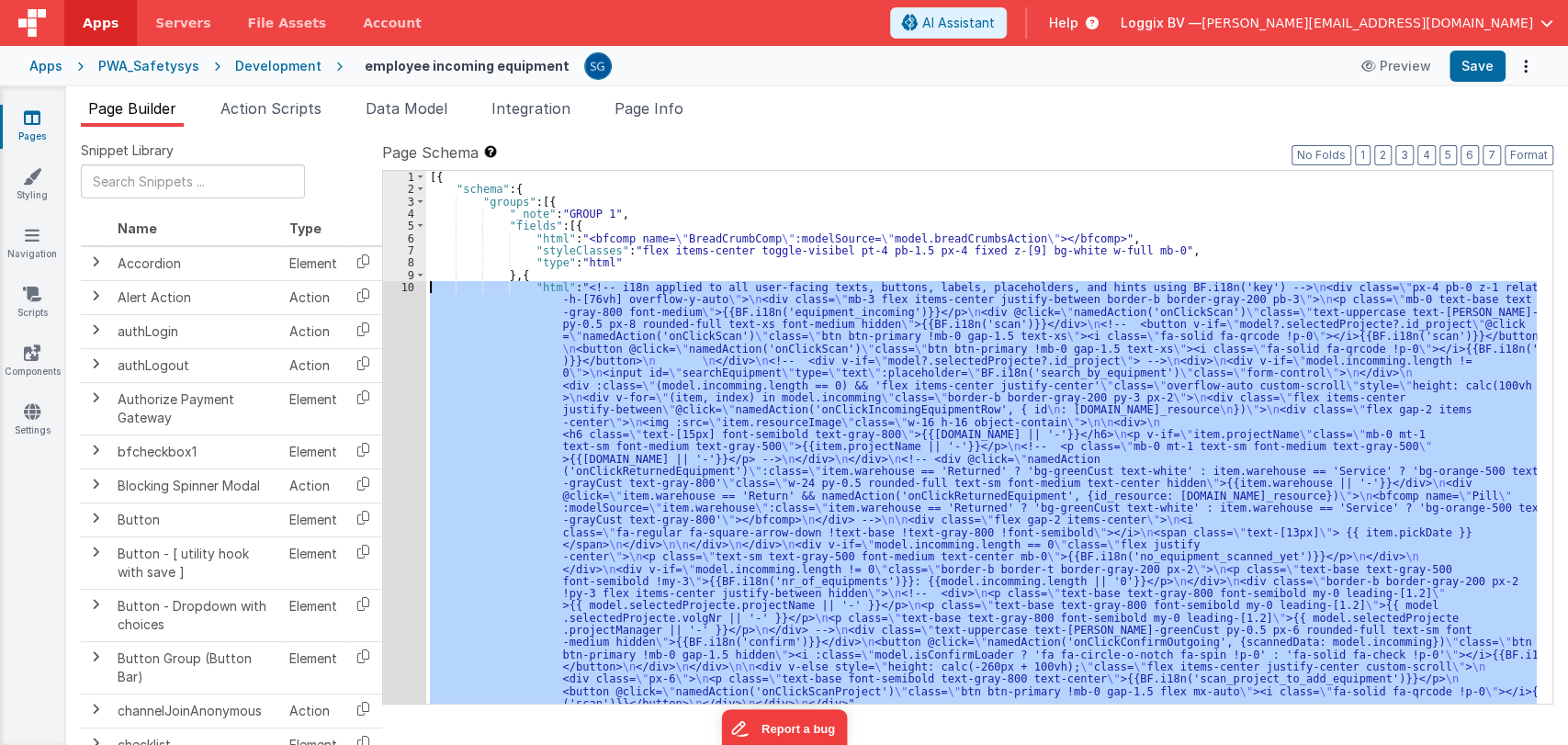
click at [408, 285] on div "10" at bounding box center [405, 496] width 43 height 429
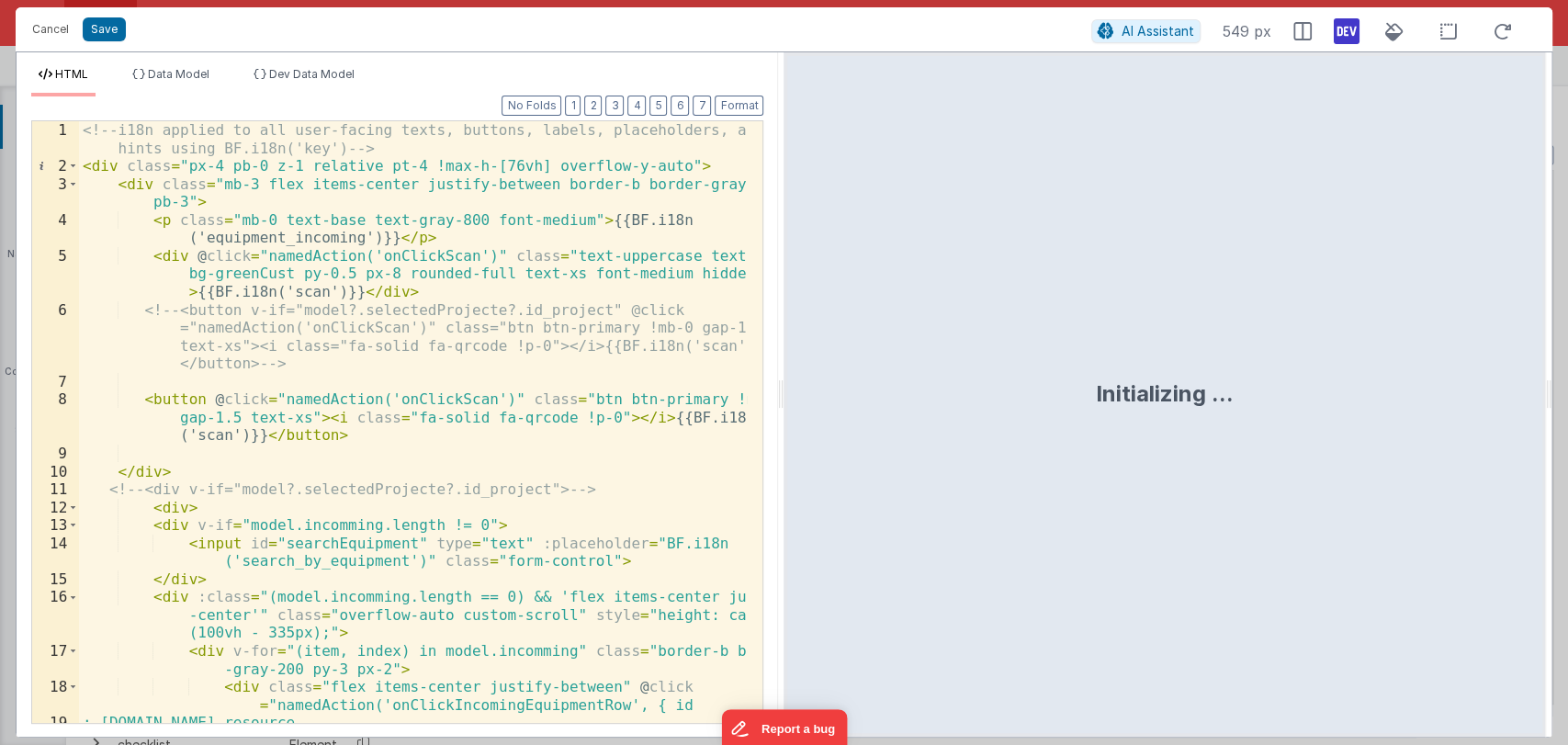
drag, startPoint x: 779, startPoint y: 396, endPoint x: 1407, endPoint y: 414, distance: 628.3
click at [1407, 414] on html "Cancel Save AI Assistant 549 px HTML Data Model Dev Data Model Format 7 6 5 4 3…" at bounding box center [784, 372] width 1568 height 745
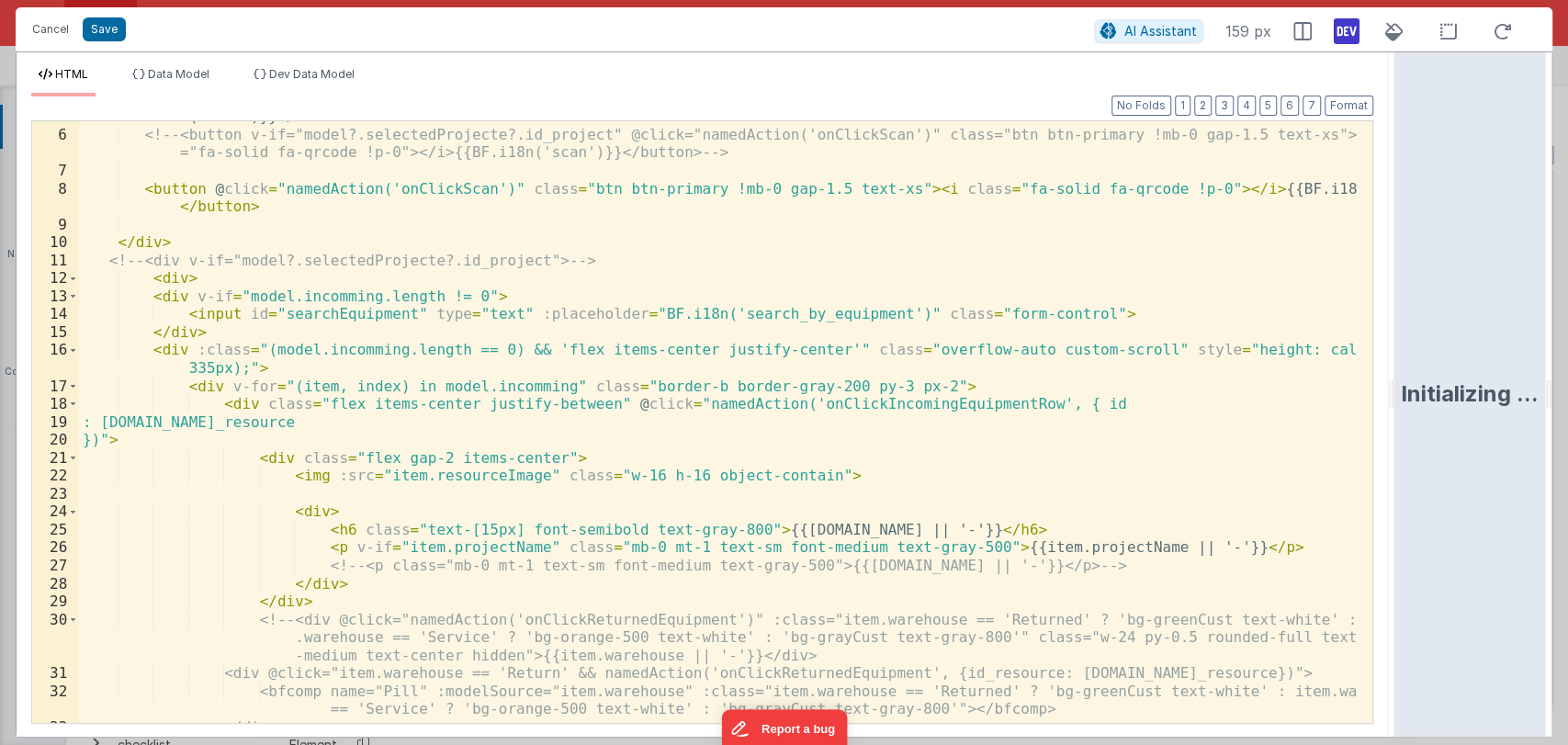
scroll to position [104, 0]
click at [202, 424] on div "< div @ click = "namedAction('onClickScan')" class = "text-uppercase text-[PERS…" at bounding box center [717, 418] width 1278 height 656
click at [245, 415] on div "< div @ click = "namedAction('onClickScan')" class = "text-uppercase text-[PERS…" at bounding box center [717, 423] width 1278 height 602
click at [857, 407] on div "< div @ click = "namedAction('onClickScan')" class = "text-uppercase text-[PERS…" at bounding box center [717, 418] width 1278 height 656
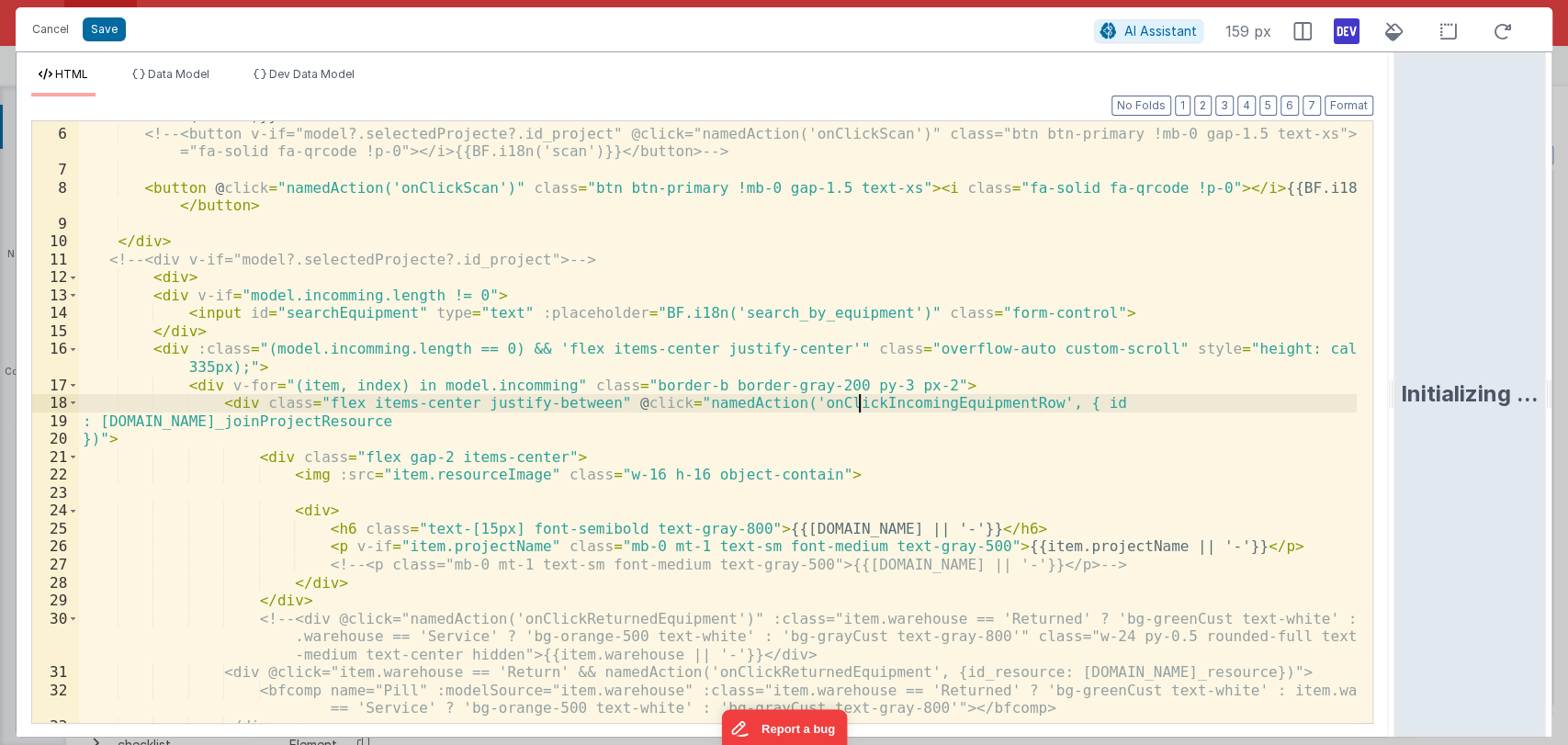
click at [857, 407] on div "< div @ click = "namedAction('onClickScan')" class = "text-uppercase text-[PERS…" at bounding box center [717, 418] width 1278 height 656
click at [97, 25] on button "Save" at bounding box center [104, 29] width 43 height 24
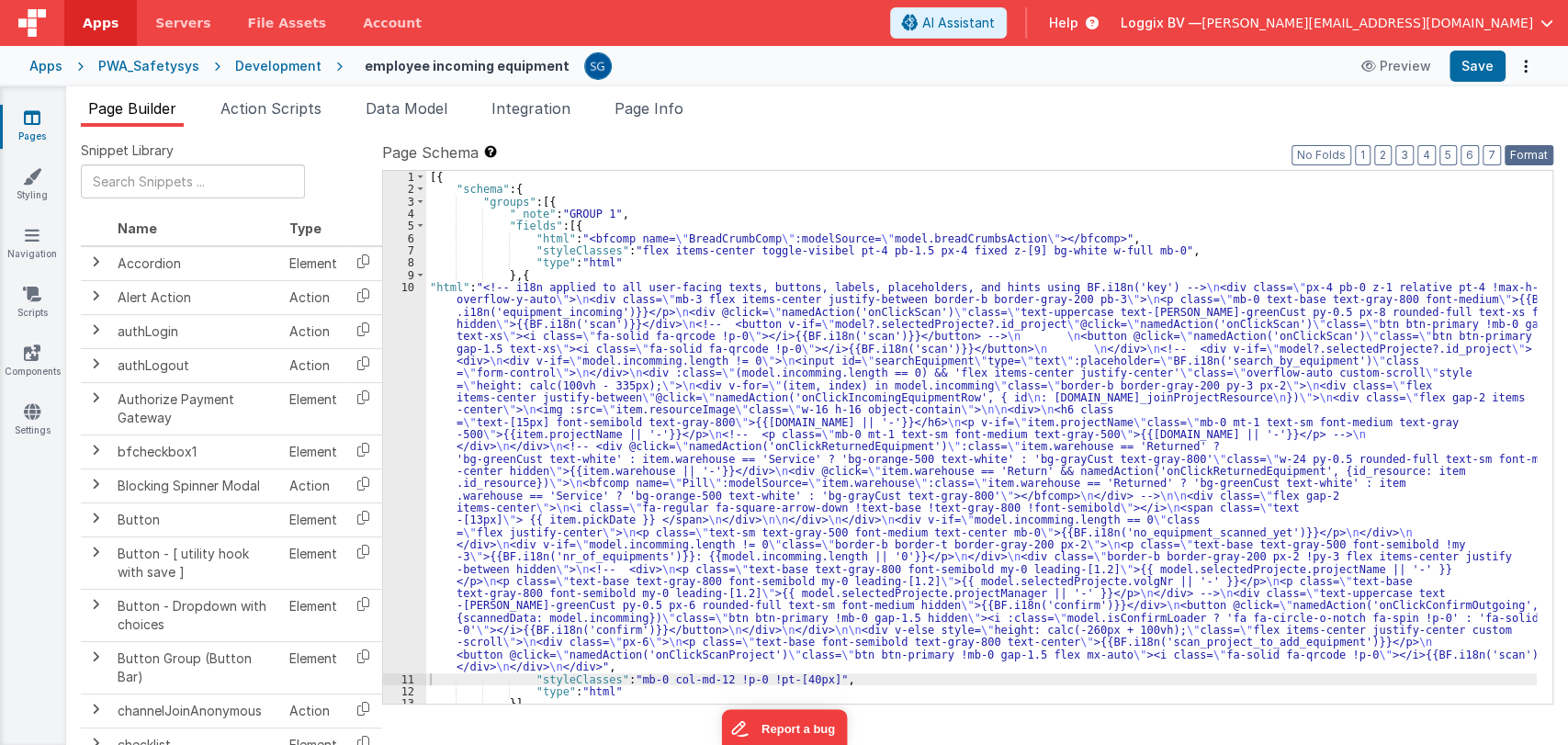
click at [1531, 154] on button "Format" at bounding box center [1529, 155] width 49 height 20
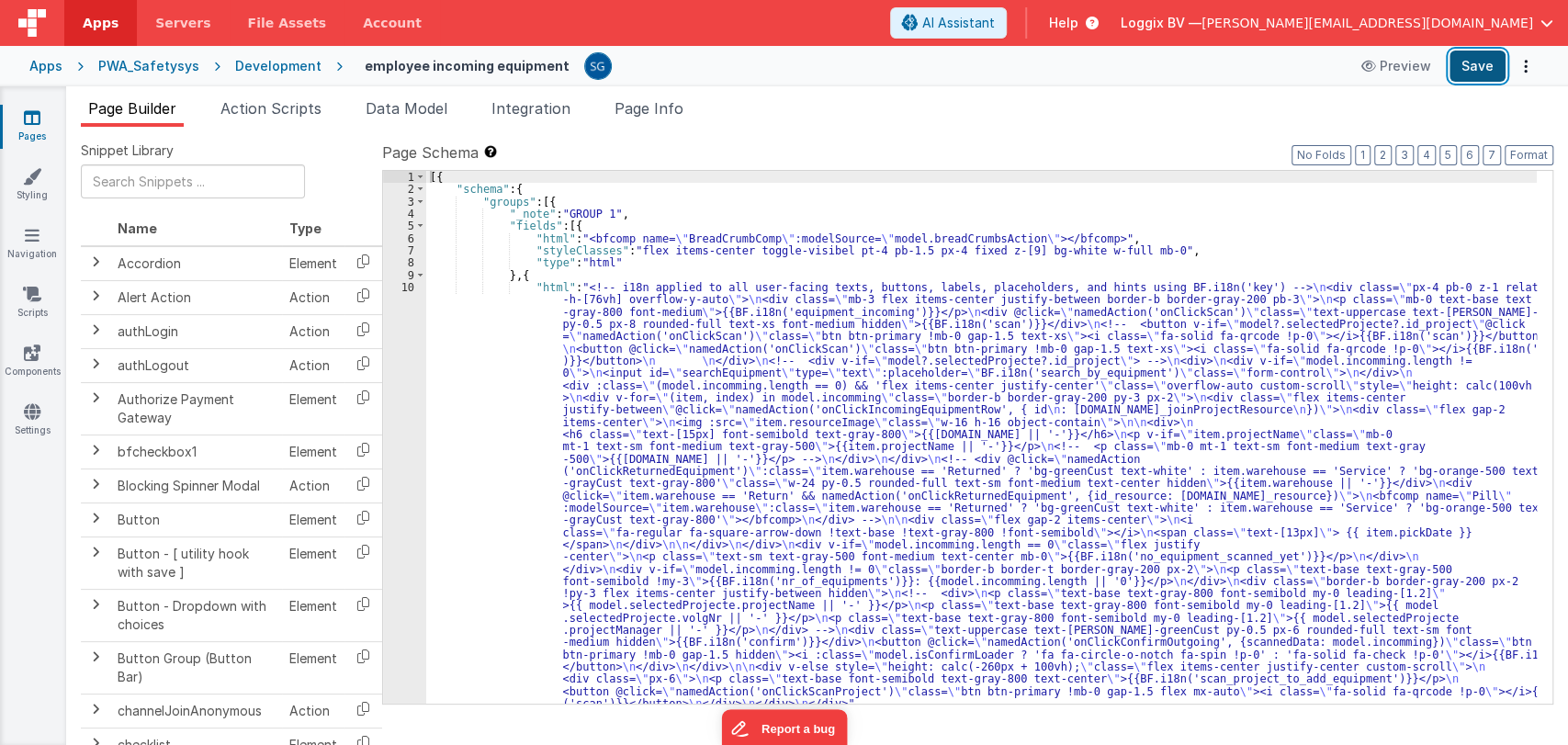
click at [1477, 67] on button "Save" at bounding box center [1477, 66] width 56 height 31
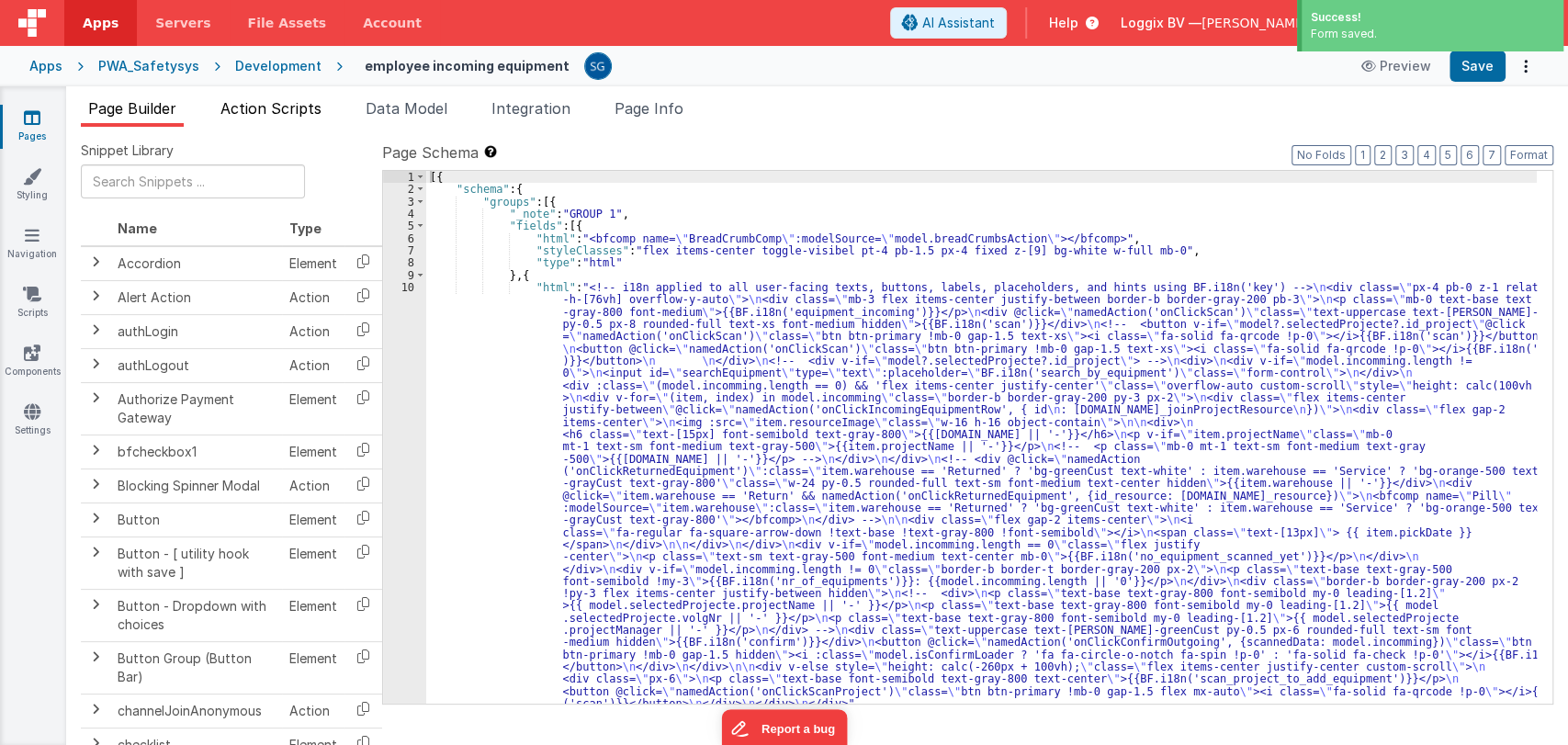
click at [264, 102] on span "Action Scripts" at bounding box center [271, 108] width 101 height 19
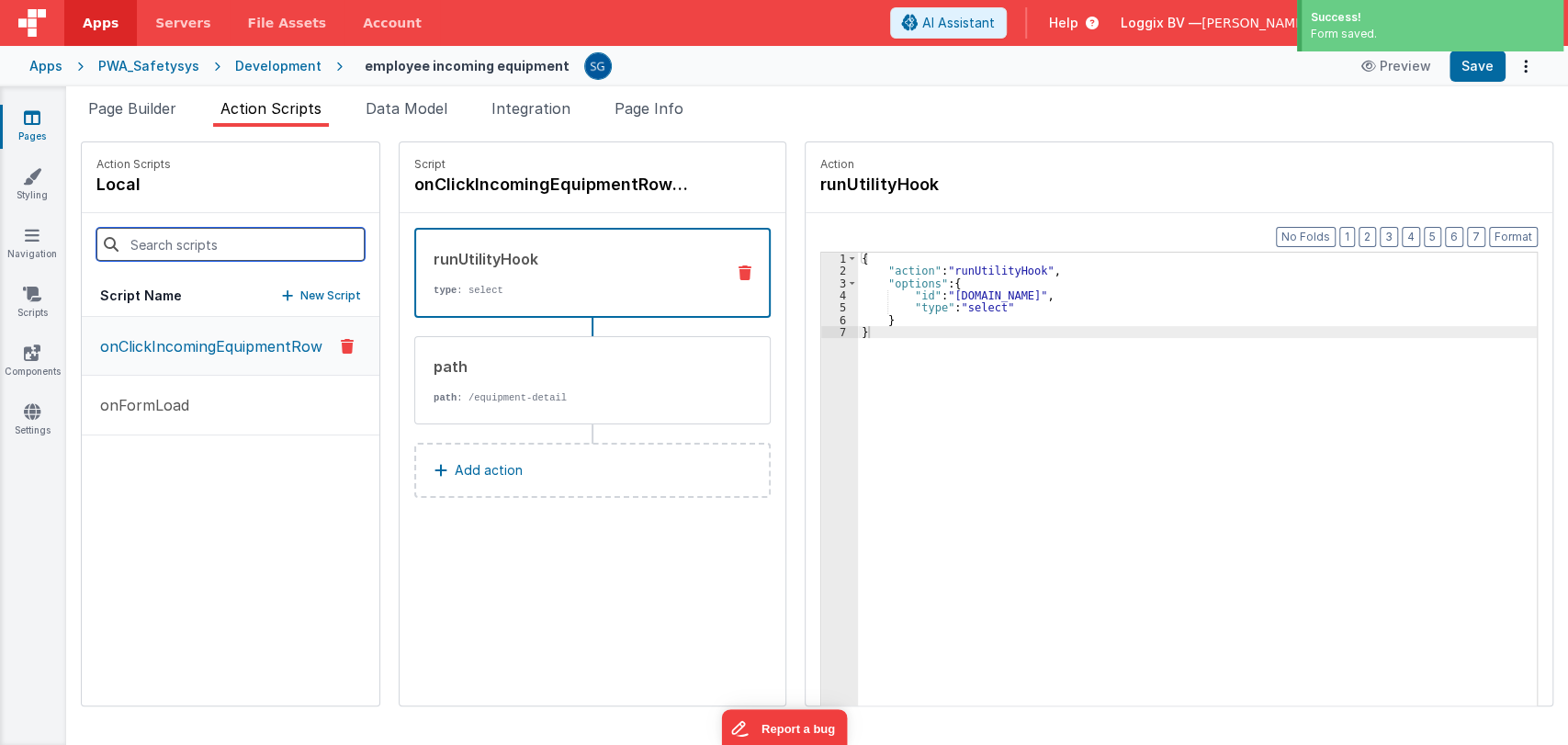
click at [202, 237] on input at bounding box center [231, 244] width 269 height 33
paste input "onClickIncomingEquipmentRow"
type input "onClickIncomingEquipmentRow"
click at [172, 344] on p "onClickIncomingEquipmentRow" at bounding box center [206, 346] width 234 height 22
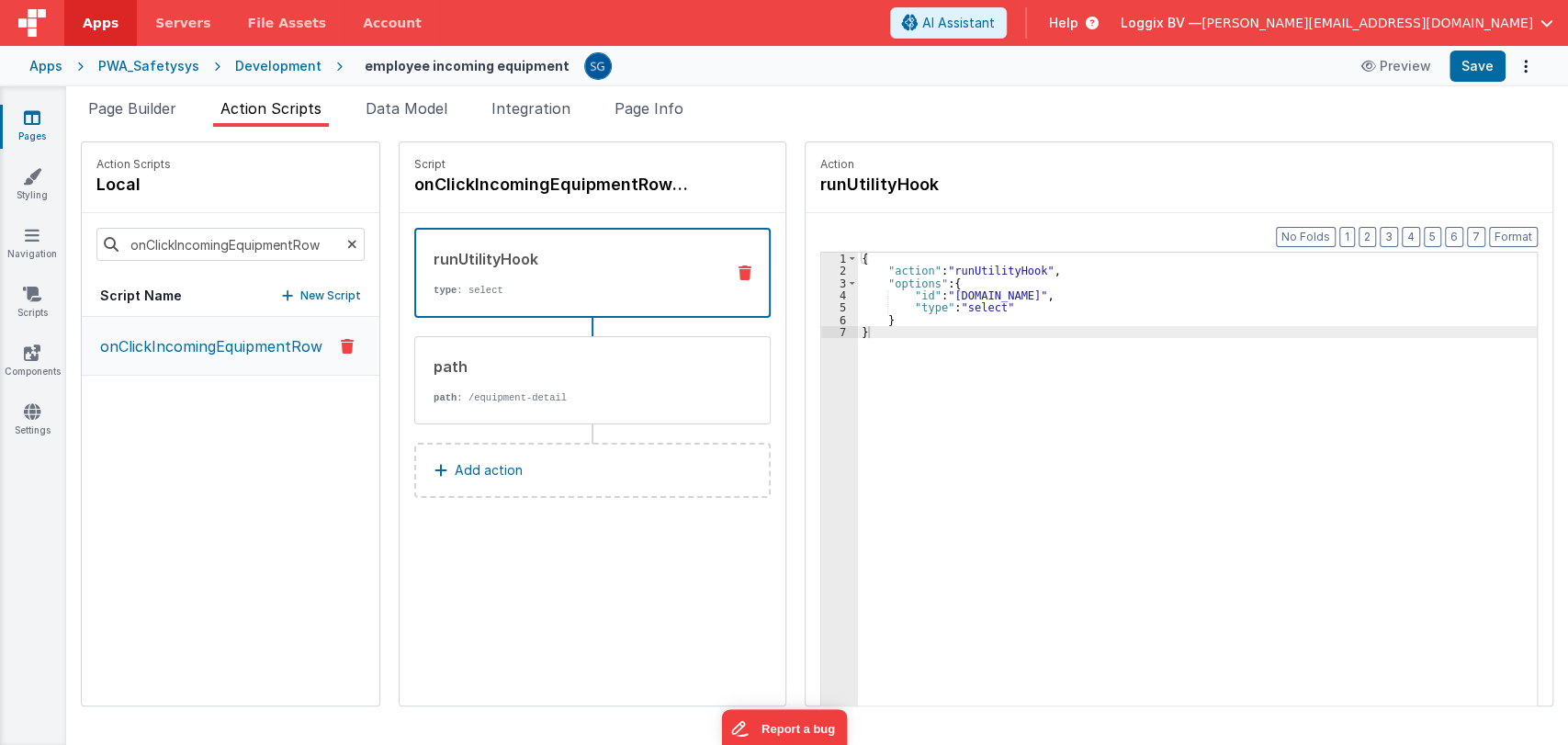
click at [274, 335] on p "onClickIncomingEquipmentRow" at bounding box center [206, 346] width 234 height 22
click at [27, 119] on icon at bounding box center [32, 117] width 17 height 19
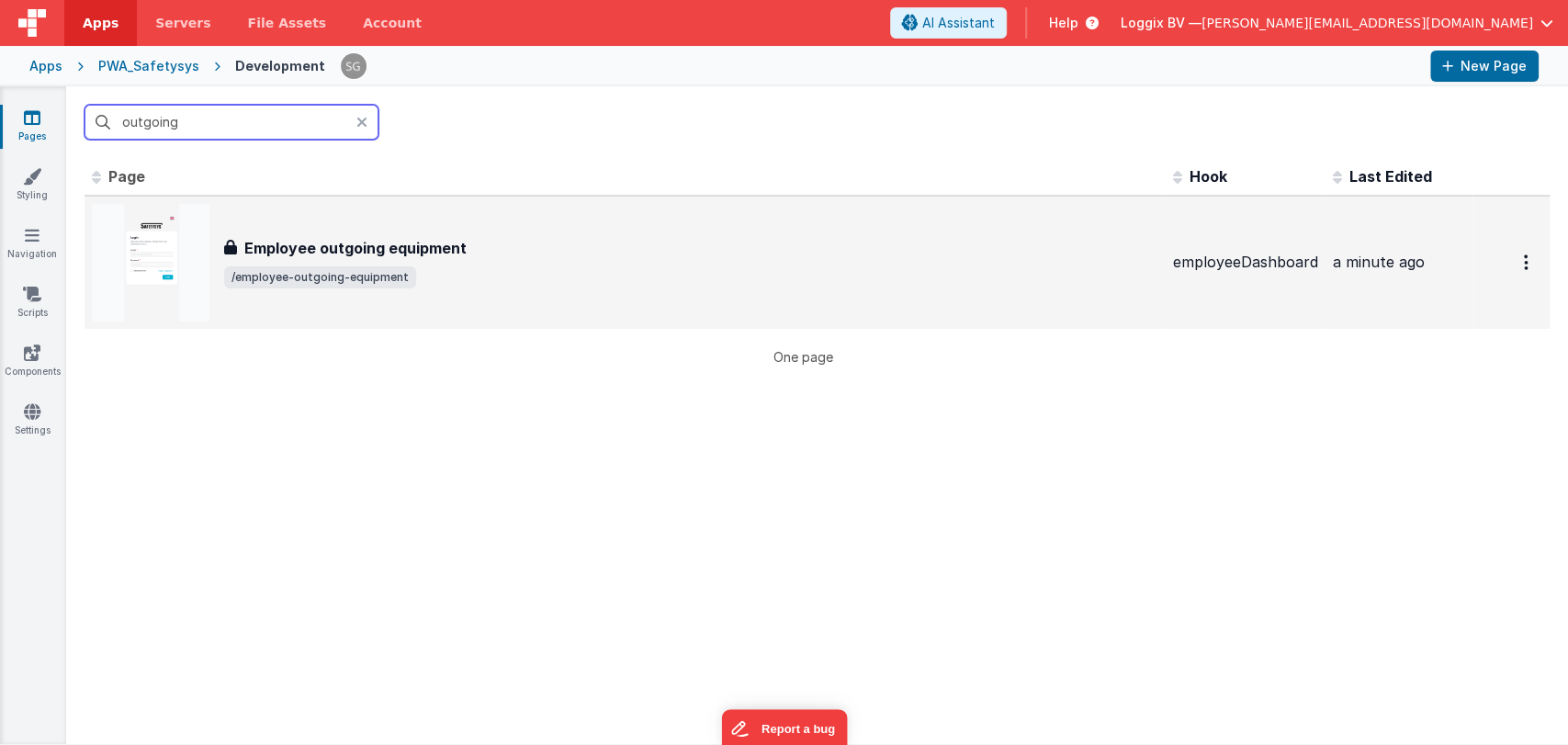
type input "outgoing"
click at [285, 229] on div "Employee outgoing equipment Employee outgoing equipment /employee-outgoing-equi…" at bounding box center [625, 262] width 1067 height 118
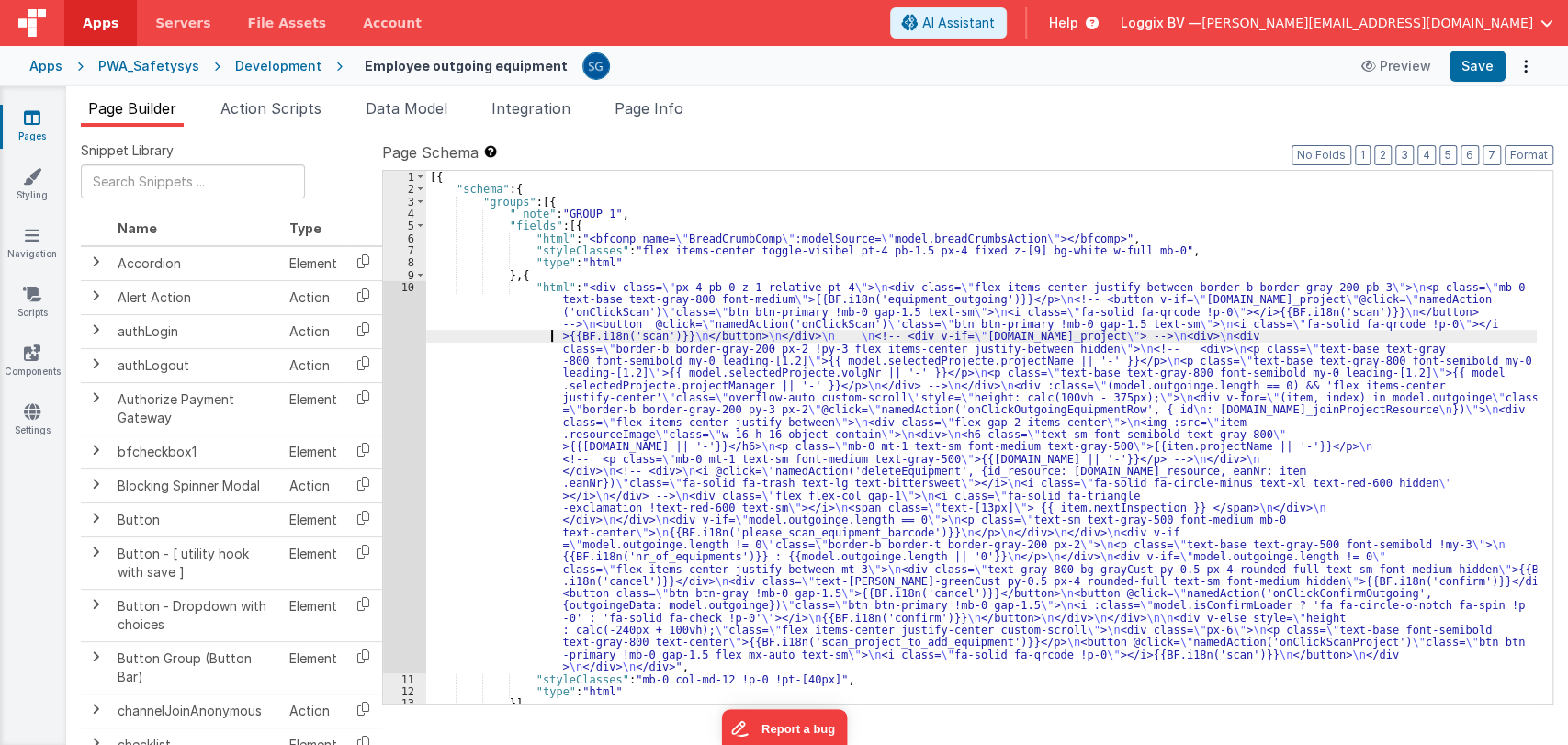
click at [463, 334] on div "[{ "schema" : { "groups" : [{ "_note" : "GROUP 1" , "fields" : [{ "html" : "<bf…" at bounding box center [981, 450] width 1111 height 558
click at [407, 299] on div "10" at bounding box center [405, 477] width 43 height 392
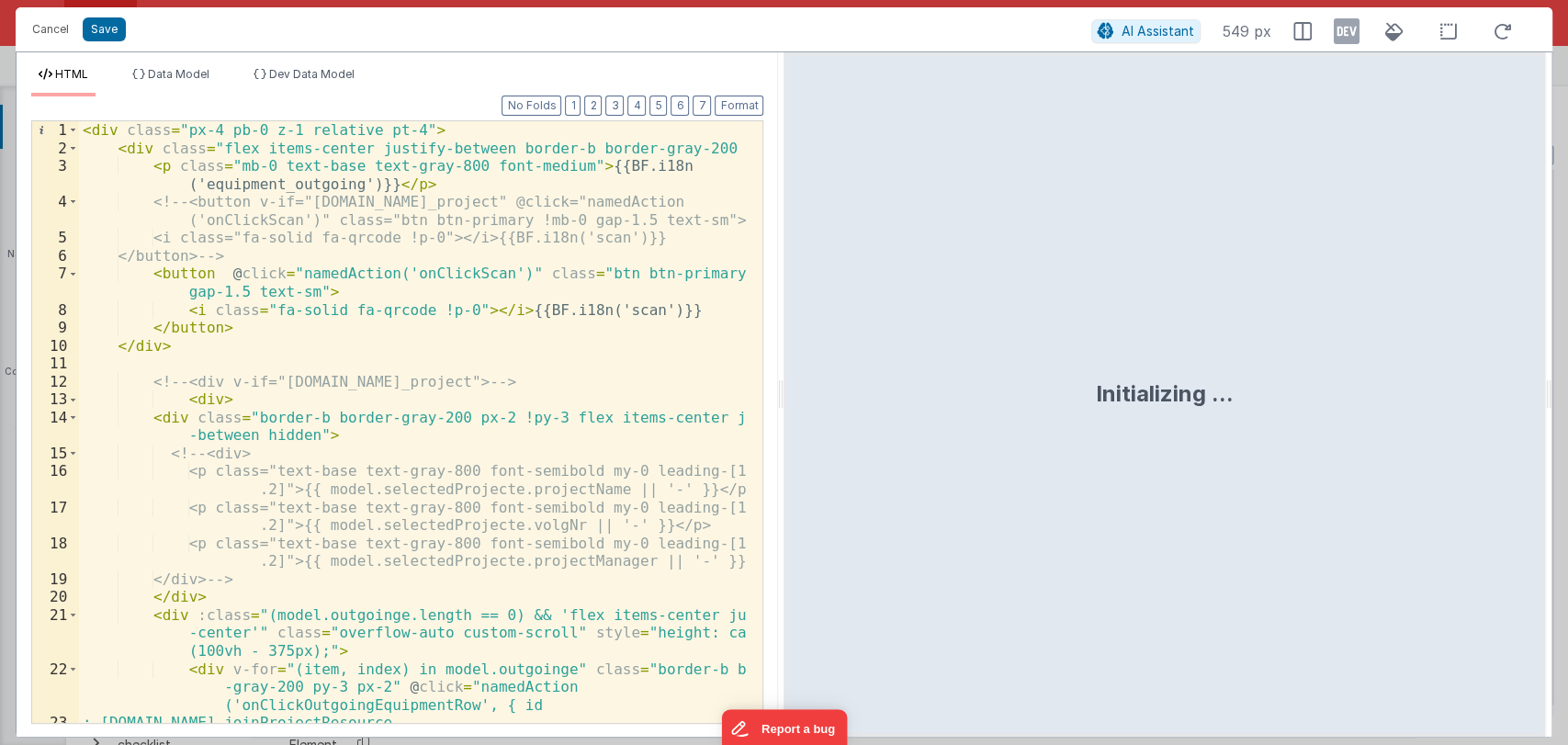
drag, startPoint x: 782, startPoint y: 393, endPoint x: 1503, endPoint y: 428, distance: 721.8
click at [1503, 428] on html "Cancel Save AI Assistant 549 px HTML Data Model Dev Data Model Format 7 6 5 4 3…" at bounding box center [784, 372] width 1568 height 745
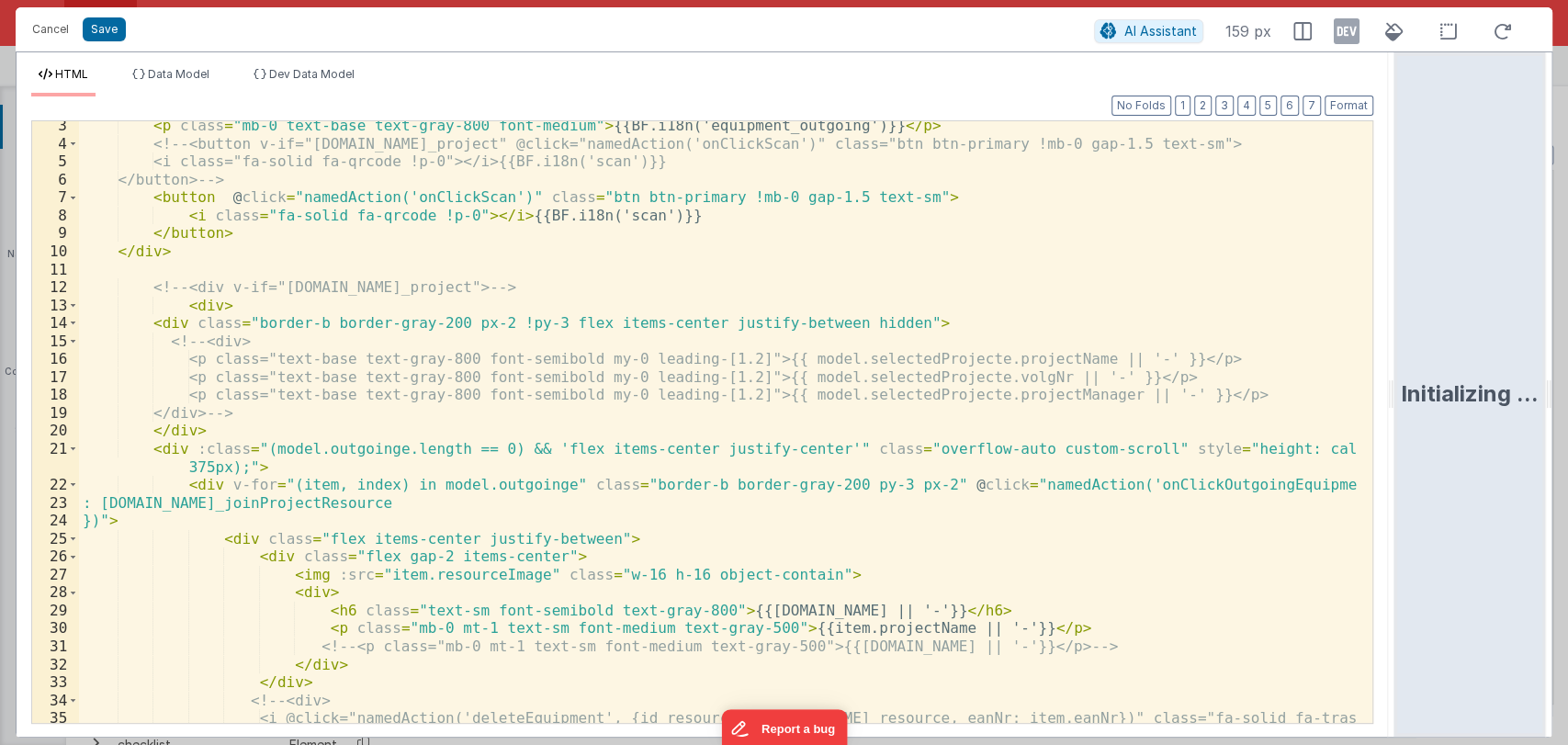
scroll to position [41, 0]
click at [188, 61] on div "HTML Data Model Dev Data Model Format 7 6 5 4 3 2 1 No Folds 3 4 5 6 7 8 9 10 1…" at bounding box center [702, 394] width 1371 height 685
click at [174, 73] on span "Data Model" at bounding box center [178, 74] width 61 height 14
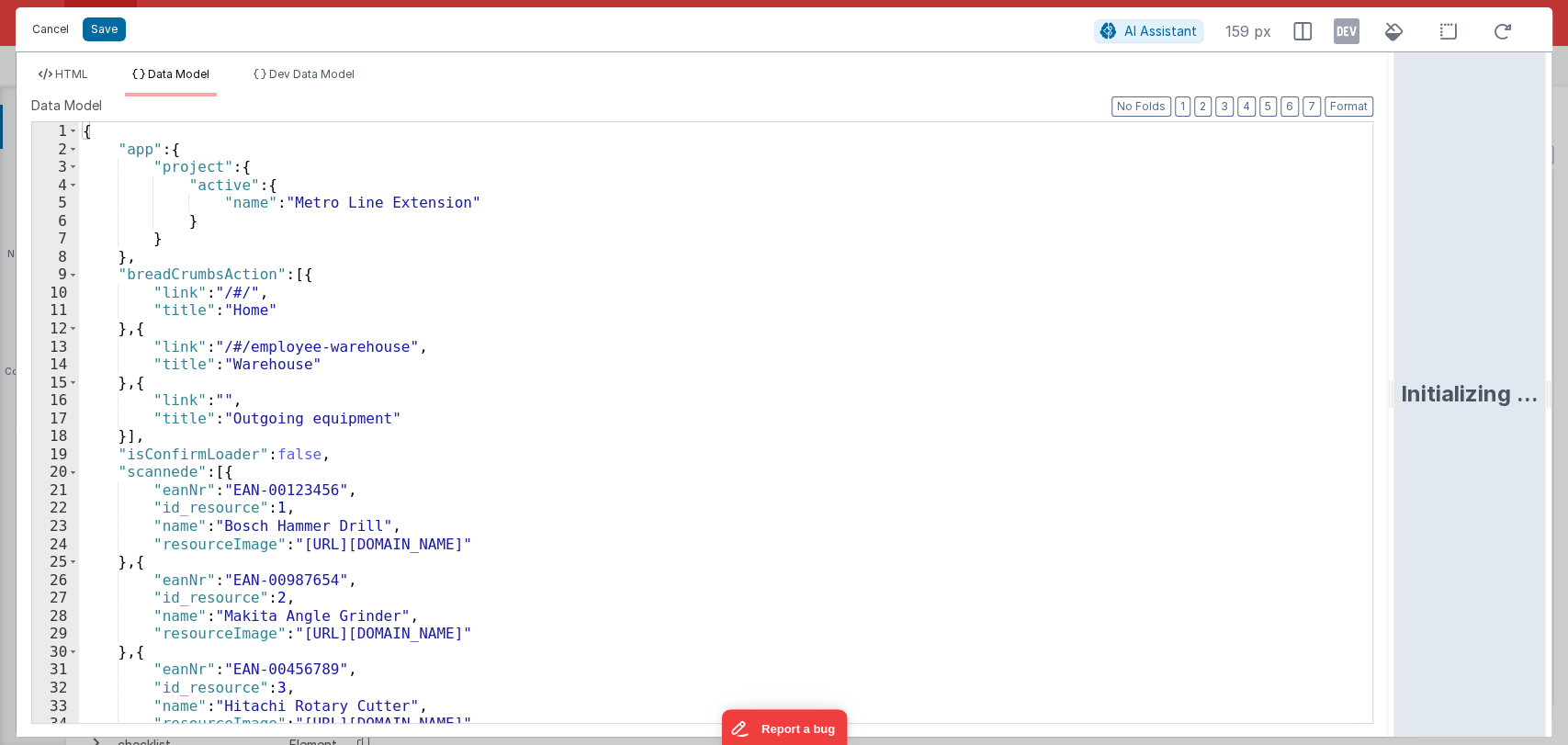
click at [41, 28] on button "Cancel" at bounding box center [51, 29] width 55 height 25
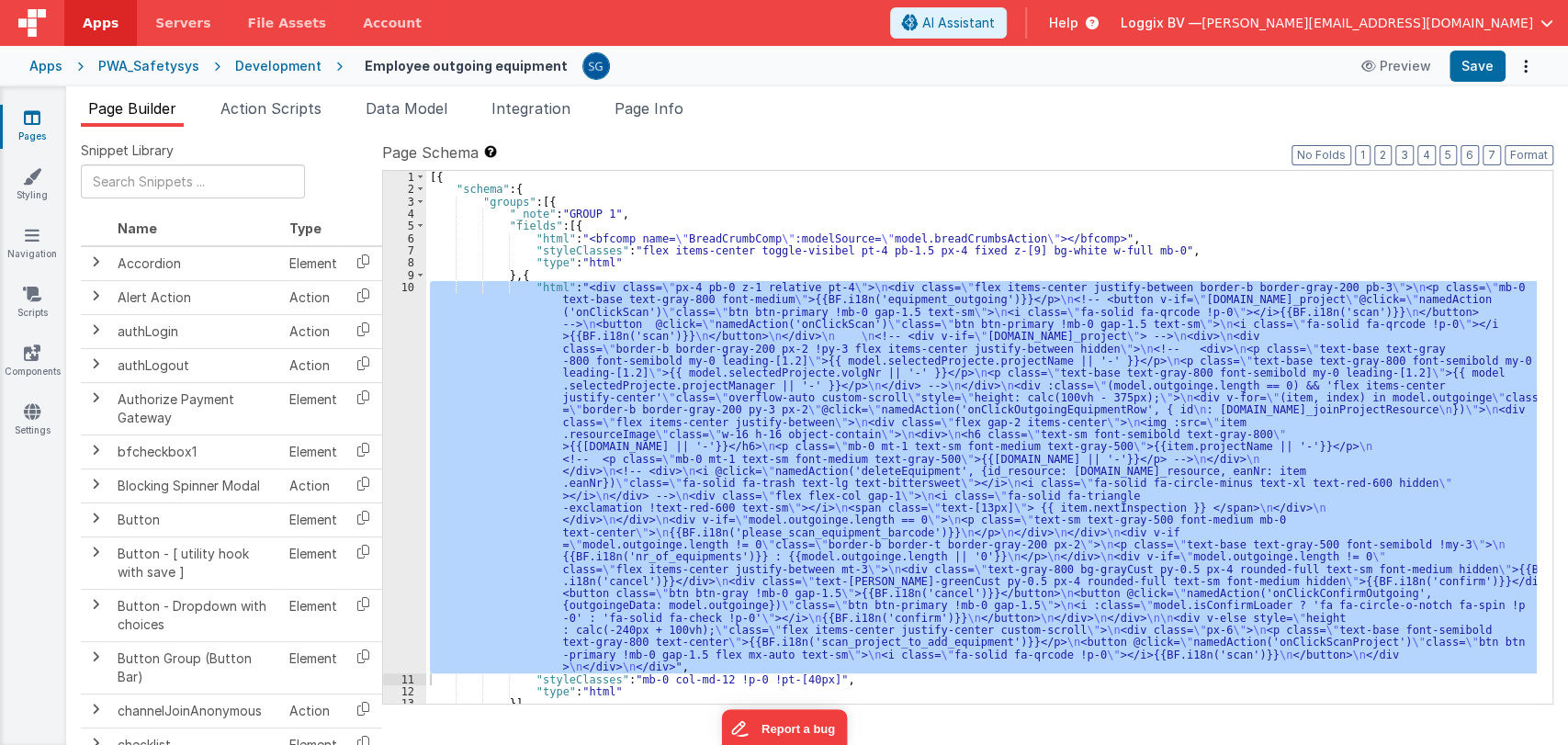
click at [451, 329] on div "[{ "schema" : { "groups" : [{ "_note" : "GROUP 1" , "fields" : [{ "html" : "<bf…" at bounding box center [981, 437] width 1111 height 533
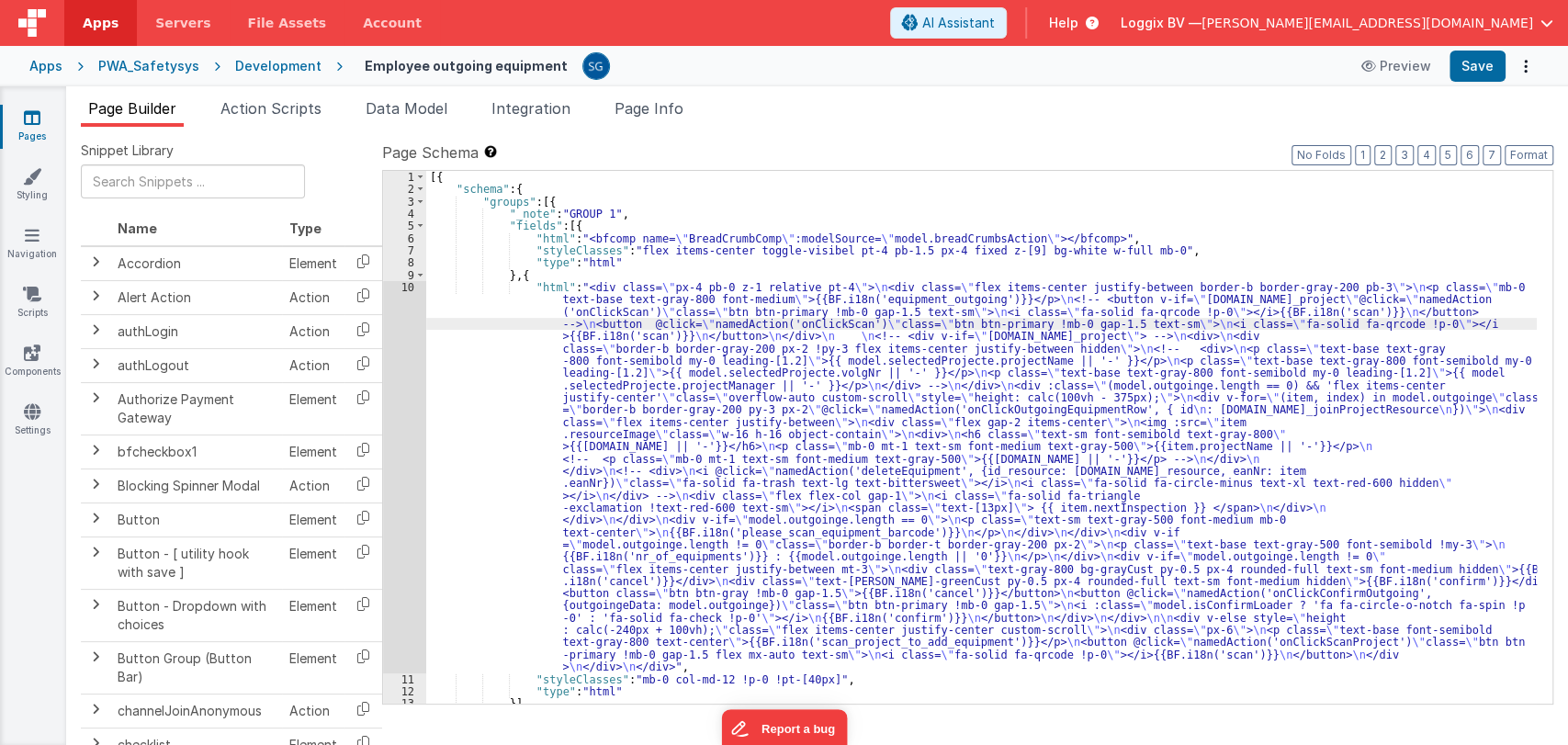
click at [407, 288] on div "10" at bounding box center [405, 477] width 43 height 392
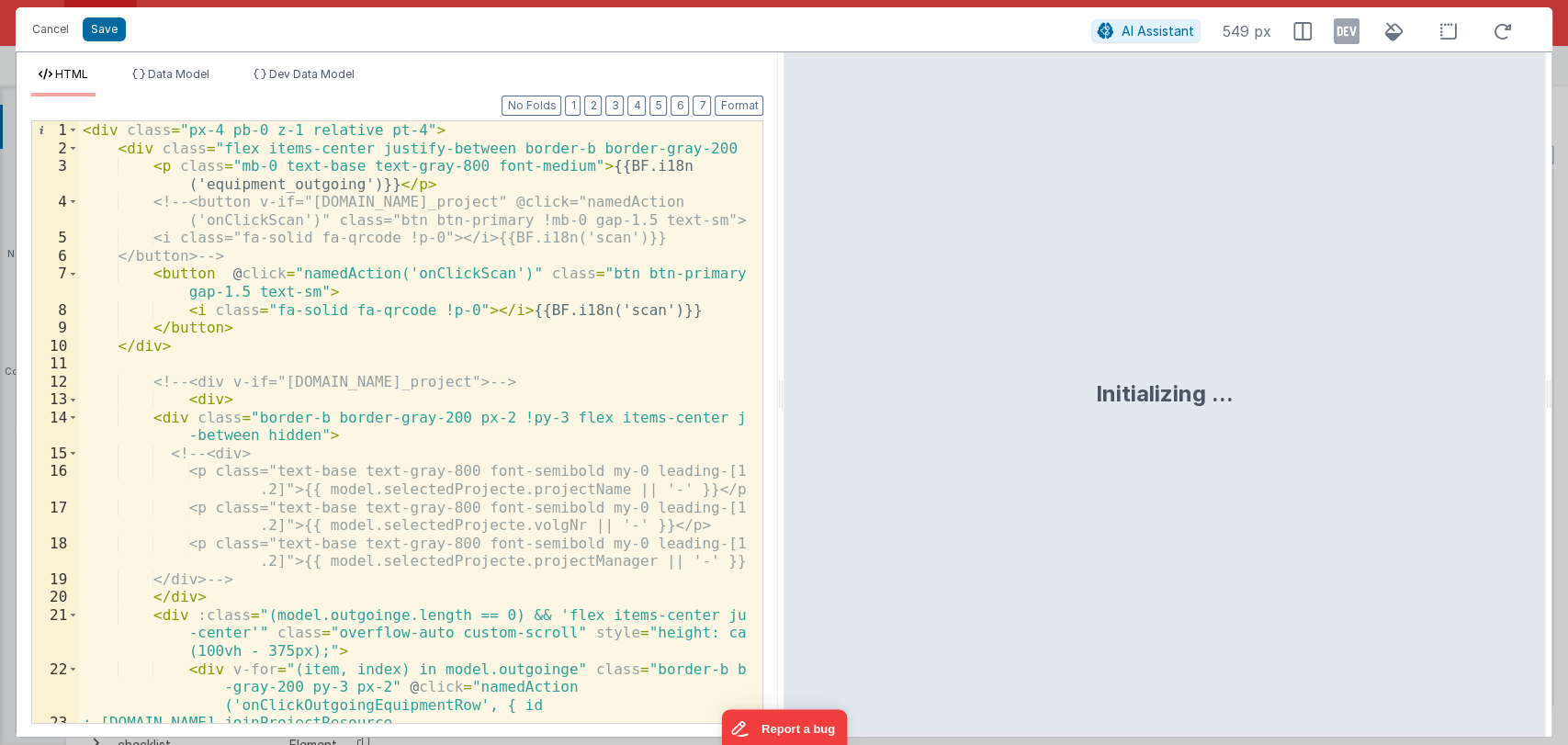
drag, startPoint x: 781, startPoint y: 399, endPoint x: 1076, endPoint y: 376, distance: 295.9
click at [1076, 376] on html "Cancel Save AI Assistant 549 px HTML Data Model Dev Data Model Format 7 6 5 4 3…" at bounding box center [784, 372] width 1568 height 745
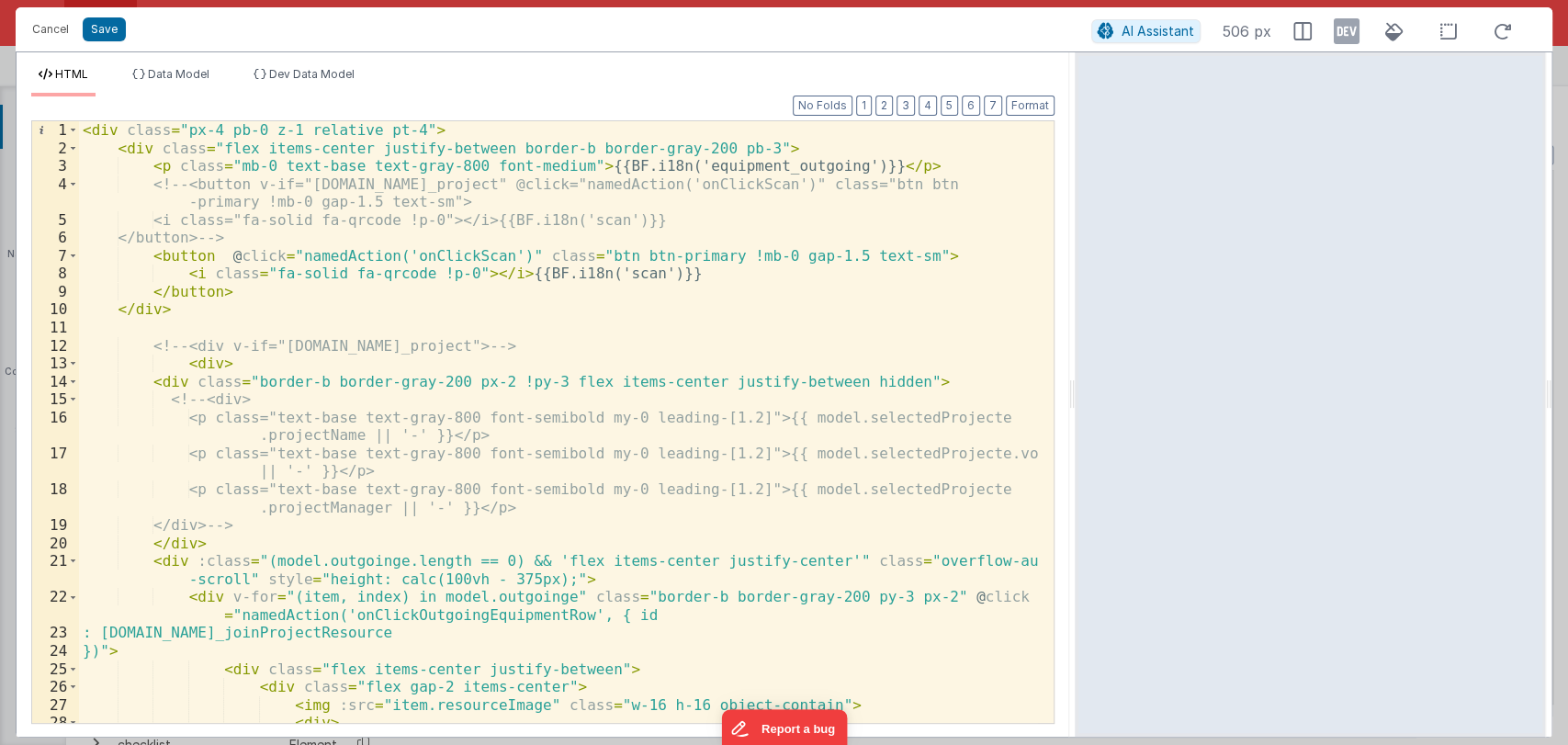
click at [492, 341] on div "< div class = "px-4 pb-0 z-1 relative pt-4" > < div class = "flex items-center …" at bounding box center [558, 440] width 959 height 638
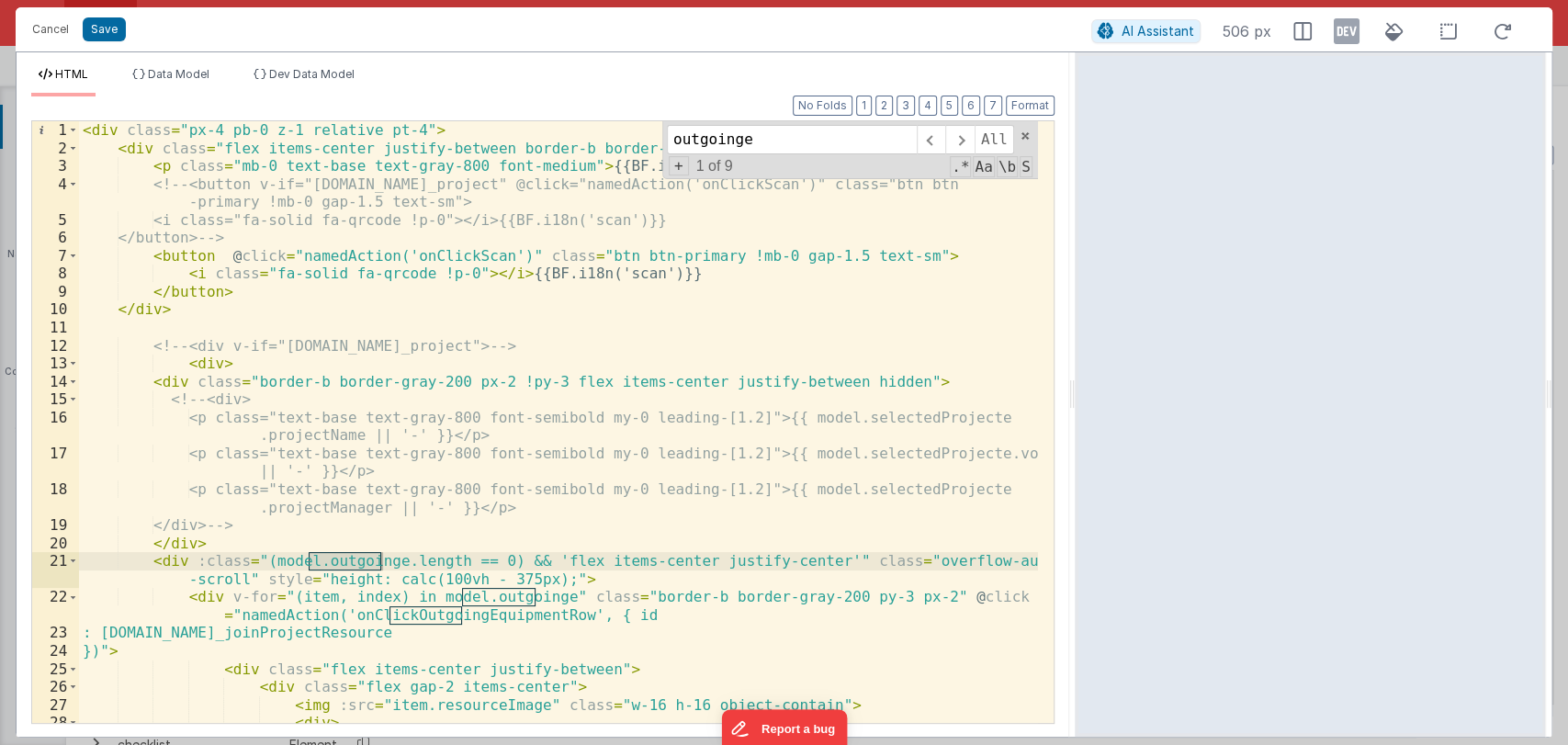
type input "outgoing"
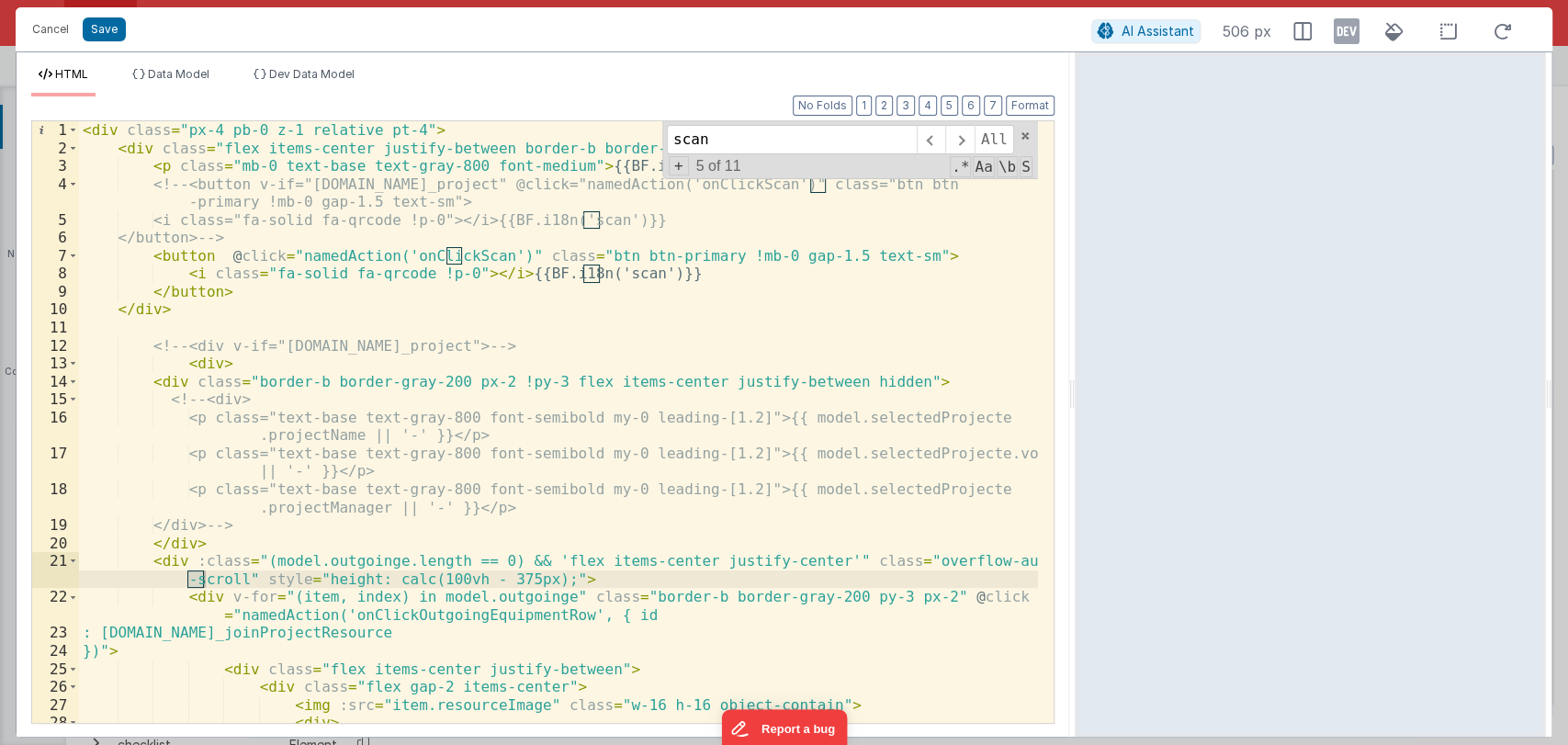
scroll to position [669, 0]
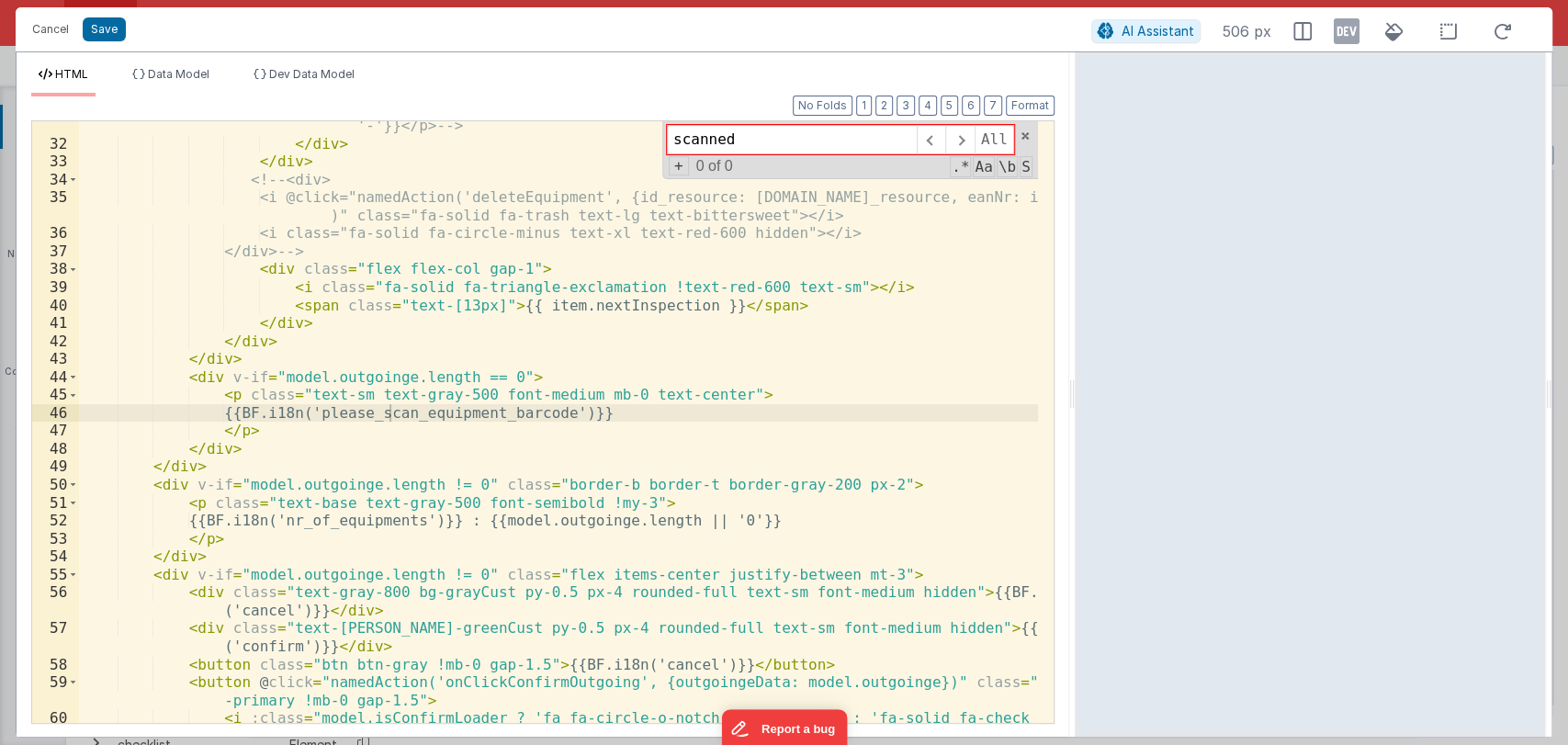
type input "scanne"
type input "scanned"
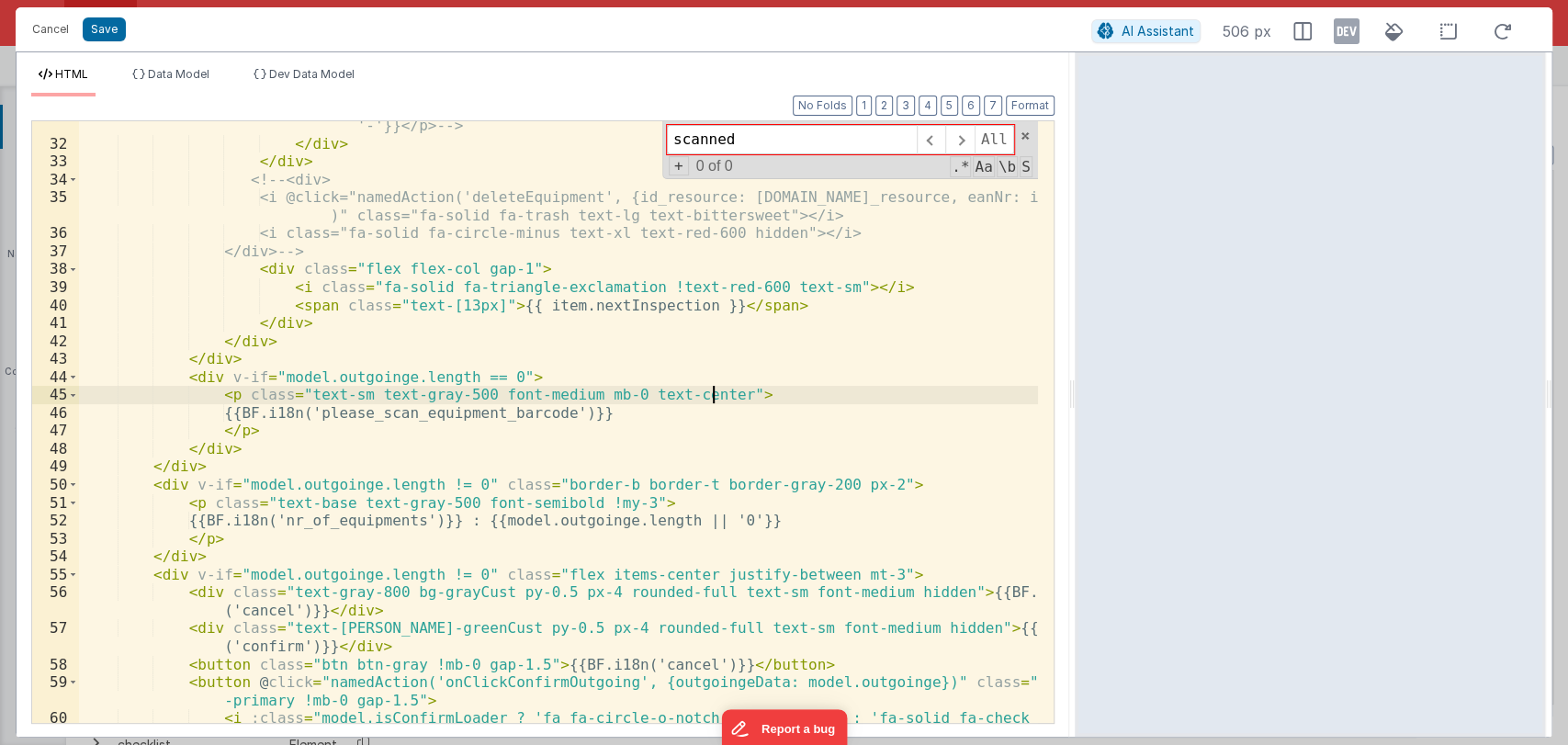
click at [784, 403] on div "<!-- <p class="mb-0 mt-1 text-sm font-medium text-gray-500">{{[DOMAIN_NAME] || …" at bounding box center [558, 436] width 959 height 674
click at [750, 147] on input "scanned" at bounding box center [791, 139] width 250 height 29
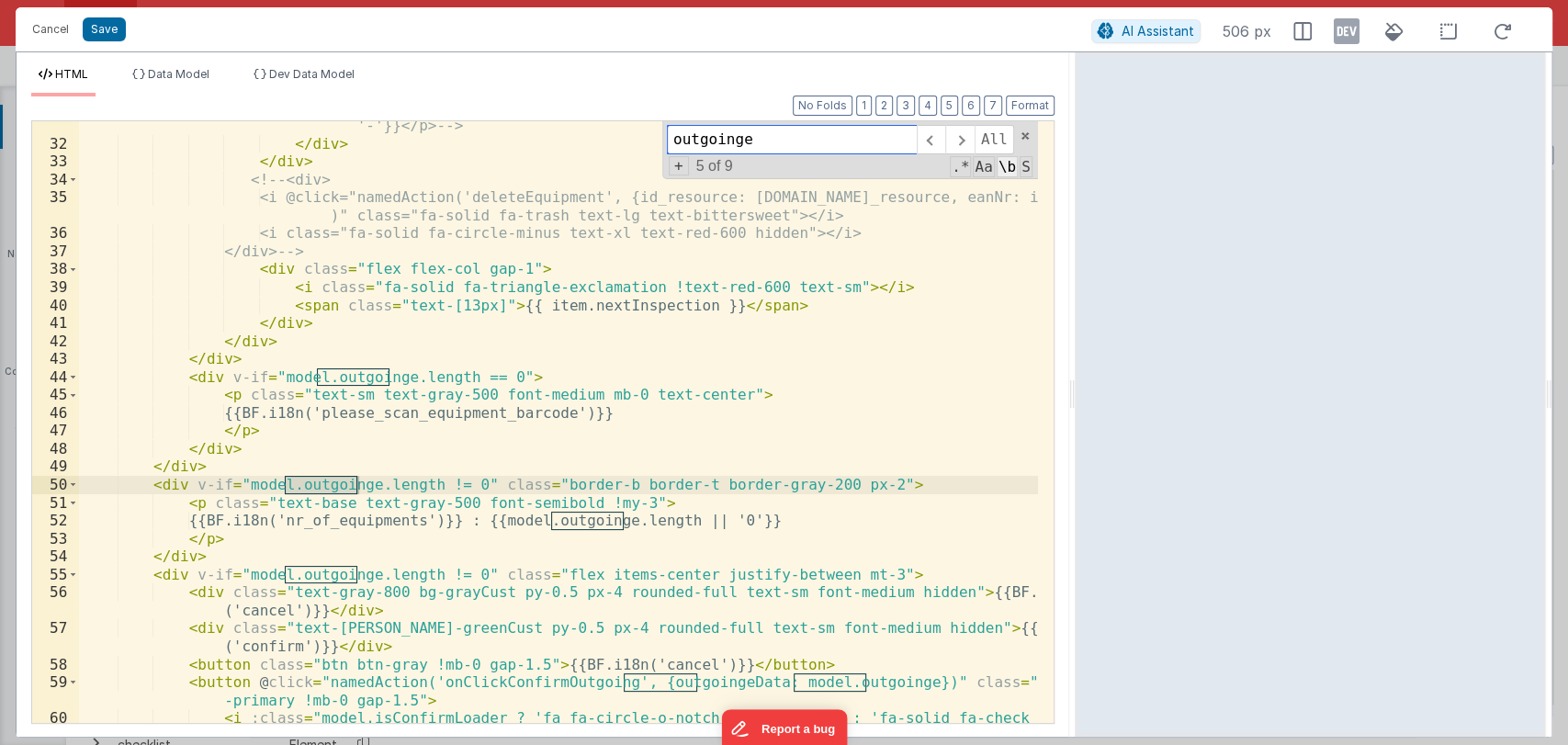
type input "outgoinge"
click at [1011, 168] on span "\b" at bounding box center [1007, 167] width 21 height 21
click at [986, 164] on span "Aa" at bounding box center [983, 167] width 21 height 21
click at [676, 172] on span "+" at bounding box center [678, 166] width 20 height 19
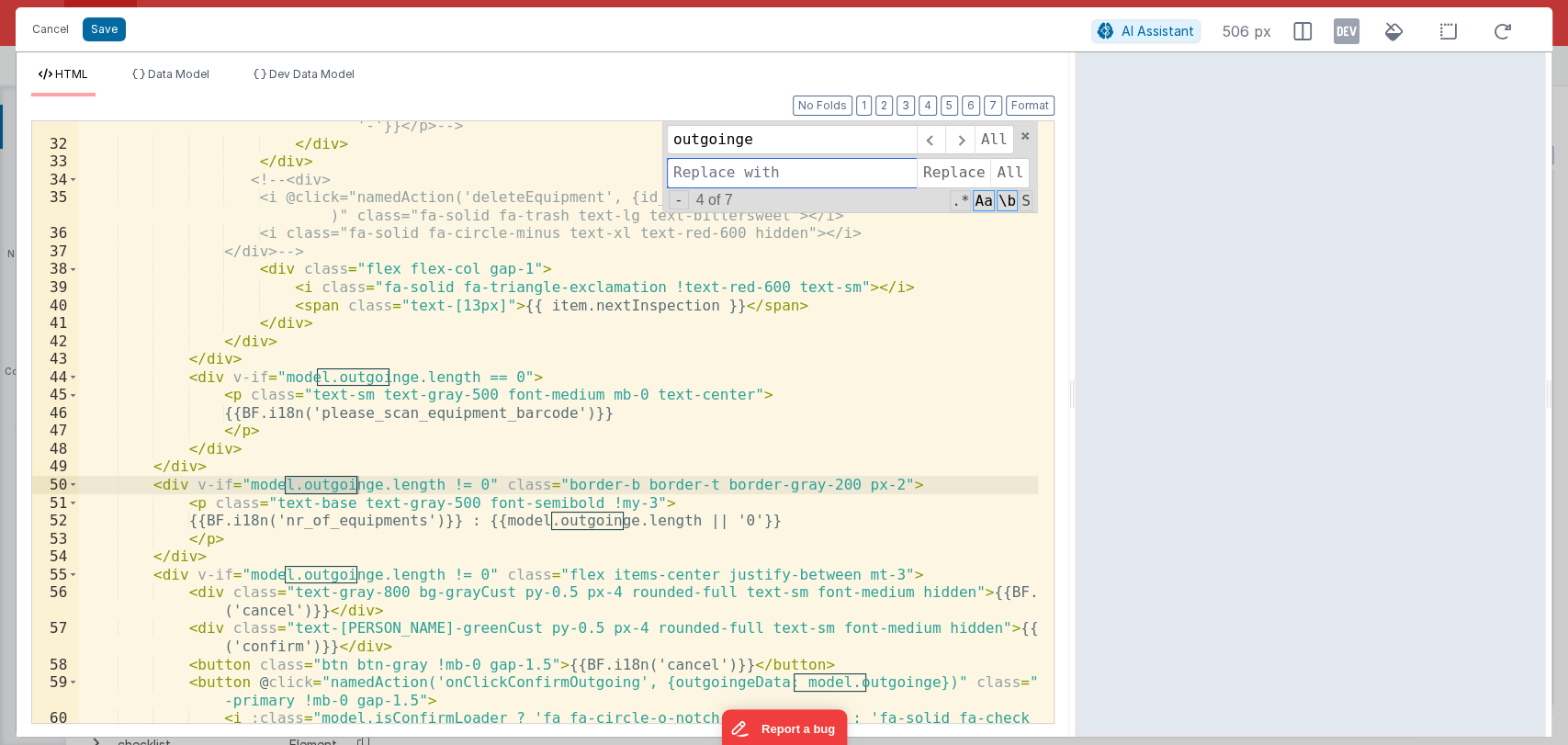
click at [710, 178] on input at bounding box center [791, 172] width 250 height 29
type input "outgoing"
click at [1013, 174] on span "All" at bounding box center [1009, 172] width 40 height 29
click at [797, 145] on input "outgoinge" at bounding box center [791, 139] width 250 height 29
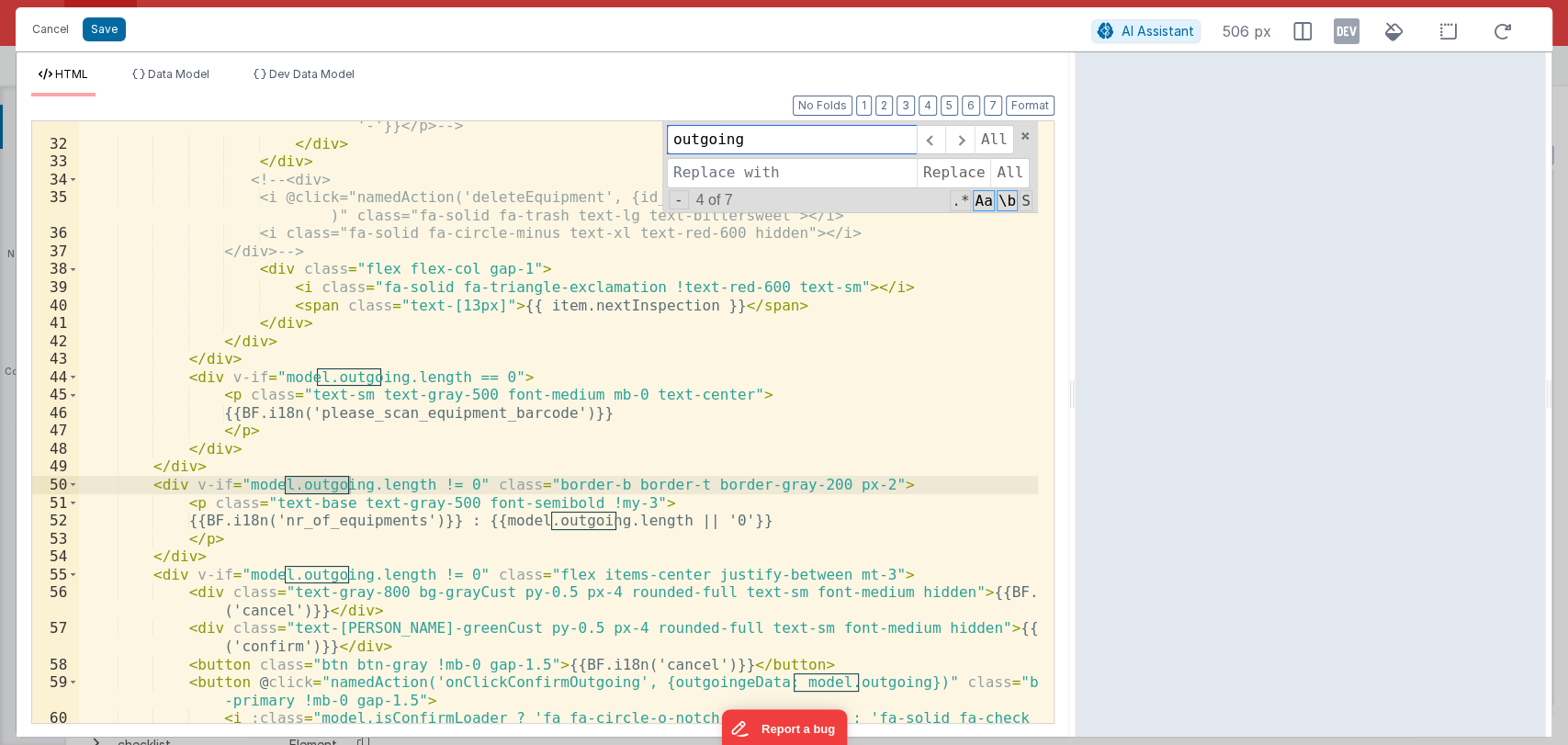
click at [862, 141] on input "outgoing" at bounding box center [791, 139] width 250 height 29
type input "outgoing"
click at [985, 197] on span "Aa" at bounding box center [983, 201] width 21 height 21
click at [1014, 197] on span "\b" at bounding box center [1007, 201] width 21 height 21
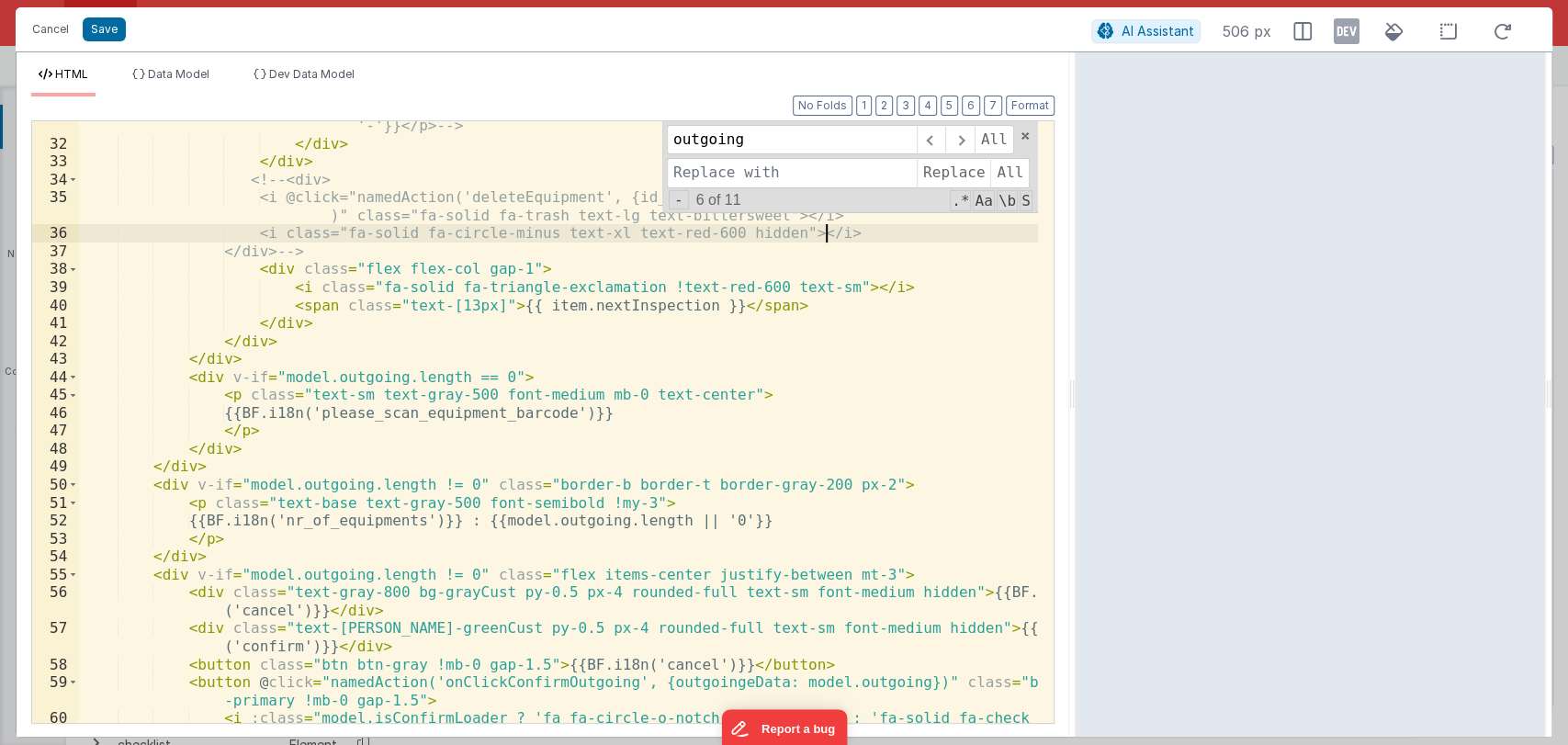
click at [908, 230] on div "<!-- <p class="mb-0 mt-1 text-sm font-medium text-gray-500">{{[DOMAIN_NAME] || …" at bounding box center [558, 436] width 959 height 674
click at [927, 134] on span at bounding box center [930, 139] width 28 height 29
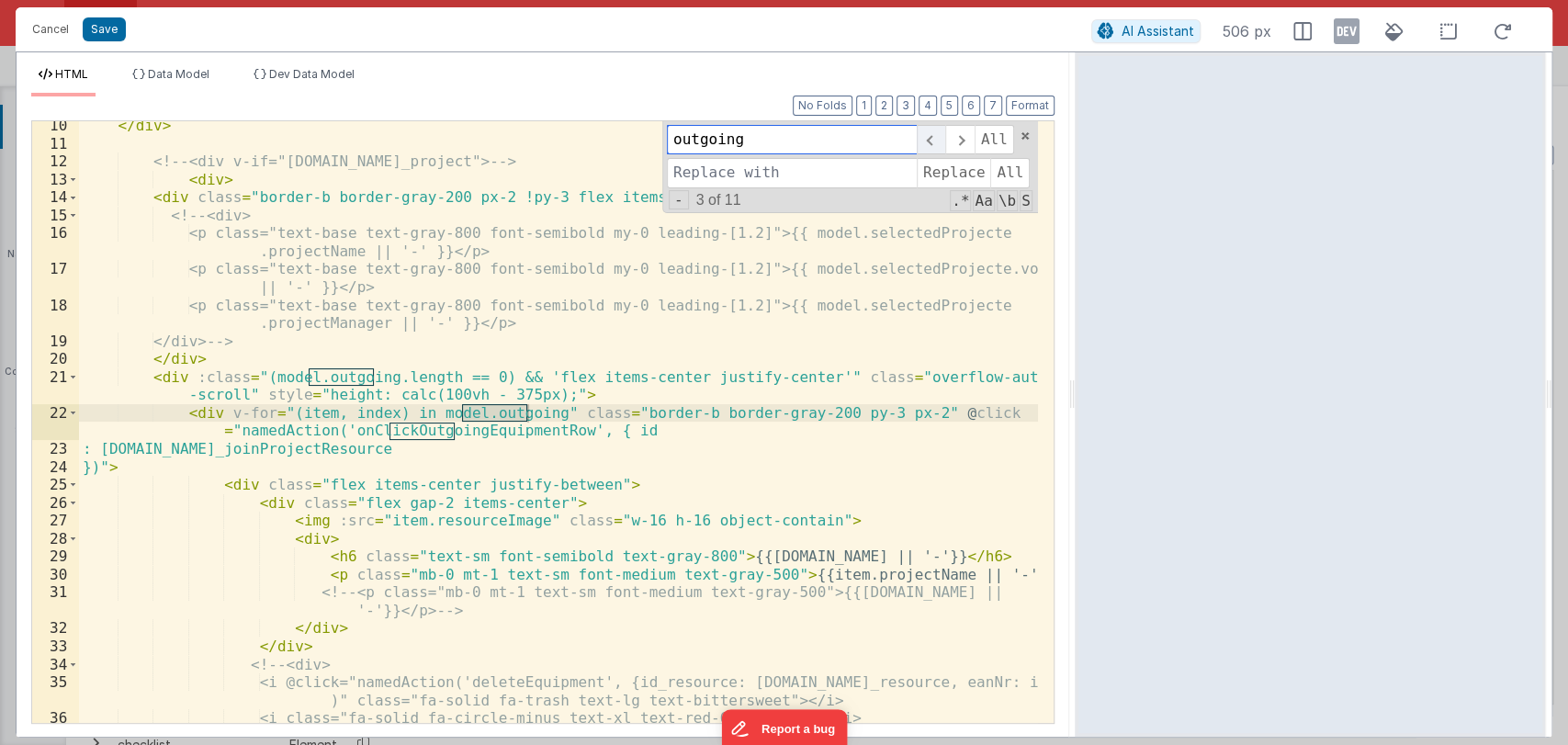
click at [927, 134] on span at bounding box center [930, 139] width 28 height 29
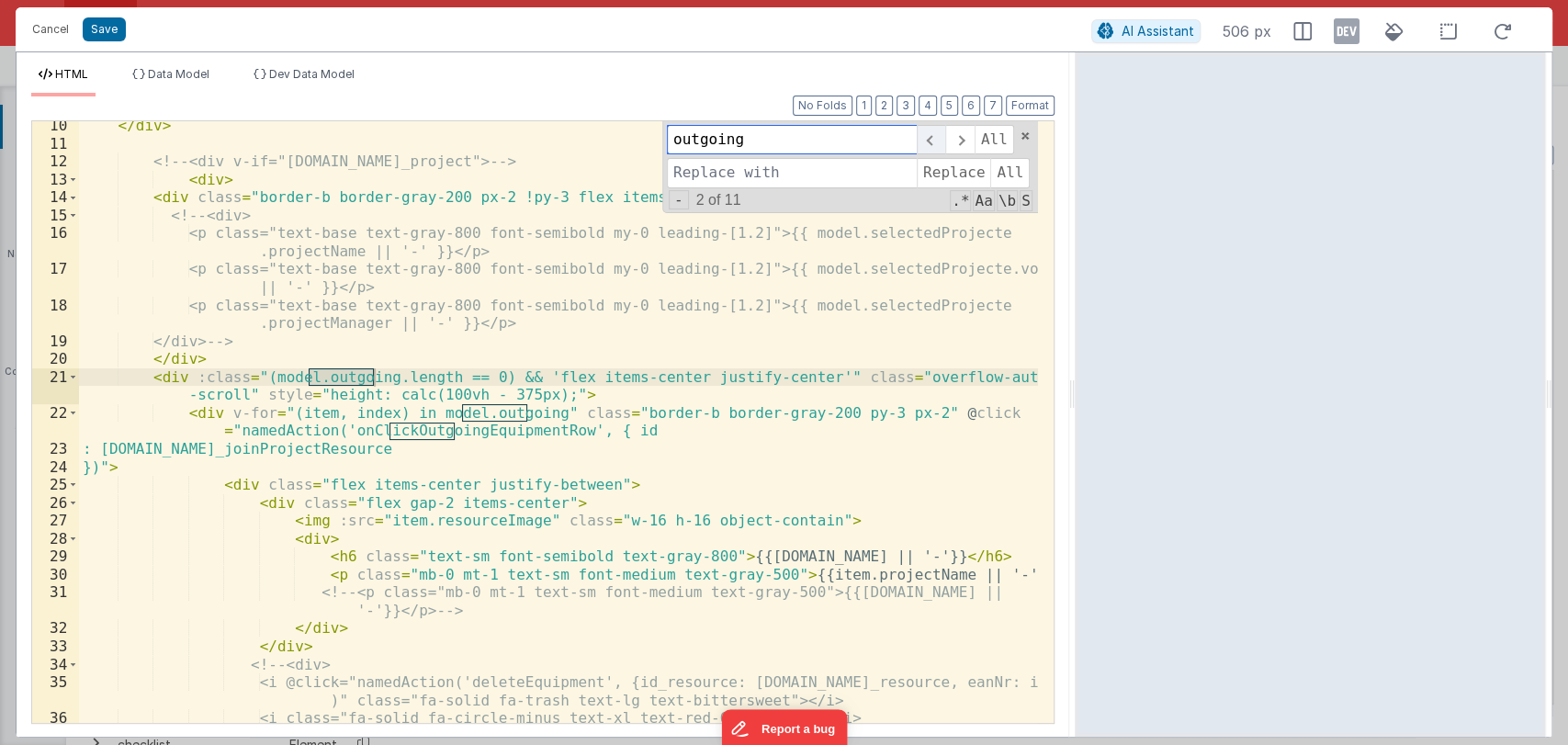
click at [927, 134] on span at bounding box center [930, 139] width 28 height 29
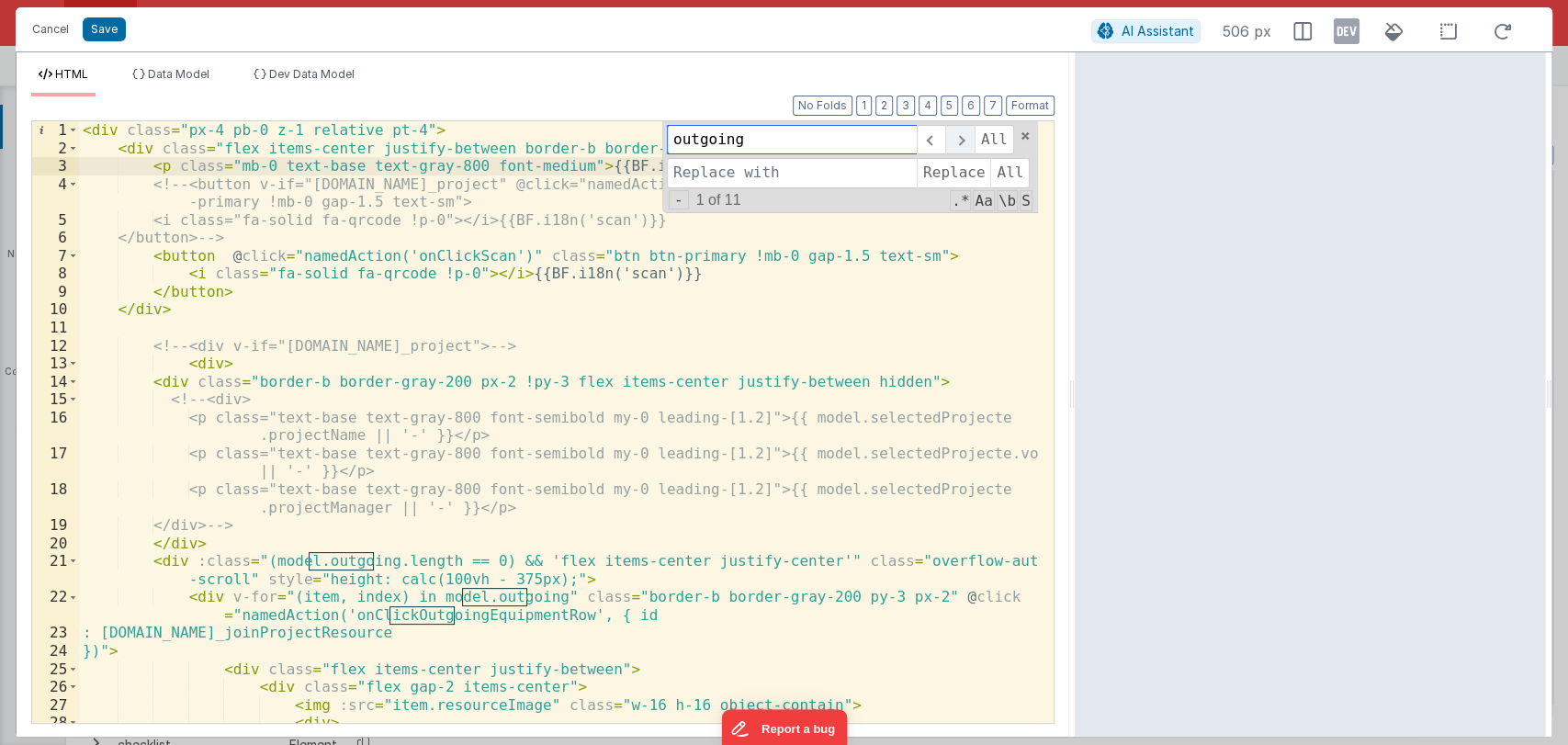
click at [957, 134] on span at bounding box center [959, 139] width 28 height 29
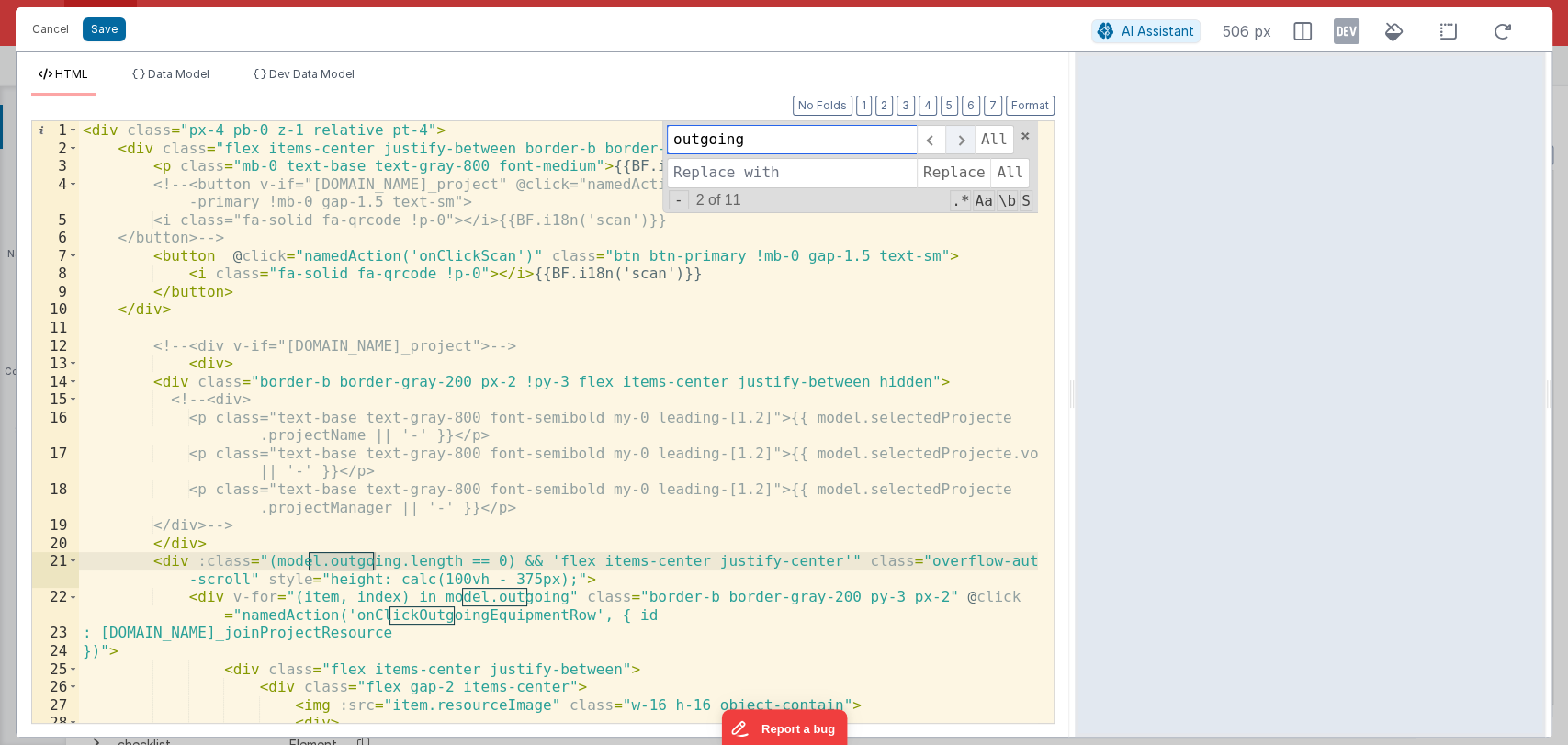
click at [957, 134] on span at bounding box center [959, 139] width 28 height 29
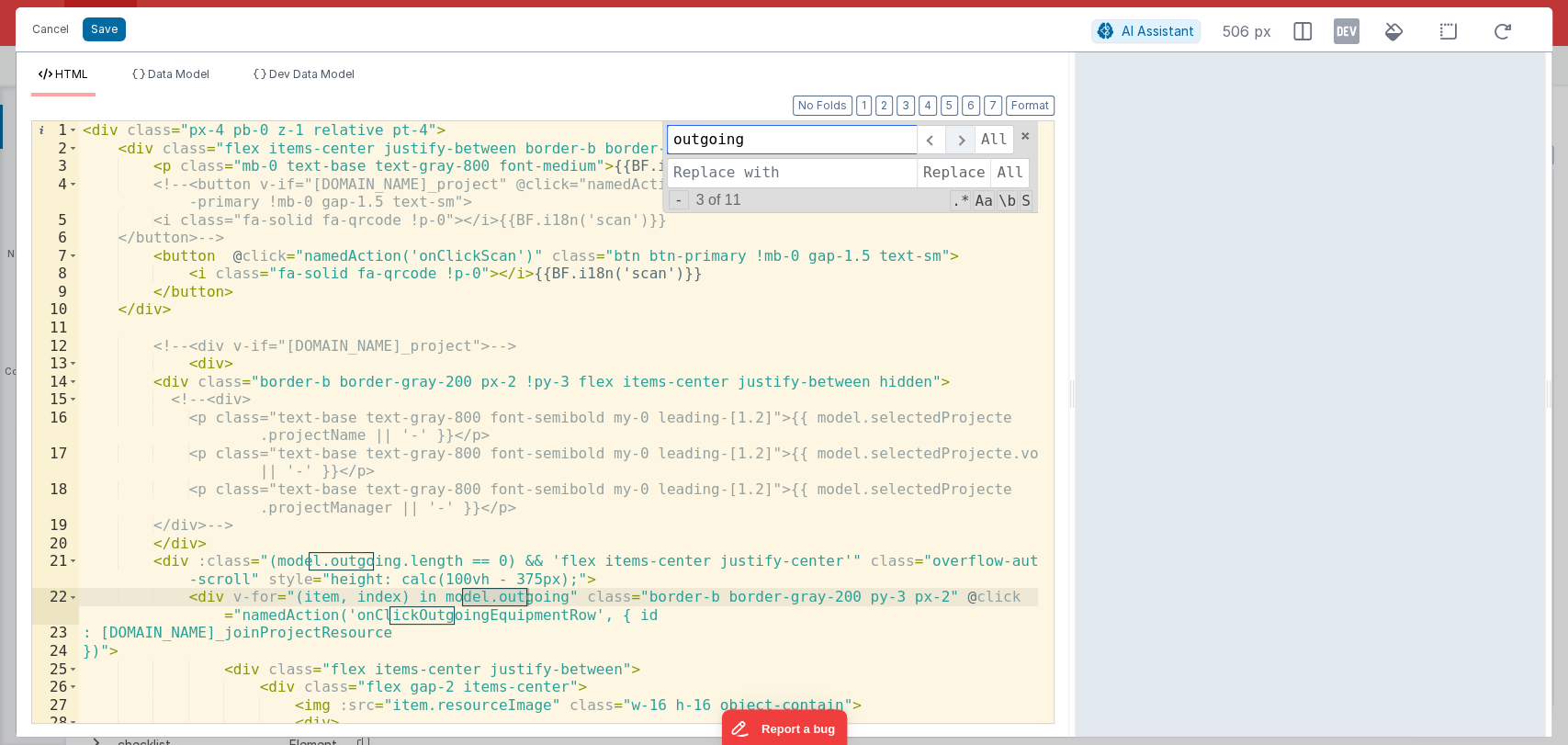
click at [957, 134] on span at bounding box center [959, 139] width 28 height 29
click at [397, 612] on div "< div class = "px-4 pb-0 z-1 relative pt-4" > < div class = "flex items-center …" at bounding box center [558, 423] width 959 height 602
click at [958, 147] on span at bounding box center [959, 139] width 28 height 29
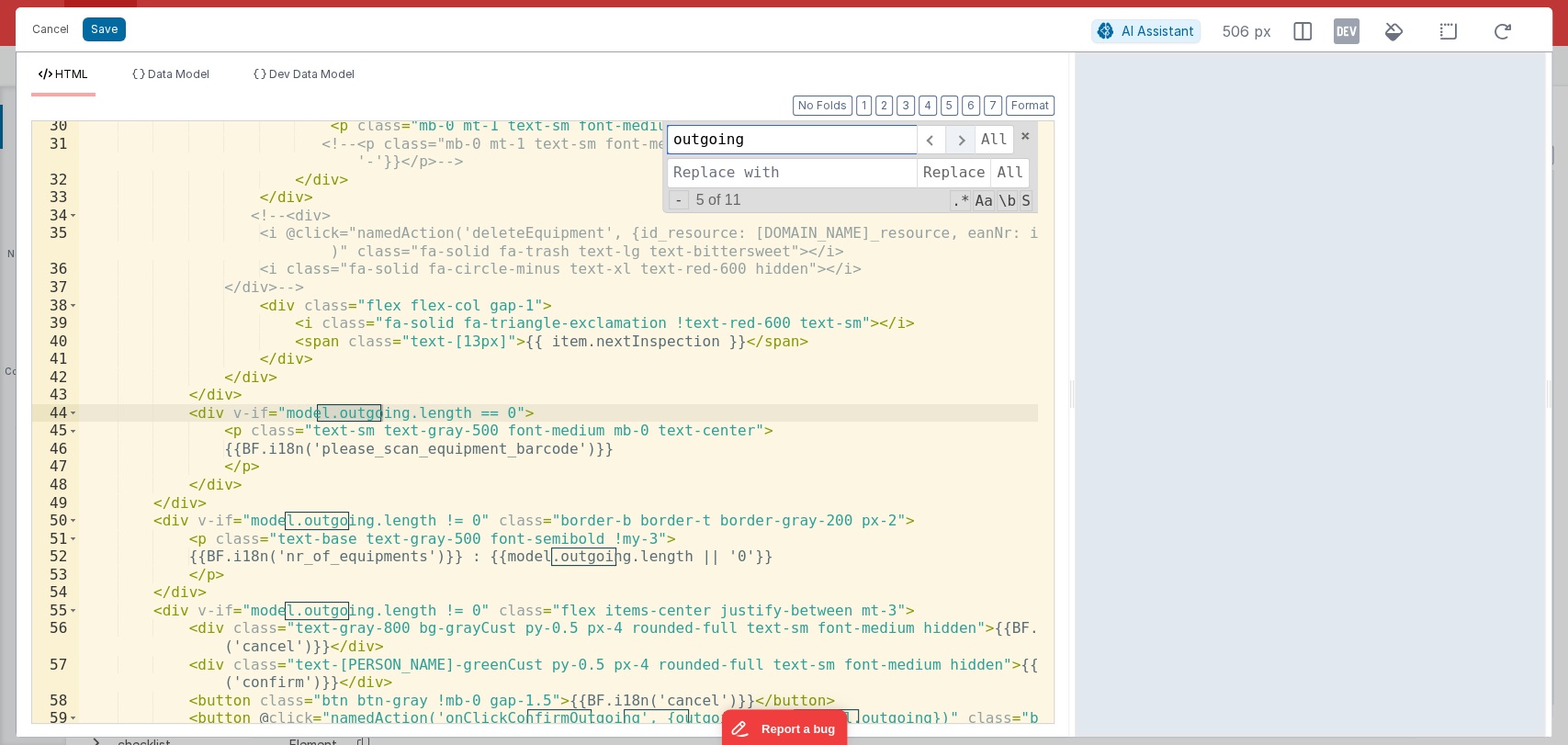
click at [958, 147] on span at bounding box center [959, 139] width 28 height 29
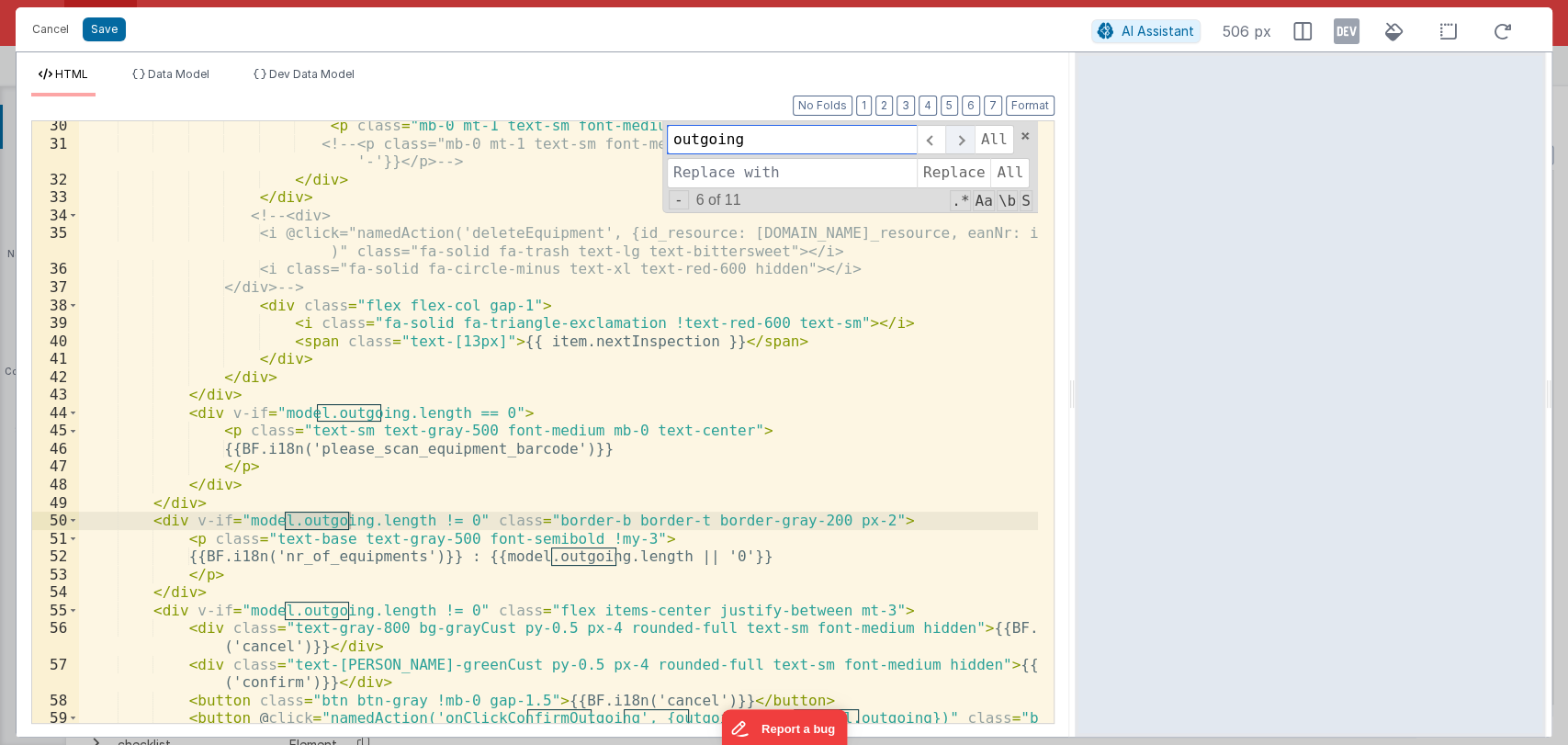
click at [958, 147] on span at bounding box center [959, 139] width 28 height 29
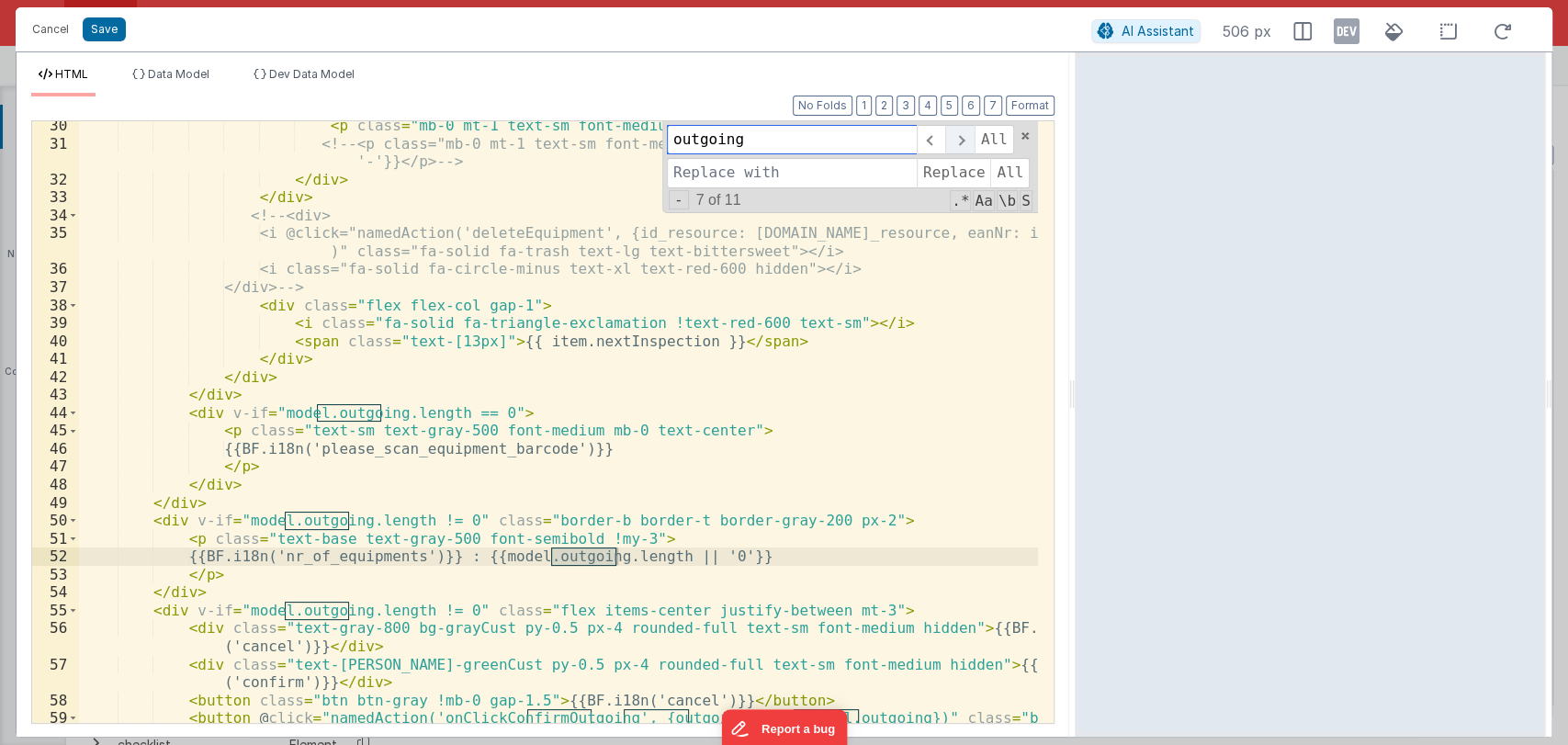
click at [958, 147] on span at bounding box center [959, 139] width 28 height 29
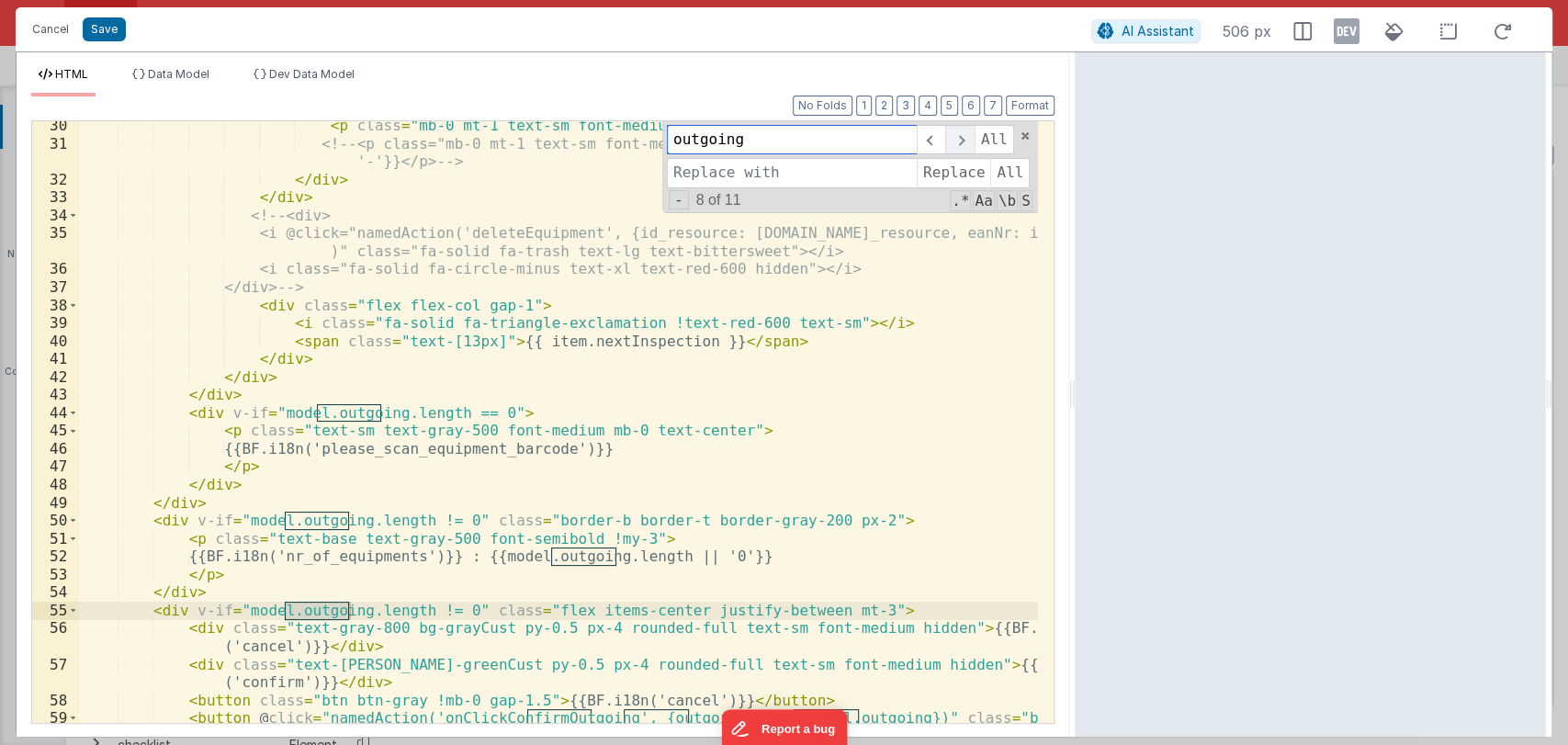
click at [958, 147] on span at bounding box center [959, 139] width 28 height 29
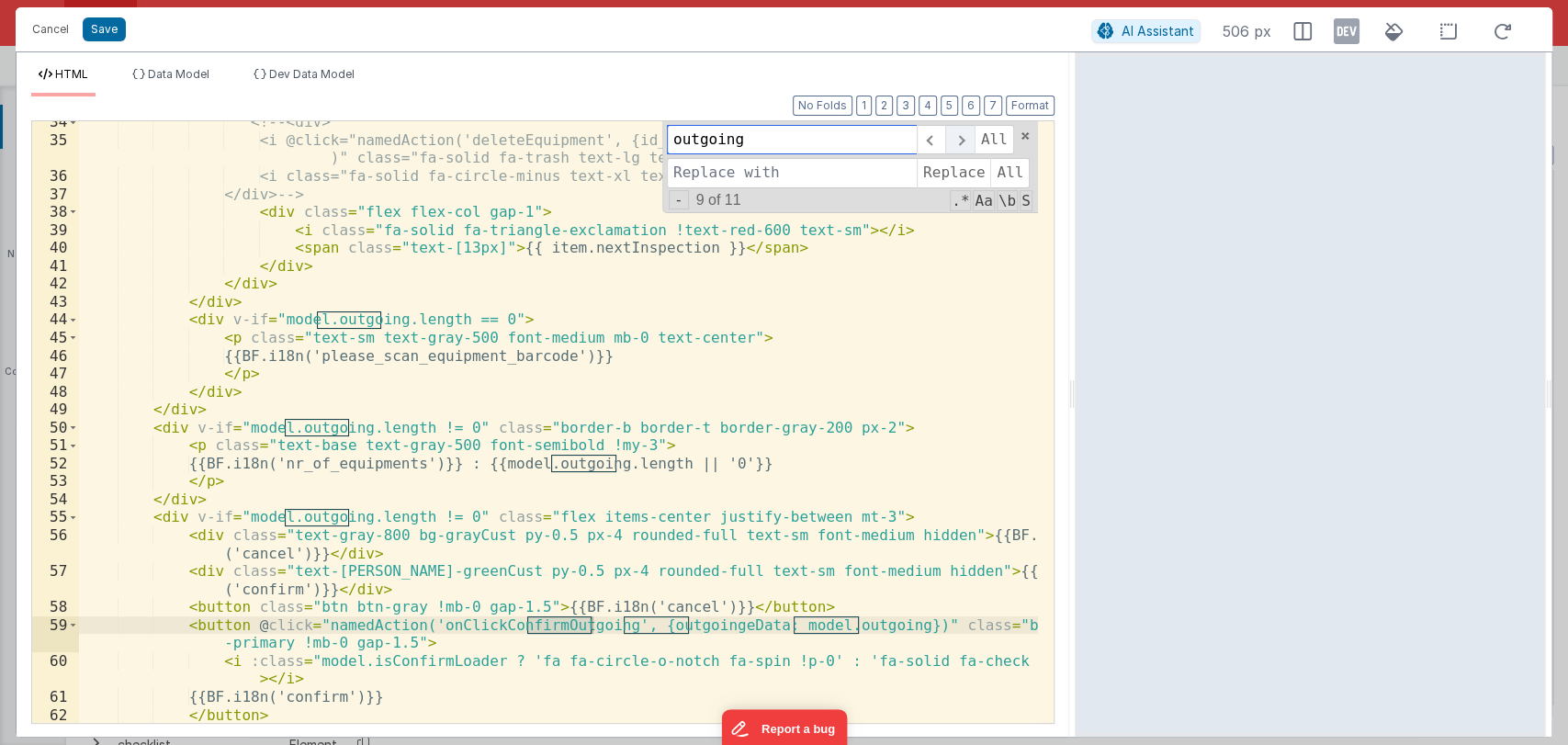
scroll to position [737, 0]
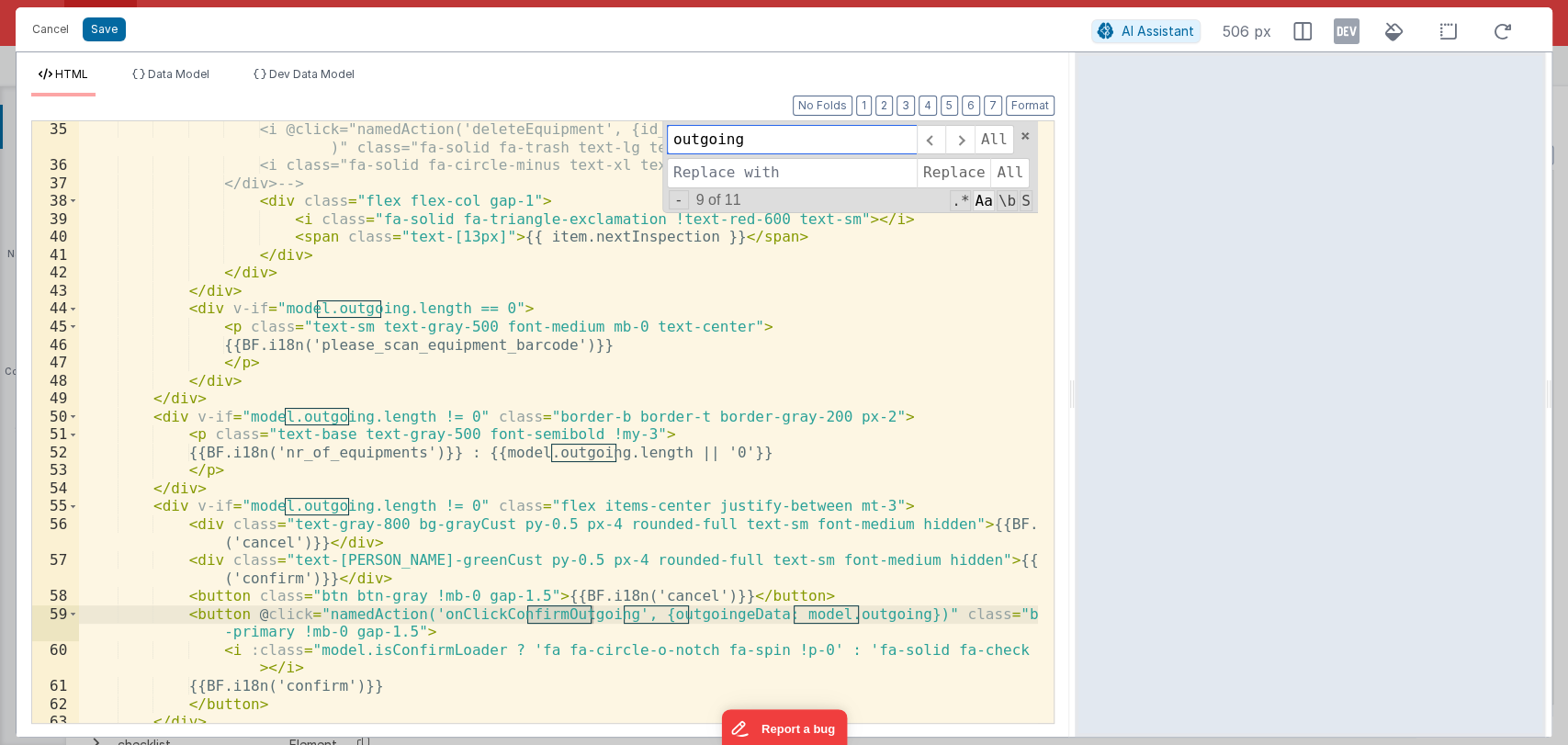
click at [983, 201] on span "Aa" at bounding box center [983, 201] width 21 height 21
click at [694, 616] on div "<i @click="namedAction('deleteEquipment', {id_resource: [DOMAIN_NAME]_resource,…" at bounding box center [558, 449] width 959 height 656
click at [965, 138] on span at bounding box center [959, 139] width 28 height 29
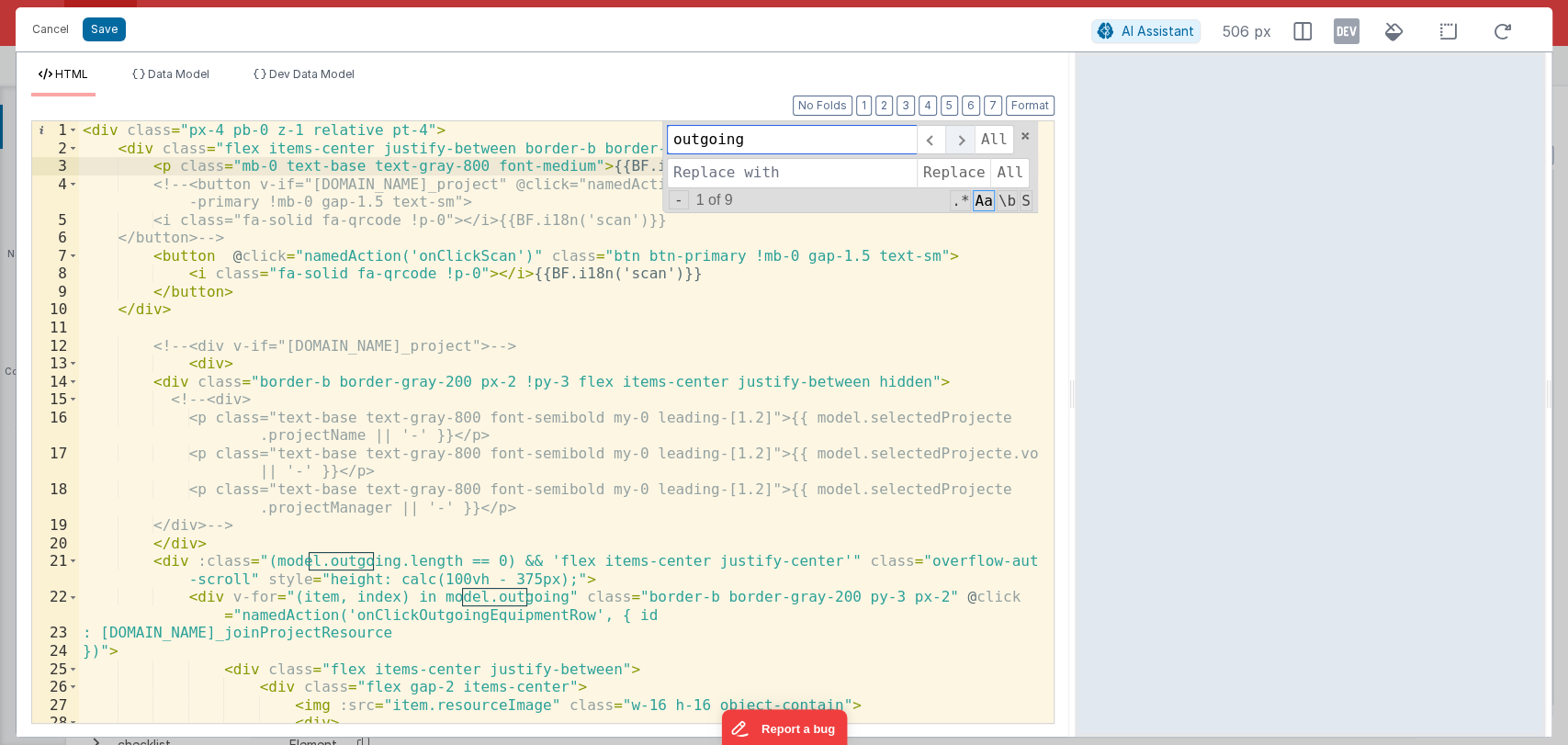
scroll to position [0, 0]
click at [965, 138] on span at bounding box center [959, 139] width 28 height 29
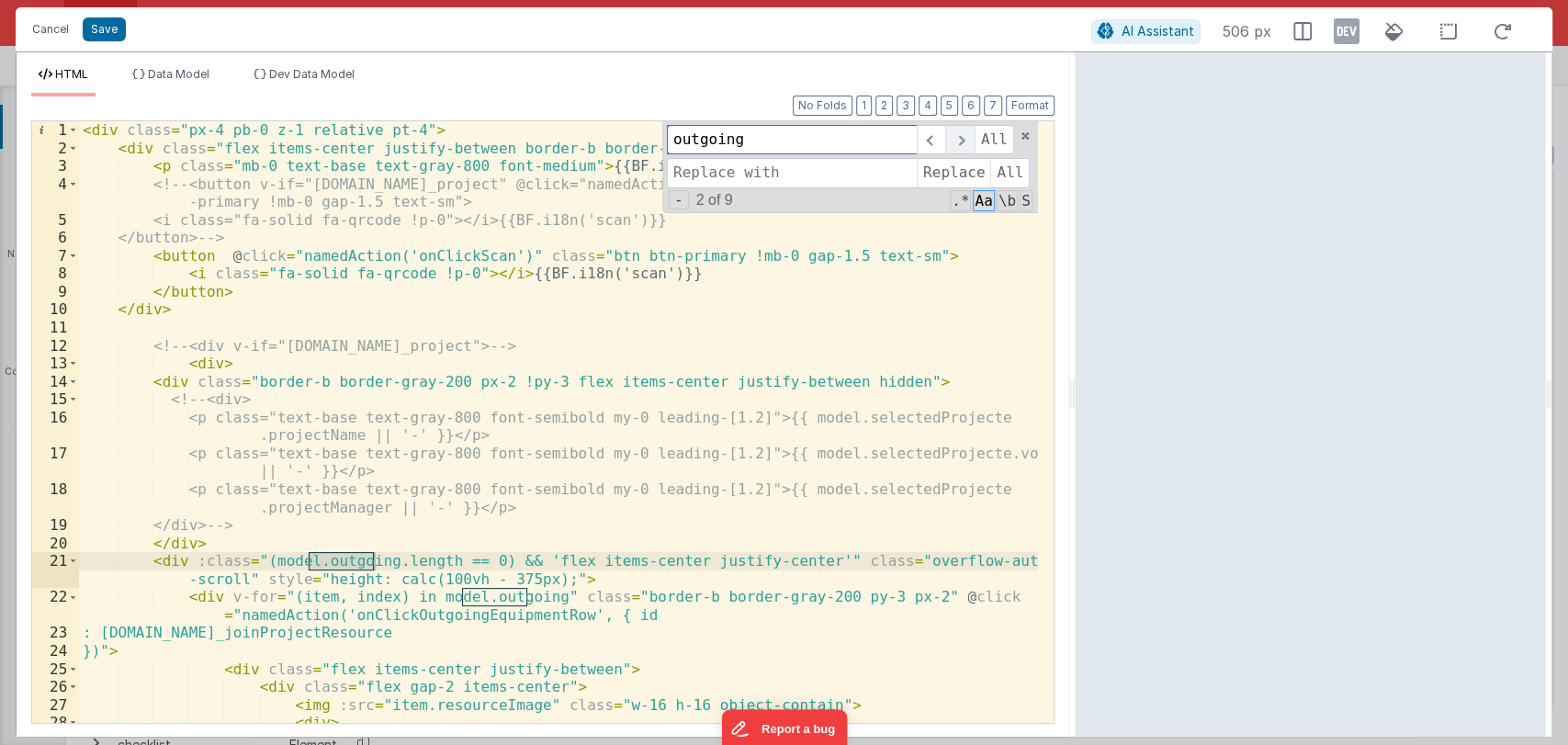
click at [965, 138] on span at bounding box center [959, 139] width 28 height 29
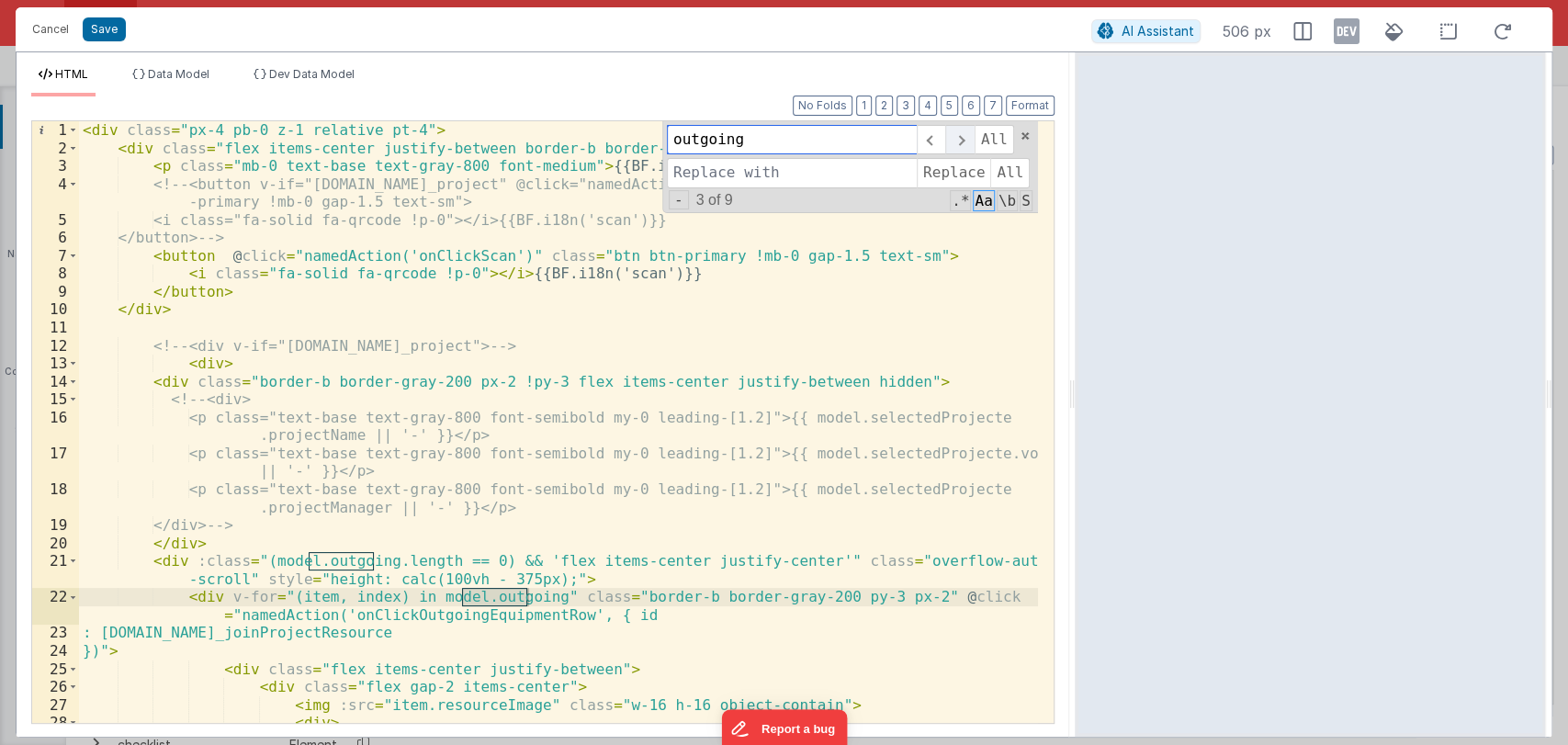
click at [965, 138] on span at bounding box center [959, 139] width 28 height 29
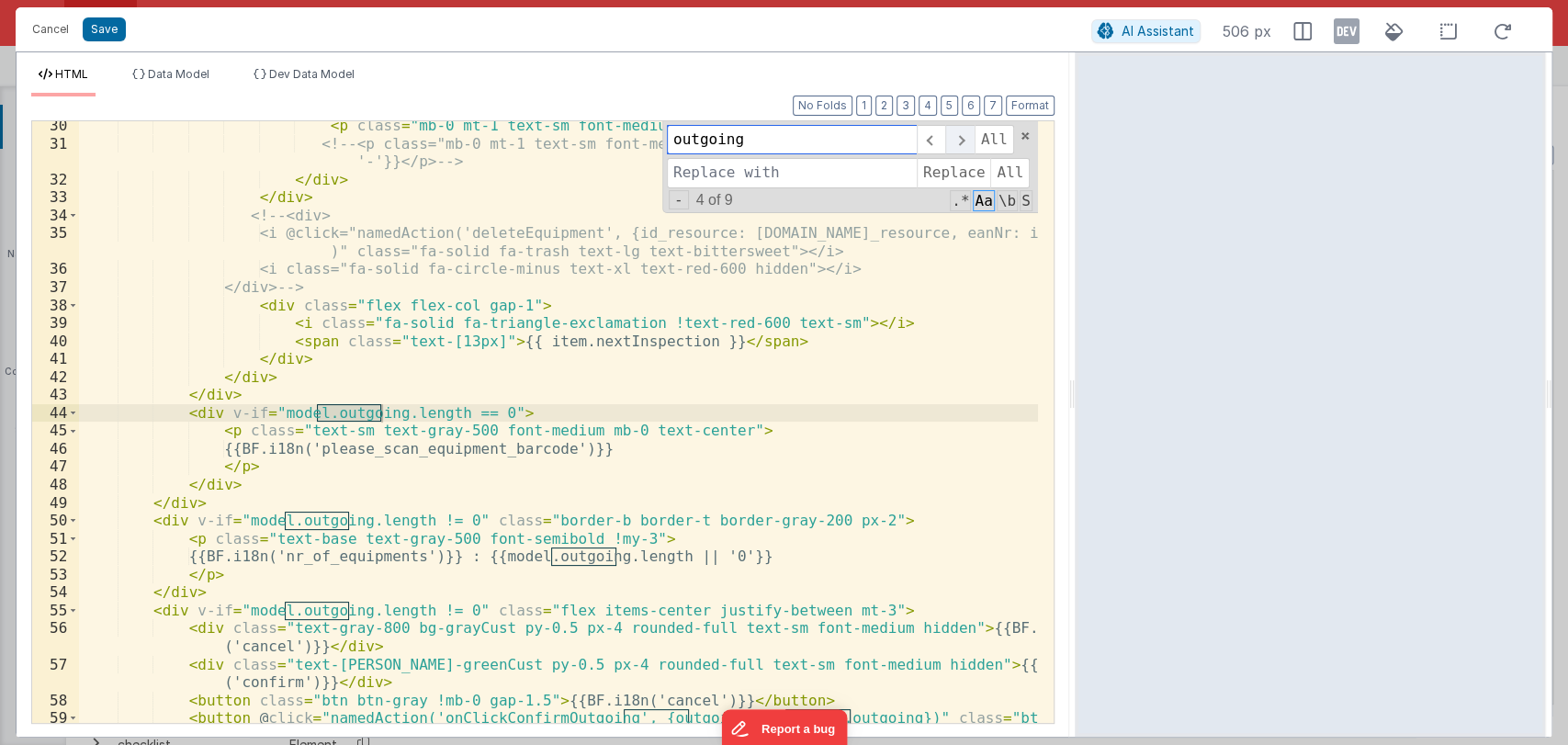
scroll to position [633, 0]
click at [105, 24] on button "Save" at bounding box center [104, 29] width 43 height 24
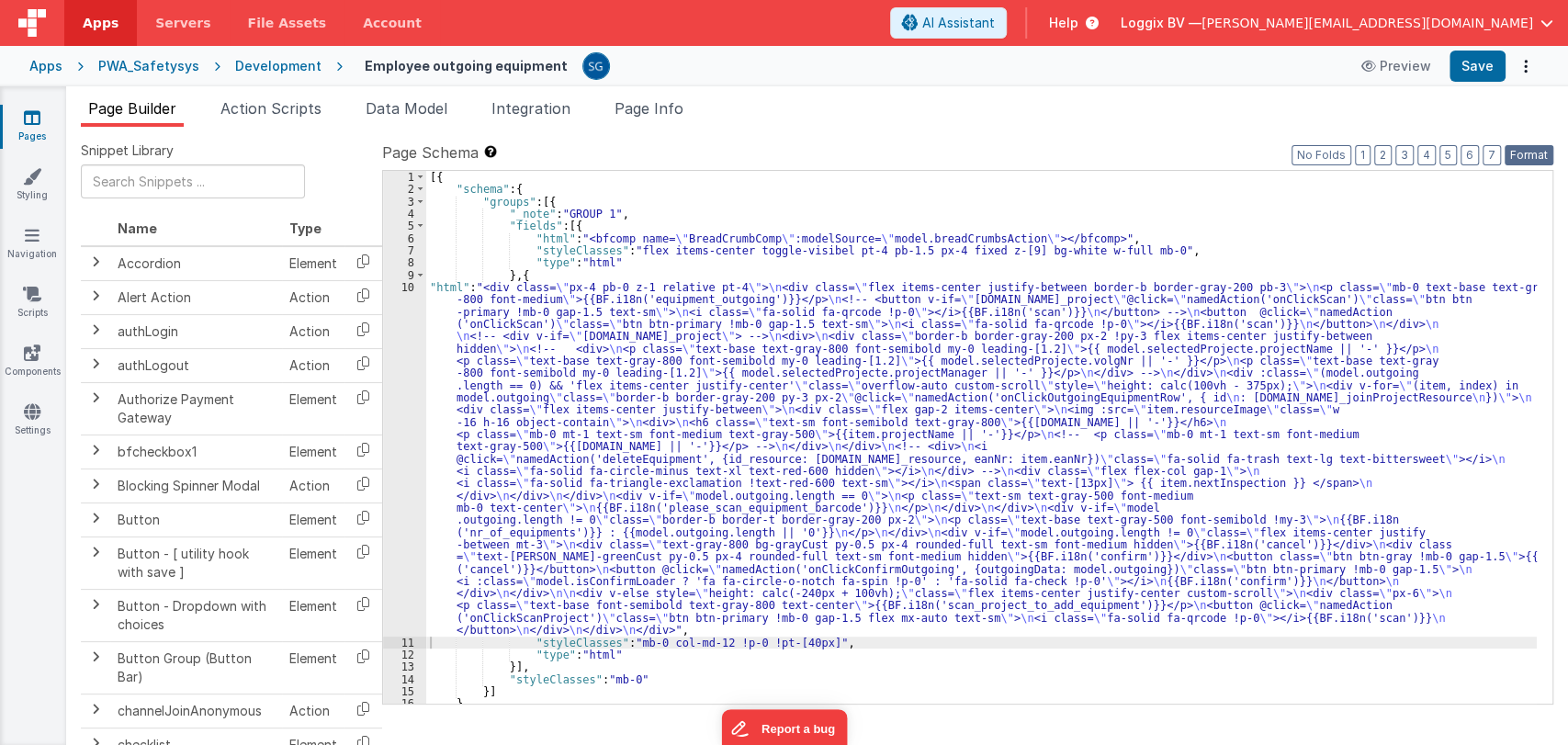
click at [1522, 152] on button "Format" at bounding box center [1529, 155] width 49 height 20
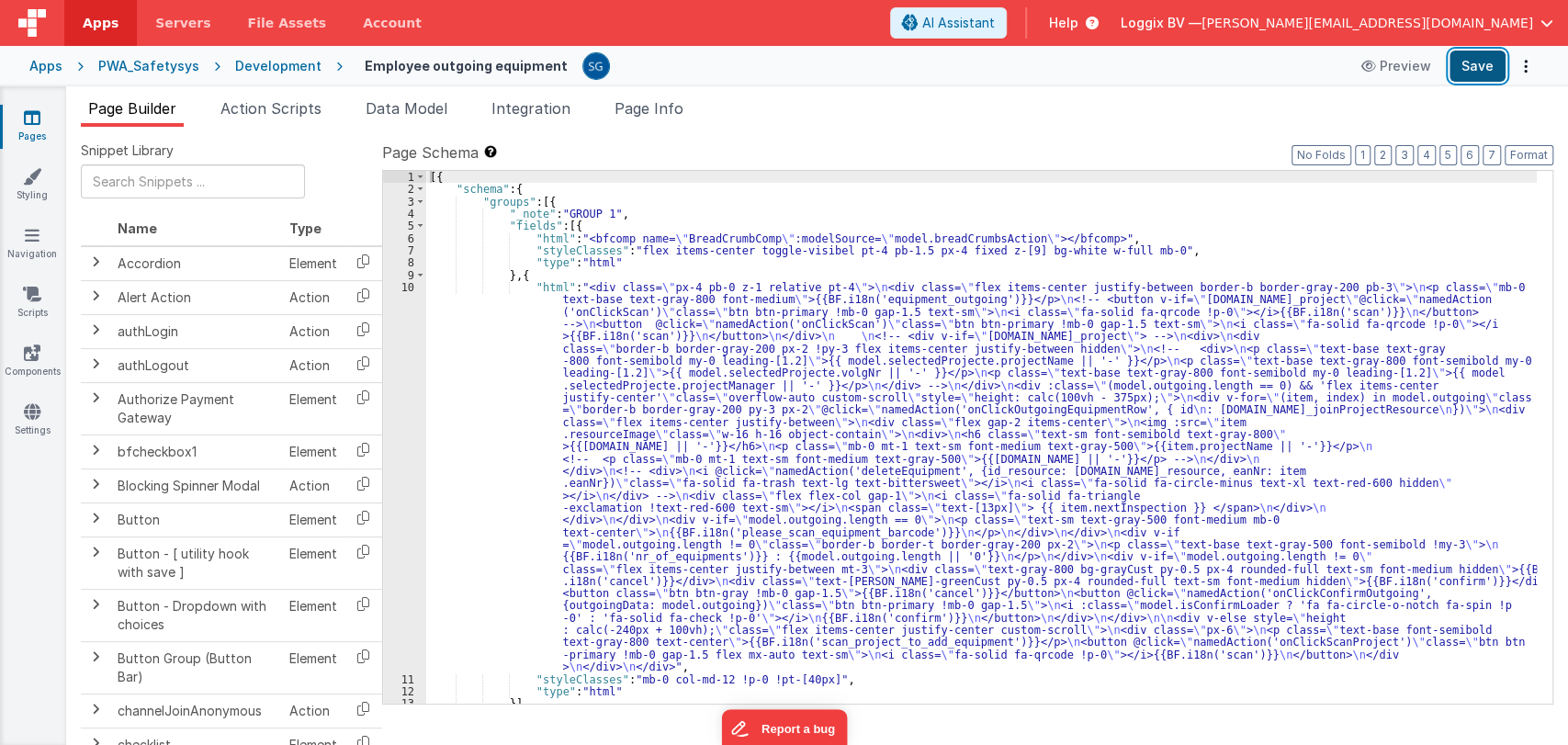
click at [1476, 65] on button "Save" at bounding box center [1477, 66] width 56 height 31
click at [41, 123] on link "Pages" at bounding box center [32, 127] width 66 height 37
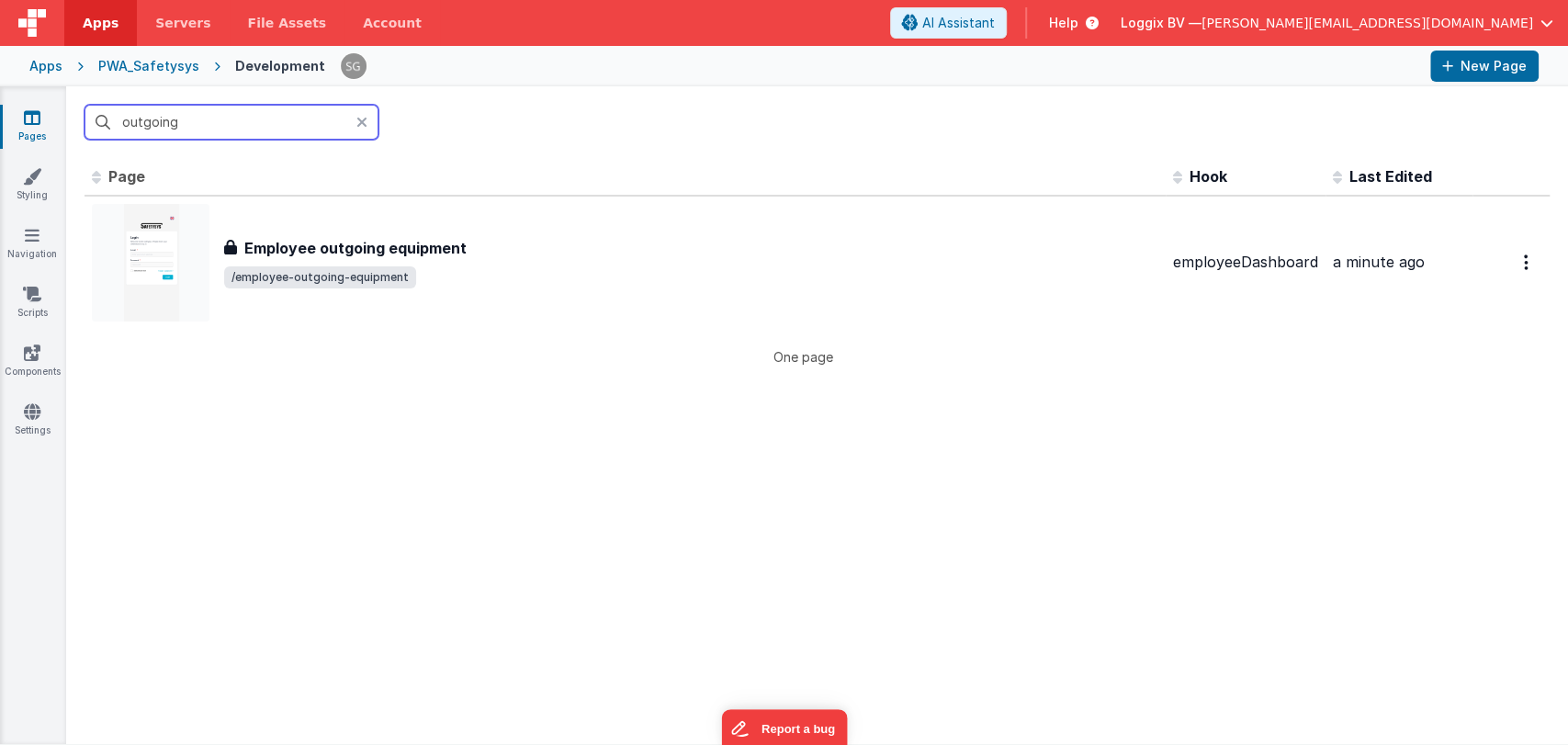
click at [211, 106] on input "outgoing" at bounding box center [232, 123] width 294 height 35
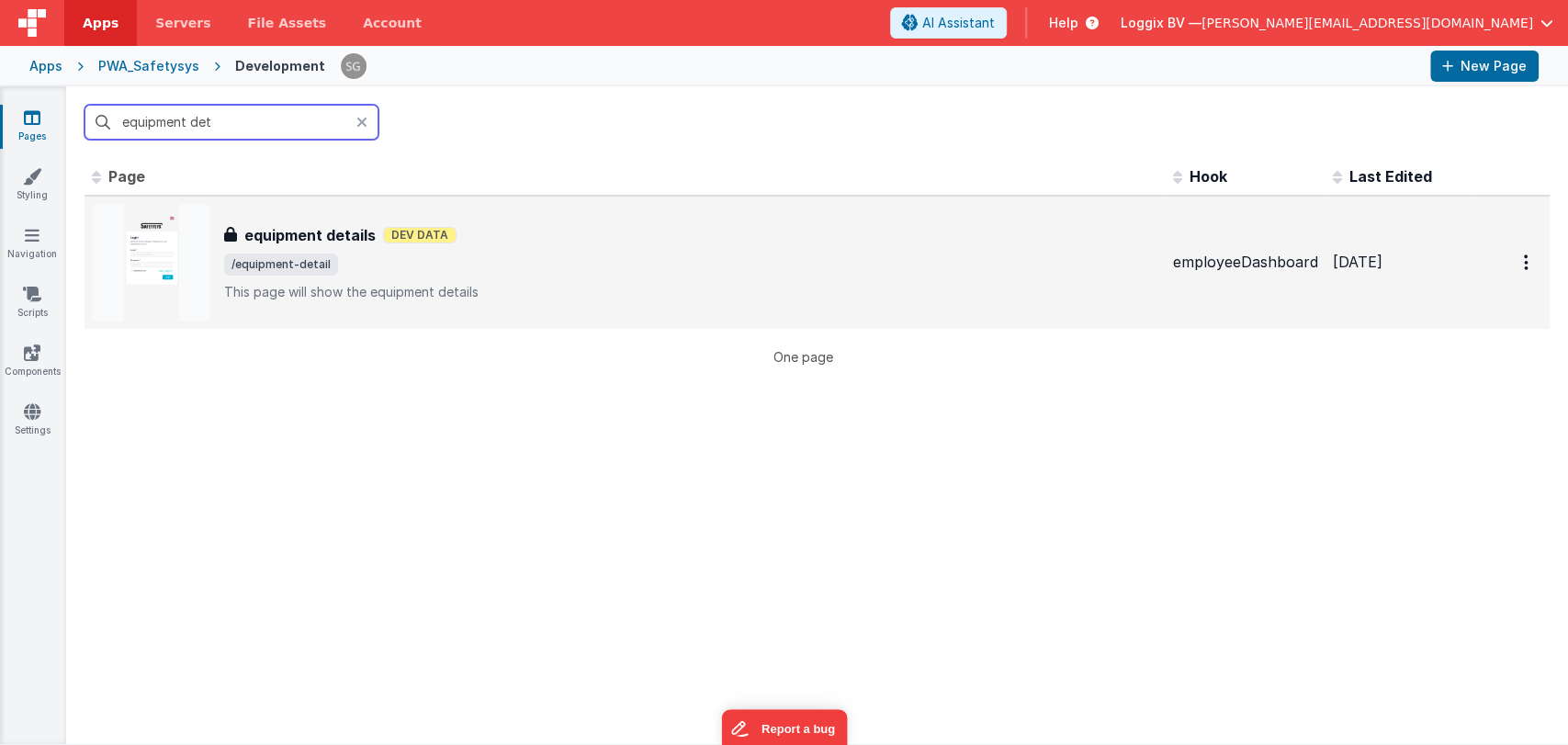
type input "equipment det"
click at [361, 260] on span "/equipment-detail" at bounding box center [691, 264] width 934 height 22
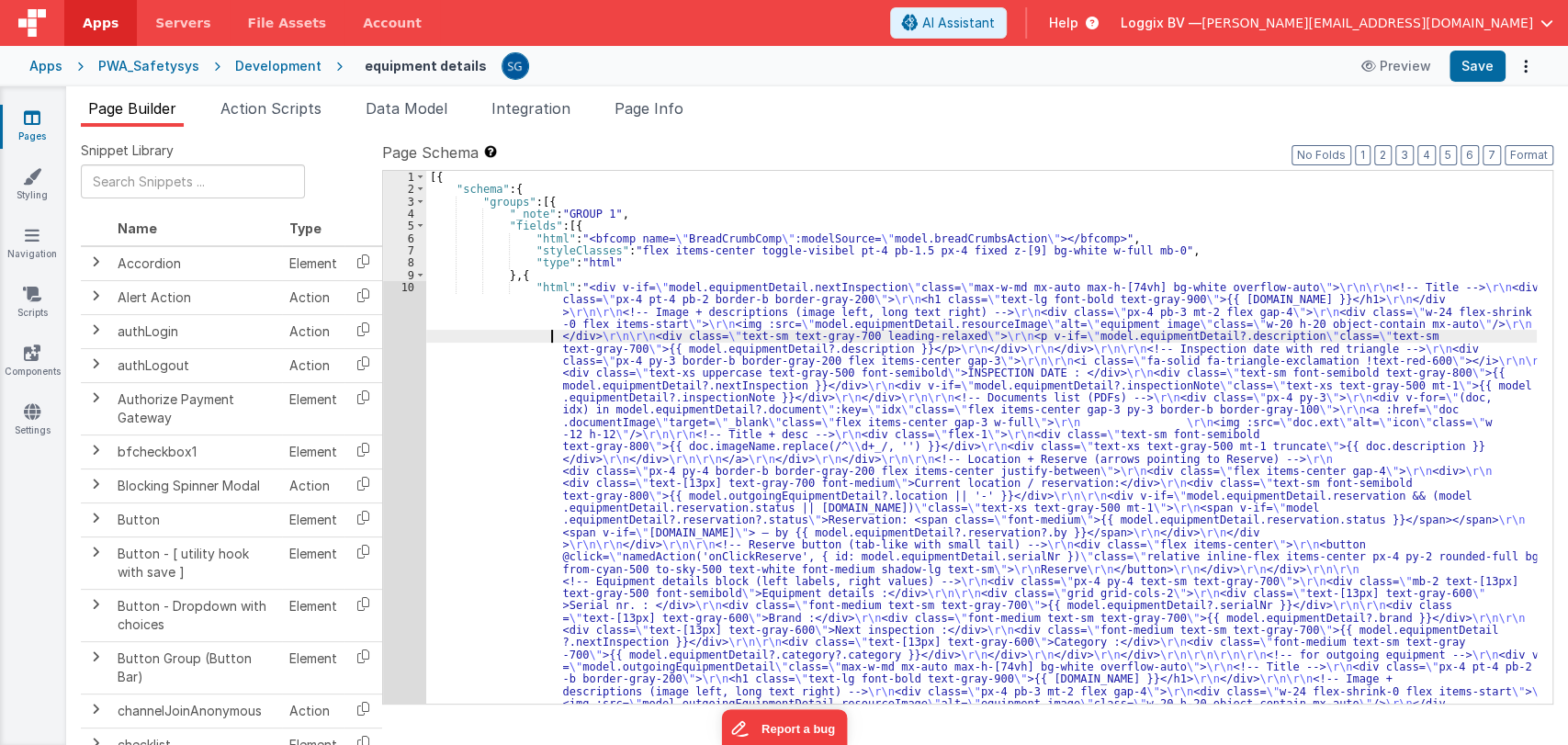
click at [412, 289] on div "10" at bounding box center [405, 673] width 43 height 784
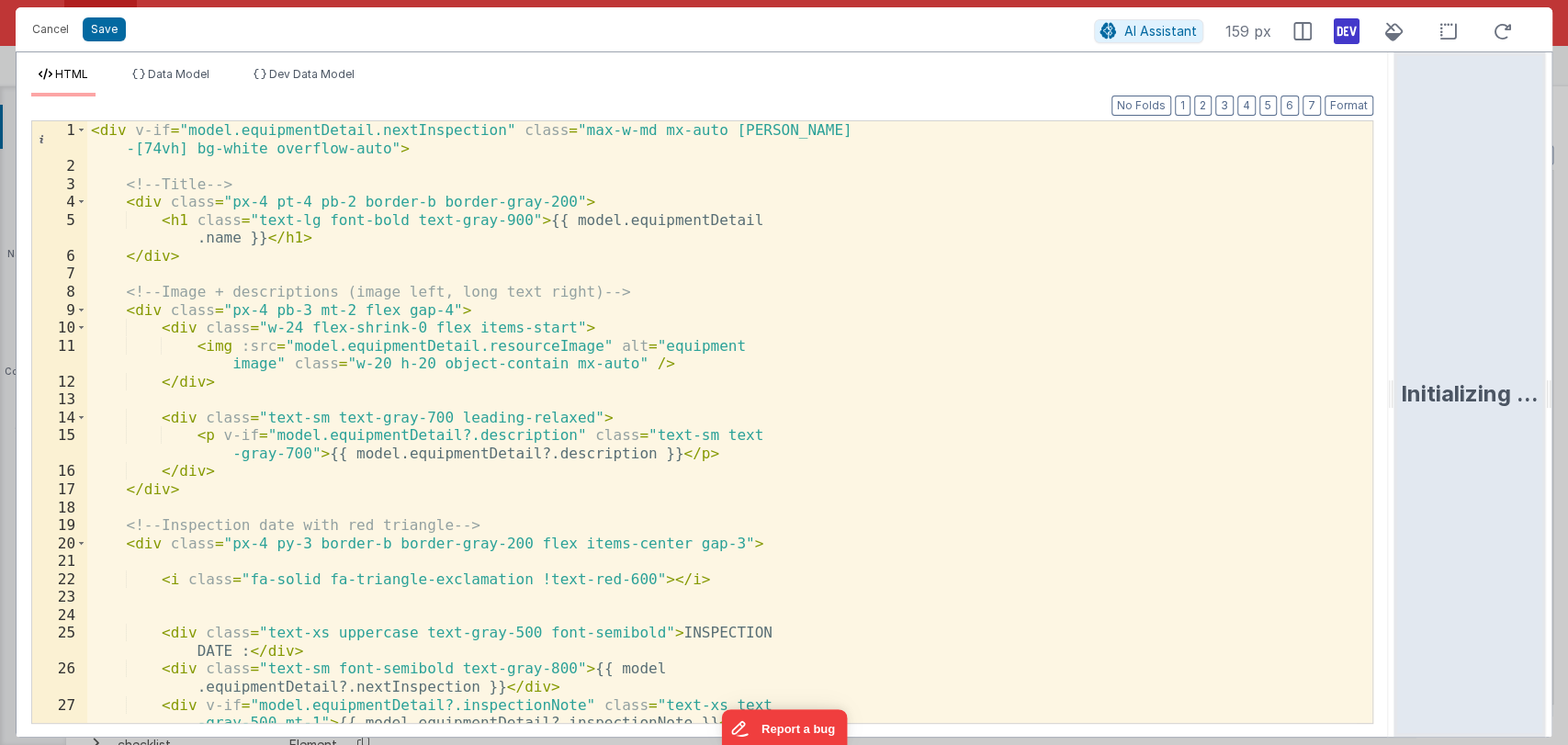
drag, startPoint x: 780, startPoint y: 393, endPoint x: 1523, endPoint y: 432, distance: 744.0
click at [1523, 432] on html "Cancel Save AI Assistant 159 px HTML Data Model Dev Data Model Format 7 6 5 4 3…" at bounding box center [784, 372] width 1568 height 745
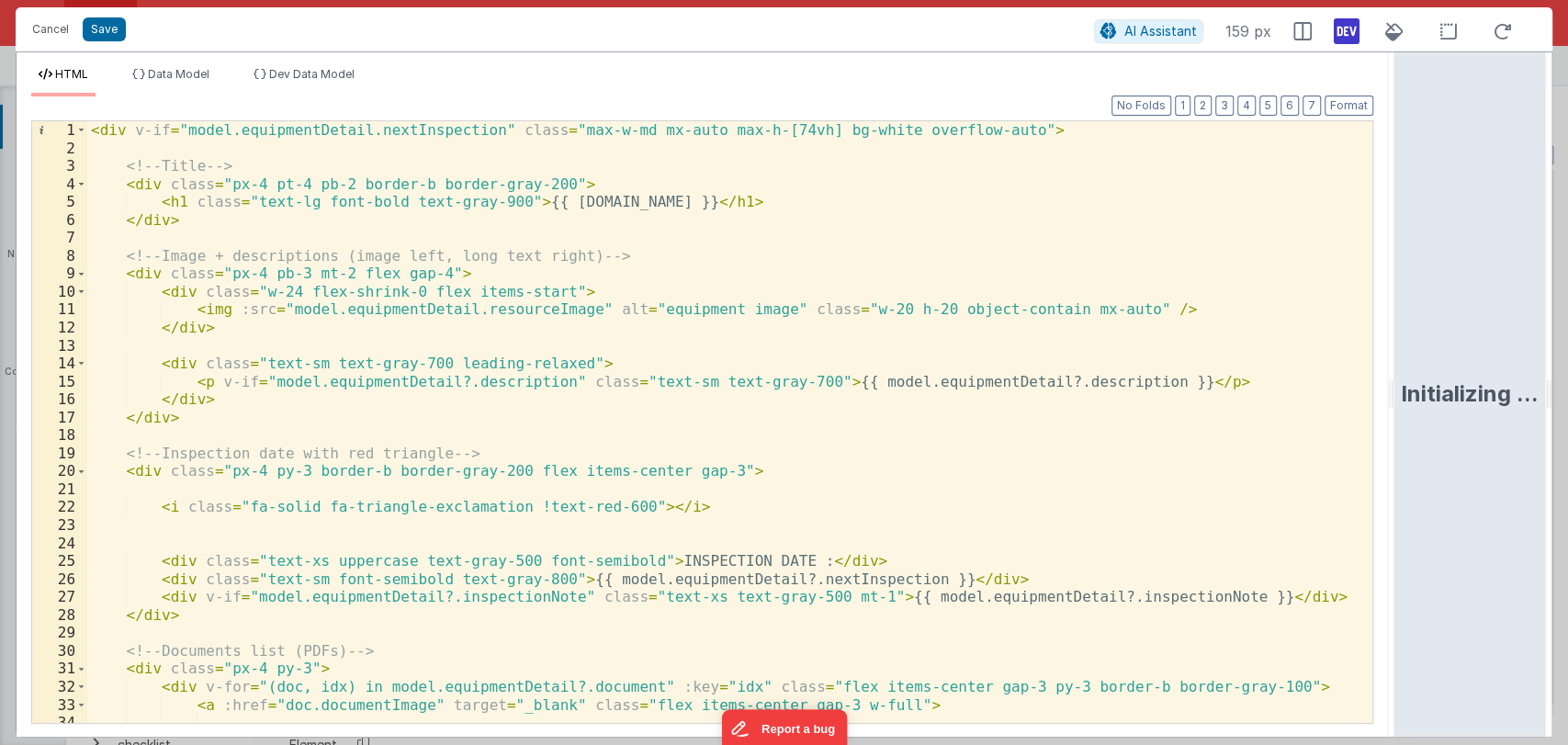
click at [711, 464] on div "< div v-if = "model.equipmentDetail.nextInspection" class = "max-w-md mx-auto m…" at bounding box center [722, 440] width 1269 height 638
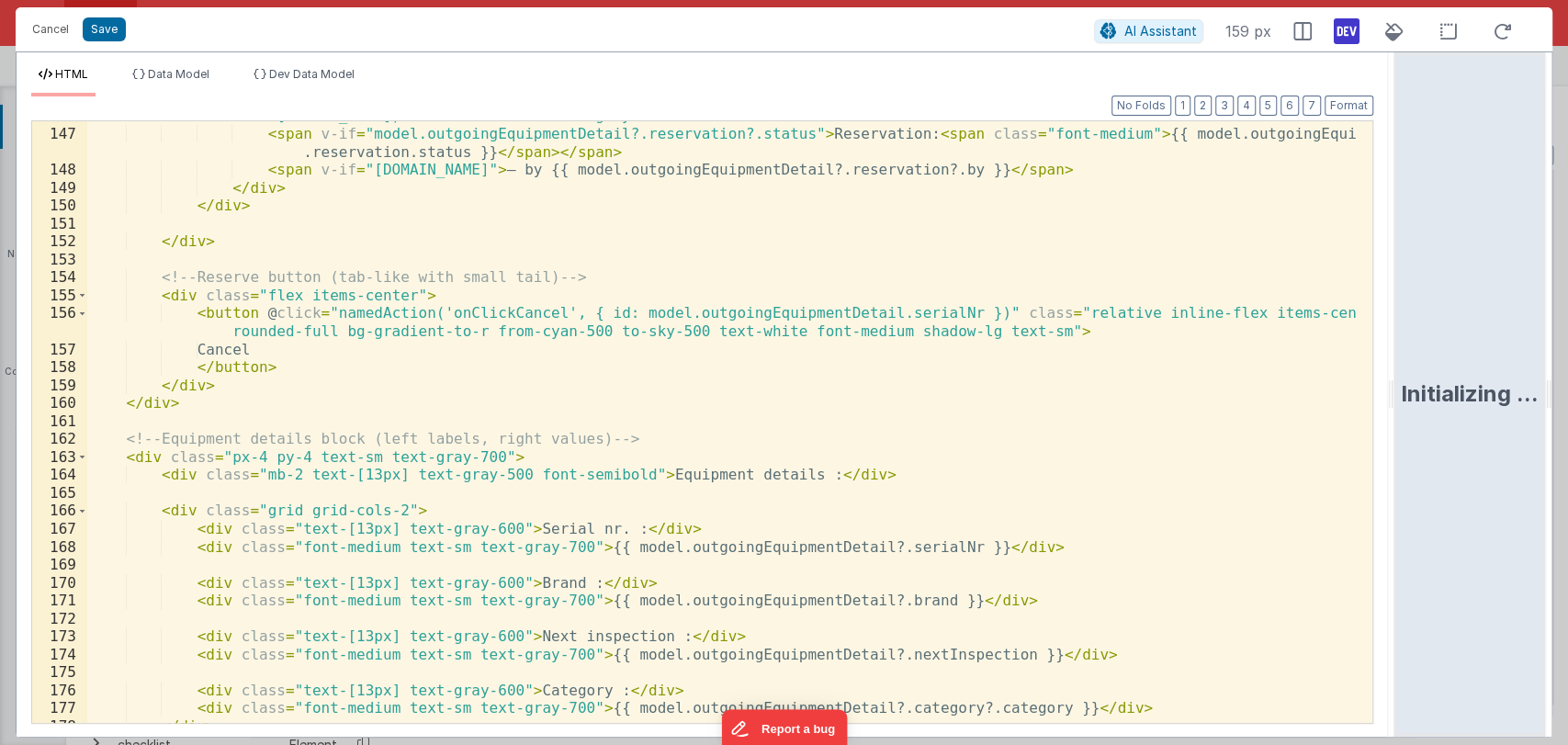
scroll to position [2732, 0]
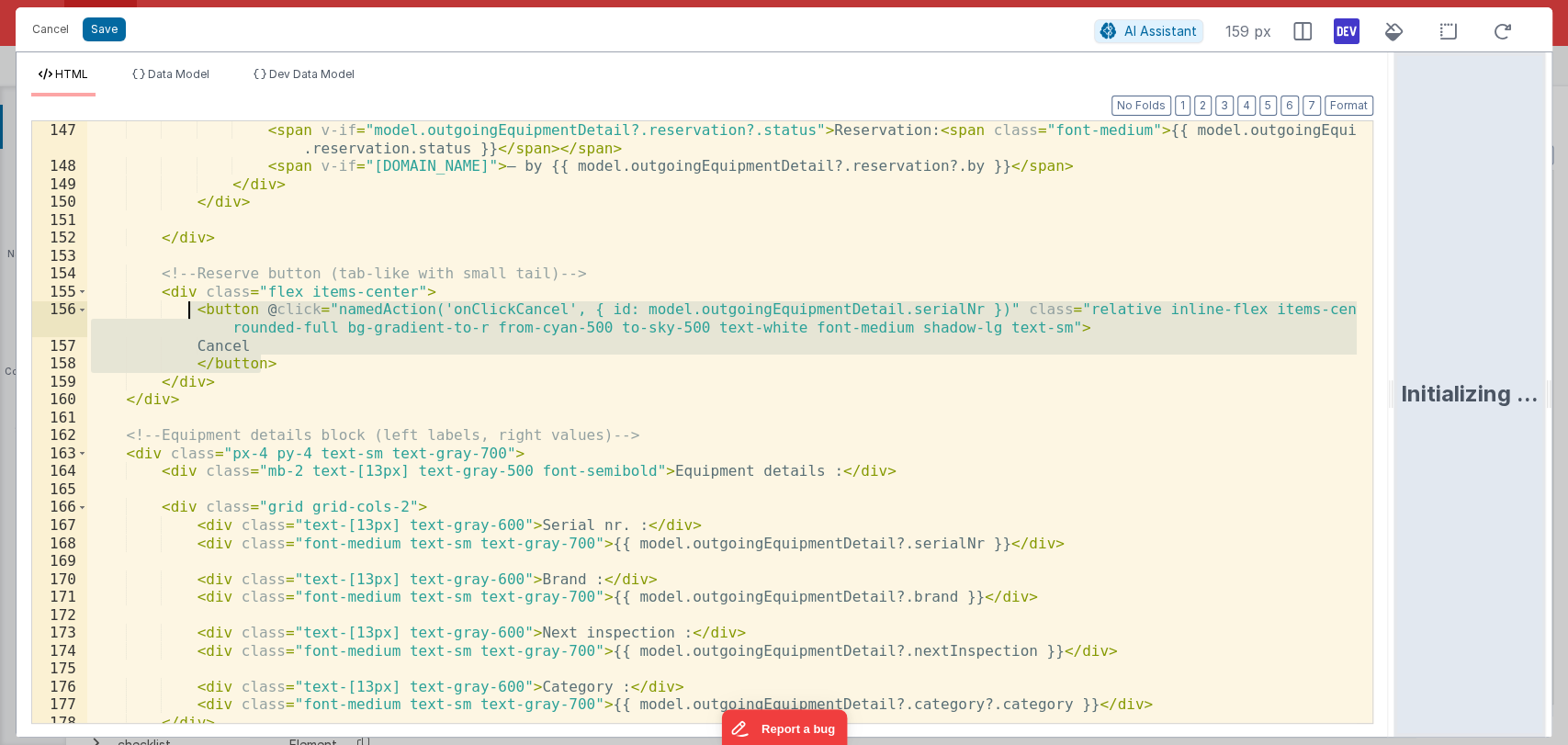
drag, startPoint x: 291, startPoint y: 366, endPoint x: 187, endPoint y: 316, distance: 115.4
click at [187, 316] on div "< span v-if = "model.outgoingEquipmentDetail?.reservation?.status" > Reservatio…" at bounding box center [722, 450] width 1269 height 656
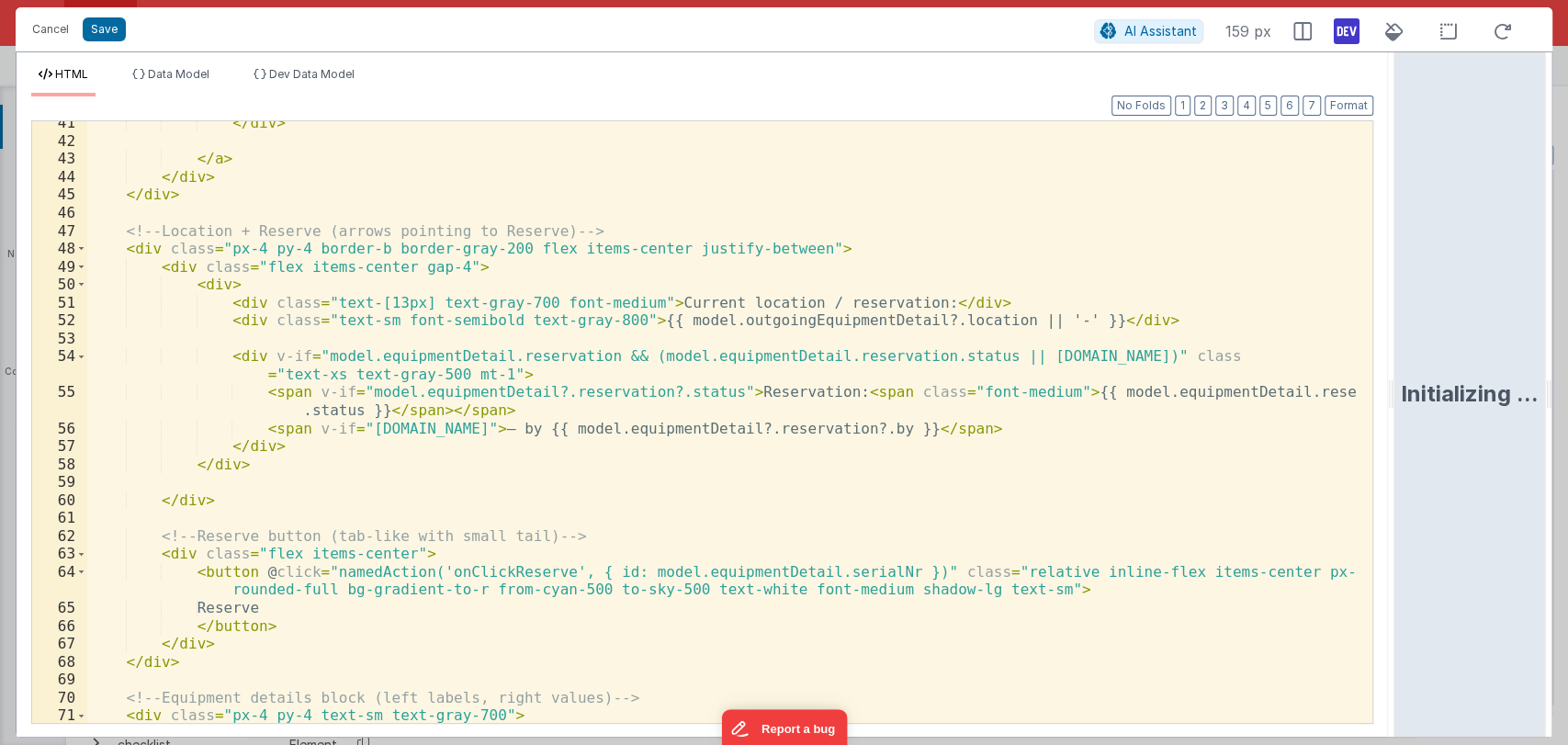
scroll to position [733, 0]
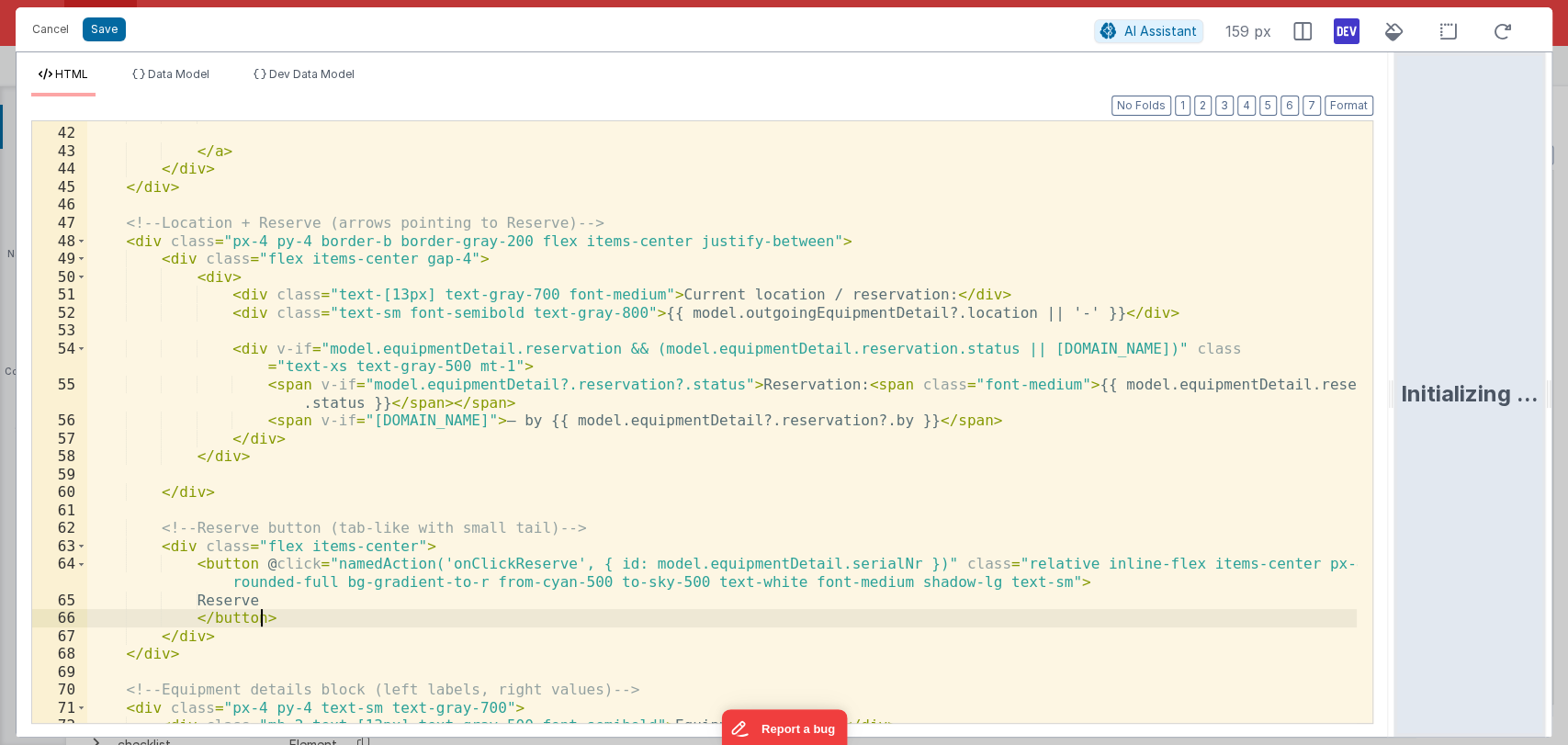
click at [307, 620] on div "</ div > </ a > </ div > </ div > <!-- Location + Reserve (arrows pointing to R…" at bounding box center [722, 425] width 1269 height 638
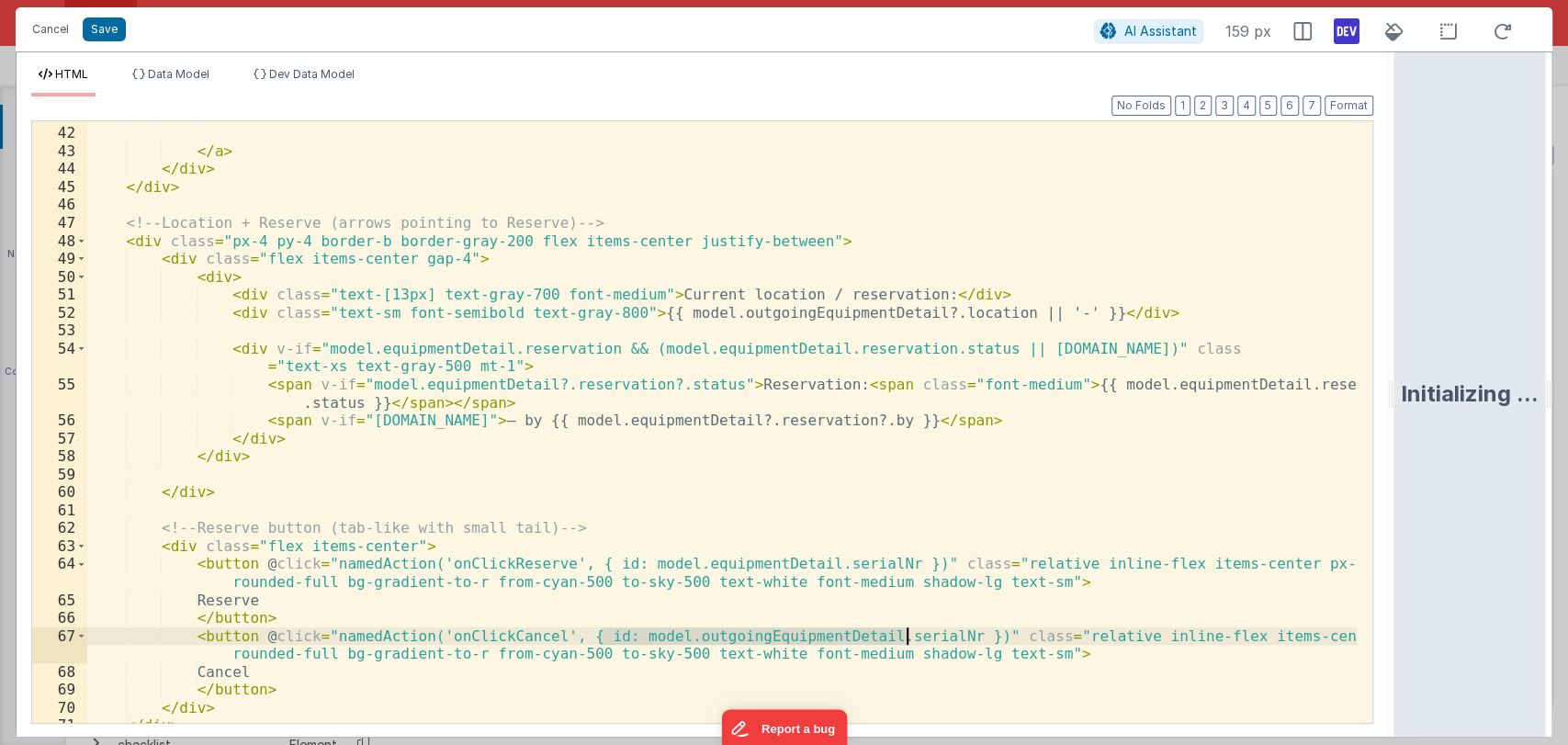
drag, startPoint x: 597, startPoint y: 634, endPoint x: 904, endPoint y: 637, distance: 307.0
click at [904, 637] on div "</ div > </ a > </ div > </ div > <!-- Location + Reserve (arrows pointing to R…" at bounding box center [722, 425] width 1269 height 638
click at [237, 642] on div "</ div > </ a > </ div > </ div > <!-- Location + Reserve (arrows pointing to R…" at bounding box center [722, 425] width 1269 height 638
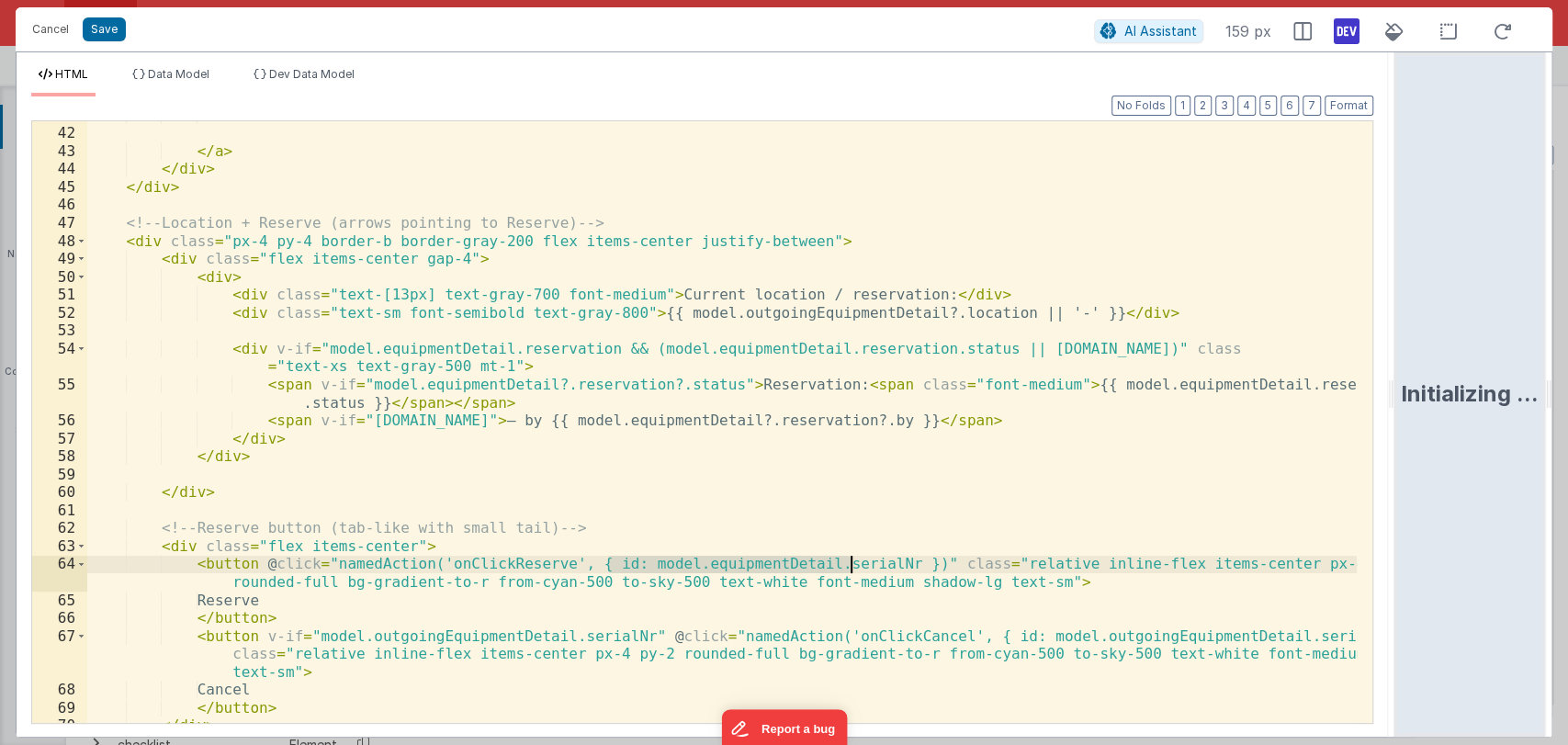
drag, startPoint x: 607, startPoint y: 562, endPoint x: 850, endPoint y: 563, distance: 243.0
click at [850, 563] on div "</ div > </ a > </ div > </ div > <!-- Location + Reserve (arrows pointing to R…" at bounding box center [722, 425] width 1269 height 638
click at [253, 556] on div "</ div > </ a > </ div > </ div > <!-- Location + Reserve (arrows pointing to R…" at bounding box center [722, 425] width 1269 height 638
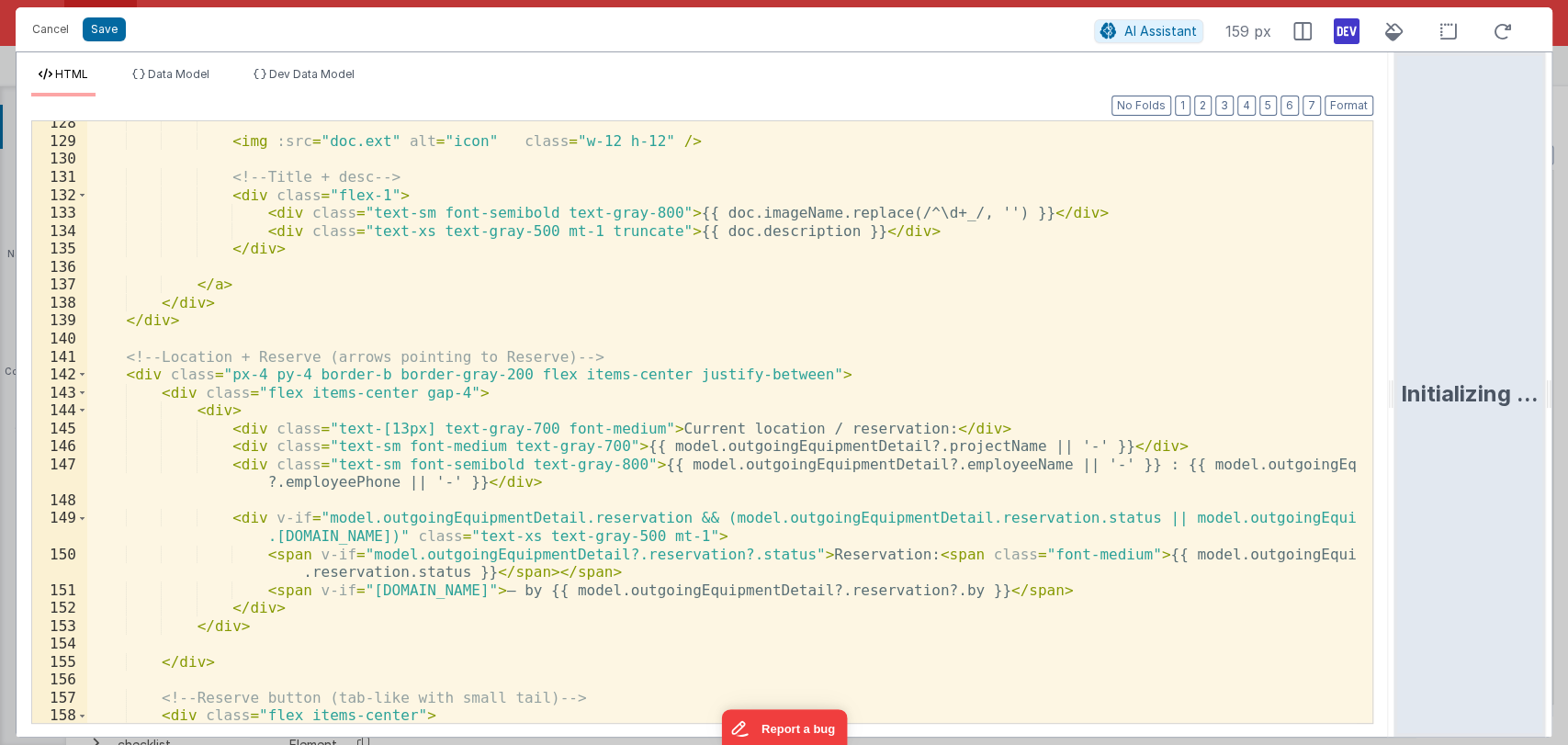
scroll to position [2398, 0]
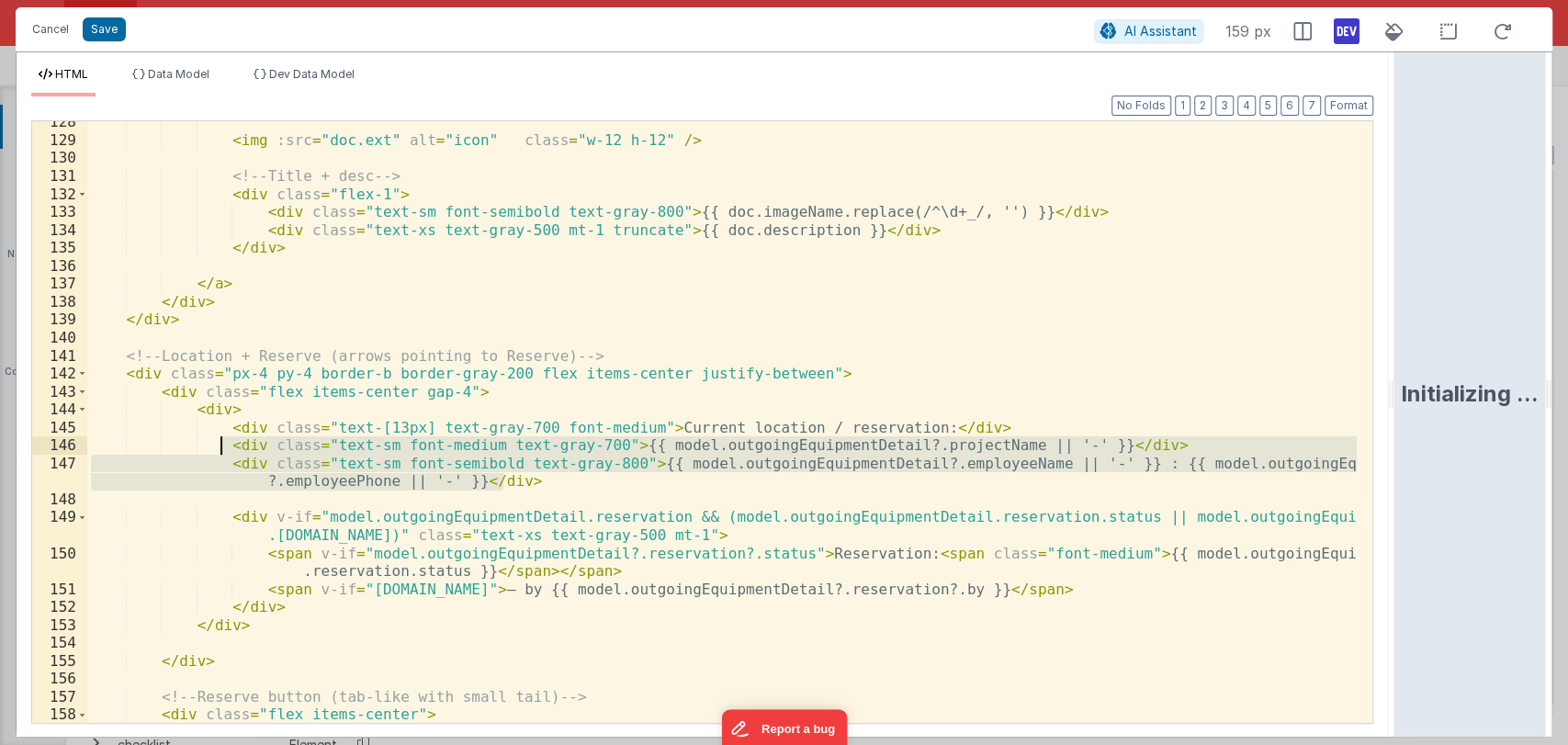
drag, startPoint x: 532, startPoint y: 484, endPoint x: 220, endPoint y: 450, distance: 313.8
click at [220, 450] on div "< img :src = "doc.ext" alt = "icon" class = "w-12 h-12" /> <!-- Title + desc --…" at bounding box center [722, 441] width 1269 height 656
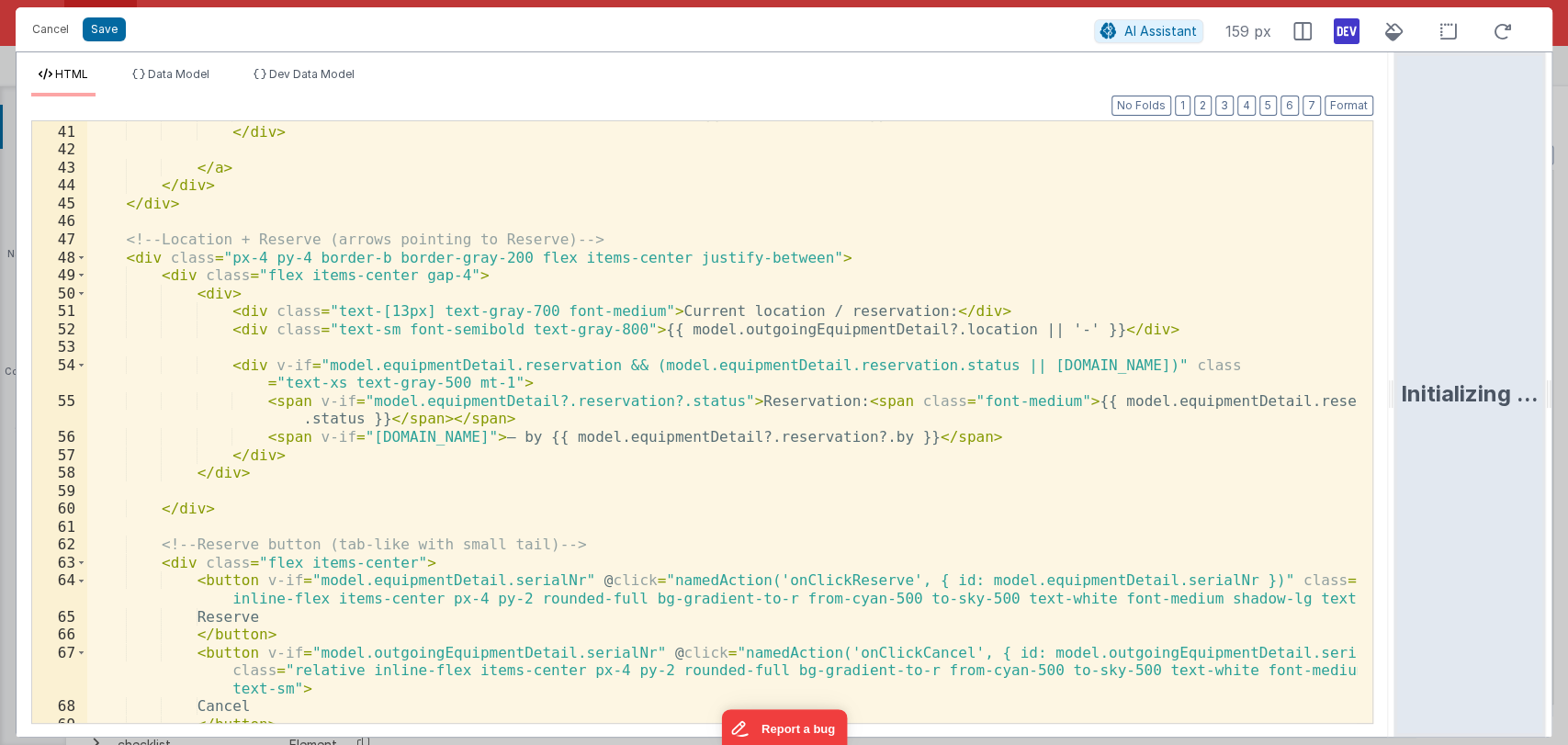
scroll to position [629, 0]
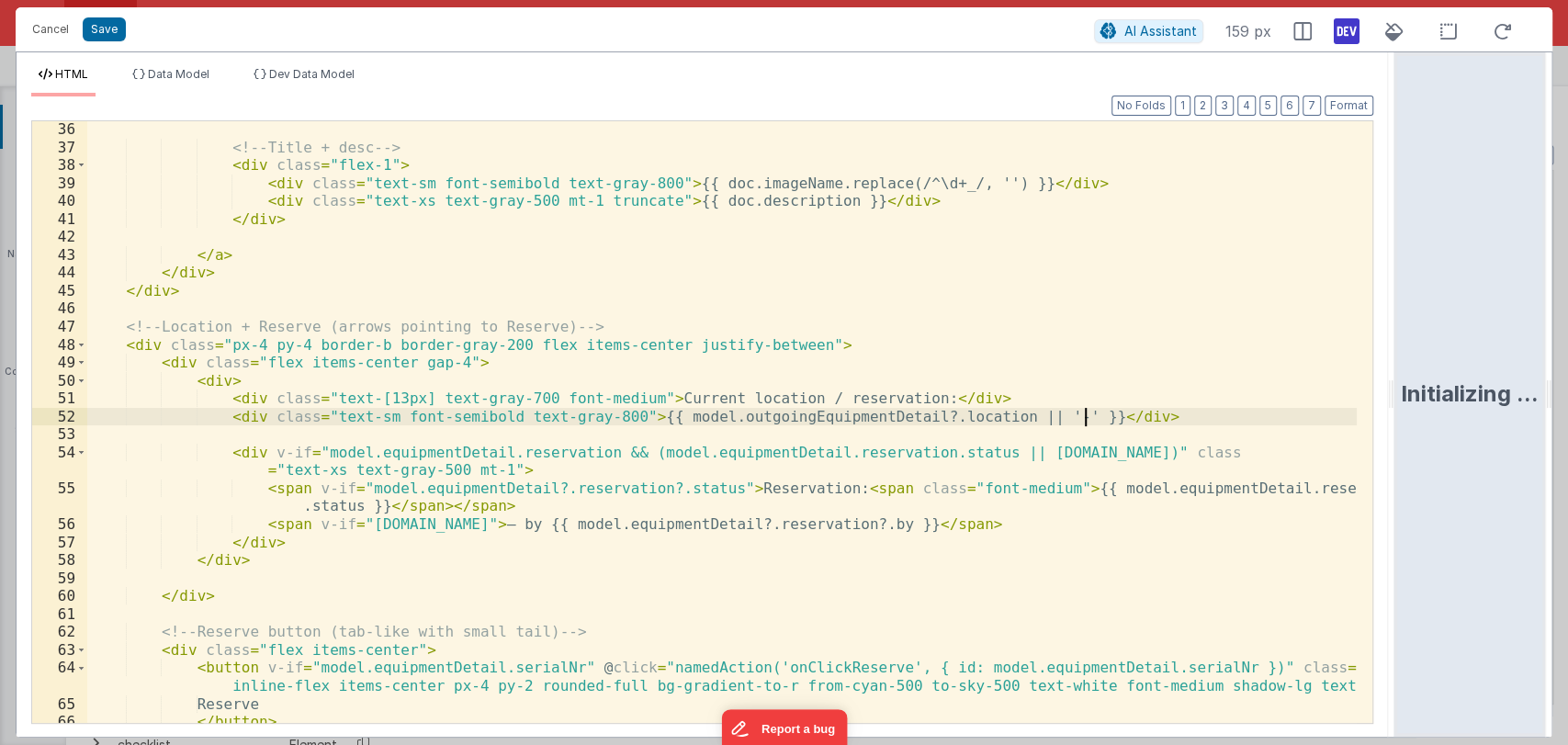
click at [1100, 416] on div "<!-- Title + desc --> < div class = "flex-1" > < div class = "text-sm font-semi…" at bounding box center [722, 458] width 1269 height 674
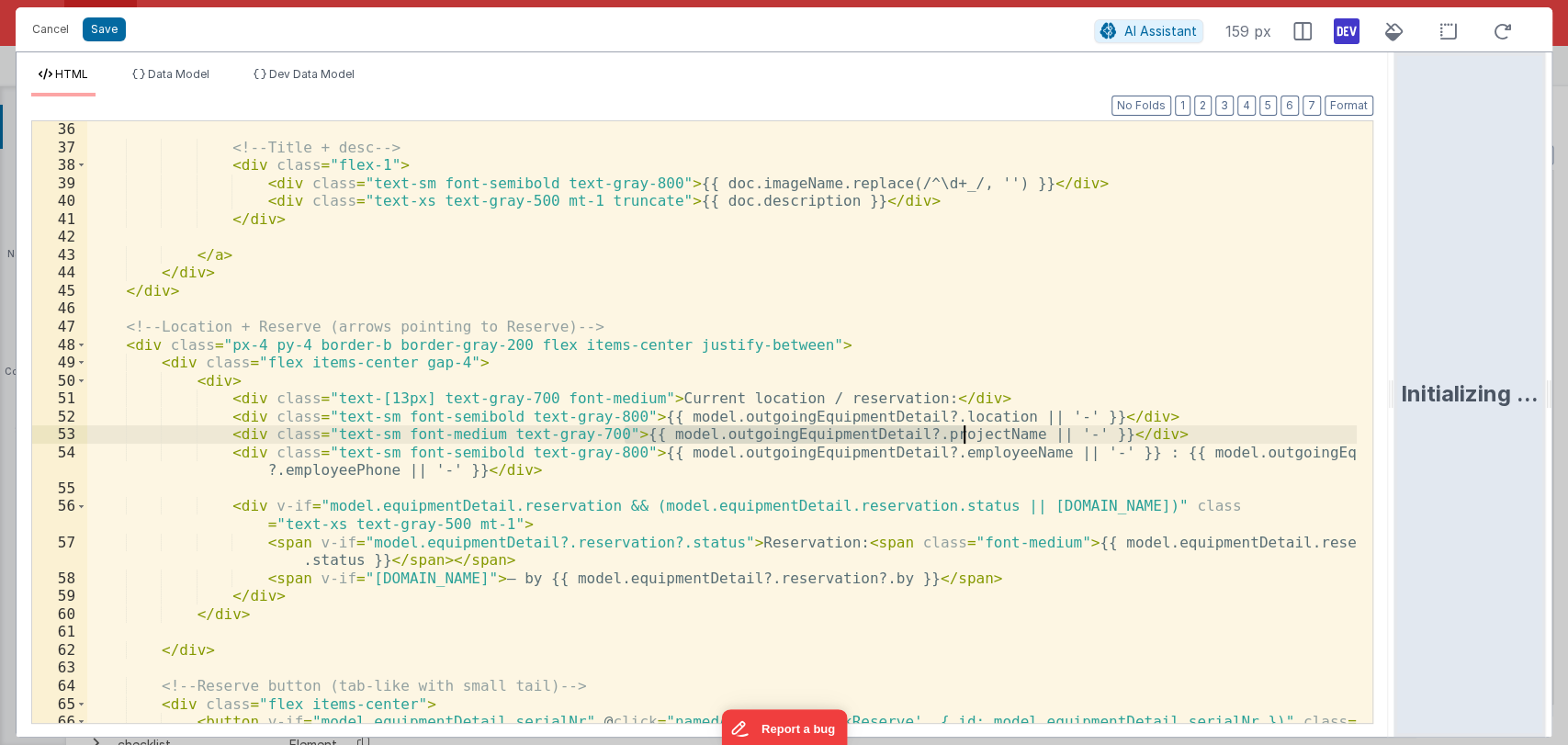
drag, startPoint x: 622, startPoint y: 432, endPoint x: 963, endPoint y: 434, distance: 341.0
click at [963, 434] on div "<!-- Title + desc --> < div class = "flex-1" > < div class = "text-sm font-semi…" at bounding box center [722, 449] width 1269 height 656
click at [252, 438] on div "<!-- Title + desc --> < div class = "flex-1" > < div class = "text-sm font-semi…" at bounding box center [722, 449] width 1269 height 656
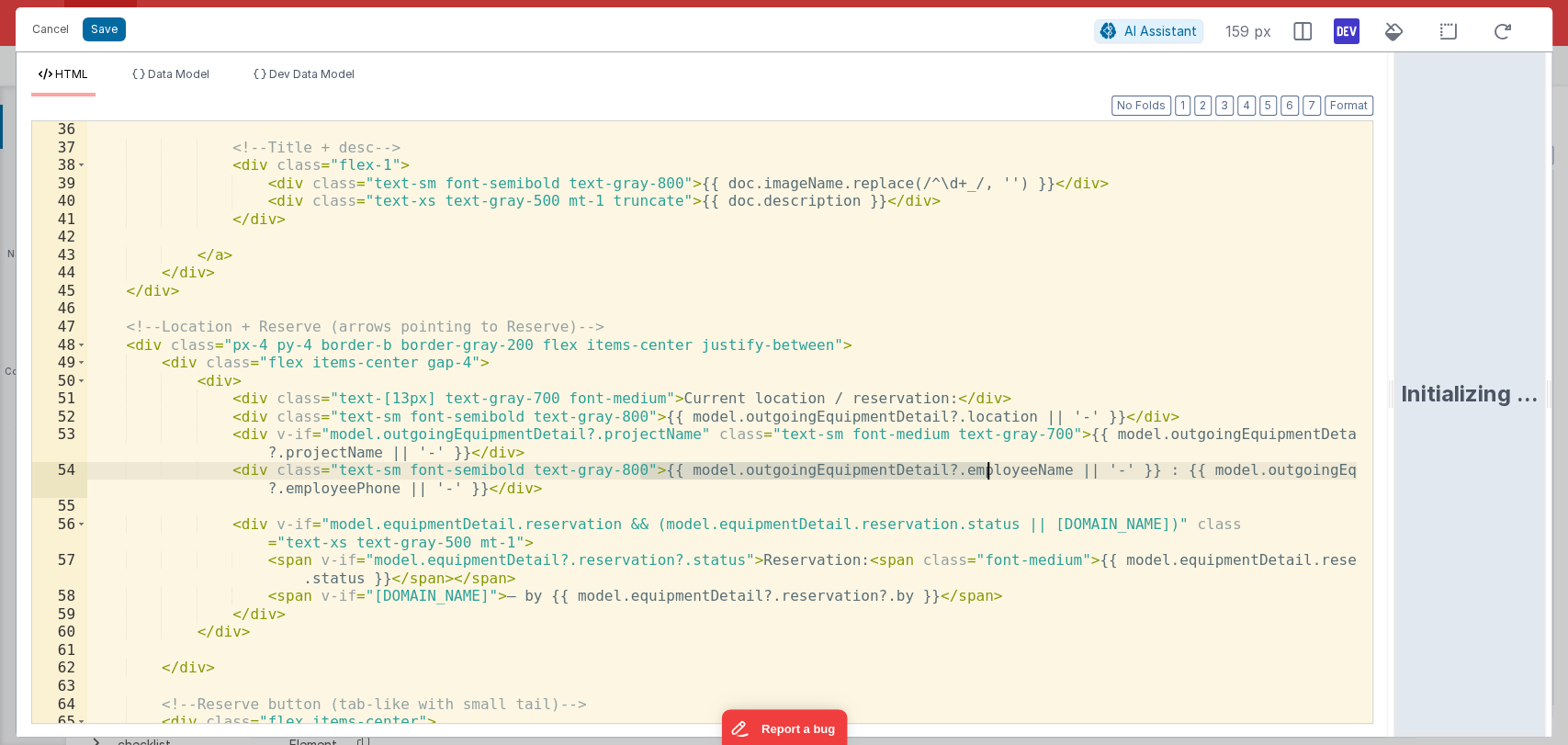
drag, startPoint x: 639, startPoint y: 467, endPoint x: 987, endPoint y: 465, distance: 348.0
click at [987, 465] on div "<!-- Title + desc --> < div class = "flex-1" > < div class = "text-sm font-semi…" at bounding box center [722, 449] width 1269 height 656
click at [251, 473] on div "<!-- Title + desc --> < div class = "flex-1" > < div class = "text-sm font-semi…" at bounding box center [722, 449] width 1269 height 656
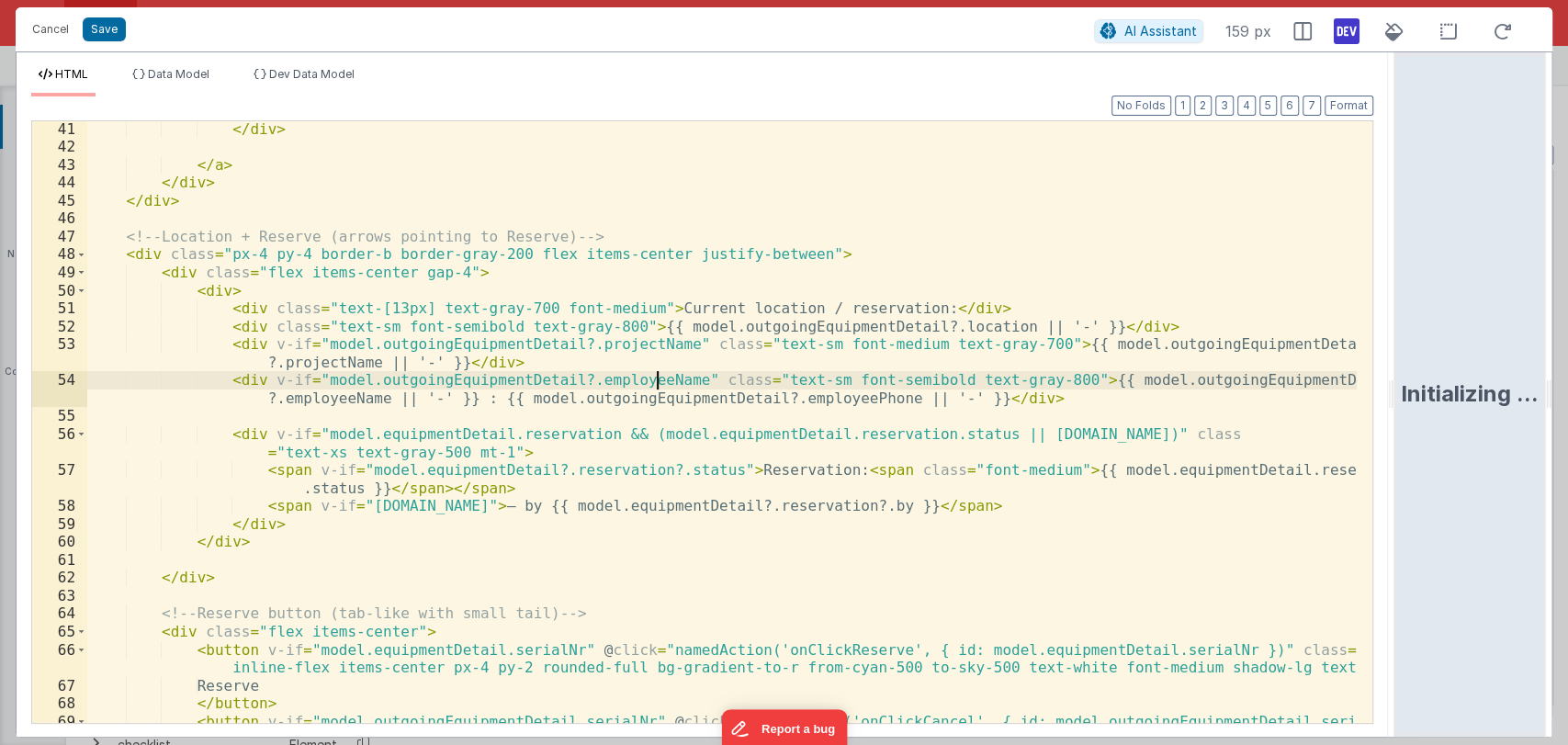
scroll to position [721, 0]
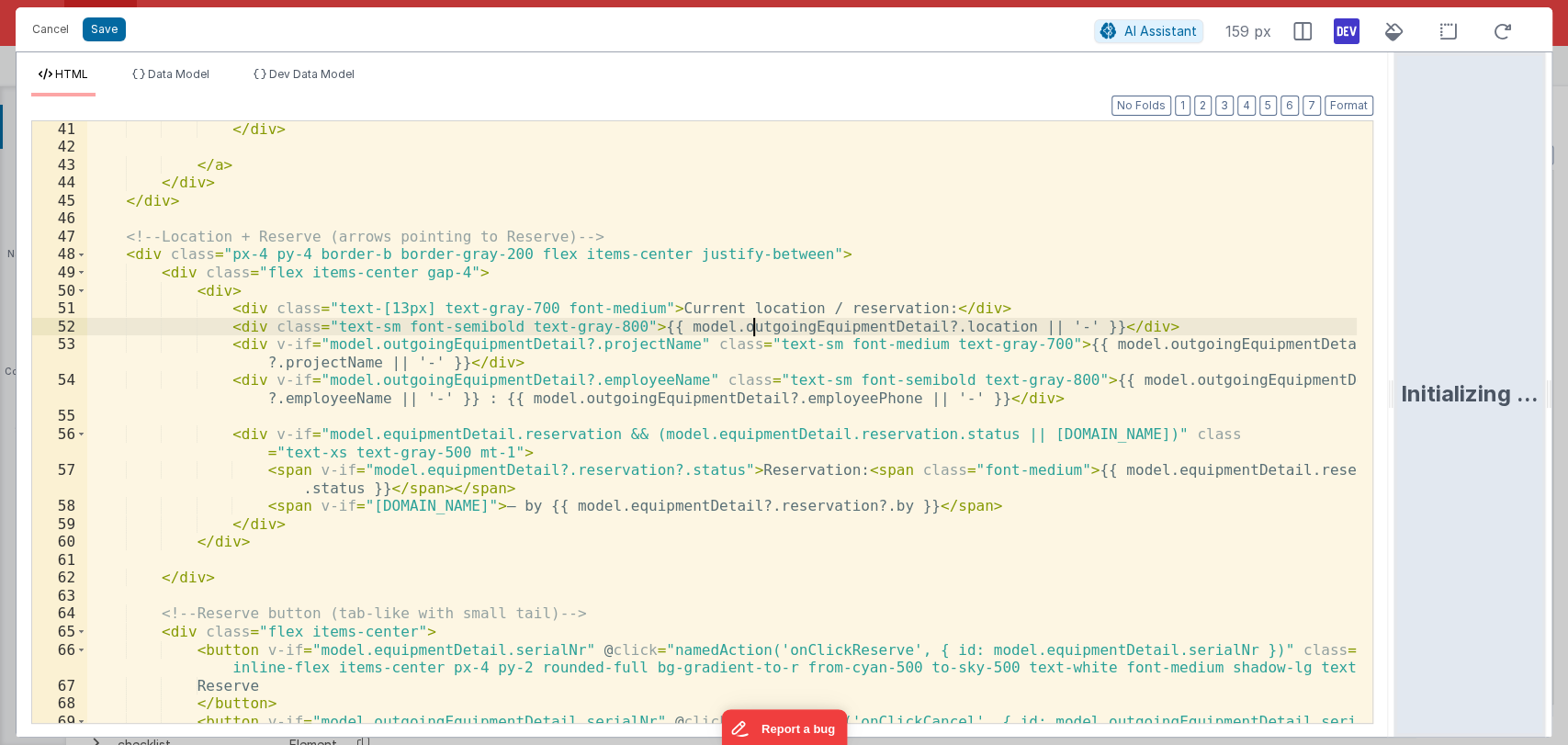
click at [752, 322] on div "</ div > </ a > </ div > </ div > <!-- Location + Reserve (arrows pointing to R…" at bounding box center [722, 458] width 1269 height 674
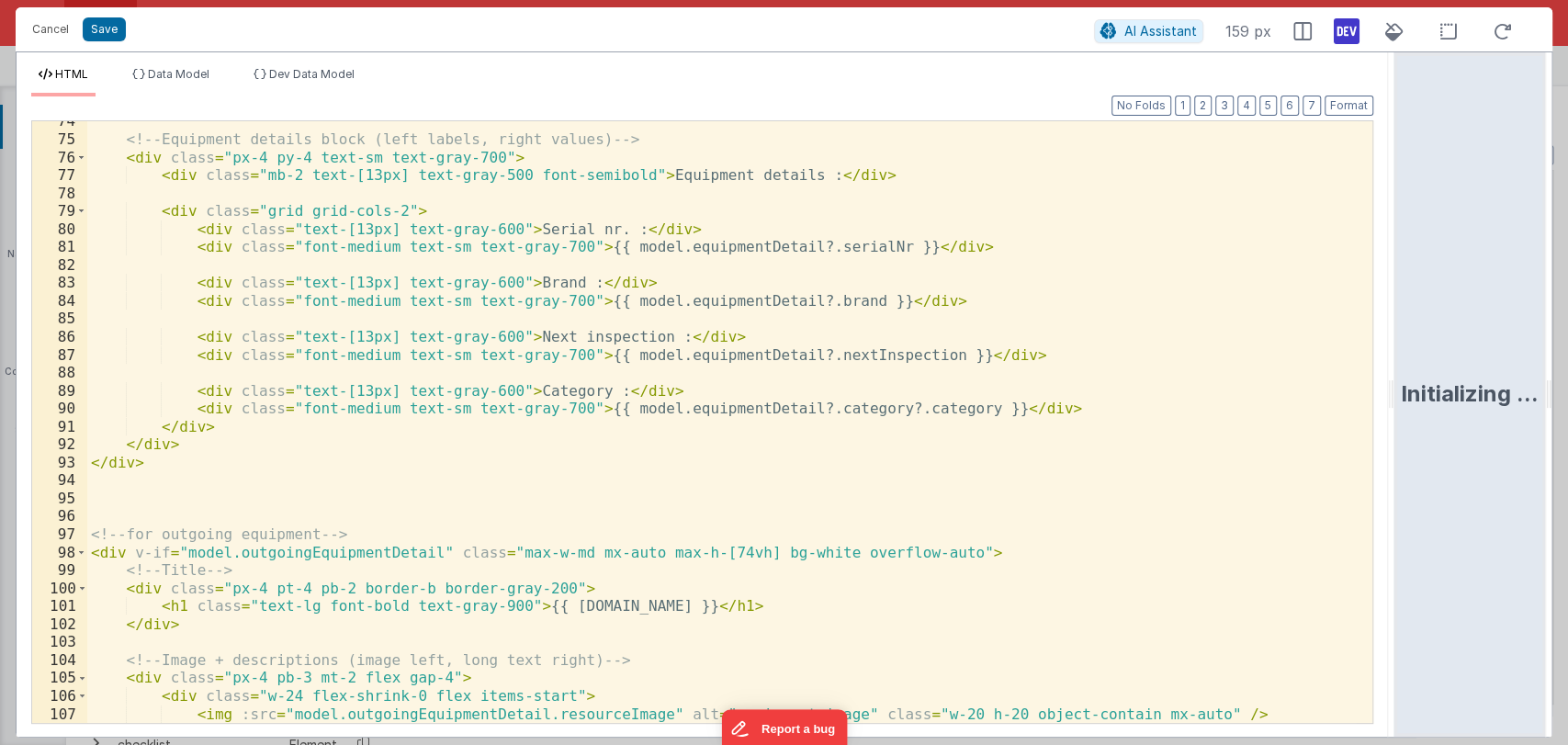
scroll to position [1439, 0]
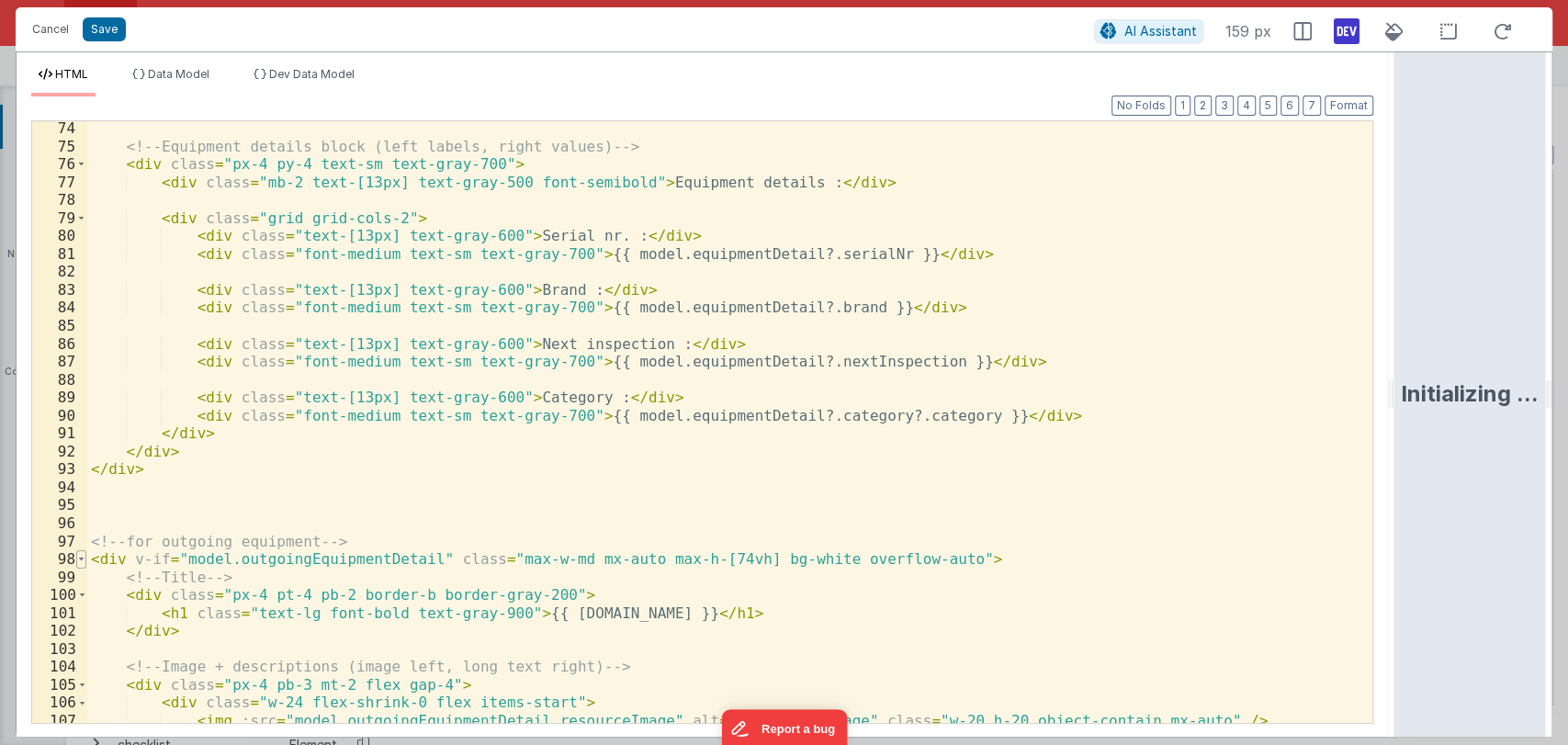
click at [81, 560] on span at bounding box center [81, 559] width 10 height 19
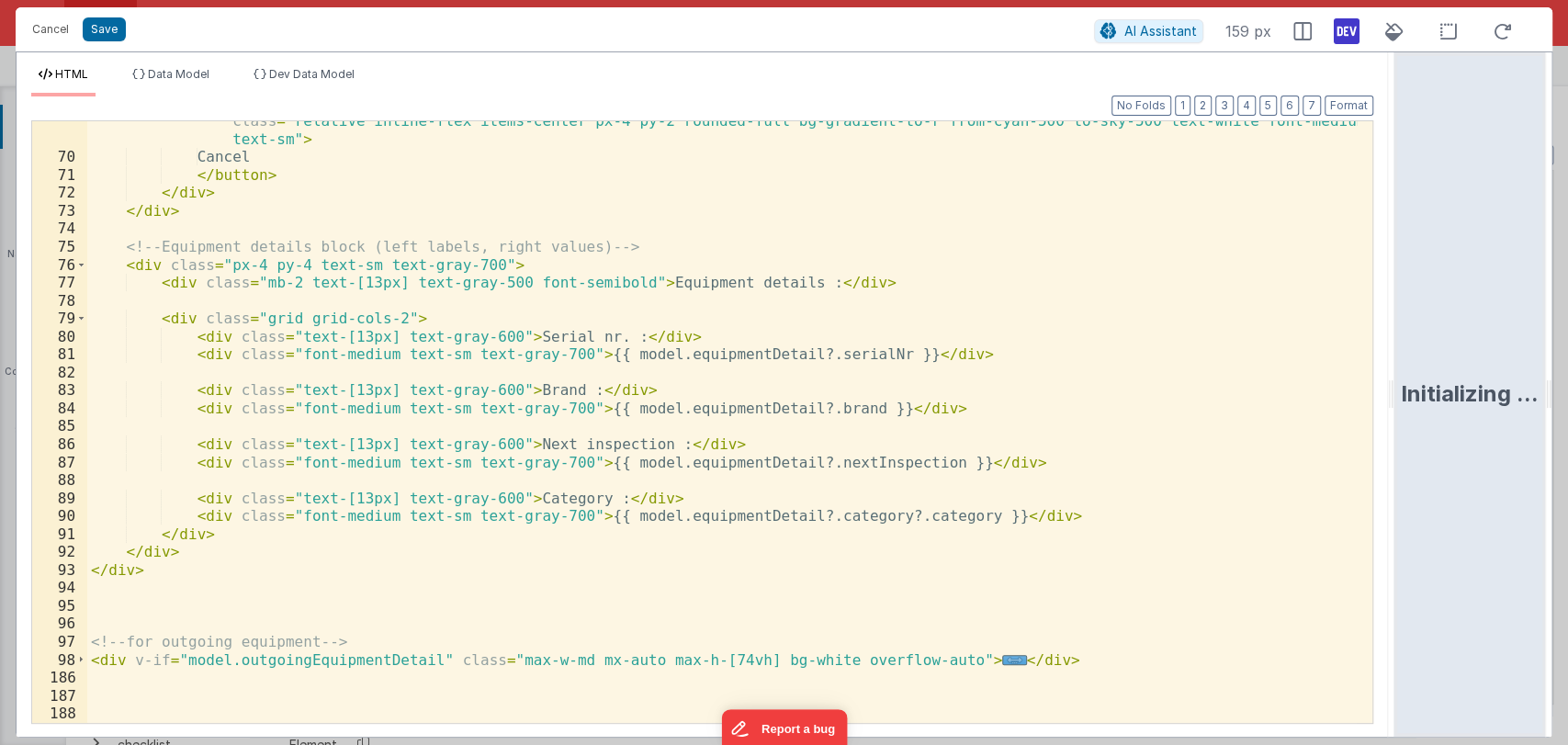
scroll to position [1338, 0]
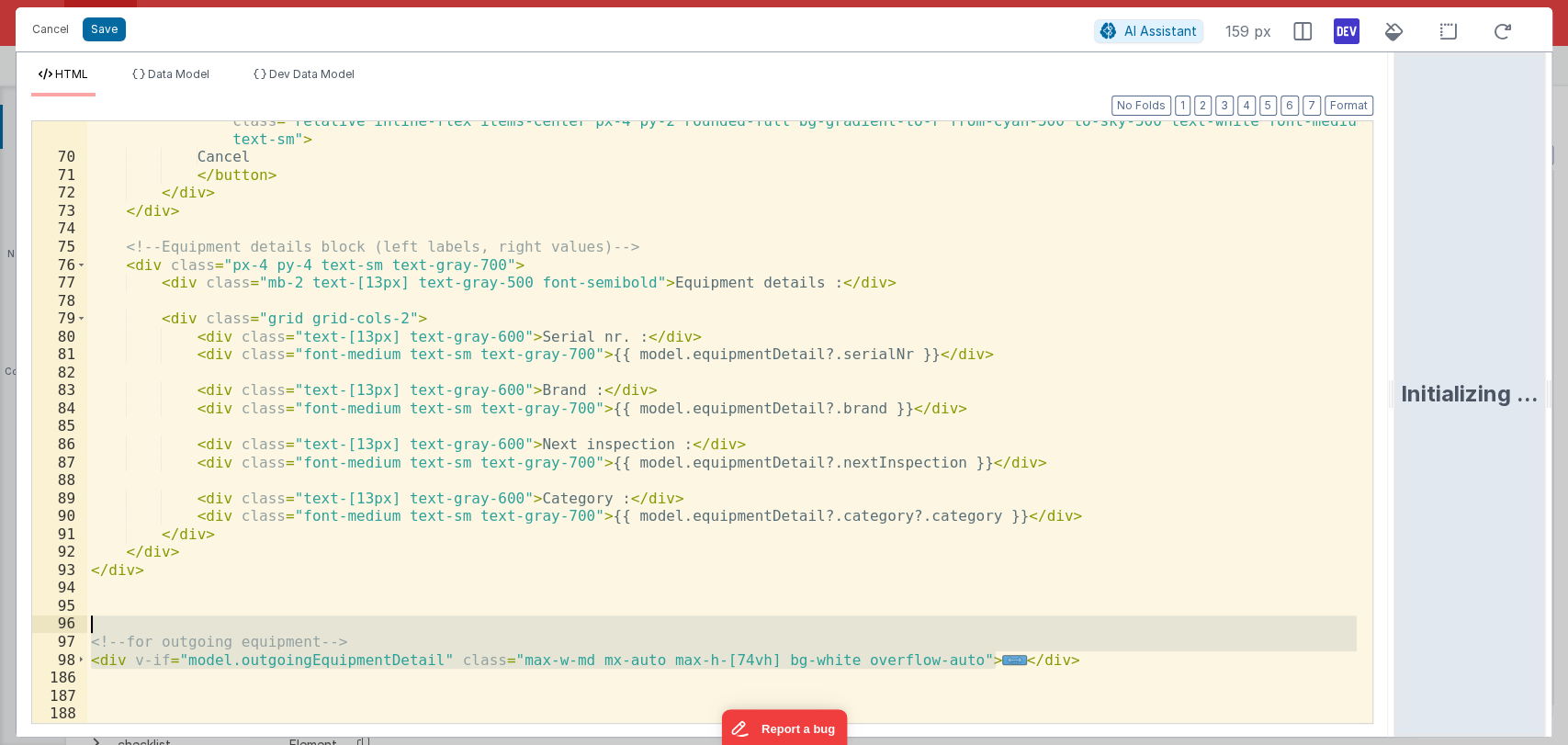
drag, startPoint x: 1014, startPoint y: 653, endPoint x: 1009, endPoint y: 618, distance: 35.4
click at [1009, 618] on div "< button v-if = "model.outgoingEquipmentDetail.serialNr" @ click = "namedAction…" at bounding box center [722, 431] width 1269 height 674
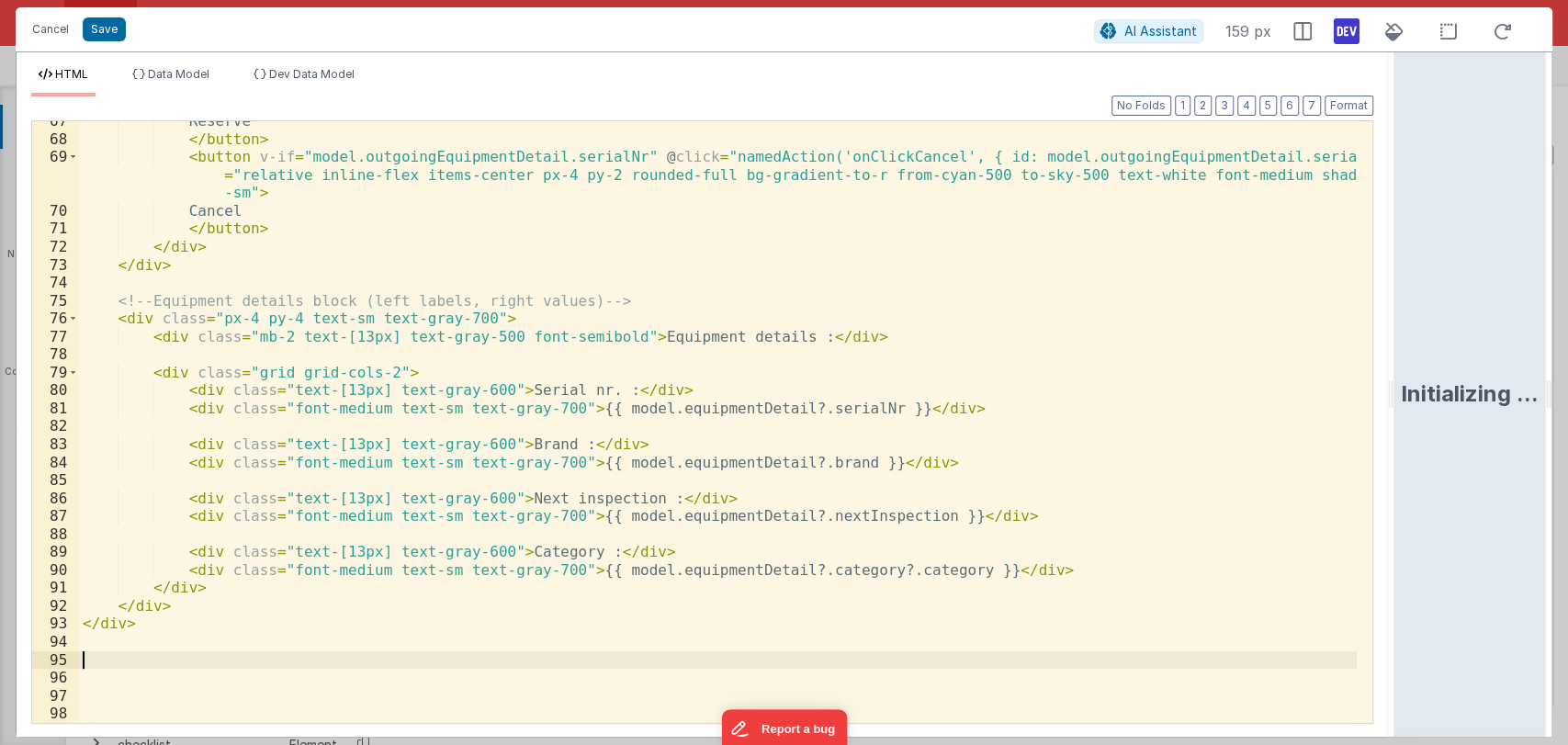
scroll to position [1285, 0]
click at [237, 656] on div "Reserve </ button > < button v-if = "model.outgoingEquipmentDetail.serialNr" @ …" at bounding box center [717, 430] width 1278 height 638
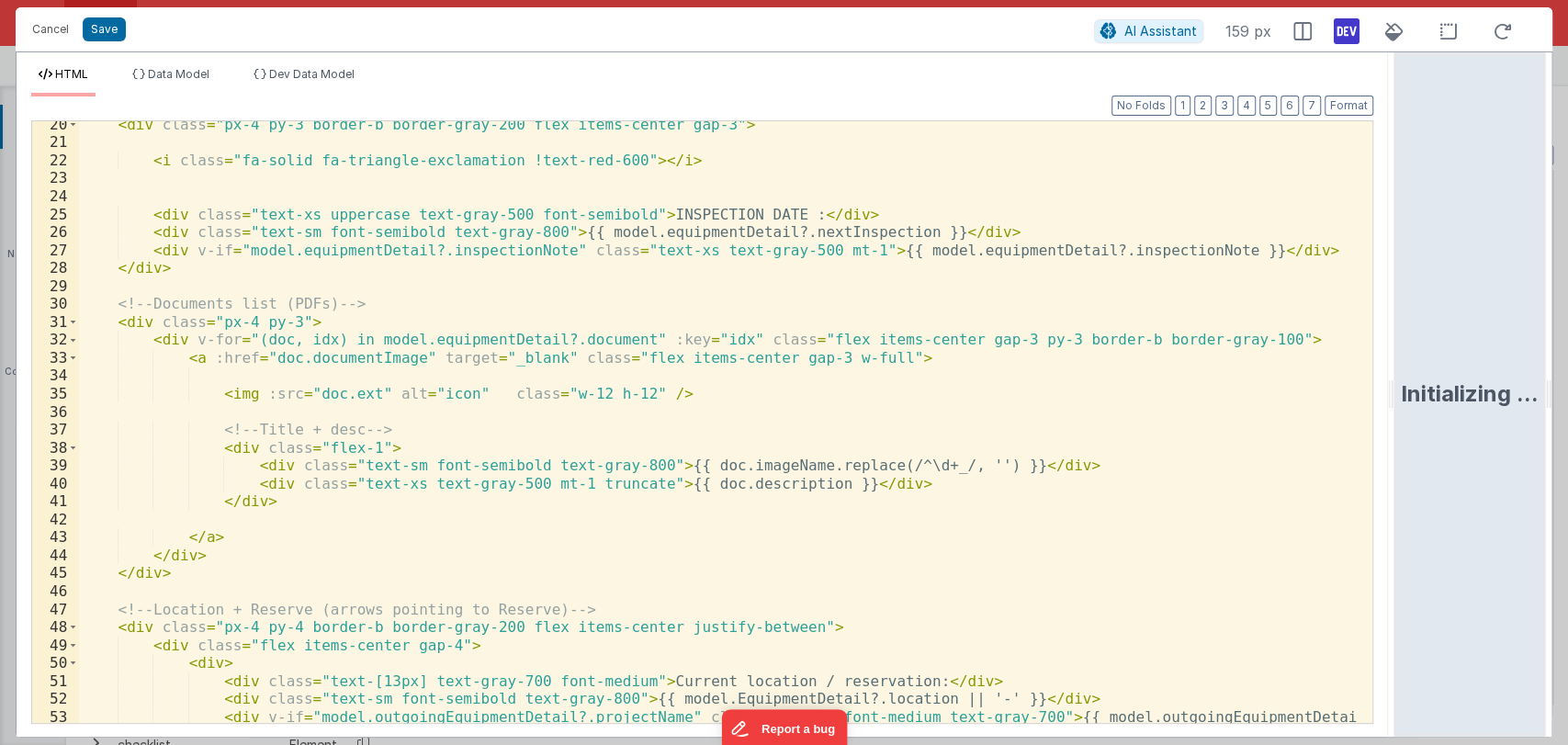
scroll to position [0, 0]
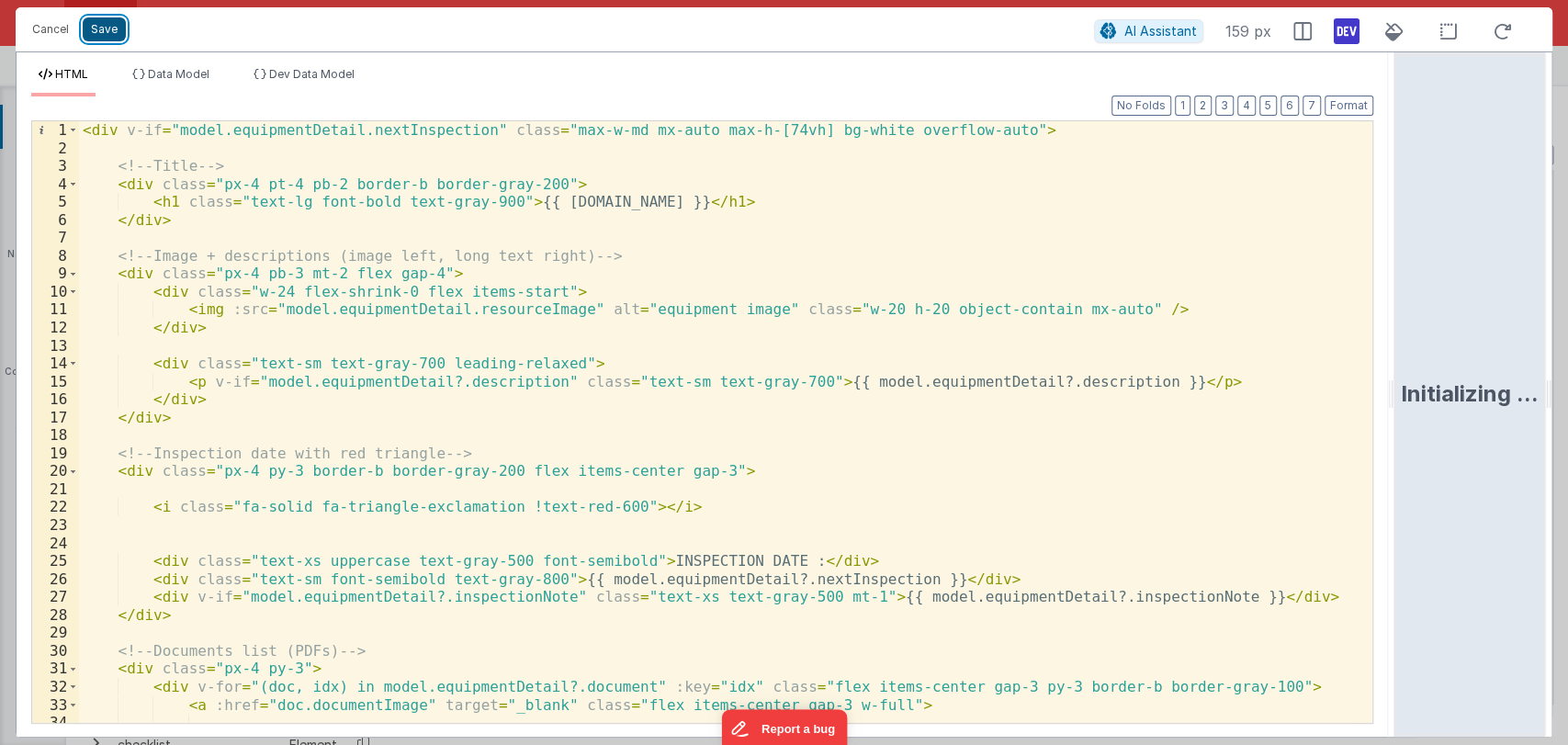
click at [94, 24] on button "Save" at bounding box center [104, 29] width 43 height 24
